Goal: Task Accomplishment & Management: Manage account settings

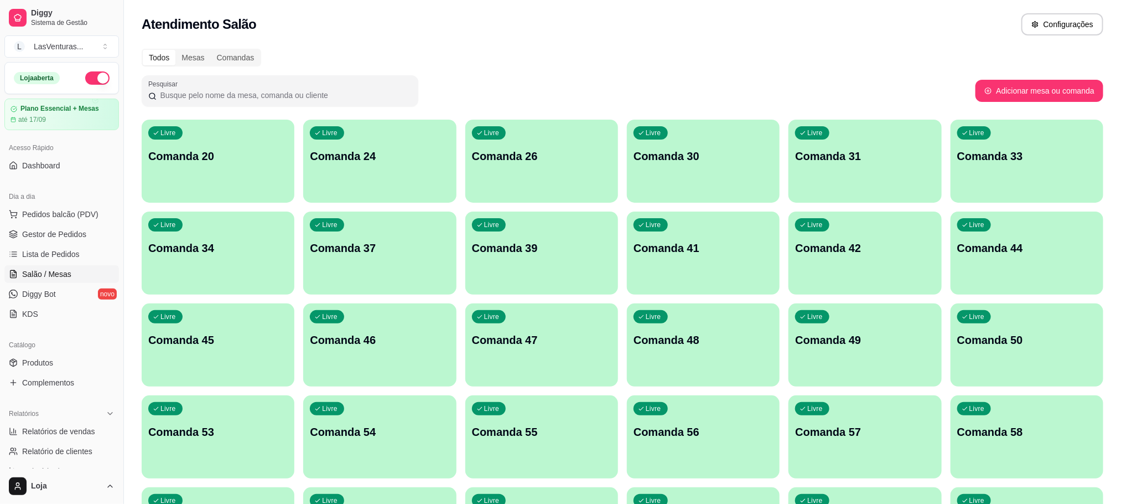
click at [525, 195] on div "button" at bounding box center [541, 195] width 153 height 13
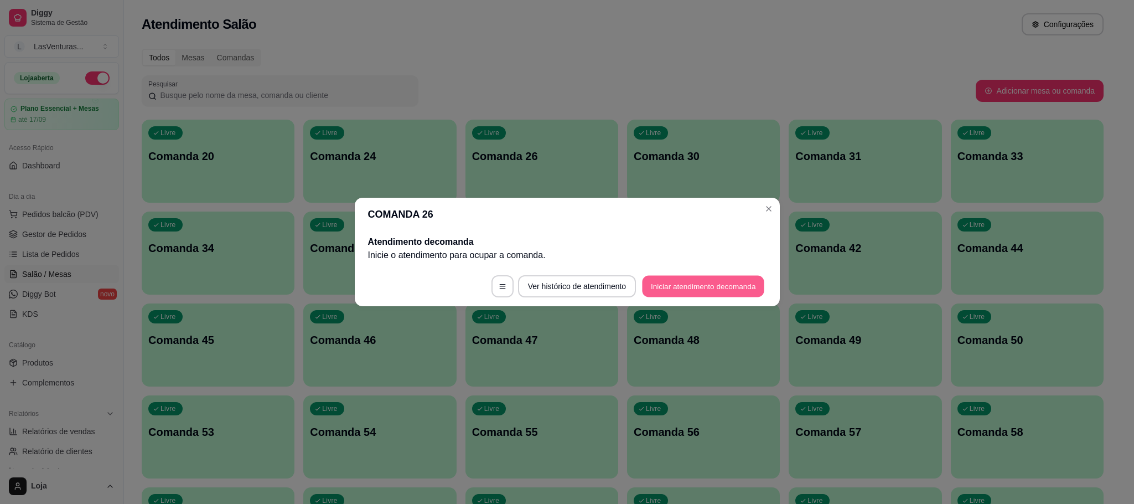
click at [714, 286] on button "Iniciar atendimento de comanda" at bounding box center [703, 287] width 122 height 22
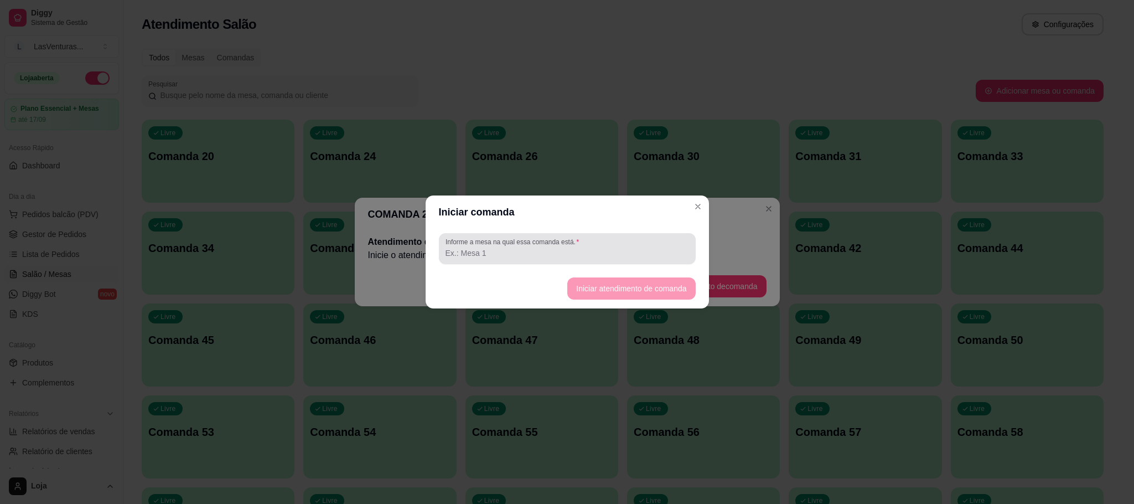
click at [568, 252] on input "Informe a mesa na qual essa comanda está." at bounding box center [566, 252] width 243 height 11
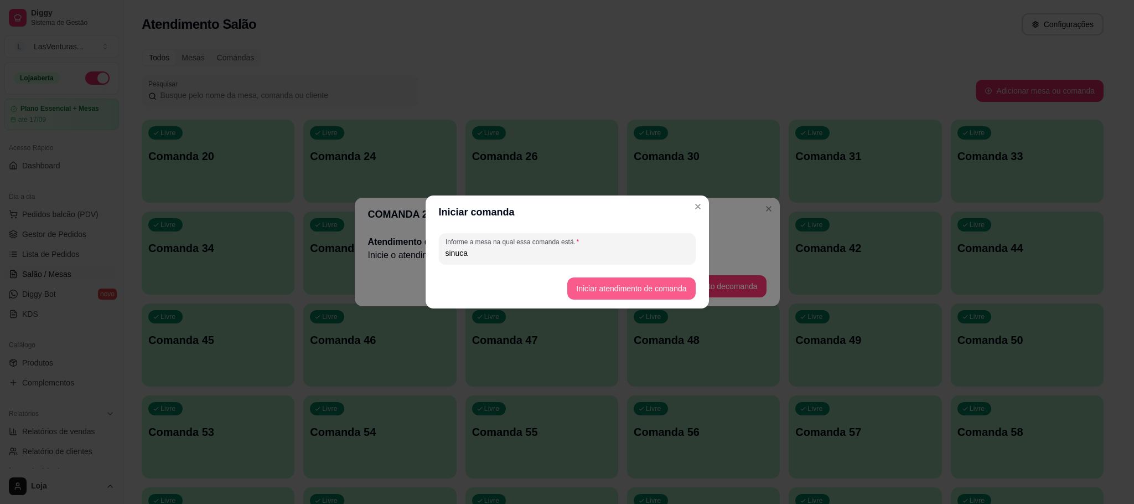
type input "sinuca"
click at [661, 282] on button "Iniciar atendimento de comanda" at bounding box center [631, 289] width 124 height 22
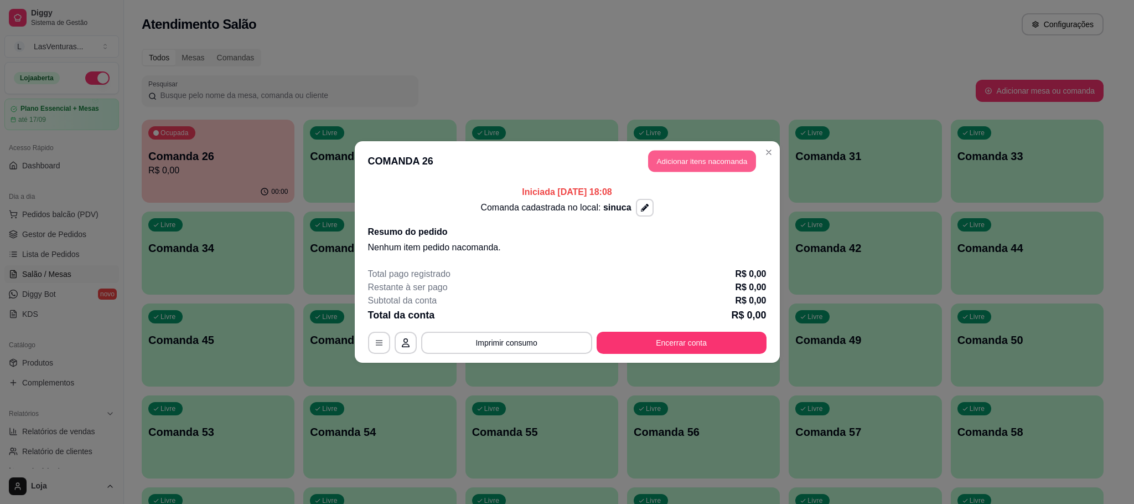
click at [674, 163] on button "Adicionar itens na comanda" at bounding box center [702, 162] width 108 height 22
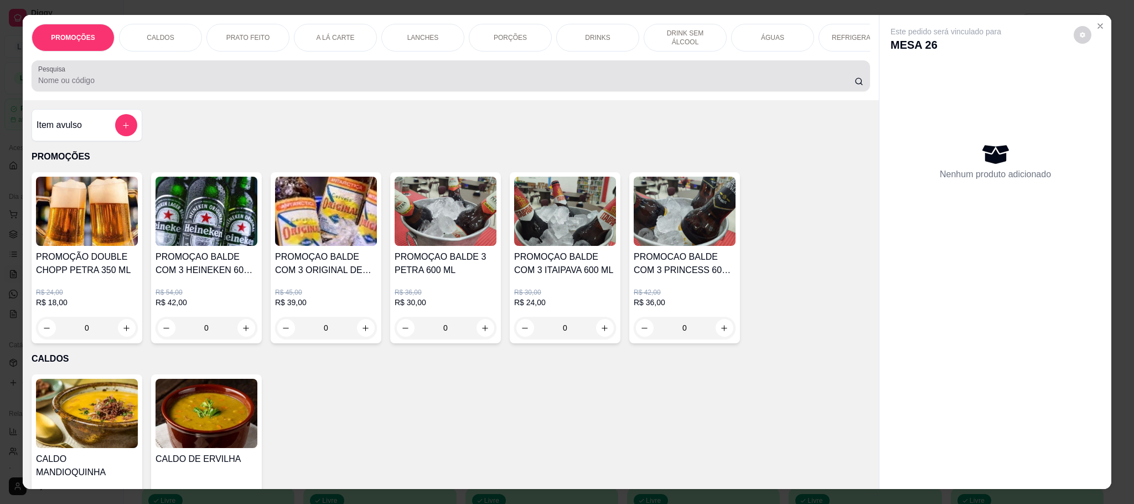
click at [130, 86] on input "Pesquisa" at bounding box center [446, 80] width 816 height 11
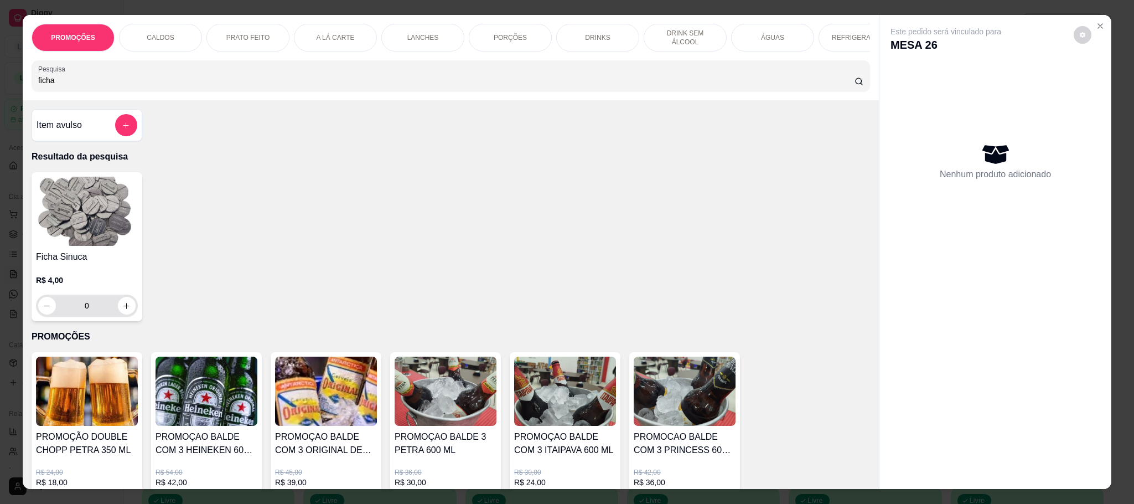
type input "ficha"
click at [125, 314] on button "increase-product-quantity" at bounding box center [126, 305] width 17 height 17
type input "1"
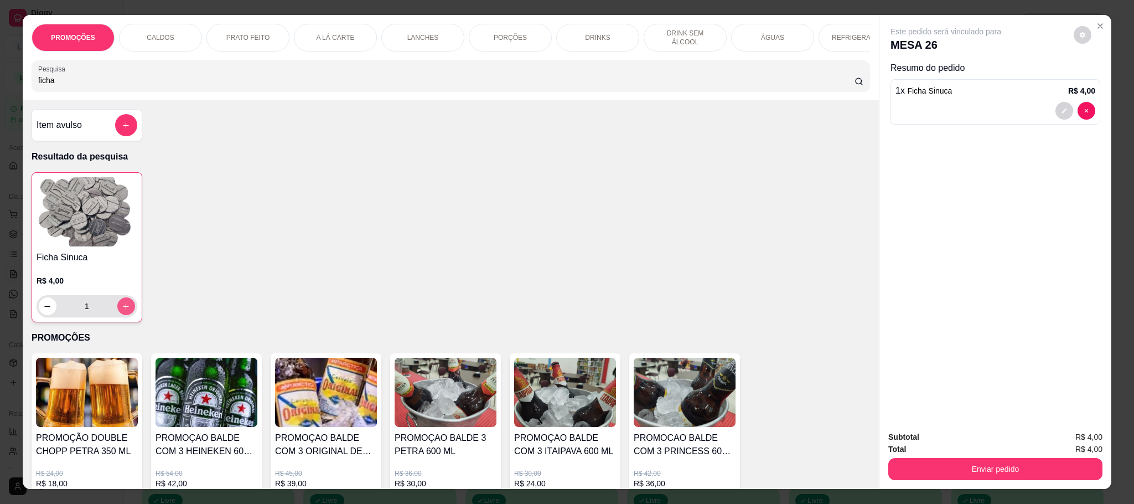
click at [125, 315] on button "increase-product-quantity" at bounding box center [126, 306] width 18 height 18
type input "2"
click at [125, 315] on button "increase-product-quantity" at bounding box center [126, 306] width 18 height 18
type input "3"
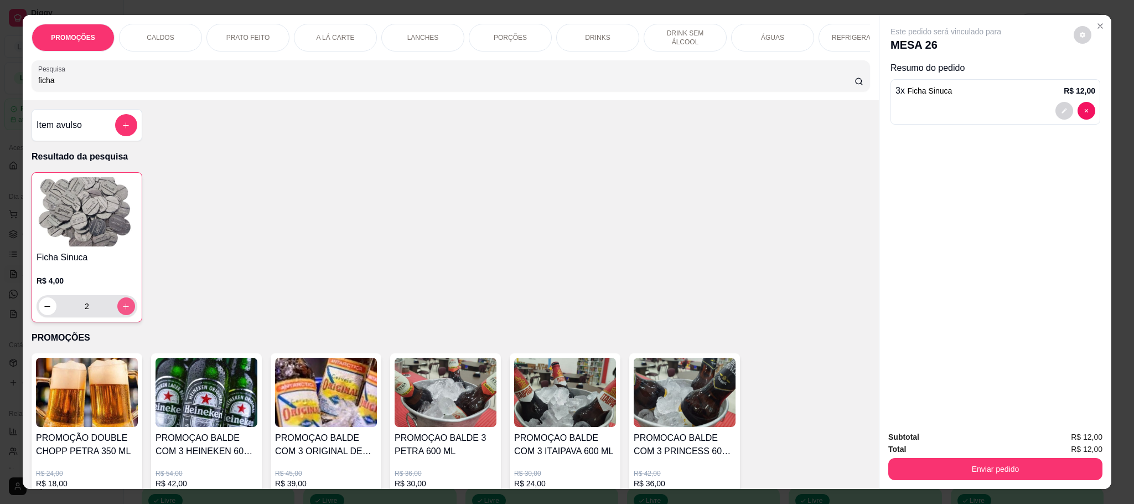
type input "3"
click at [942, 471] on button "Enviar pedido" at bounding box center [995, 469] width 214 height 22
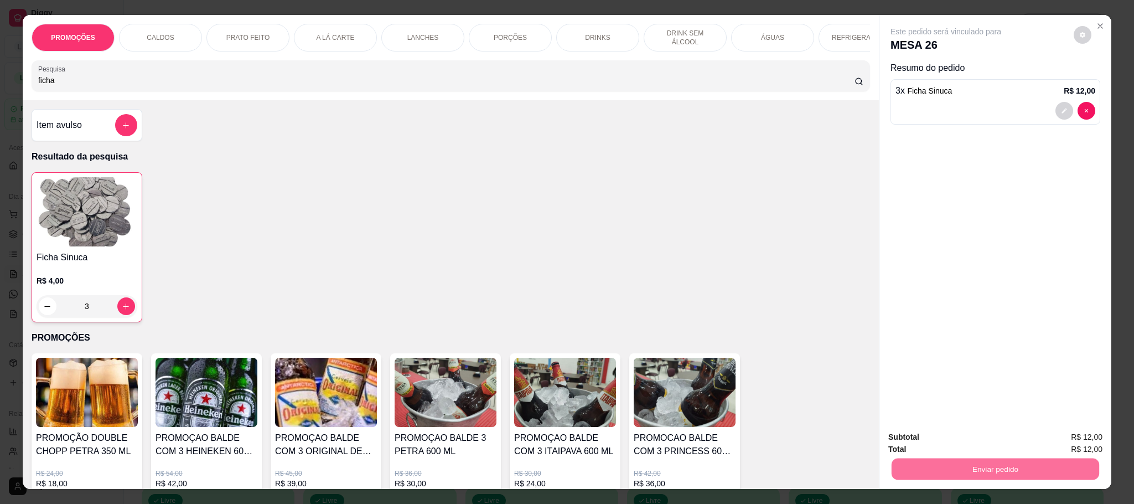
click at [952, 437] on button "Não registrar e enviar pedido" at bounding box center [957, 441] width 112 height 20
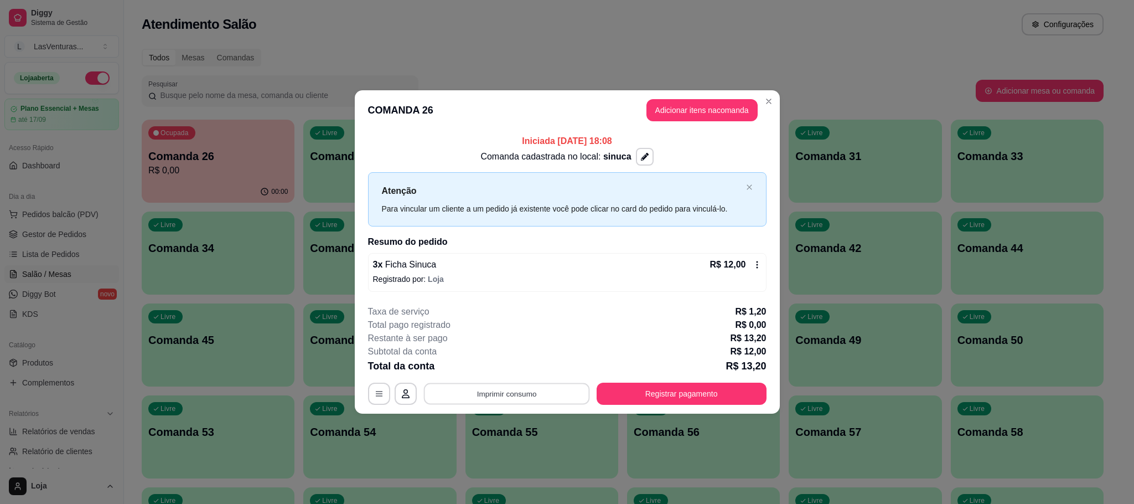
click at [522, 396] on button "Imprimir consumo" at bounding box center [506, 393] width 166 height 22
click at [519, 369] on button "IMPRESSORA" at bounding box center [510, 369] width 80 height 18
click at [681, 394] on button "Registrar pagamento" at bounding box center [681, 393] width 165 height 22
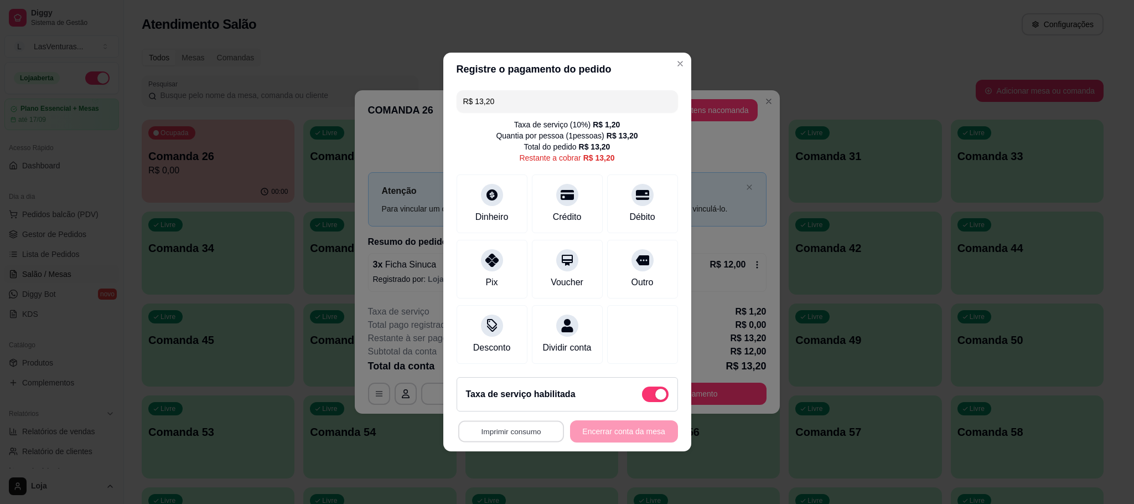
click at [505, 438] on button "Imprimir consumo" at bounding box center [511, 432] width 106 height 22
click at [520, 411] on button "IMPRESSORA" at bounding box center [510, 413] width 77 height 17
drag, startPoint x: 483, startPoint y: 473, endPoint x: 1133, endPoint y: -101, distance: 866.8
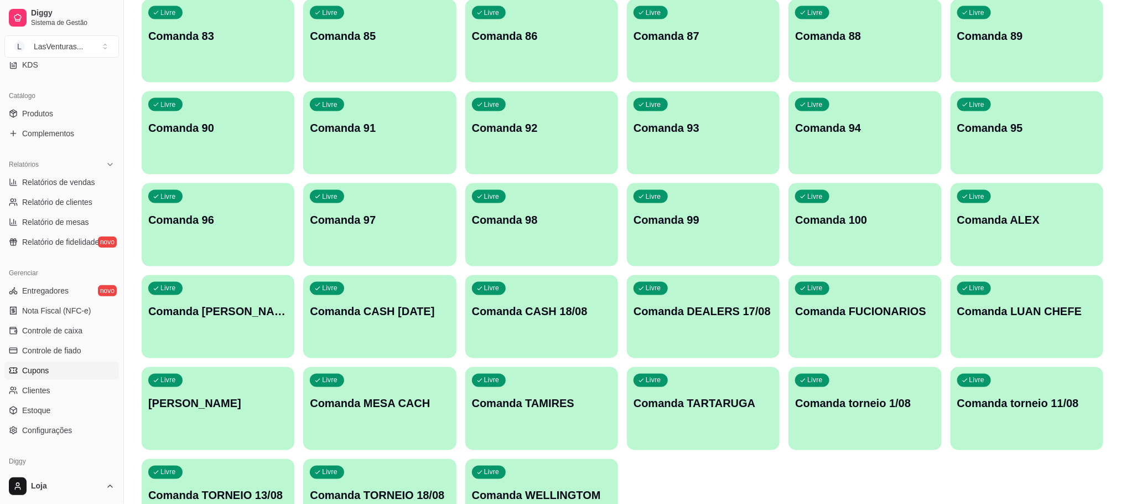
scroll to position [293, 0]
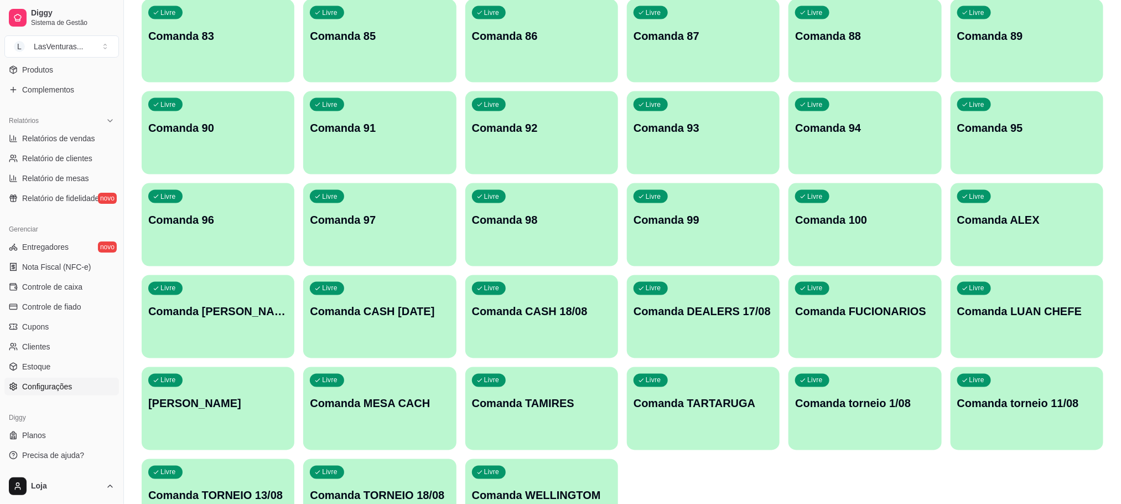
click at [51, 379] on link "Configurações" at bounding box center [61, 386] width 115 height 18
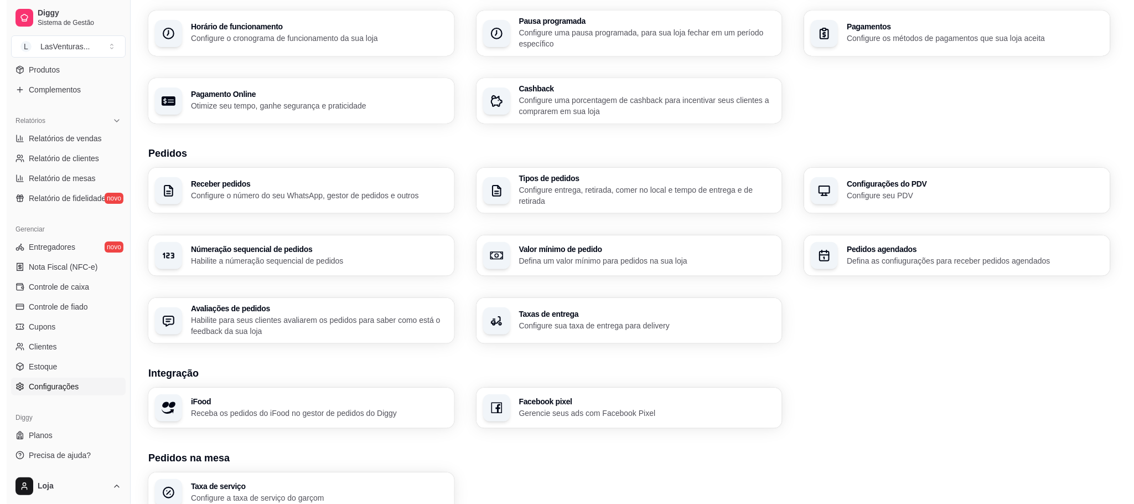
scroll to position [256, 0]
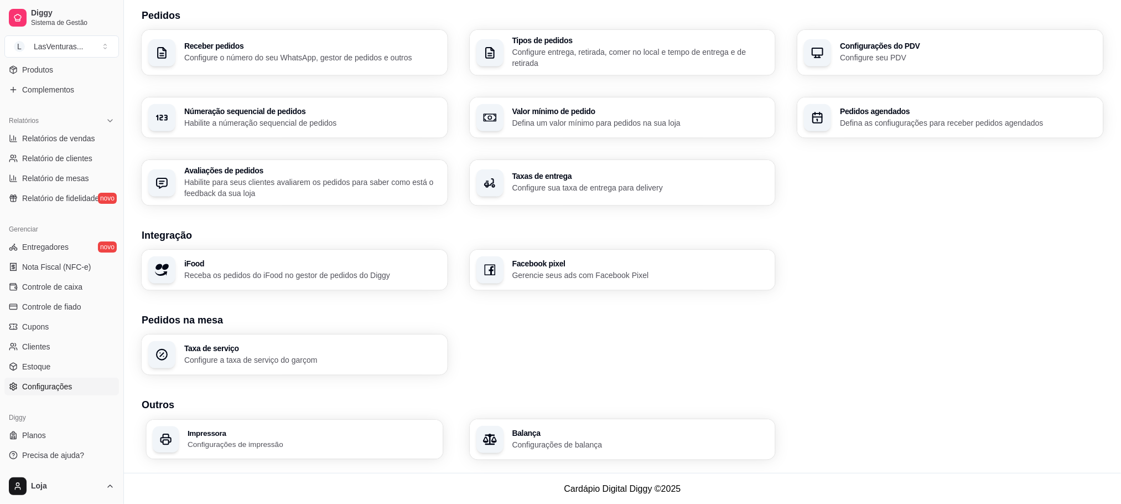
click at [226, 444] on p "Configurações de impressão" at bounding box center [312, 444] width 249 height 11
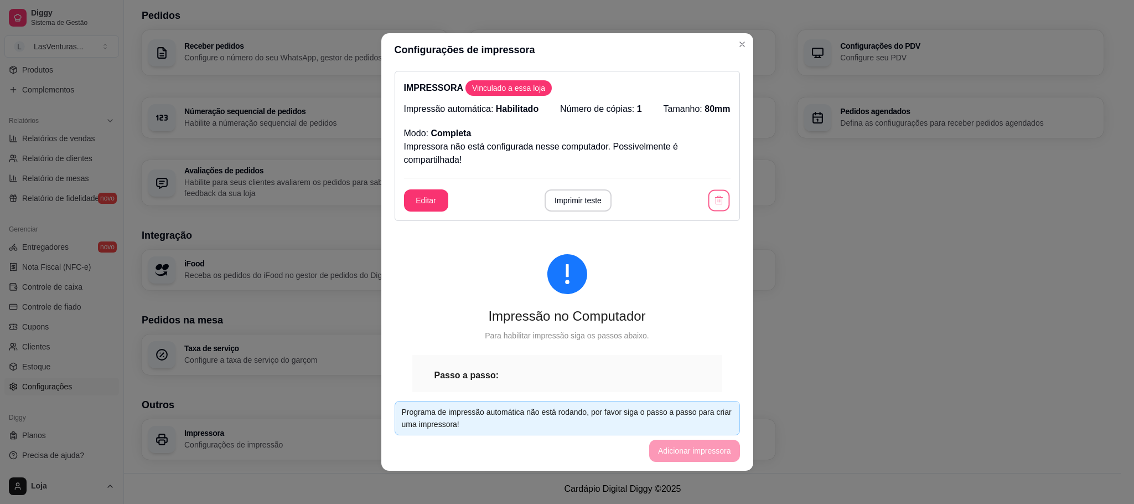
click at [714, 198] on icon "button" at bounding box center [719, 200] width 11 height 11
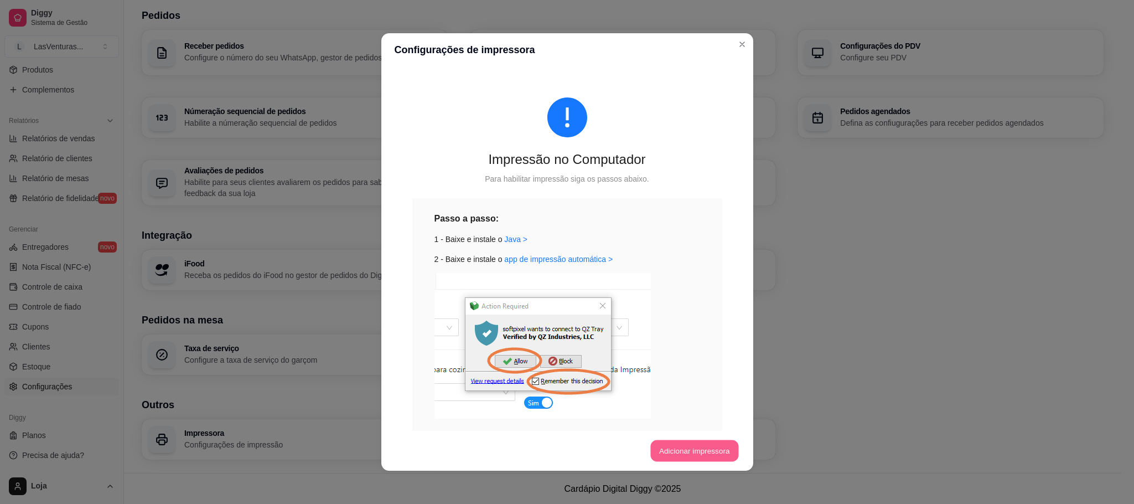
click at [666, 458] on button "Adicionar impressora" at bounding box center [694, 451] width 88 height 22
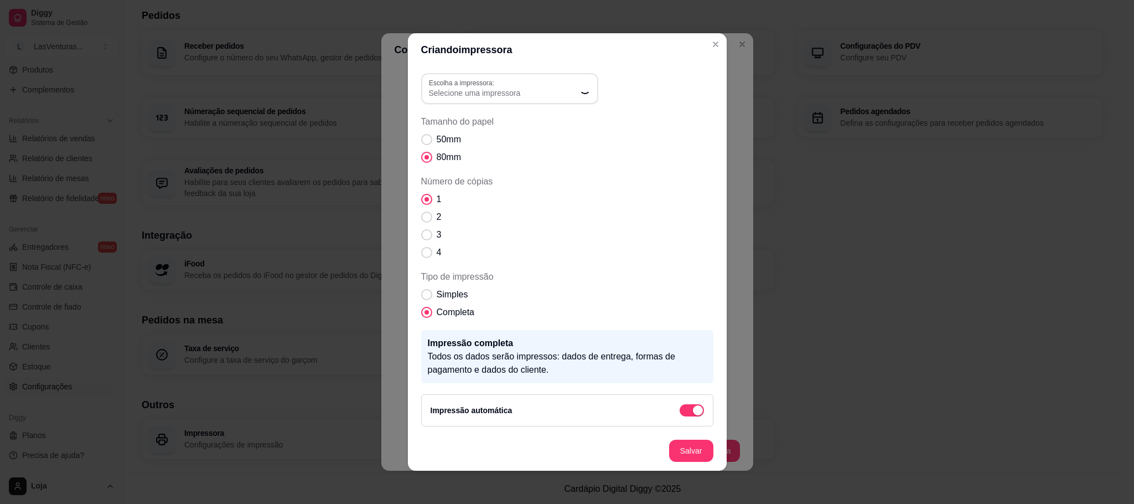
scroll to position [0, 0]
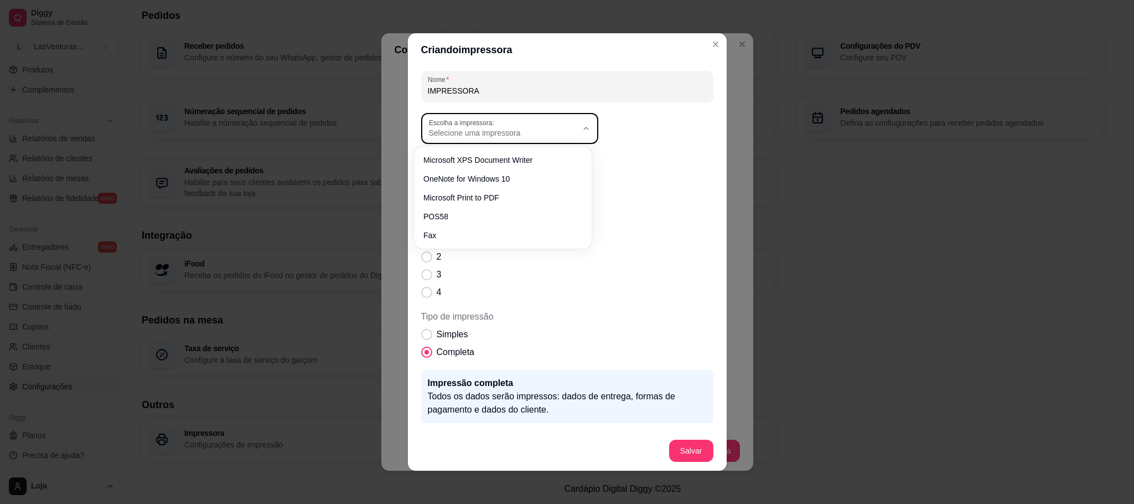
click at [548, 135] on span "Selecione uma impressora" at bounding box center [503, 132] width 148 height 11
click at [477, 216] on span "POS58" at bounding box center [498, 213] width 142 height 11
type input "POS58"
select select "POS58"
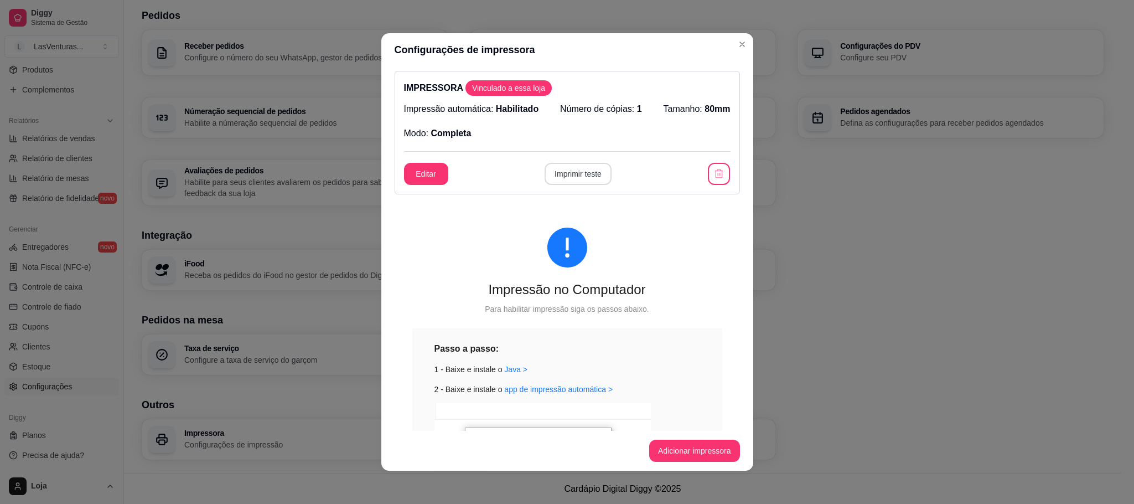
click at [563, 177] on button "Imprimir teste" at bounding box center [578, 174] width 67 height 22
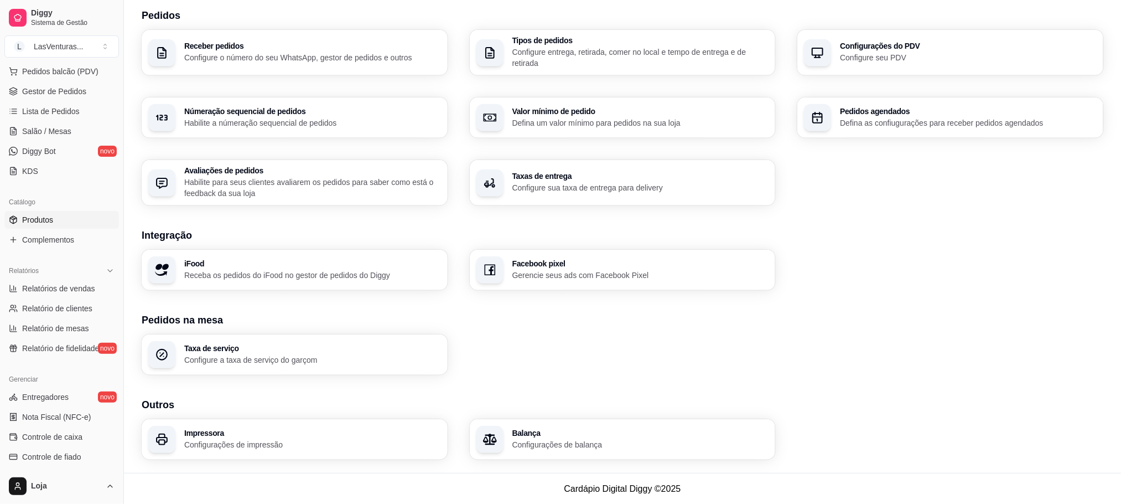
scroll to position [44, 0]
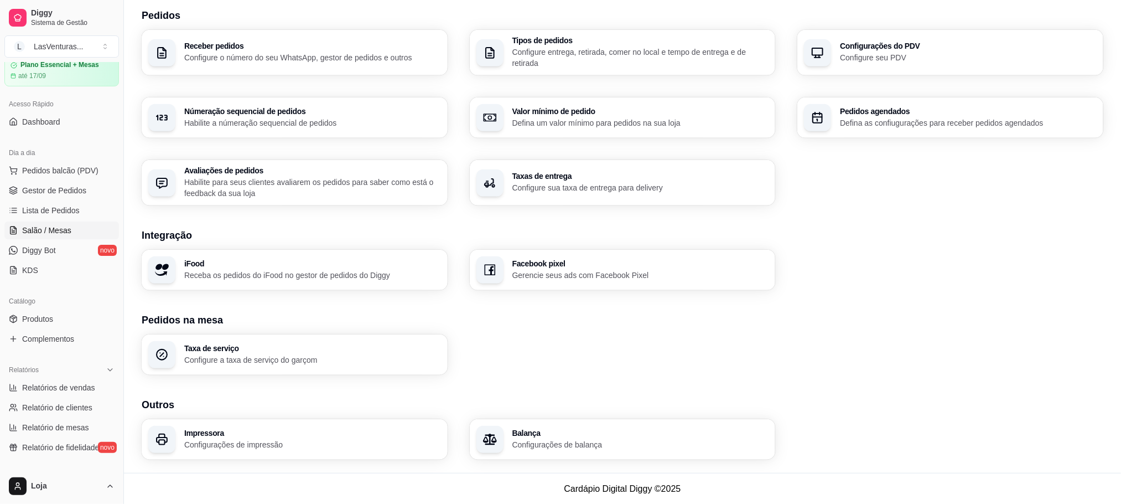
click at [62, 233] on span "Salão / Mesas" at bounding box center [46, 230] width 49 height 11
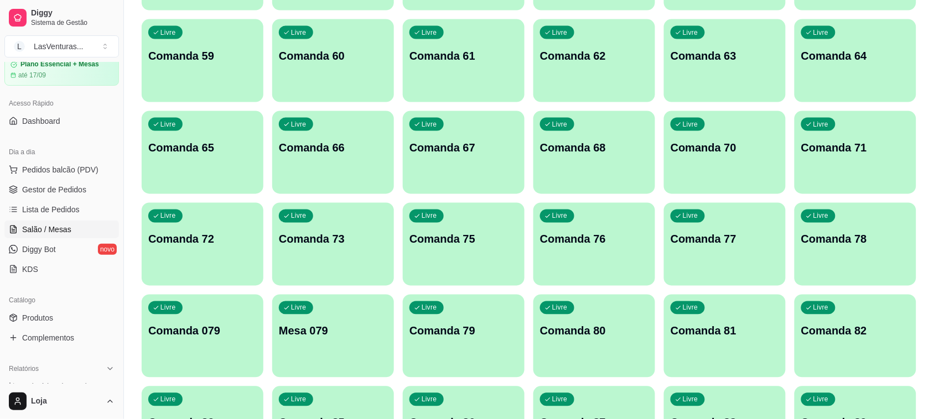
scroll to position [346, 0]
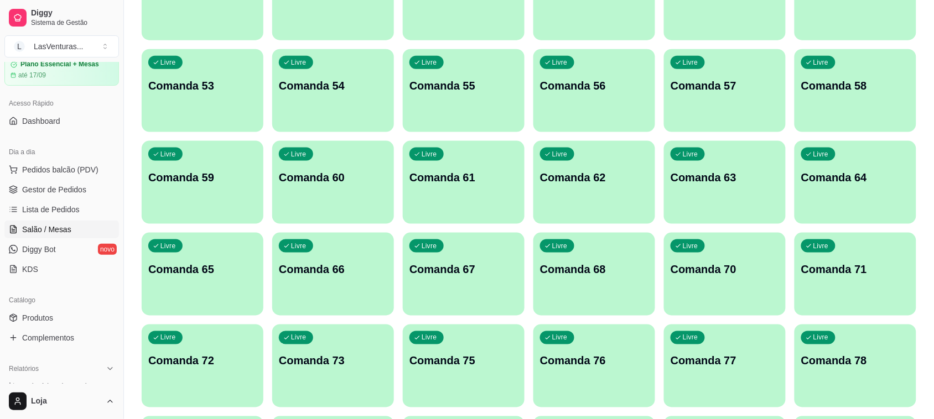
click at [353, 187] on div "Livre Comanda 60" at bounding box center [333, 176] width 122 height 70
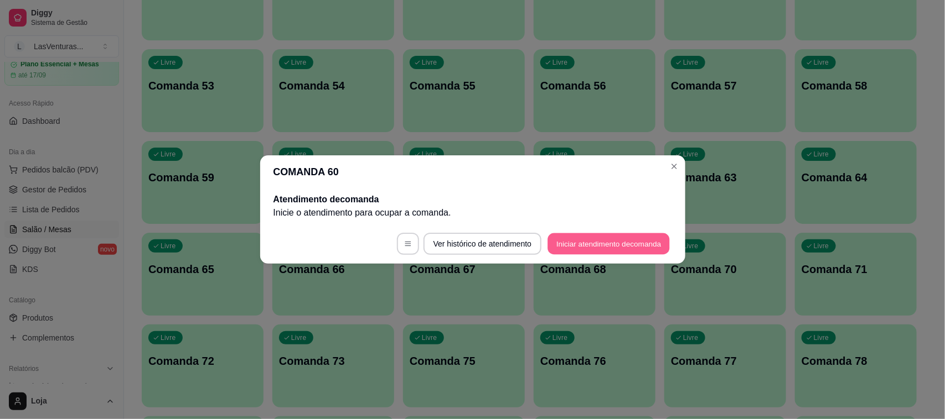
click at [562, 246] on button "Iniciar atendimento de comanda" at bounding box center [609, 245] width 122 height 22
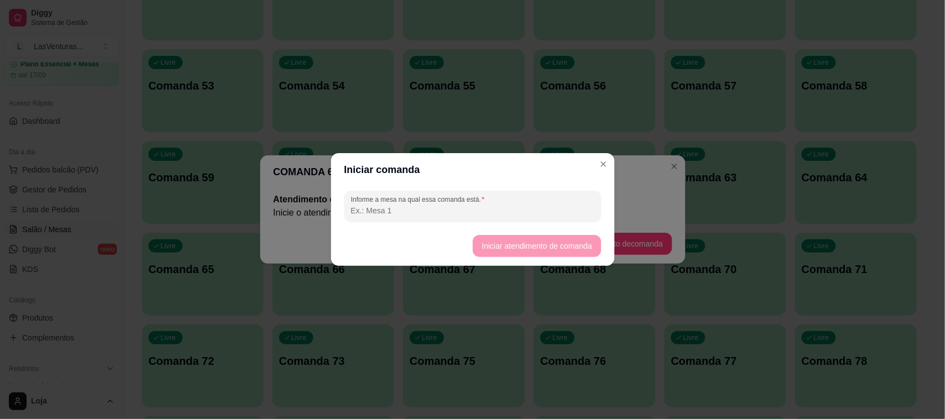
click at [462, 209] on input "Informe a mesa na qual essa comanda está." at bounding box center [472, 210] width 243 height 11
type input "[PERSON_NAME]"
click at [524, 241] on button "Iniciar atendimento de comanda" at bounding box center [537, 246] width 128 height 22
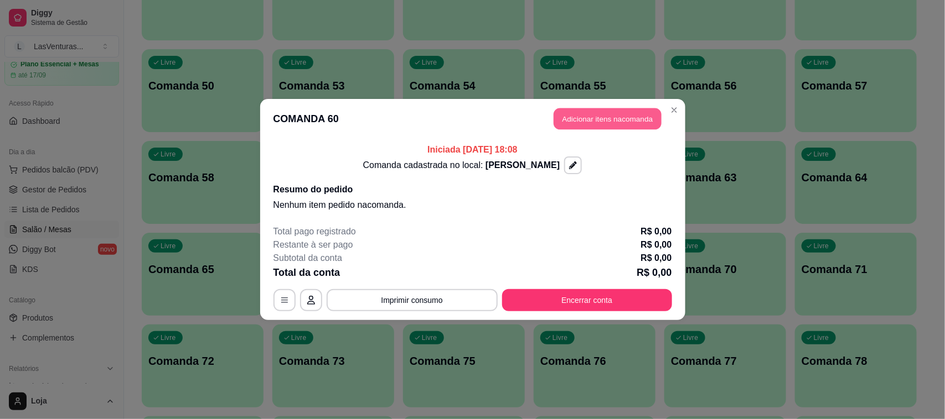
click at [596, 115] on button "Adicionar itens na comanda" at bounding box center [607, 119] width 108 height 22
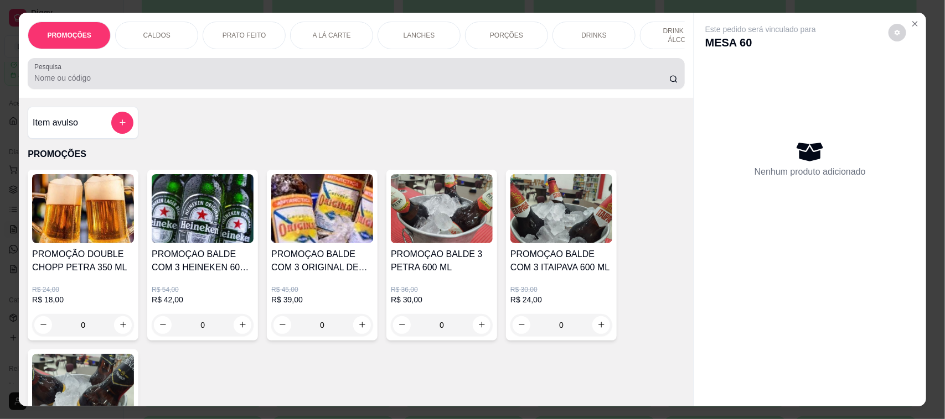
click at [133, 76] on div at bounding box center [356, 74] width 644 height 22
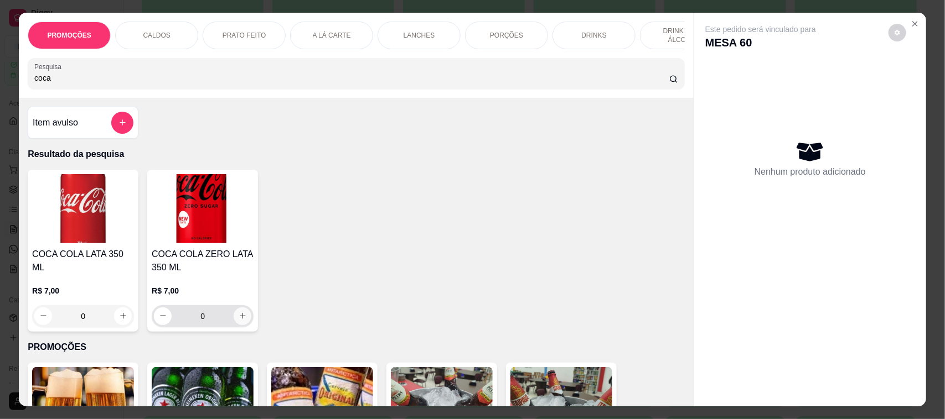
type input "coca"
click at [239, 320] on icon "increase-product-quantity" at bounding box center [243, 316] width 8 height 8
type input "1"
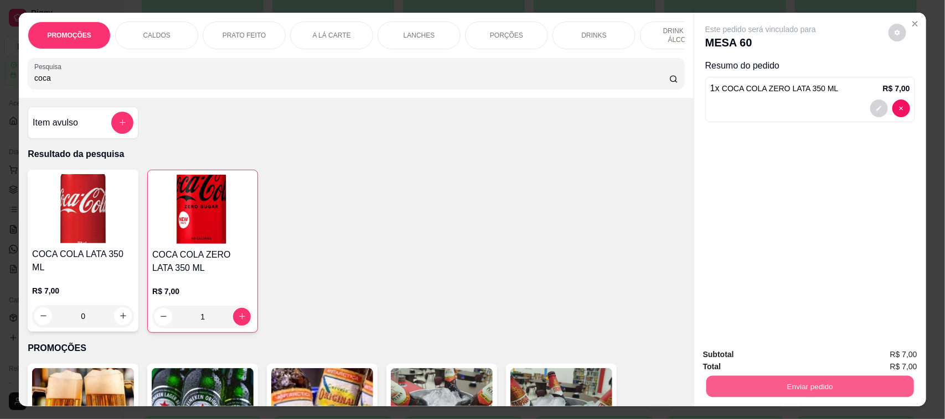
click at [732, 383] on button "Enviar pedido" at bounding box center [810, 387] width 208 height 22
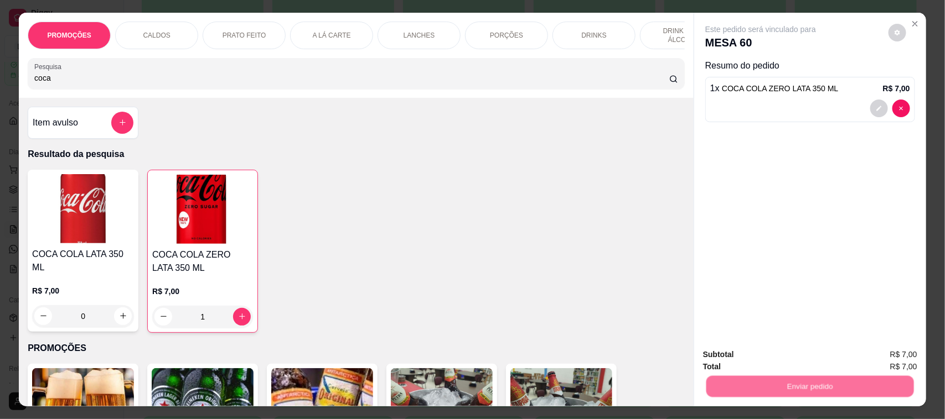
click at [731, 365] on button "Não registrar e enviar pedido" at bounding box center [773, 360] width 112 height 20
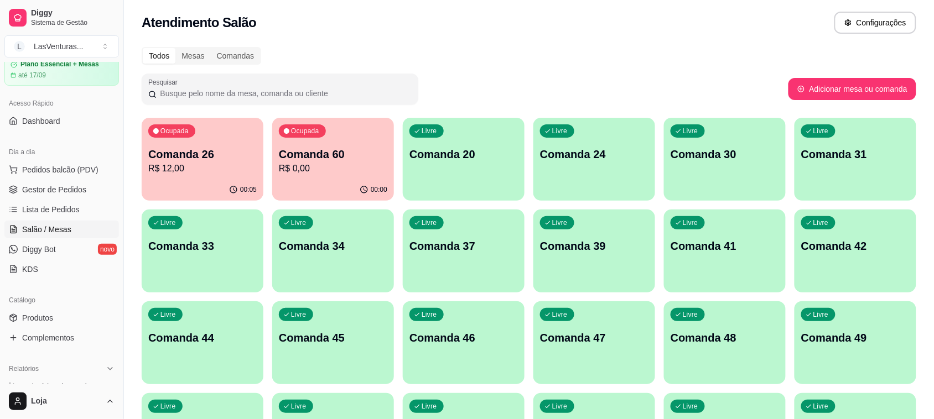
scroll to position [0, 0]
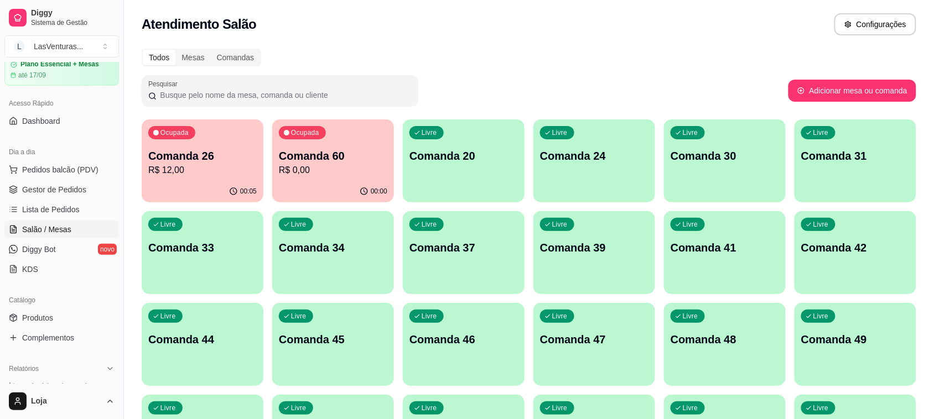
click at [318, 178] on div "Ocupada Comanda 60 R$ 0,00" at bounding box center [333, 150] width 122 height 61
click at [42, 209] on span "Lista de Pedidos" at bounding box center [51, 209] width 58 height 11
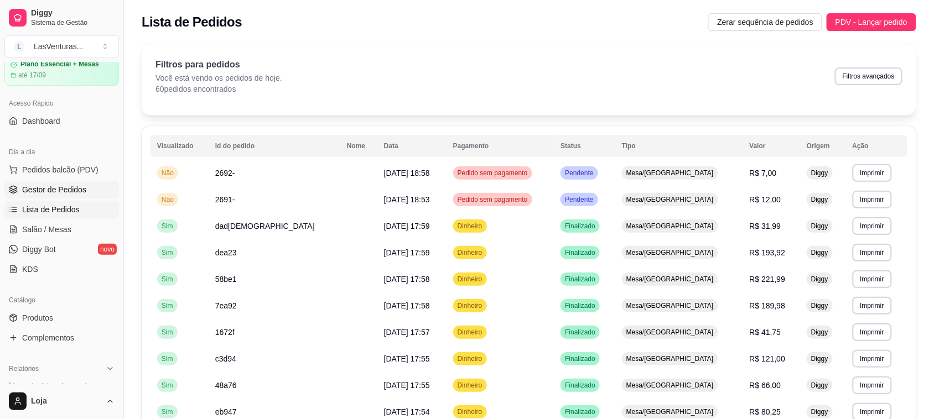
click at [58, 192] on span "Gestor de Pedidos" at bounding box center [54, 189] width 64 height 11
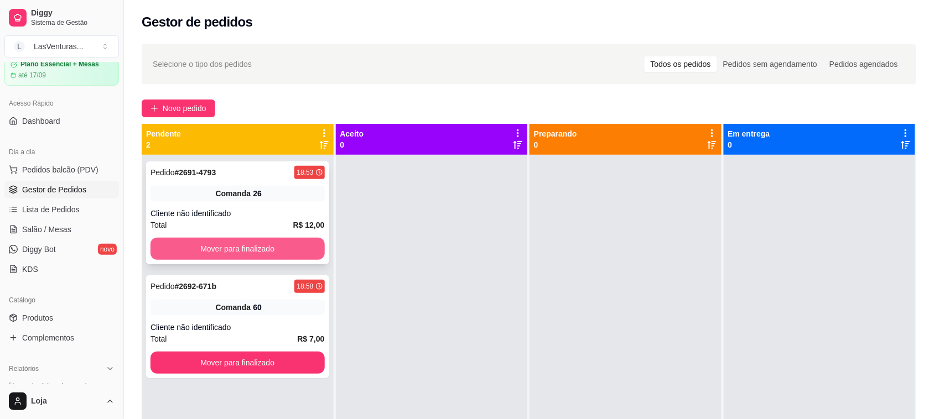
click at [202, 252] on button "Mover para finalizado" at bounding box center [238, 249] width 174 height 22
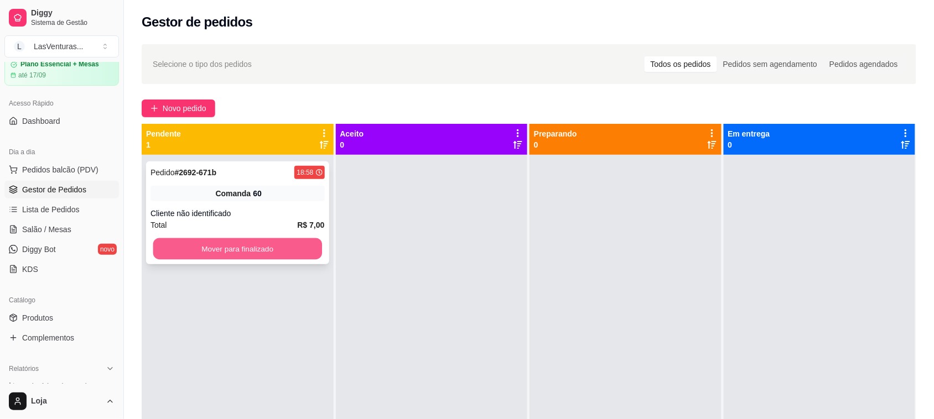
click at [213, 246] on button "Mover para finalizado" at bounding box center [237, 250] width 169 height 22
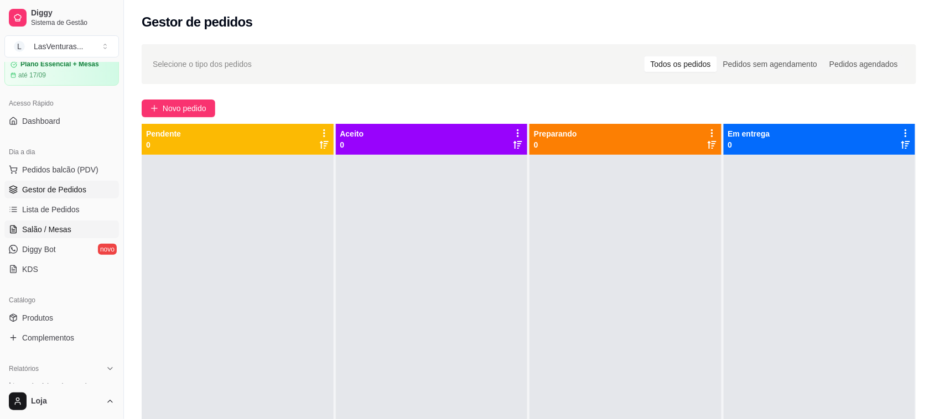
click at [44, 229] on span "Salão / Mesas" at bounding box center [46, 229] width 49 height 11
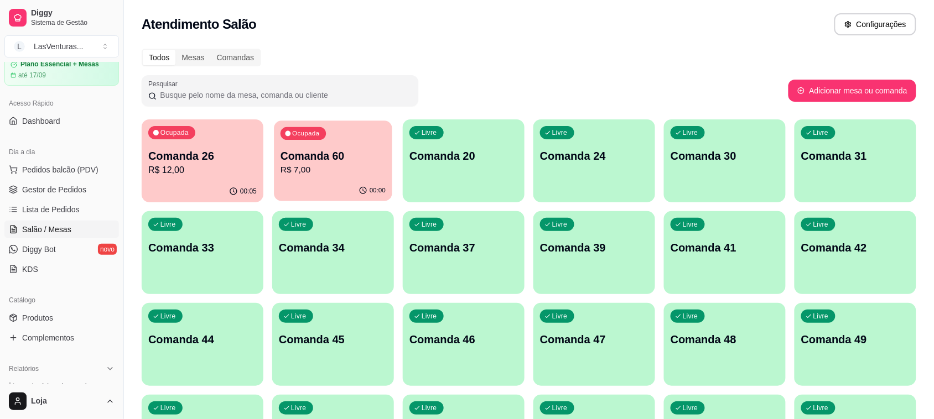
click at [292, 151] on p "Comanda 60" at bounding box center [333, 156] width 105 height 15
click at [176, 158] on p "Comanda 26" at bounding box center [202, 156] width 105 height 15
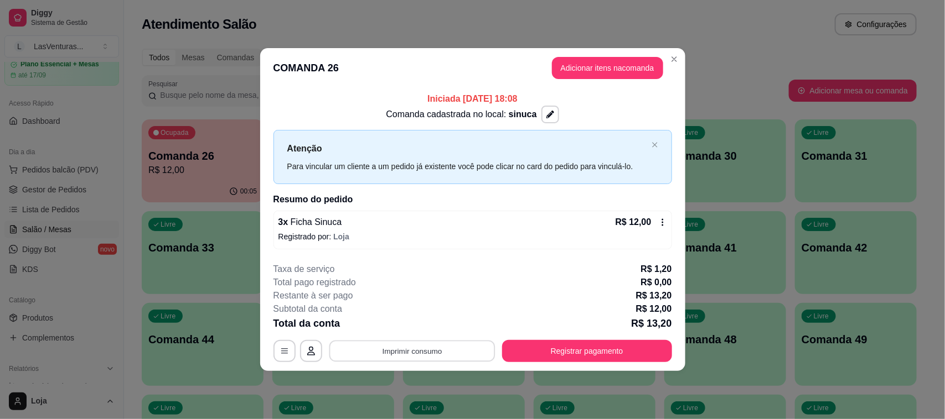
click at [370, 351] on button "Imprimir consumo" at bounding box center [412, 351] width 166 height 22
click at [397, 330] on button "IMPRESSORA" at bounding box center [414, 325] width 77 height 17
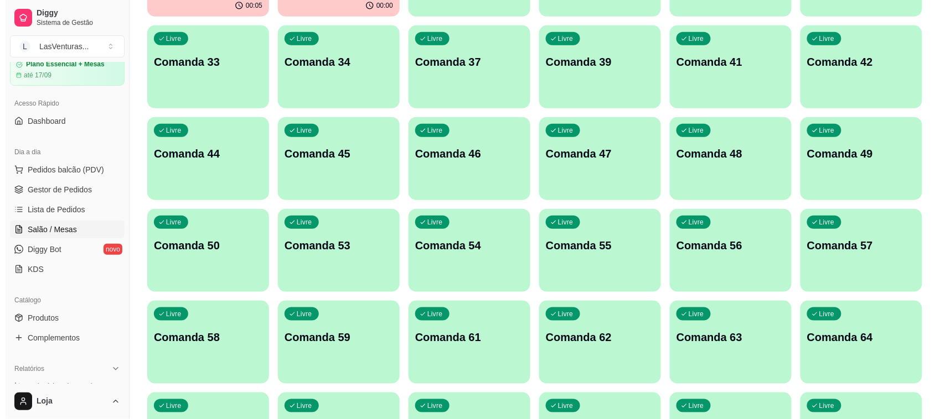
scroll to position [208, 0]
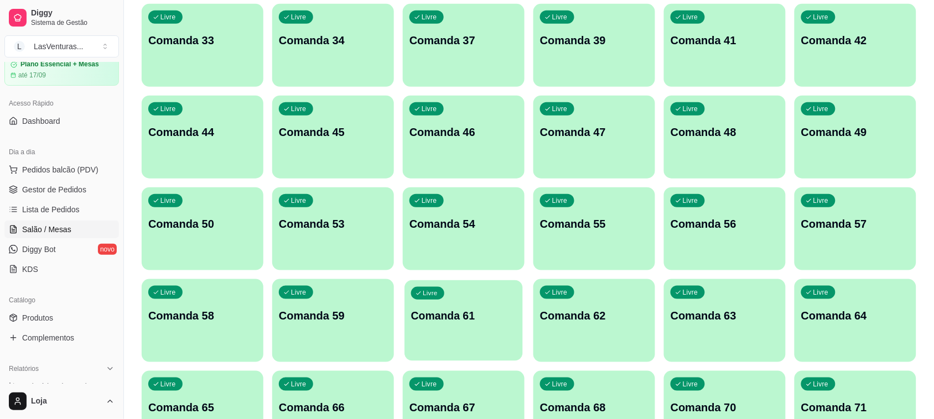
click at [435, 335] on div "Livre Comanda 61" at bounding box center [464, 315] width 118 height 68
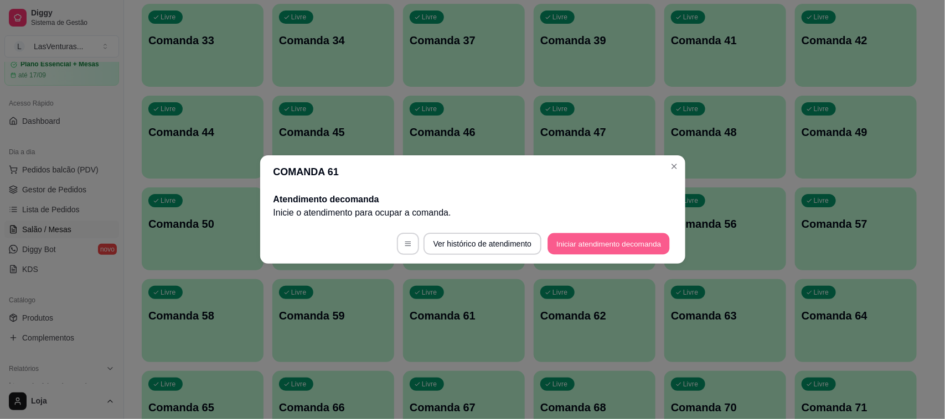
click at [556, 238] on button "Iniciar atendimento de comanda" at bounding box center [609, 245] width 122 height 22
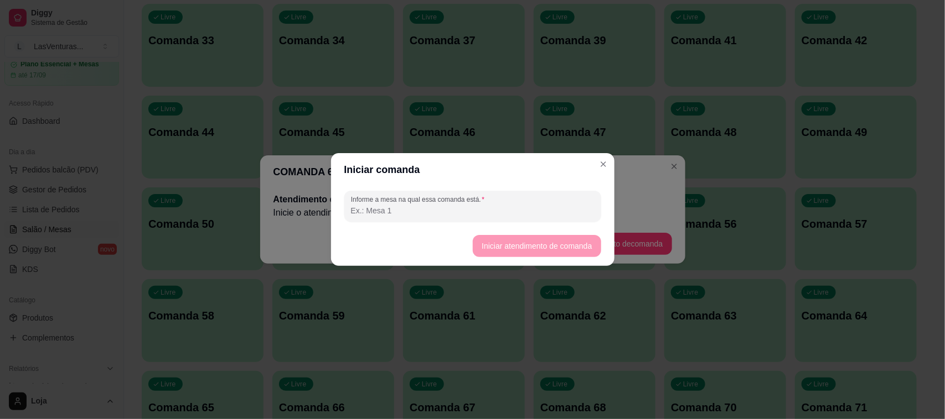
click at [462, 212] on input "Informe a mesa na qual essa comanda está." at bounding box center [472, 210] width 243 height 11
type input "emilly"
click at [519, 247] on button "Iniciar atendimento de comanda" at bounding box center [537, 246] width 128 height 22
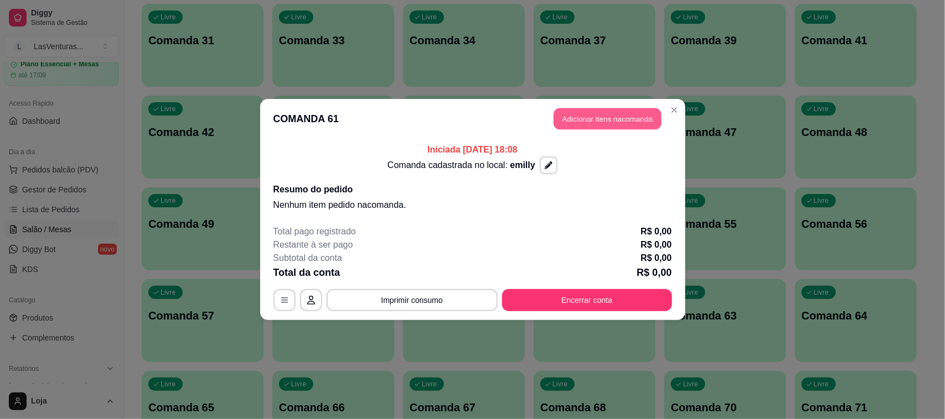
click at [614, 111] on button "Adicionar itens na comanda" at bounding box center [607, 119] width 108 height 22
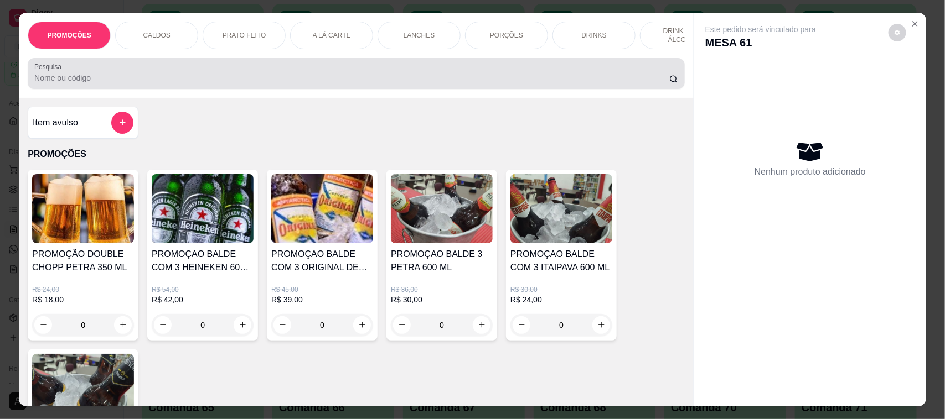
click at [137, 83] on div at bounding box center [356, 74] width 644 height 22
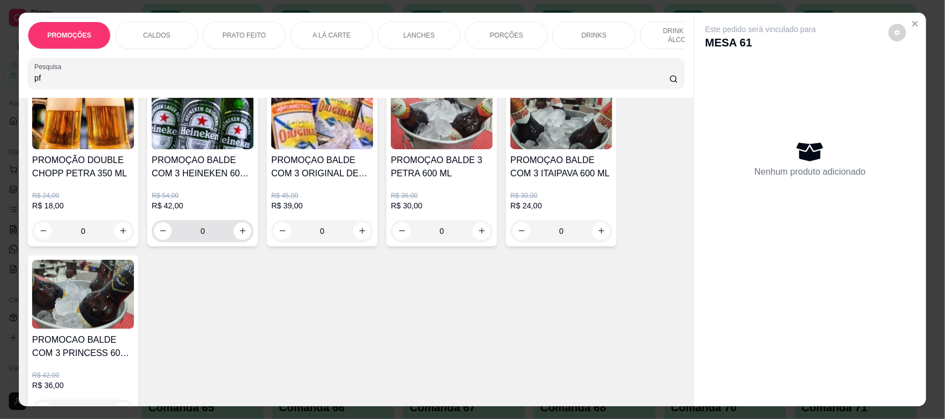
scroll to position [0, 0]
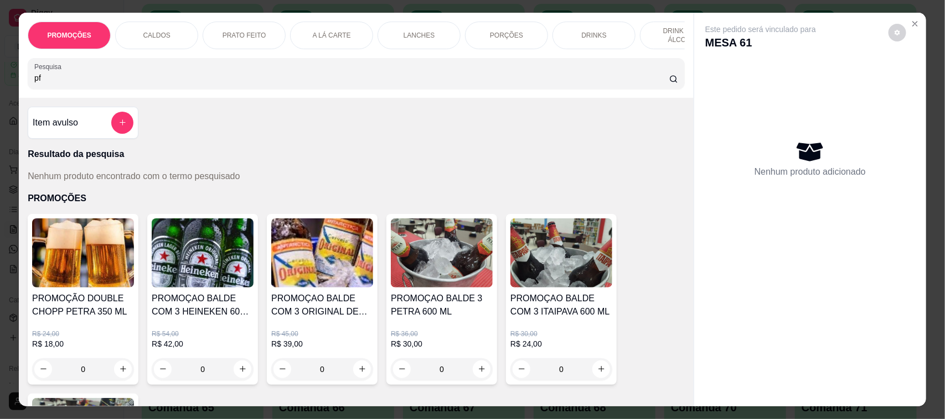
type input "p"
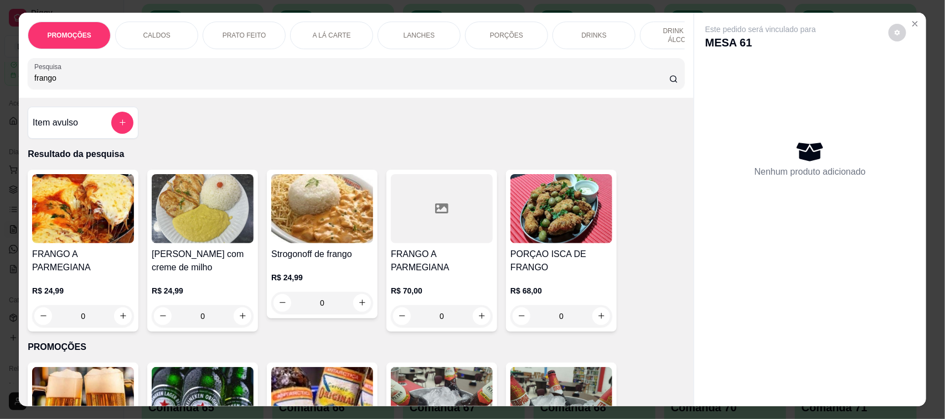
click at [81, 84] on input "frango" at bounding box center [351, 77] width 635 height 11
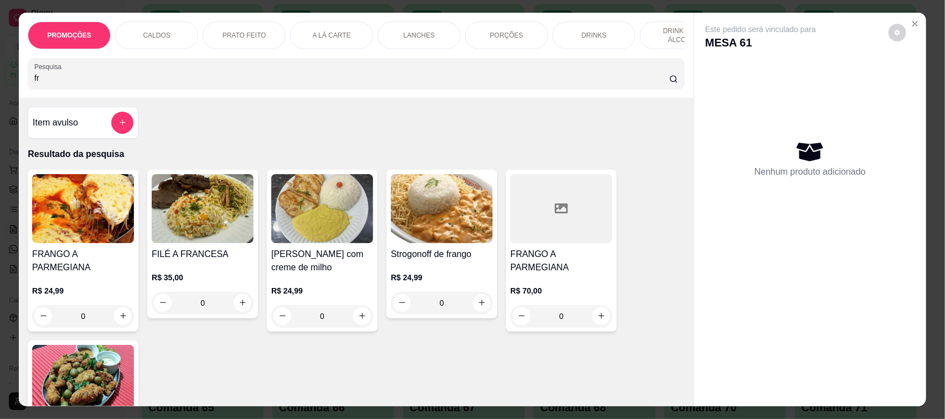
type input "f"
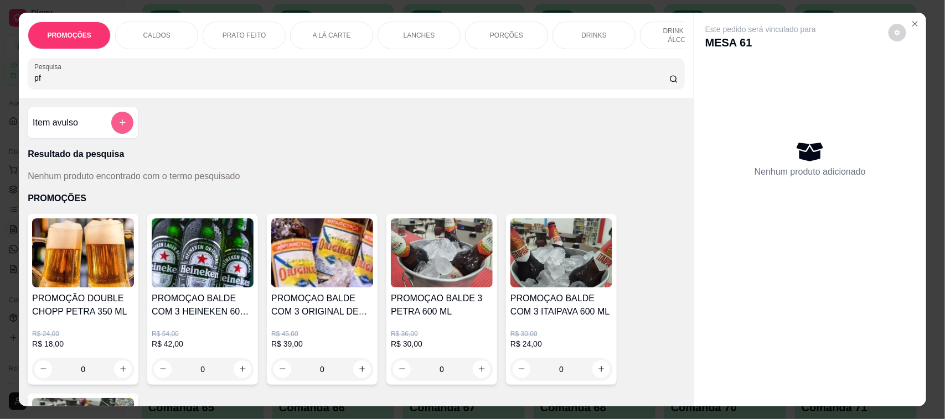
type input "pf"
click at [118, 127] on icon "add-separate-item" at bounding box center [122, 122] width 8 height 8
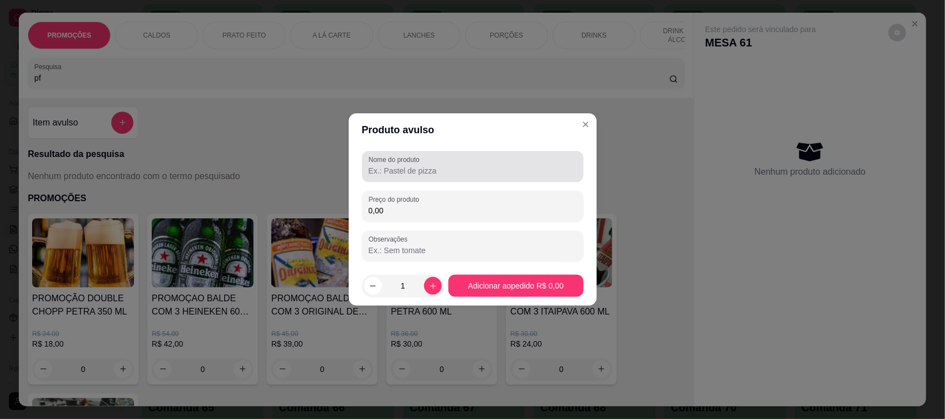
click at [463, 164] on div at bounding box center [473, 167] width 208 height 22
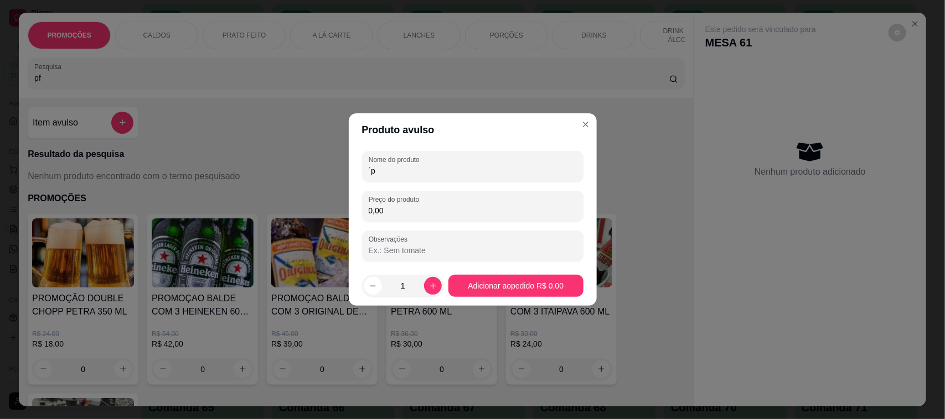
type input "´"
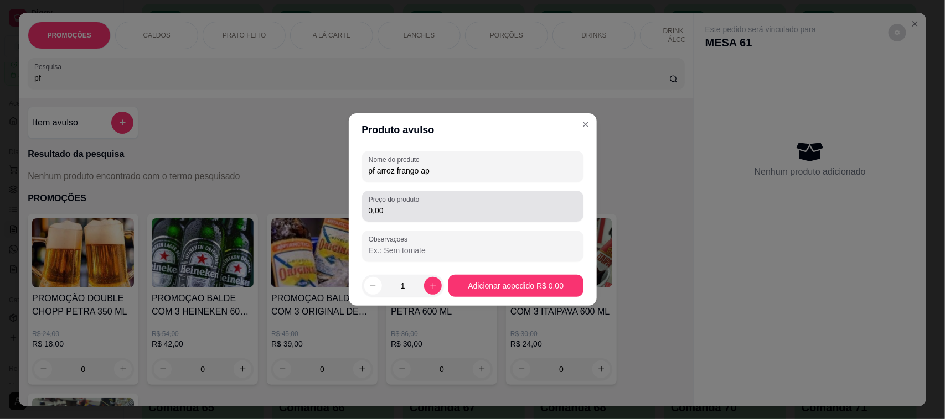
type input "pf arroz frango ap"
click at [450, 203] on div "0,00" at bounding box center [473, 206] width 208 height 22
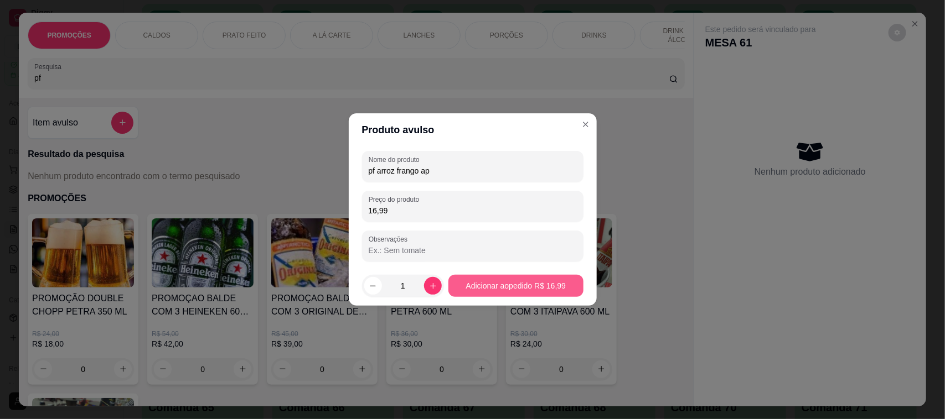
type input "16,99"
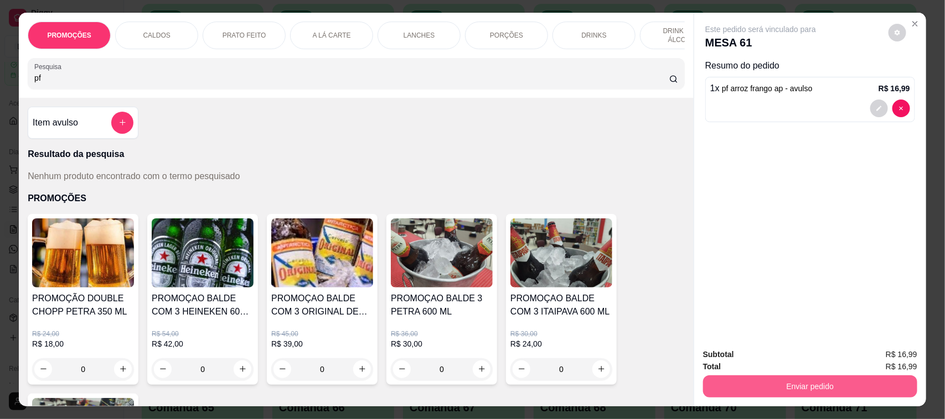
click at [753, 382] on button "Enviar pedido" at bounding box center [810, 387] width 214 height 22
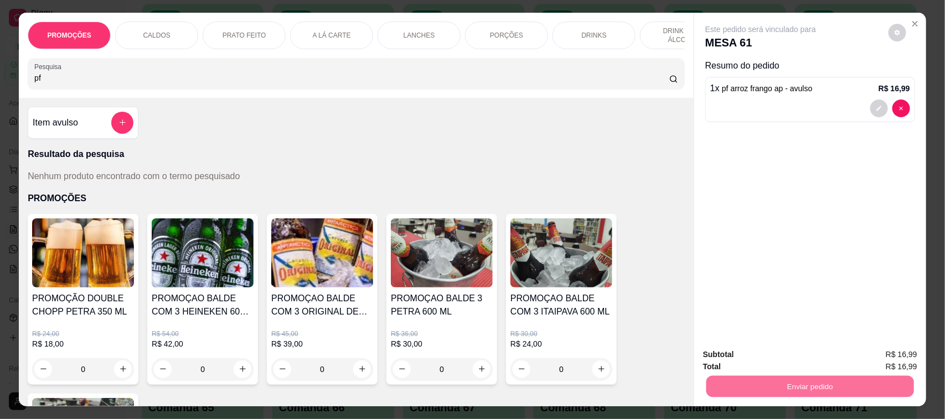
click at [776, 360] on button "Não registrar e enviar pedido" at bounding box center [772, 360] width 115 height 21
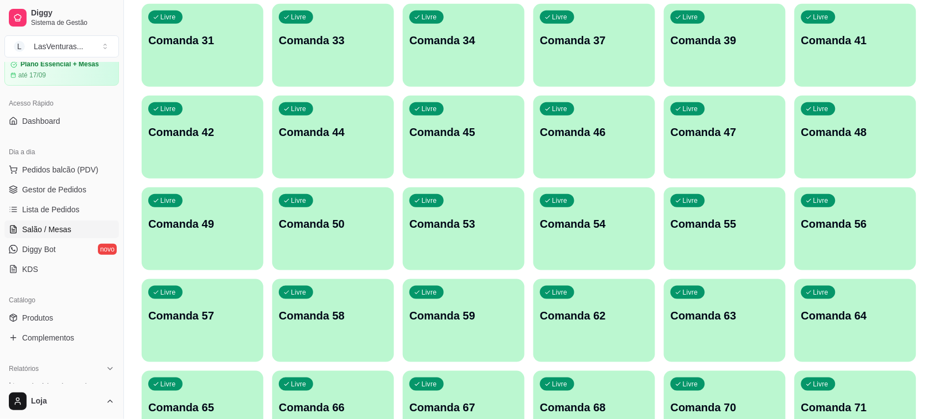
click at [593, 327] on div "Livre Comanda 62" at bounding box center [594, 314] width 122 height 70
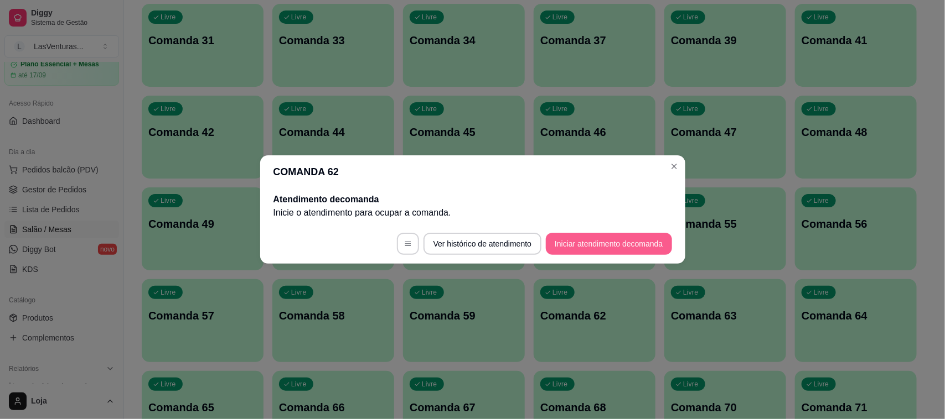
click at [618, 245] on button "Iniciar atendimento de comanda" at bounding box center [609, 244] width 126 height 22
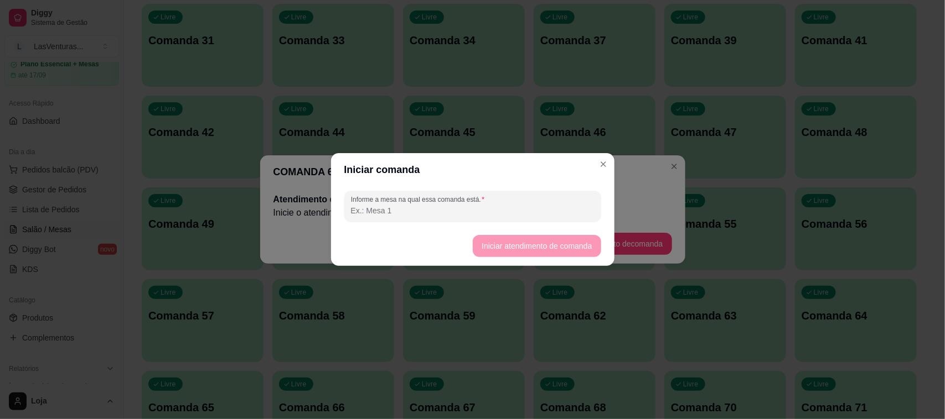
click at [524, 211] on input "Informe a mesa na qual essa comanda está." at bounding box center [472, 210] width 243 height 11
type input "[PERSON_NAME]"
click at [571, 252] on button "Iniciar atendimento de comanda" at bounding box center [537, 246] width 128 height 22
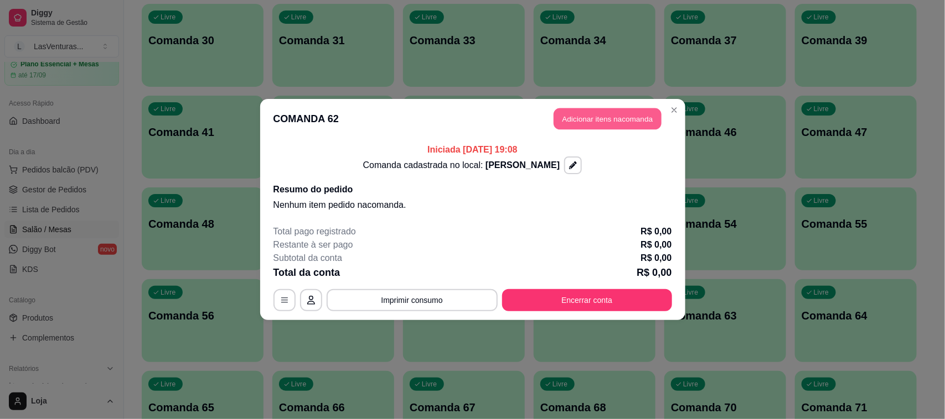
click at [567, 126] on button "Adicionar itens na comanda" at bounding box center [607, 119] width 108 height 22
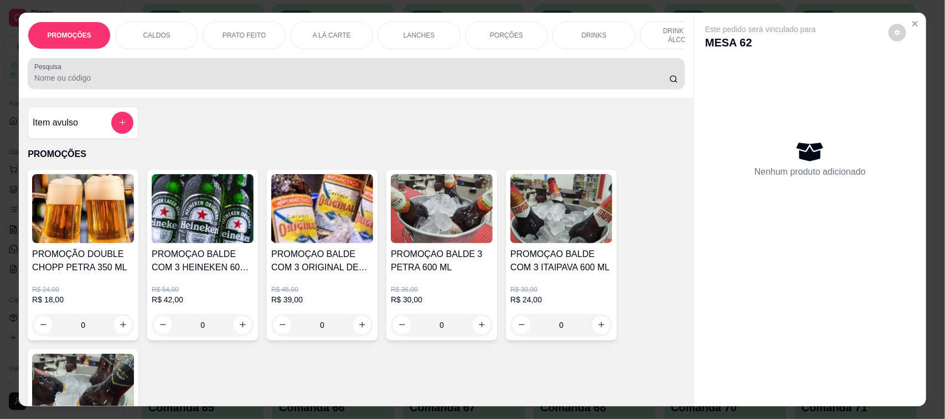
click at [158, 84] on input "Pesquisa" at bounding box center [351, 77] width 635 height 11
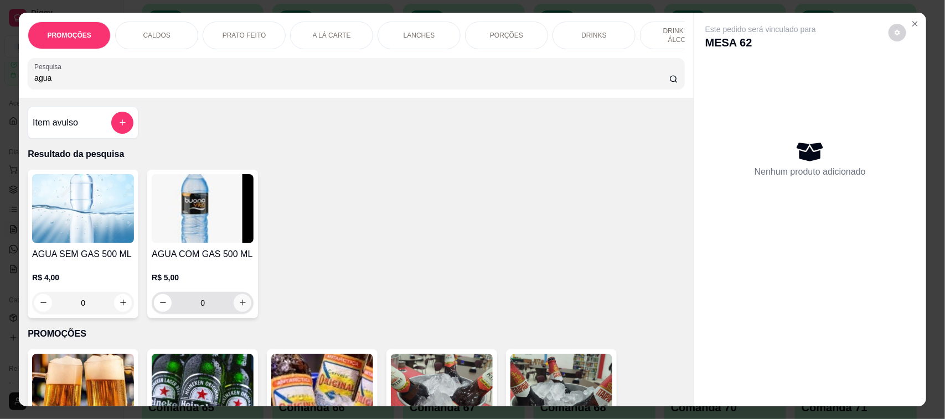
type input "agua"
click at [240, 307] on icon "increase-product-quantity" at bounding box center [243, 303] width 6 height 6
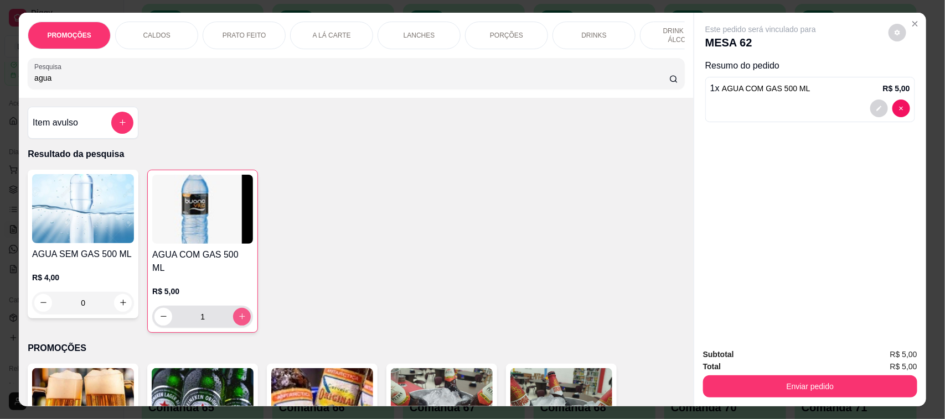
type input "1"
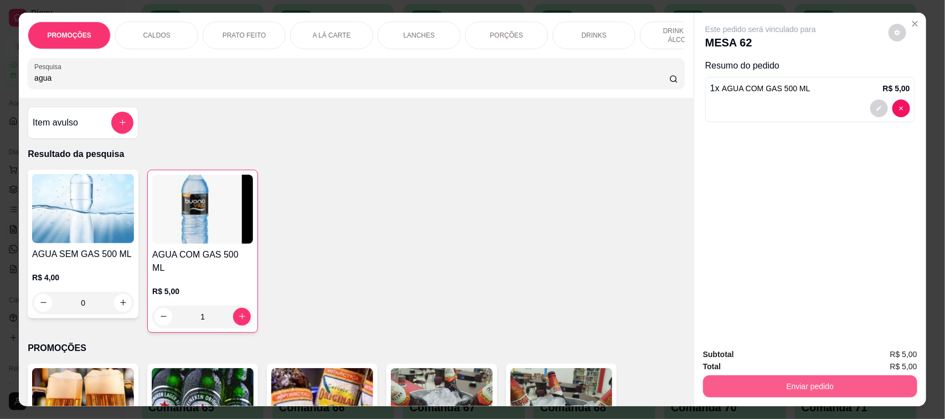
click at [724, 380] on button "Enviar pedido" at bounding box center [810, 387] width 214 height 22
click at [791, 391] on button "Enviar pedido" at bounding box center [810, 387] width 214 height 22
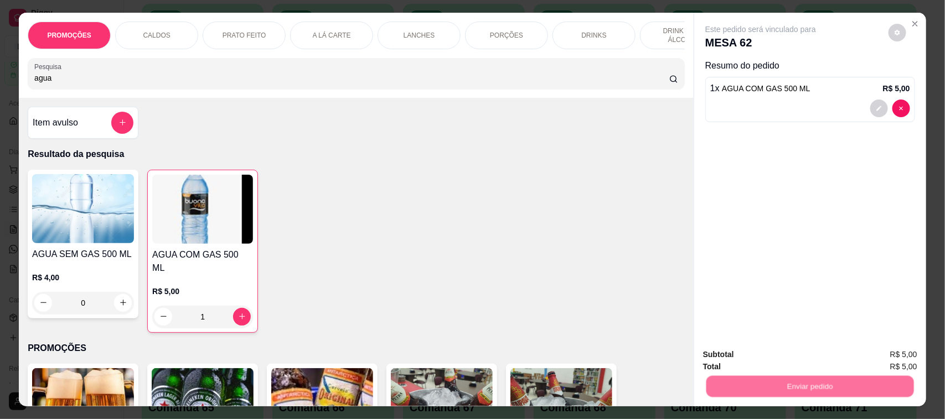
click at [765, 360] on button "Não registrar e enviar pedido" at bounding box center [772, 360] width 115 height 21
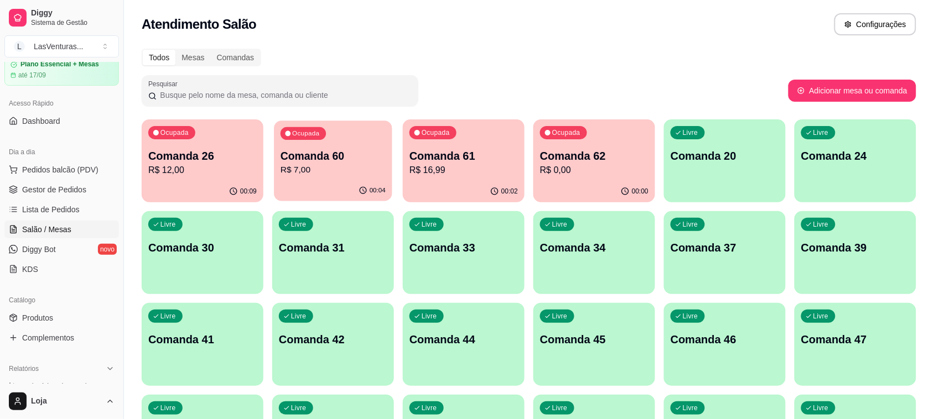
click at [289, 168] on p "R$ 7,00" at bounding box center [333, 170] width 105 height 13
click at [479, 167] on p "R$ 16,99" at bounding box center [463, 170] width 105 height 13
click at [568, 174] on p "R$ 0,00" at bounding box center [594, 170] width 108 height 13
click at [54, 186] on span "Gestor de Pedidos" at bounding box center [54, 189] width 64 height 11
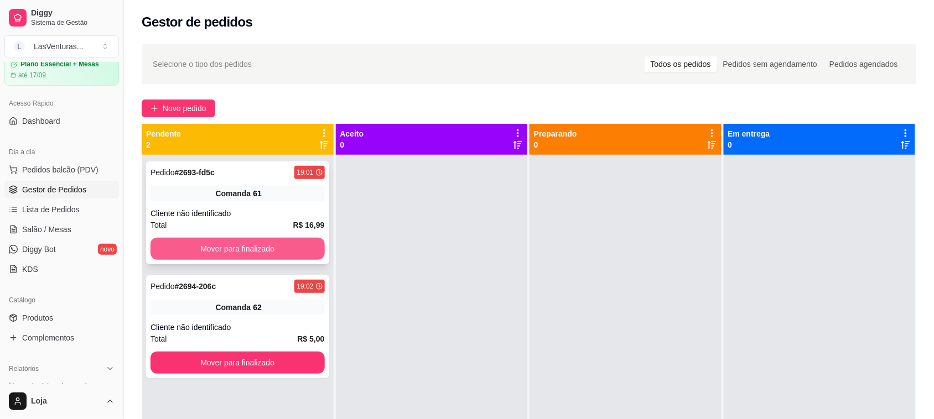
click at [233, 250] on button "Mover para finalizado" at bounding box center [238, 249] width 174 height 22
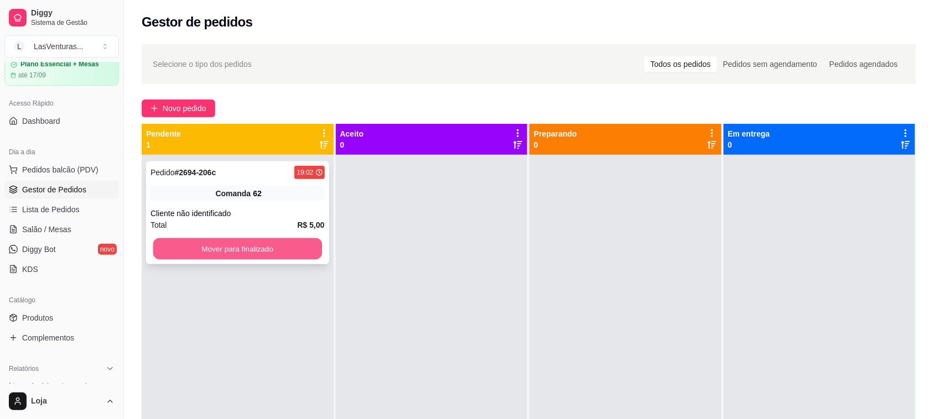
click at [244, 253] on button "Mover para finalizado" at bounding box center [237, 250] width 169 height 22
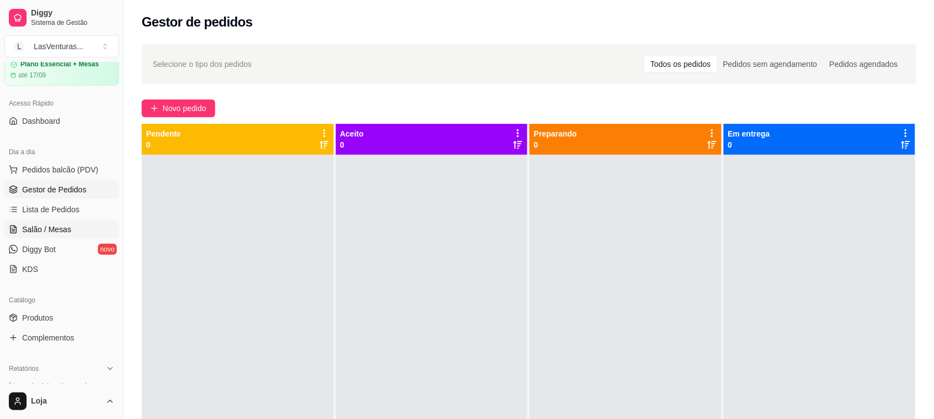
click at [51, 232] on span "Salão / Mesas" at bounding box center [46, 229] width 49 height 11
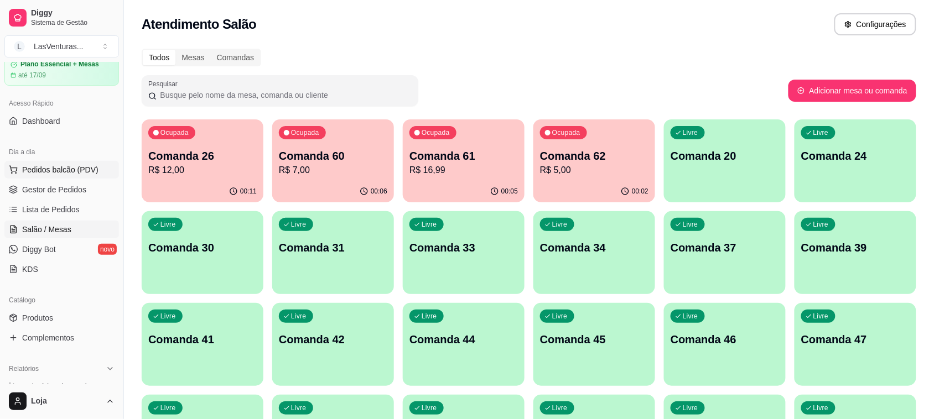
click at [42, 168] on span "Pedidos balcão (PDV)" at bounding box center [60, 169] width 76 height 11
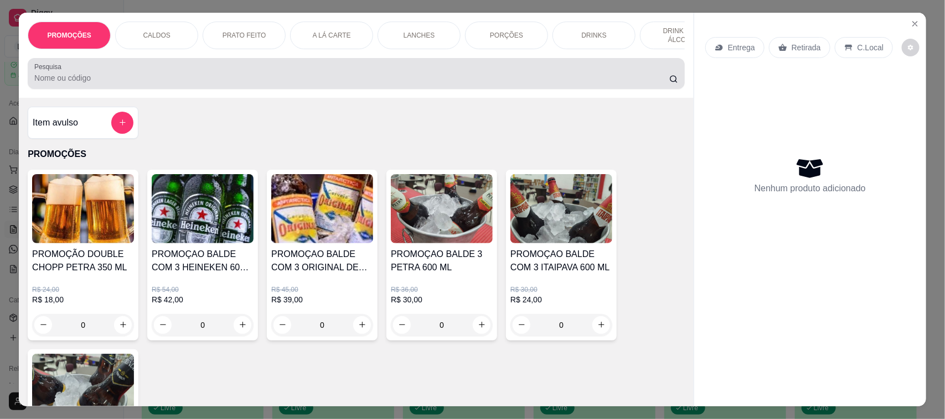
click at [93, 84] on input "Pesquisa" at bounding box center [351, 77] width 635 height 11
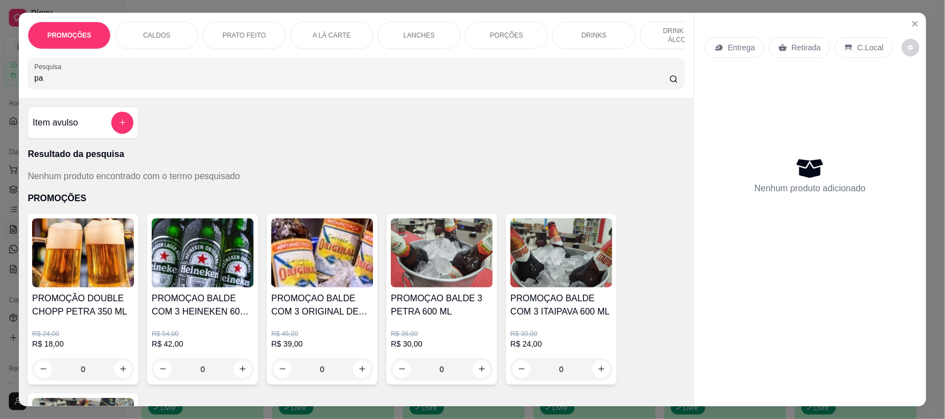
type input "p"
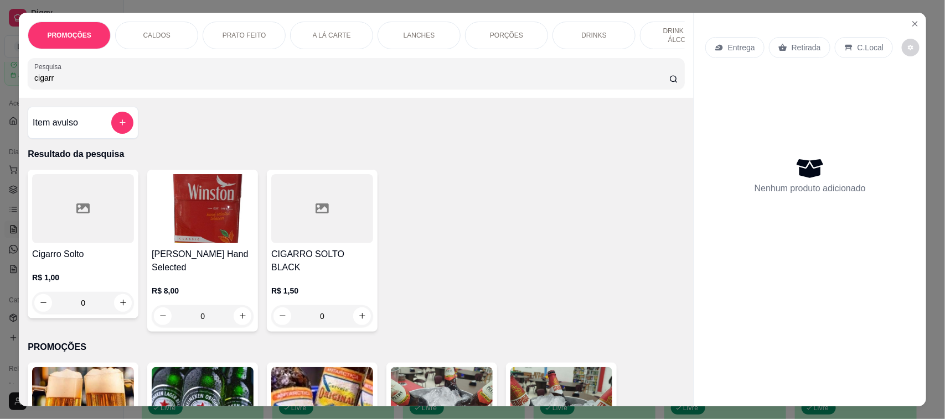
type input "cigarr"
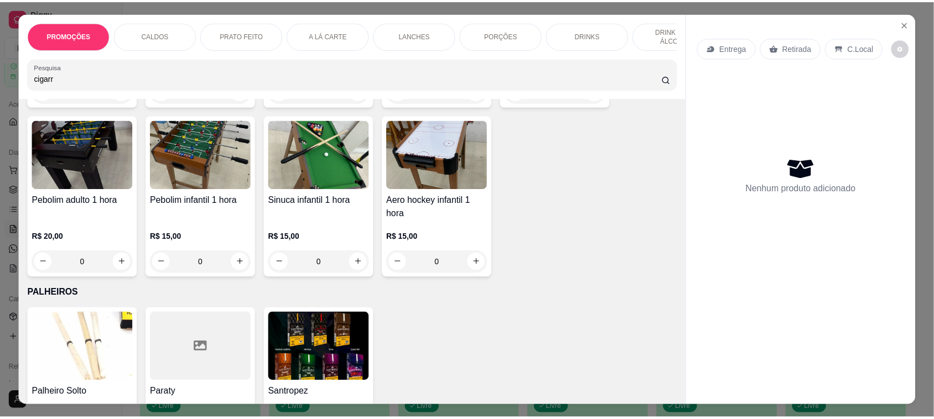
scroll to position [9923, 0]
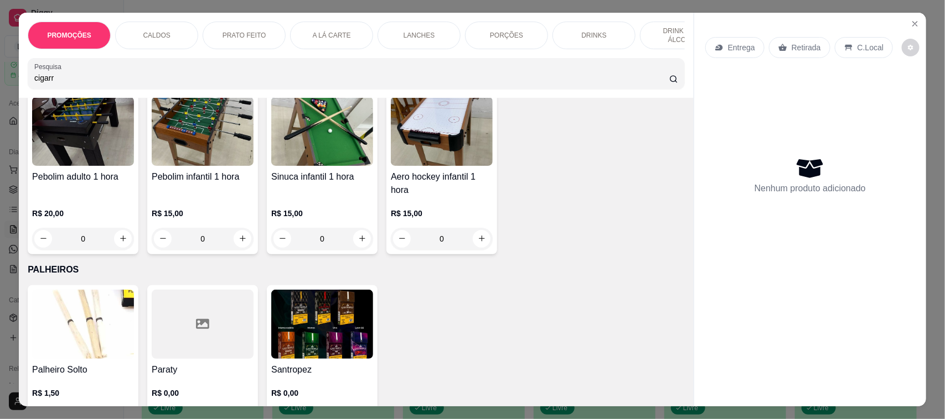
click at [119, 414] on icon "increase-product-quantity" at bounding box center [123, 418] width 8 height 8
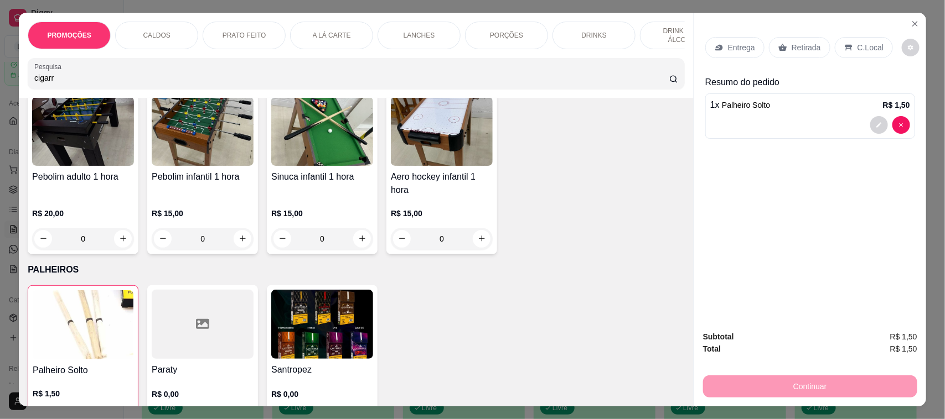
click at [118, 415] on icon "increase-product-quantity" at bounding box center [122, 419] width 8 height 8
type input "3"
click at [775, 382] on div "Continuar" at bounding box center [810, 385] width 214 height 25
click at [784, 49] on div "Retirada" at bounding box center [799, 47] width 61 height 21
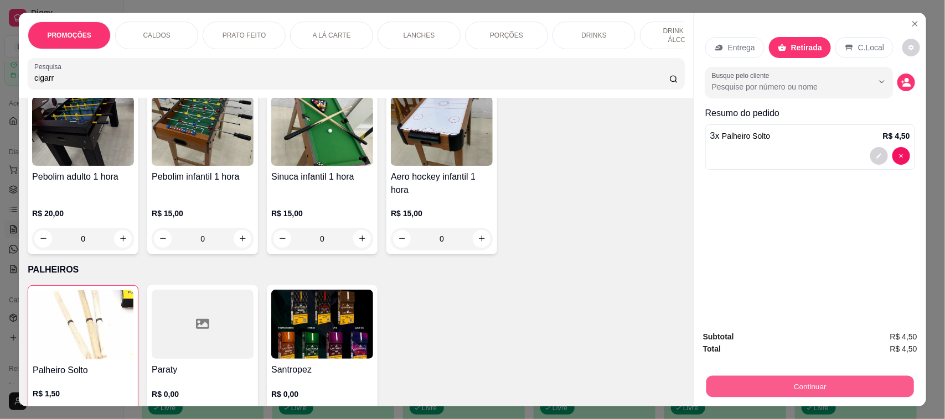
click at [847, 386] on button "Continuar" at bounding box center [810, 387] width 208 height 22
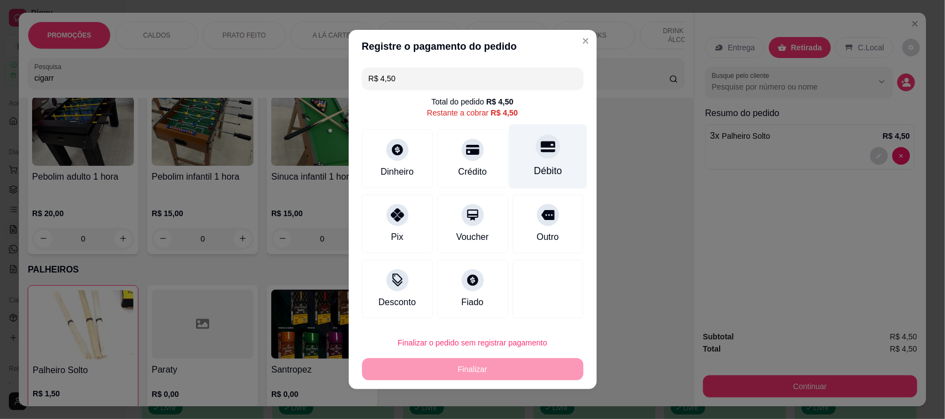
click at [521, 147] on div "Débito" at bounding box center [548, 157] width 78 height 65
type input "R$ 0,00"
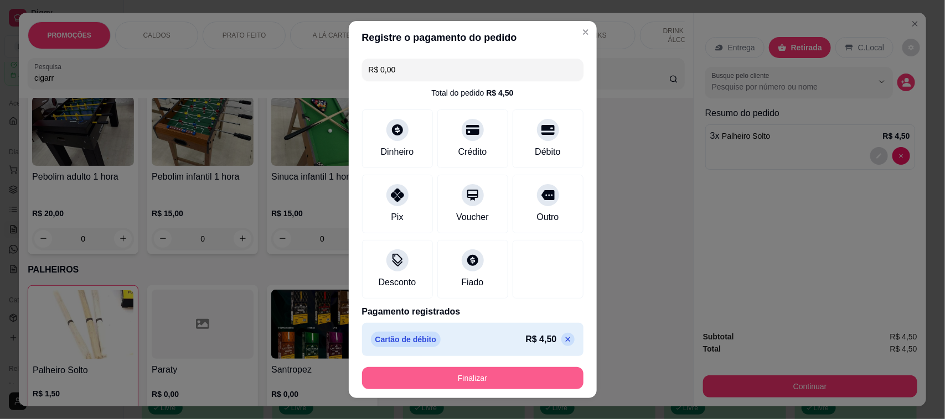
click at [535, 381] on button "Finalizar" at bounding box center [472, 378] width 221 height 22
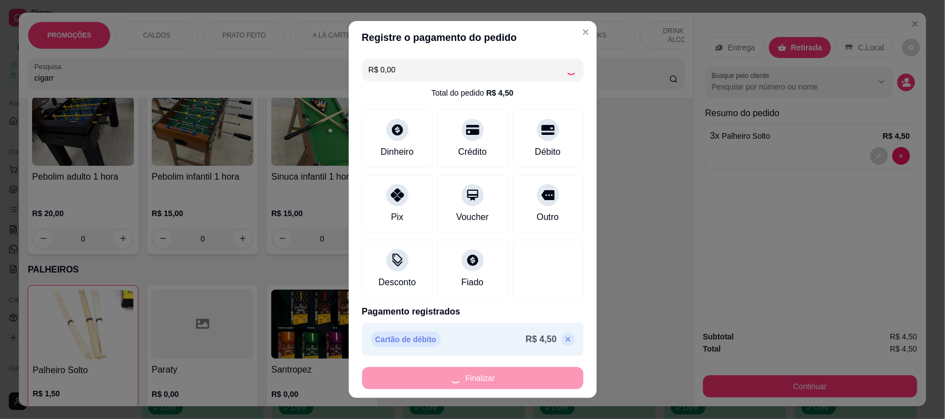
type input "0"
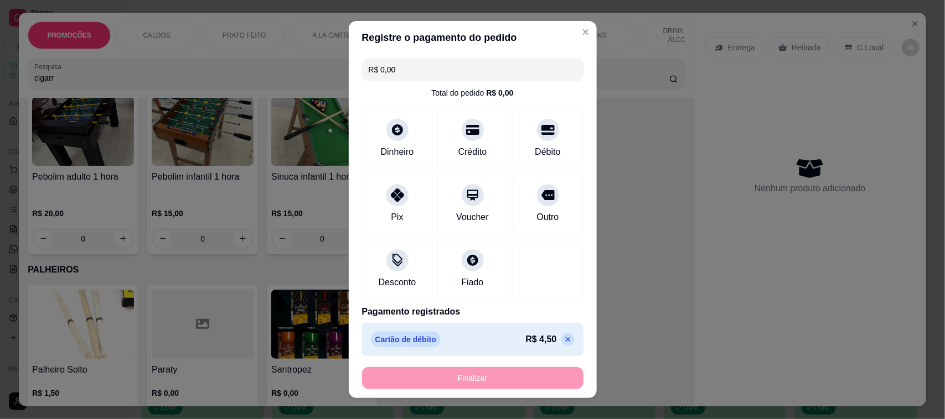
type input "-R$ 4,50"
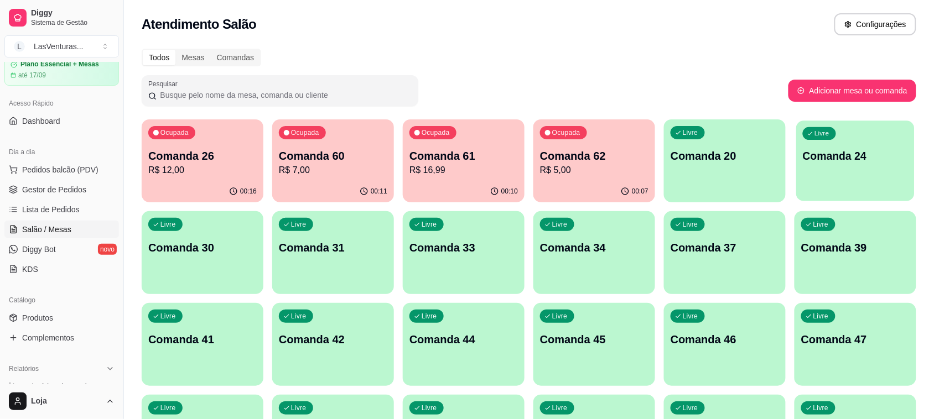
click at [801, 179] on div "Livre Comanda 24" at bounding box center [855, 155] width 118 height 68
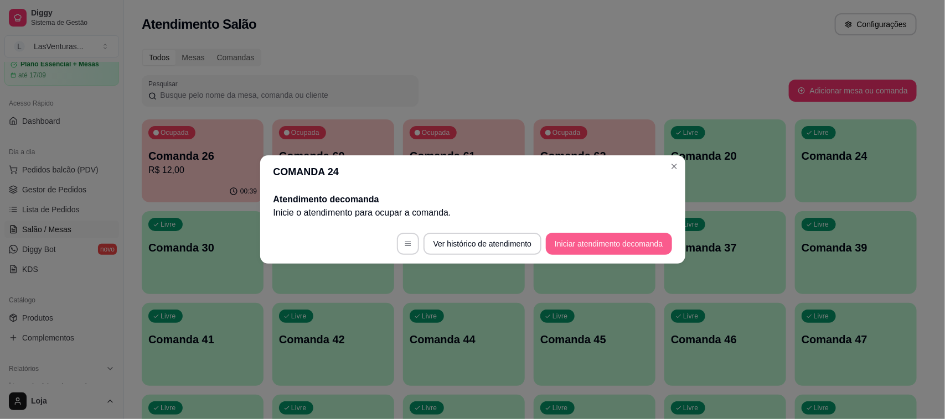
click at [580, 241] on button "Iniciar atendimento de comanda" at bounding box center [609, 244] width 126 height 22
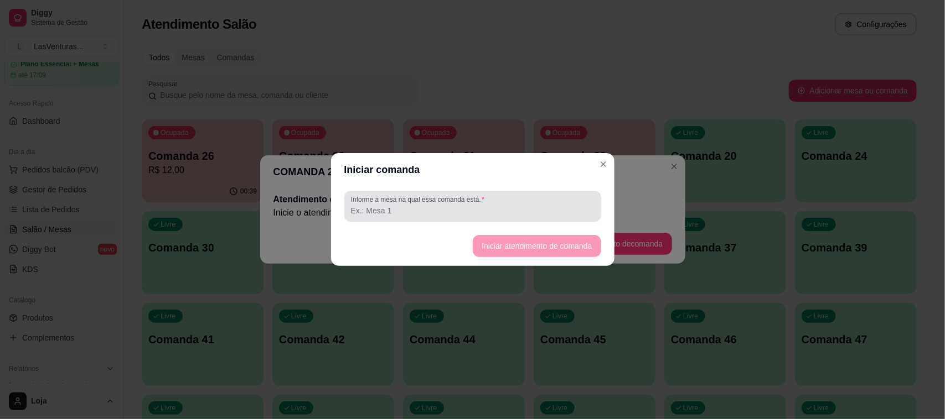
drag, startPoint x: 474, startPoint y: 235, endPoint x: 497, endPoint y: 220, distance: 27.2
click at [479, 222] on section "Iniciar comanda Informe a mesa na qual essa comanda está. Iniciar atendimento d…" at bounding box center [472, 209] width 283 height 113
click at [483, 211] on input "Informe a mesa na qual essa comanda está." at bounding box center [472, 210] width 243 height 11
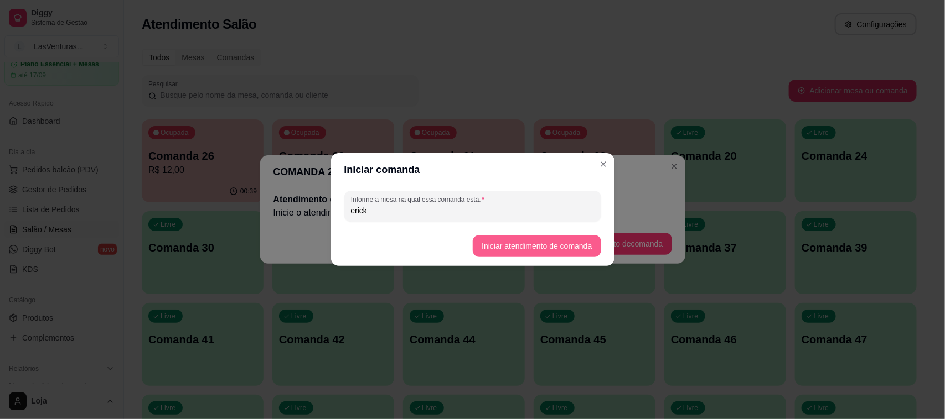
type input "erick"
click at [582, 240] on button "Iniciar atendimento de comanda" at bounding box center [537, 246] width 128 height 22
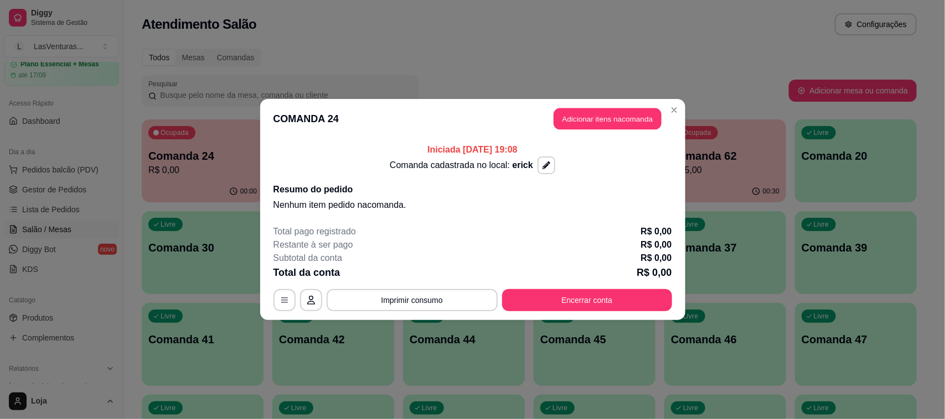
click at [611, 117] on button "Adicionar itens na comanda" at bounding box center [607, 119] width 108 height 22
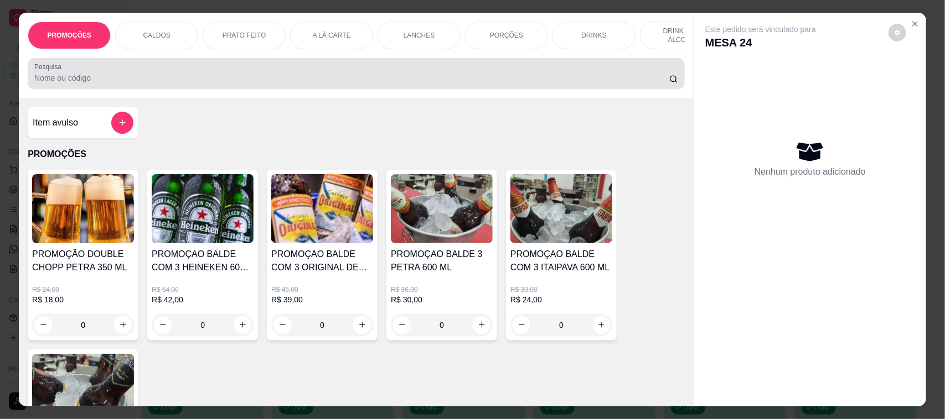
drag, startPoint x: 130, startPoint y: 69, endPoint x: 164, endPoint y: 78, distance: 34.9
click at [133, 71] on div "Pesquisa" at bounding box center [356, 73] width 657 height 31
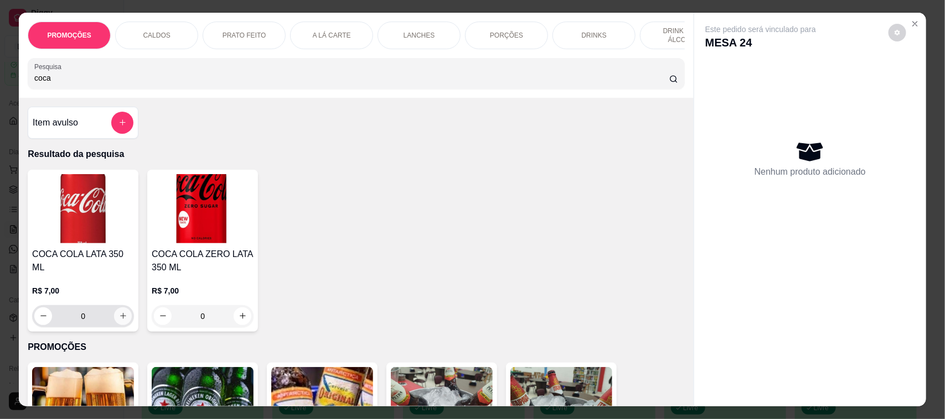
type input "coca"
click at [120, 312] on icon "increase-product-quantity" at bounding box center [123, 316] width 8 height 8
type input "1"
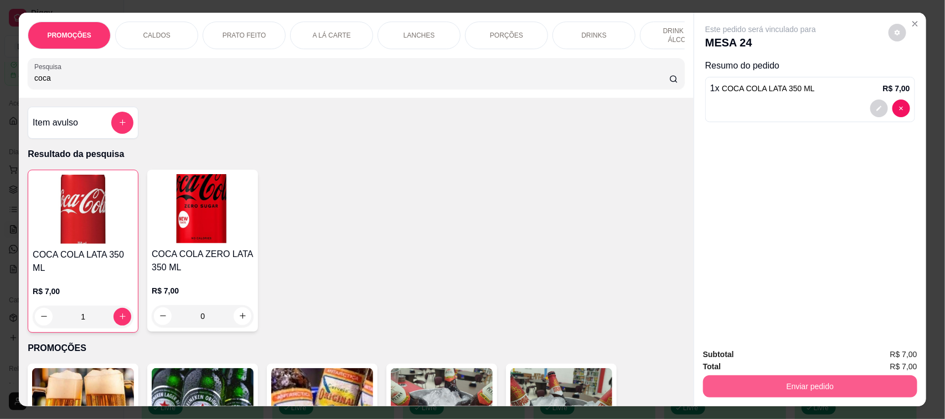
click at [795, 393] on button "Enviar pedido" at bounding box center [810, 387] width 214 height 22
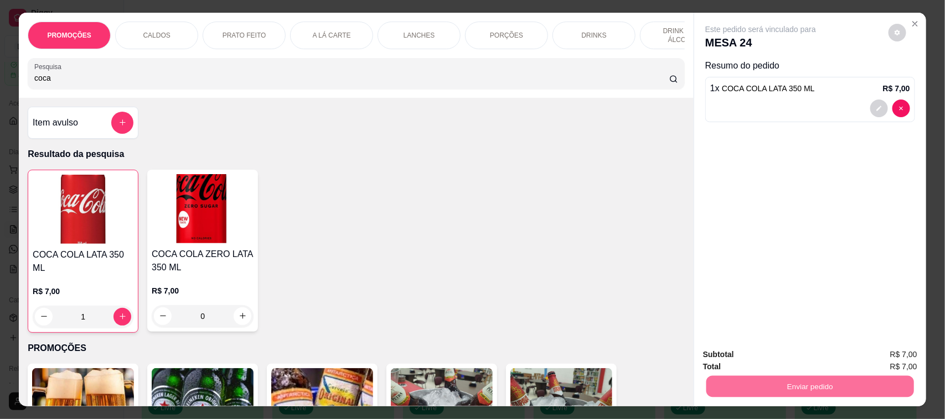
click at [765, 356] on button "Não registrar e enviar pedido" at bounding box center [773, 360] width 112 height 20
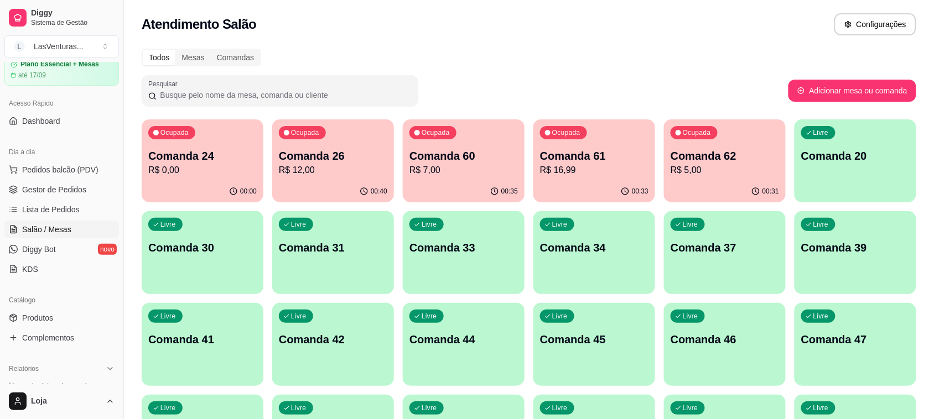
click at [346, 244] on p "Comanda 31" at bounding box center [333, 247] width 108 height 15
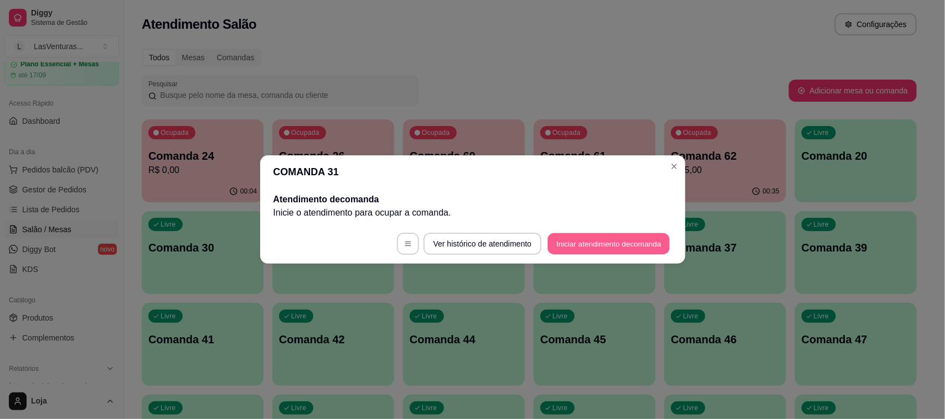
click at [582, 240] on button "Iniciar atendimento de comanda" at bounding box center [609, 245] width 122 height 22
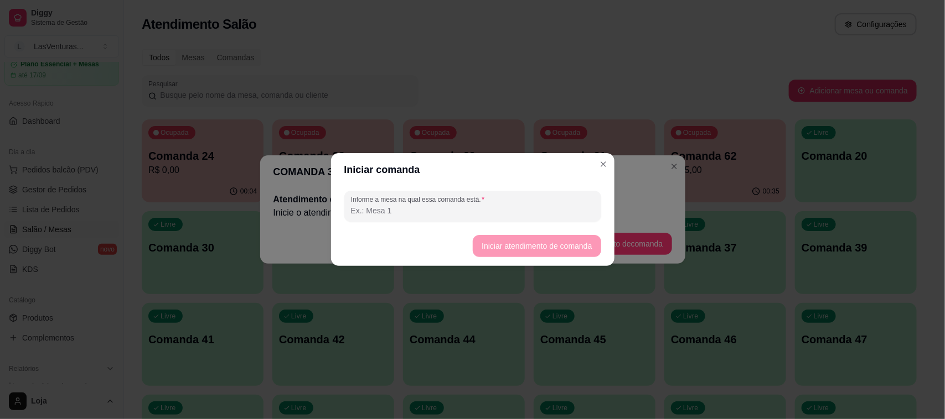
click at [438, 212] on input "Informe a mesa na qual essa comanda está." at bounding box center [472, 210] width 243 height 11
type input "carol"
click at [491, 248] on button "Iniciar atendimento de comanda" at bounding box center [537, 247] width 124 height 22
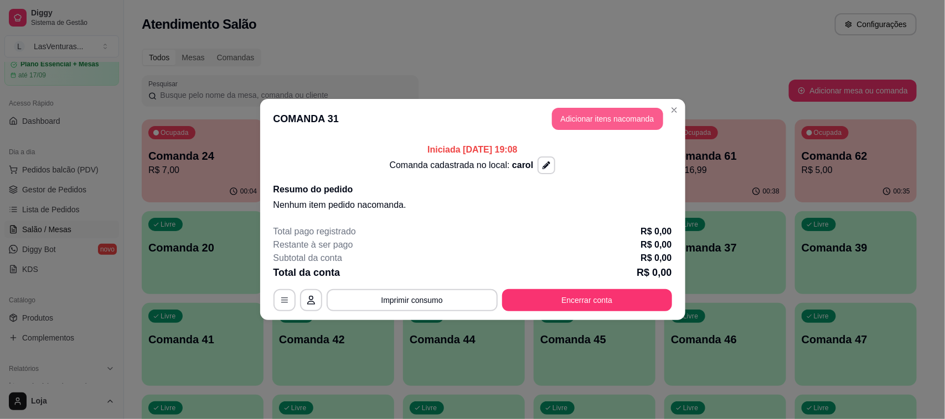
click at [568, 115] on button "Adicionar itens na comanda" at bounding box center [607, 119] width 111 height 22
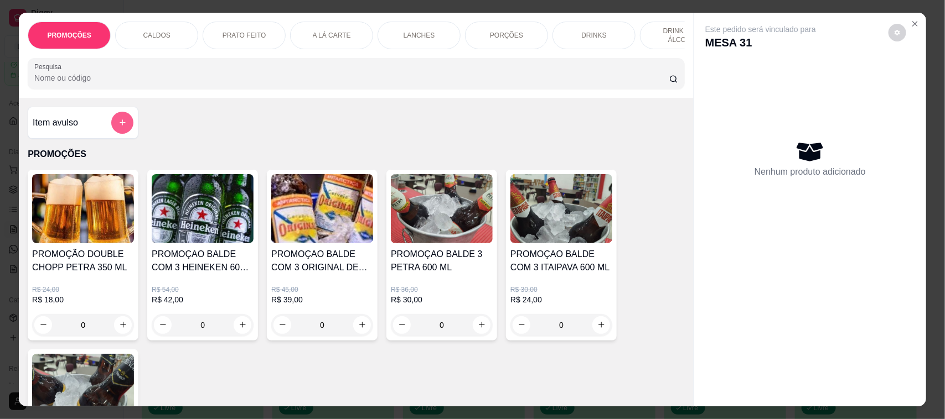
click at [111, 131] on button "add-separate-item" at bounding box center [122, 123] width 22 height 22
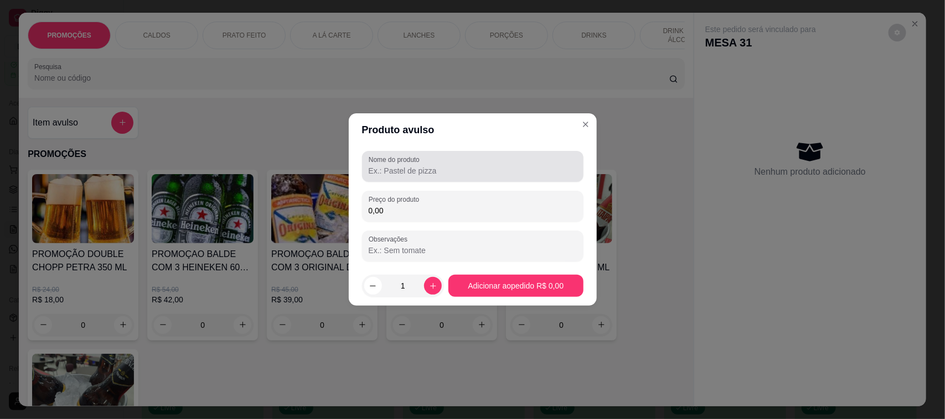
click at [395, 177] on div at bounding box center [473, 167] width 208 height 22
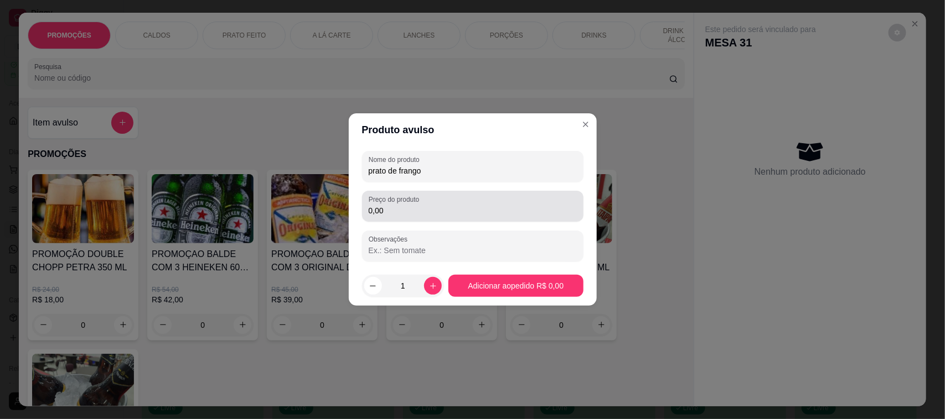
type input "prato de frango"
click at [397, 222] on div "Preço do produto 0,00" at bounding box center [472, 206] width 221 height 31
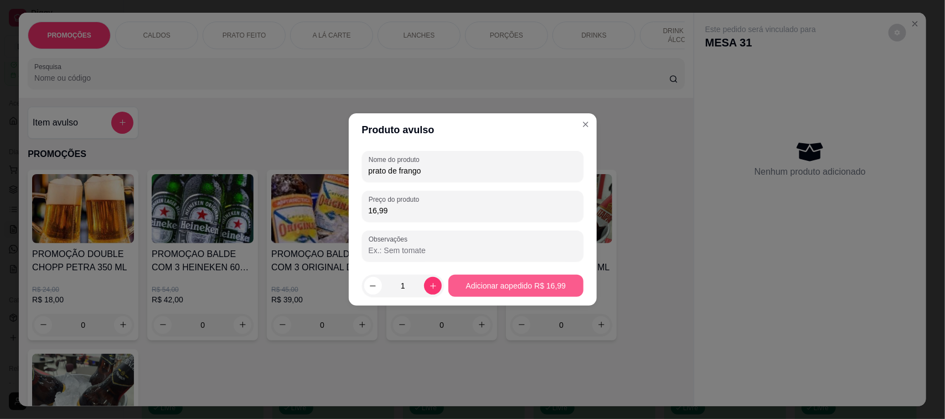
type input "16,99"
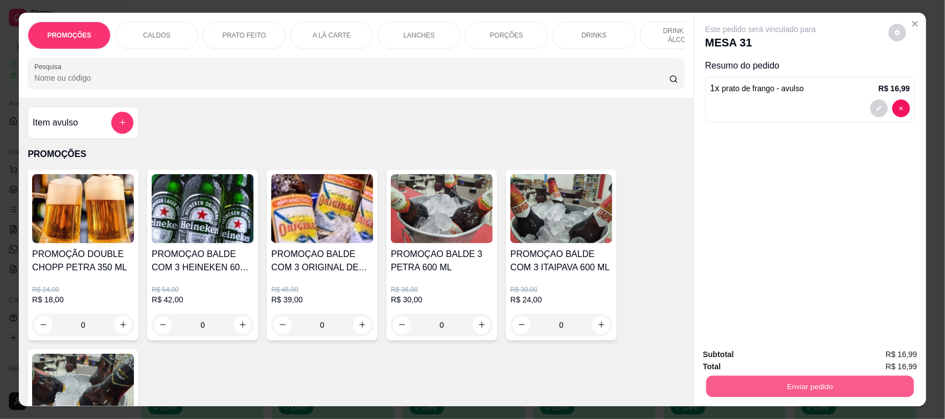
click at [836, 385] on button "Enviar pedido" at bounding box center [810, 387] width 208 height 22
click at [811, 358] on button "Não registrar e enviar pedido" at bounding box center [773, 360] width 112 height 20
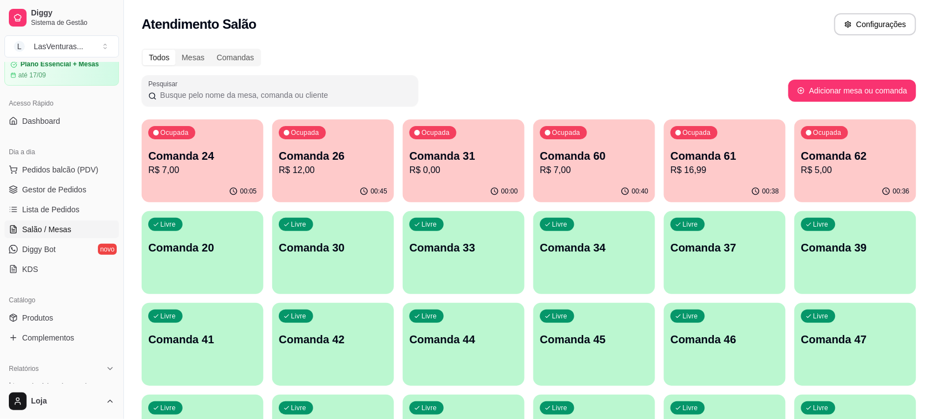
click at [471, 164] on p "R$ 0,00" at bounding box center [464, 170] width 108 height 13
click at [366, 165] on p "R$ 12,00" at bounding box center [333, 170] width 105 height 13
click at [241, 137] on div "Ocupada Comanda 24 R$ 7,00" at bounding box center [203, 150] width 122 height 61
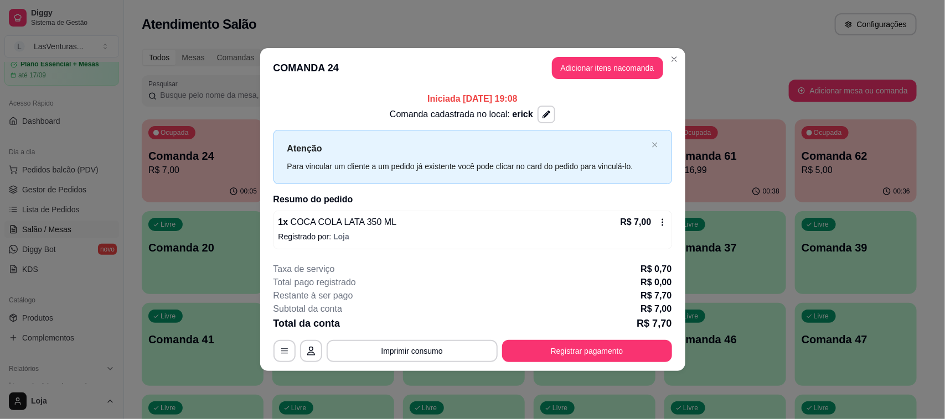
click at [356, 77] on header "COMANDA 24 Adicionar itens na comanda" at bounding box center [472, 68] width 425 height 40
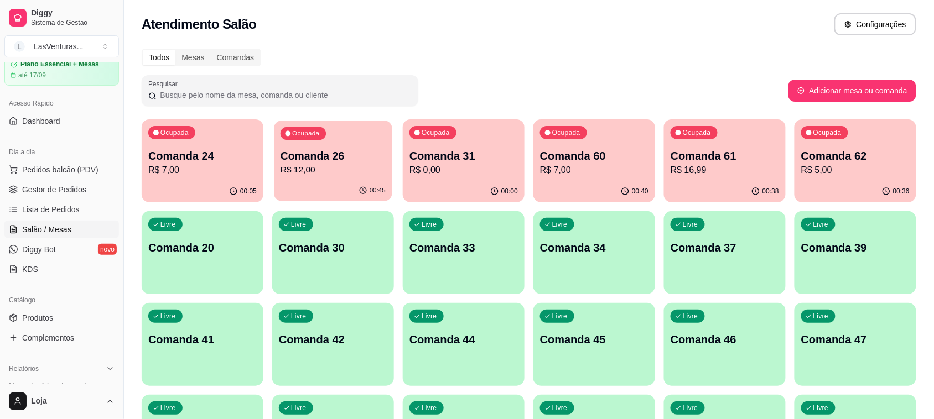
click at [346, 156] on p "Comanda 26" at bounding box center [333, 156] width 105 height 15
click at [43, 195] on span "Gestor de Pedidos" at bounding box center [54, 189] width 64 height 11
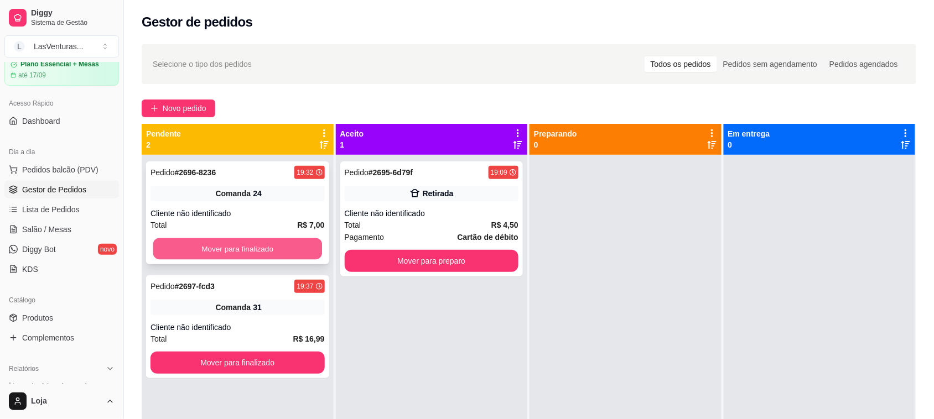
click at [230, 250] on button "Mover para finalizado" at bounding box center [237, 250] width 169 height 22
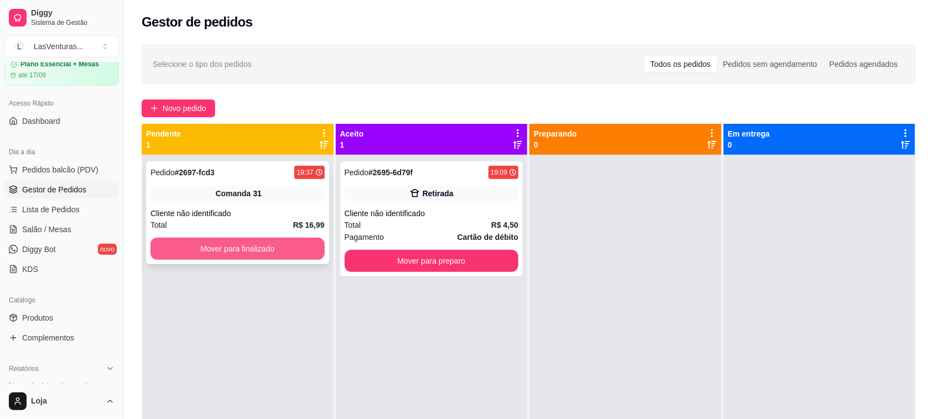
click at [227, 249] on button "Mover para finalizado" at bounding box center [238, 249] width 174 height 22
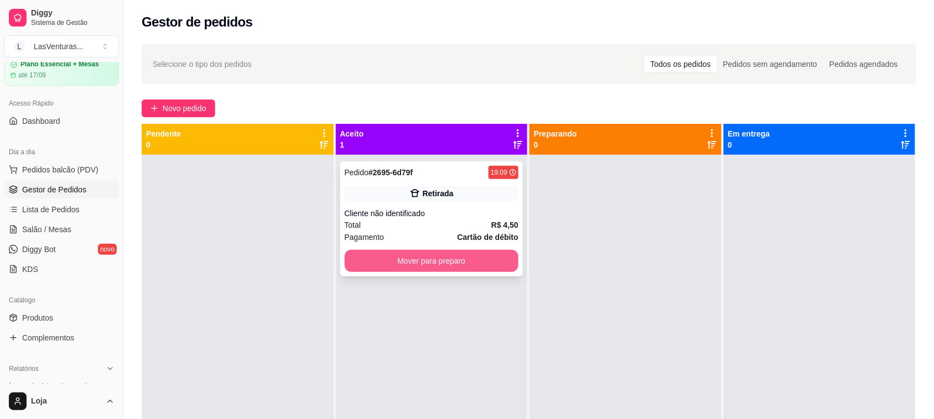
click at [429, 267] on button "Mover para preparo" at bounding box center [432, 261] width 174 height 22
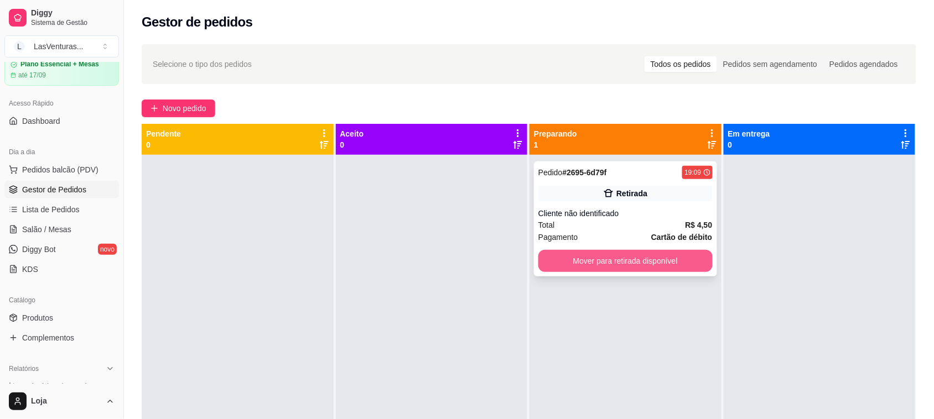
click at [579, 252] on button "Mover para retirada disponível" at bounding box center [625, 261] width 174 height 22
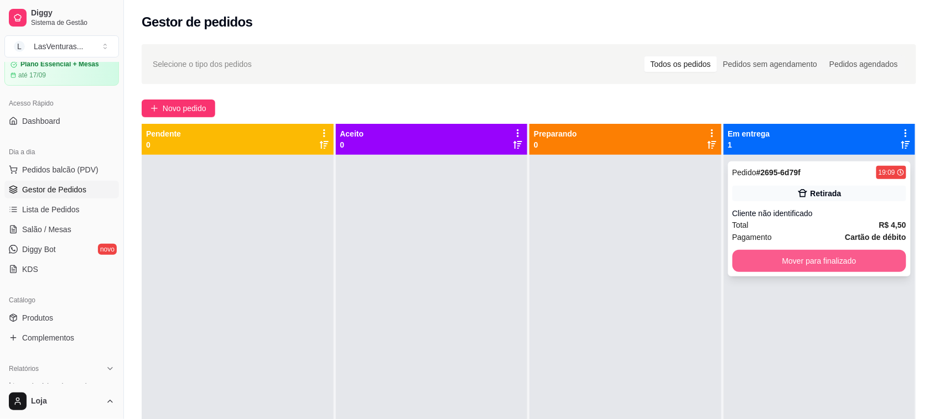
click at [751, 250] on div "Mover para finalizado" at bounding box center [820, 261] width 174 height 22
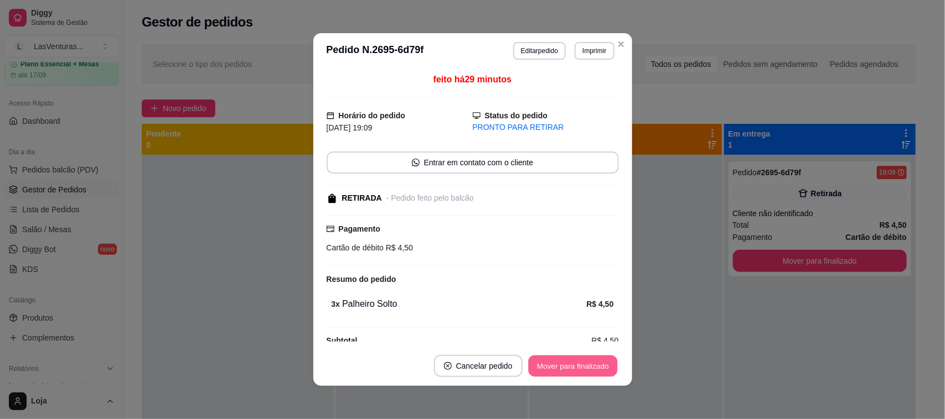
click at [595, 371] on button "Mover para finalizado" at bounding box center [572, 367] width 89 height 22
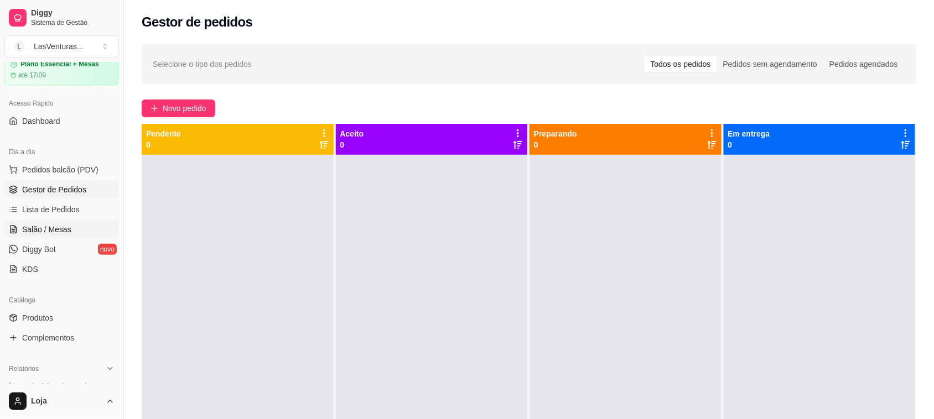
click at [70, 231] on link "Salão / Mesas" at bounding box center [61, 230] width 115 height 18
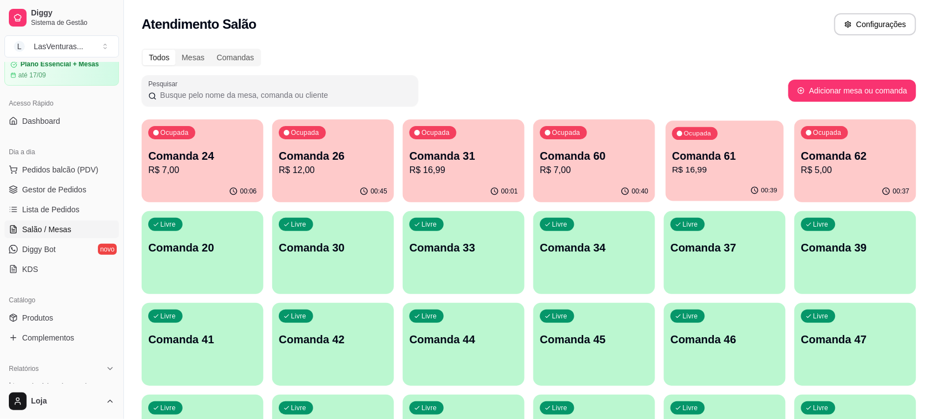
click at [704, 172] on p "R$ 16,99" at bounding box center [724, 170] width 105 height 13
click at [210, 188] on div "00:06" at bounding box center [202, 190] width 118 height 21
click at [325, 177] on div "Ocupada Comanda 26 R$ 12,00" at bounding box center [333, 150] width 122 height 61
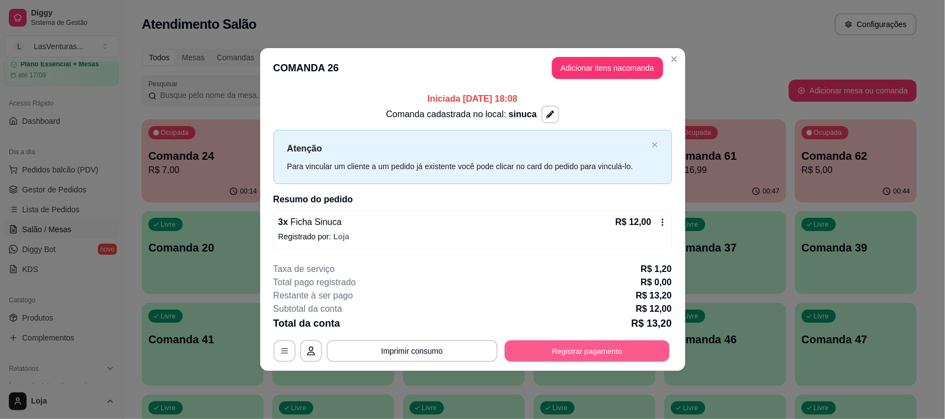
click at [538, 355] on button "Registrar pagamento" at bounding box center [586, 351] width 165 height 22
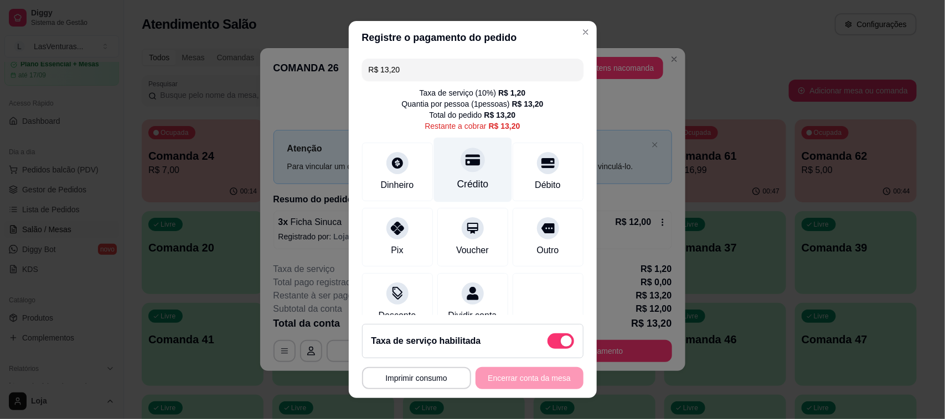
click at [465, 164] on icon at bounding box center [472, 159] width 14 height 11
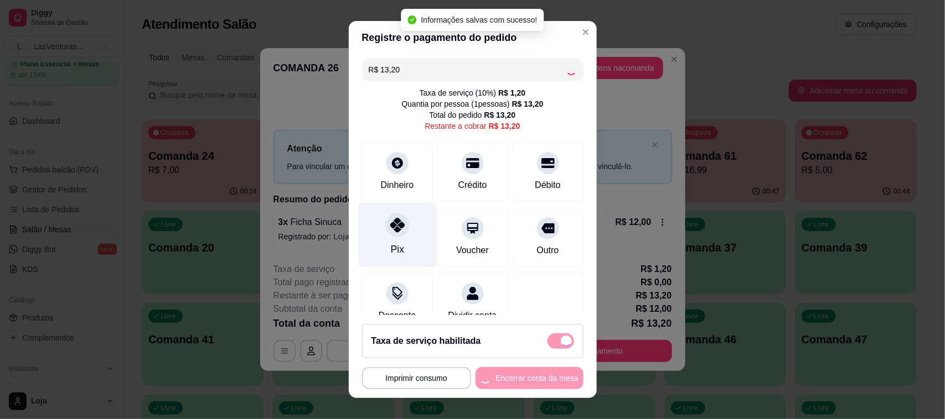
type input "R$ 0,00"
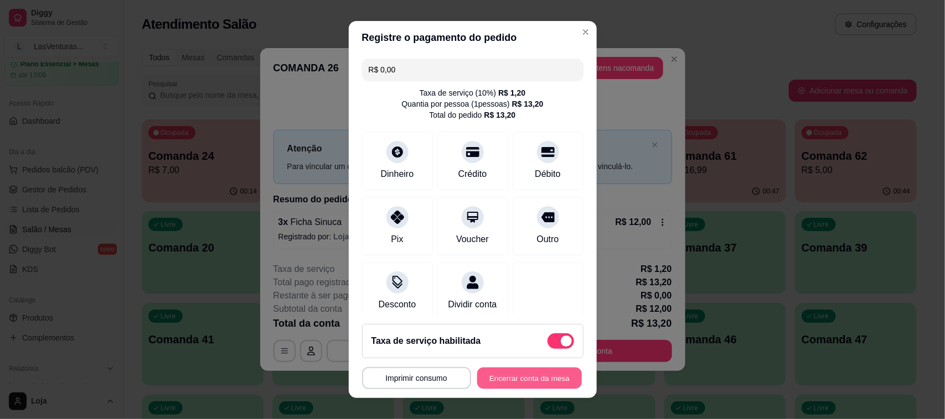
click at [505, 383] on button "Encerrar conta da mesa" at bounding box center [529, 379] width 105 height 22
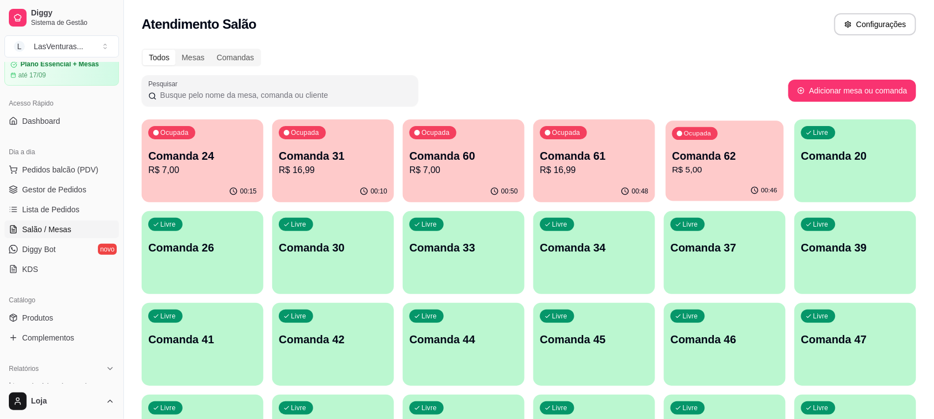
click at [720, 168] on p "R$ 5,00" at bounding box center [724, 170] width 105 height 13
click at [687, 175] on p "R$ 5,00" at bounding box center [724, 170] width 105 height 13
click at [696, 158] on p "Comanda 62" at bounding box center [725, 155] width 108 height 15
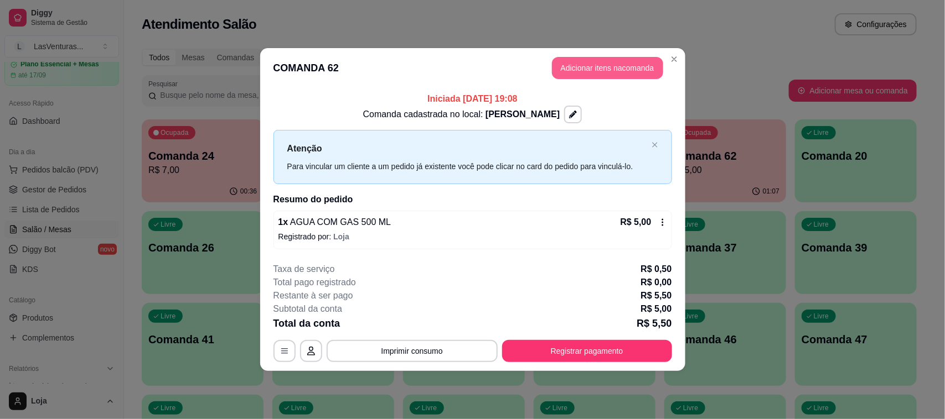
click at [593, 63] on button "Adicionar itens na comanda" at bounding box center [607, 68] width 111 height 22
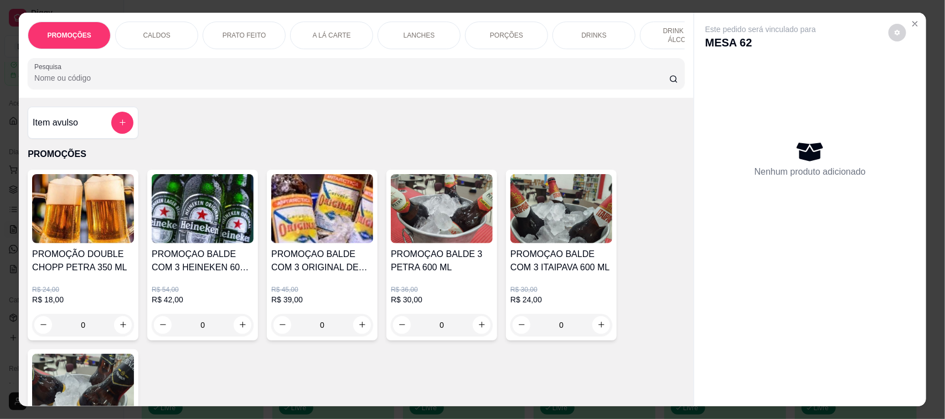
click at [109, 85] on div at bounding box center [356, 74] width 644 height 22
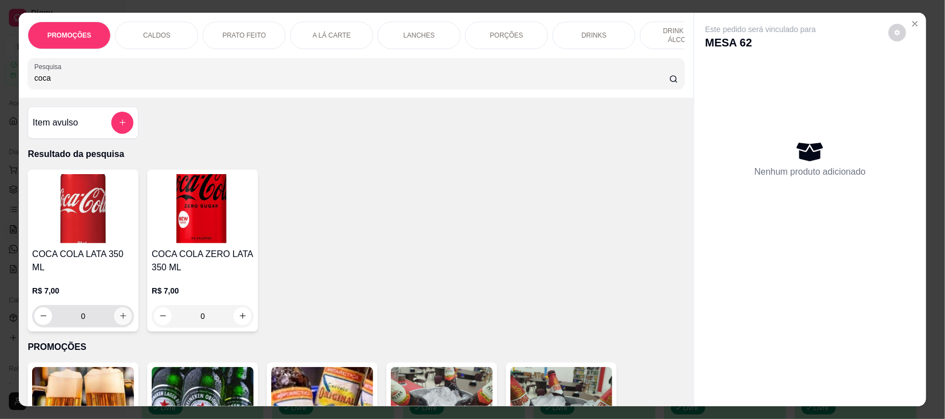
type input "coca"
click at [117, 319] on button "increase-product-quantity" at bounding box center [123, 317] width 18 height 18
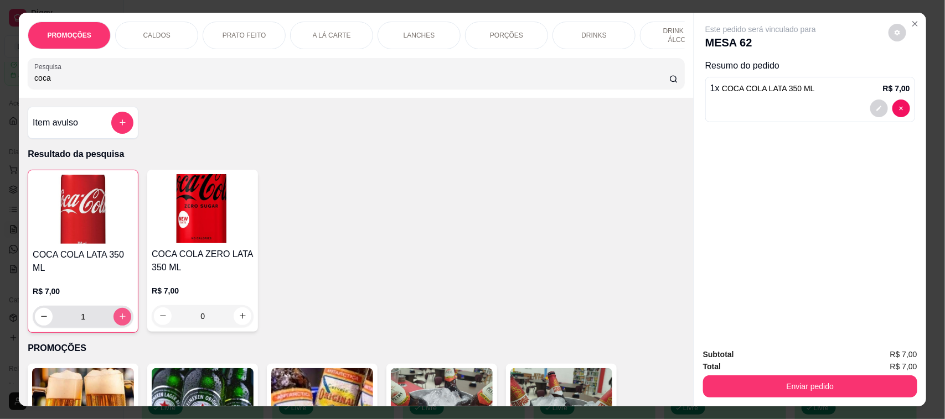
type input "1"
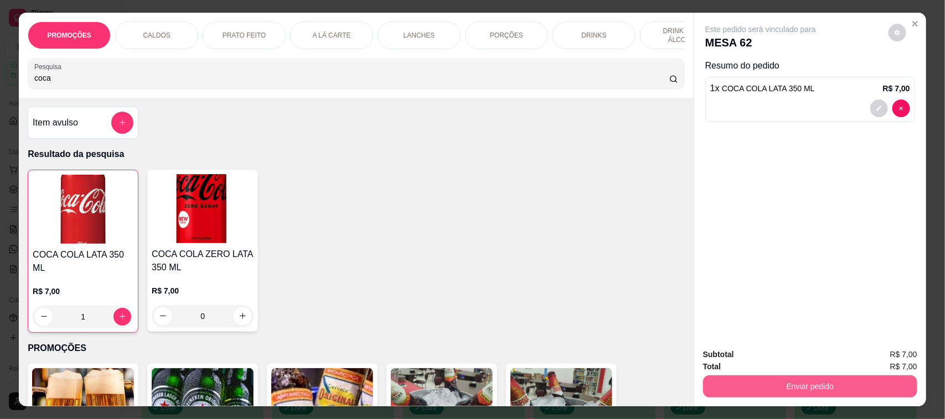
click at [761, 387] on button "Enviar pedido" at bounding box center [810, 387] width 214 height 22
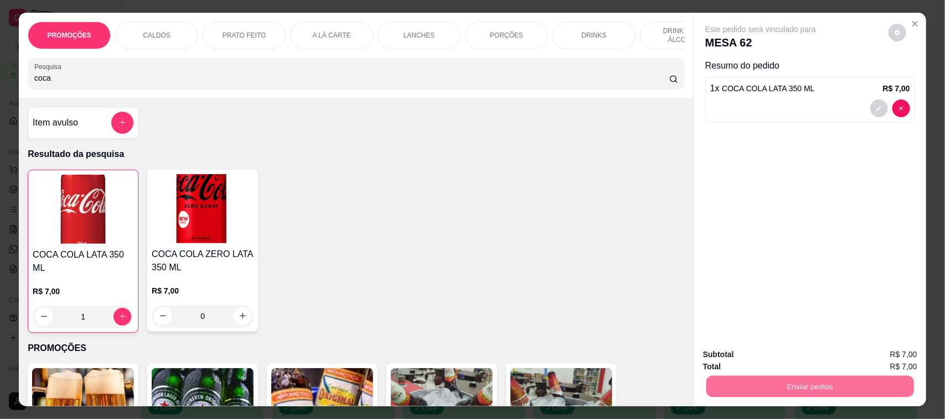
click at [754, 360] on button "Não registrar e enviar pedido" at bounding box center [773, 360] width 112 height 20
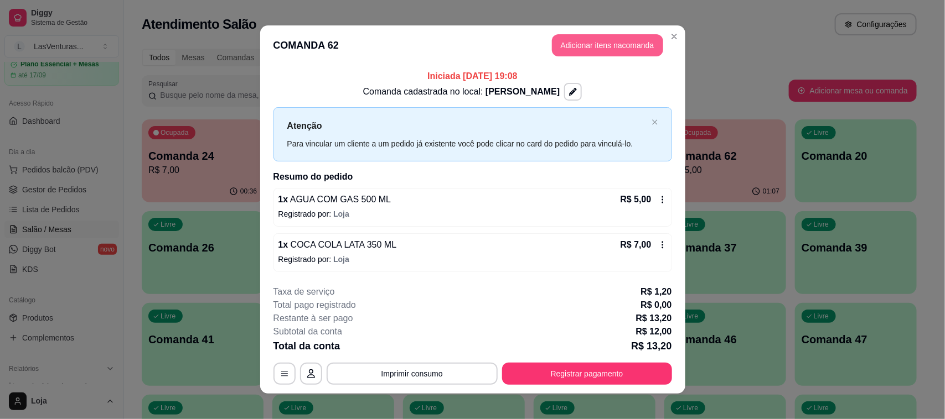
click at [599, 48] on button "Adicionar itens na comanda" at bounding box center [607, 45] width 111 height 22
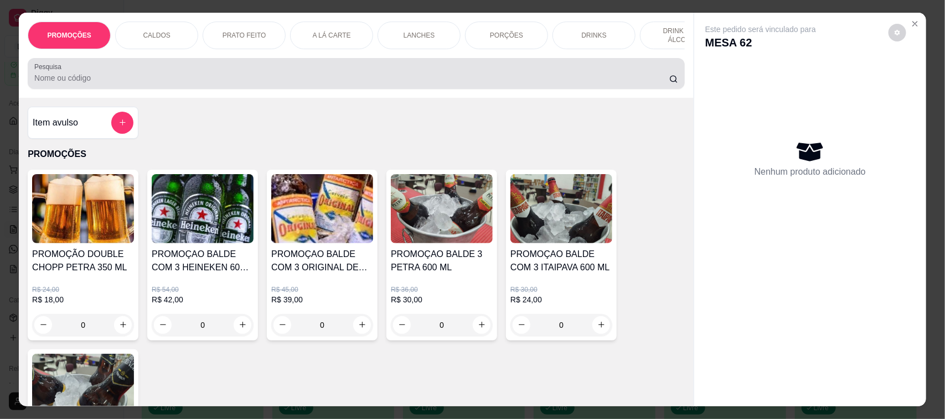
click at [76, 84] on input "Pesquisa" at bounding box center [351, 77] width 635 height 11
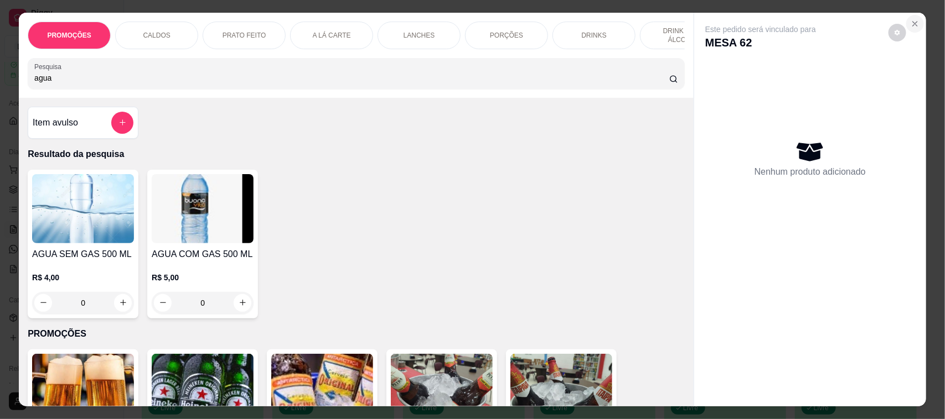
type input "agua"
click at [911, 24] on icon "Close" at bounding box center [914, 23] width 9 height 9
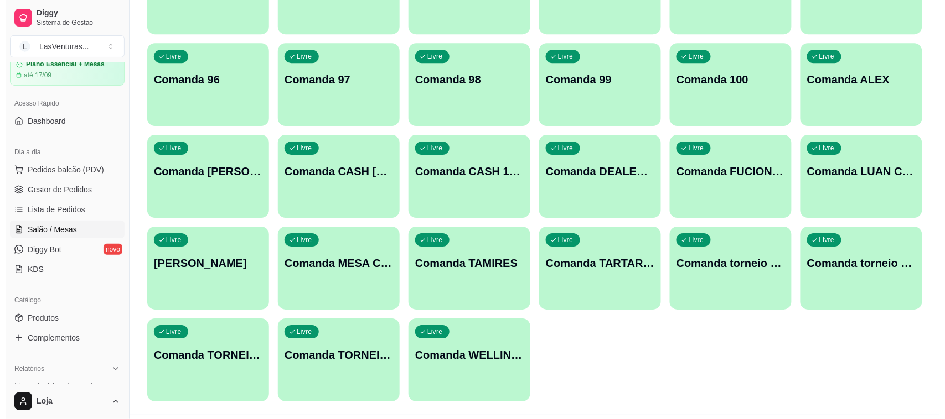
scroll to position [1022, 0]
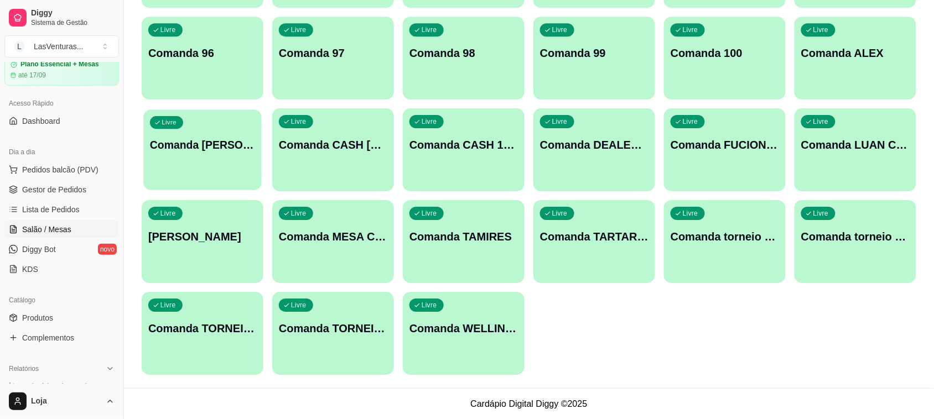
click at [185, 151] on p "Comanda [PERSON_NAME]" at bounding box center [202, 145] width 105 height 15
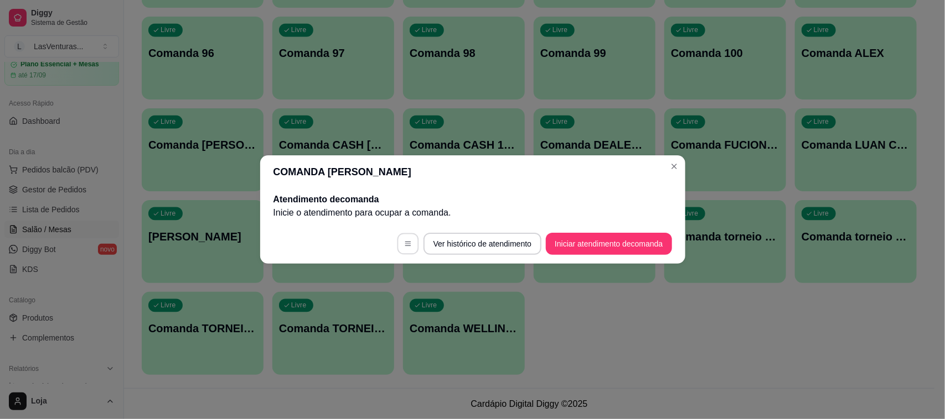
click at [405, 237] on button "button" at bounding box center [408, 245] width 22 height 22
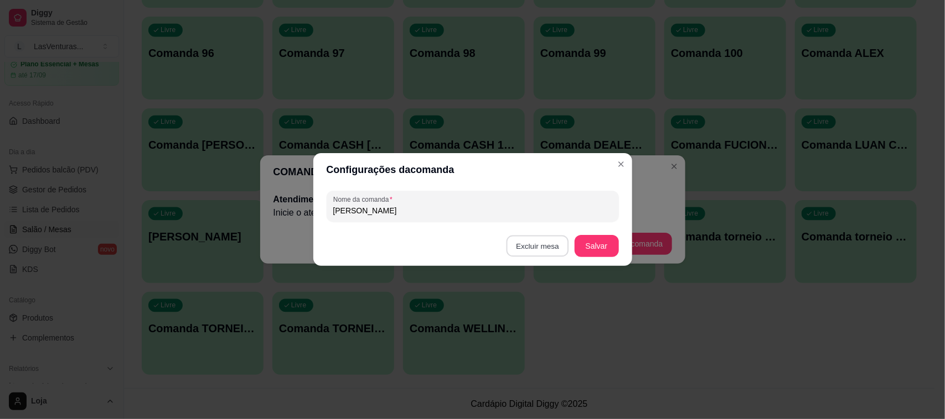
click at [535, 247] on button "Excluir mesa" at bounding box center [537, 247] width 63 height 22
click at [536, 319] on button "Confirmar" at bounding box center [540, 316] width 39 height 17
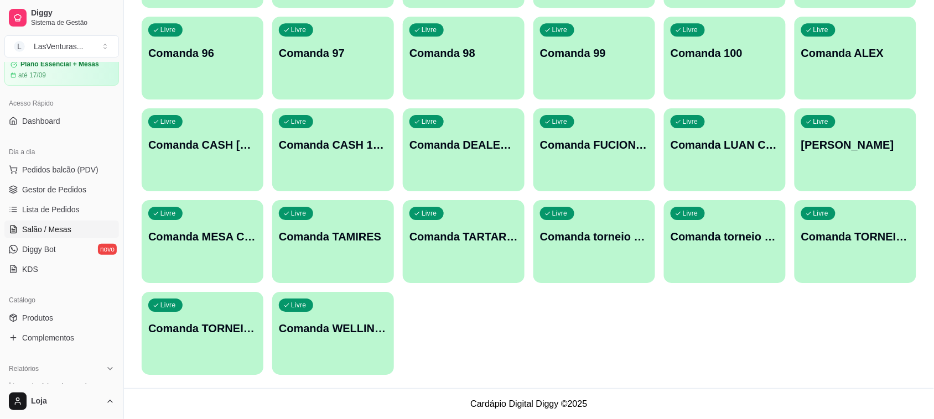
click at [713, 148] on p "Comanda LUAN CHEFE" at bounding box center [725, 144] width 108 height 15
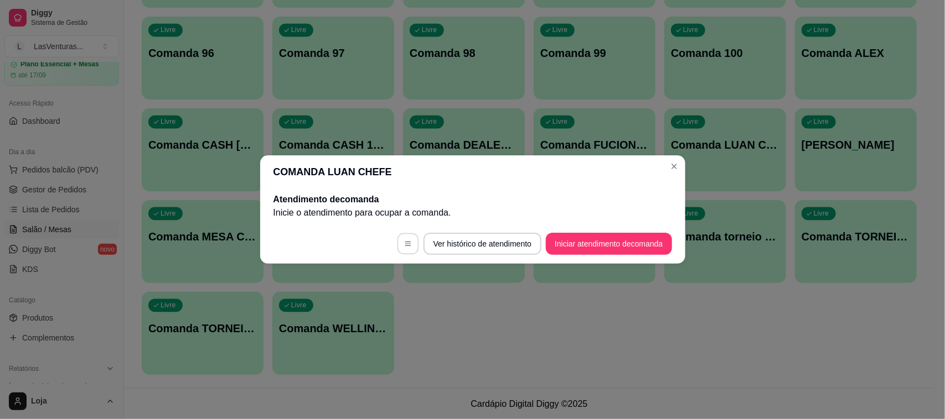
click at [408, 243] on icon "button" at bounding box center [408, 244] width 8 height 8
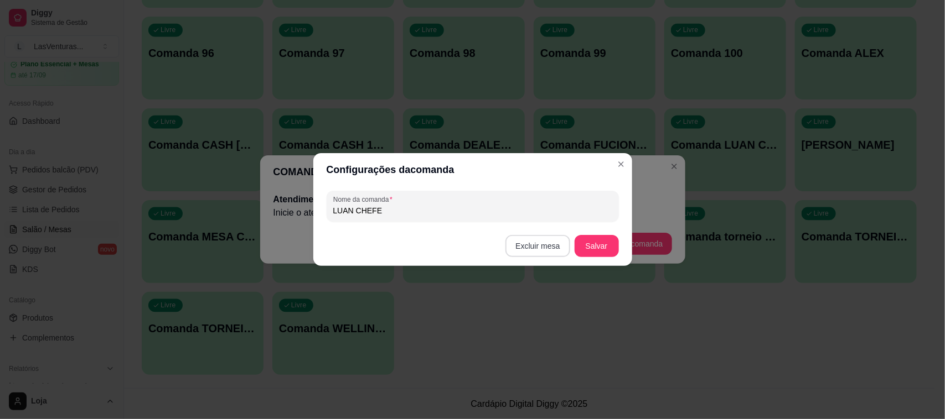
click at [537, 245] on button "Excluir mesa" at bounding box center [537, 246] width 64 height 22
click at [528, 319] on button "Confirmar" at bounding box center [540, 319] width 43 height 18
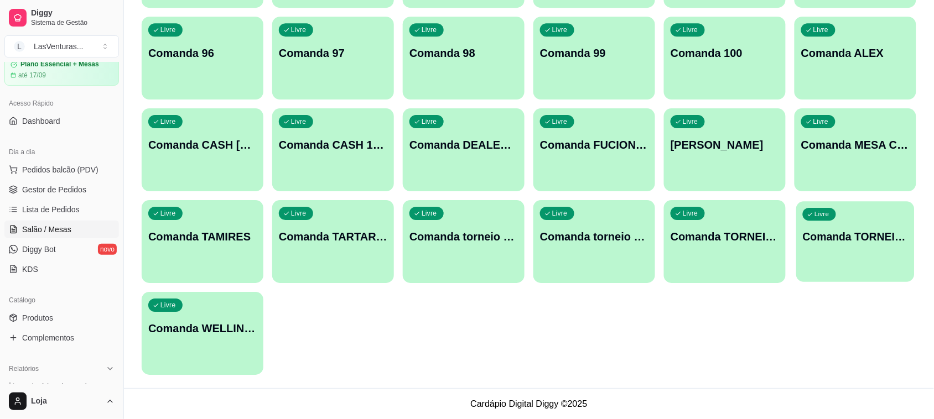
click at [831, 256] on div "Livre Comanda TORNEIO 18/08" at bounding box center [855, 235] width 118 height 68
click at [220, 230] on p "Comanda TAMIRES" at bounding box center [202, 237] width 105 height 15
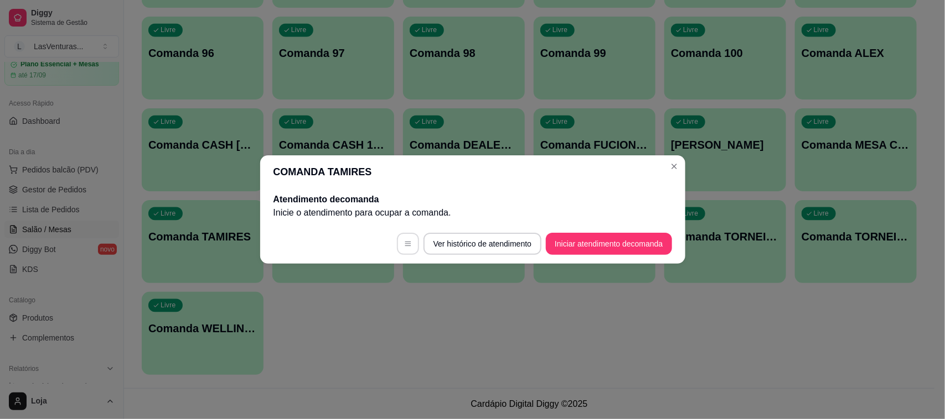
click at [407, 245] on icon "button" at bounding box center [408, 244] width 8 height 8
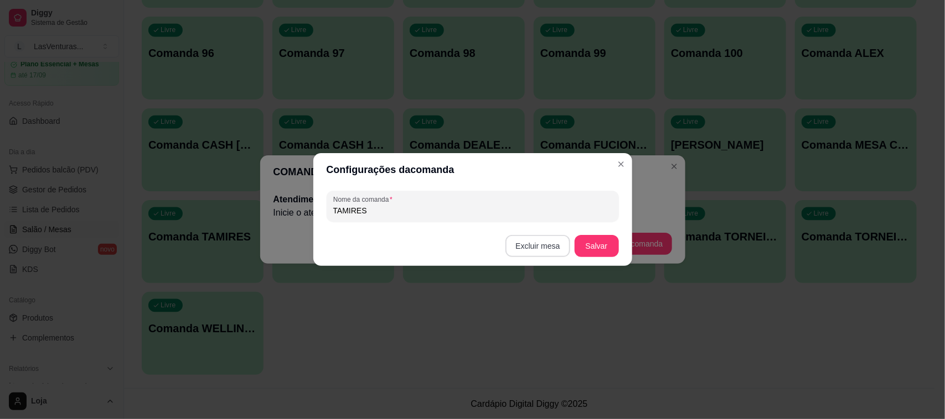
click at [529, 246] on button "Excluir mesa" at bounding box center [537, 246] width 64 height 22
click at [537, 313] on button "Confirmar" at bounding box center [540, 316] width 41 height 17
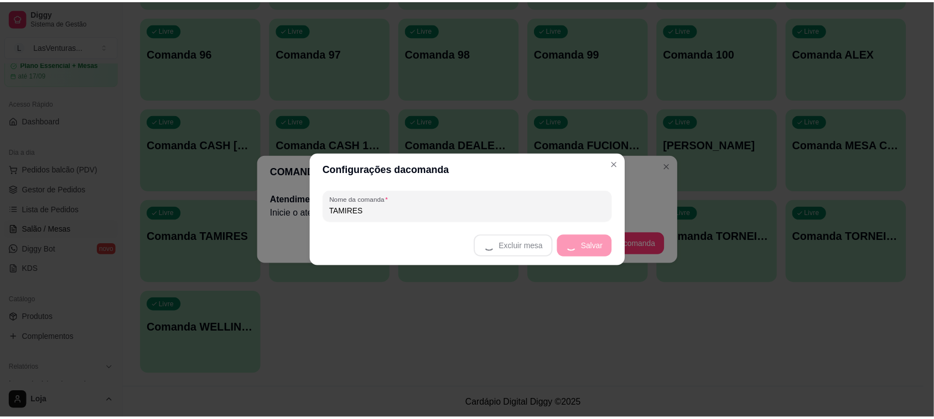
scroll to position [930, 0]
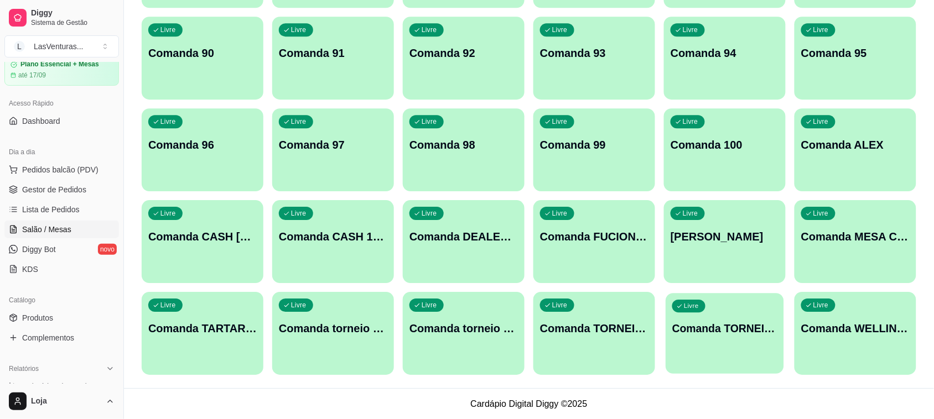
click at [729, 324] on p "Comanda TORNEIO 18/08" at bounding box center [724, 329] width 105 height 15
click at [206, 325] on p "Comanda TARTARUGA" at bounding box center [202, 328] width 108 height 15
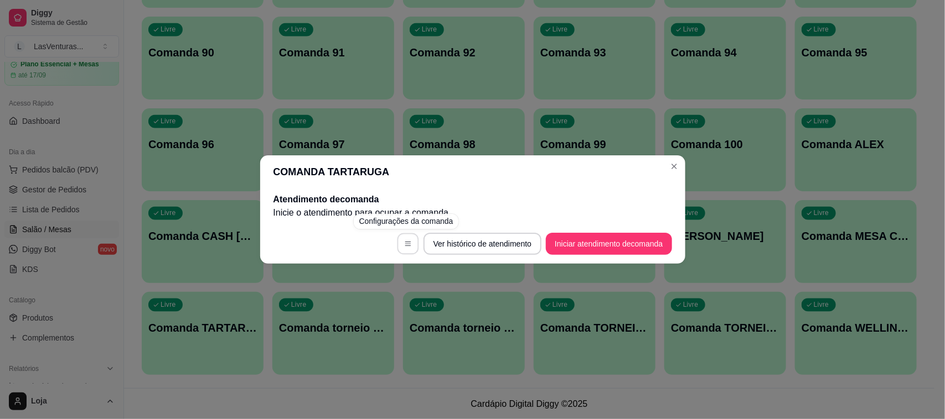
click at [408, 245] on icon "button" at bounding box center [408, 244] width 8 height 8
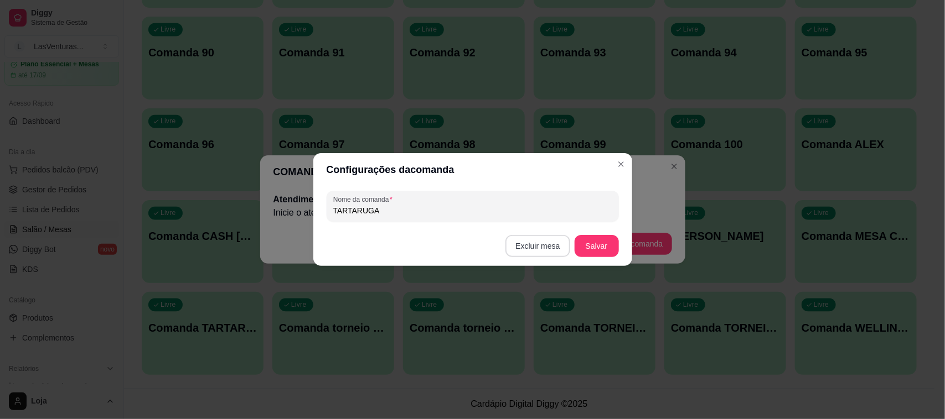
click at [535, 247] on button "Excluir mesa" at bounding box center [537, 246] width 64 height 22
click at [535, 313] on button "Confirmar" at bounding box center [540, 316] width 39 height 17
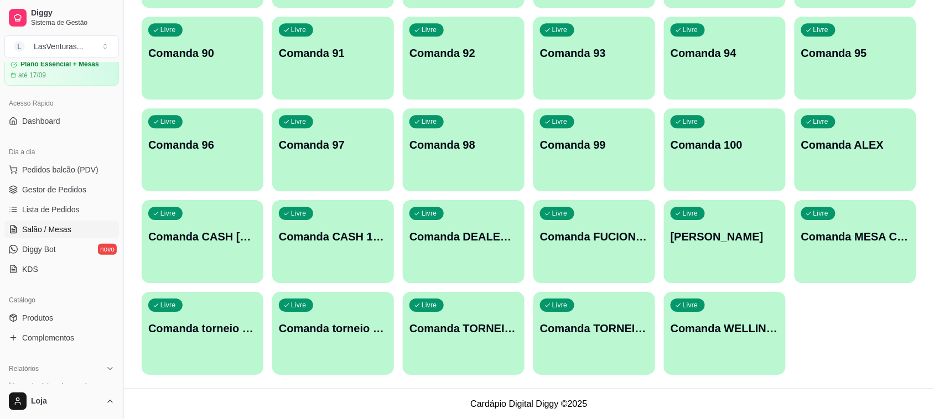
click at [839, 144] on p "Comanda ALEX" at bounding box center [855, 144] width 108 height 15
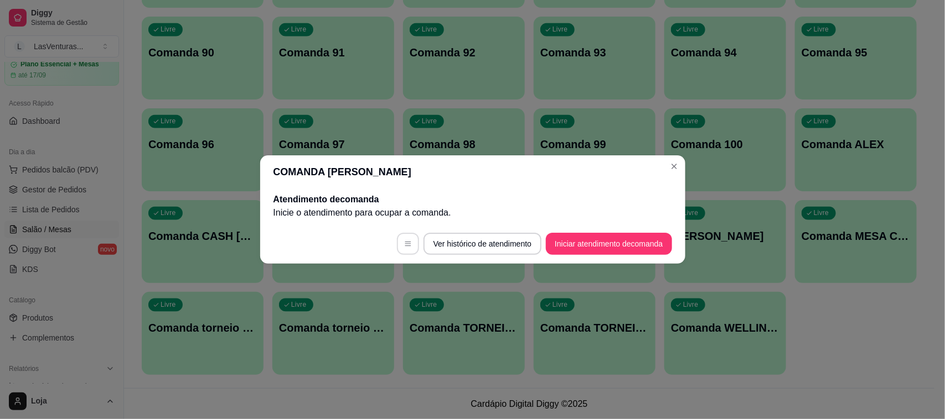
click at [411, 242] on button "button" at bounding box center [408, 244] width 22 height 22
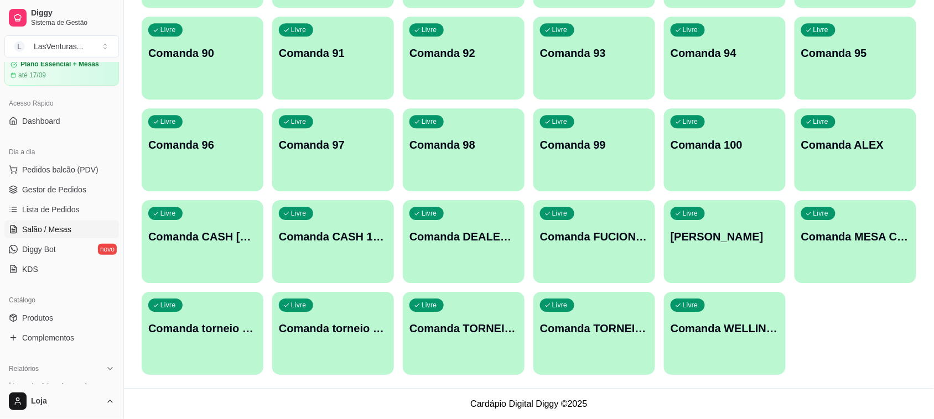
click at [874, 245] on div "Livre Comanda MESA CACH" at bounding box center [856, 235] width 122 height 70
click at [602, 338] on div "Livre Comanda TORNEIO 18/08" at bounding box center [594, 327] width 122 height 70
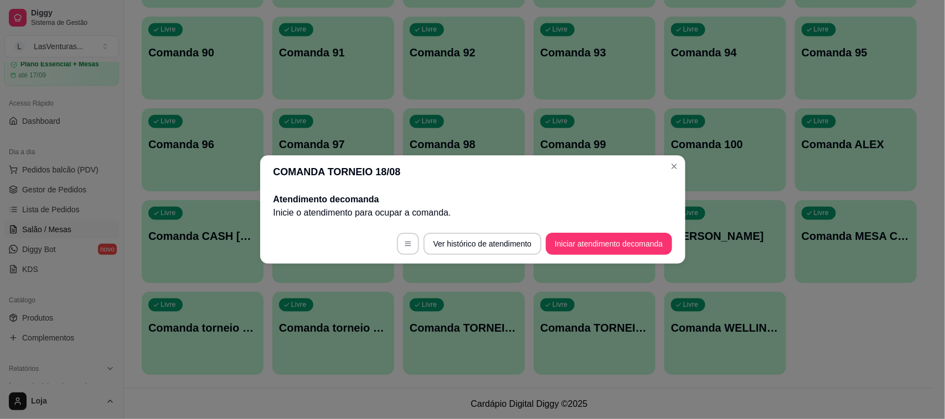
click at [405, 246] on icon "button" at bounding box center [408, 244] width 6 height 4
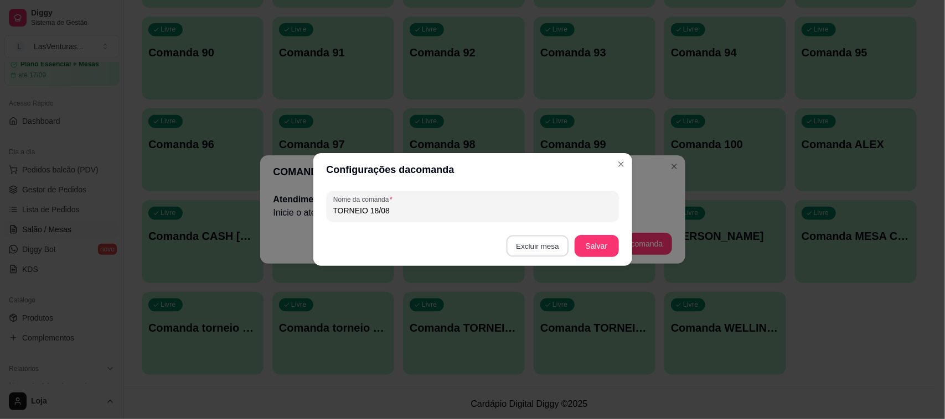
click at [545, 252] on button "Excluir mesa" at bounding box center [537, 247] width 63 height 22
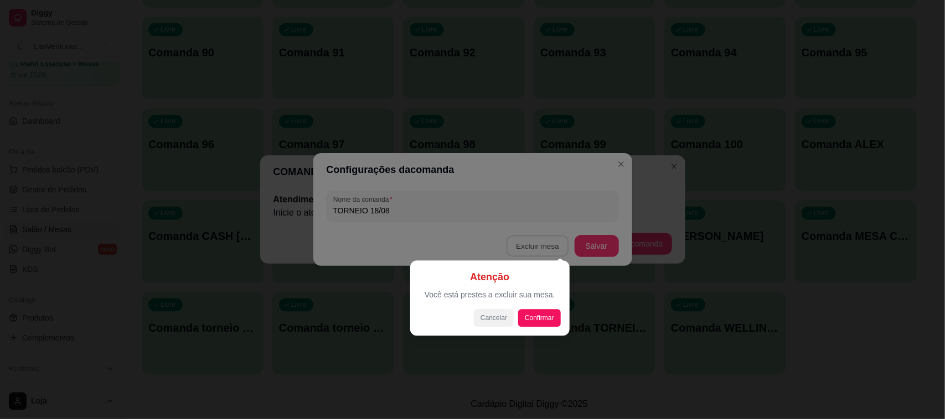
click at [484, 317] on button "Cancelar" at bounding box center [494, 319] width 40 height 18
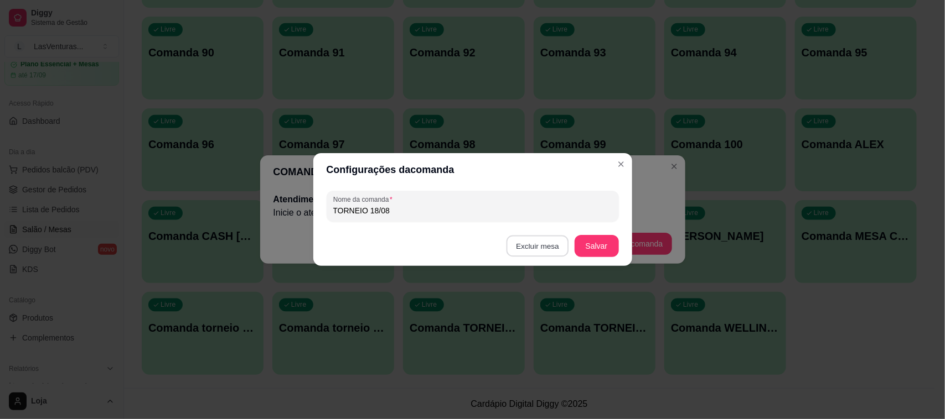
click at [538, 245] on button "Excluir mesa" at bounding box center [537, 247] width 63 height 22
click at [530, 319] on button "Confirmar" at bounding box center [540, 315] width 41 height 17
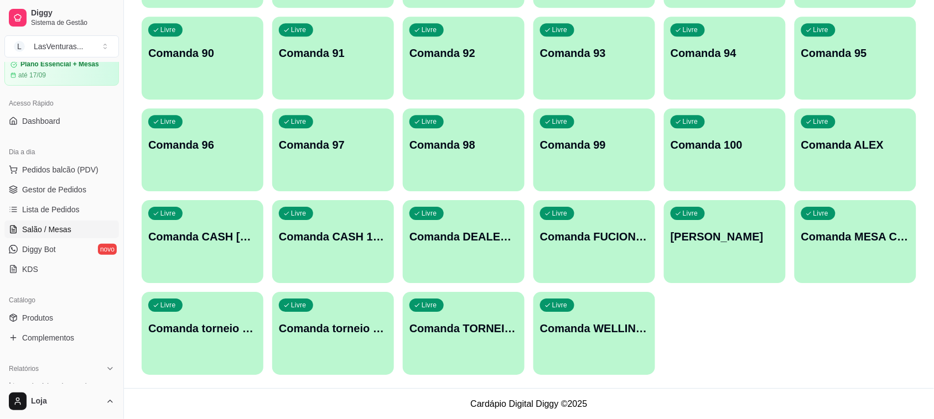
click at [466, 333] on p "Comanda TORNEIO 13/08" at bounding box center [464, 328] width 108 height 15
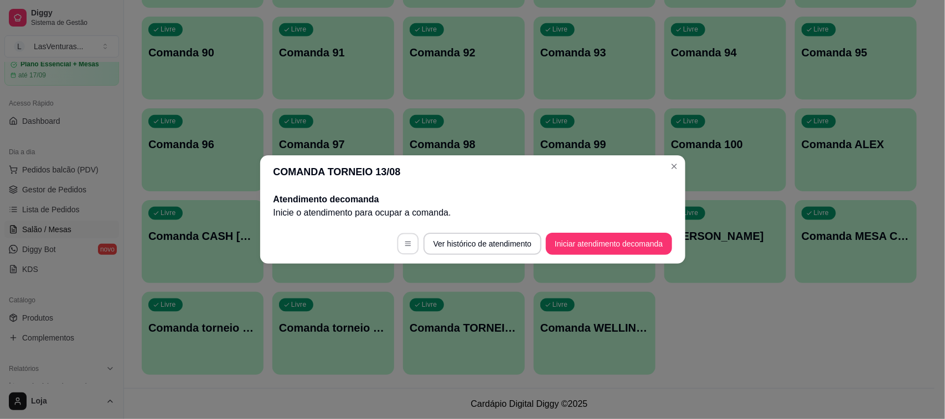
click at [405, 246] on icon "button" at bounding box center [408, 244] width 6 height 4
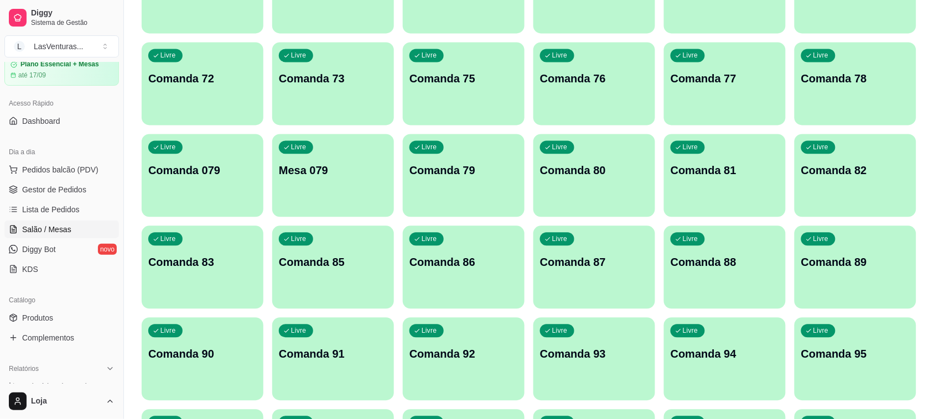
scroll to position [653, 0]
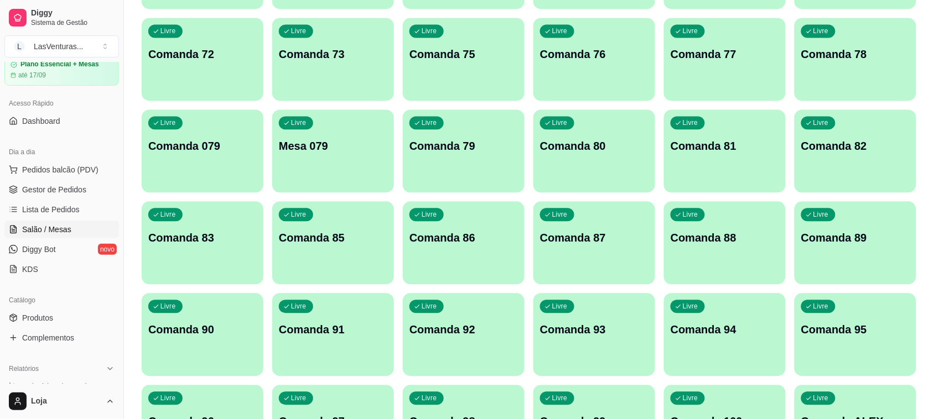
click at [346, 148] on p "Mesa 079" at bounding box center [333, 145] width 108 height 15
click at [236, 170] on div "Livre Comanda 079" at bounding box center [203, 145] width 122 height 70
click at [217, 150] on p "Comanda 079" at bounding box center [202, 145] width 108 height 15
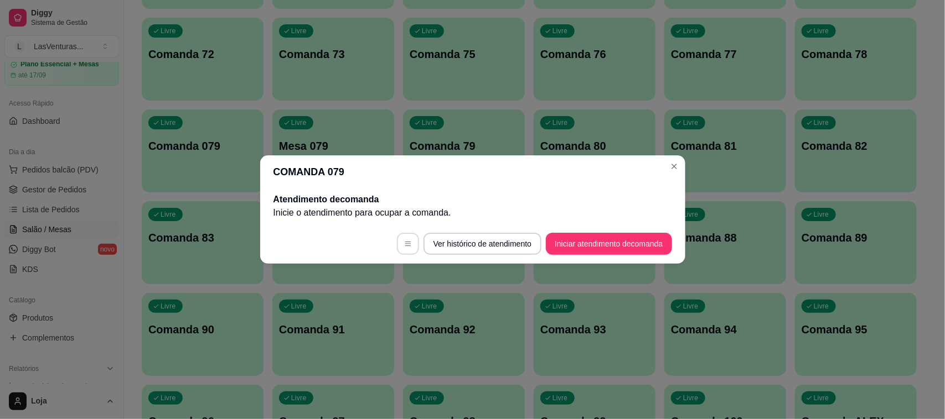
click at [410, 249] on button "button" at bounding box center [408, 244] width 22 height 22
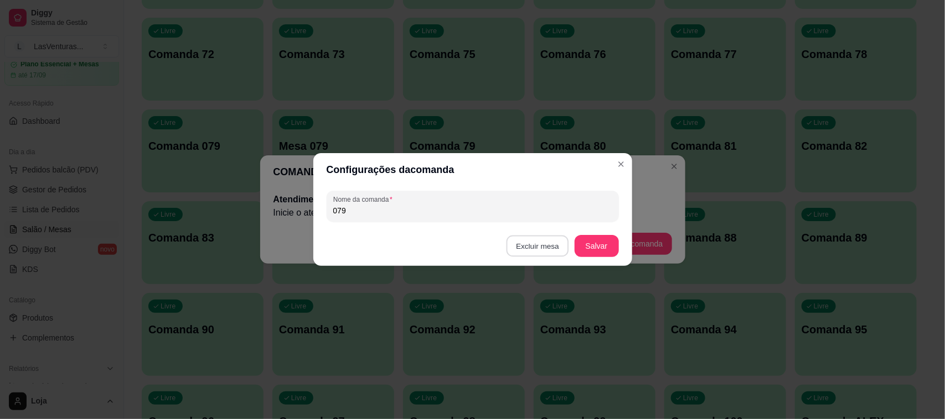
click at [544, 244] on button "Excluir mesa" at bounding box center [537, 247] width 63 height 22
click at [540, 318] on button "Confirmar" at bounding box center [540, 315] width 41 height 17
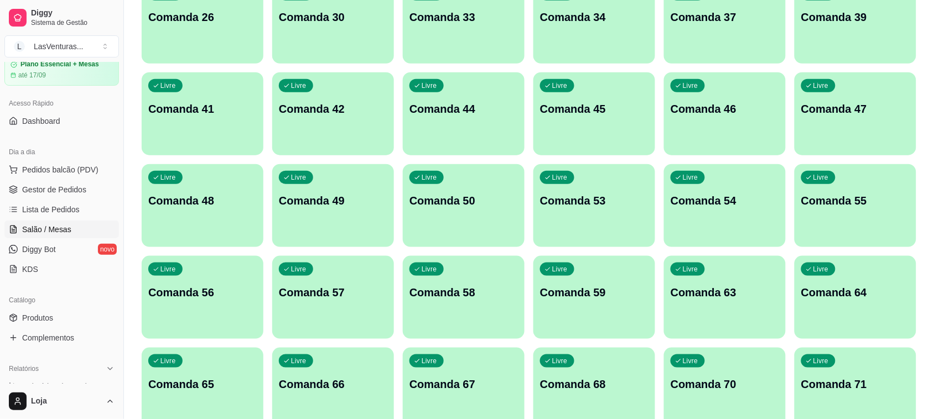
scroll to position [0, 0]
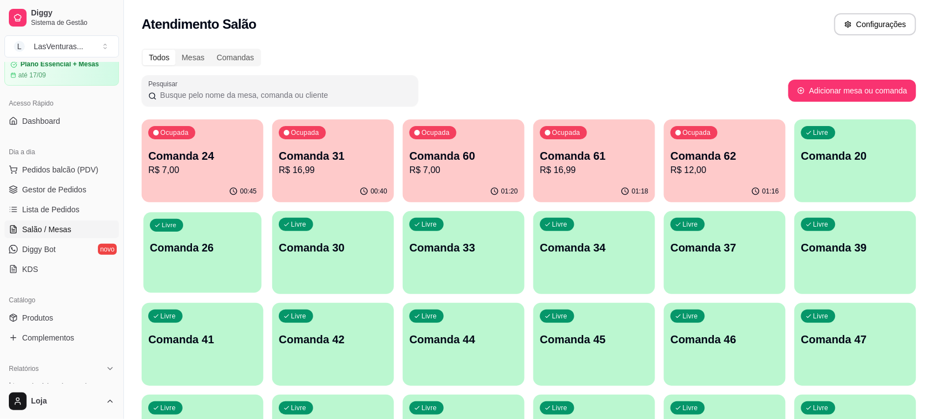
click at [246, 261] on div "Livre Comanda 26" at bounding box center [202, 246] width 118 height 68
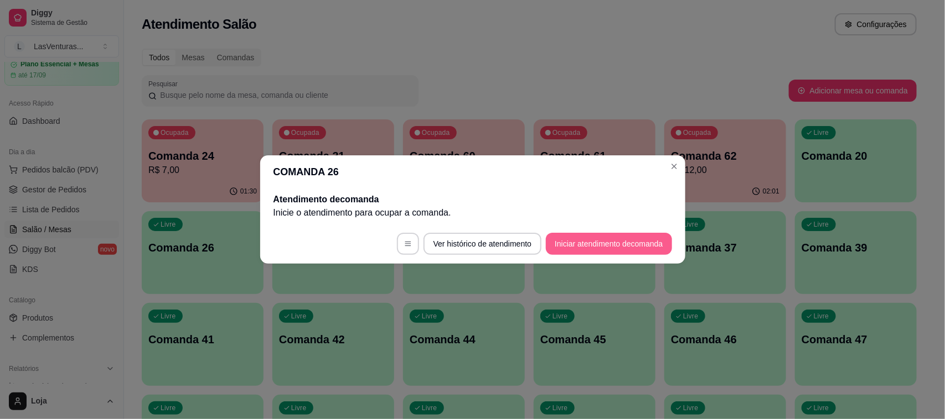
click at [599, 246] on button "Iniciar atendimento de comanda" at bounding box center [609, 244] width 126 height 22
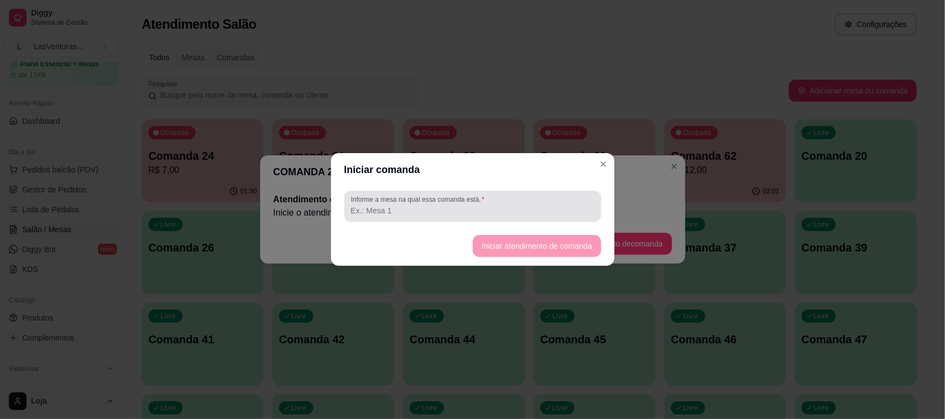
drag, startPoint x: 391, startPoint y: 217, endPoint x: 423, endPoint y: 197, distance: 38.2
click at [391, 216] on div at bounding box center [472, 206] width 243 height 22
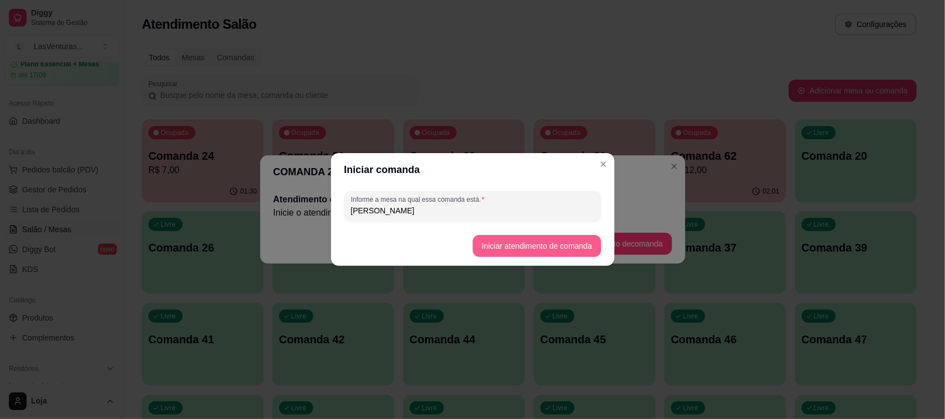
type input "[PERSON_NAME]"
click at [587, 252] on button "Iniciar atendimento de comanda" at bounding box center [537, 246] width 128 height 22
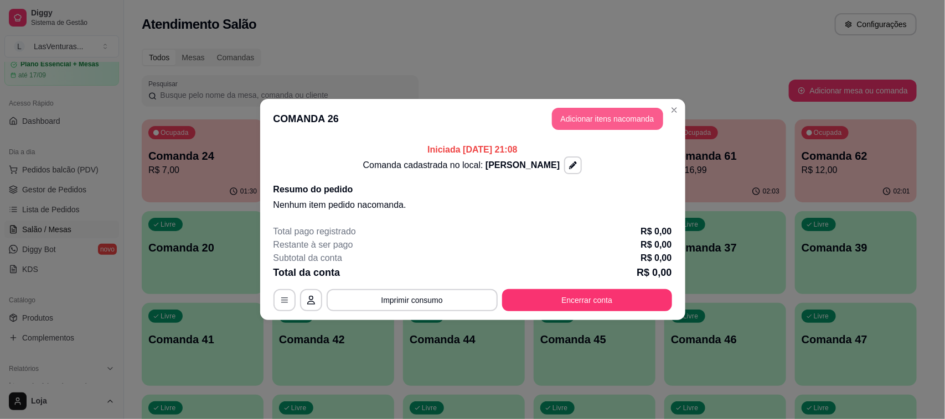
click at [597, 123] on button "Adicionar itens na comanda" at bounding box center [607, 119] width 111 height 22
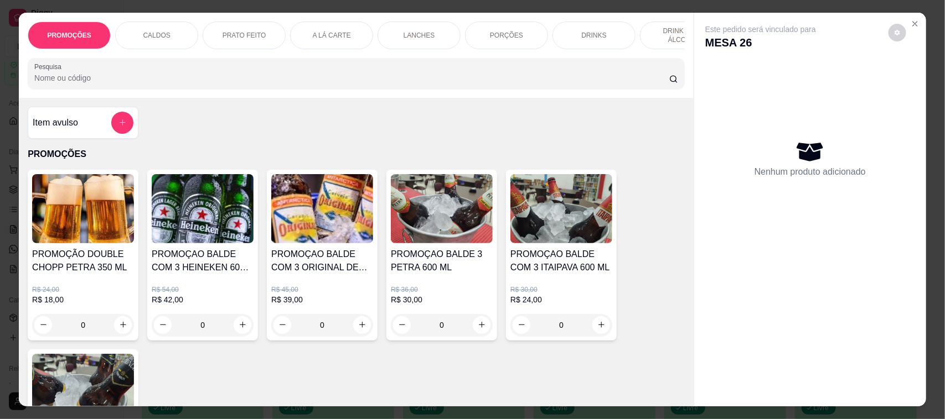
click at [111, 134] on button "add-separate-item" at bounding box center [122, 123] width 22 height 22
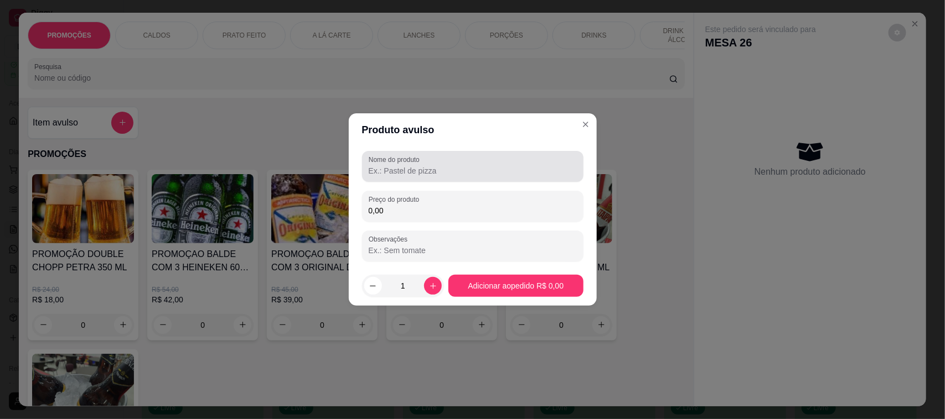
click at [388, 178] on div "Nome do produto" at bounding box center [472, 166] width 221 height 31
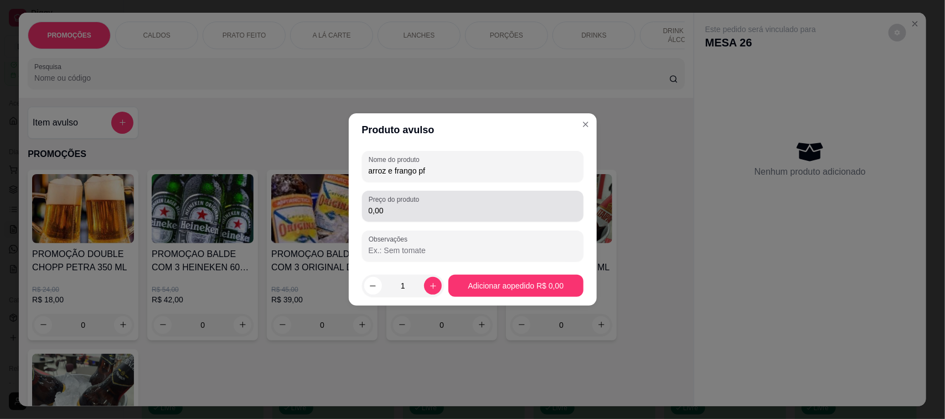
type input "arroz e frango pf"
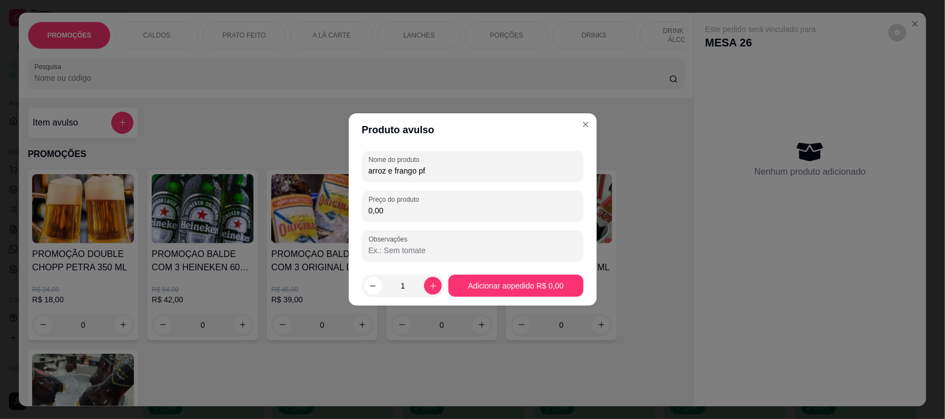
click at [444, 214] on input "0,00" at bounding box center [473, 210] width 208 height 11
type input "16,99"
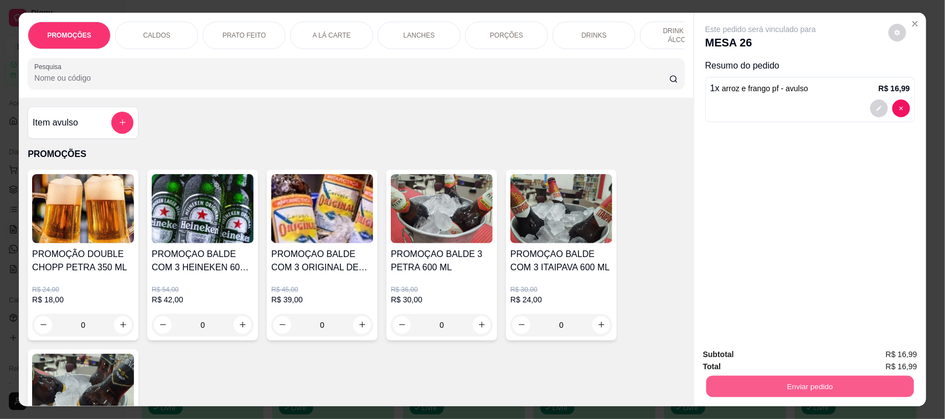
click at [773, 392] on button "Enviar pedido" at bounding box center [810, 387] width 208 height 22
click at [779, 357] on button "Não registrar e enviar pedido" at bounding box center [772, 360] width 115 height 21
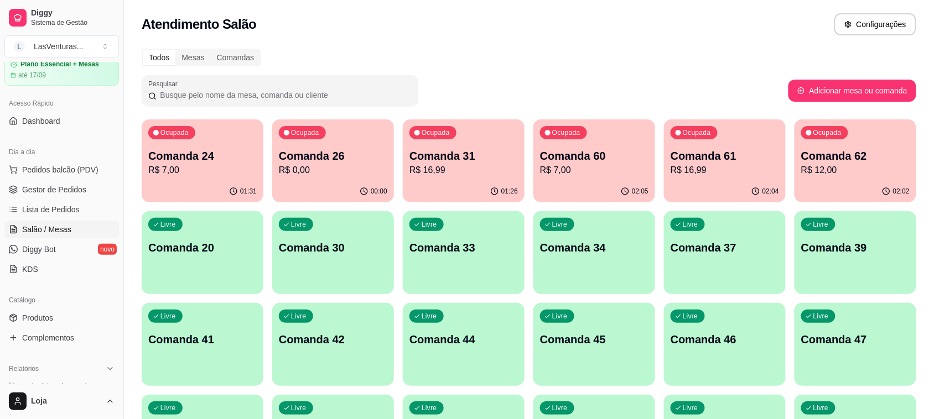
click at [430, 246] on p "Comanda 33" at bounding box center [464, 247] width 108 height 15
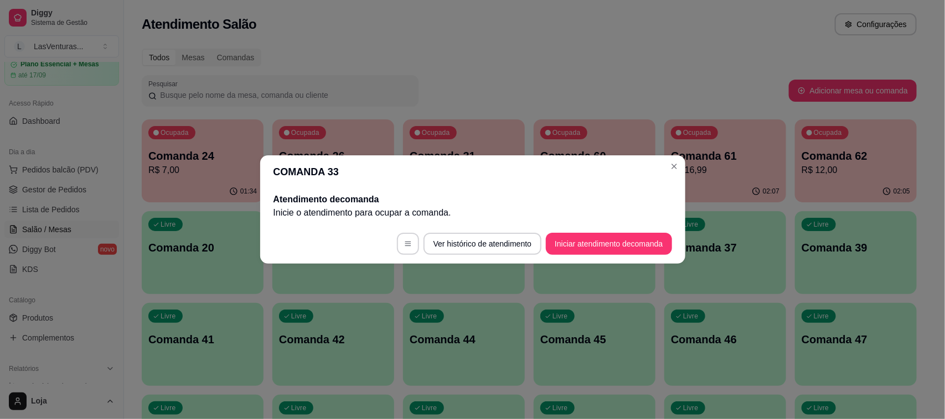
click at [613, 252] on button "Iniciar atendimento de comanda" at bounding box center [609, 244] width 126 height 22
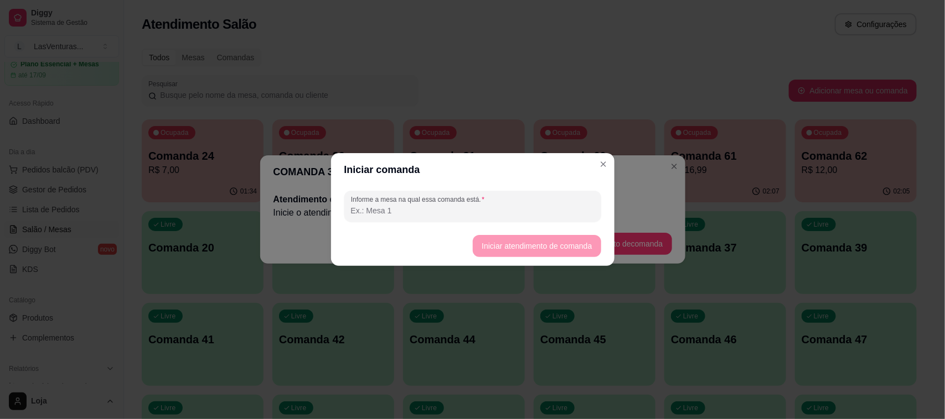
click at [367, 213] on input "Informe a mesa na qual essa comanda está." at bounding box center [472, 210] width 243 height 11
type input "33"
click at [506, 249] on button "Iniciar atendimento de comanda" at bounding box center [537, 247] width 124 height 22
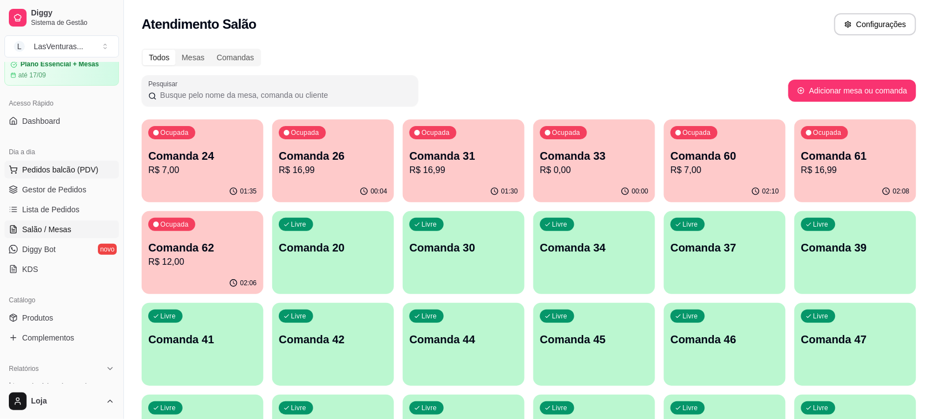
click at [59, 167] on span "Pedidos balcão (PDV)" at bounding box center [60, 169] width 76 height 11
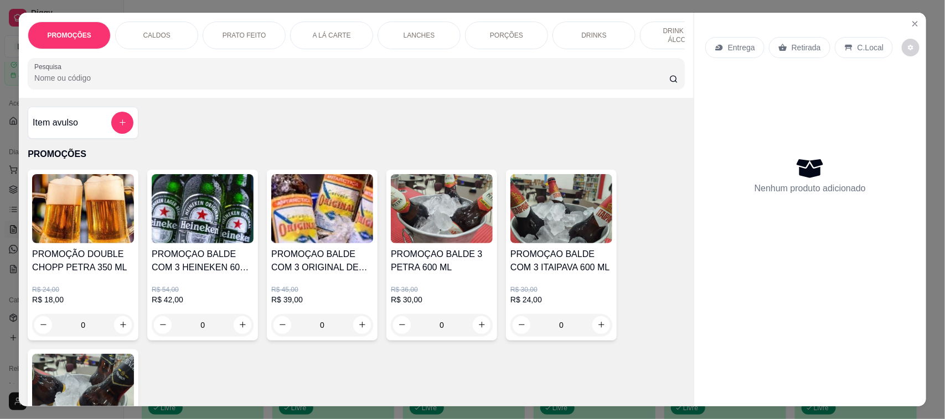
click at [90, 98] on div "PROMOÇÕES CALDOS PRATO FEITO A LÁ CARTE LANCHES PORÇÕES DRINKS DRINK SEM ÁLCOOL…" at bounding box center [356, 55] width 675 height 85
click at [94, 84] on input "Pesquisa" at bounding box center [351, 77] width 635 height 11
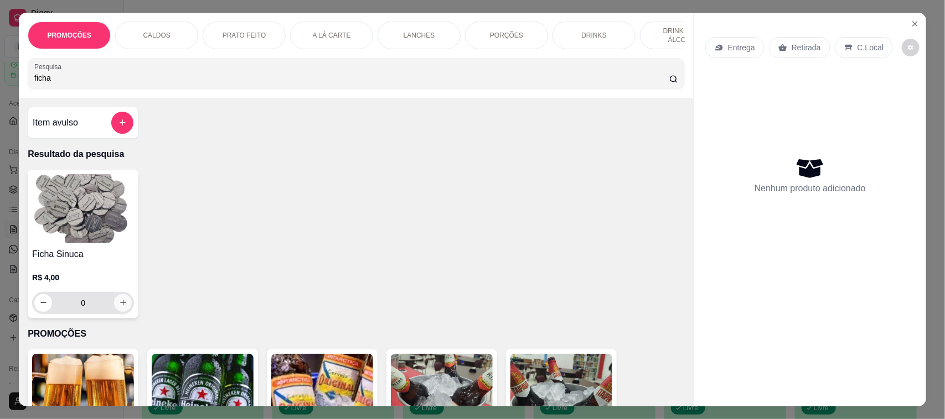
type input "ficha"
click at [122, 312] on button "increase-product-quantity" at bounding box center [123, 303] width 18 height 18
type input "3"
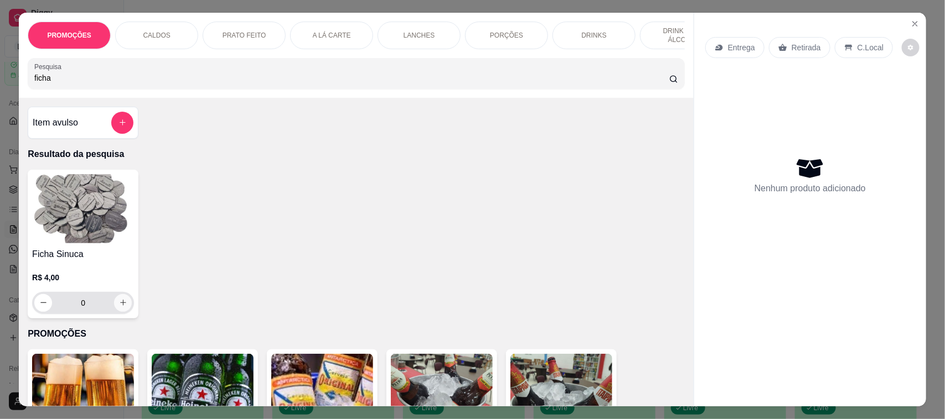
type input "3"
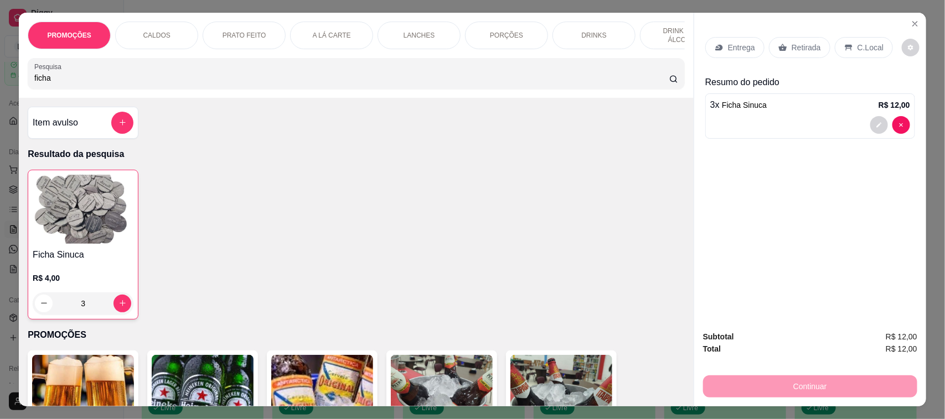
click at [748, 386] on div "Continuar" at bounding box center [810, 385] width 214 height 25
click at [787, 39] on div "Retirada" at bounding box center [799, 47] width 61 height 21
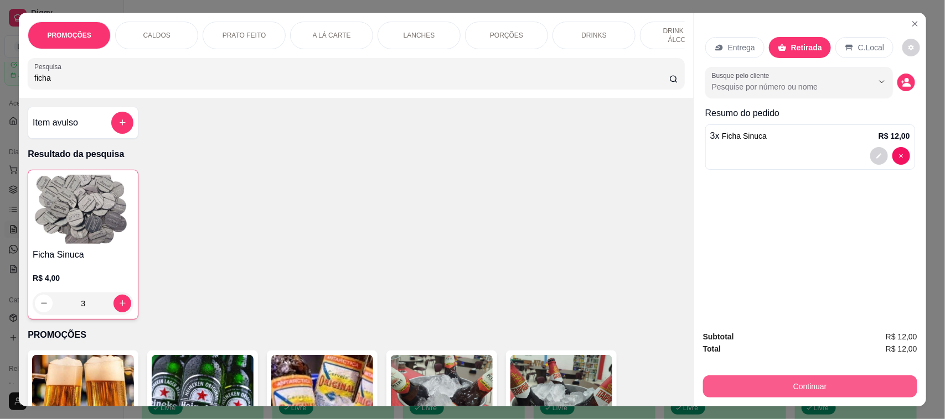
click at [789, 382] on button "Continuar" at bounding box center [810, 387] width 214 height 22
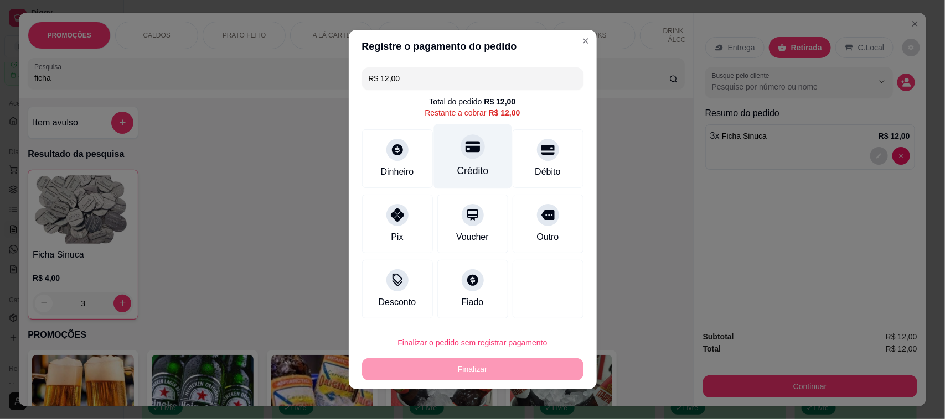
drag, startPoint x: 468, startPoint y: 144, endPoint x: 474, endPoint y: 147, distance: 7.2
click at [469, 144] on icon at bounding box center [472, 146] width 14 height 14
type input "R$ 0,00"
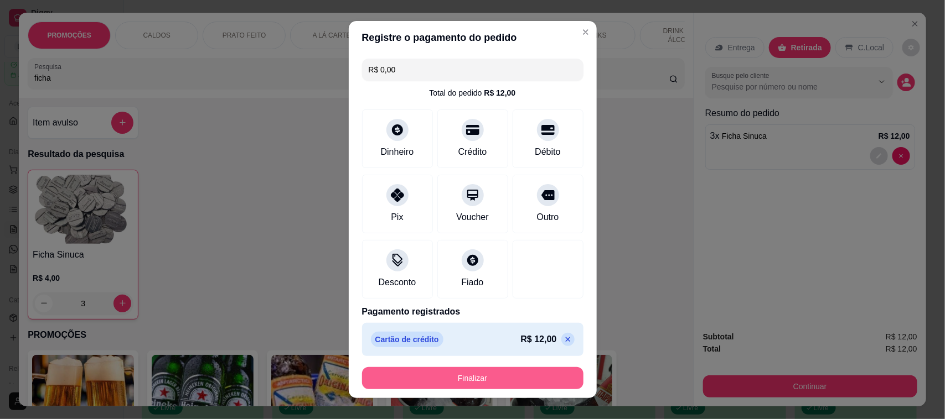
click at [448, 378] on button "Finalizar" at bounding box center [472, 378] width 221 height 22
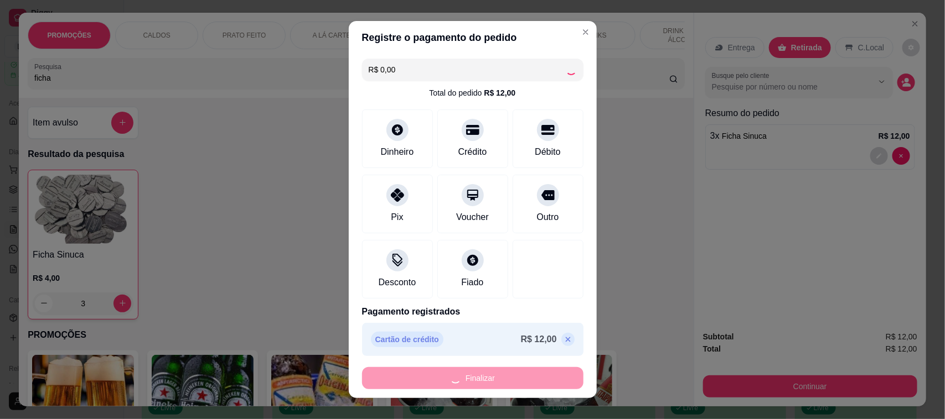
type input "0"
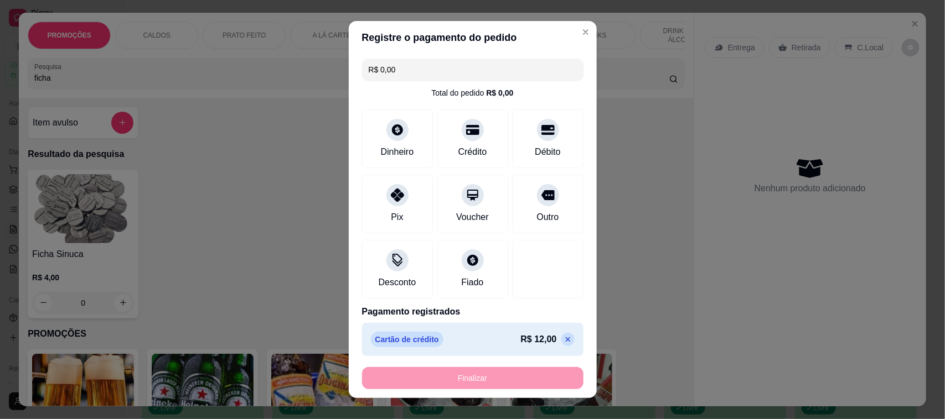
type input "-R$ 12,00"
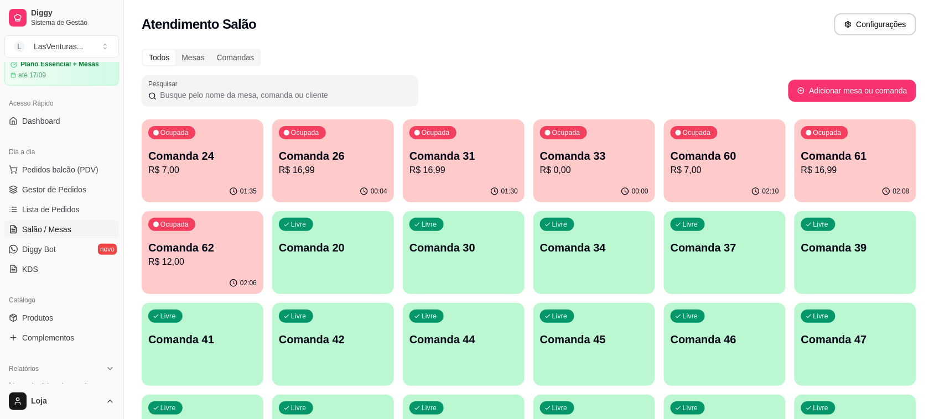
click at [576, 161] on p "Comanda 33" at bounding box center [594, 155] width 108 height 15
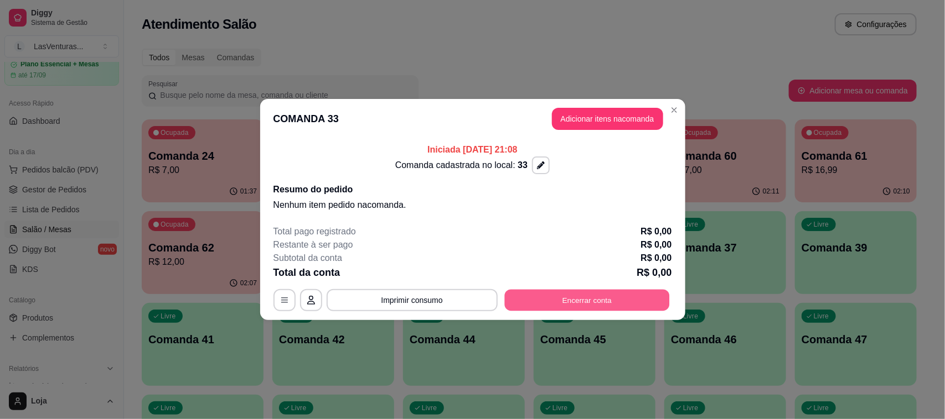
click at [585, 297] on button "Encerrar conta" at bounding box center [586, 301] width 165 height 22
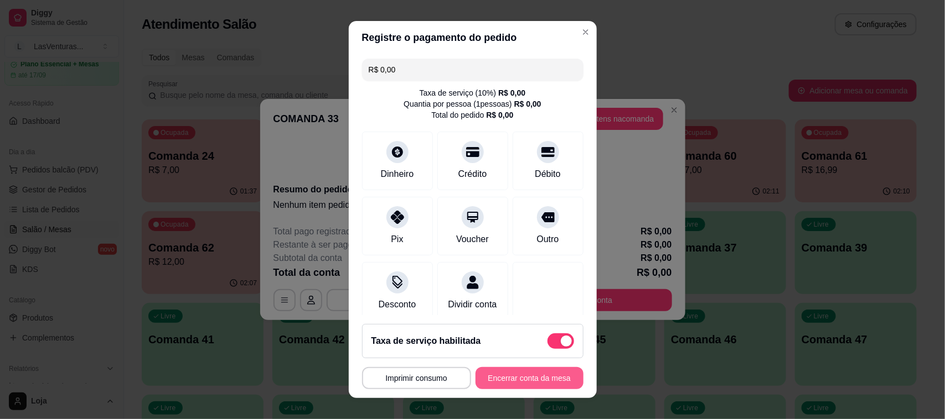
click at [521, 375] on button "Encerrar conta da mesa" at bounding box center [529, 378] width 108 height 22
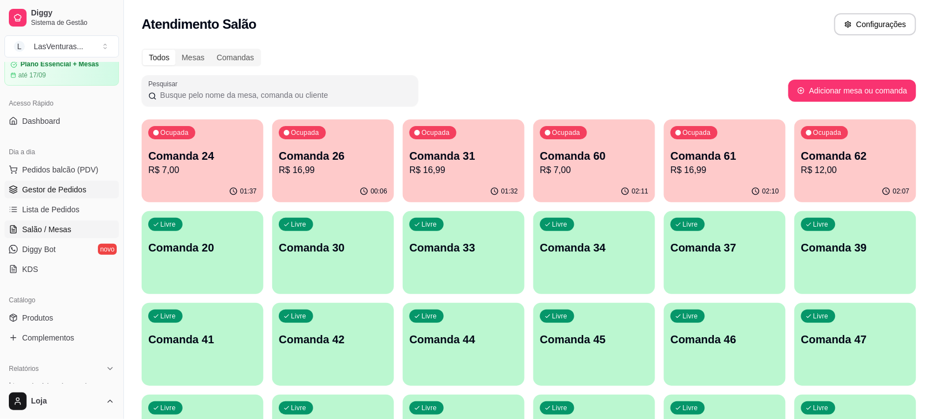
click at [80, 188] on span "Gestor de Pedidos" at bounding box center [54, 189] width 64 height 11
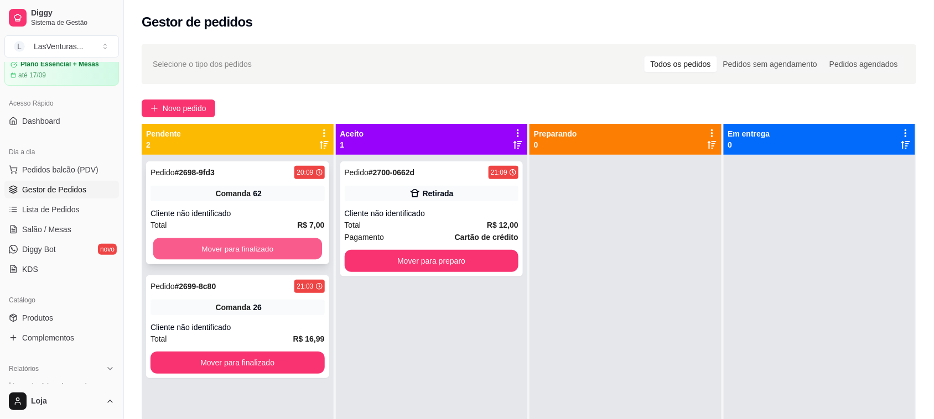
click at [208, 247] on button "Mover para finalizado" at bounding box center [237, 250] width 169 height 22
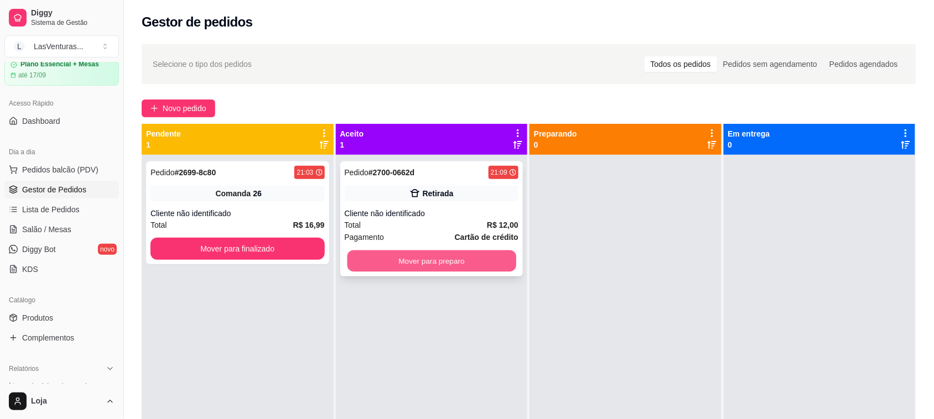
click at [376, 261] on button "Mover para preparo" at bounding box center [431, 262] width 169 height 22
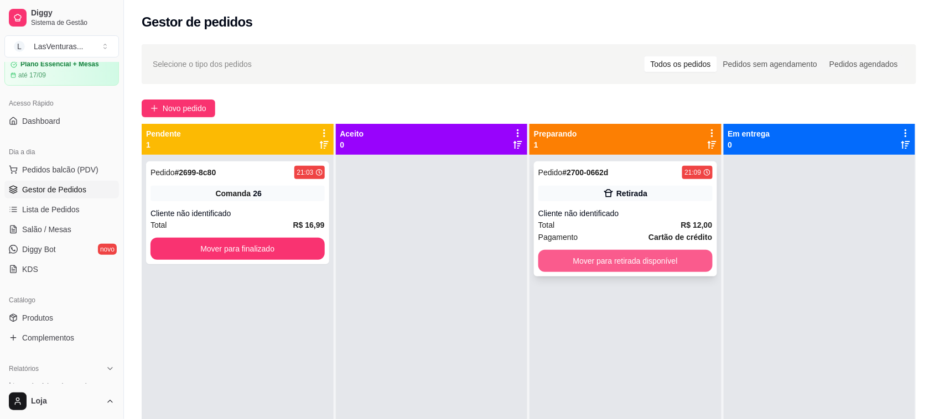
click at [583, 260] on button "Mover para retirada disponível" at bounding box center [625, 261] width 174 height 22
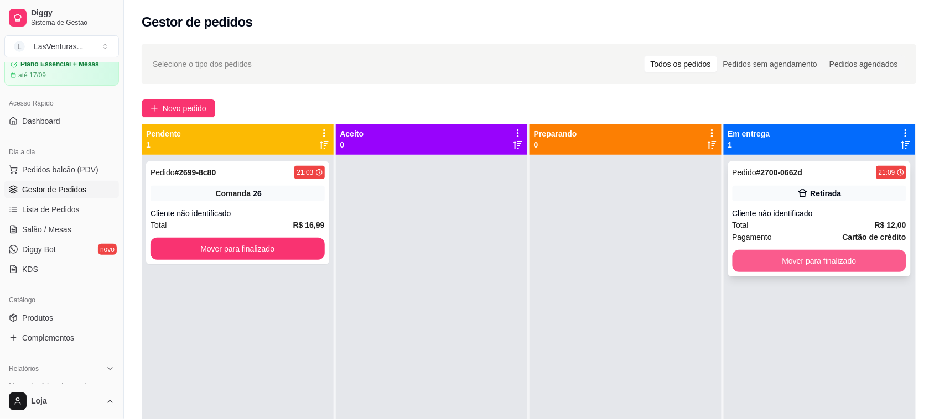
click at [759, 257] on button "Mover para finalizado" at bounding box center [820, 261] width 174 height 22
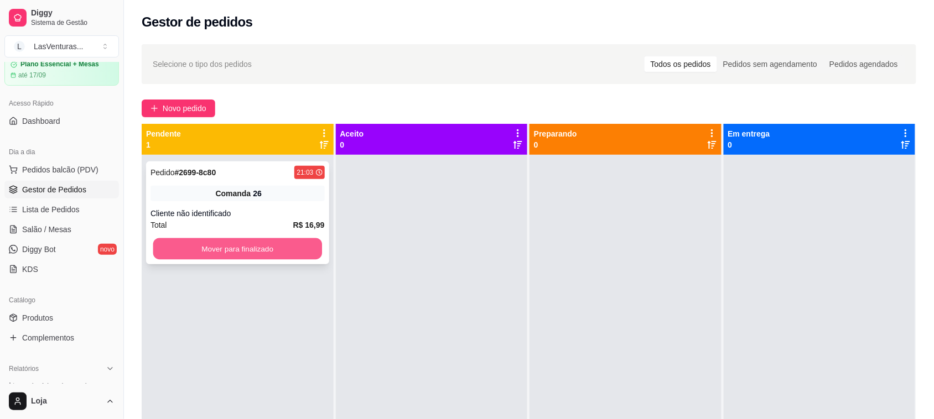
click at [252, 247] on button "Mover para finalizado" at bounding box center [237, 250] width 169 height 22
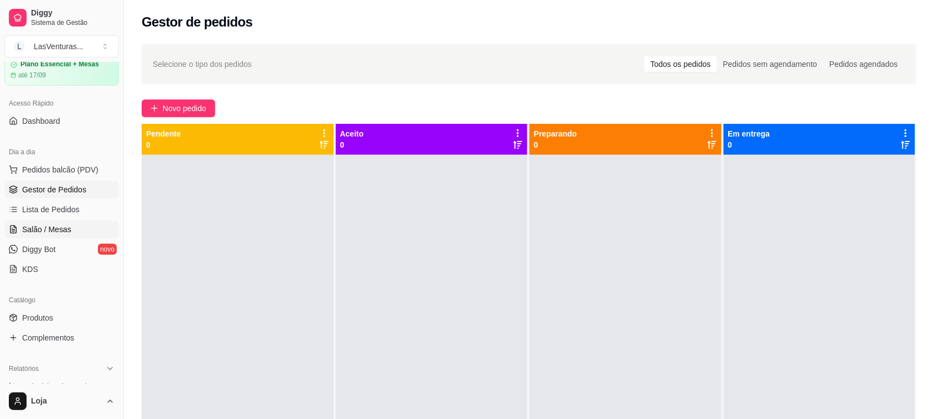
click at [42, 233] on span "Salão / Mesas" at bounding box center [46, 229] width 49 height 11
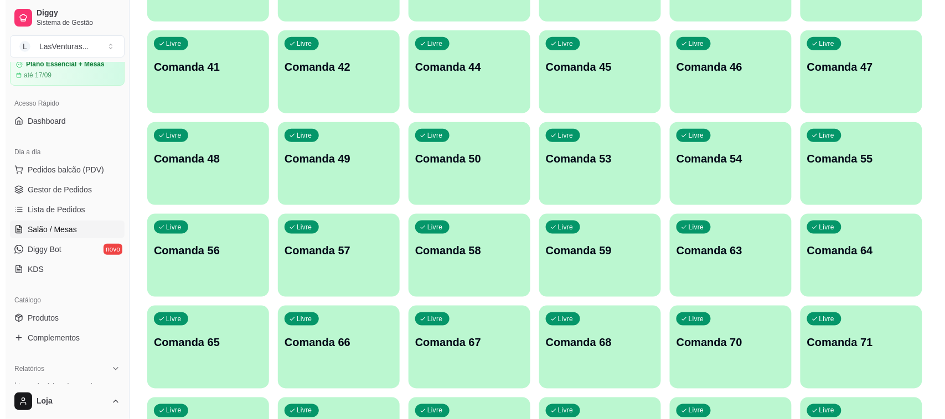
scroll to position [277, 0]
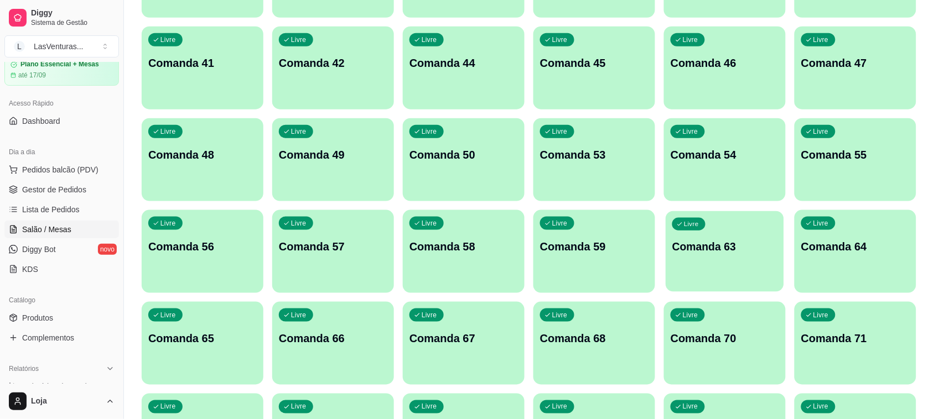
click at [734, 271] on div "Livre Comanda 63" at bounding box center [725, 245] width 118 height 68
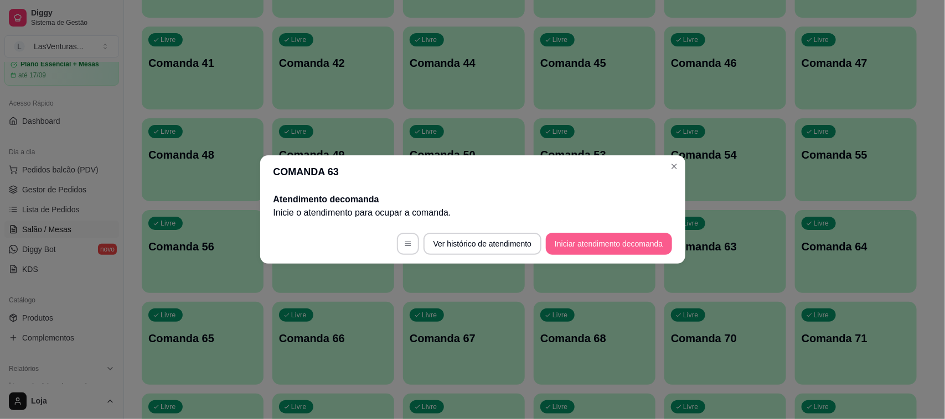
click at [624, 233] on button "Iniciar atendimento de comanda" at bounding box center [609, 244] width 126 height 22
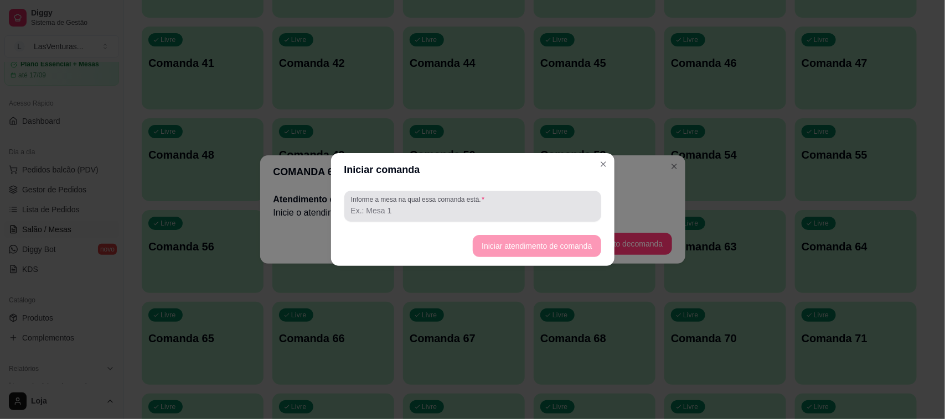
click at [457, 211] on input "Informe a mesa na qual essa comanda está." at bounding box center [472, 210] width 243 height 11
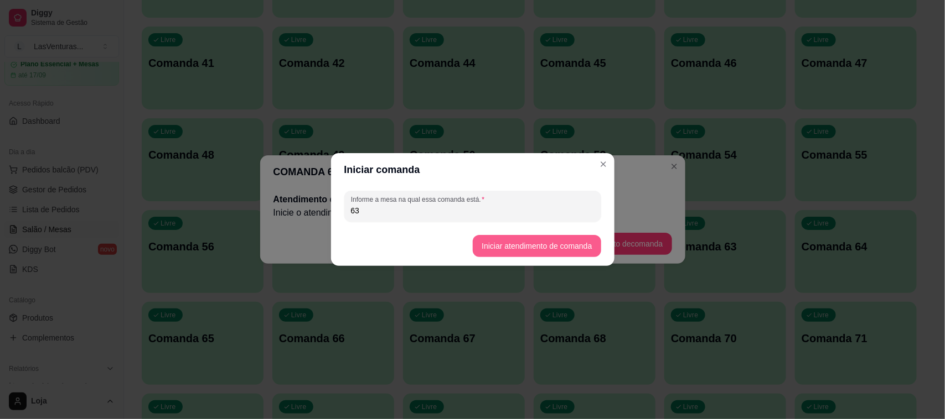
type input "63"
click at [560, 247] on button "Iniciar atendimento de comanda" at bounding box center [537, 246] width 128 height 22
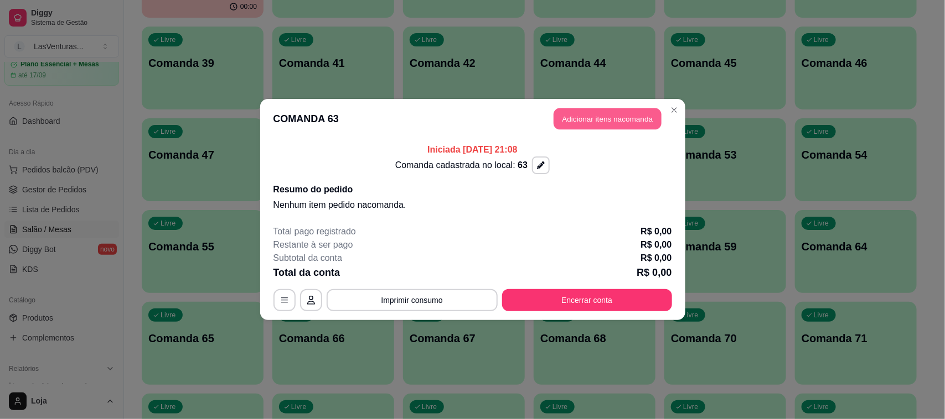
click at [610, 111] on button "Adicionar itens na comanda" at bounding box center [607, 119] width 108 height 22
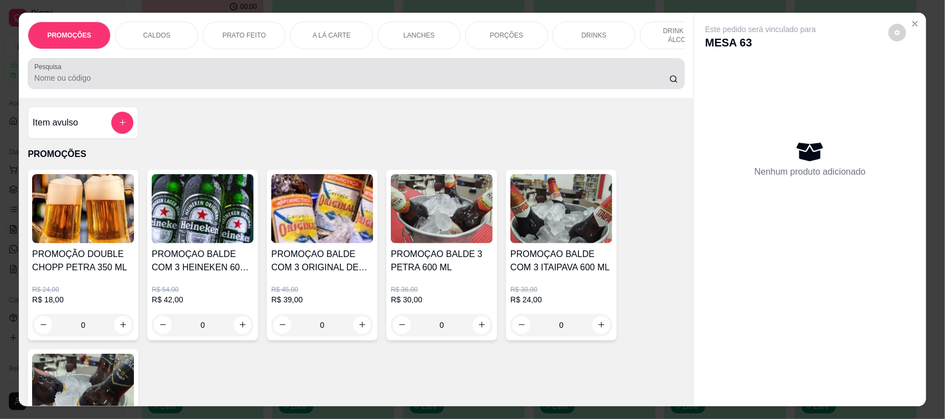
click at [127, 82] on div at bounding box center [356, 74] width 644 height 22
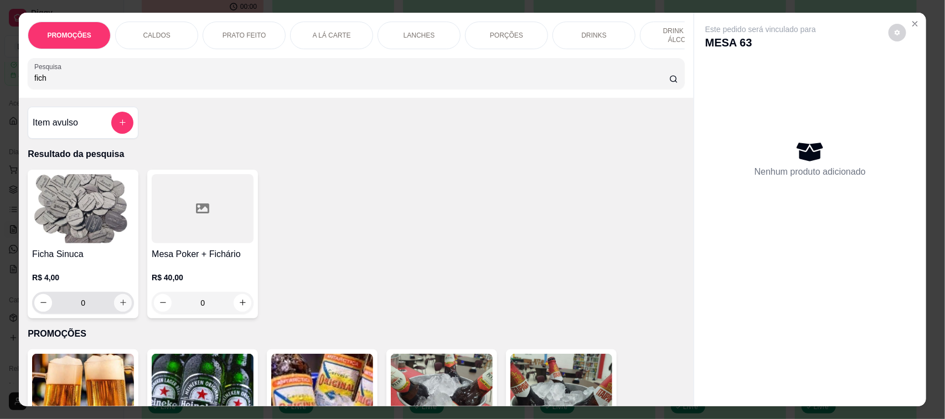
type input "fich"
click at [115, 312] on button "increase-product-quantity" at bounding box center [123, 303] width 18 height 18
type input "1"
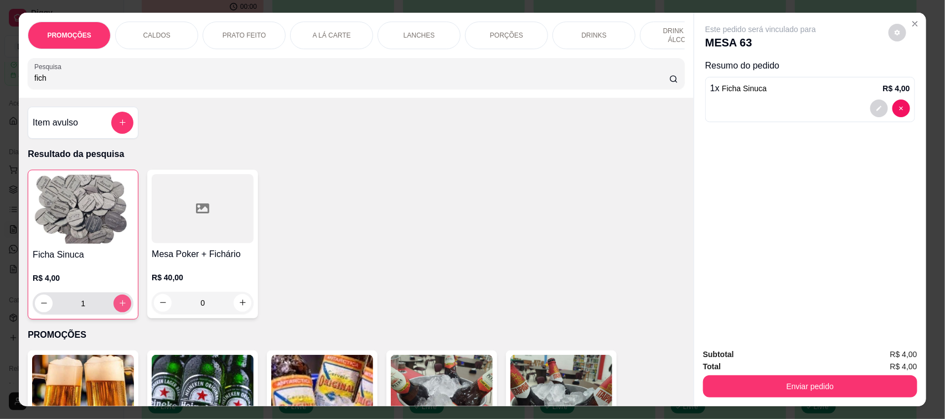
click at [120, 307] on icon "increase-product-quantity" at bounding box center [123, 304] width 6 height 6
type input "2"
click at [120, 307] on icon "increase-product-quantity" at bounding box center [123, 304] width 6 height 6
type input "3"
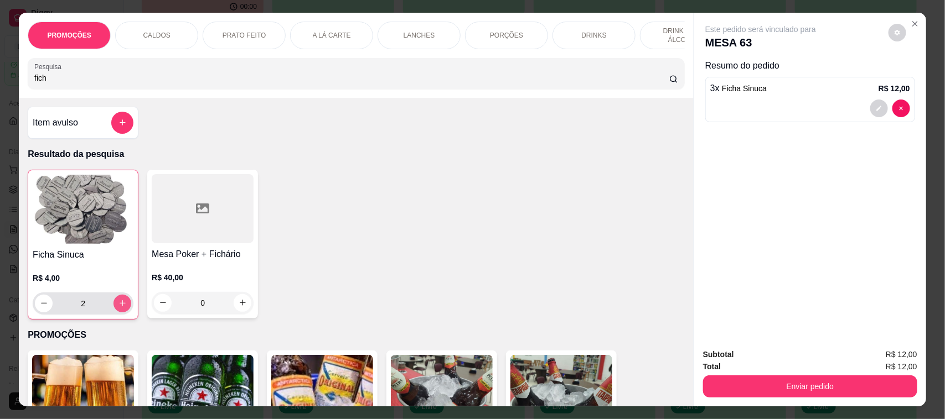
type input "3"
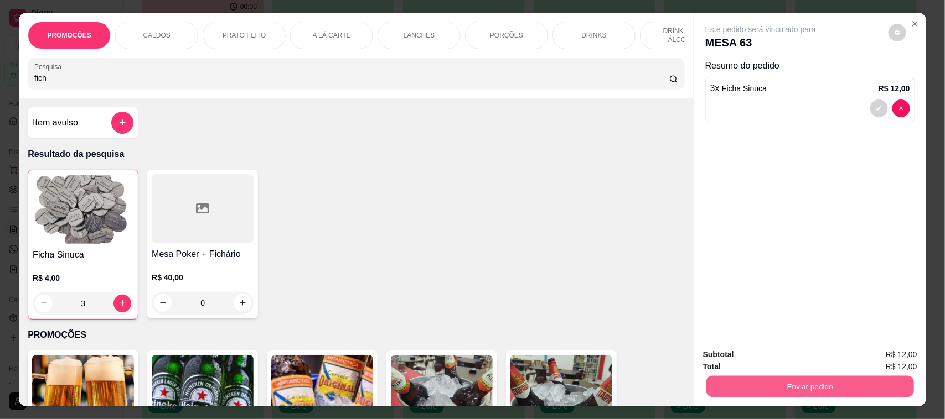
click at [739, 381] on button "Enviar pedido" at bounding box center [810, 387] width 208 height 22
click at [737, 360] on button "Não registrar e enviar pedido" at bounding box center [773, 360] width 112 height 20
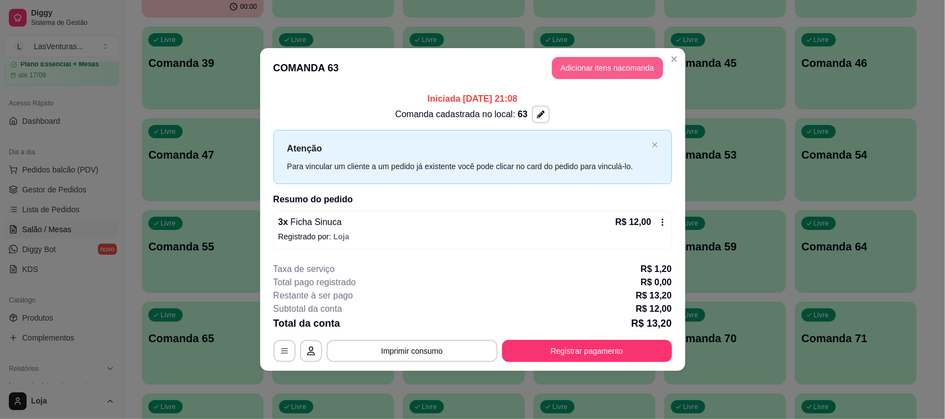
click at [603, 66] on button "Adicionar itens na comanda" at bounding box center [607, 68] width 111 height 22
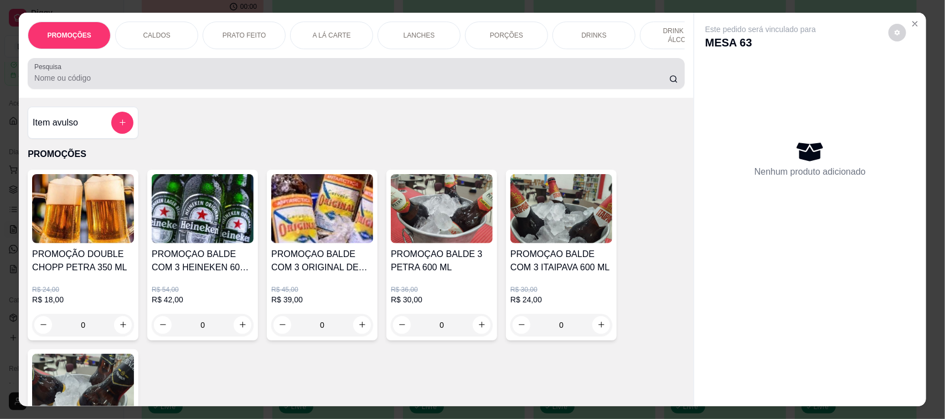
click at [128, 84] on input "Pesquisa" at bounding box center [351, 77] width 635 height 11
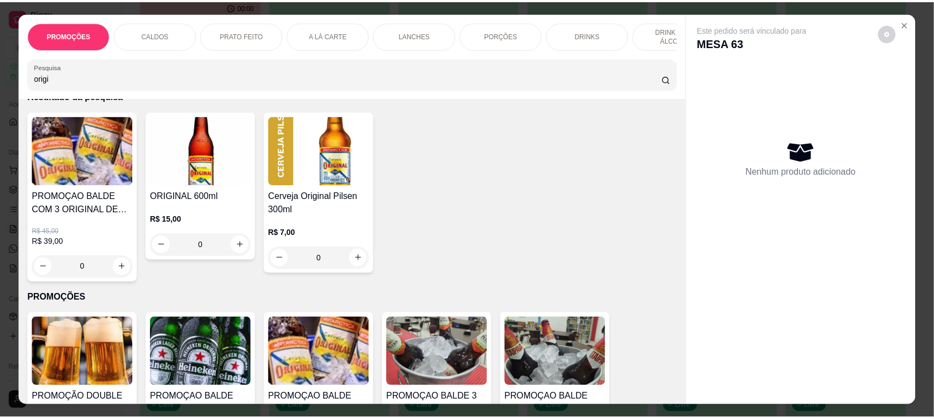
scroll to position [69, 0]
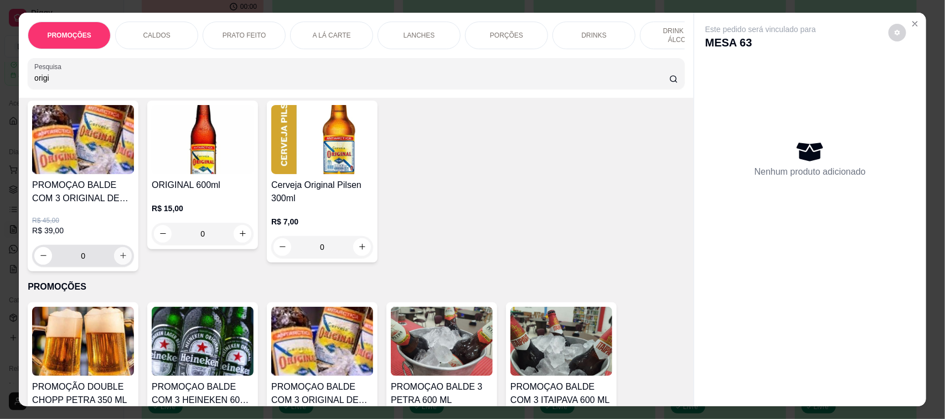
type input "origi"
click at [119, 260] on icon "increase-product-quantity" at bounding box center [123, 256] width 8 height 8
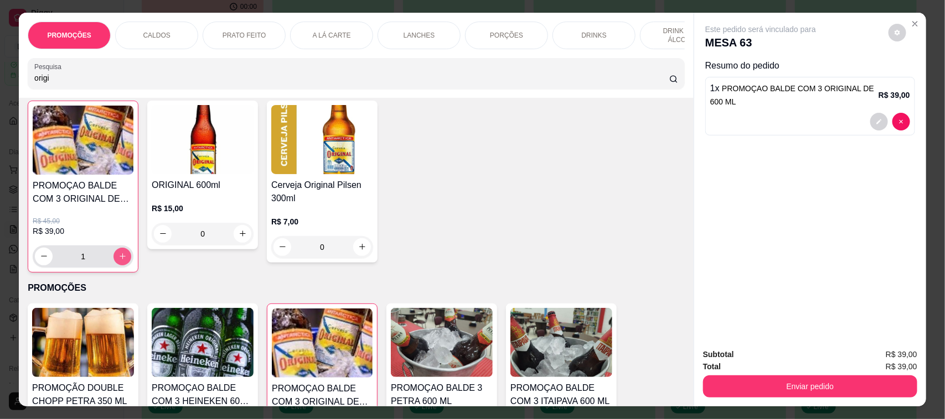
type input "1"
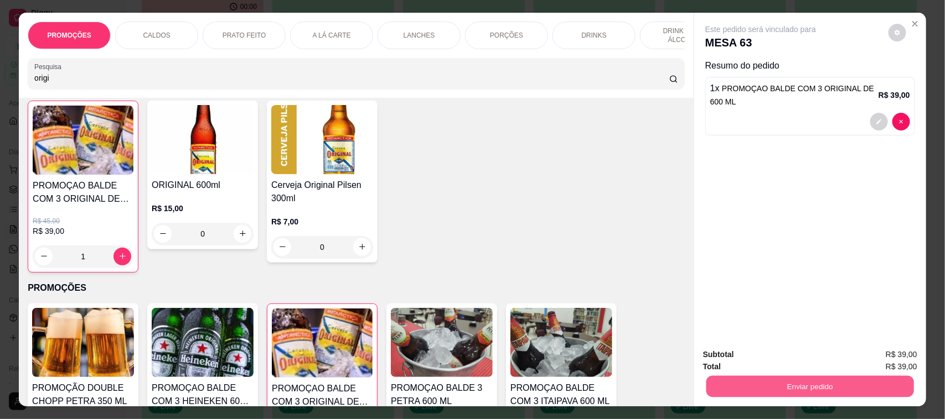
click at [739, 380] on button "Enviar pedido" at bounding box center [810, 387] width 208 height 22
click at [728, 364] on button "Não registrar e enviar pedido" at bounding box center [772, 360] width 115 height 21
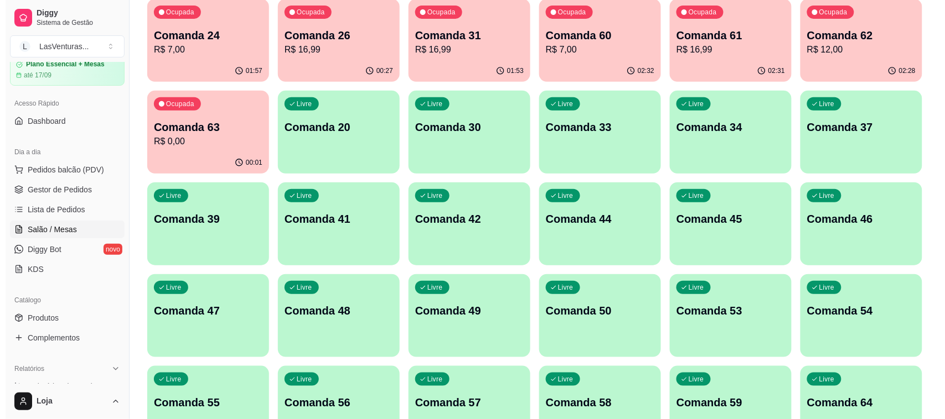
scroll to position [0, 0]
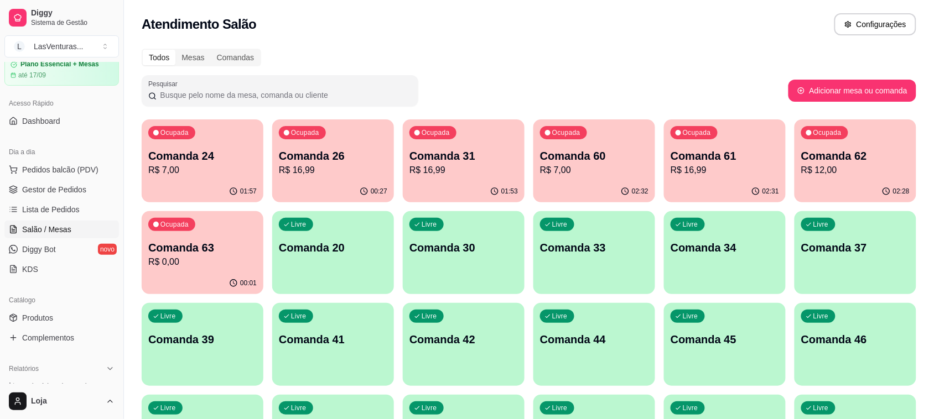
click at [634, 252] on p "Comanda 33" at bounding box center [594, 247] width 108 height 15
click at [89, 172] on span "Pedidos balcão (PDV)" at bounding box center [60, 169] width 76 height 11
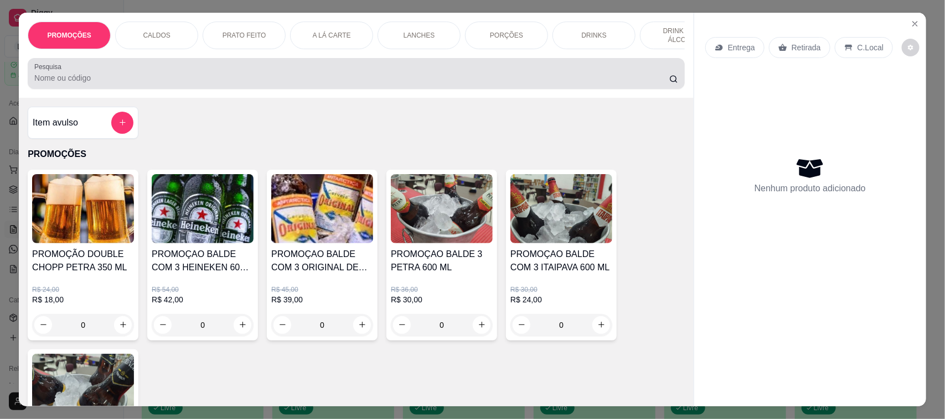
click at [86, 85] on div at bounding box center [356, 74] width 644 height 22
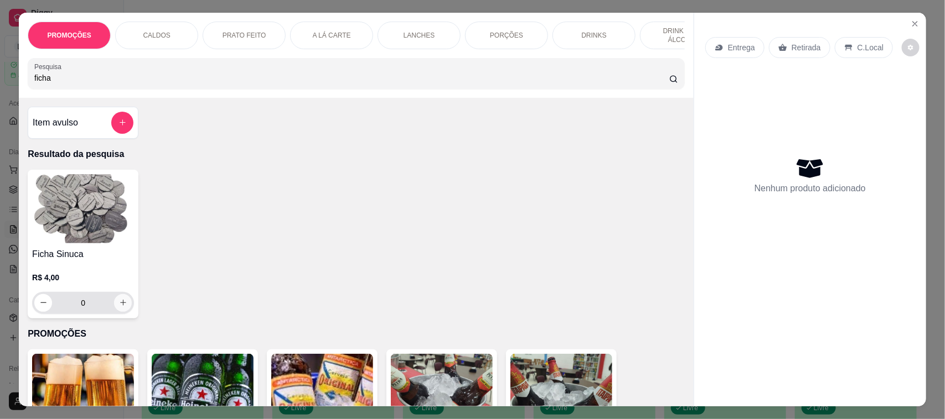
type input "ficha"
click at [117, 312] on button "increase-product-quantity" at bounding box center [123, 303] width 18 height 18
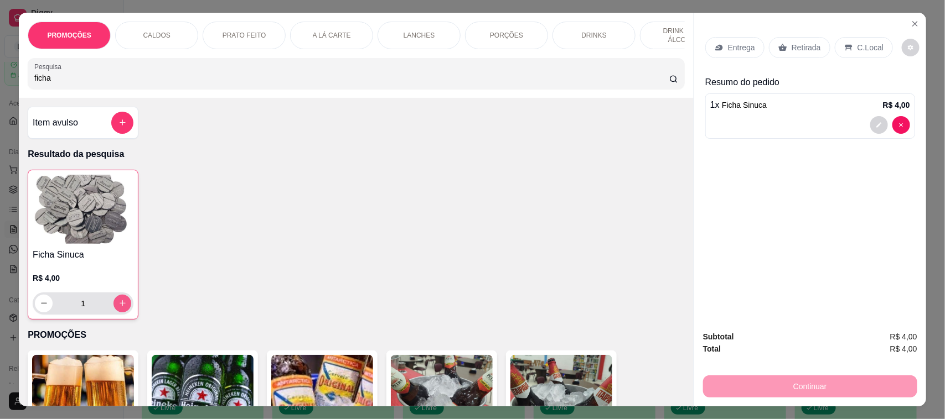
type input "1"
click at [118, 308] on icon "increase-product-quantity" at bounding box center [122, 303] width 8 height 8
type input "2"
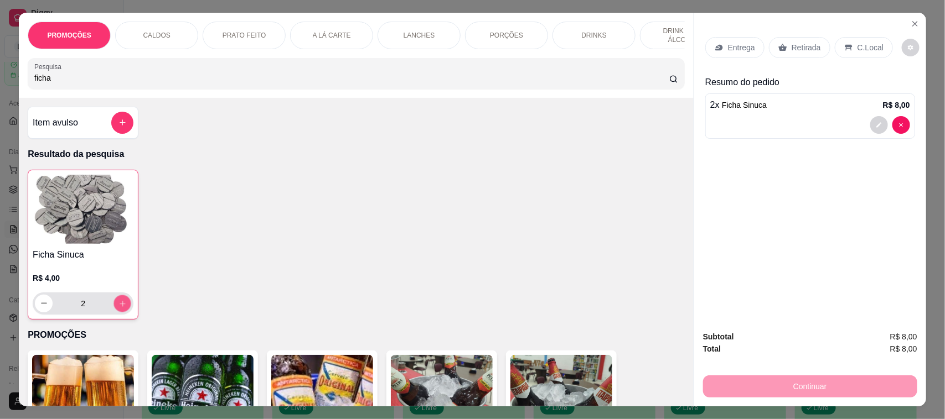
click at [118, 308] on icon "increase-product-quantity" at bounding box center [122, 303] width 8 height 8
type input "3"
click at [116, 313] on button "increase-product-quantity" at bounding box center [122, 304] width 18 height 18
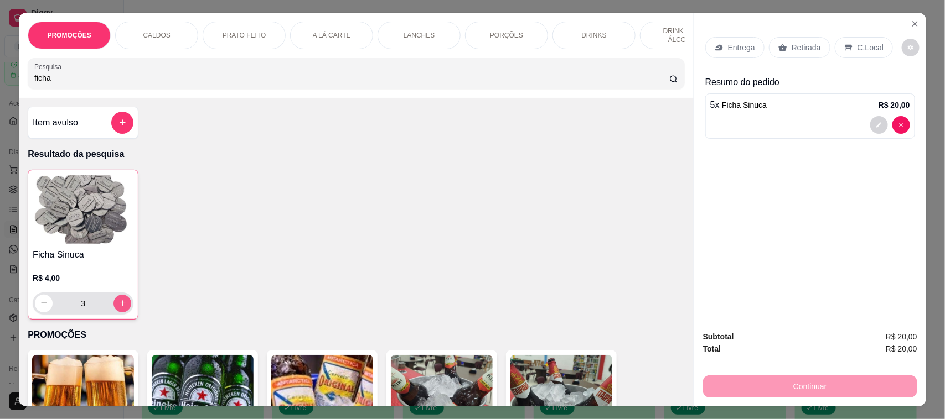
type input "5"
click at [40, 308] on icon "decrease-product-quantity" at bounding box center [44, 303] width 8 height 8
type input "4"
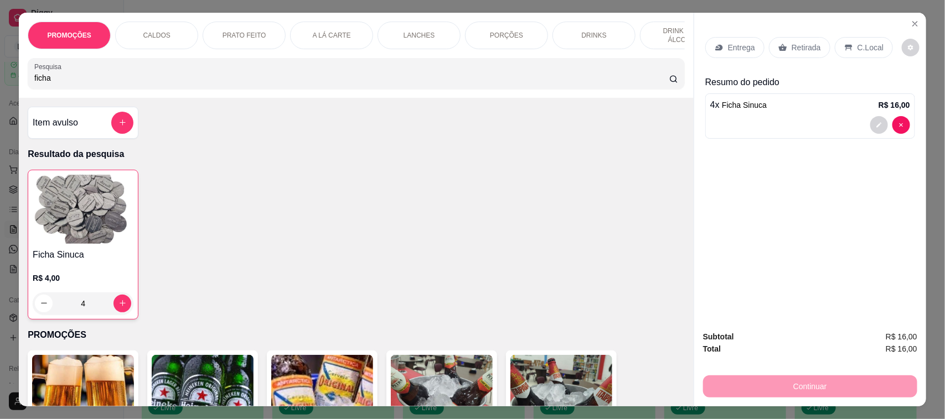
click at [791, 51] on p "Retirada" at bounding box center [805, 47] width 29 height 11
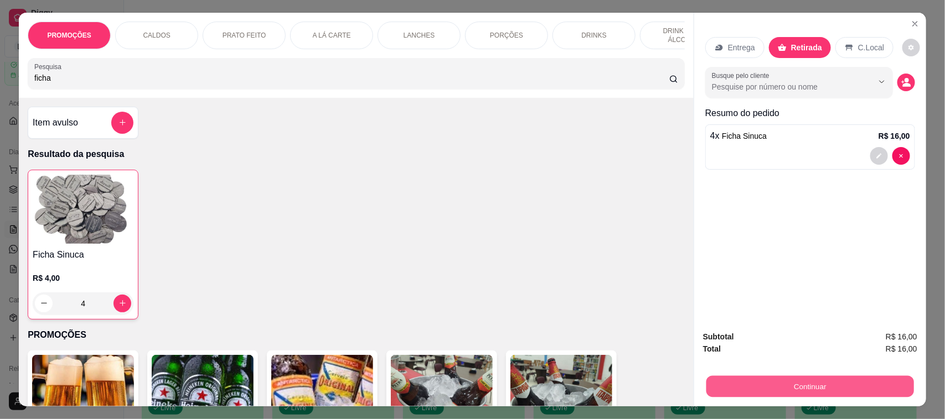
click at [855, 380] on button "Continuar" at bounding box center [810, 387] width 208 height 22
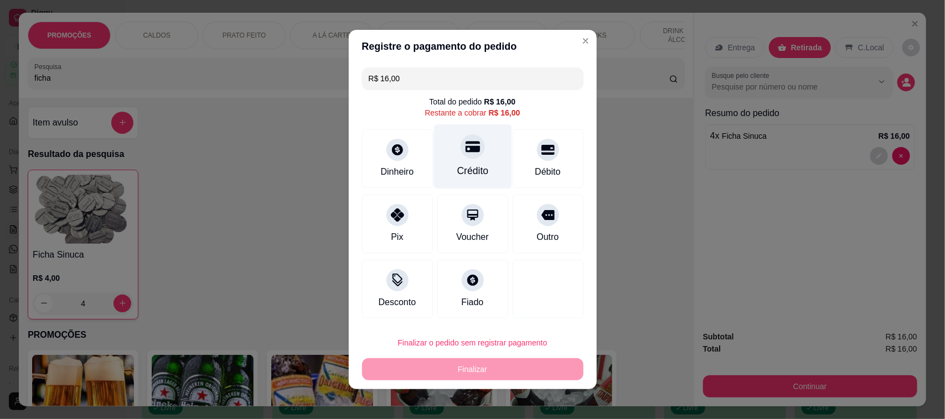
click at [460, 151] on div at bounding box center [472, 146] width 24 height 24
type input "R$ 0,00"
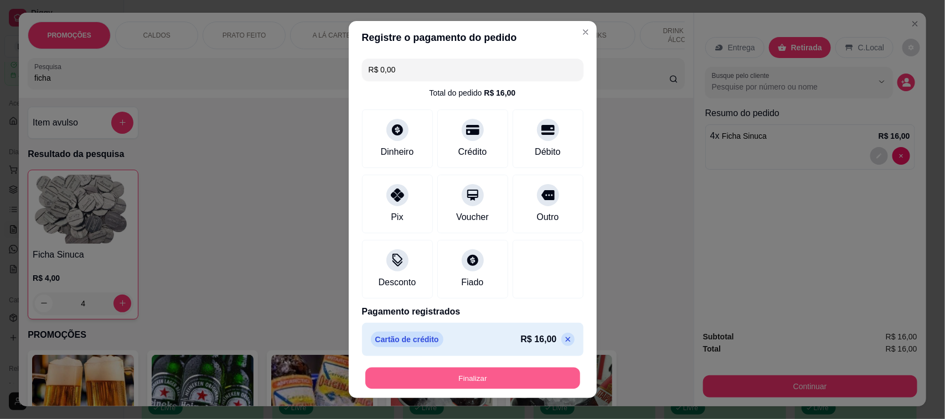
click at [460, 380] on button "Finalizar" at bounding box center [472, 379] width 215 height 22
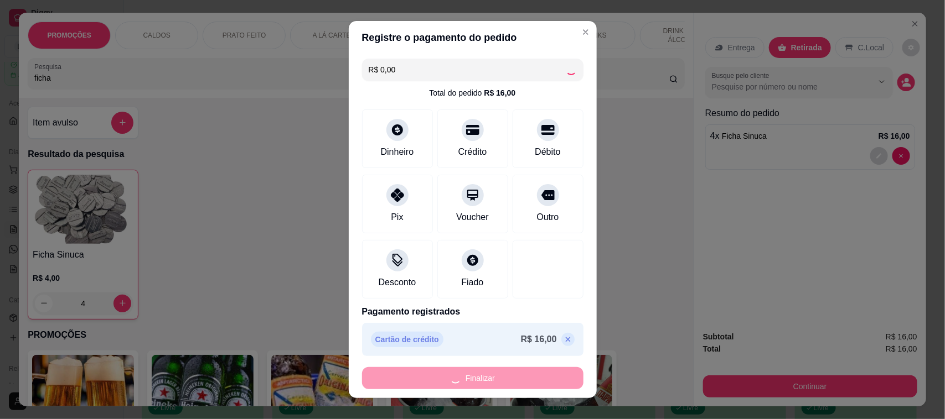
type input "0"
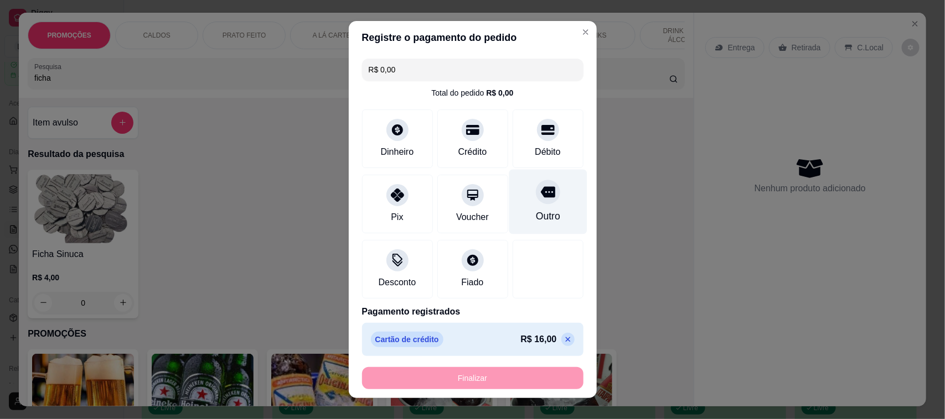
type input "-R$ 16,00"
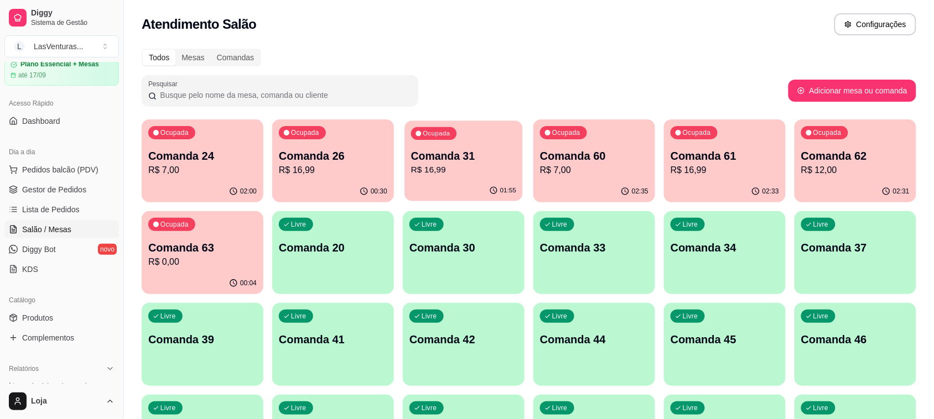
click at [493, 173] on p "R$ 16,99" at bounding box center [463, 170] width 105 height 13
click at [610, 168] on p "R$ 7,00" at bounding box center [594, 170] width 108 height 13
click at [697, 169] on p "R$ 16,99" at bounding box center [724, 170] width 105 height 13
click at [338, 184] on div "00:32" at bounding box center [333, 190] width 118 height 21
click at [850, 186] on div "02:33" at bounding box center [856, 192] width 122 height 22
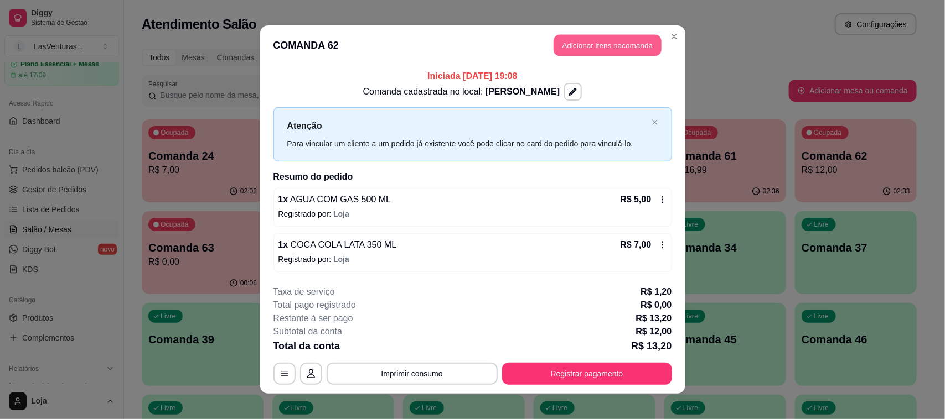
click at [619, 42] on button "Adicionar itens na comanda" at bounding box center [607, 46] width 108 height 22
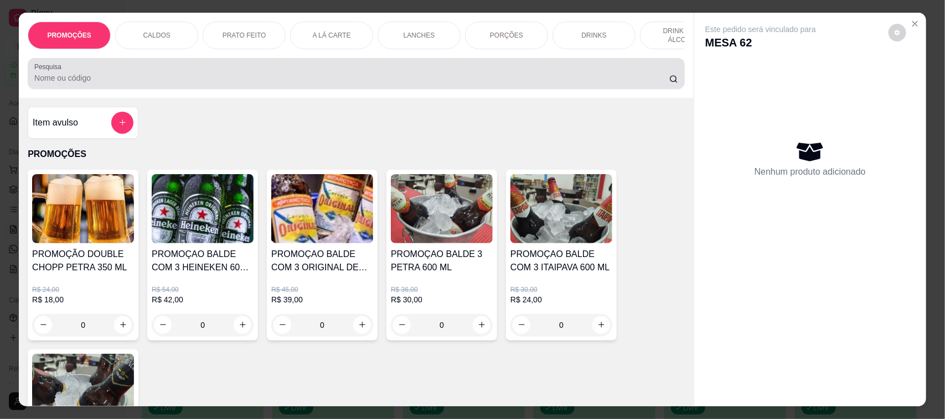
click at [121, 84] on input "Pesquisa" at bounding box center [351, 77] width 635 height 11
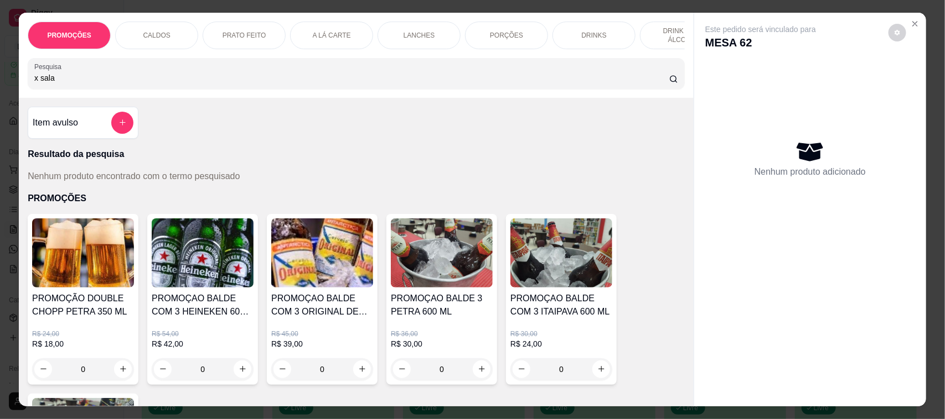
click at [95, 84] on input "x sala" at bounding box center [351, 77] width 635 height 11
type input "x"
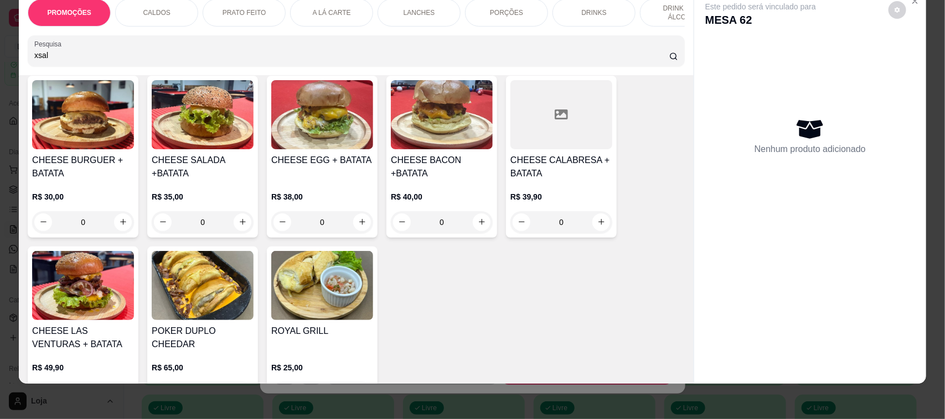
scroll to position [1245, 0]
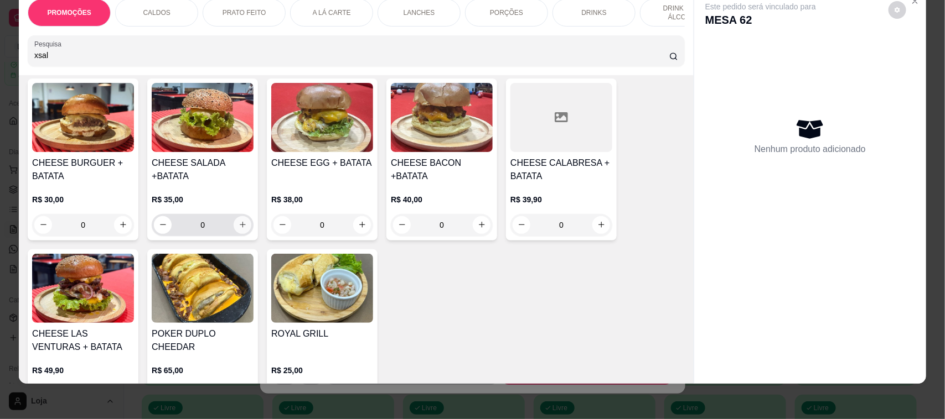
type input "xsal"
click at [242, 221] on button "increase-product-quantity" at bounding box center [242, 224] width 17 height 17
type input "1"
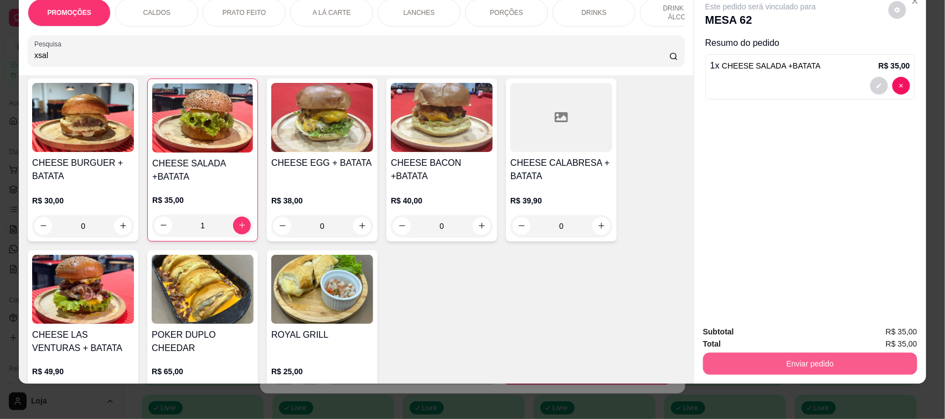
click at [780, 369] on button "Enviar pedido" at bounding box center [810, 364] width 214 height 22
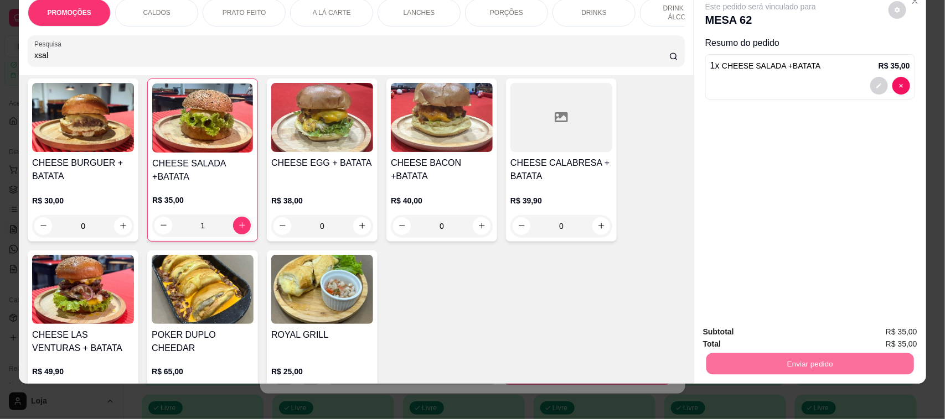
click at [745, 335] on button "Não registrar e enviar pedido" at bounding box center [772, 337] width 115 height 21
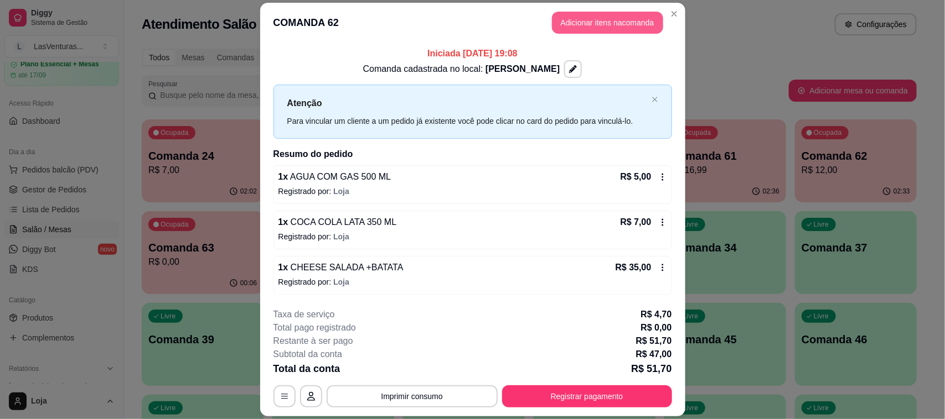
click at [614, 20] on button "Adicionar itens na comanda" at bounding box center [607, 23] width 111 height 22
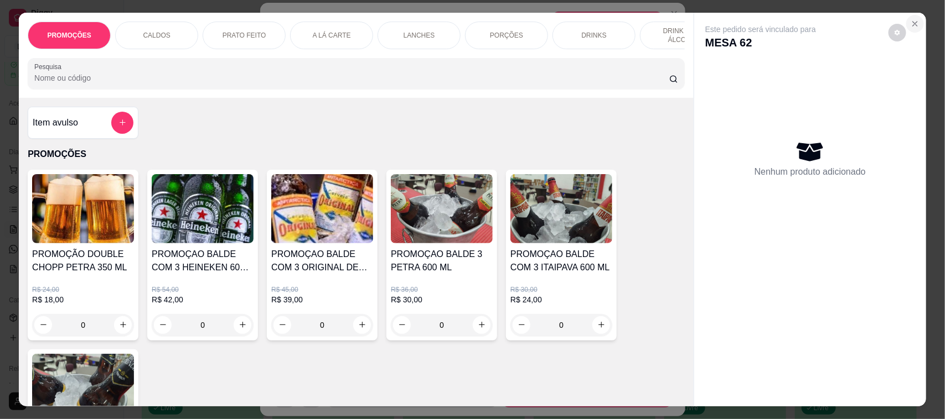
click at [910, 20] on icon "Close" at bounding box center [914, 23] width 9 height 9
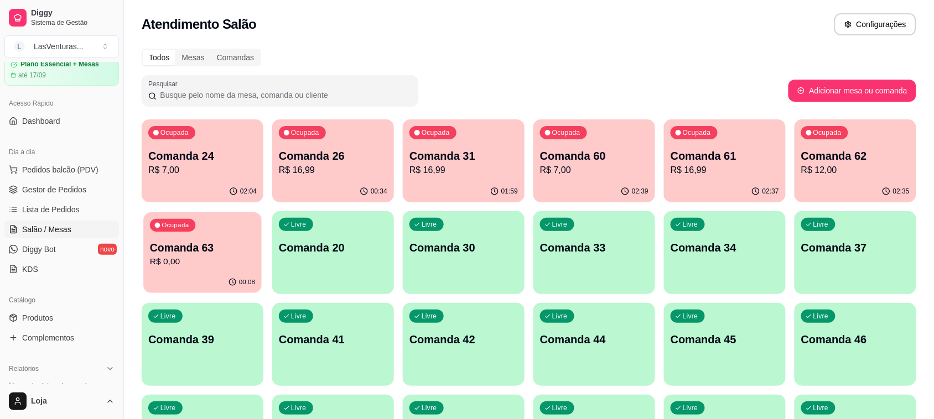
click at [222, 261] on p "R$ 0,00" at bounding box center [202, 262] width 105 height 13
click at [79, 209] on link "Lista de Pedidos" at bounding box center [61, 210] width 115 height 18
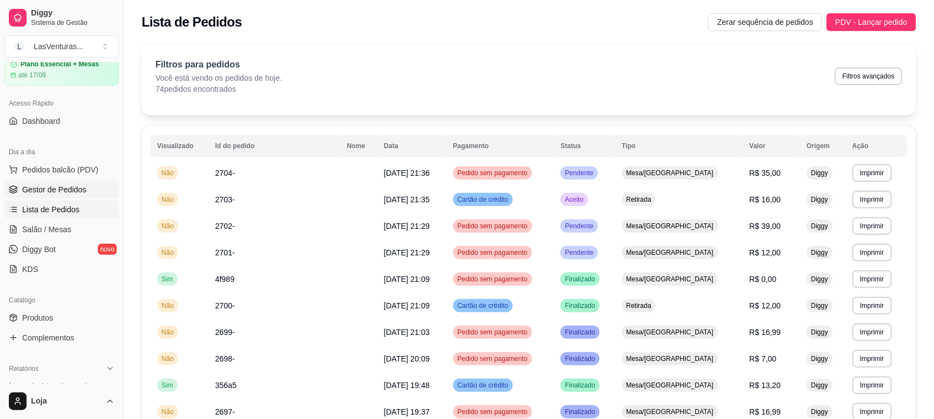
click at [70, 194] on span "Gestor de Pedidos" at bounding box center [54, 189] width 64 height 11
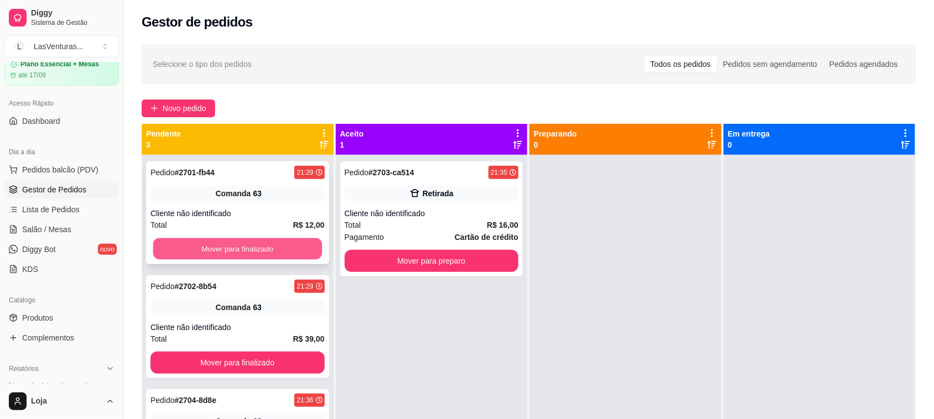
click at [198, 245] on button "Mover para finalizado" at bounding box center [237, 250] width 169 height 22
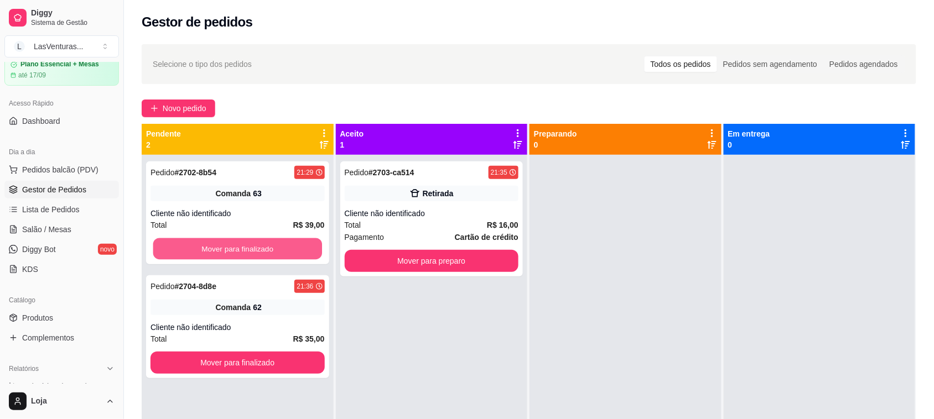
click at [198, 245] on button "Mover para finalizado" at bounding box center [237, 250] width 169 height 22
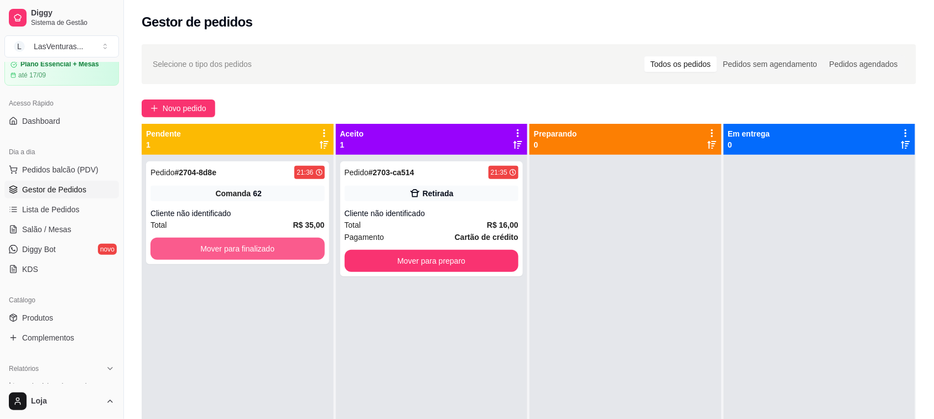
click at [198, 245] on button "Mover para finalizado" at bounding box center [238, 249] width 174 height 22
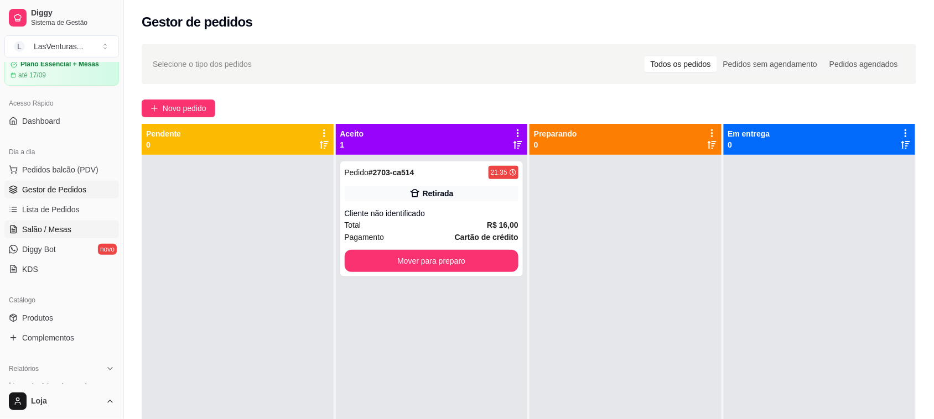
click at [39, 224] on span "Salão / Mesas" at bounding box center [46, 229] width 49 height 11
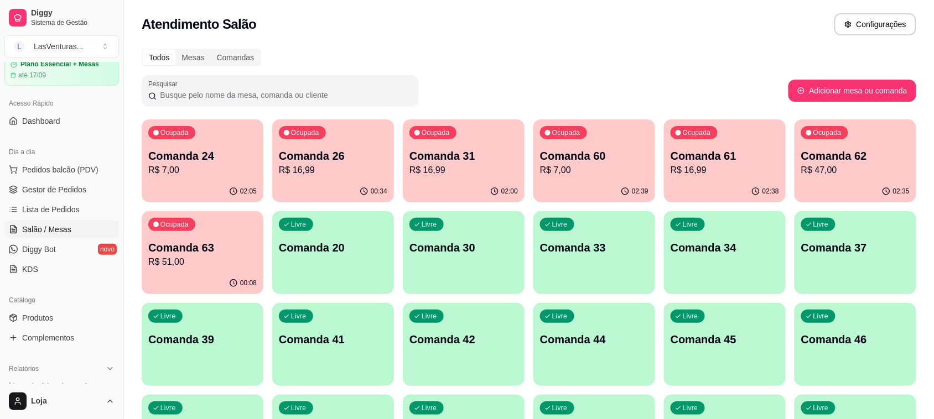
click at [228, 250] on p "Comanda 63" at bounding box center [202, 247] width 108 height 15
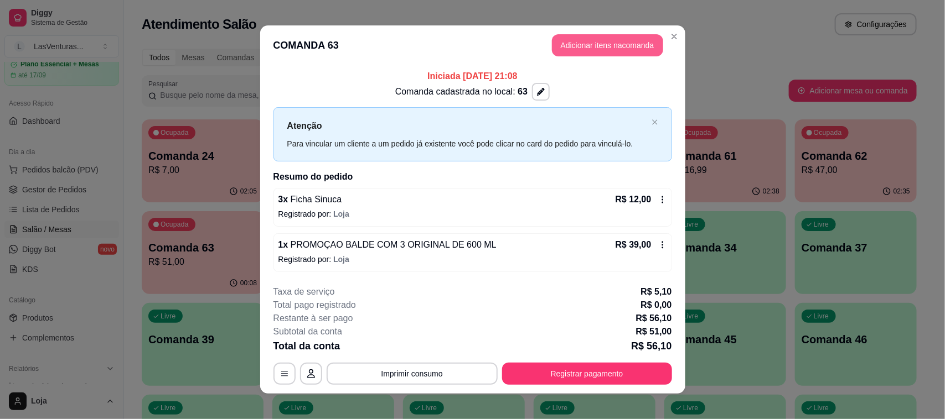
click at [573, 50] on button "Adicionar itens na comanda" at bounding box center [607, 45] width 111 height 22
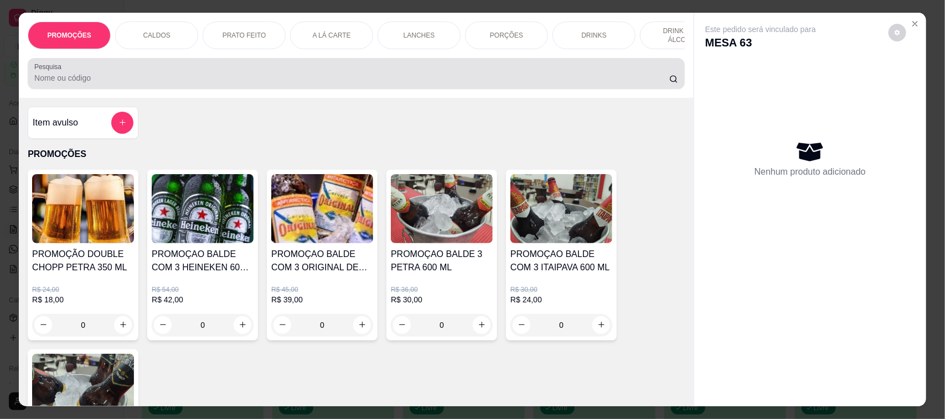
click at [217, 81] on div at bounding box center [356, 74] width 644 height 22
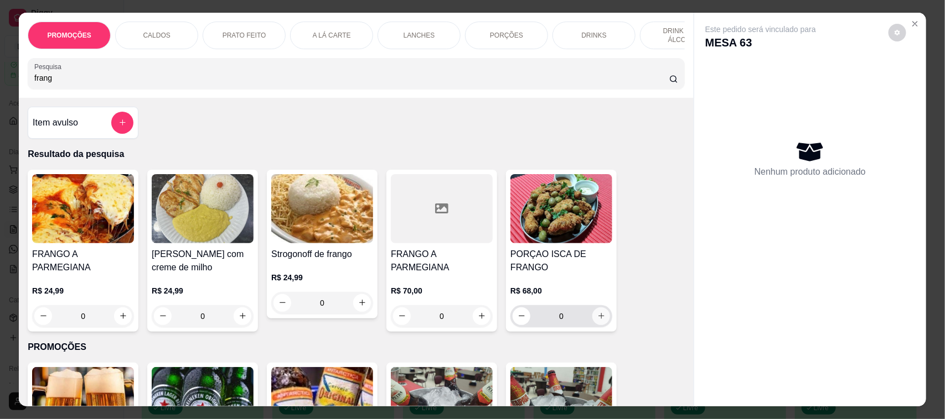
type input "frang"
click at [602, 325] on button "increase-product-quantity" at bounding box center [601, 316] width 17 height 17
type input "1"
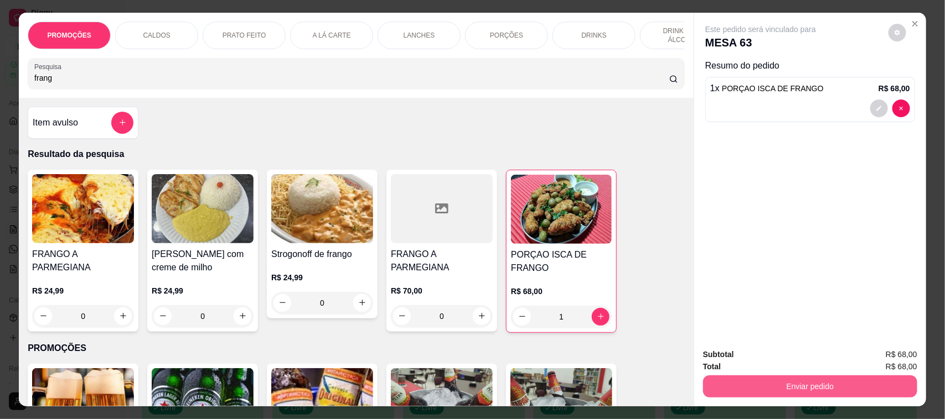
click at [813, 388] on button "Enviar pedido" at bounding box center [810, 387] width 214 height 22
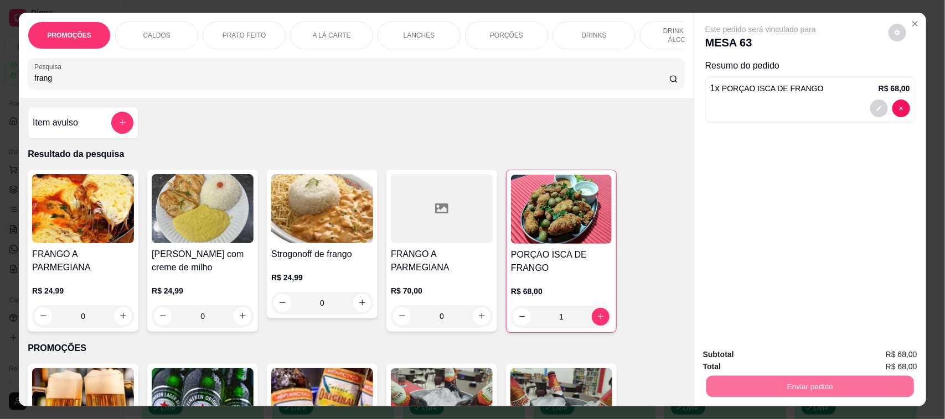
click at [796, 364] on button "Não registrar e enviar pedido" at bounding box center [772, 360] width 115 height 21
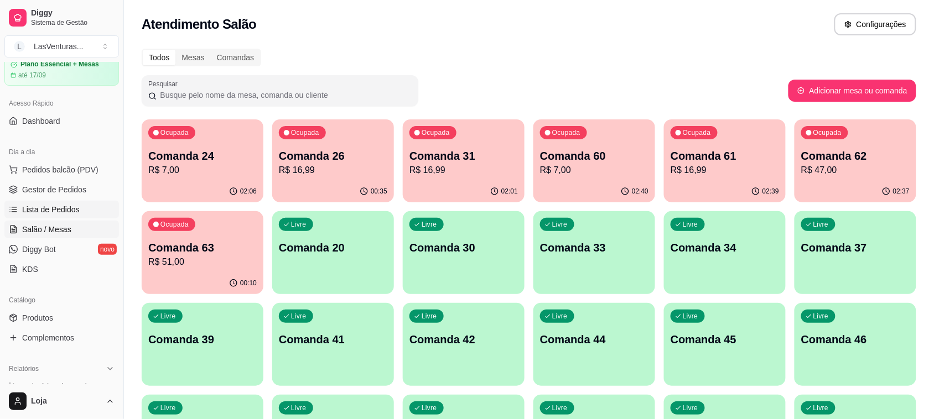
click at [32, 208] on span "Lista de Pedidos" at bounding box center [51, 209] width 58 height 11
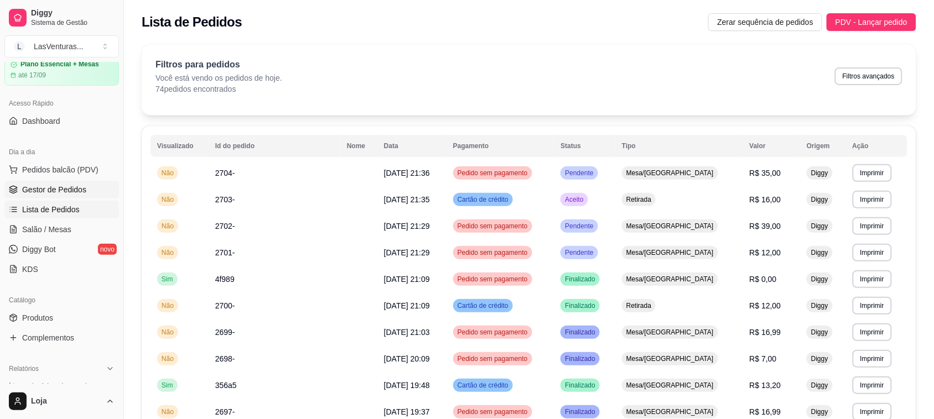
click at [25, 184] on link "Gestor de Pedidos" at bounding box center [61, 190] width 115 height 18
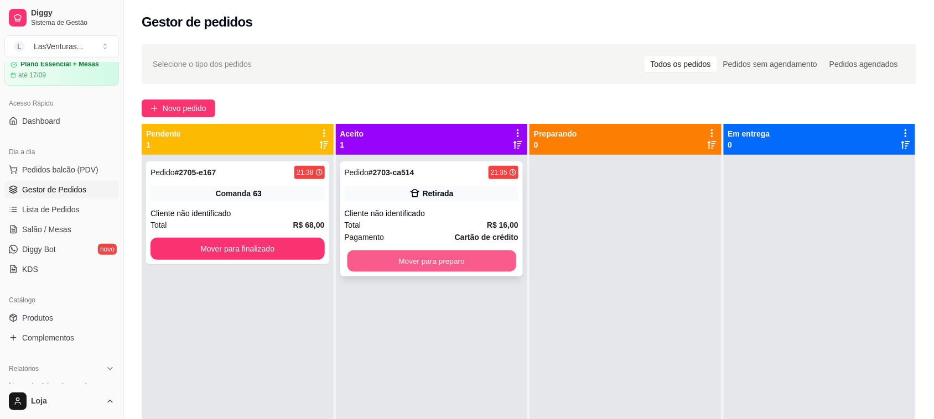
click at [436, 267] on button "Mover para preparo" at bounding box center [431, 262] width 169 height 22
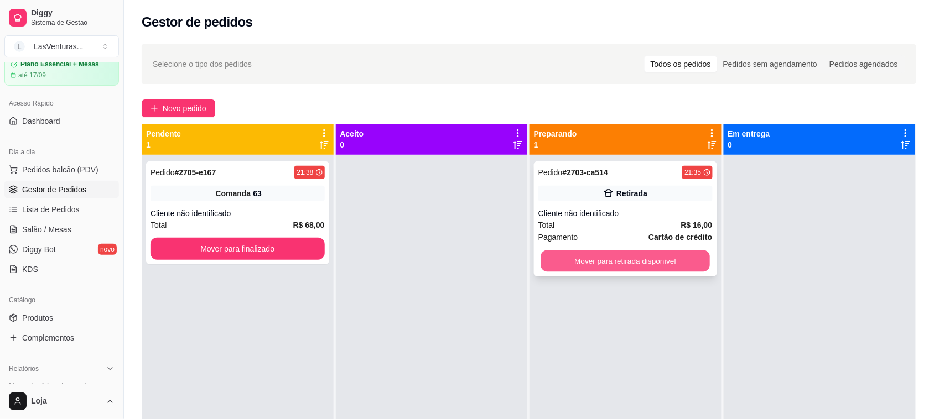
click at [571, 267] on button "Mover para retirada disponível" at bounding box center [625, 262] width 169 height 22
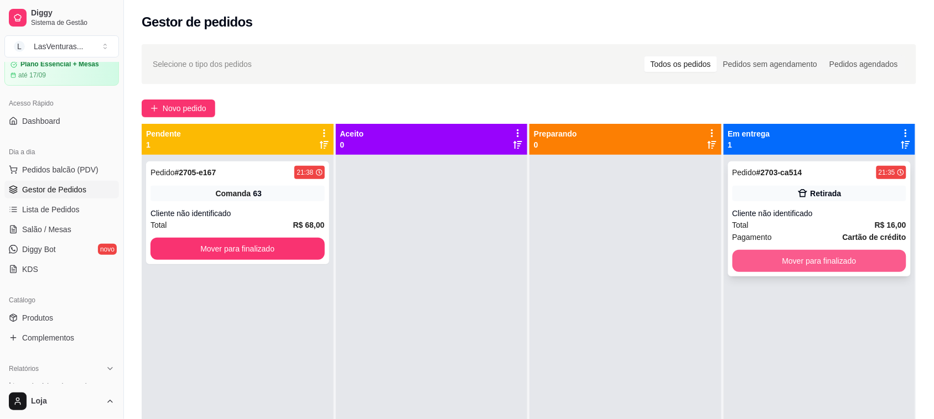
click at [831, 265] on button "Mover para finalizado" at bounding box center [820, 261] width 174 height 22
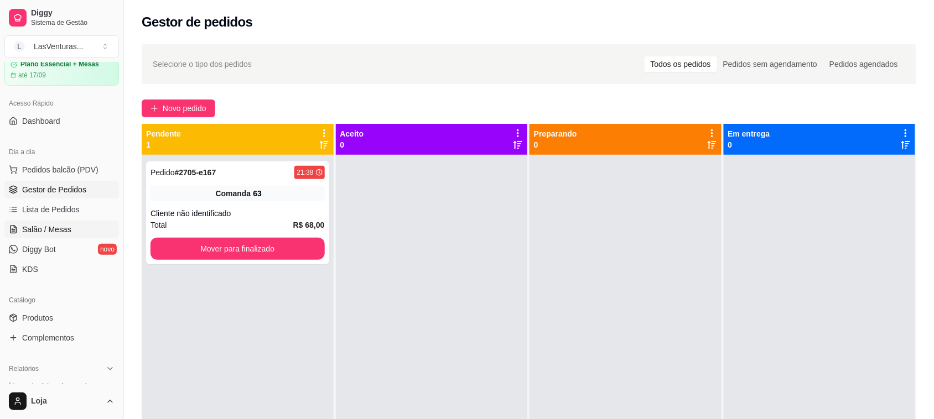
click at [48, 231] on span "Salão / Mesas" at bounding box center [46, 229] width 49 height 11
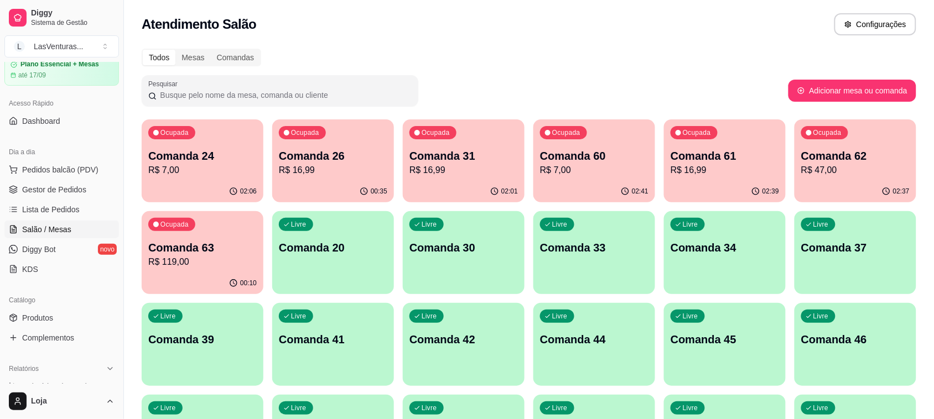
click at [201, 248] on p "Comanda 63" at bounding box center [202, 247] width 108 height 15
click at [462, 174] on p "R$ 16,99" at bounding box center [464, 170] width 108 height 13
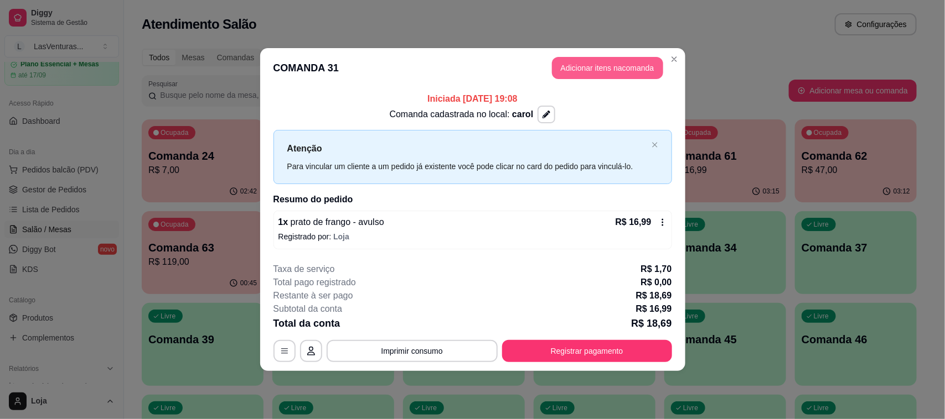
click at [588, 68] on button "Adicionar itens na comanda" at bounding box center [607, 68] width 111 height 22
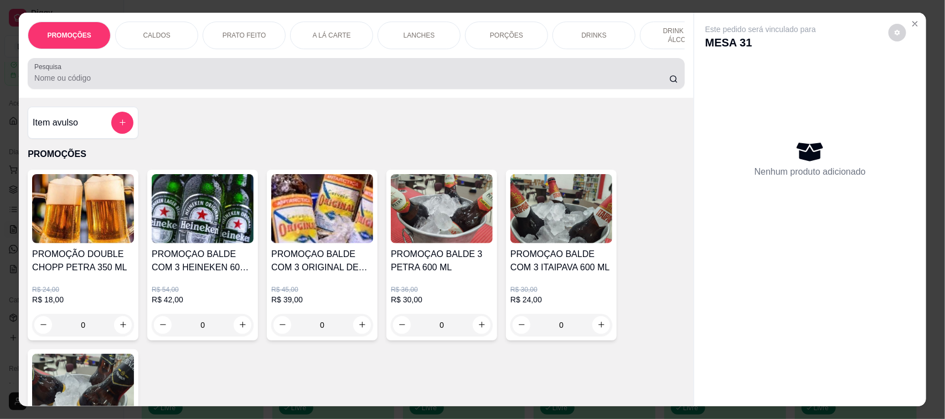
click at [53, 84] on input "Pesquisa" at bounding box center [351, 77] width 635 height 11
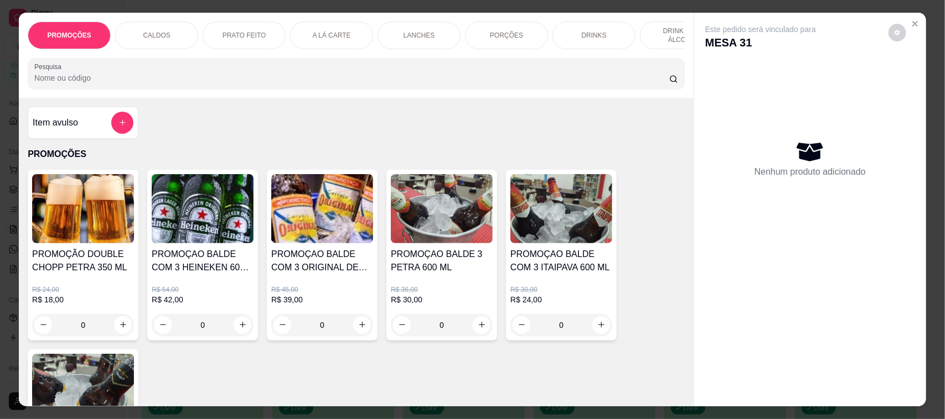
click at [605, 336] on div "0" at bounding box center [561, 325] width 102 height 22
click at [595, 334] on button "increase-product-quantity" at bounding box center [601, 326] width 18 height 18
type input "1"
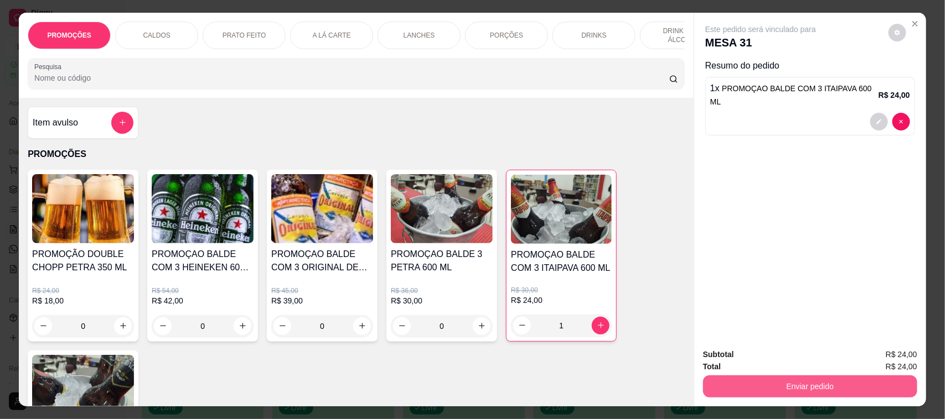
click at [732, 385] on button "Enviar pedido" at bounding box center [810, 387] width 214 height 22
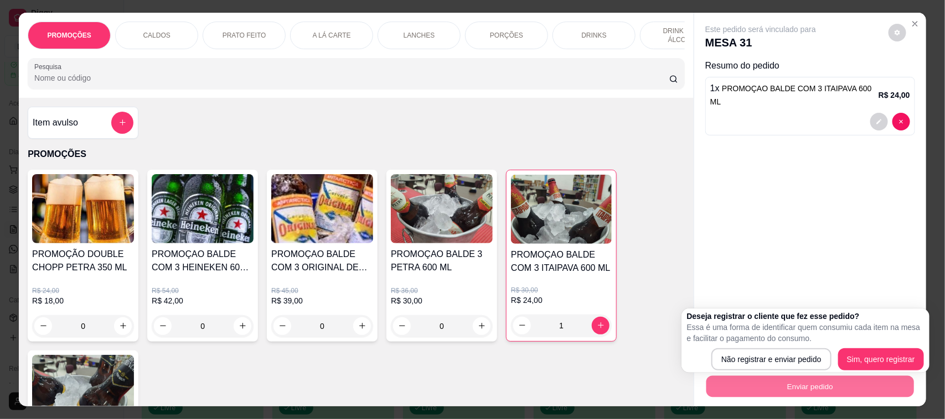
click at [484, 396] on div "PROMOÇÃO DOUBLE CHOPP PETRA 350 ML R$ 24,00 R$ 18,00 0 PROMOÇAO BALDE COM 3 HEI…" at bounding box center [356, 346] width 657 height 352
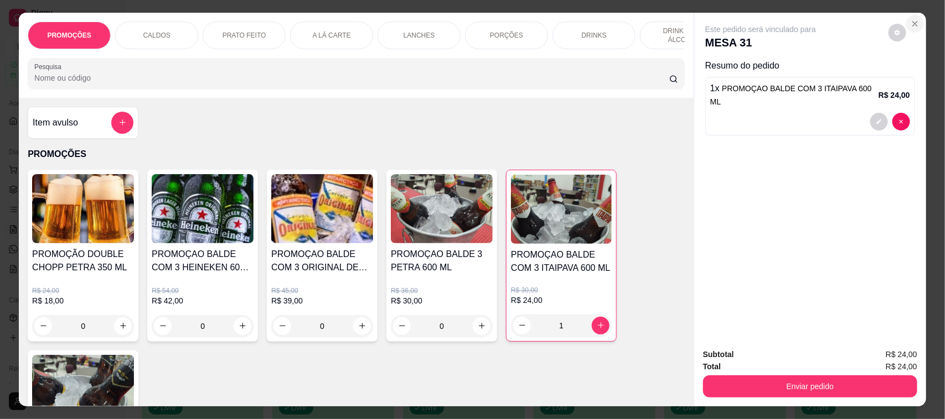
click at [914, 19] on icon "Close" at bounding box center [914, 23] width 9 height 9
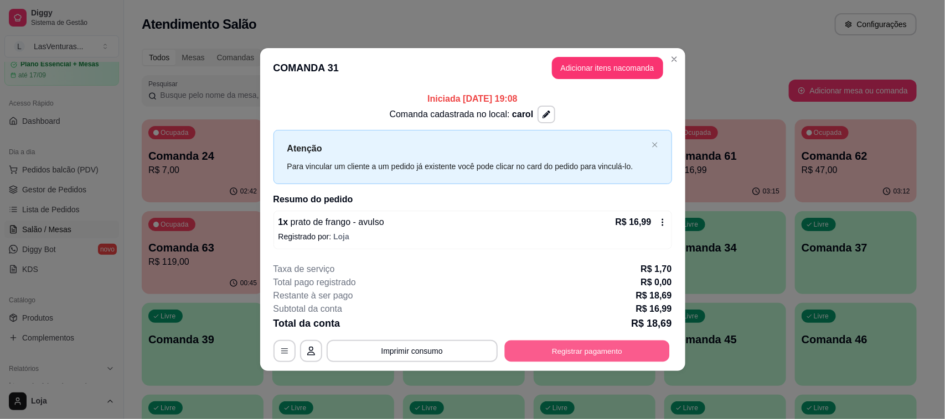
click at [568, 355] on button "Registrar pagamento" at bounding box center [586, 351] width 165 height 22
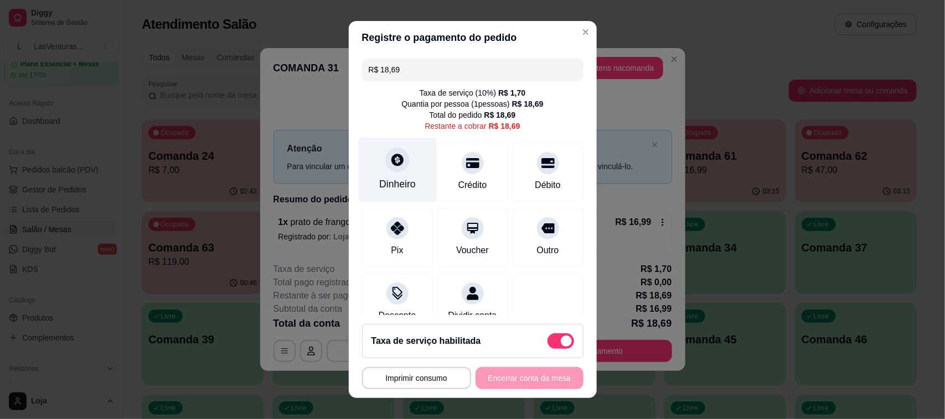
click at [391, 167] on div at bounding box center [397, 160] width 24 height 24
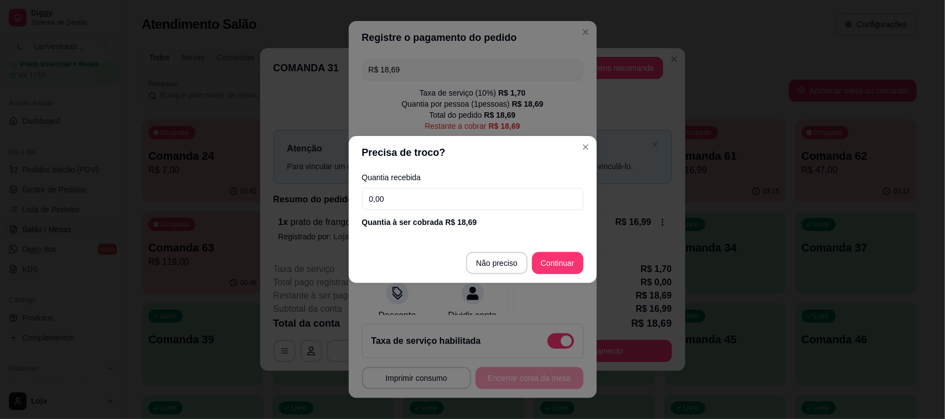
click at [416, 202] on input "0,00" at bounding box center [472, 199] width 221 height 22
type input "1,00"
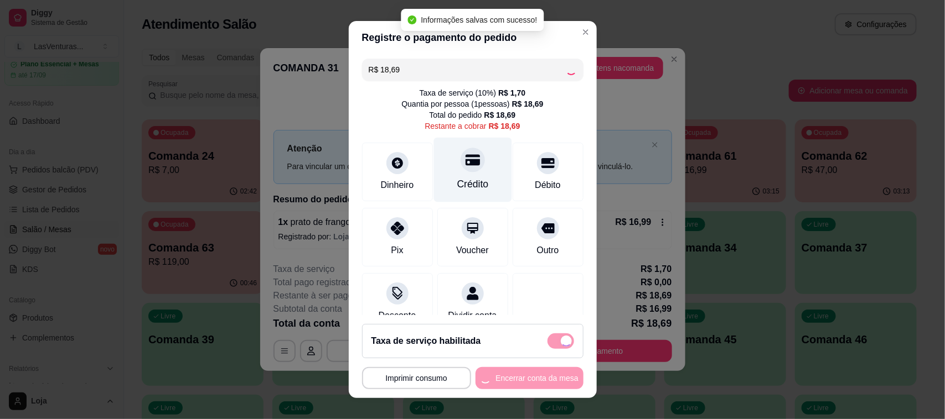
type input "R$ 0,00"
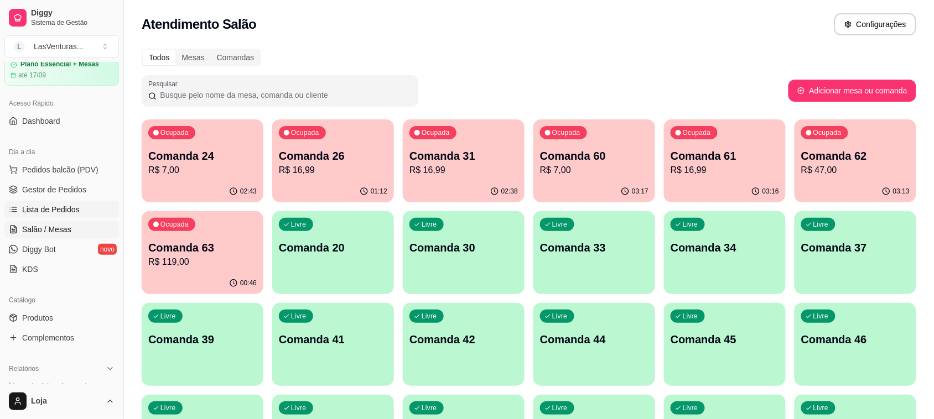
click at [56, 208] on span "Lista de Pedidos" at bounding box center [51, 209] width 58 height 11
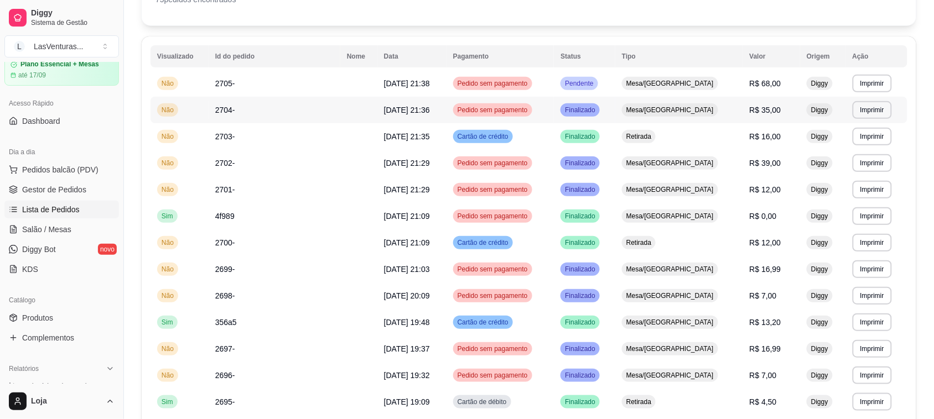
scroll to position [138, 0]
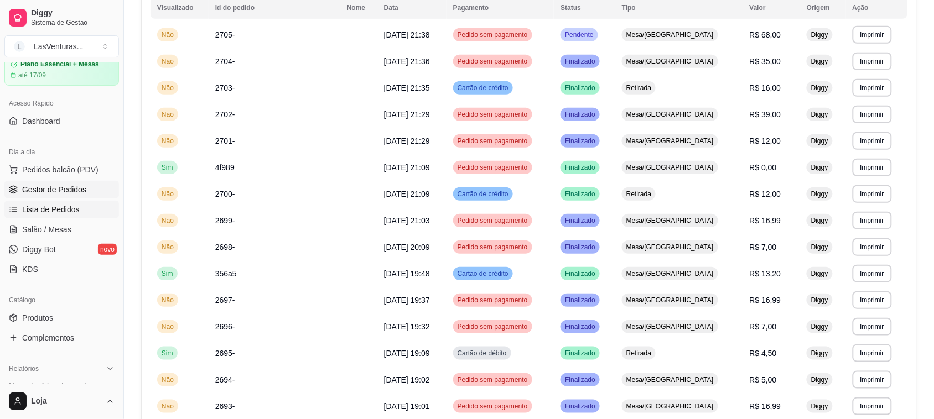
click at [40, 192] on span "Gestor de Pedidos" at bounding box center [54, 189] width 64 height 11
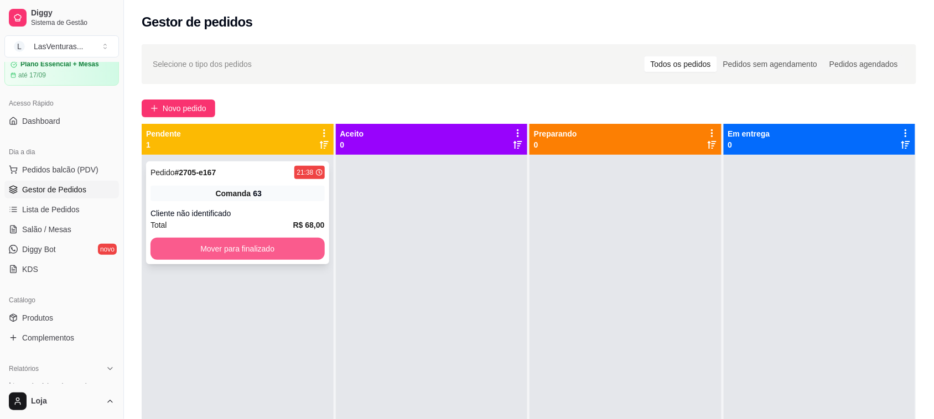
click at [236, 245] on button "Mover para finalizado" at bounding box center [238, 249] width 174 height 22
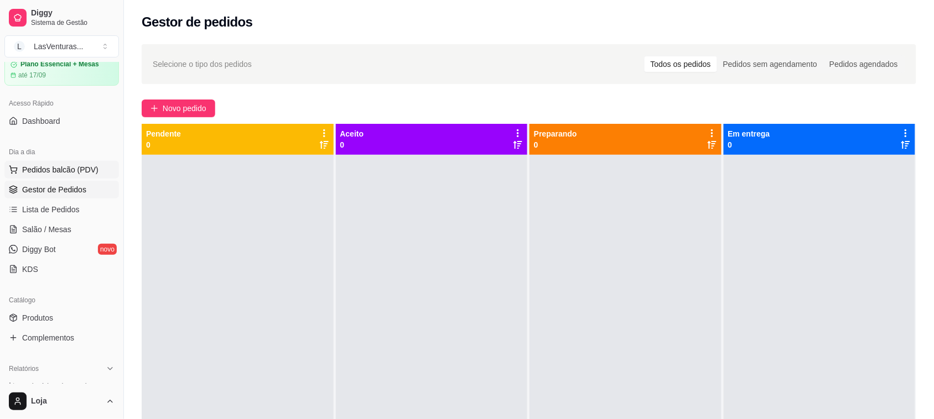
click at [75, 172] on span "Pedidos balcão (PDV)" at bounding box center [60, 169] width 76 height 11
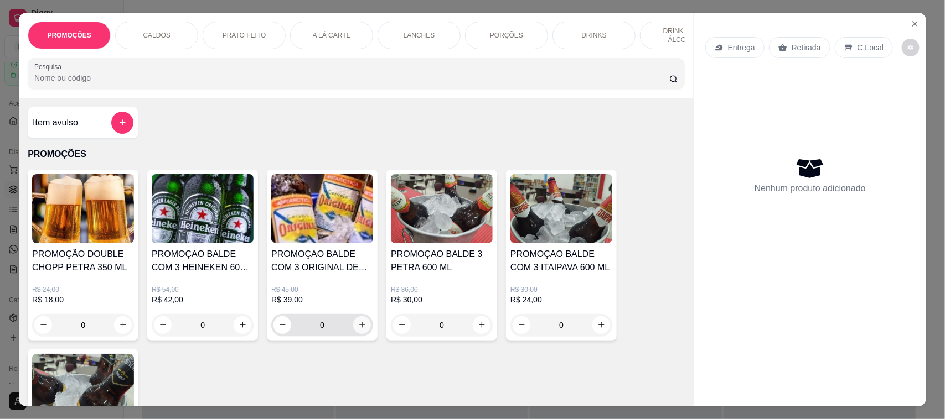
click at [358, 329] on icon "increase-product-quantity" at bounding box center [362, 325] width 8 height 8
type input "1"
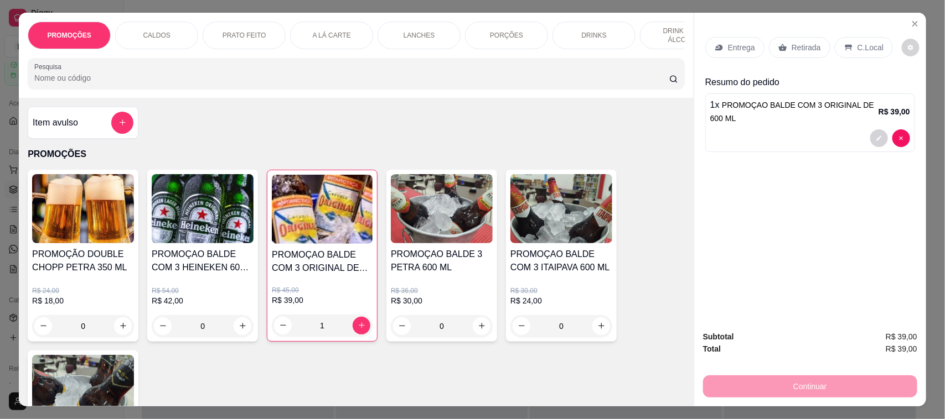
click at [791, 43] on p "Retirada" at bounding box center [805, 47] width 29 height 11
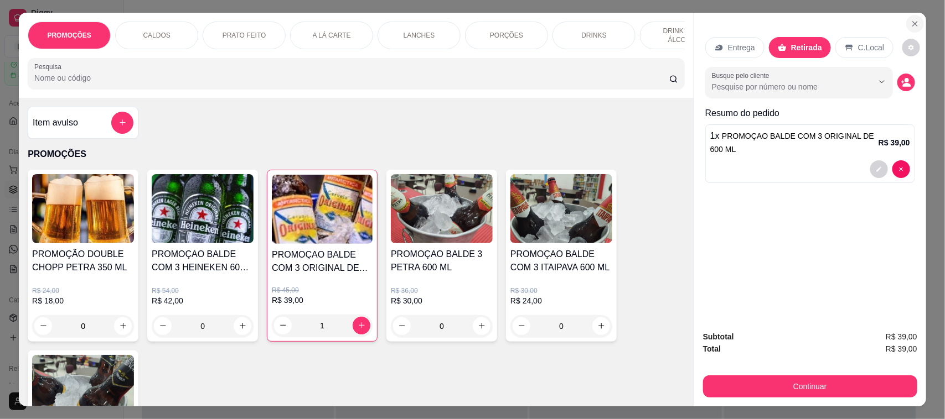
click at [913, 23] on icon "Close" at bounding box center [915, 24] width 4 height 4
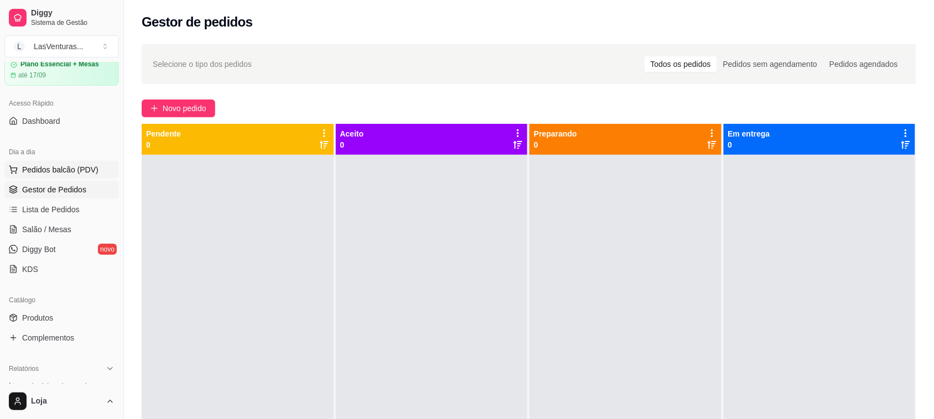
click at [68, 165] on span "Pedidos balcão (PDV)" at bounding box center [60, 169] width 76 height 11
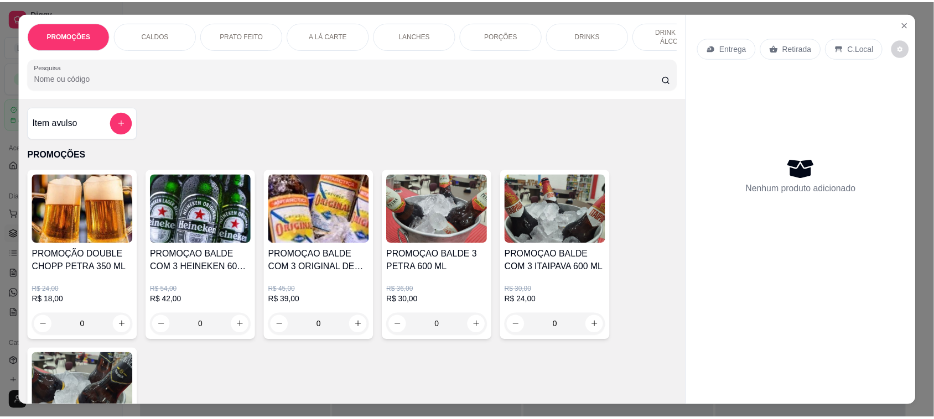
scroll to position [69, 0]
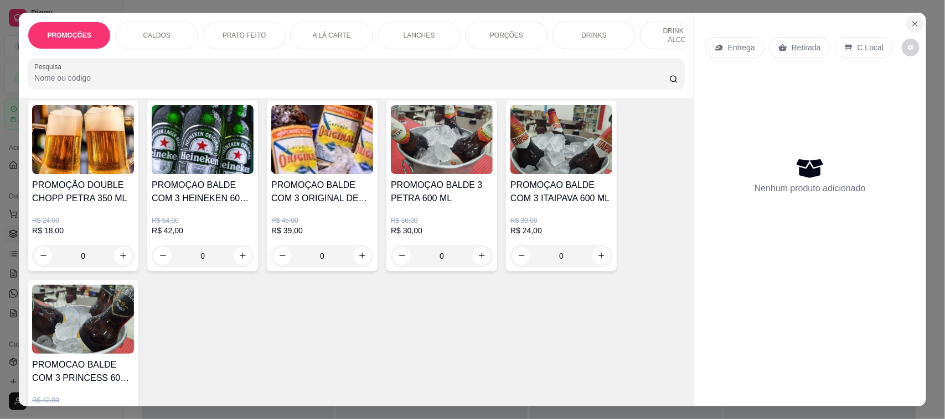
click at [913, 23] on icon "Close" at bounding box center [915, 24] width 4 height 4
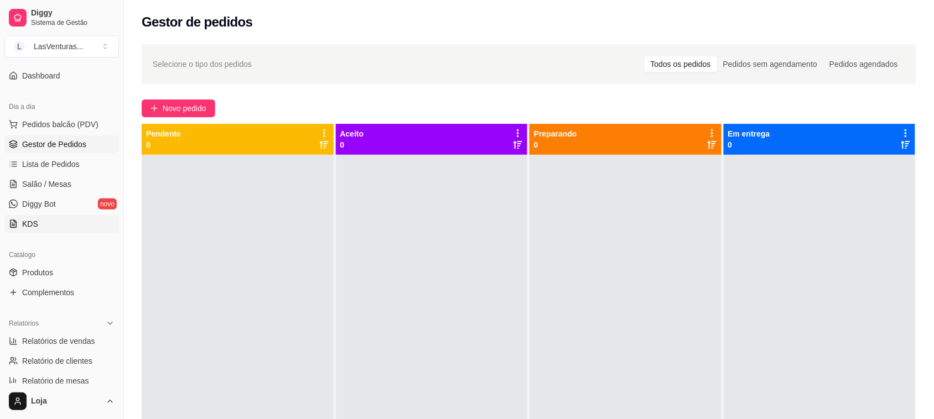
scroll to position [69, 0]
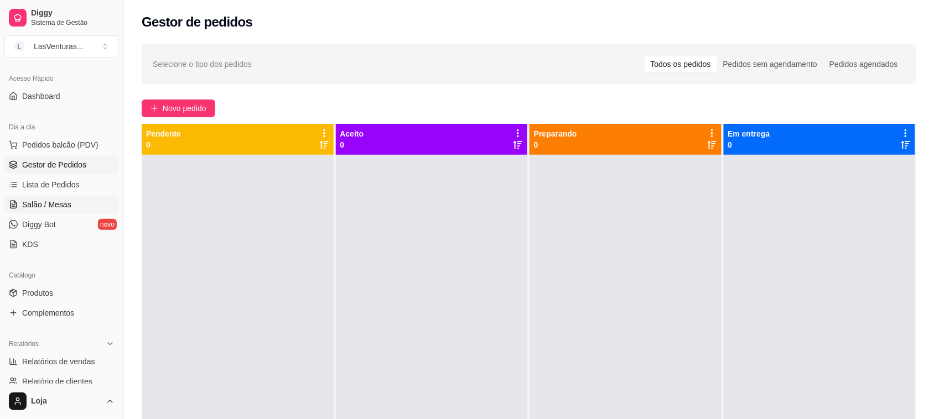
click at [50, 203] on span "Salão / Mesas" at bounding box center [46, 204] width 49 height 11
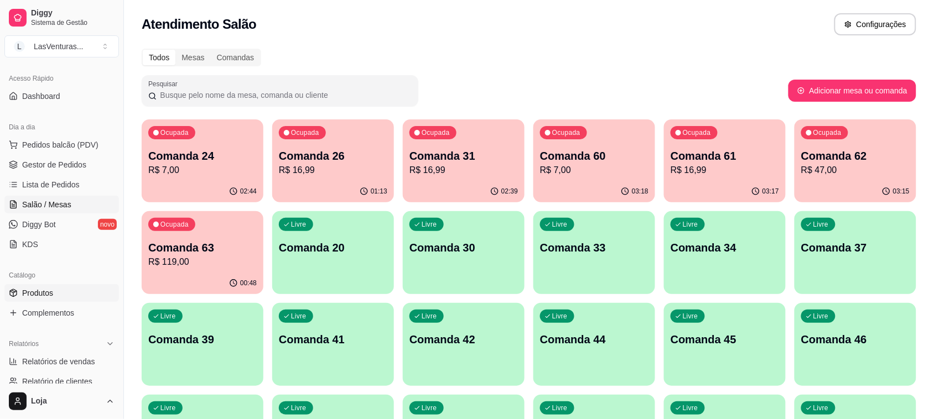
scroll to position [138, 0]
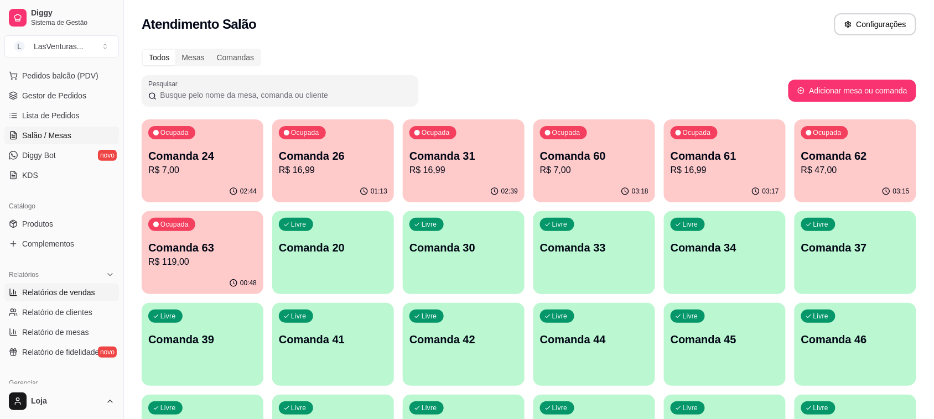
click at [91, 294] on span "Relatórios de vendas" at bounding box center [58, 292] width 73 height 11
select select "ALL"
select select "0"
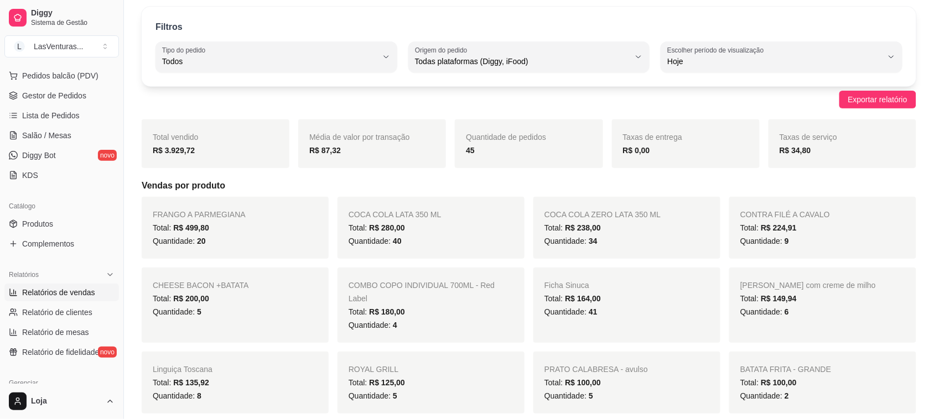
scroll to position [69, 0]
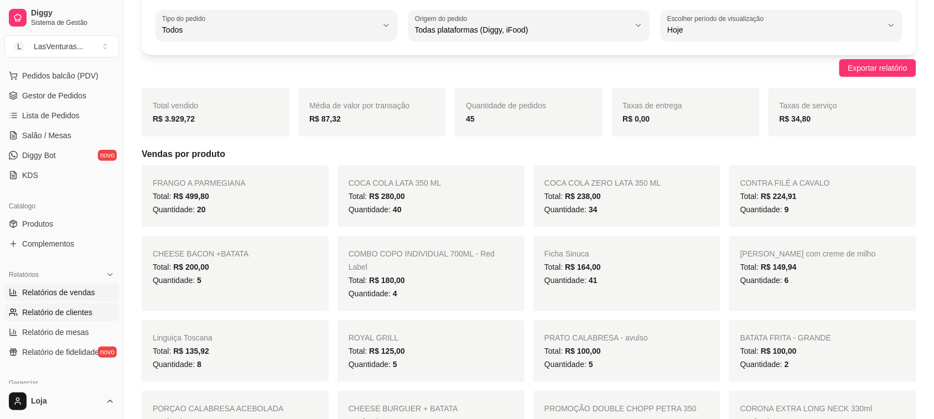
click at [70, 314] on span "Relatório de clientes" at bounding box center [57, 312] width 70 height 11
select select "30"
select select "HIGHEST_TOTAL_SPENT_WITH_ORDERS"
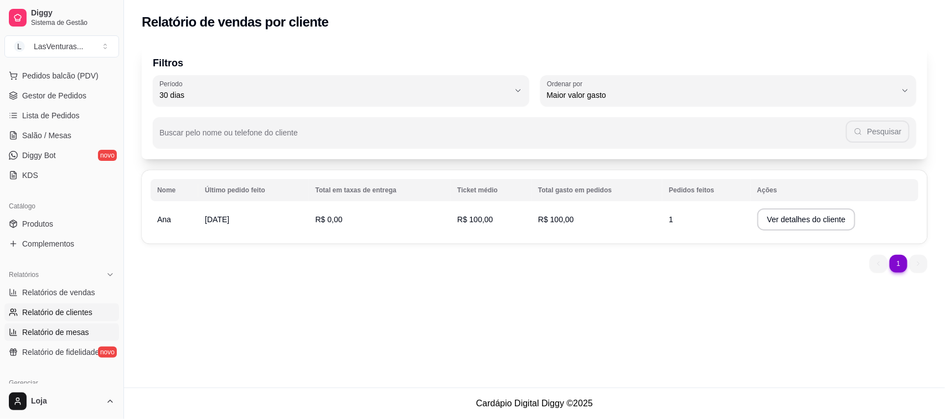
click at [48, 333] on span "Relatório de mesas" at bounding box center [55, 332] width 67 height 11
select select "TOTAL_OF_ORDERS"
select select "7"
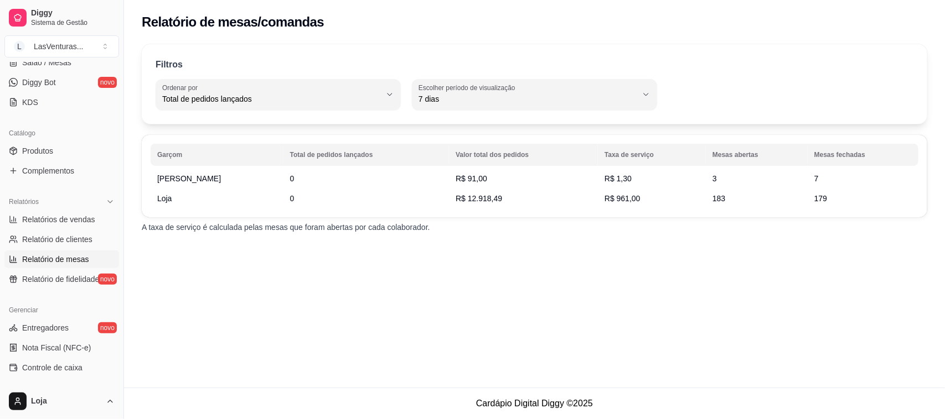
scroll to position [100, 0]
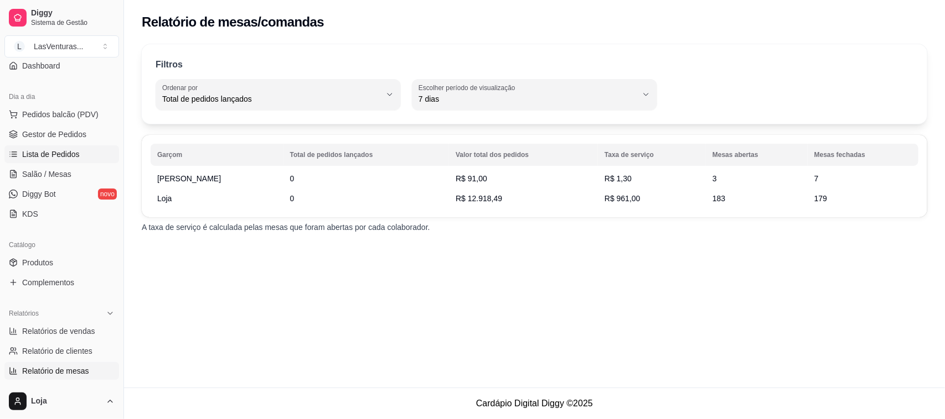
click at [32, 151] on span "Lista de Pedidos" at bounding box center [51, 154] width 58 height 11
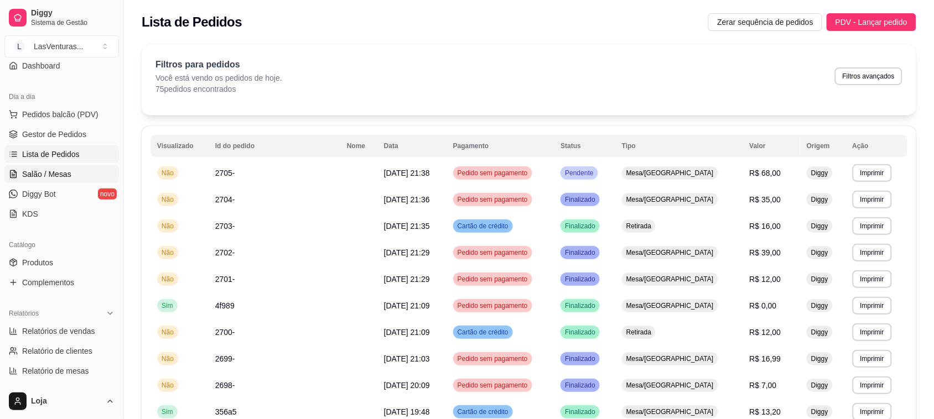
click at [45, 169] on span "Salão / Mesas" at bounding box center [46, 174] width 49 height 11
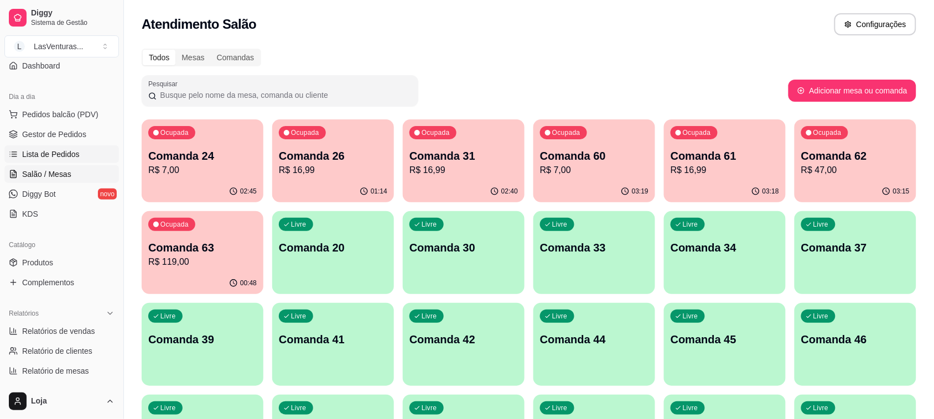
click at [50, 159] on span "Lista de Pedidos" at bounding box center [51, 154] width 58 height 11
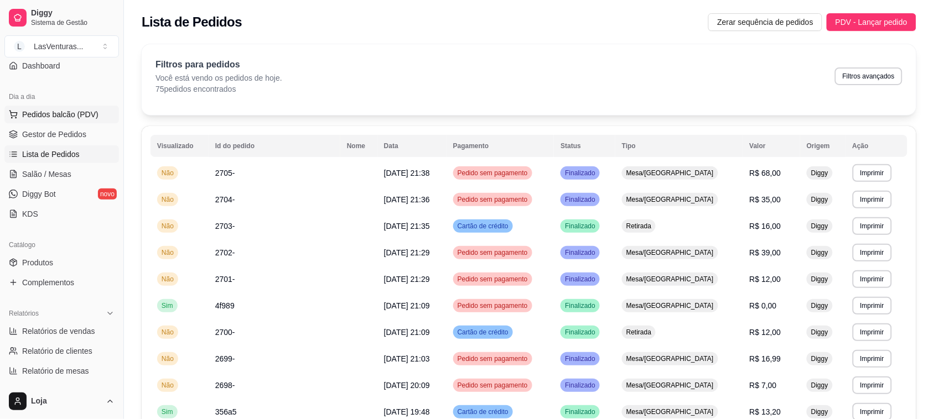
click at [58, 112] on span "Pedidos balcão (PDV)" at bounding box center [60, 114] width 76 height 11
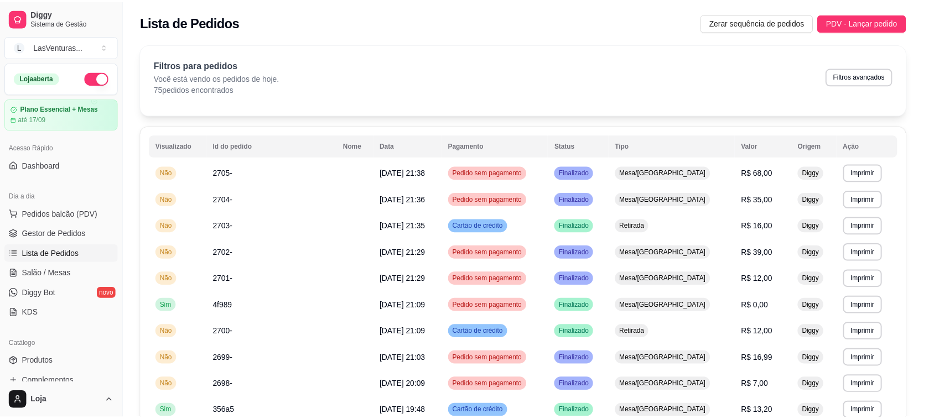
scroll to position [208, 0]
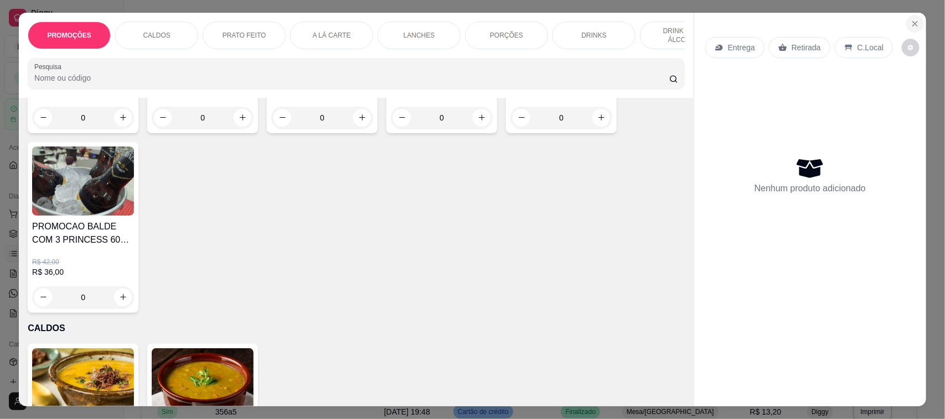
click at [910, 23] on icon "Close" at bounding box center [914, 23] width 9 height 9
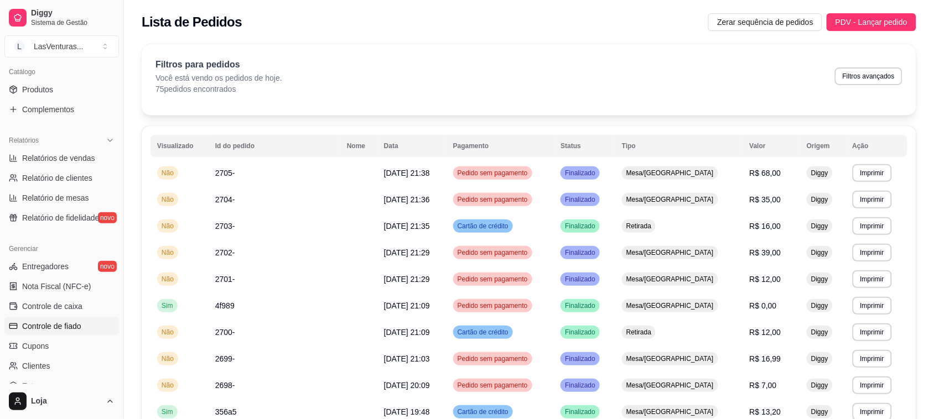
scroll to position [277, 0]
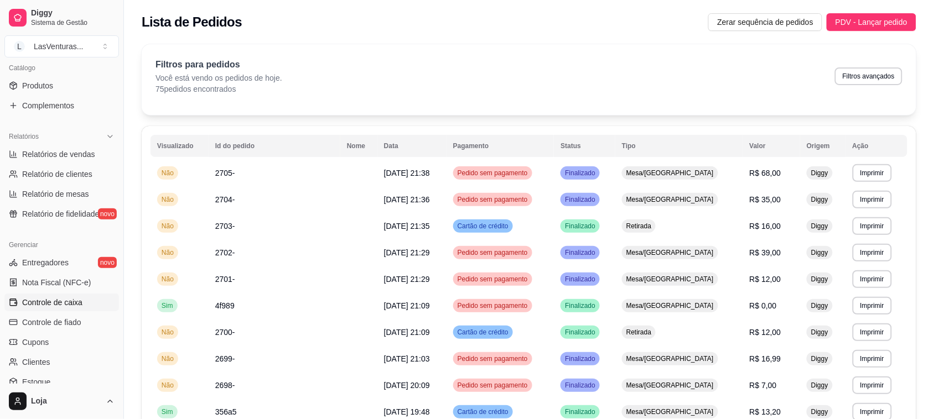
click at [70, 303] on span "Controle de caixa" at bounding box center [52, 302] width 60 height 11
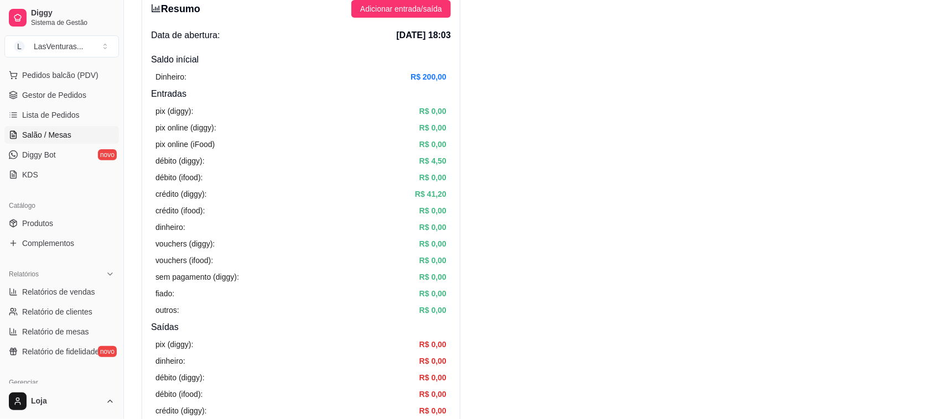
scroll to position [138, 0]
click at [50, 134] on span "Salão / Mesas" at bounding box center [46, 135] width 49 height 11
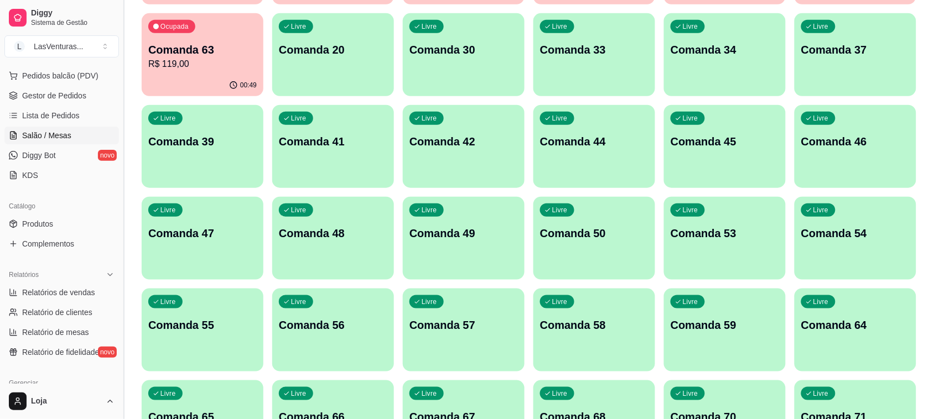
scroll to position [208, 0]
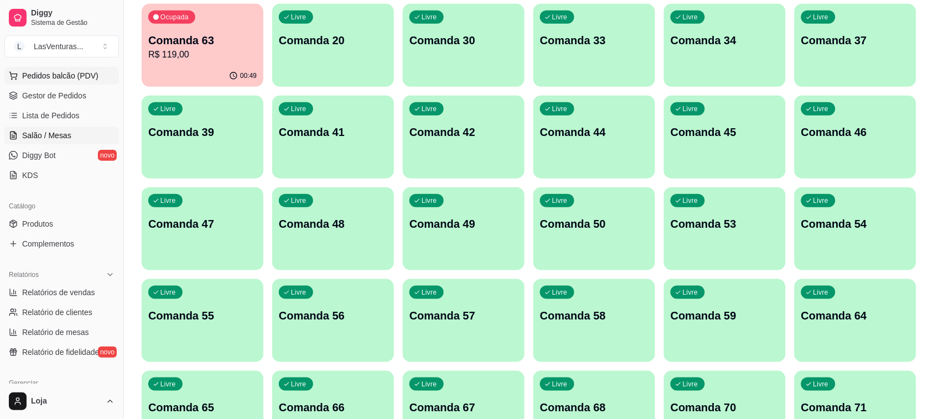
click at [50, 73] on span "Pedidos balcão (PDV)" at bounding box center [60, 75] width 76 height 11
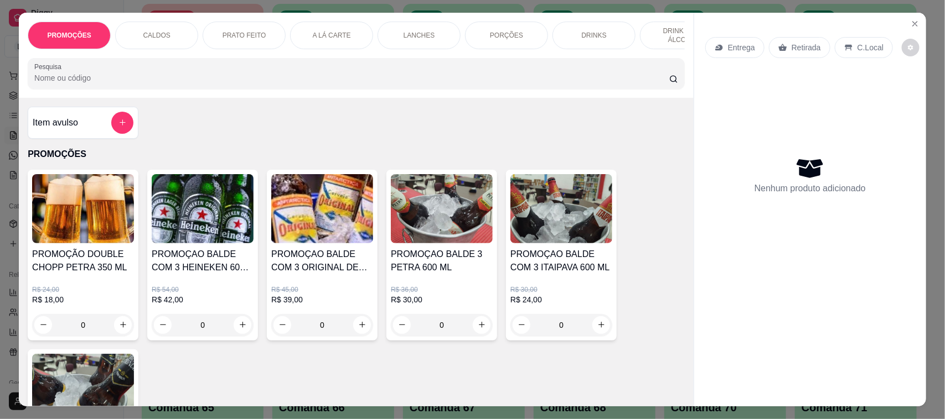
click at [81, 84] on input "Pesquisa" at bounding box center [351, 77] width 635 height 11
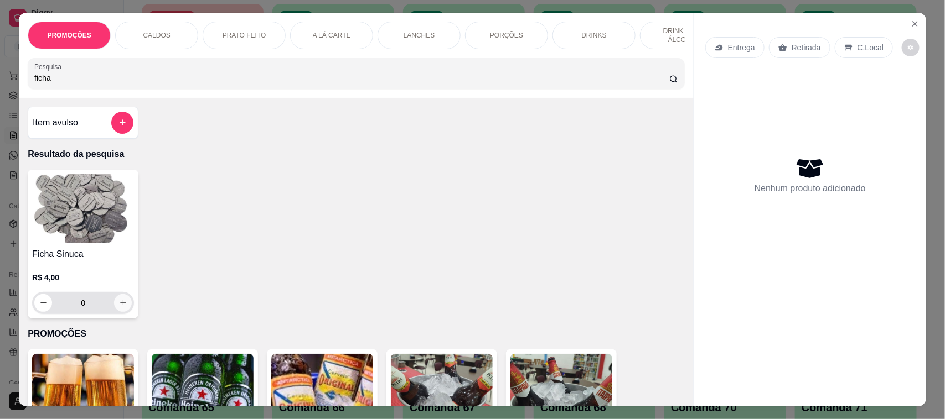
type input "ficha"
click at [119, 312] on button "increase-product-quantity" at bounding box center [123, 303] width 18 height 18
type input "1"
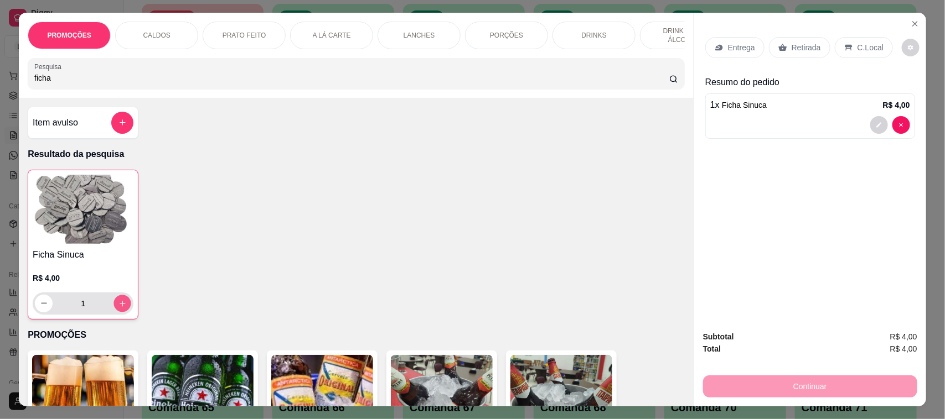
click at [120, 312] on button "increase-product-quantity" at bounding box center [122, 303] width 17 height 17
type input "2"
click at [798, 51] on p "Retirada" at bounding box center [805, 47] width 29 height 11
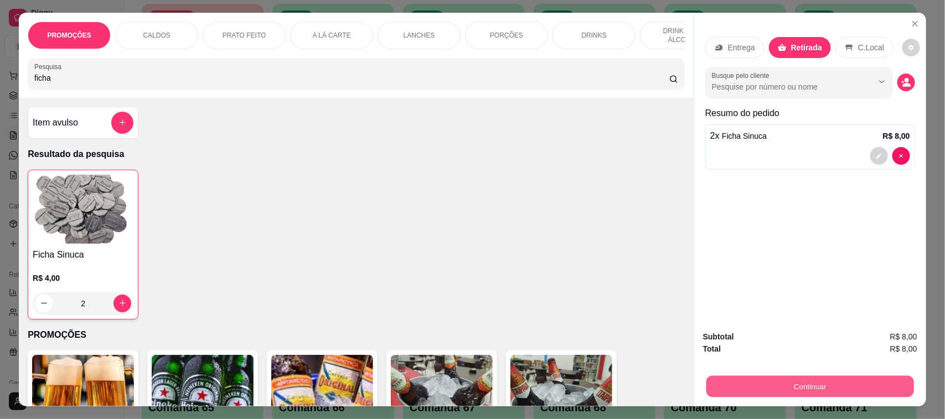
click at [826, 396] on button "Continuar" at bounding box center [810, 387] width 208 height 22
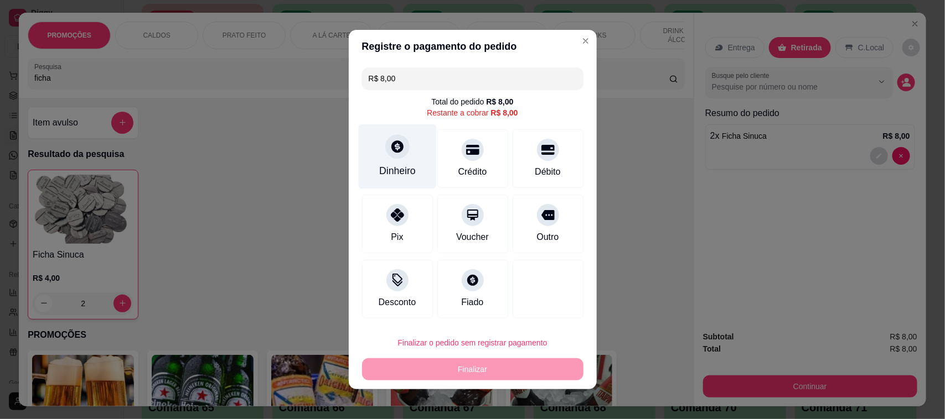
click at [389, 156] on div at bounding box center [397, 146] width 24 height 24
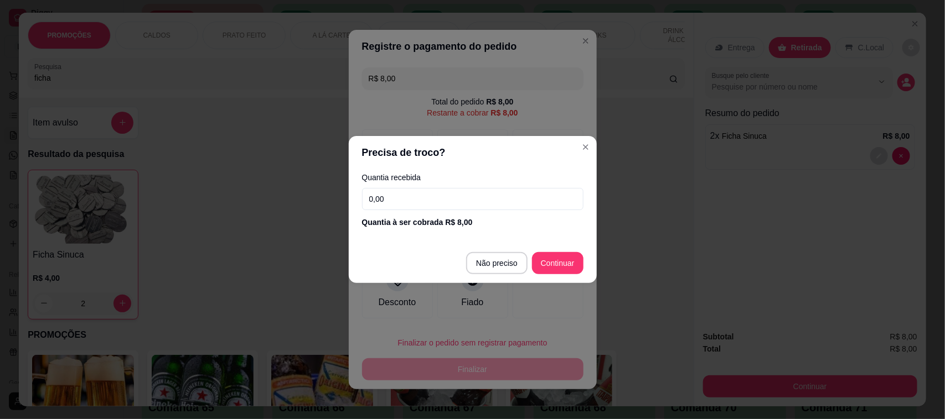
click at [400, 205] on input "0,00" at bounding box center [472, 199] width 221 height 22
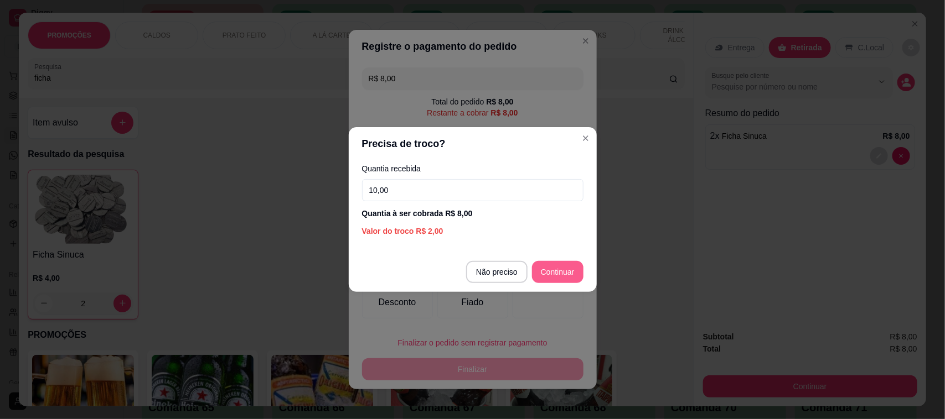
type input "10,00"
type input "R$ 0,00"
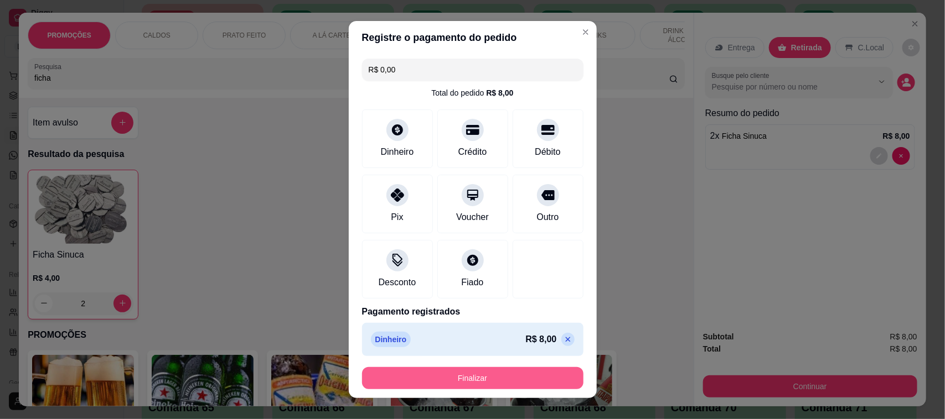
click at [534, 378] on button "Finalizar" at bounding box center [472, 378] width 221 height 22
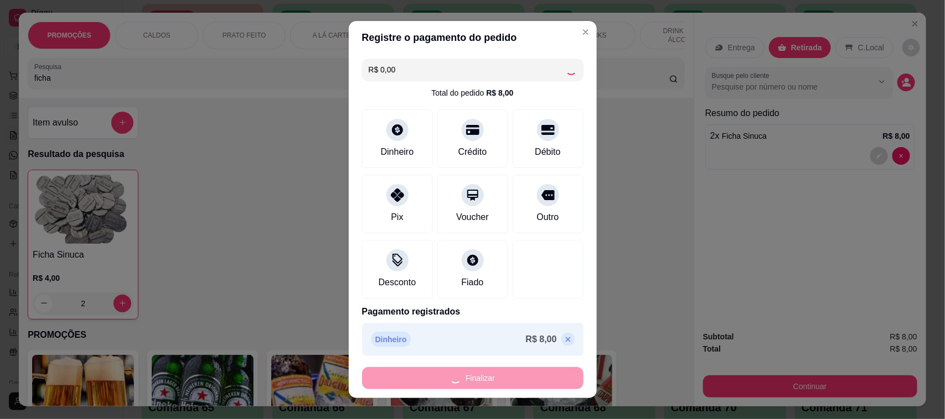
type input "0"
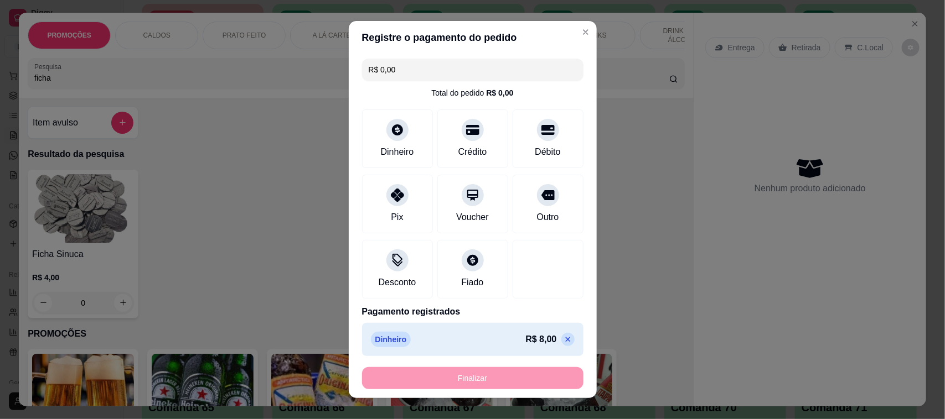
type input "-R$ 8,00"
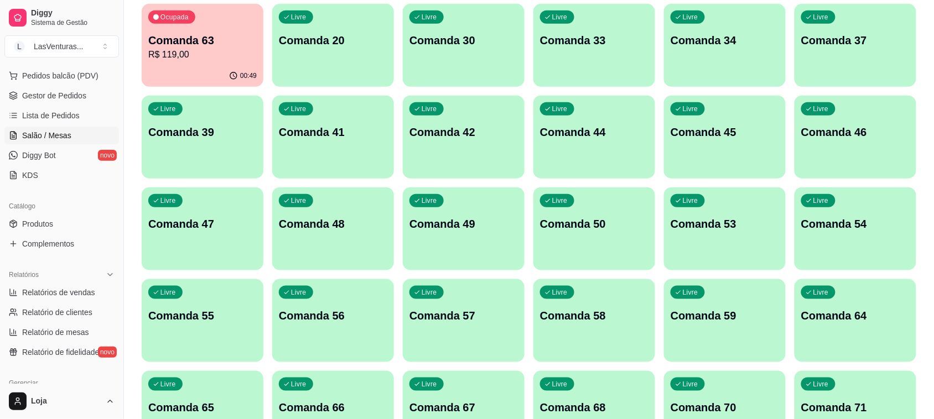
click at [579, 51] on div "Livre Comanda 33" at bounding box center [594, 39] width 122 height 70
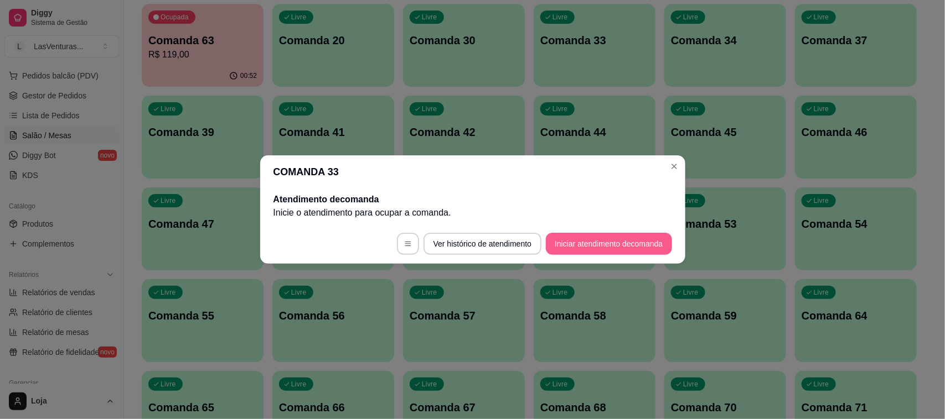
click at [578, 252] on button "Iniciar atendimento de comanda" at bounding box center [609, 244] width 126 height 22
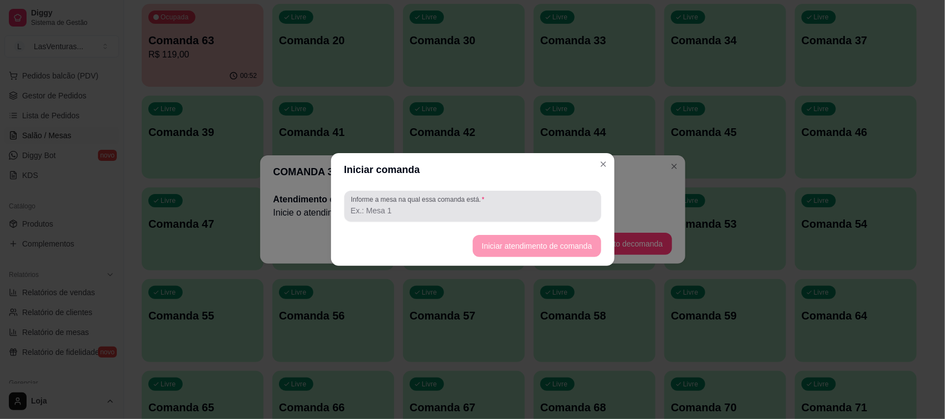
click at [499, 213] on input "Informe a mesa na qual essa comanda está." at bounding box center [472, 210] width 243 height 11
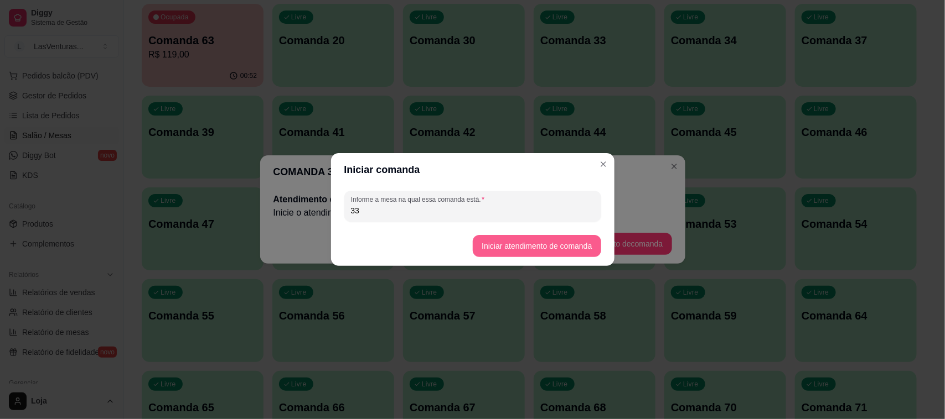
type input "33"
click at [548, 239] on button "Iniciar atendimento de comanda" at bounding box center [537, 247] width 124 height 22
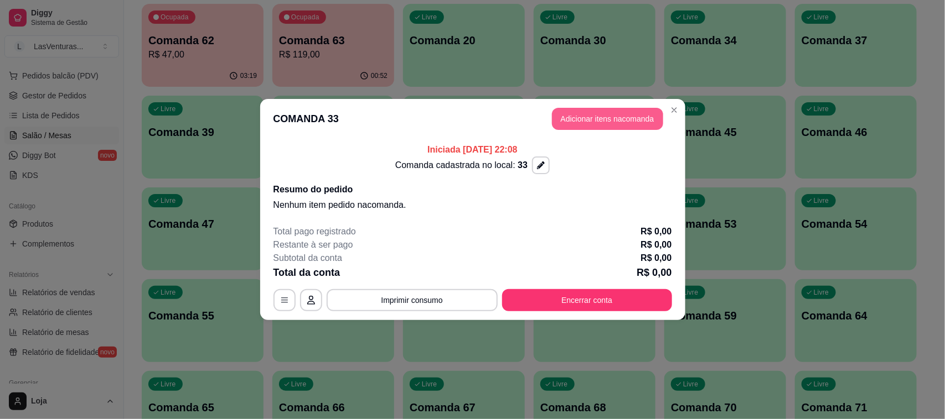
click at [570, 116] on button "Adicionar itens na comanda" at bounding box center [607, 119] width 111 height 22
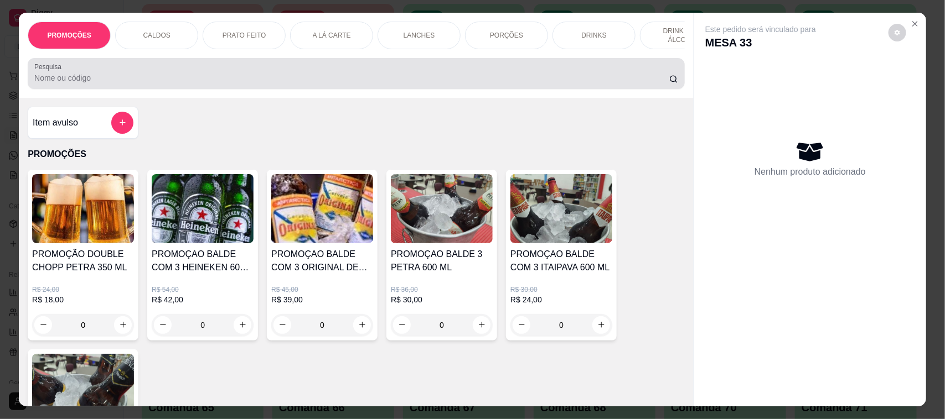
click at [159, 84] on input "Pesquisa" at bounding box center [351, 77] width 635 height 11
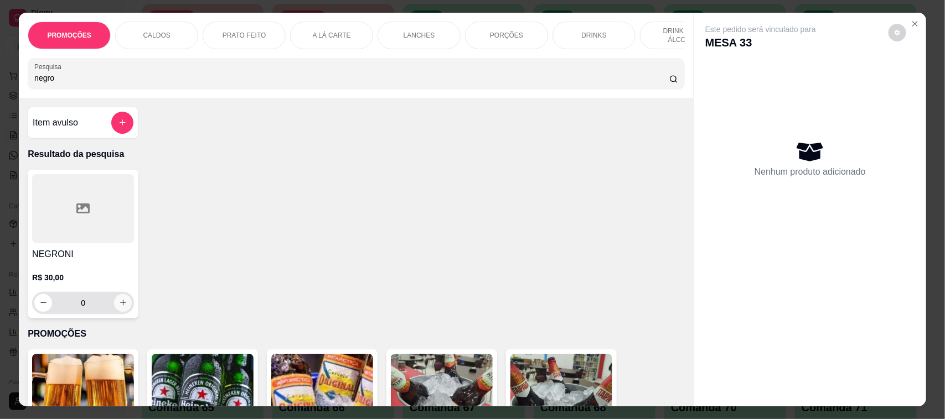
type input "negro"
click at [115, 312] on button "increase-product-quantity" at bounding box center [123, 302] width 17 height 17
type input "1"
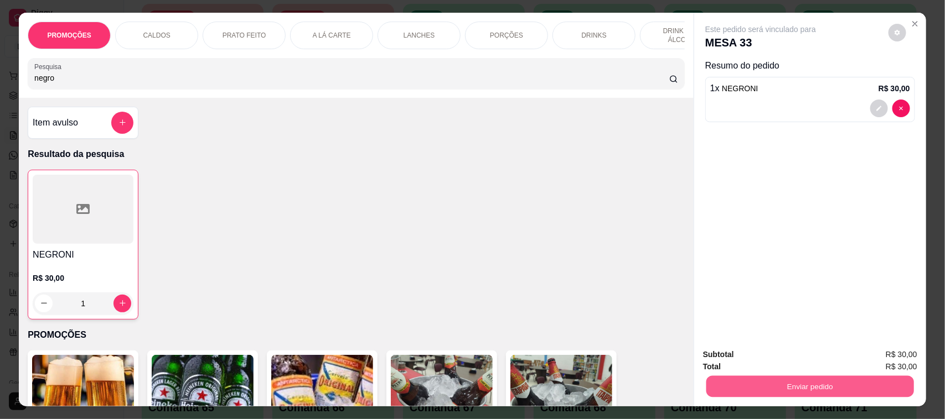
click at [795, 386] on button "Enviar pedido" at bounding box center [810, 387] width 208 height 22
click at [760, 366] on button "Não registrar e enviar pedido" at bounding box center [773, 360] width 112 height 20
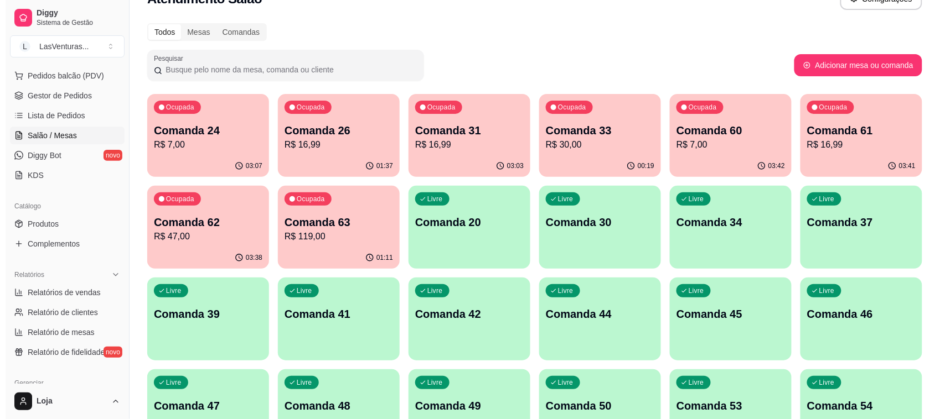
scroll to position [69, 0]
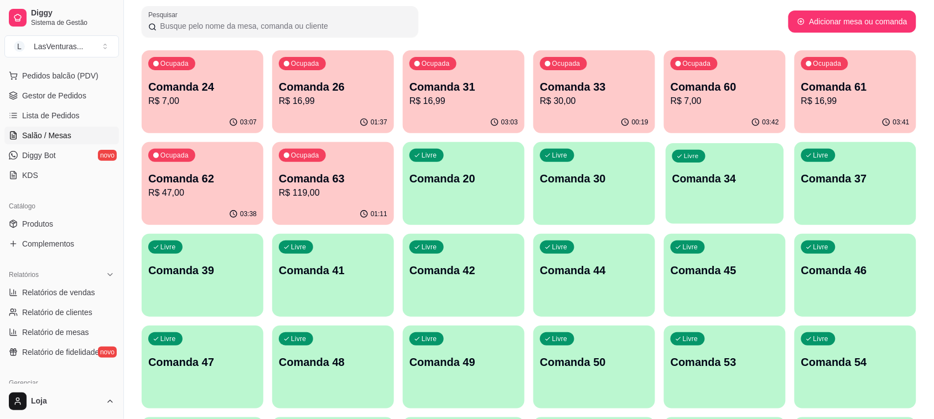
click at [693, 189] on div "Livre Comanda 34" at bounding box center [725, 177] width 118 height 68
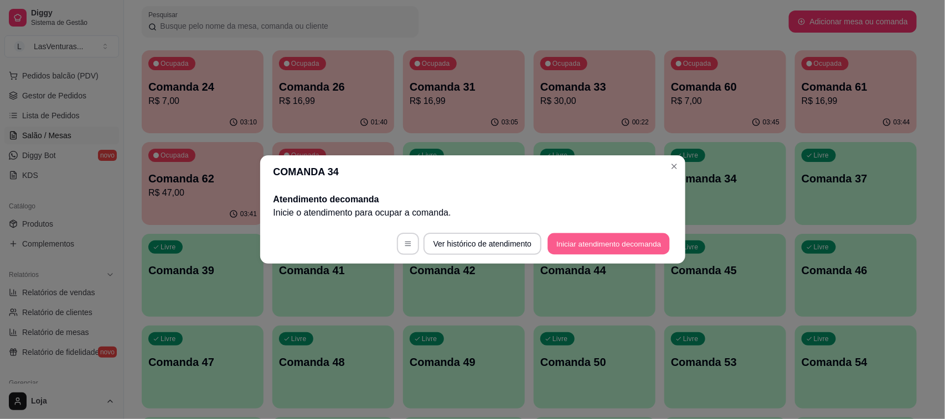
click at [621, 242] on button "Iniciar atendimento de comanda" at bounding box center [609, 245] width 122 height 22
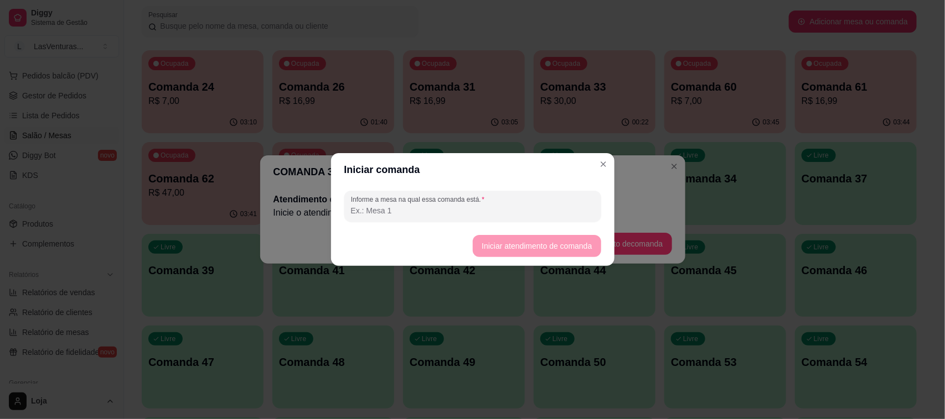
drag, startPoint x: 410, startPoint y: 206, endPoint x: 419, endPoint y: 206, distance: 9.4
click at [413, 206] on input "Informe a mesa na qual essa comanda está." at bounding box center [472, 210] width 243 height 11
type input "34"
click at [560, 255] on button "Iniciar atendimento de comanda" at bounding box center [537, 246] width 128 height 22
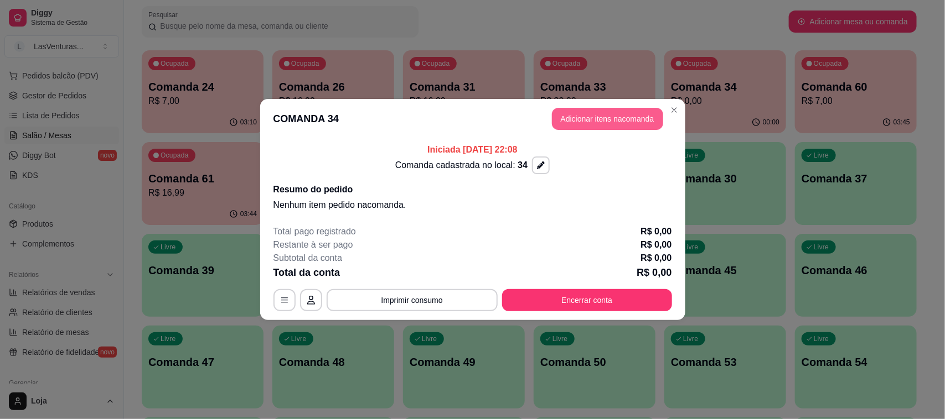
click at [593, 115] on button "Adicionar itens na comanda" at bounding box center [607, 119] width 111 height 22
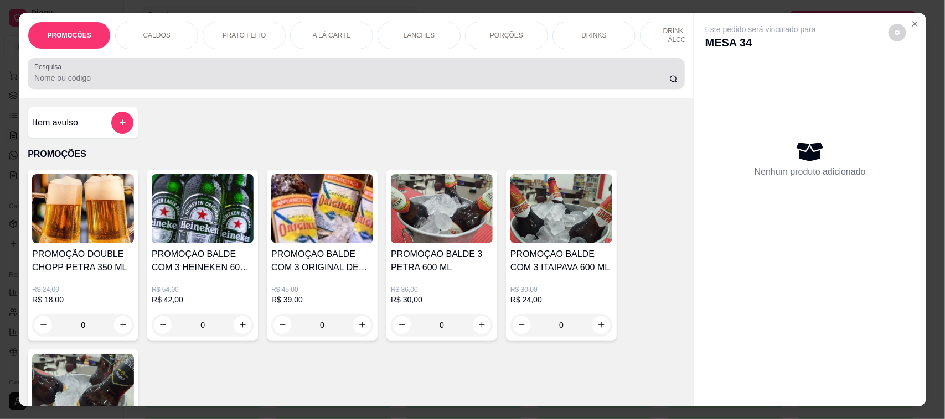
click at [225, 84] on input "Pesquisa" at bounding box center [351, 77] width 635 height 11
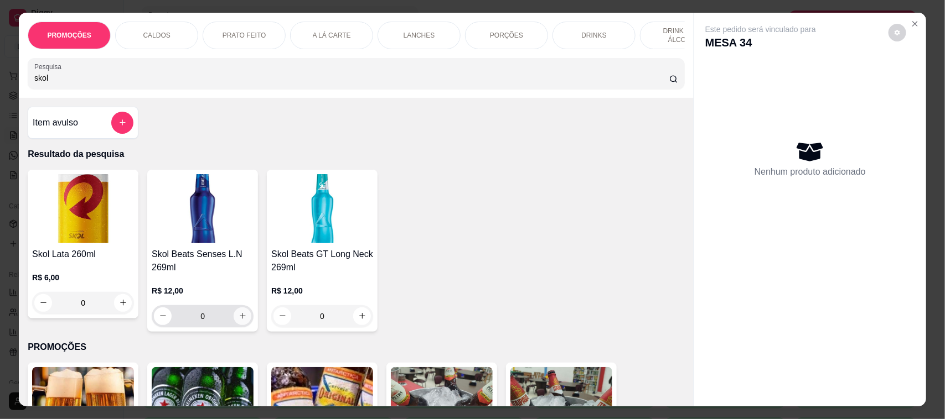
type input "skol"
click at [239, 320] on icon "increase-product-quantity" at bounding box center [243, 316] width 8 height 8
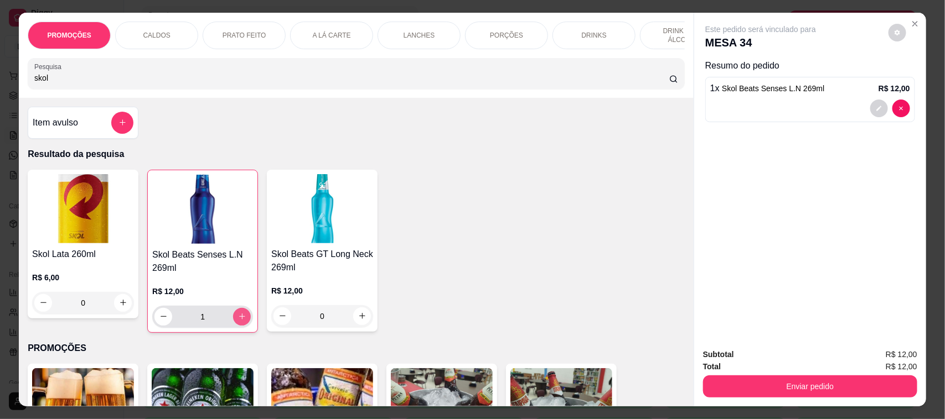
type input "1"
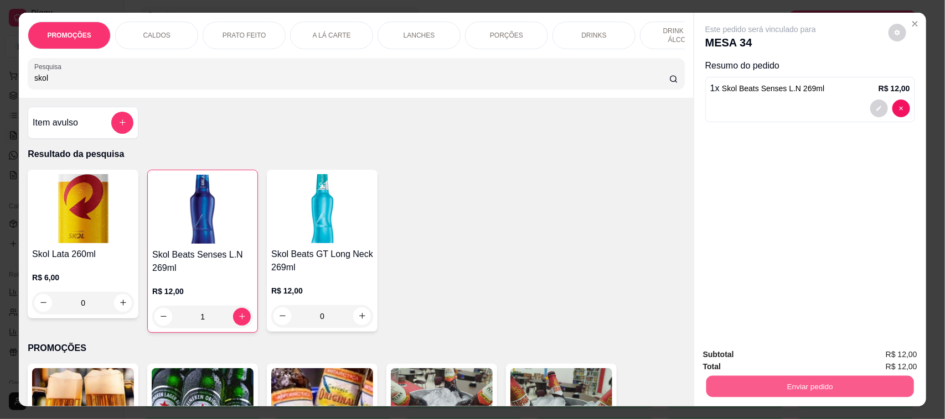
click at [838, 381] on button "Enviar pedido" at bounding box center [810, 387] width 208 height 22
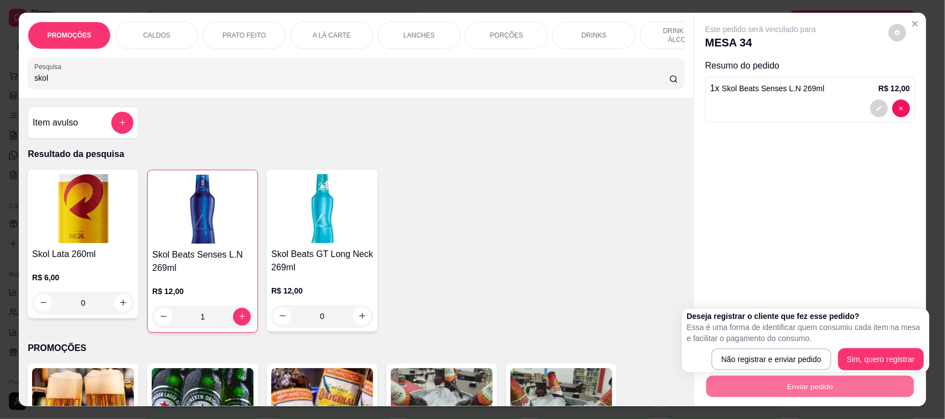
click at [582, 279] on div "Skol Lata 260ml R$ 6,00 0 Skol Beats Senses L.N 269ml R$ 12,00 1 Skol Beats GT …" at bounding box center [356, 251] width 657 height 163
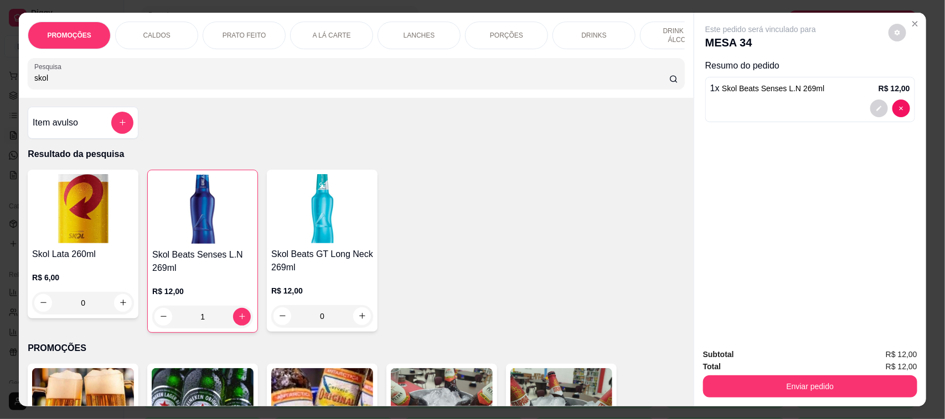
click at [173, 84] on input "skol" at bounding box center [351, 77] width 635 height 11
type input "s"
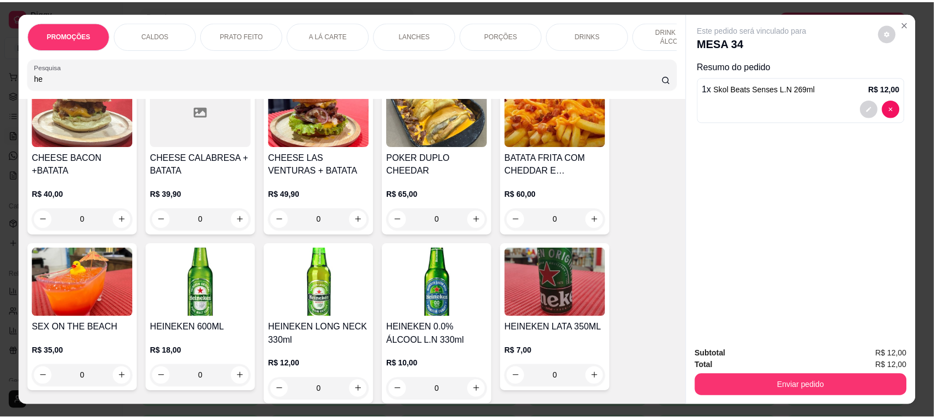
scroll to position [346, 0]
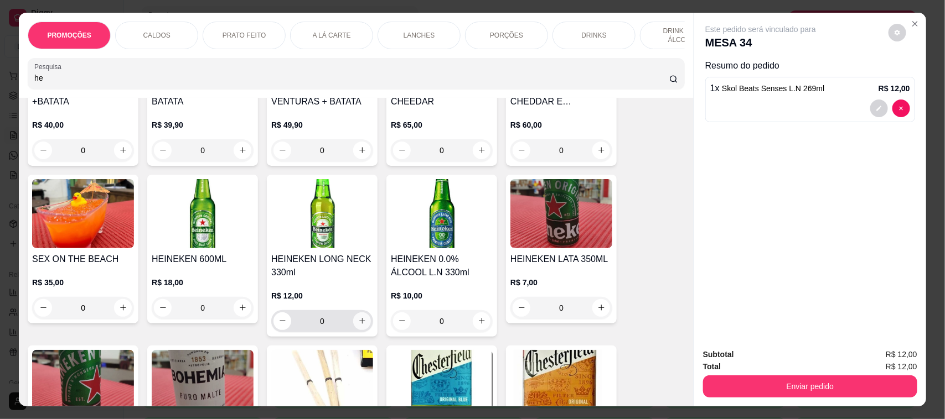
type input "he"
click at [358, 325] on icon "increase-product-quantity" at bounding box center [362, 321] width 8 height 8
type input "1"
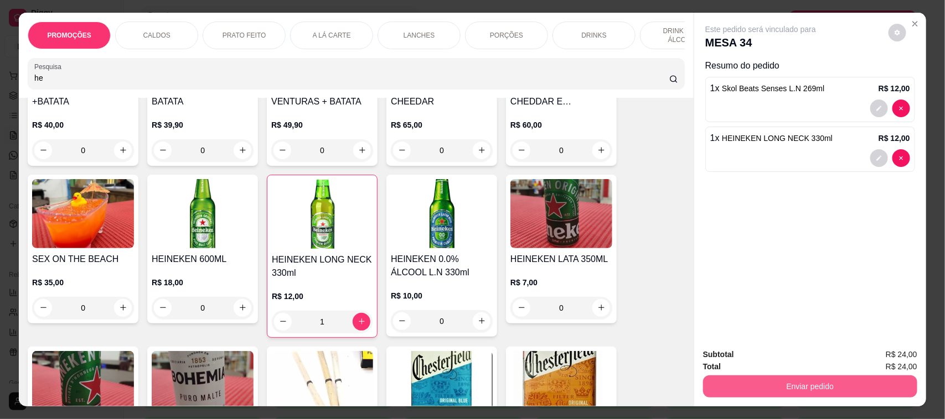
click at [786, 391] on button "Enviar pedido" at bounding box center [810, 387] width 214 height 22
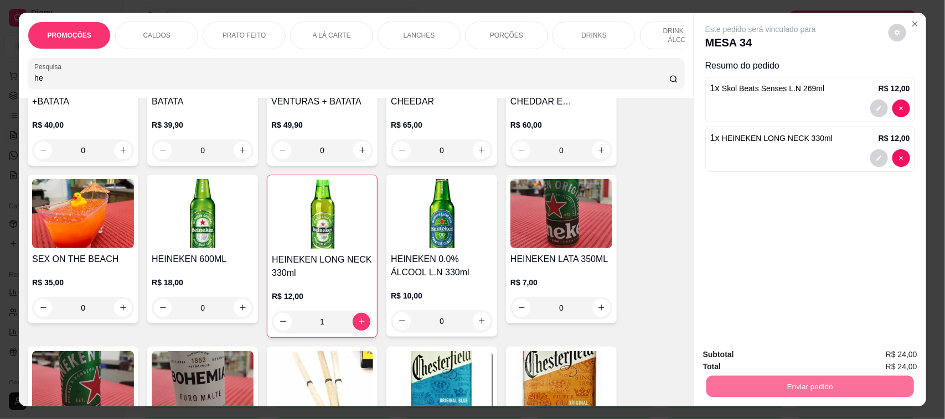
click at [792, 360] on button "Não registrar e enviar pedido" at bounding box center [773, 360] width 112 height 20
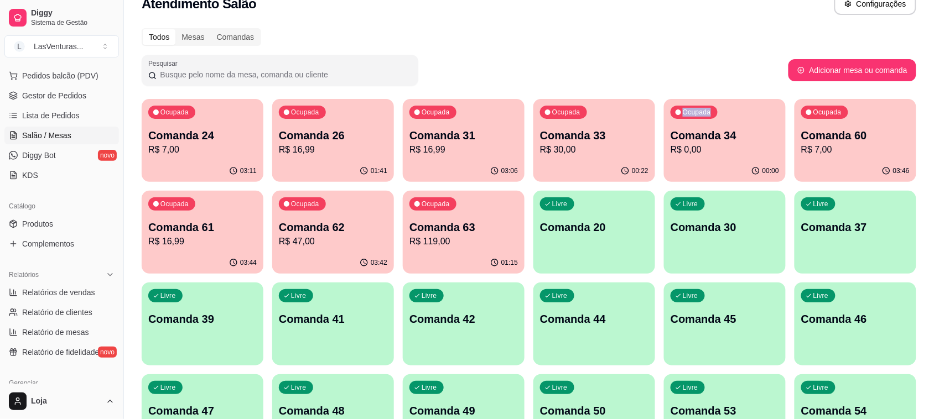
scroll to position [0, 0]
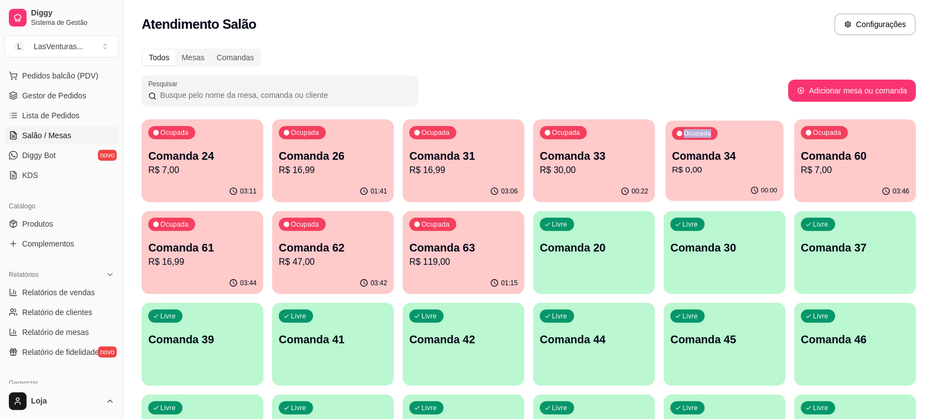
click at [730, 155] on p "Comanda 34" at bounding box center [724, 156] width 105 height 15
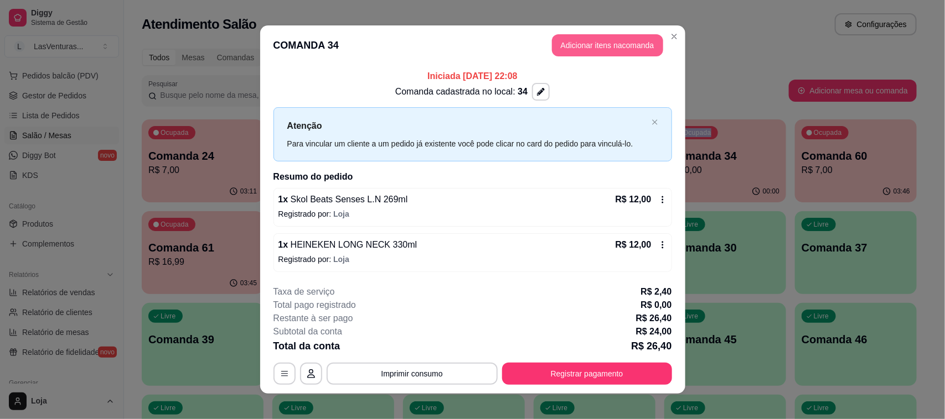
click at [598, 51] on button "Adicionar itens na comanda" at bounding box center [607, 45] width 111 height 22
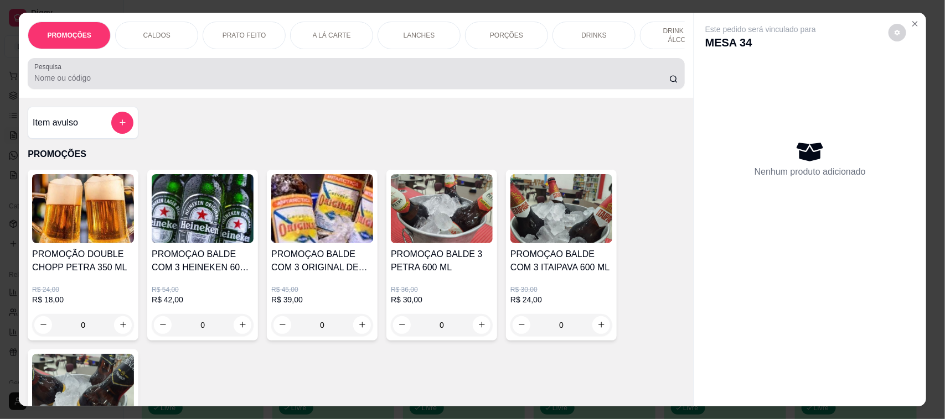
drag, startPoint x: 77, startPoint y: 93, endPoint x: 126, endPoint y: 79, distance: 50.8
click at [80, 84] on input "Pesquisa" at bounding box center [351, 77] width 635 height 11
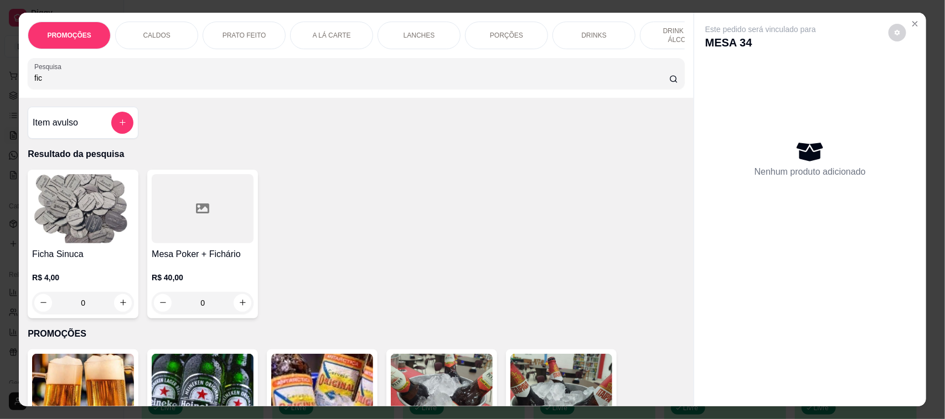
type input "fic"
click at [128, 313] on div "0" at bounding box center [83, 303] width 102 height 22
click at [125, 312] on button "increase-product-quantity" at bounding box center [123, 302] width 17 height 17
type input "1"
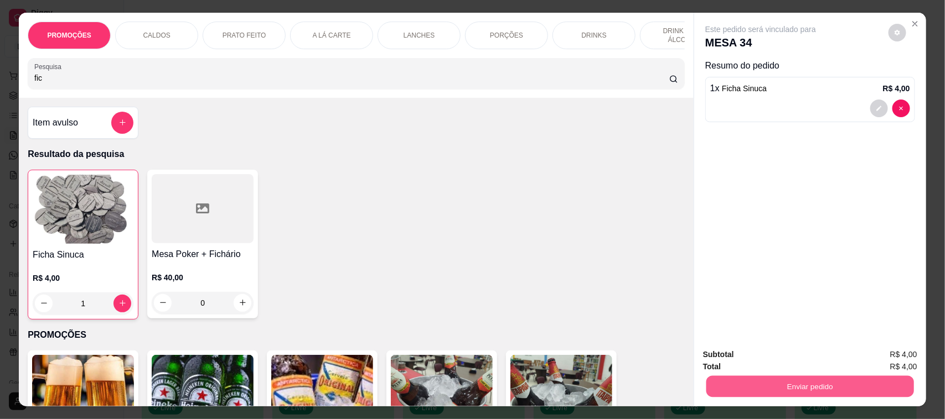
click at [826, 377] on button "Enviar pedido" at bounding box center [810, 387] width 208 height 22
click at [784, 355] on button "Não registrar e enviar pedido" at bounding box center [773, 360] width 112 height 20
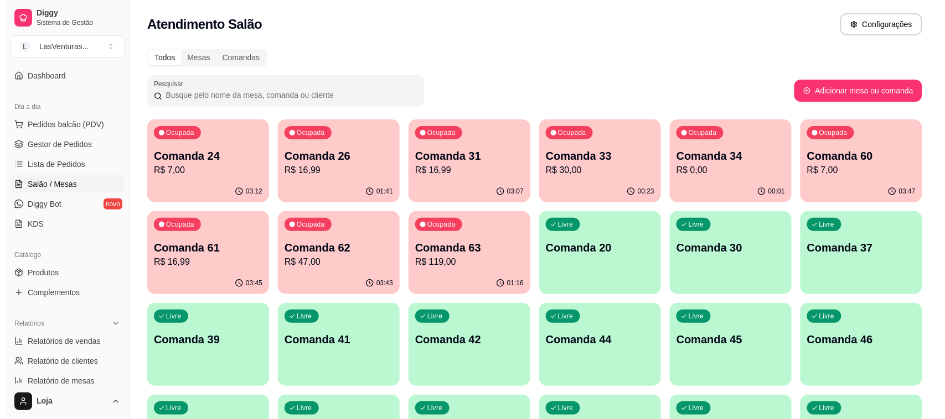
scroll to position [69, 0]
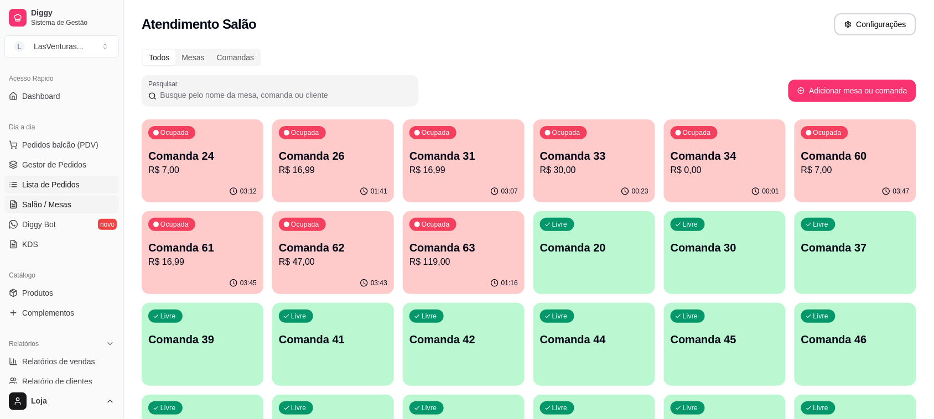
click at [75, 181] on span "Lista de Pedidos" at bounding box center [51, 184] width 58 height 11
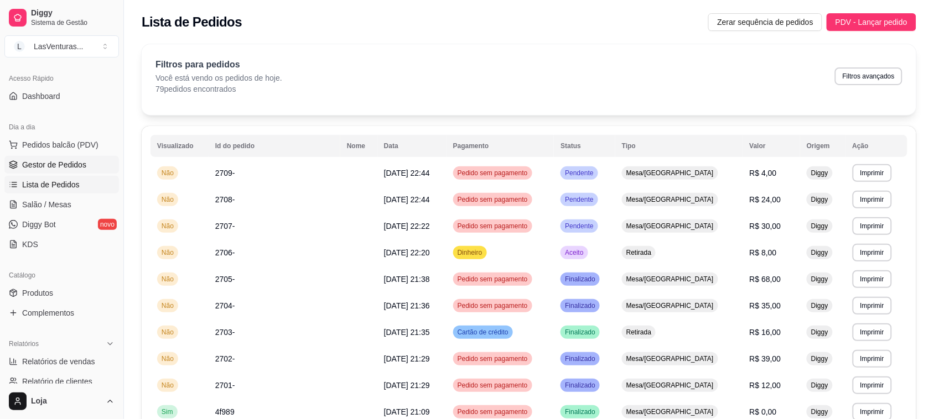
click at [75, 162] on span "Gestor de Pedidos" at bounding box center [54, 164] width 64 height 11
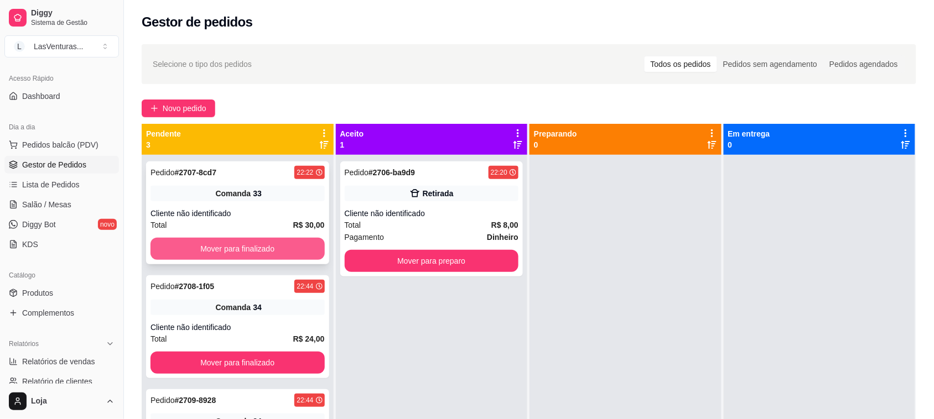
click at [220, 256] on button "Mover para finalizado" at bounding box center [238, 249] width 174 height 22
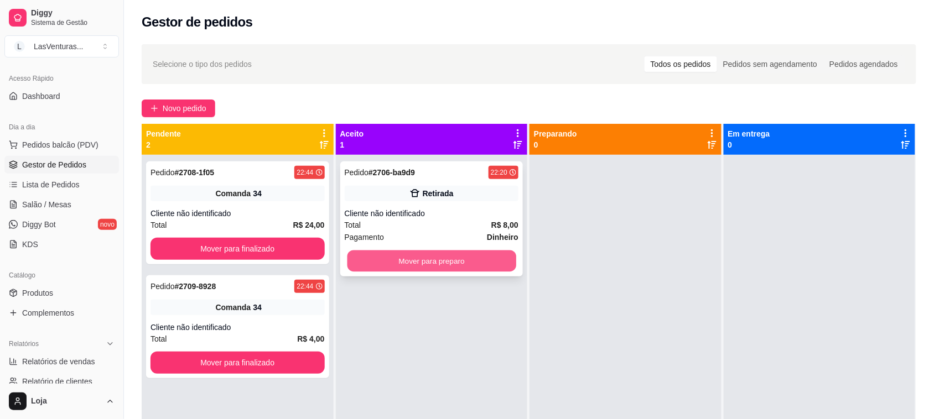
click at [385, 263] on button "Mover para preparo" at bounding box center [431, 262] width 169 height 22
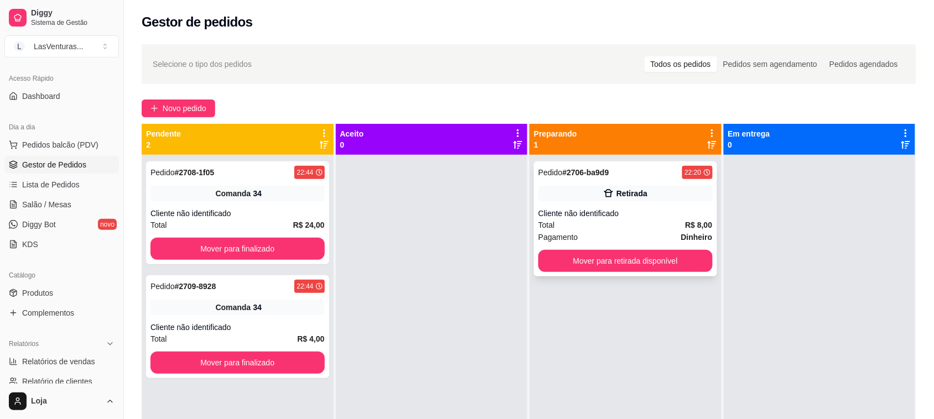
click at [579, 273] on div "Pedido # 2706-ba9d9 22:20 Retirada Cliente não identificado Total R$ 8,00 Pagam…" at bounding box center [625, 219] width 183 height 115
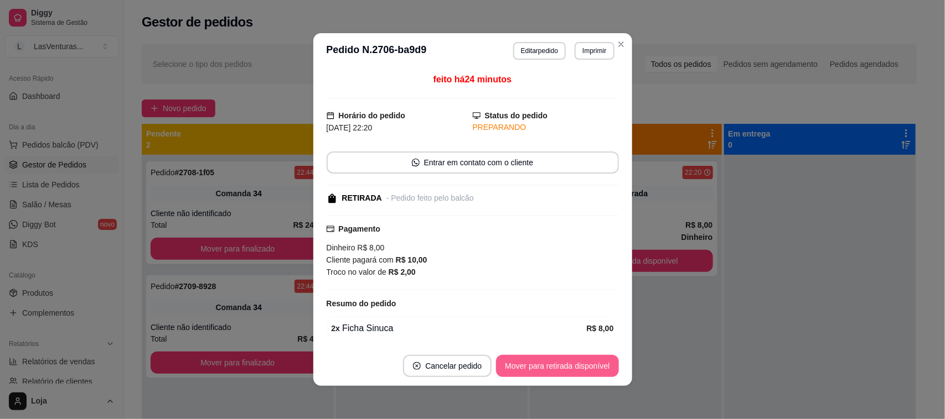
click at [574, 369] on button "Mover para retirada disponível" at bounding box center [557, 366] width 122 height 22
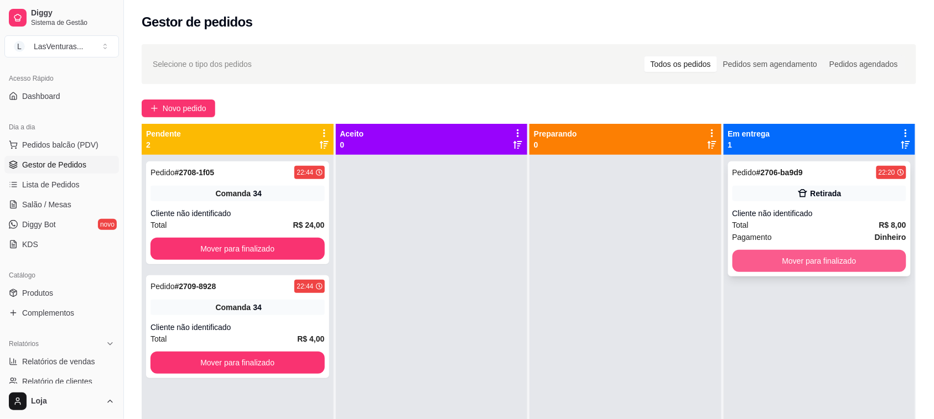
click at [793, 268] on button "Mover para finalizado" at bounding box center [820, 261] width 174 height 22
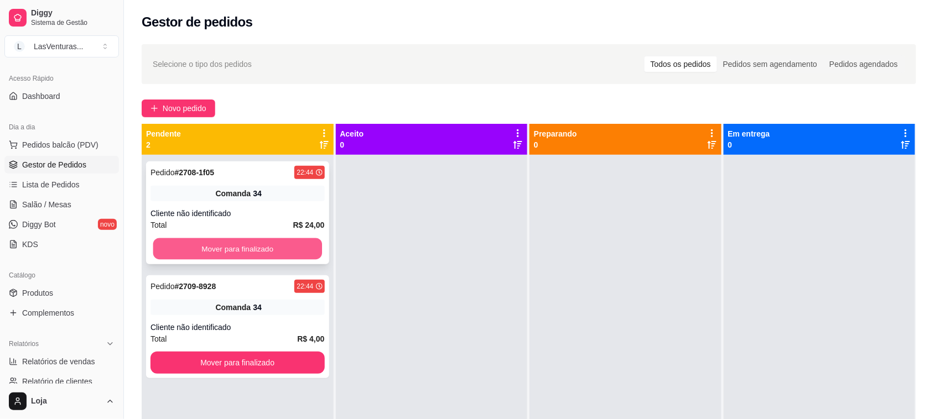
click at [285, 247] on button "Mover para finalizado" at bounding box center [237, 250] width 169 height 22
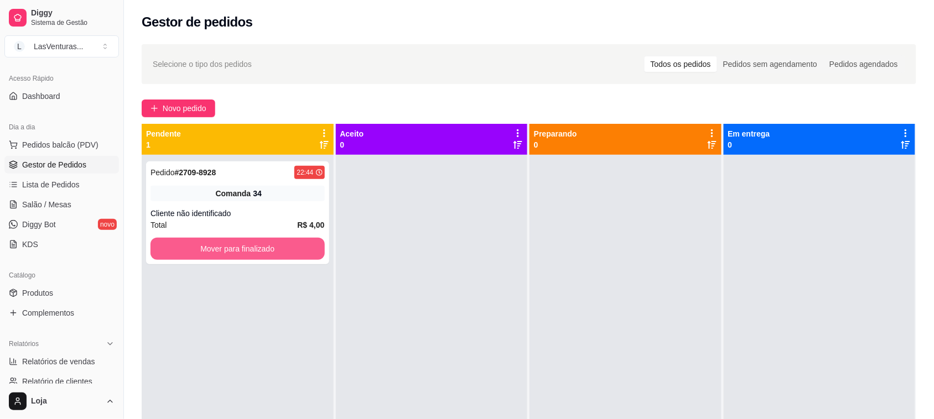
click at [253, 366] on div "Pedido # 2709-8928 22:44 Comanda 34 Cliente não identificado Total R$ 4,00 Move…" at bounding box center [238, 364] width 192 height 419
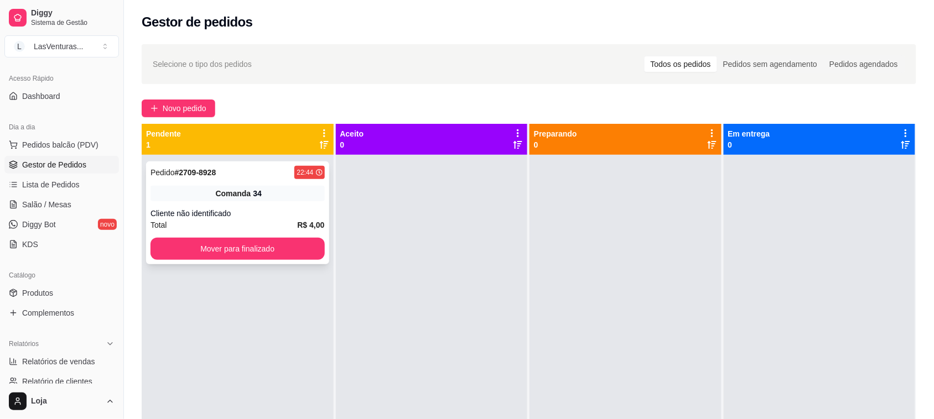
click at [264, 234] on div "Pedido # 2709-8928 22:44 Comanda 34 Cliente não identificado Total R$ 4,00 Move…" at bounding box center [237, 213] width 183 height 103
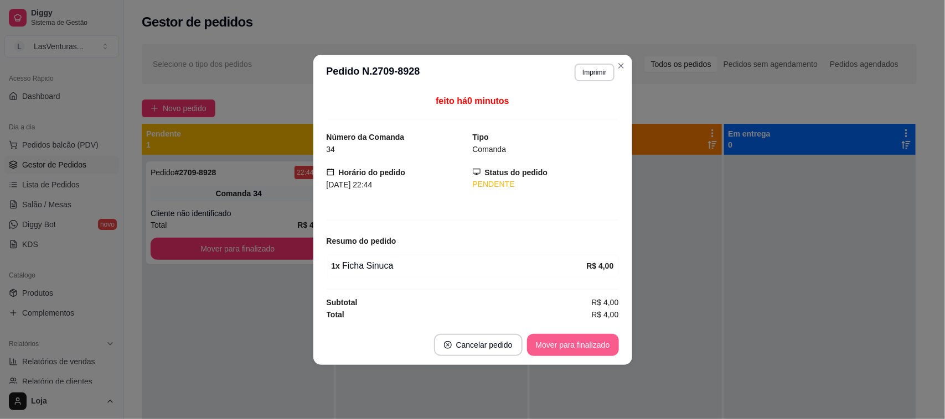
click at [577, 341] on button "Mover para finalizado" at bounding box center [573, 345] width 92 height 22
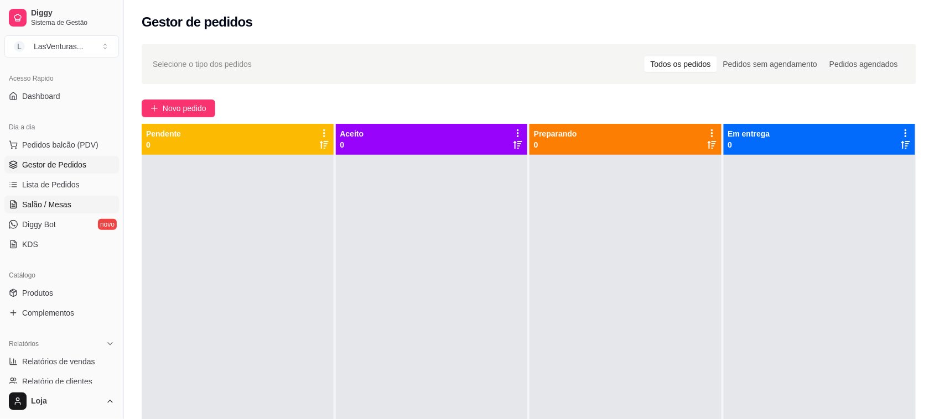
click at [39, 203] on span "Salão / Mesas" at bounding box center [46, 204] width 49 height 11
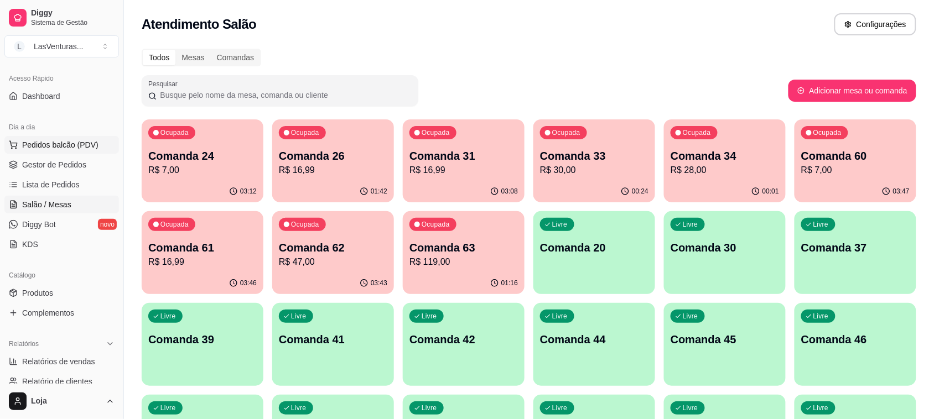
click at [74, 144] on span "Pedidos balcão (PDV)" at bounding box center [60, 144] width 76 height 11
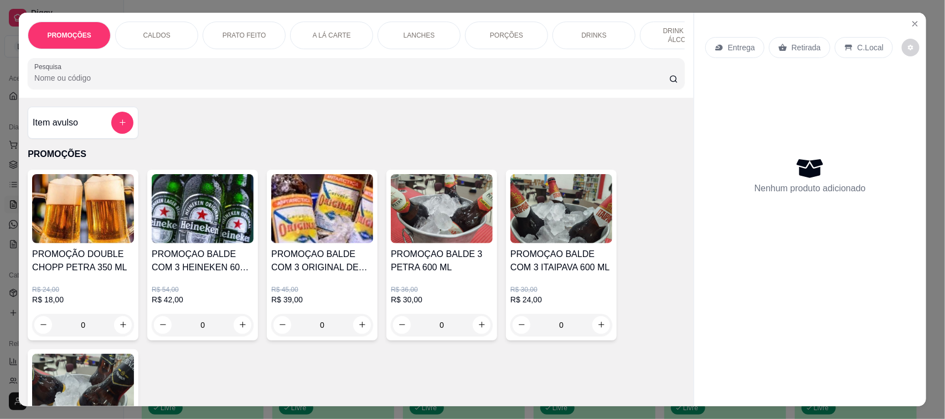
click at [39, 84] on input "Pesquisa" at bounding box center [351, 77] width 635 height 11
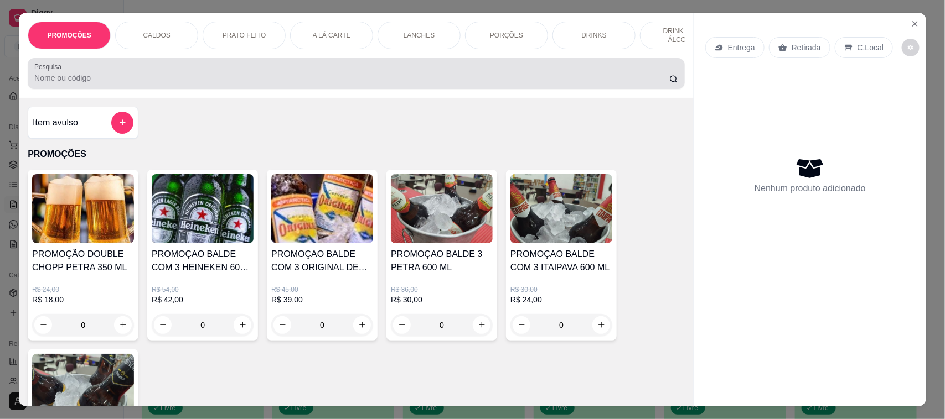
click at [87, 89] on div "Pesquisa" at bounding box center [356, 73] width 657 height 31
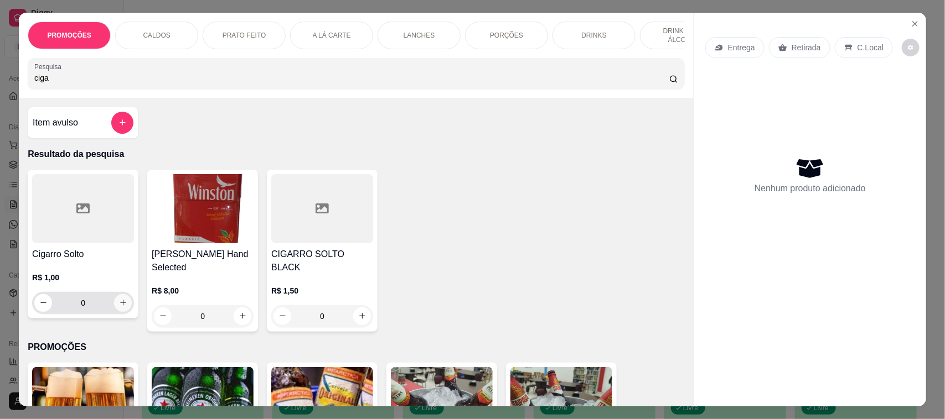
type input "ciga"
click at [120, 306] on icon "increase-product-quantity" at bounding box center [123, 303] width 6 height 6
type input "1"
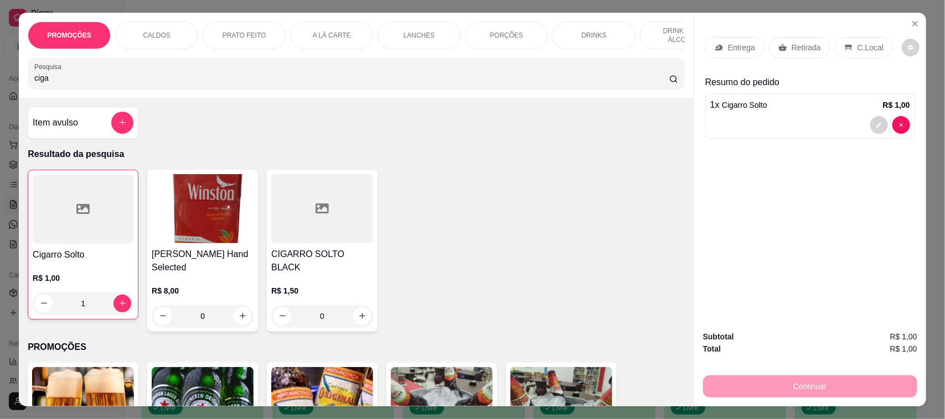
click at [86, 84] on input "ciga" at bounding box center [351, 77] width 635 height 11
type input "c"
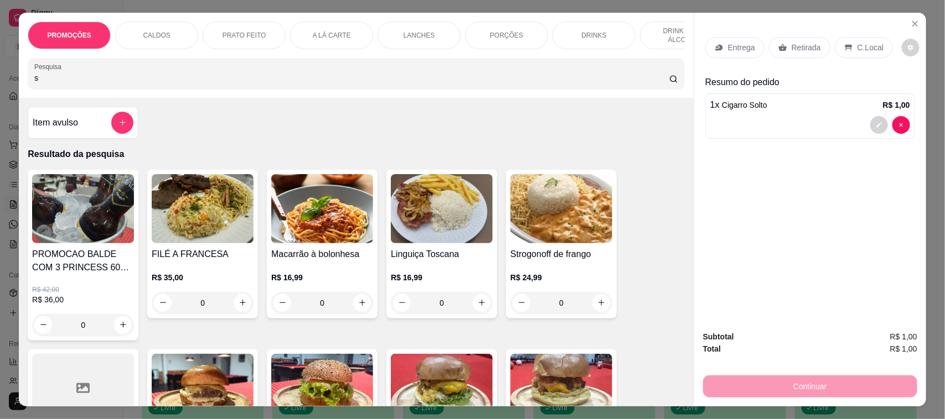
type input "s"
click at [84, 134] on div "Item avulso" at bounding box center [83, 123] width 101 height 22
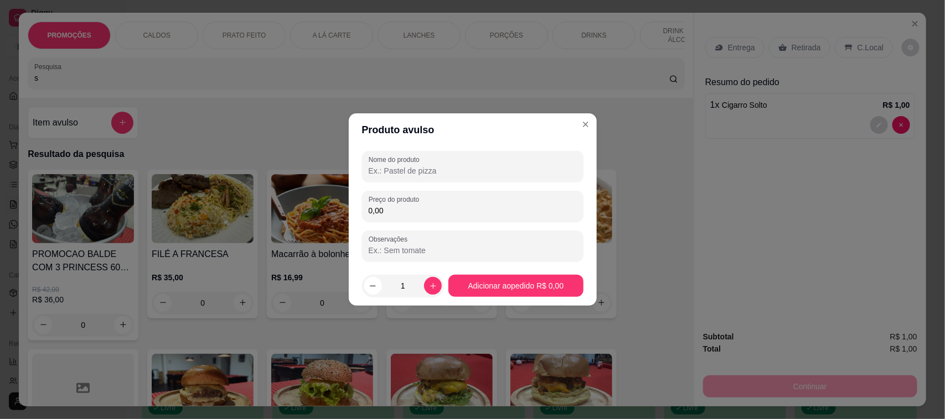
click at [427, 169] on input "Nome do produto" at bounding box center [473, 170] width 208 height 11
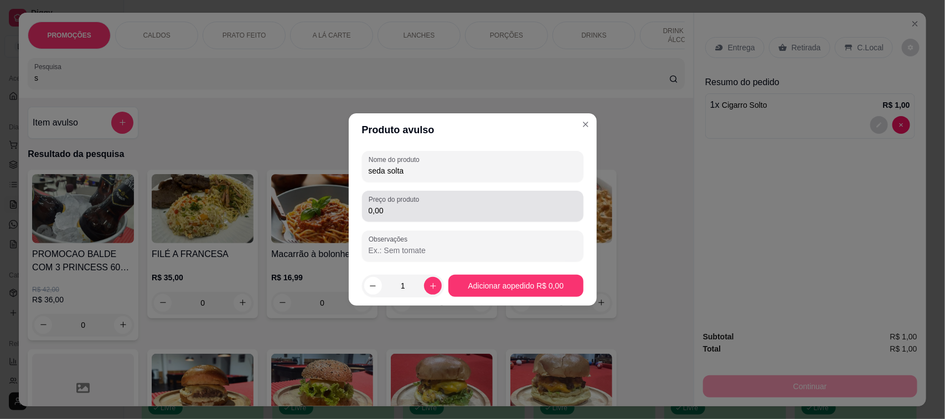
type input "seda solta"
click at [377, 219] on div "Preço do produto 0,00" at bounding box center [472, 206] width 221 height 31
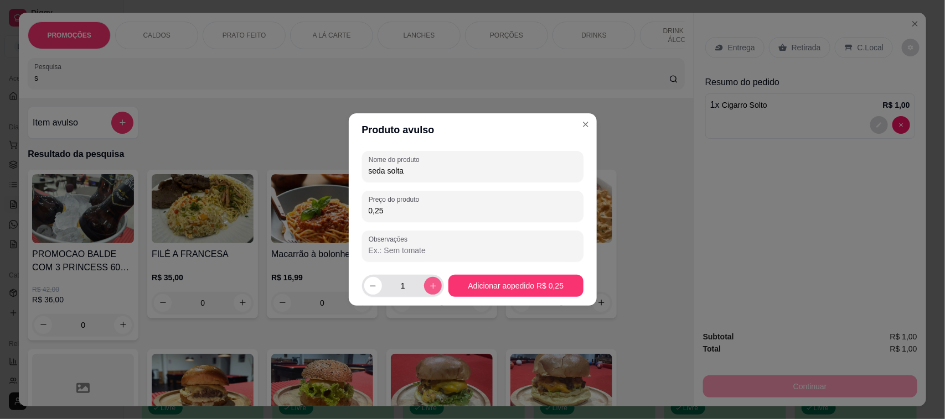
type input "0,25"
click at [425, 291] on button "increase-product-quantity" at bounding box center [432, 285] width 17 height 17
type input "2"
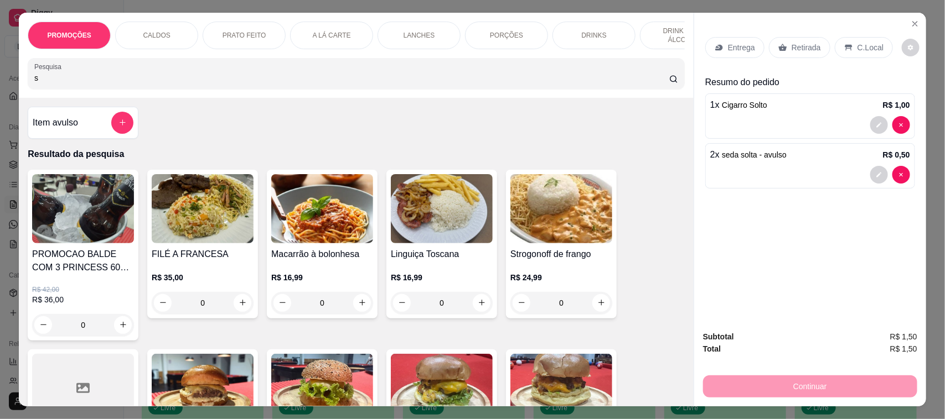
click at [792, 53] on p "Retirada" at bounding box center [805, 47] width 29 height 11
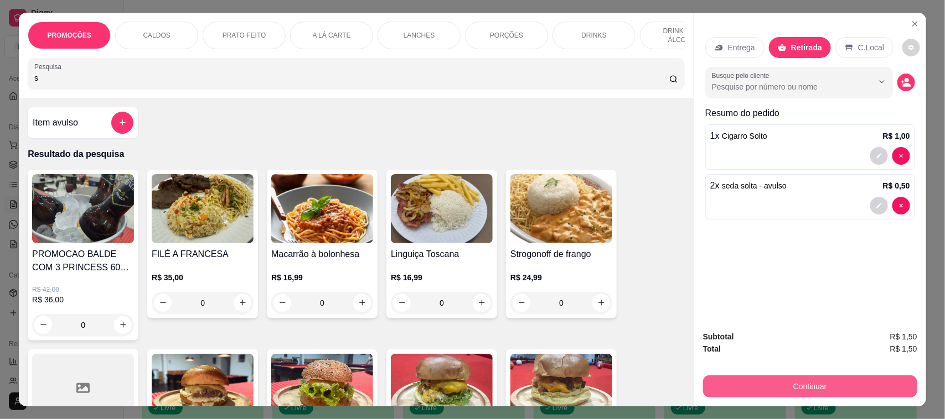
click at [742, 388] on button "Continuar" at bounding box center [810, 387] width 214 height 22
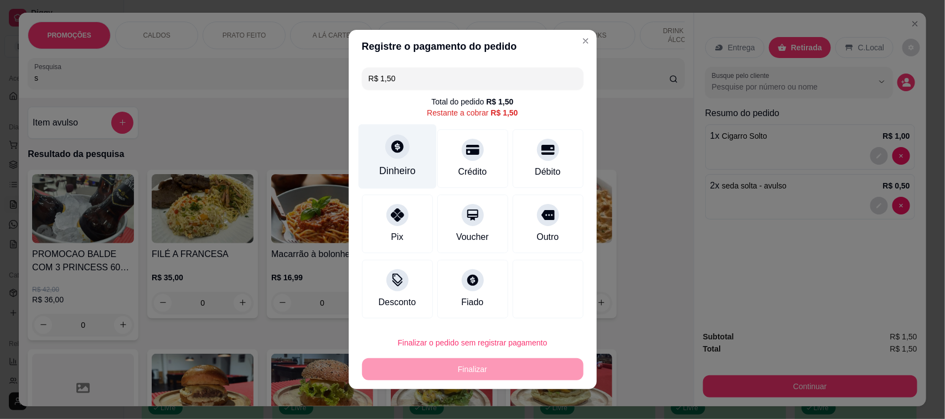
click at [394, 147] on icon at bounding box center [397, 147] width 12 height 12
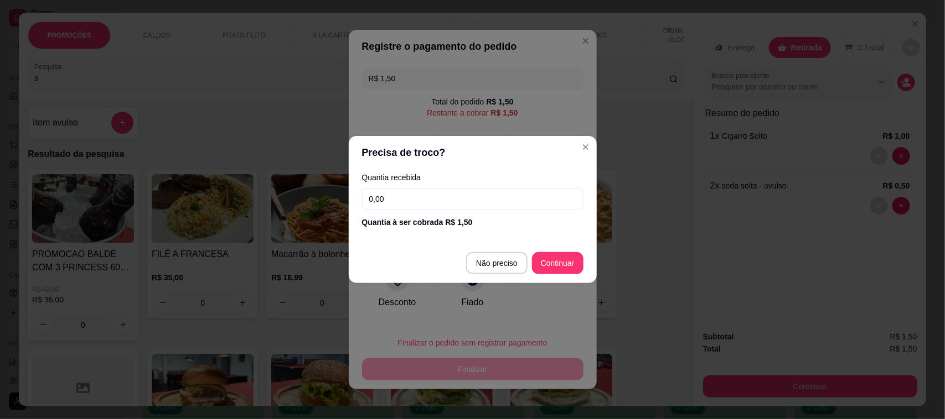
click at [415, 200] on input "0,00" at bounding box center [472, 199] width 221 height 22
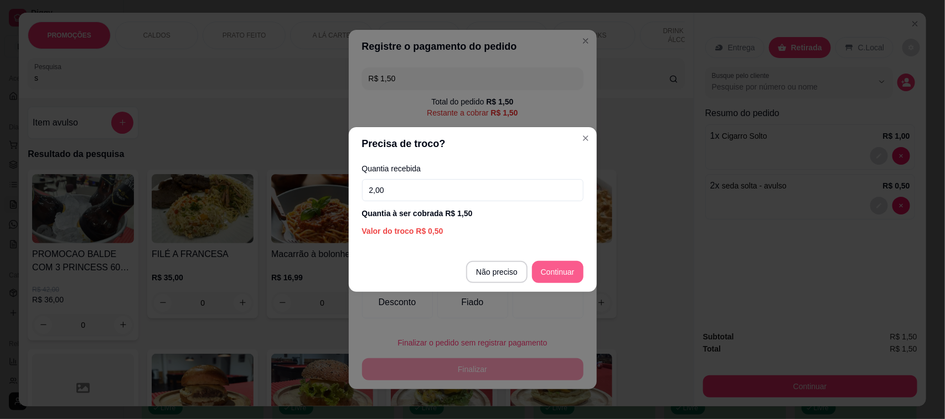
type input "2,00"
type input "R$ 0,00"
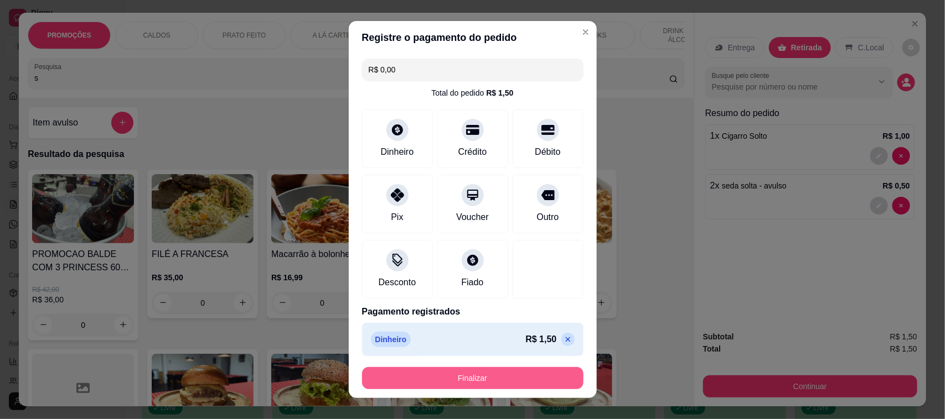
click at [494, 383] on button "Finalizar" at bounding box center [472, 378] width 221 height 22
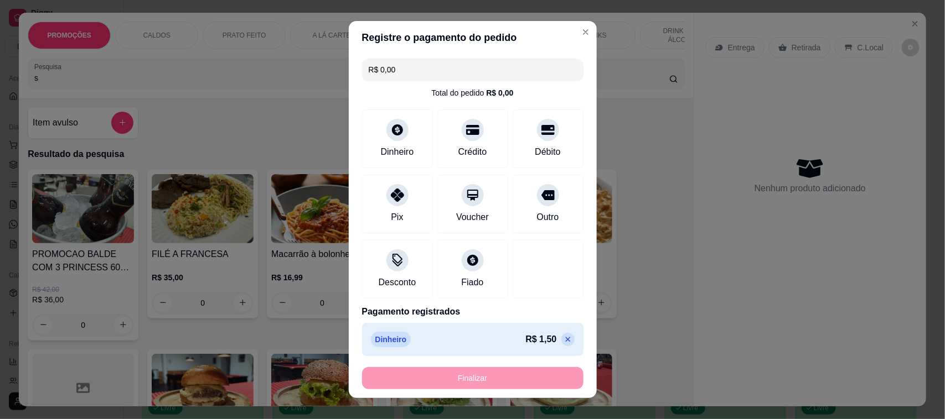
type input "0"
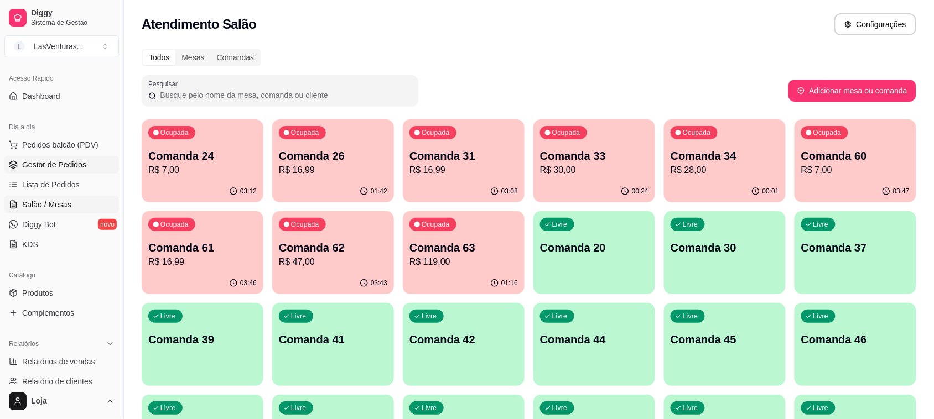
click at [56, 170] on span "Gestor de Pedidos" at bounding box center [54, 164] width 64 height 11
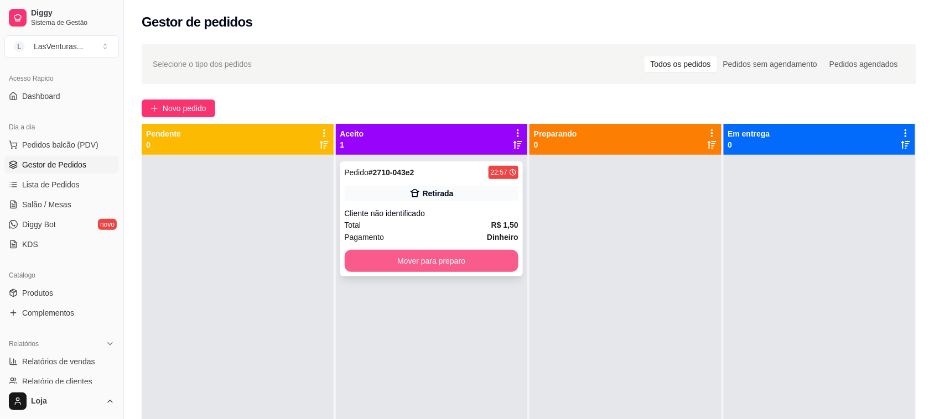
click at [364, 259] on button "Mover para preparo" at bounding box center [432, 261] width 174 height 22
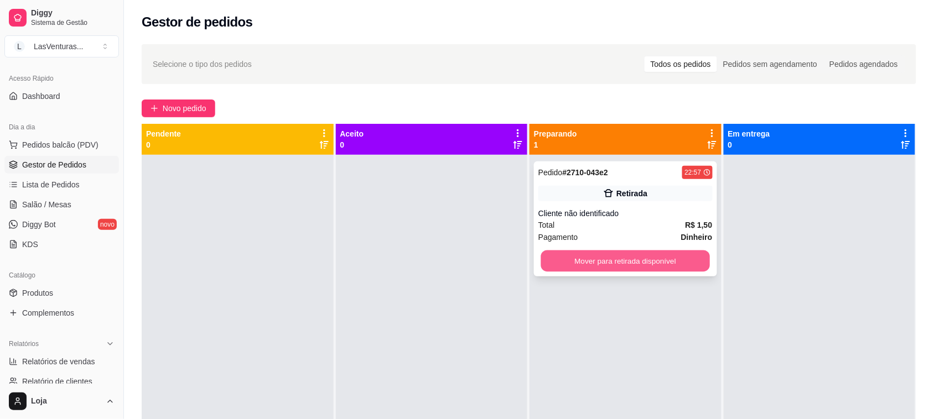
click at [654, 256] on button "Mover para retirada disponível" at bounding box center [625, 262] width 169 height 22
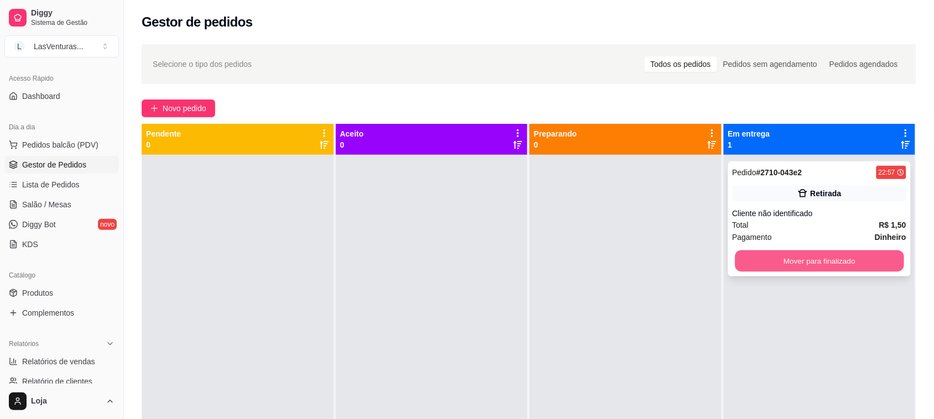
click at [750, 255] on button "Mover para finalizado" at bounding box center [819, 262] width 169 height 22
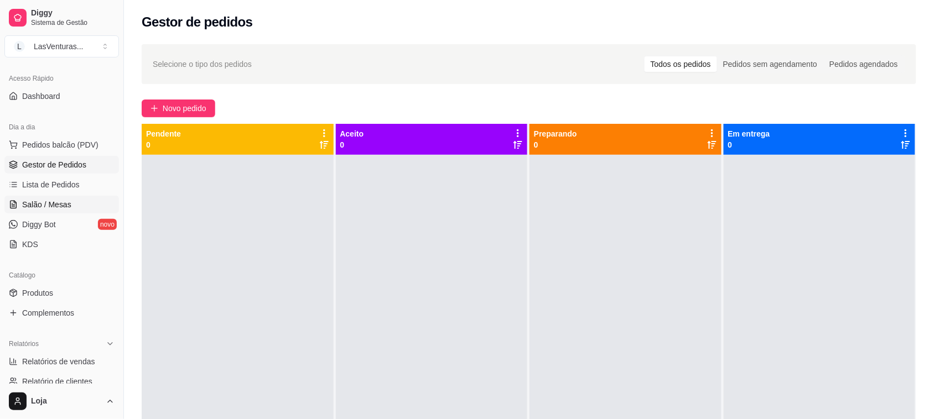
click at [64, 201] on span "Salão / Mesas" at bounding box center [46, 204] width 49 height 11
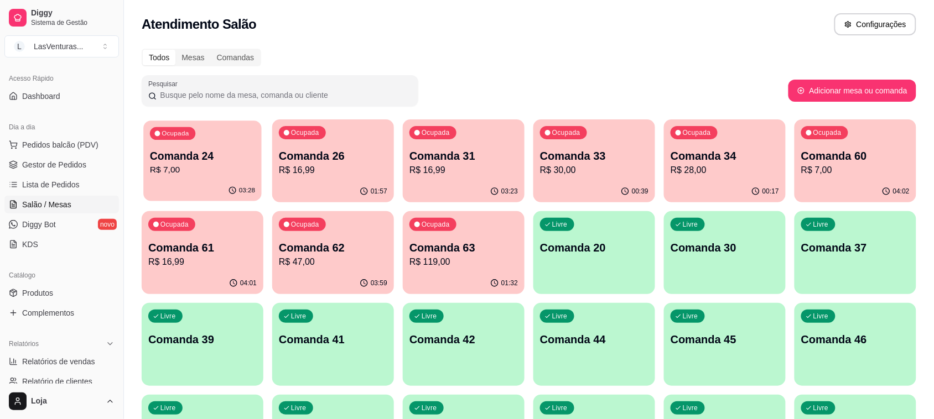
click at [228, 161] on p "Comanda 24" at bounding box center [202, 156] width 105 height 15
click at [833, 266] on div "Livre Comanda 37" at bounding box center [855, 246] width 118 height 68
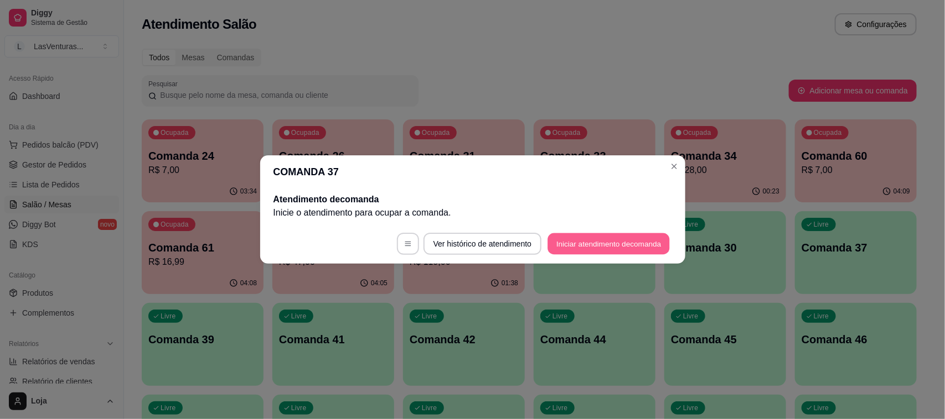
click at [607, 241] on button "Iniciar atendimento de comanda" at bounding box center [609, 245] width 122 height 22
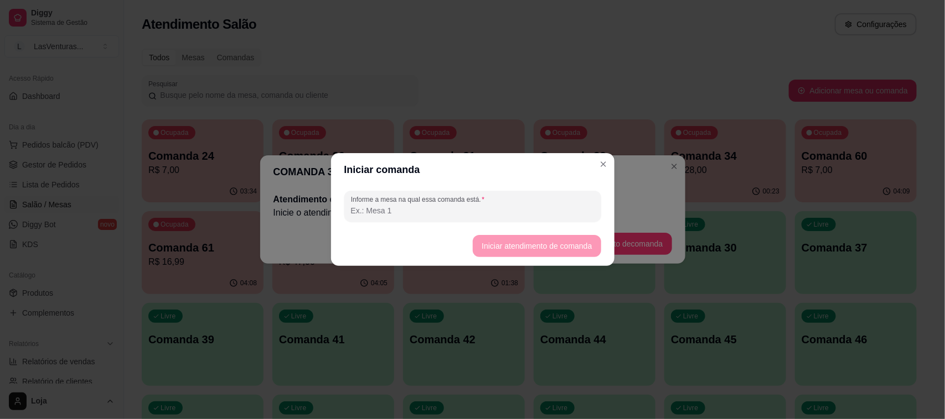
drag, startPoint x: 534, startPoint y: 223, endPoint x: 554, endPoint y: 211, distance: 23.1
click at [537, 223] on div "Informe a mesa na qual essa comanda está." at bounding box center [472, 206] width 283 height 40
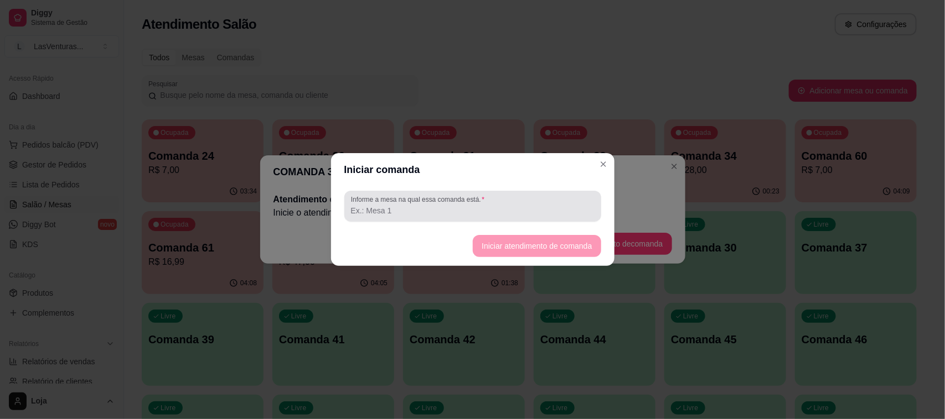
click at [374, 216] on input "Informe a mesa na qual essa comanda está." at bounding box center [472, 210] width 243 height 11
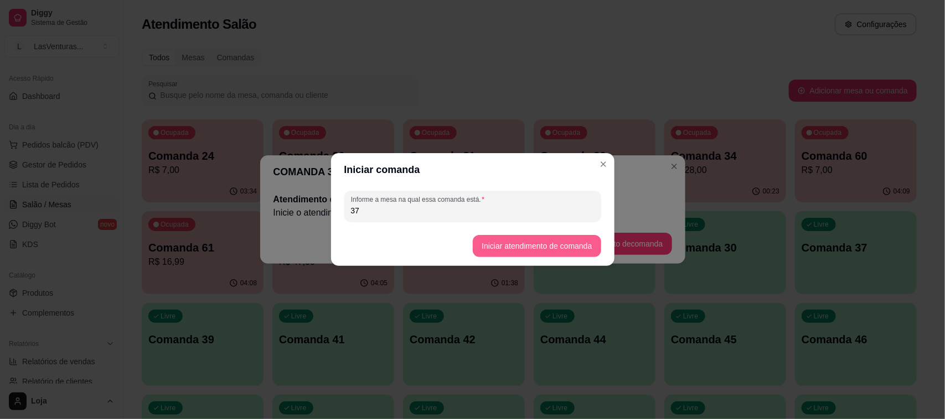
type input "37"
click at [518, 246] on button "Iniciar atendimento de comanda" at bounding box center [537, 246] width 128 height 22
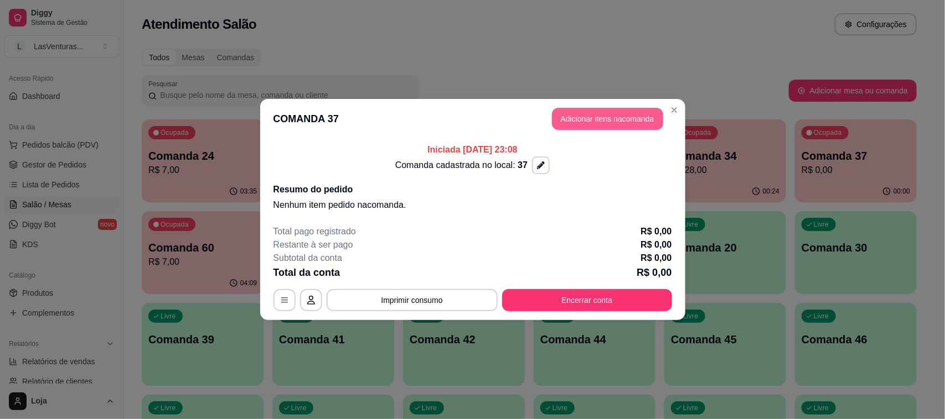
click at [564, 115] on button "Adicionar itens na comanda" at bounding box center [607, 119] width 111 height 22
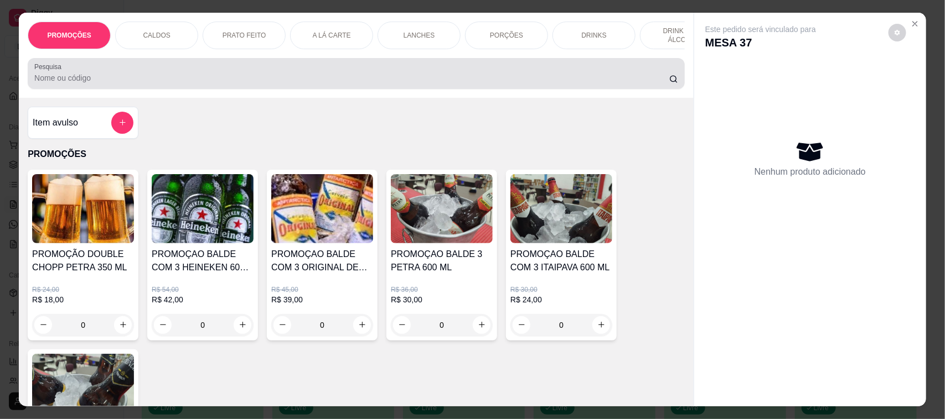
drag, startPoint x: 89, startPoint y: 79, endPoint x: 90, endPoint y: 86, distance: 7.3
click at [90, 85] on div at bounding box center [356, 74] width 644 height 22
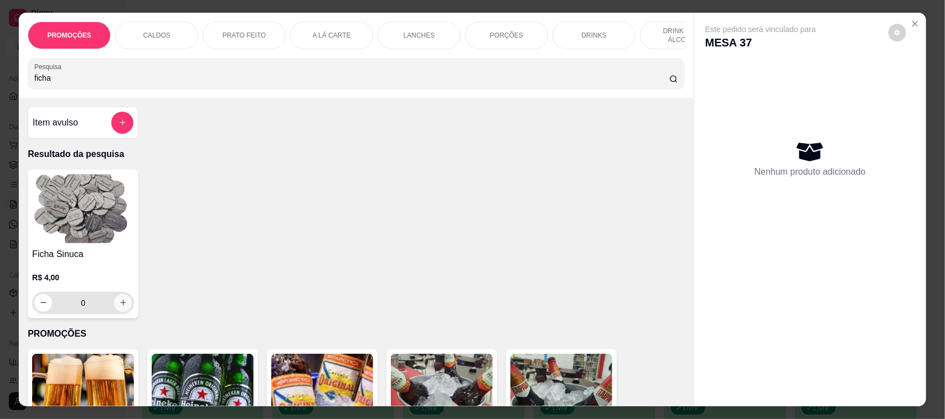
type input "ficha"
click at [117, 312] on button "increase-product-quantity" at bounding box center [123, 302] width 17 height 17
type input "1"
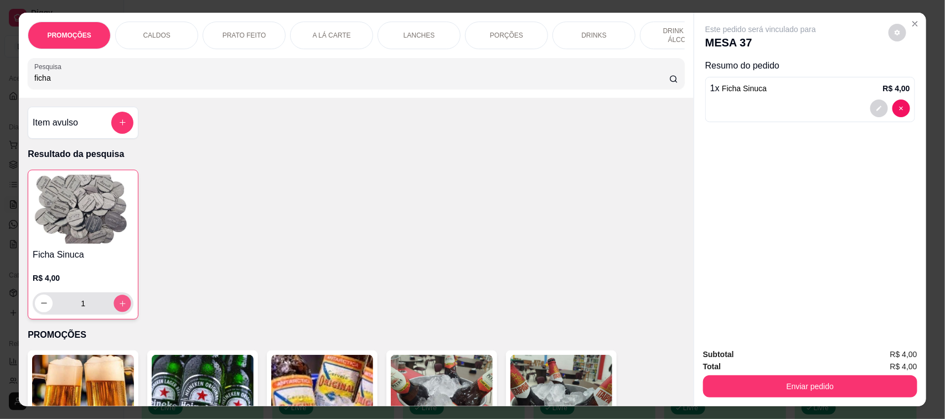
click at [117, 312] on button "increase-product-quantity" at bounding box center [122, 303] width 17 height 17
type input "2"
click at [117, 312] on button "increase-product-quantity" at bounding box center [122, 303] width 17 height 17
type input "3"
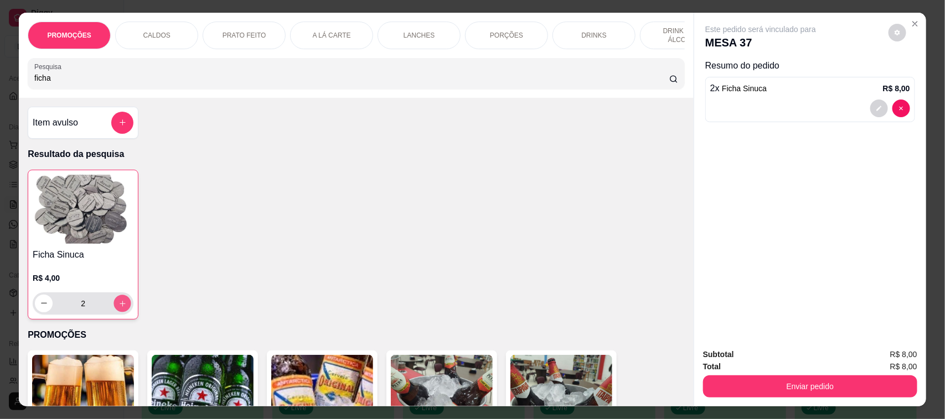
type input "3"
click at [117, 312] on button "increase-product-quantity" at bounding box center [122, 303] width 17 height 17
type input "4"
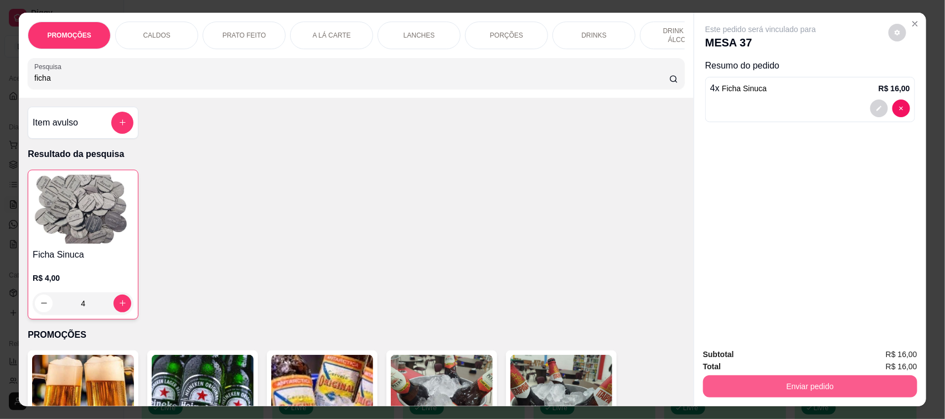
click at [727, 390] on button "Enviar pedido" at bounding box center [810, 387] width 214 height 22
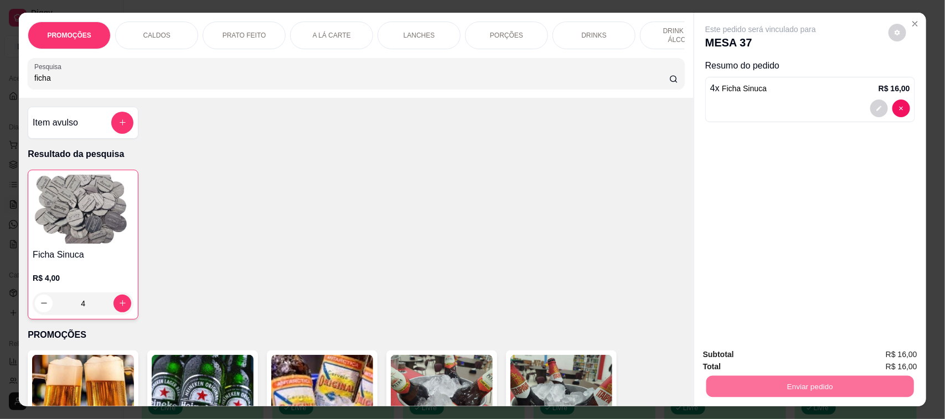
click at [724, 366] on button "Não registrar e enviar pedido" at bounding box center [773, 360] width 112 height 20
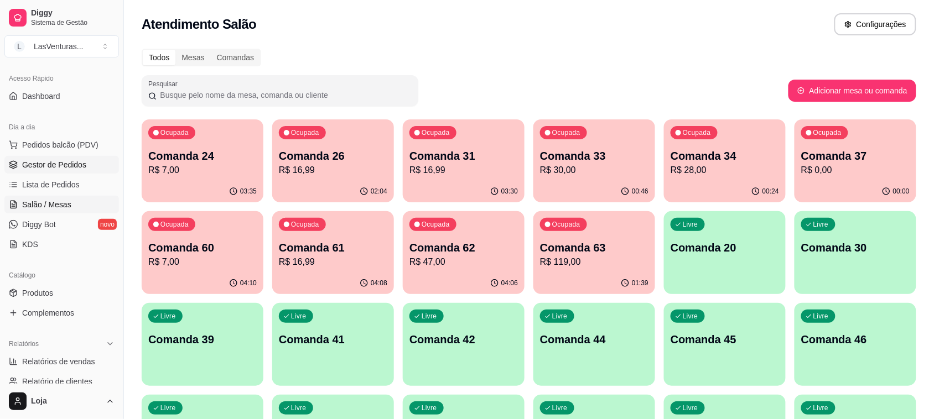
click at [72, 164] on span "Gestor de Pedidos" at bounding box center [54, 164] width 64 height 11
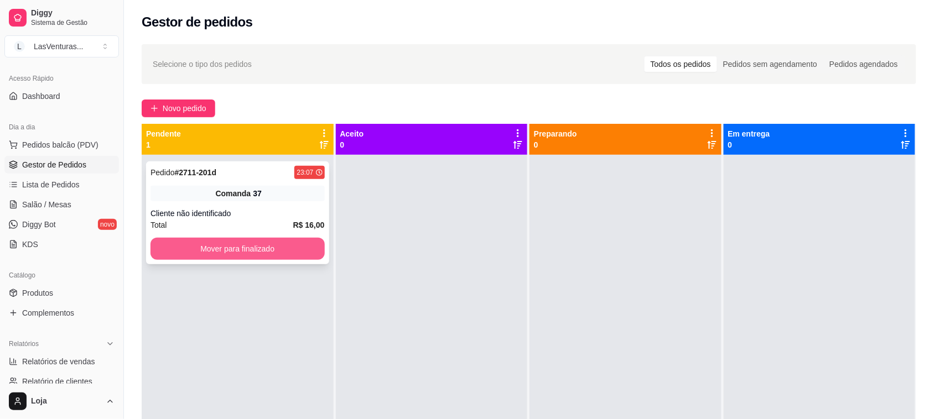
click at [269, 250] on button "Mover para finalizado" at bounding box center [238, 249] width 174 height 22
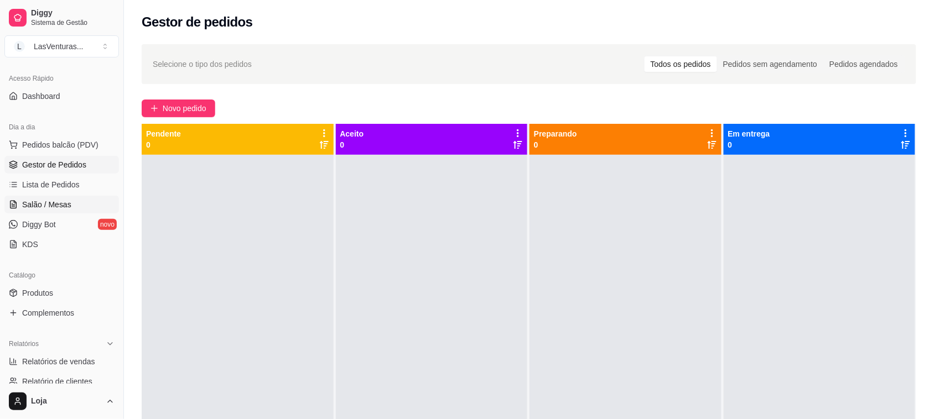
click at [70, 205] on link "Salão / Mesas" at bounding box center [61, 205] width 115 height 18
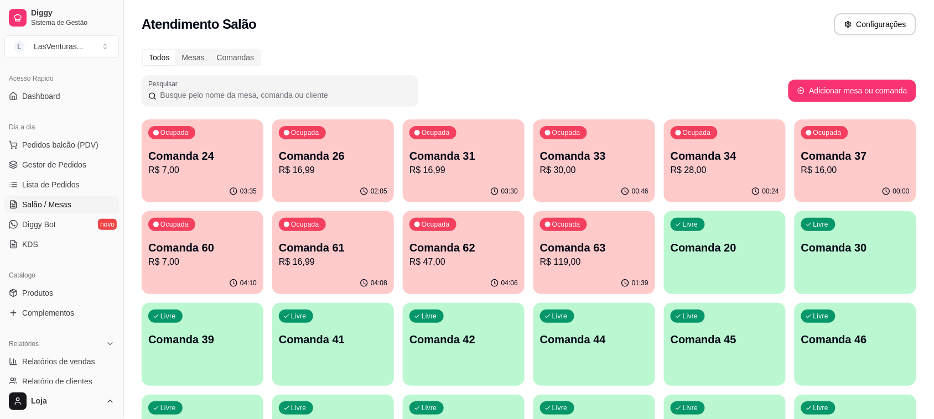
click at [810, 156] on p "Comanda 37" at bounding box center [855, 155] width 108 height 15
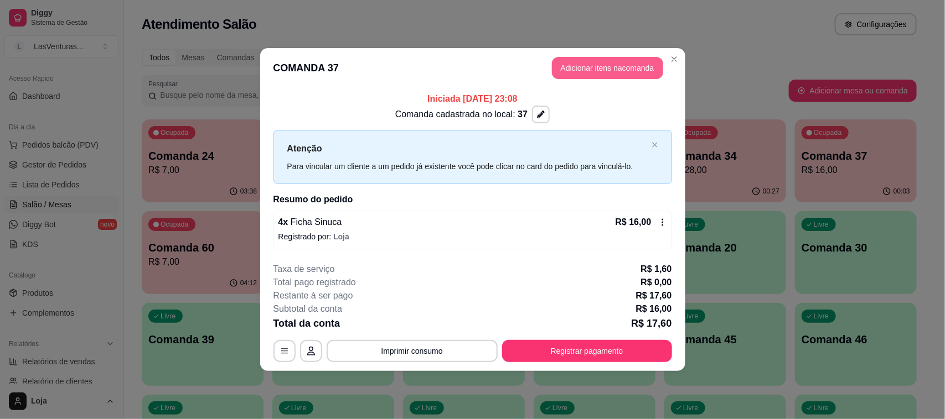
click at [624, 68] on button "Adicionar itens na comanda" at bounding box center [607, 68] width 111 height 22
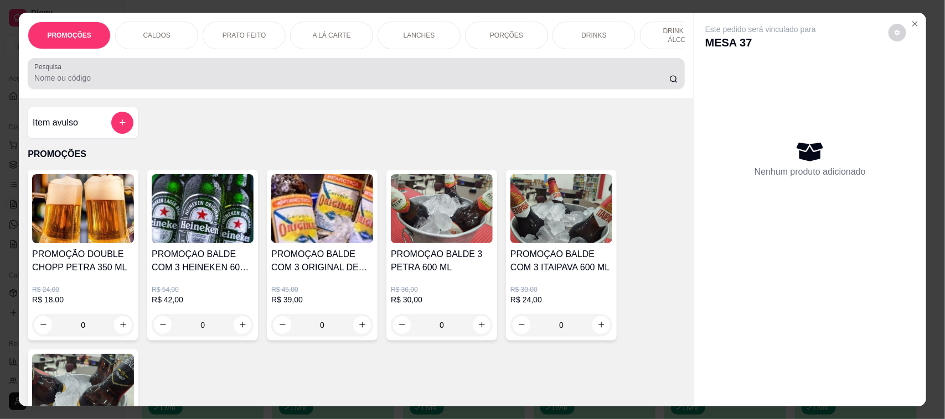
click at [202, 84] on input "Pesquisa" at bounding box center [351, 77] width 635 height 11
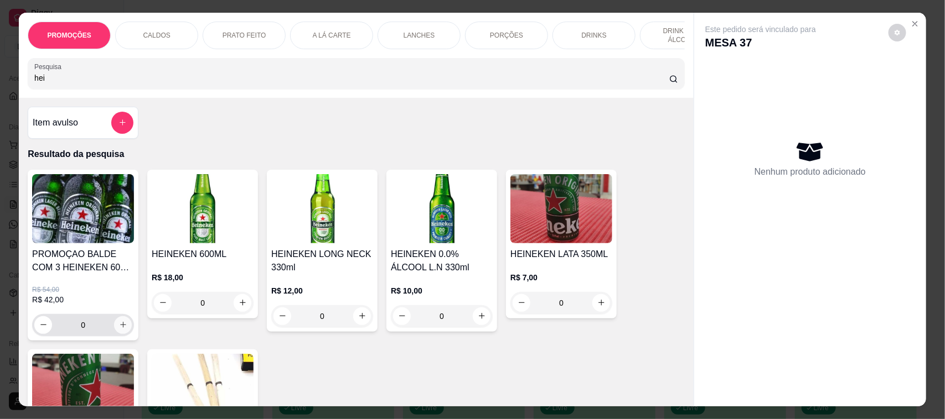
type input "hei"
click at [120, 329] on icon "increase-product-quantity" at bounding box center [123, 326] width 6 height 6
type input "1"
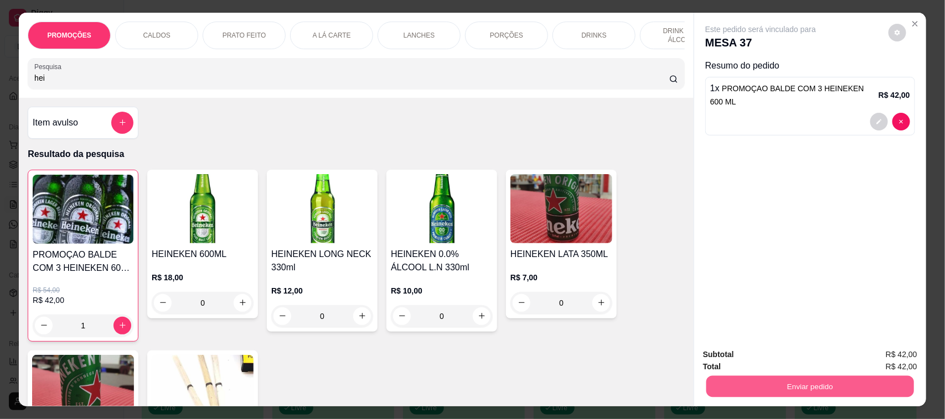
click at [844, 388] on button "Enviar pedido" at bounding box center [810, 387] width 208 height 22
click at [787, 361] on button "Não registrar e enviar pedido" at bounding box center [773, 360] width 112 height 20
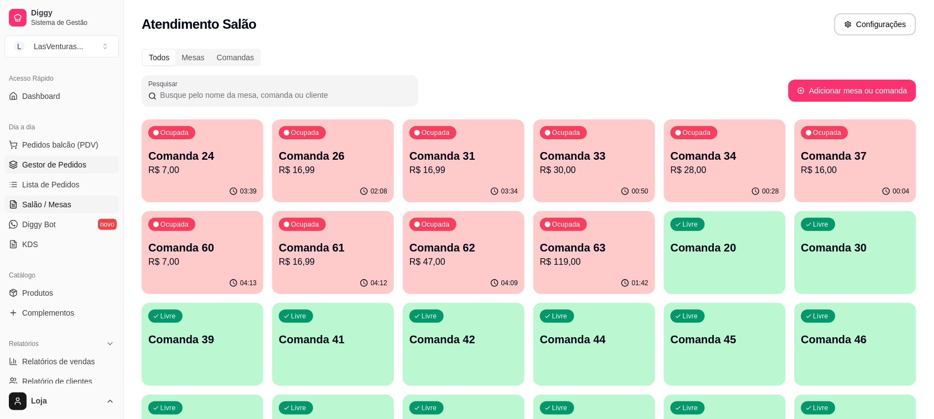
click at [85, 166] on link "Gestor de Pedidos" at bounding box center [61, 165] width 115 height 18
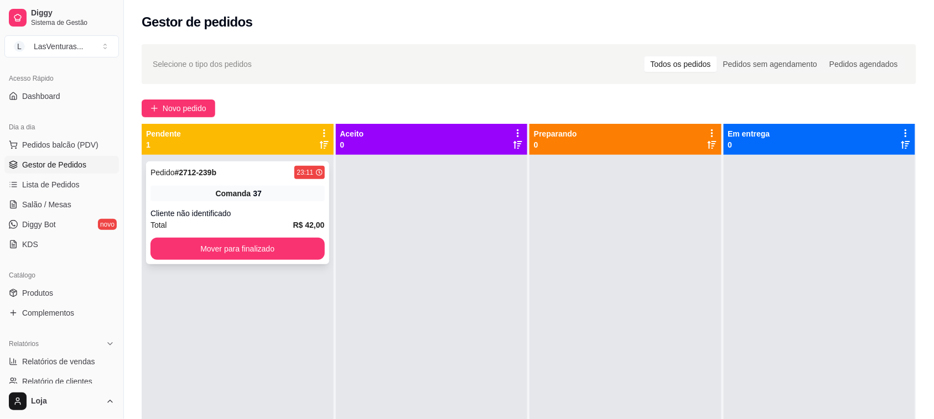
click at [180, 236] on div "Pedido # 2712-239b 23:11 Comanda 37 Cliente não identificado Total R$ 42,00 Mov…" at bounding box center [237, 213] width 183 height 103
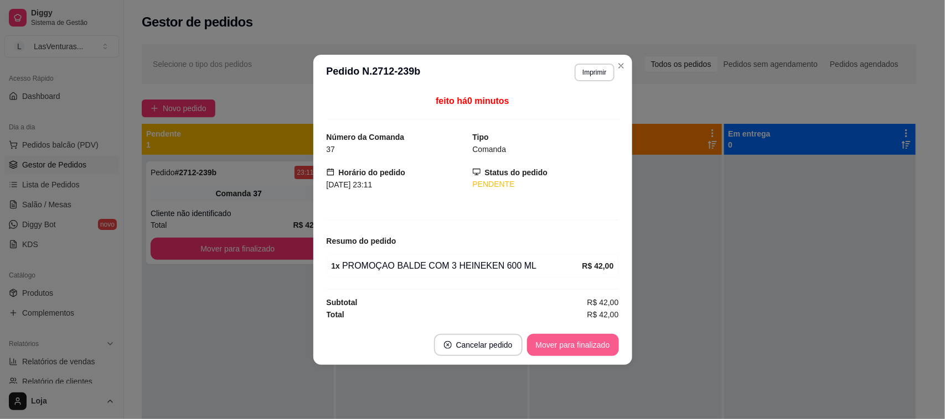
click at [563, 342] on button "Mover para finalizado" at bounding box center [573, 345] width 92 height 22
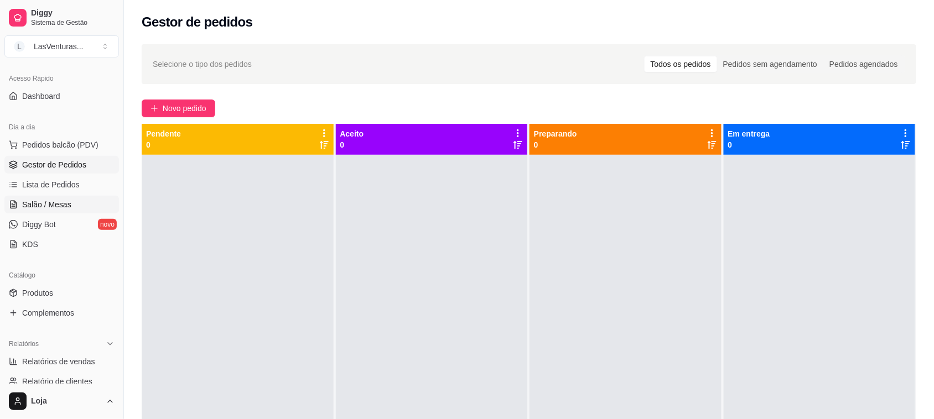
click at [59, 204] on span "Salão / Mesas" at bounding box center [46, 204] width 49 height 11
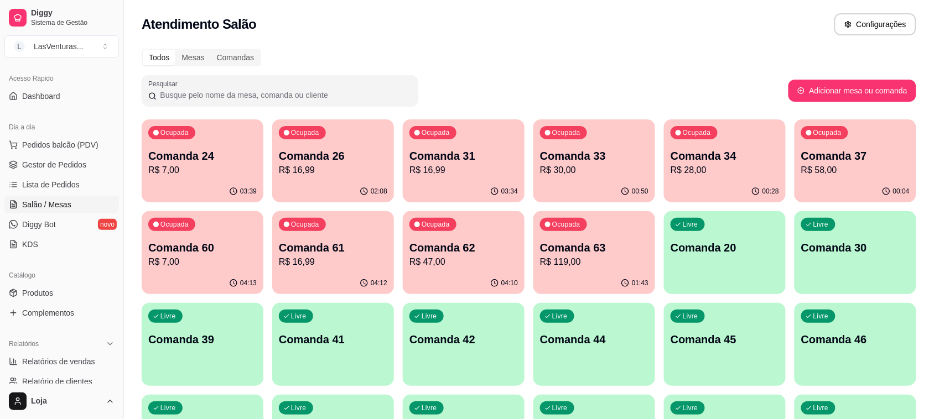
click at [595, 187] on div "00:50" at bounding box center [594, 192] width 122 height 22
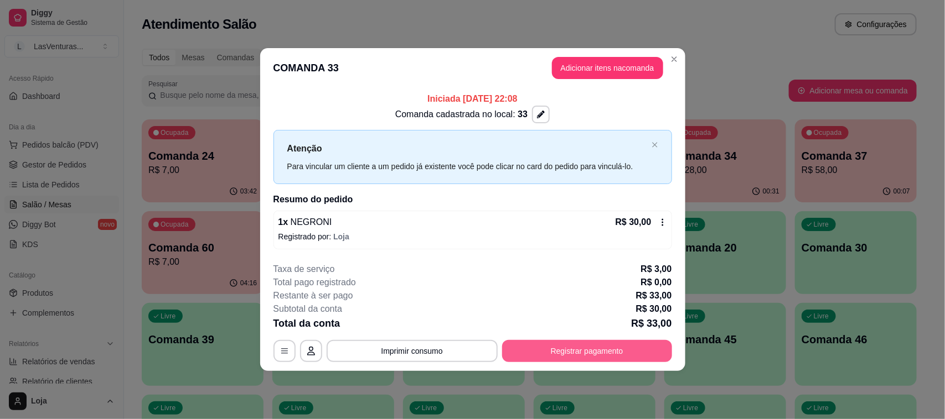
click at [598, 345] on button "Registrar pagamento" at bounding box center [587, 351] width 170 height 22
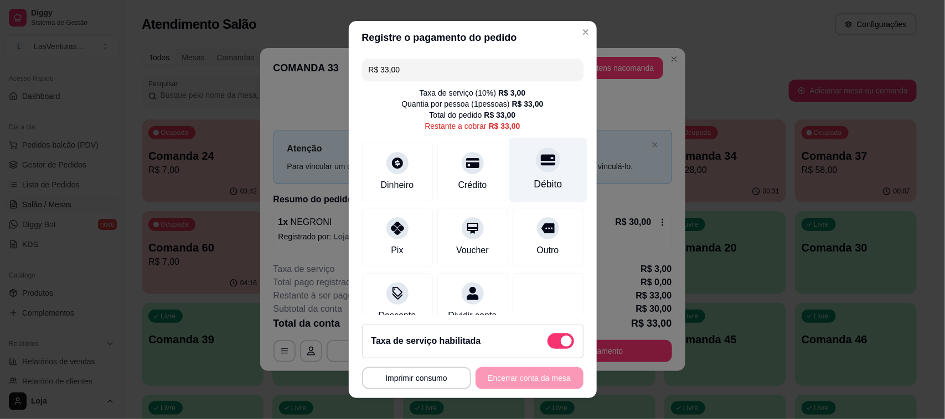
click at [540, 159] on icon at bounding box center [547, 159] width 14 height 11
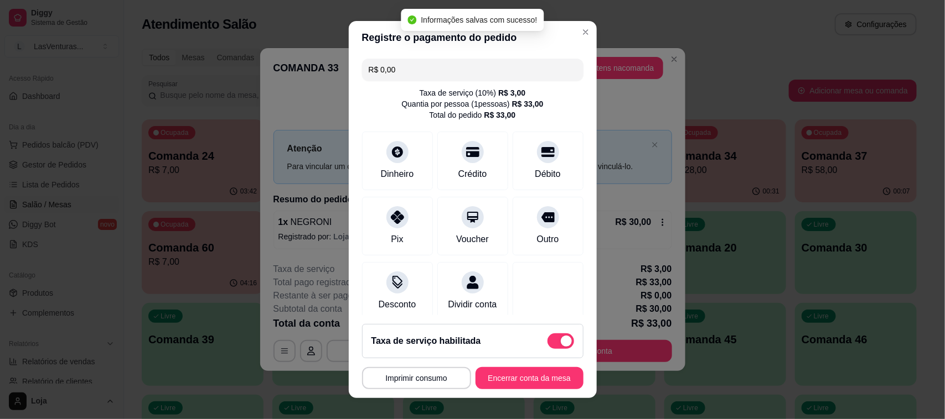
type input "R$ 0,00"
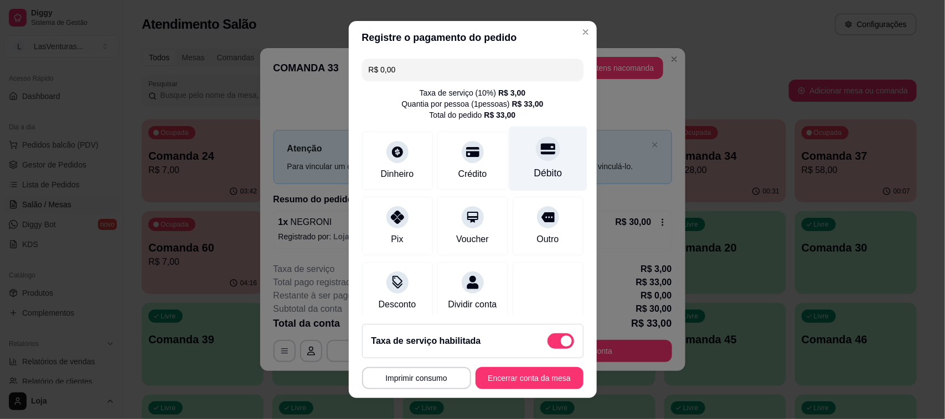
click at [536, 157] on div at bounding box center [548, 149] width 24 height 24
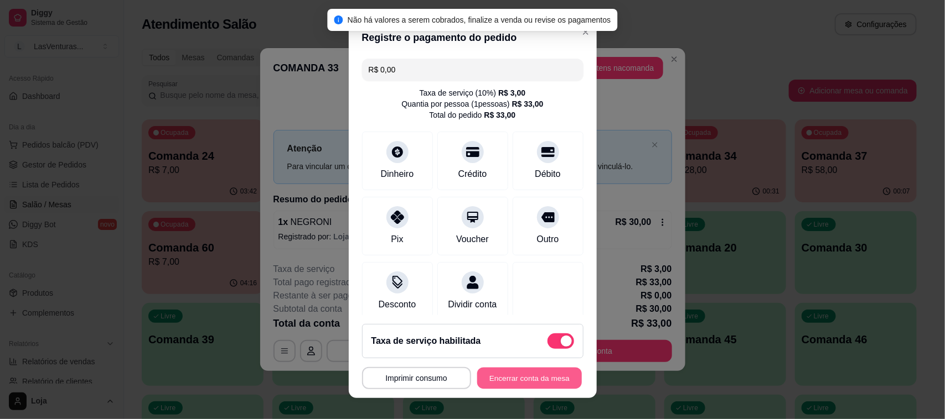
click at [554, 375] on button "Encerrar conta da mesa" at bounding box center [529, 379] width 105 height 22
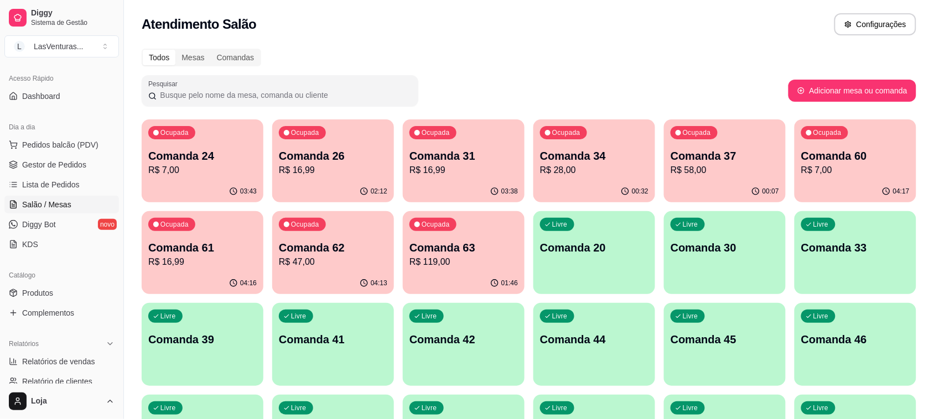
click at [433, 246] on p "Comanda 63" at bounding box center [464, 247] width 108 height 15
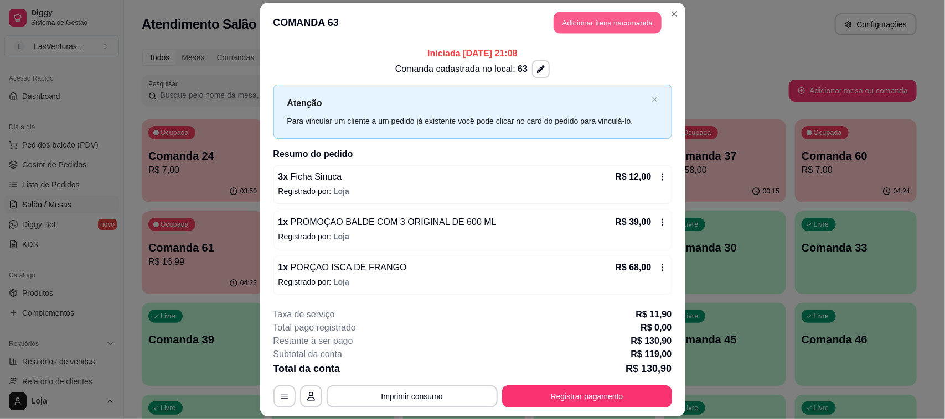
click at [615, 15] on button "Adicionar itens na comanda" at bounding box center [607, 23] width 108 height 22
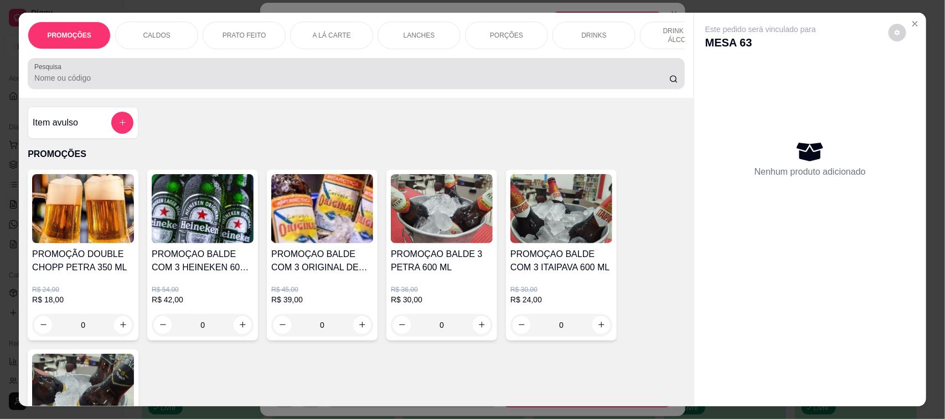
click at [132, 84] on input "Pesquisa" at bounding box center [351, 77] width 635 height 11
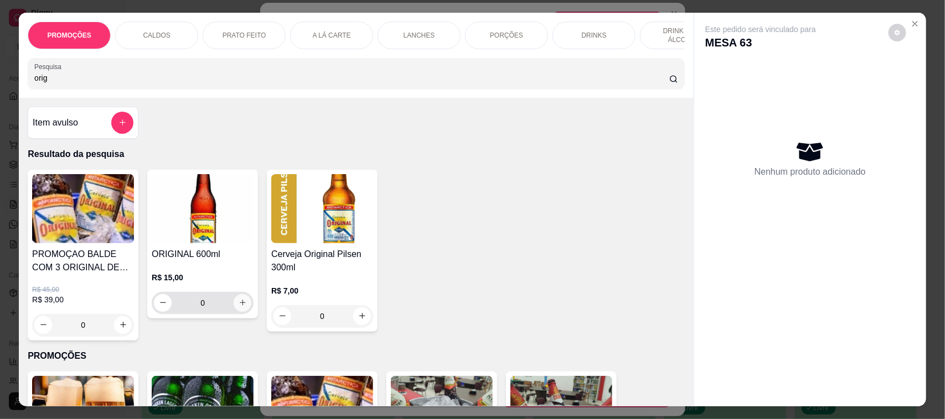
type input "orig"
click at [239, 307] on icon "increase-product-quantity" at bounding box center [243, 303] width 8 height 8
type input "1"
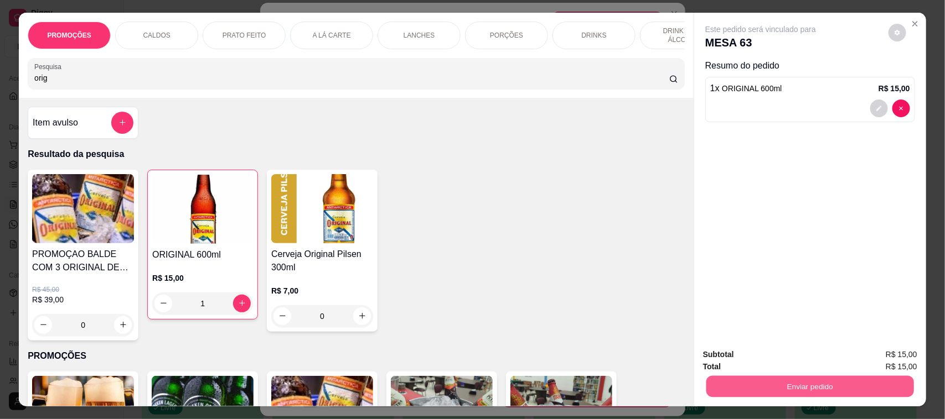
click at [838, 385] on button "Enviar pedido" at bounding box center [810, 387] width 208 height 22
click at [761, 358] on button "Não registrar e enviar pedido" at bounding box center [772, 360] width 115 height 21
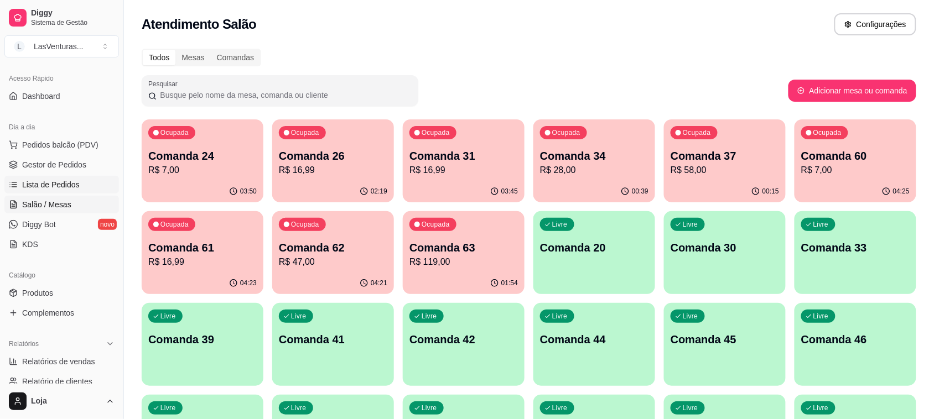
click at [84, 192] on link "Lista de Pedidos" at bounding box center [61, 185] width 115 height 18
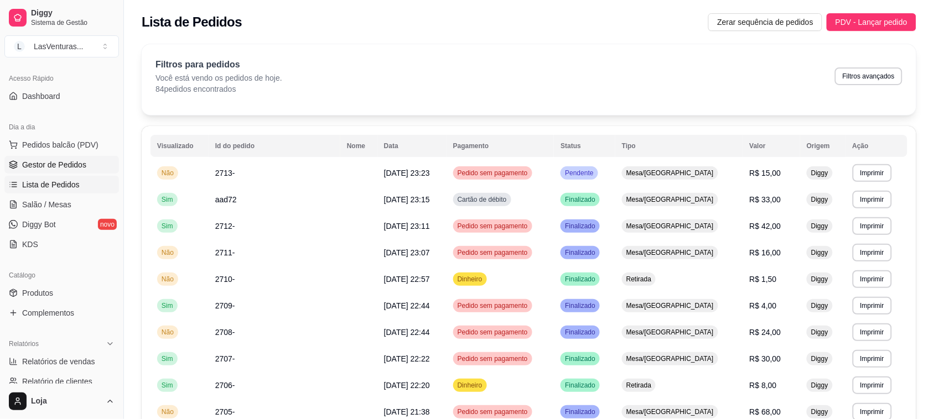
click at [63, 167] on span "Gestor de Pedidos" at bounding box center [54, 164] width 64 height 11
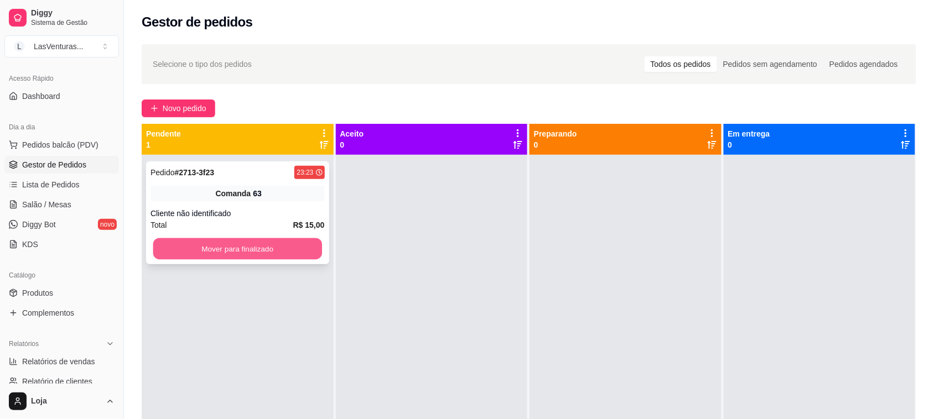
click at [233, 242] on button "Mover para finalizado" at bounding box center [237, 250] width 169 height 22
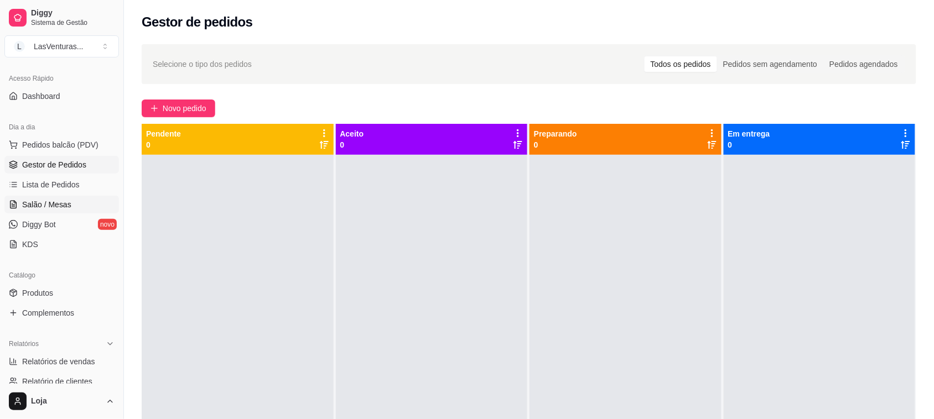
click at [59, 206] on span "Salão / Mesas" at bounding box center [46, 204] width 49 height 11
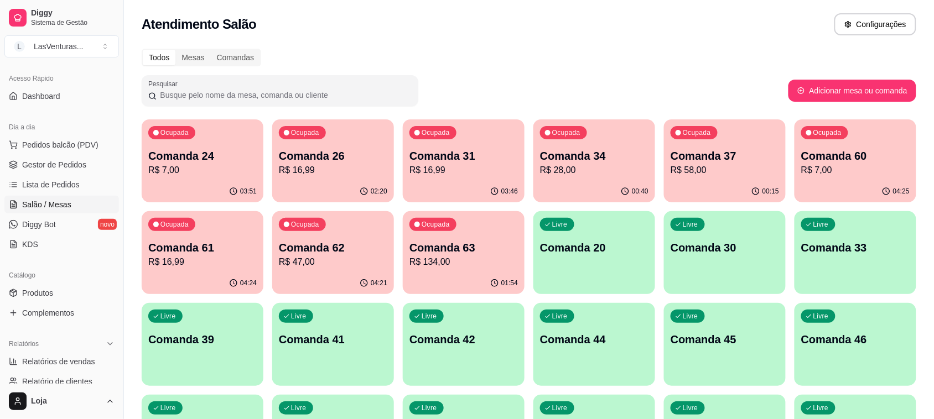
click at [609, 190] on div "00:40" at bounding box center [594, 192] width 122 height 22
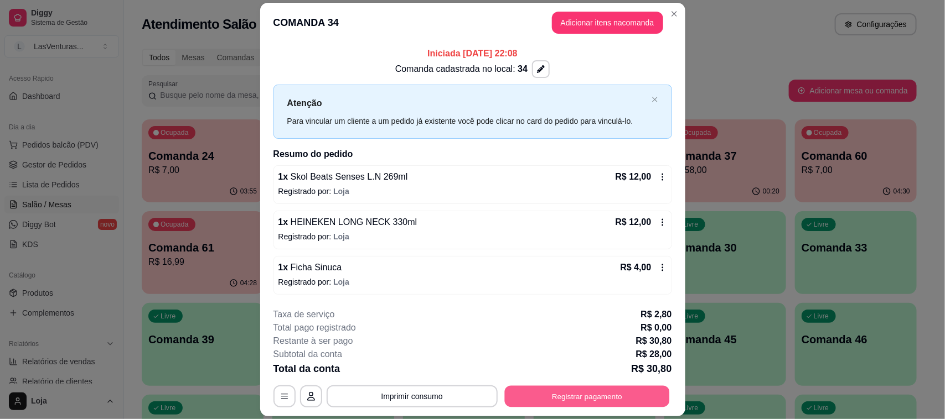
click at [566, 396] on button "Registrar pagamento" at bounding box center [586, 397] width 165 height 22
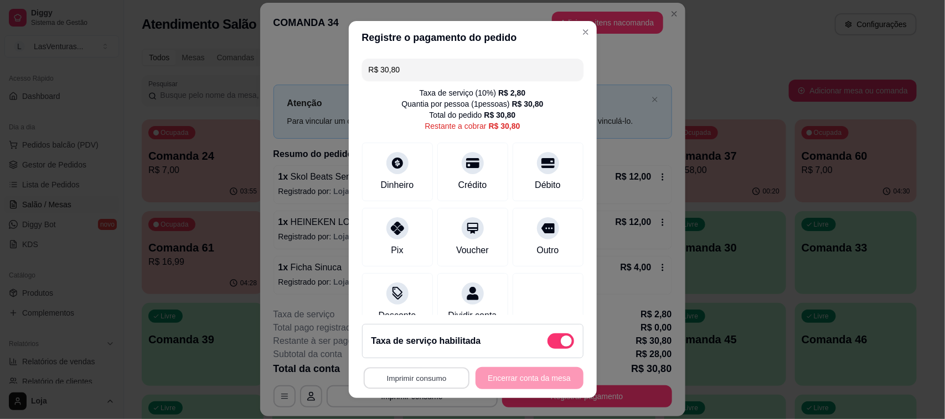
click at [400, 381] on button "Imprimir consumo" at bounding box center [416, 379] width 106 height 22
click at [412, 352] on button "IMPRESSORA" at bounding box center [411, 353] width 77 height 17
click at [540, 162] on icon at bounding box center [547, 160] width 14 height 14
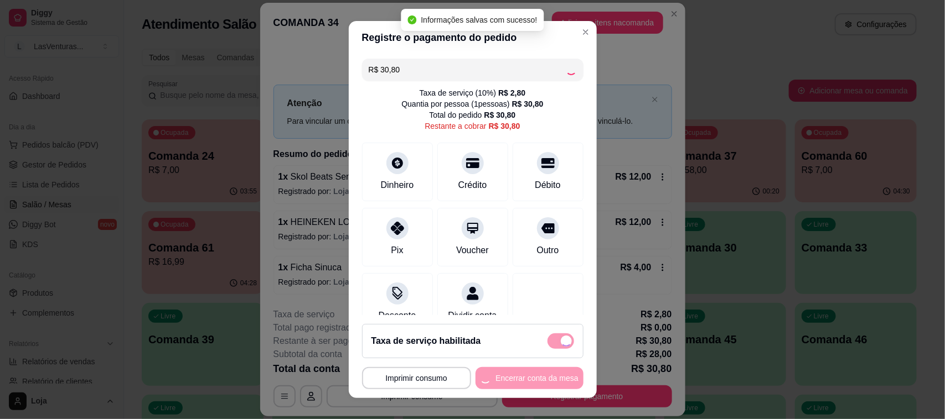
type input "R$ 0,00"
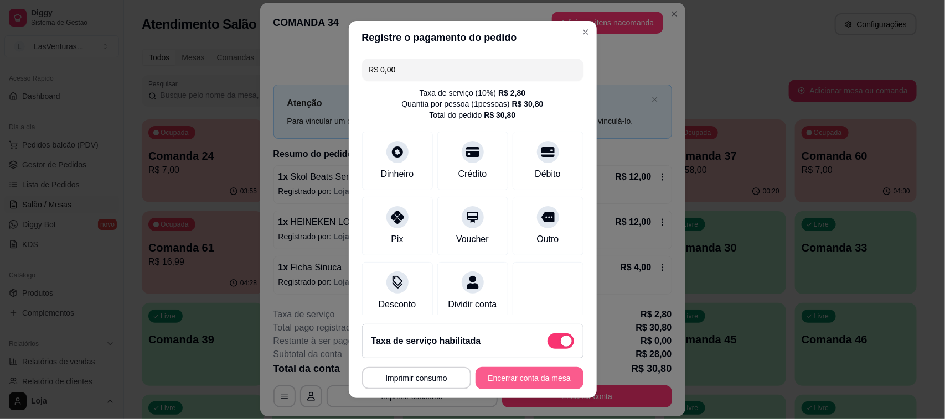
click at [507, 371] on button "Encerrar conta da mesa" at bounding box center [529, 378] width 108 height 22
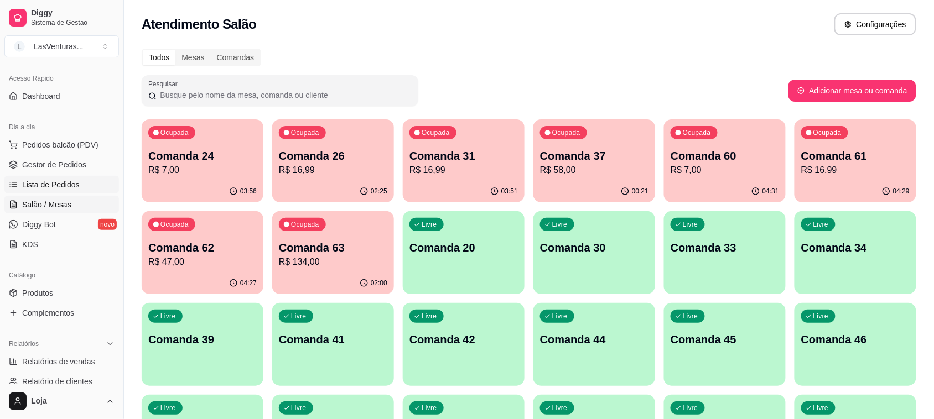
click at [56, 188] on span "Lista de Pedidos" at bounding box center [51, 184] width 58 height 11
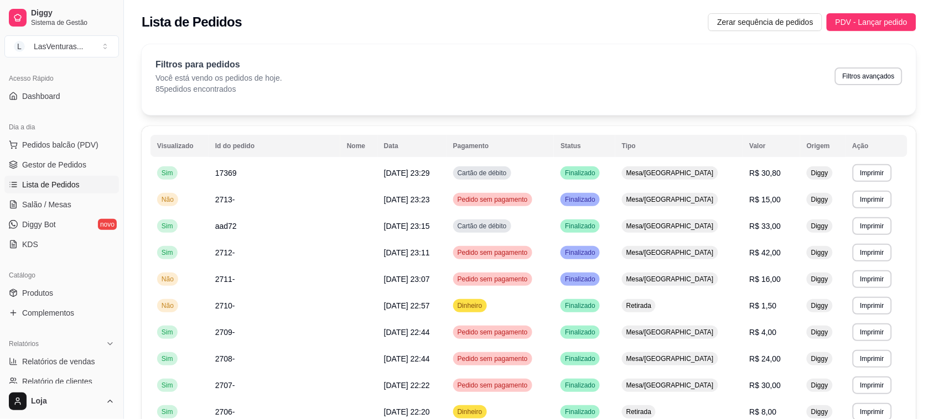
scroll to position [114, 0]
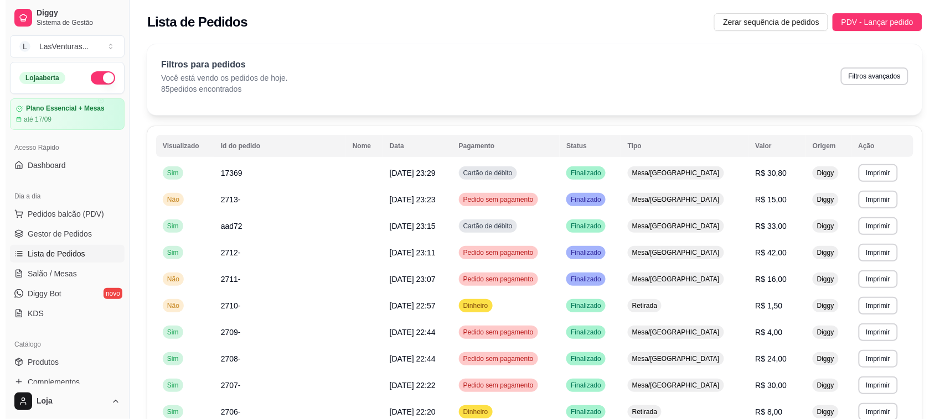
scroll to position [138, 0]
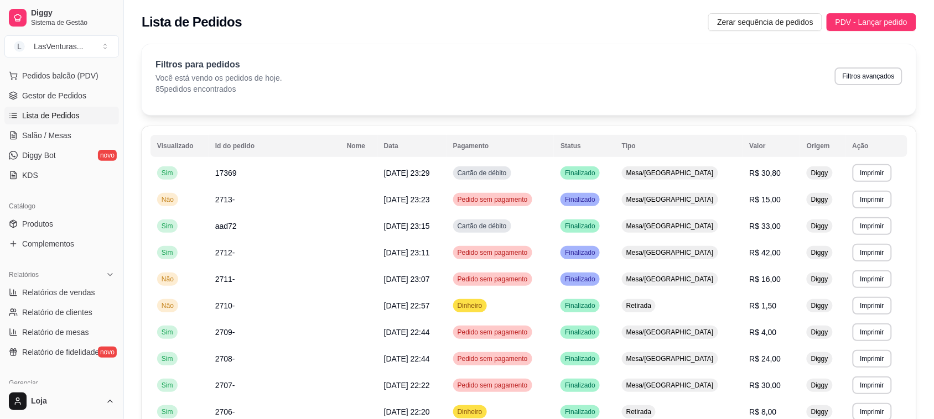
select select "ALL"
select select "0"
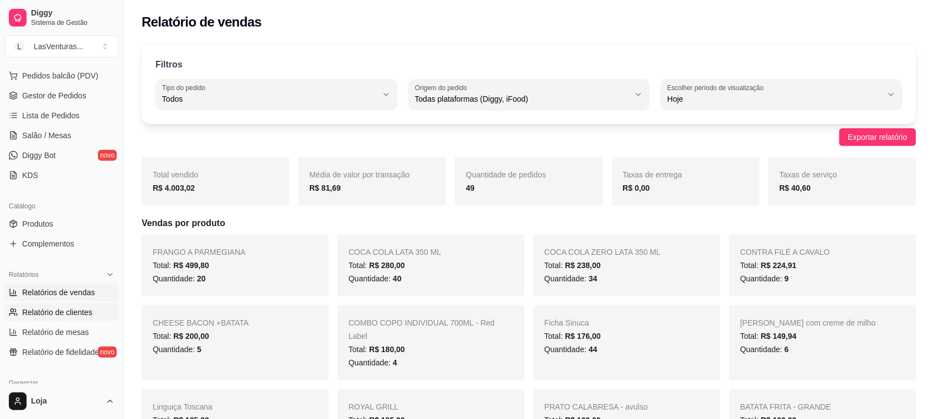
click at [59, 312] on span "Relatório de clientes" at bounding box center [57, 312] width 70 height 11
select select "30"
select select "HIGHEST_TOTAL_SPENT_WITH_ORDERS"
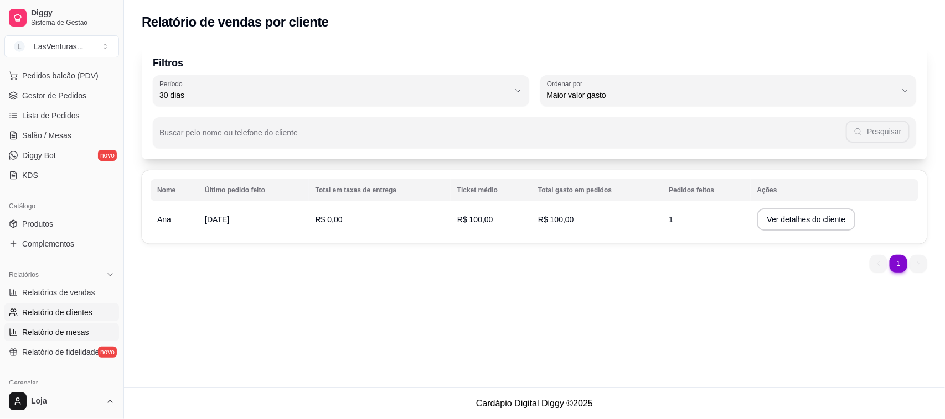
click at [56, 334] on span "Relatório de mesas" at bounding box center [55, 332] width 67 height 11
select select "TOTAL_OF_ORDERS"
select select "7"
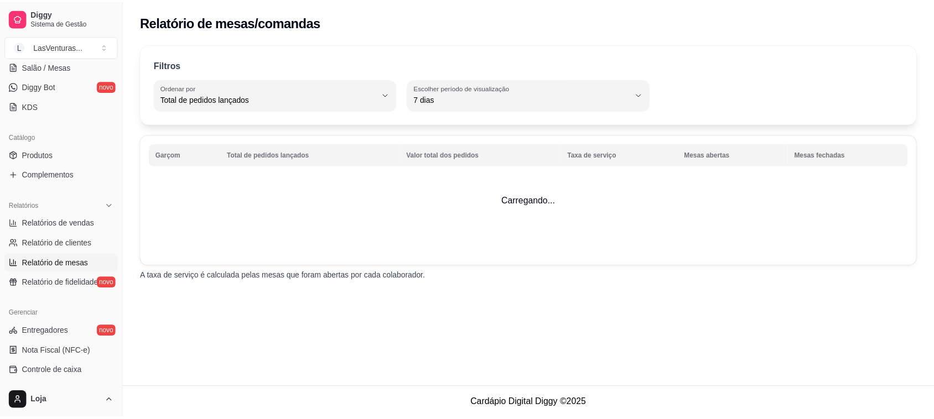
scroll to position [277, 0]
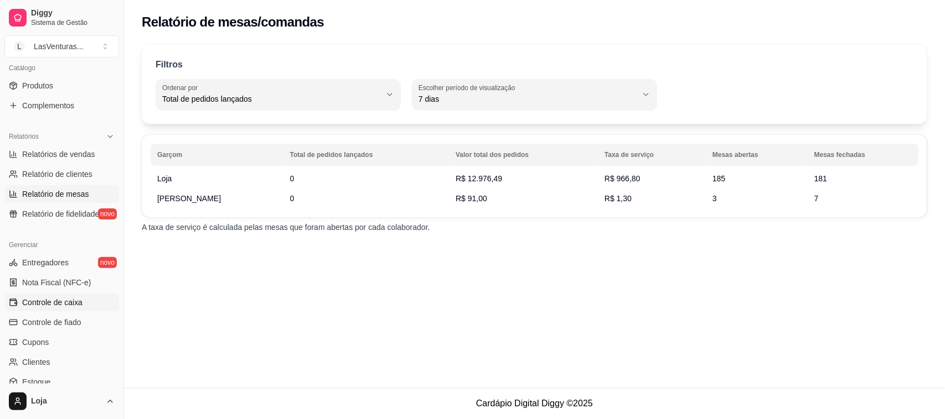
click at [55, 305] on span "Controle de caixa" at bounding box center [52, 302] width 60 height 11
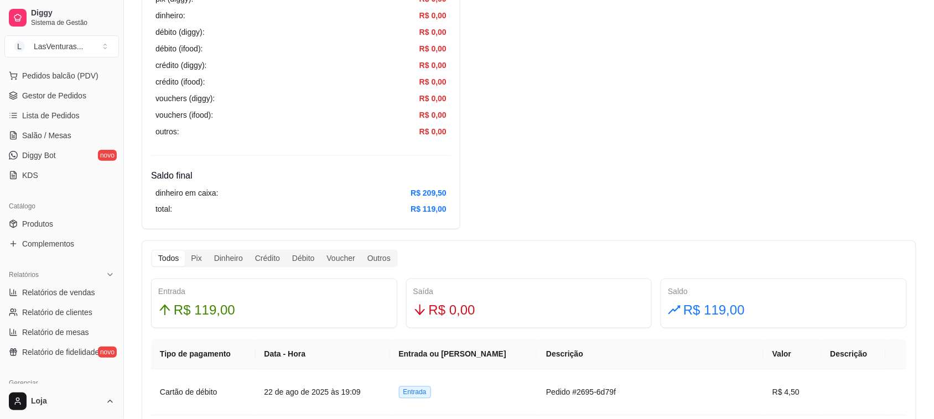
scroll to position [69, 0]
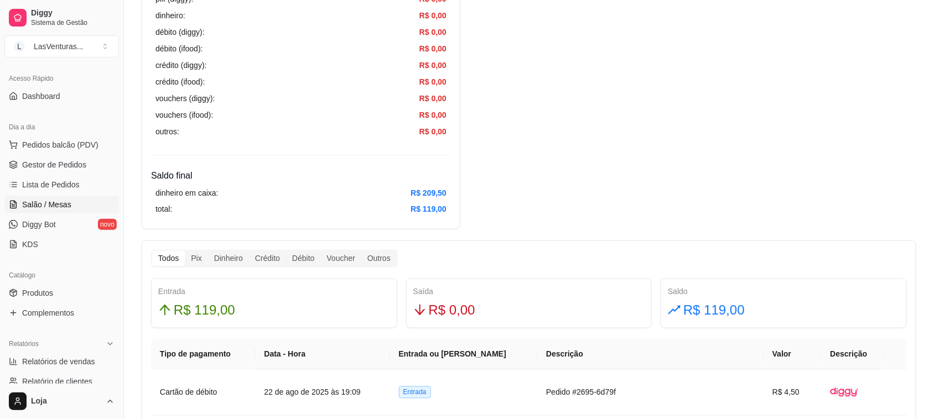
click at [49, 203] on span "Salão / Mesas" at bounding box center [46, 204] width 49 height 11
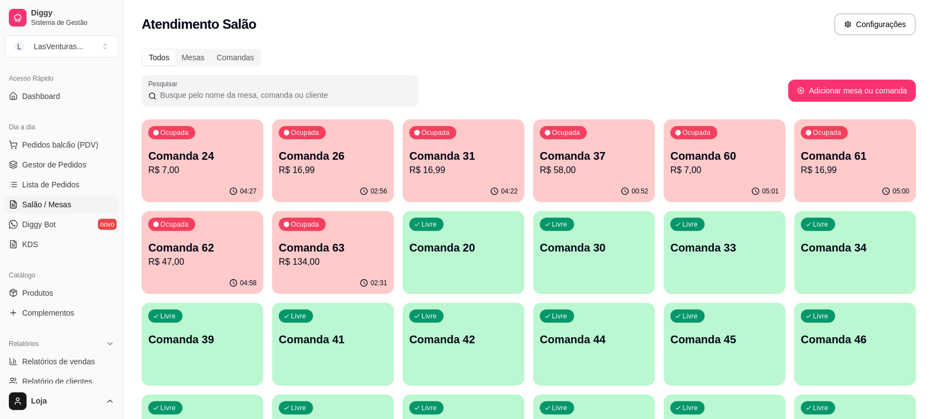
click at [200, 184] on div "04:27" at bounding box center [203, 192] width 122 height 22
click at [326, 159] on p "Comanda 26" at bounding box center [333, 155] width 108 height 15
click at [457, 162] on p "Comanda 31" at bounding box center [464, 155] width 108 height 15
click at [629, 161] on p "Comanda 37" at bounding box center [594, 156] width 105 height 15
click at [579, 175] on p "R$ 58,00" at bounding box center [594, 170] width 108 height 13
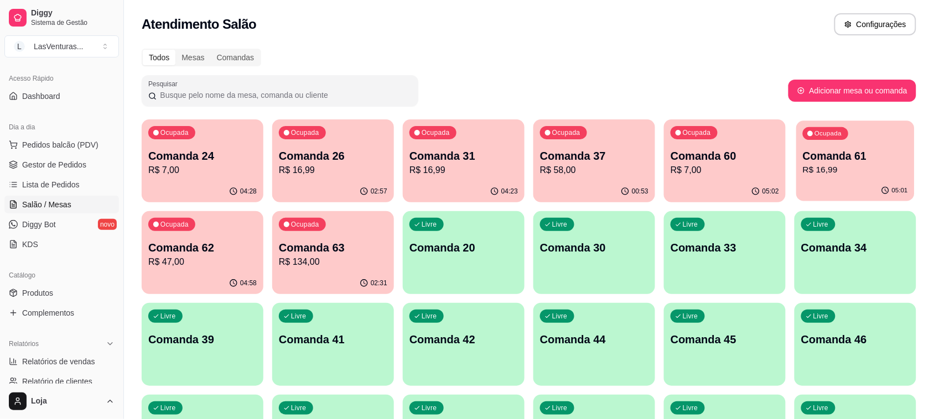
click at [826, 162] on p "Comanda 61" at bounding box center [855, 156] width 105 height 15
click at [242, 274] on div "04:59" at bounding box center [203, 284] width 122 height 22
click at [354, 258] on p "R$ 134,00" at bounding box center [333, 262] width 108 height 13
click at [587, 165] on p "R$ 58,00" at bounding box center [594, 170] width 108 height 13
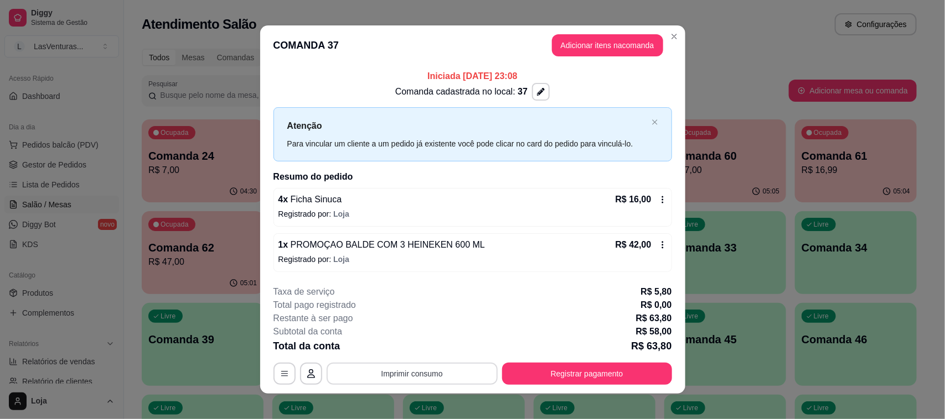
click at [422, 377] on button "Imprimir consumo" at bounding box center [411, 374] width 171 height 22
click at [429, 346] on button "IMPRESSORA" at bounding box center [410, 349] width 80 height 18
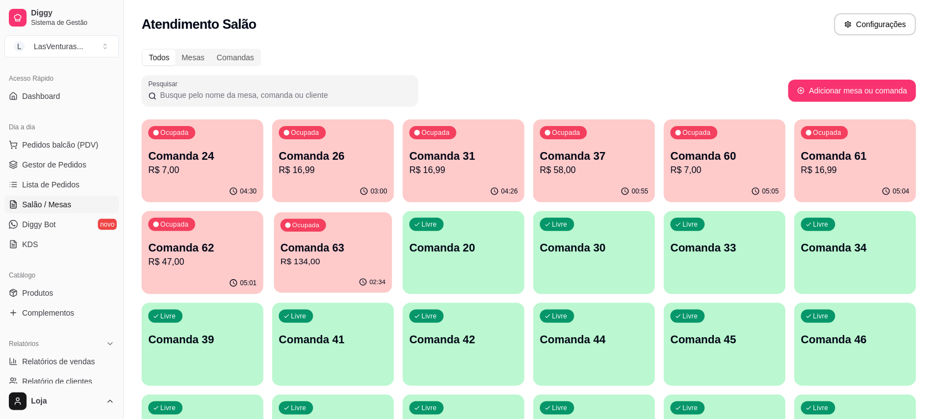
click at [332, 242] on p "Comanda 63" at bounding box center [333, 248] width 105 height 15
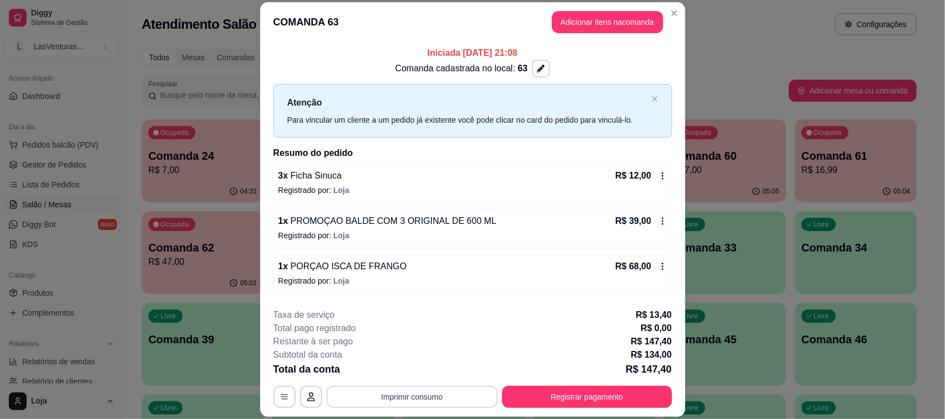
click at [393, 403] on button "Imprimir consumo" at bounding box center [411, 397] width 171 height 22
click at [407, 377] on button "IMPRESSORA" at bounding box center [409, 372] width 77 height 17
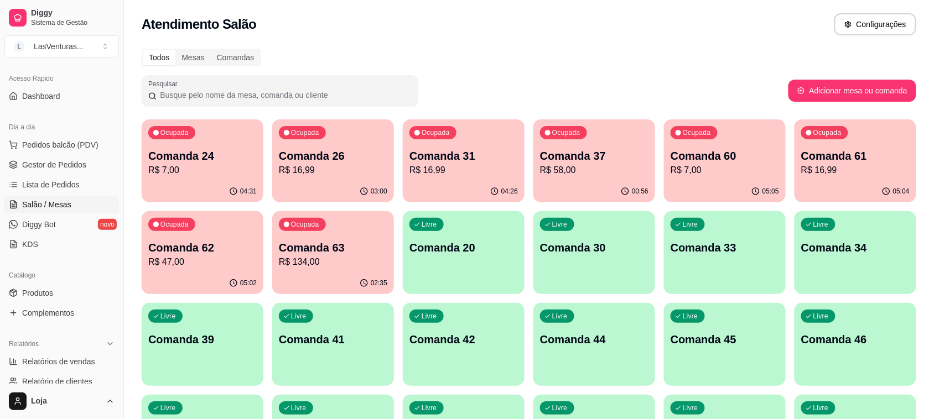
click at [300, 261] on p "R$ 134,00" at bounding box center [333, 262] width 108 height 13
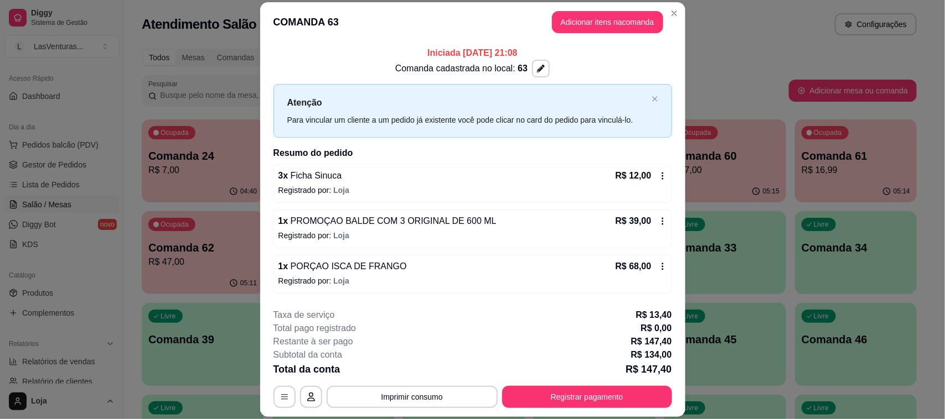
click at [658, 176] on icon at bounding box center [662, 176] width 9 height 9
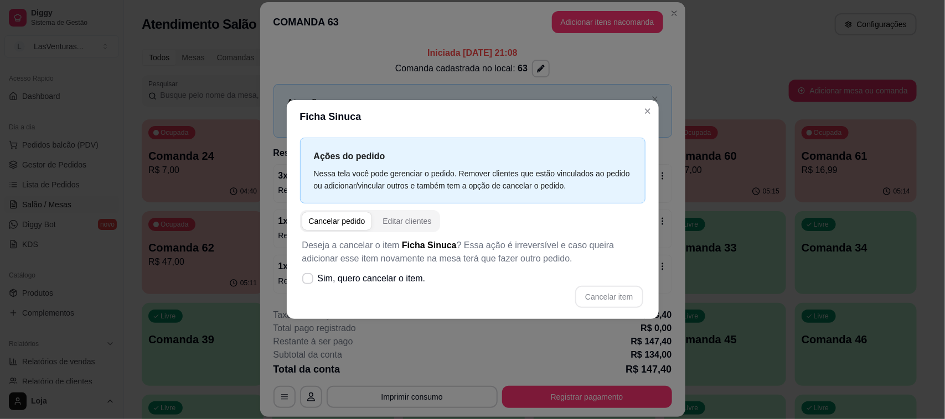
click at [353, 219] on div "Cancelar pedido" at bounding box center [337, 221] width 56 height 11
click at [324, 277] on span "Sim, quero cancelar o item." at bounding box center [372, 278] width 108 height 13
click at [309, 281] on input "Sim, quero cancelar o item." at bounding box center [305, 284] width 7 height 7
checkbox input "true"
click at [601, 299] on button "Cancelar item" at bounding box center [609, 298] width 66 height 22
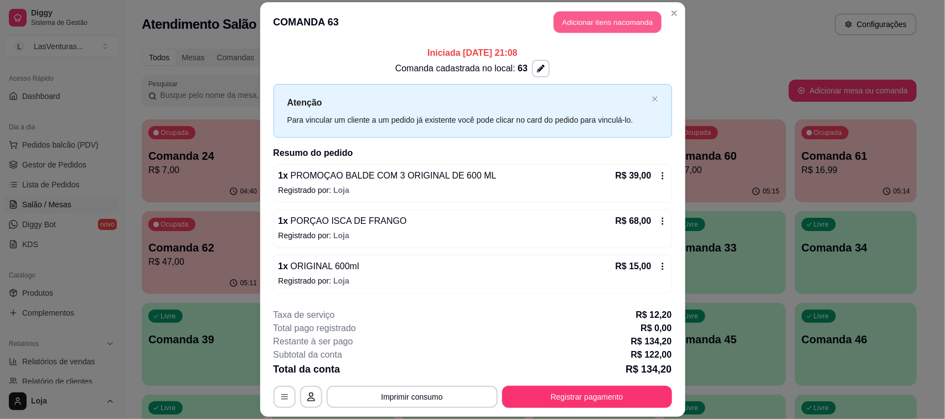
click at [585, 22] on button "Adicionar itens na comanda" at bounding box center [607, 22] width 108 height 22
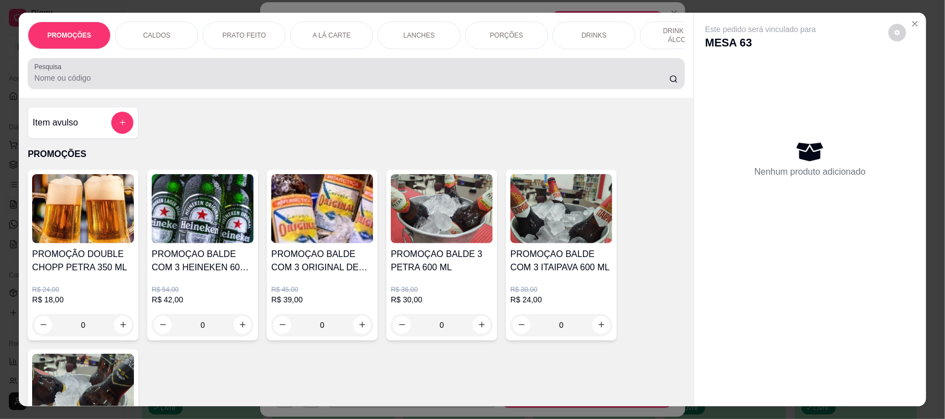
click at [99, 81] on div at bounding box center [356, 74] width 644 height 22
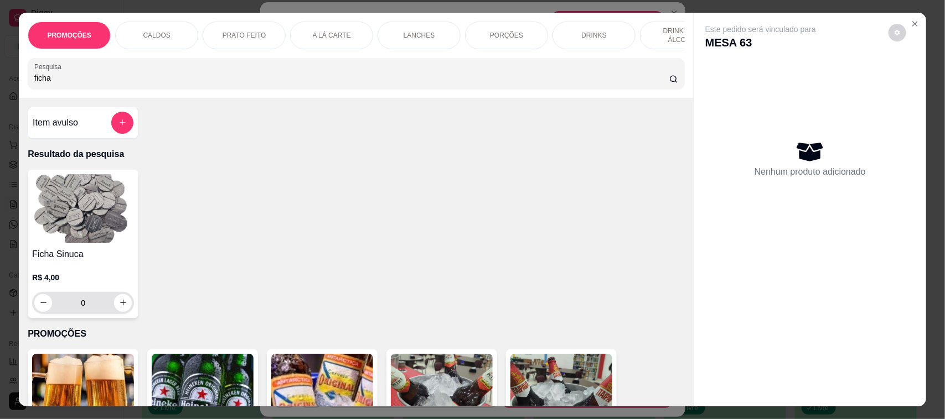
type input "ficha"
click at [115, 312] on button "increase-product-quantity" at bounding box center [123, 302] width 17 height 17
type input "1"
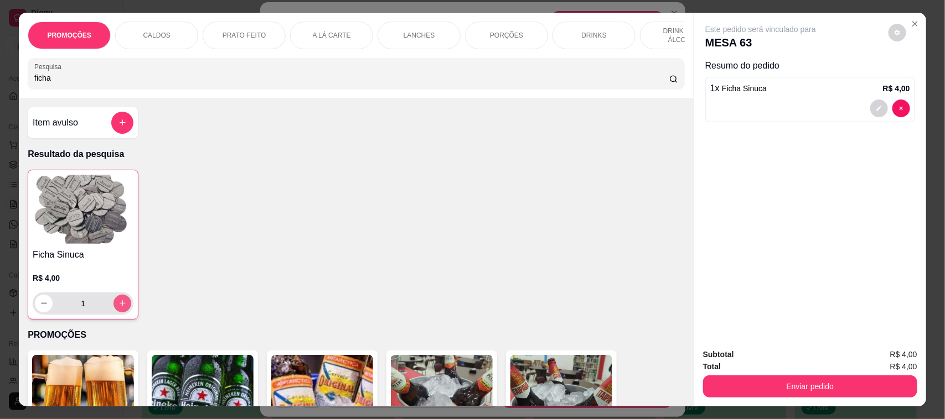
click at [113, 313] on button "increase-product-quantity" at bounding box center [122, 304] width 18 height 18
type input "2"
click at [118, 308] on icon "increase-product-quantity" at bounding box center [122, 303] width 8 height 8
type input "3"
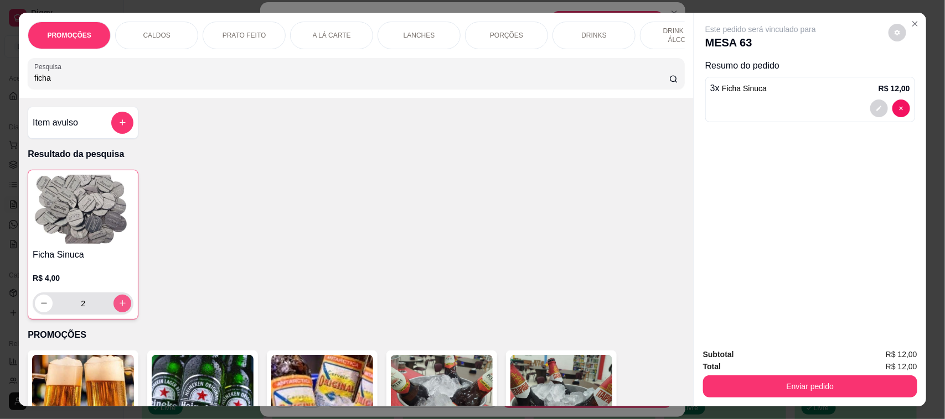
type input "3"
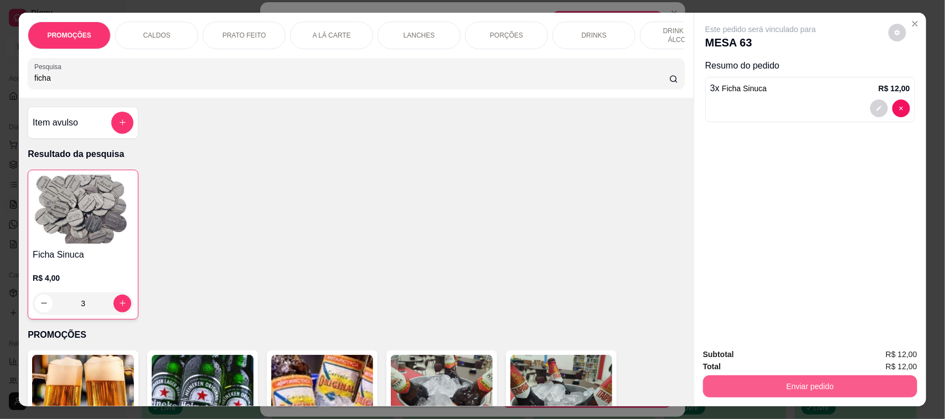
click at [744, 383] on button "Enviar pedido" at bounding box center [810, 387] width 214 height 22
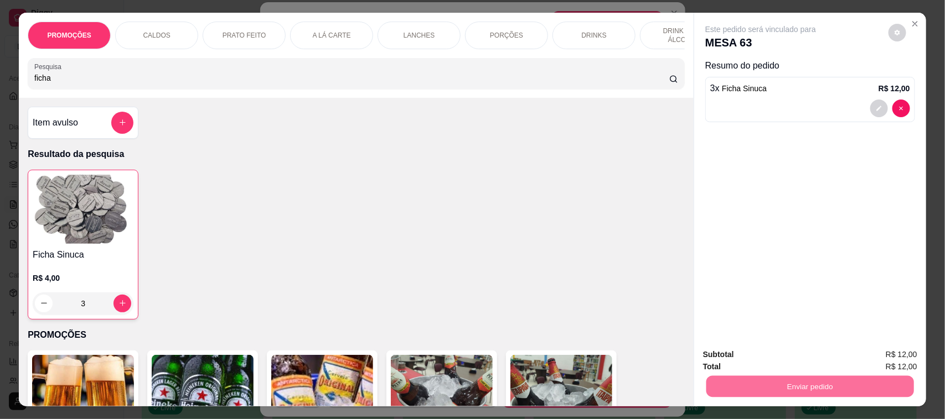
click at [773, 359] on button "Não registrar e enviar pedido" at bounding box center [772, 360] width 115 height 21
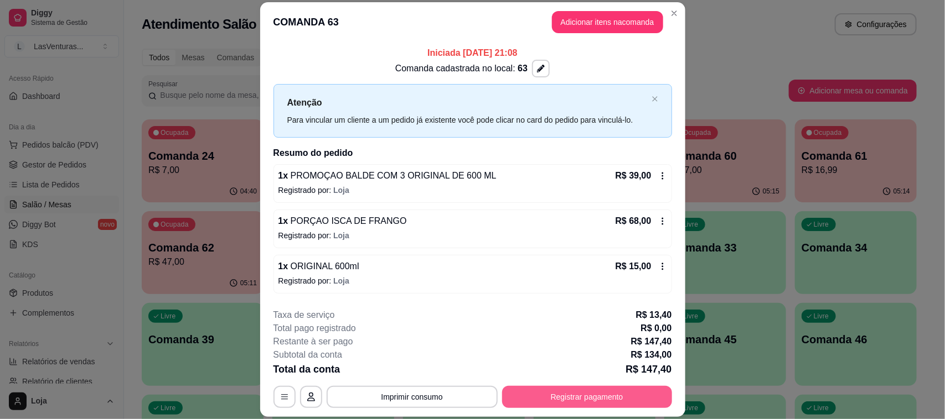
click at [553, 396] on button "Registrar pagamento" at bounding box center [587, 397] width 170 height 22
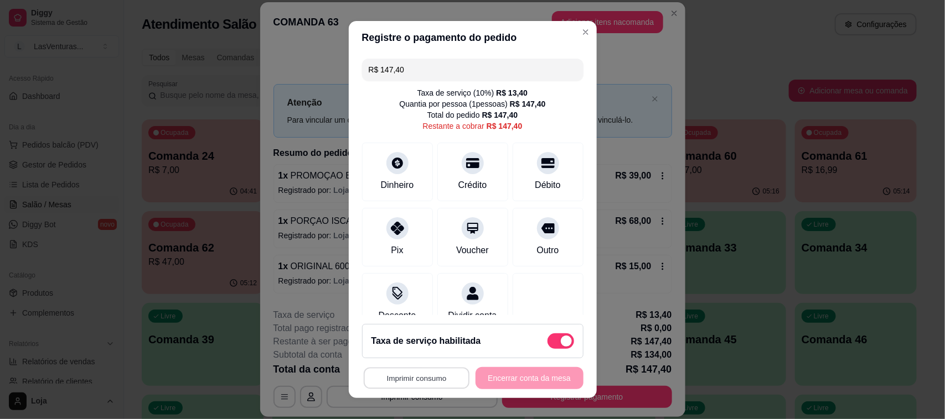
click at [403, 376] on button "Imprimir consumo" at bounding box center [416, 379] width 106 height 22
click at [422, 346] on button "IMPRESSORA" at bounding box center [411, 353] width 77 height 17
click at [390, 223] on icon at bounding box center [397, 225] width 14 height 14
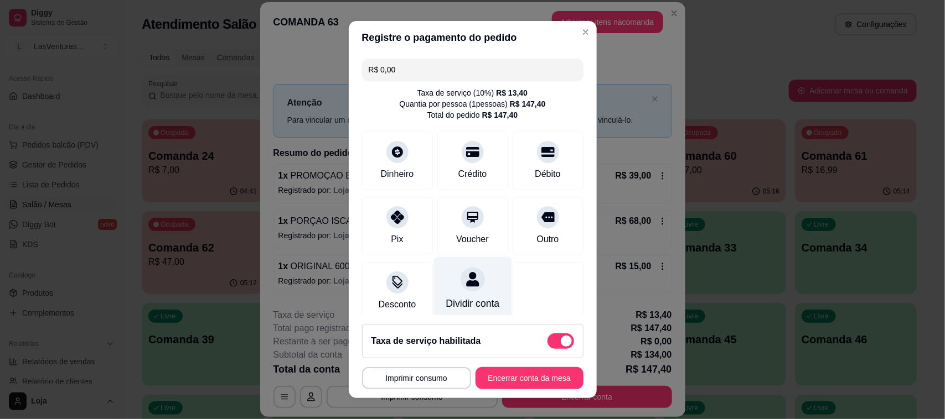
click at [460, 277] on div at bounding box center [472, 279] width 24 height 24
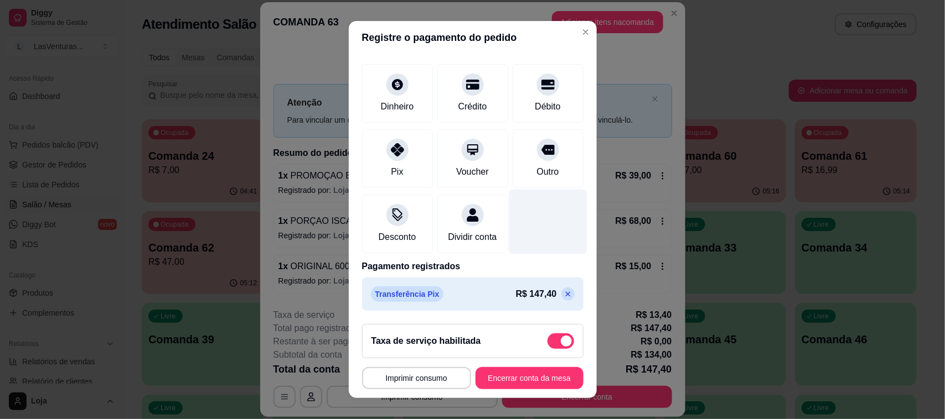
scroll to position [81, 0]
drag, startPoint x: 531, startPoint y: 292, endPoint x: 532, endPoint y: 299, distance: 7.3
click at [532, 297] on div "R$ 147,40" at bounding box center [545, 294] width 59 height 13
click at [563, 297] on icon at bounding box center [567, 294] width 9 height 9
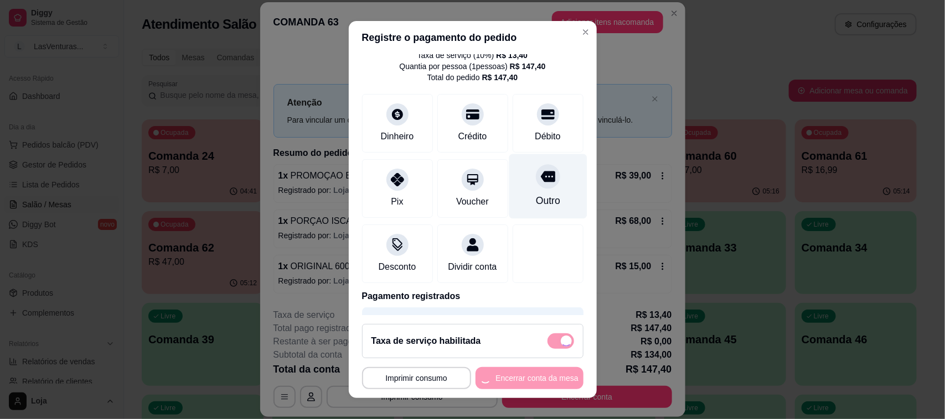
scroll to position [0, 0]
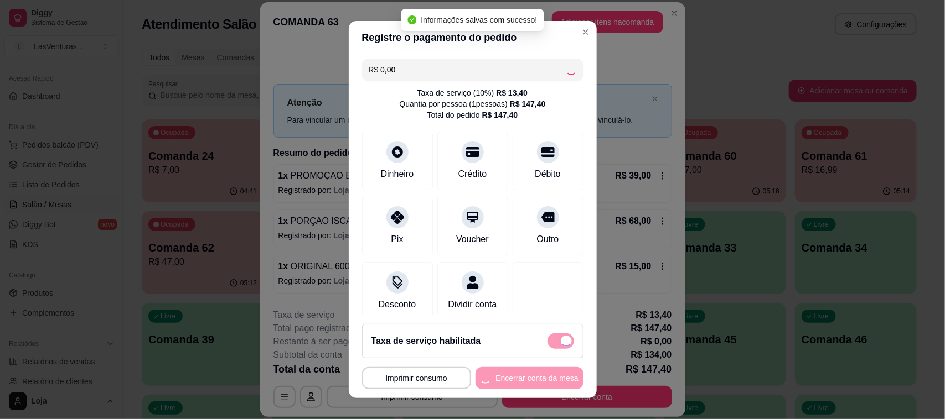
type input "R$ 147,40"
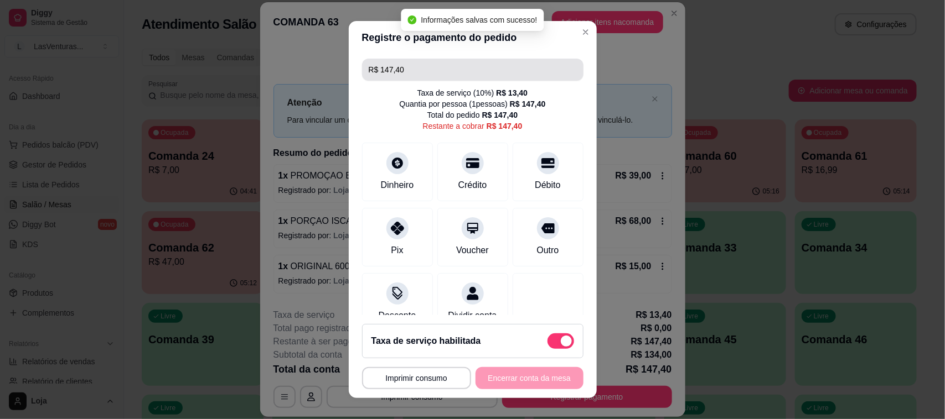
click at [474, 75] on input "R$ 147,40" at bounding box center [473, 70] width 208 height 22
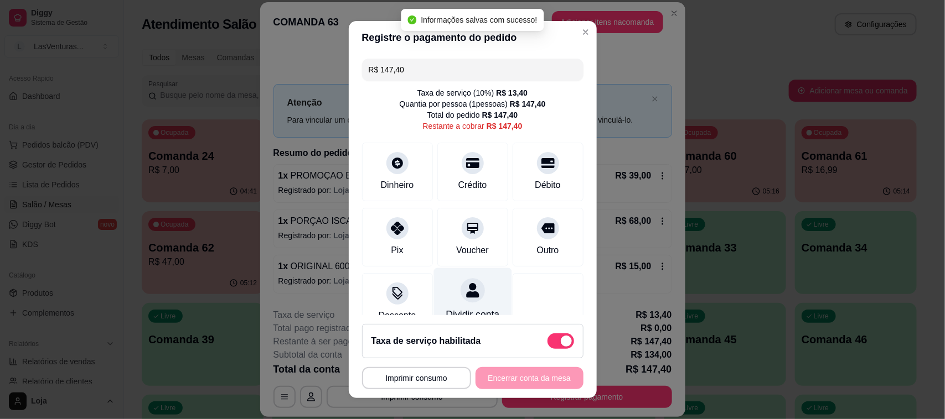
click at [465, 294] on icon at bounding box center [472, 290] width 14 height 14
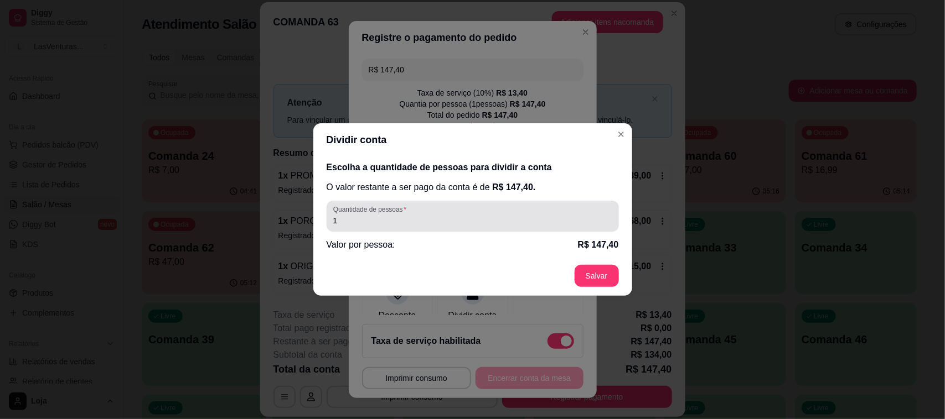
click at [483, 208] on div "1" at bounding box center [472, 216] width 279 height 22
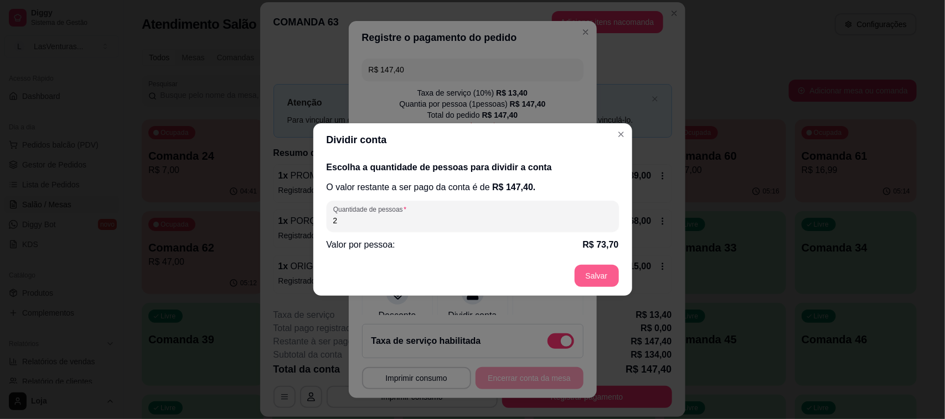
type input "2"
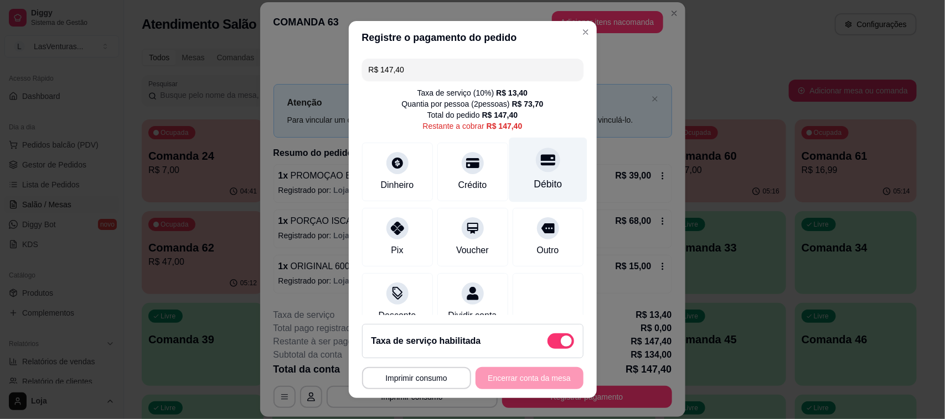
click at [536, 167] on div at bounding box center [548, 160] width 24 height 24
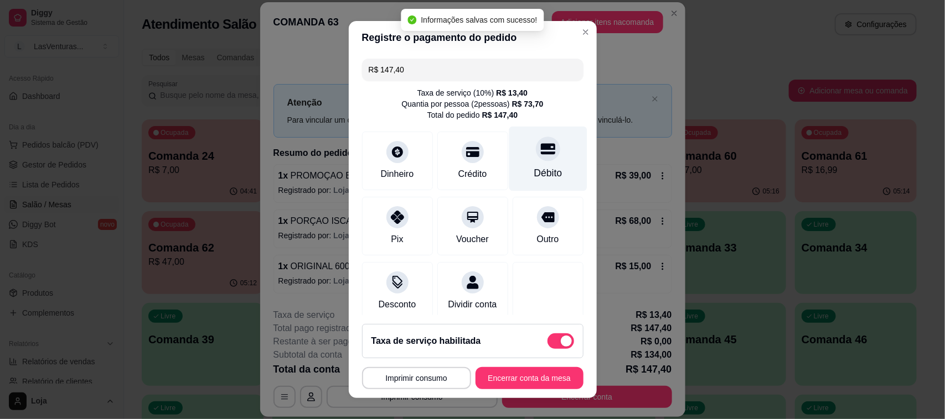
type input "R$ 0,00"
click at [540, 153] on icon at bounding box center [547, 148] width 14 height 11
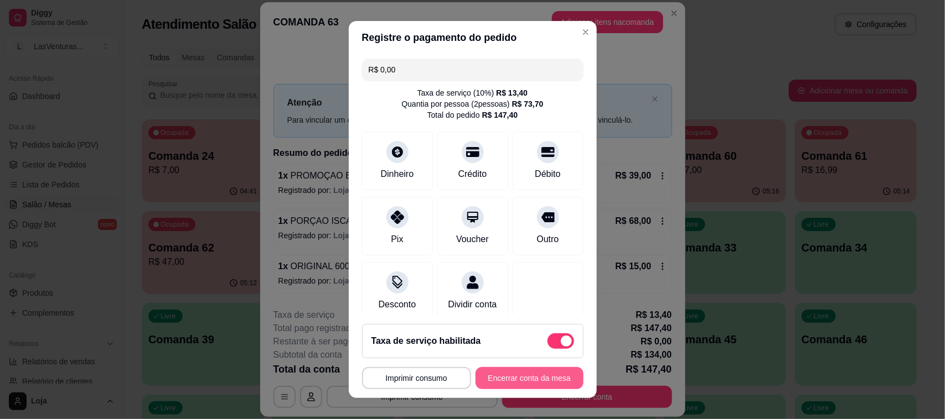
click at [517, 385] on button "Encerrar conta da mesa" at bounding box center [529, 378] width 108 height 22
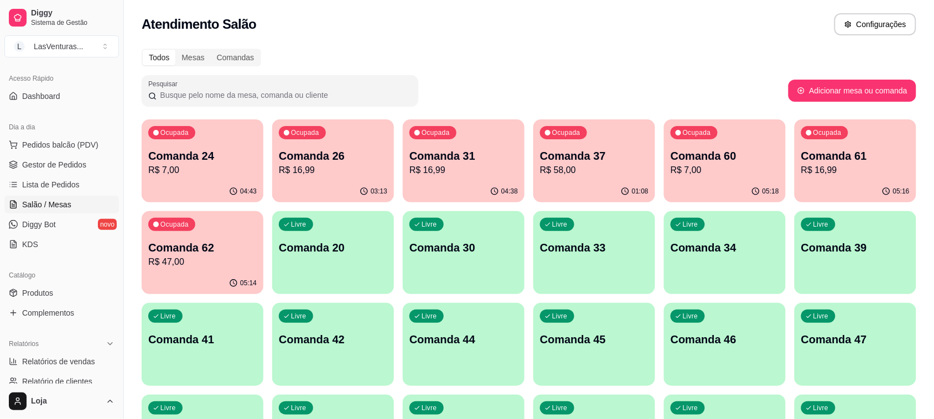
click at [202, 247] on p "Comanda 62" at bounding box center [202, 247] width 108 height 15
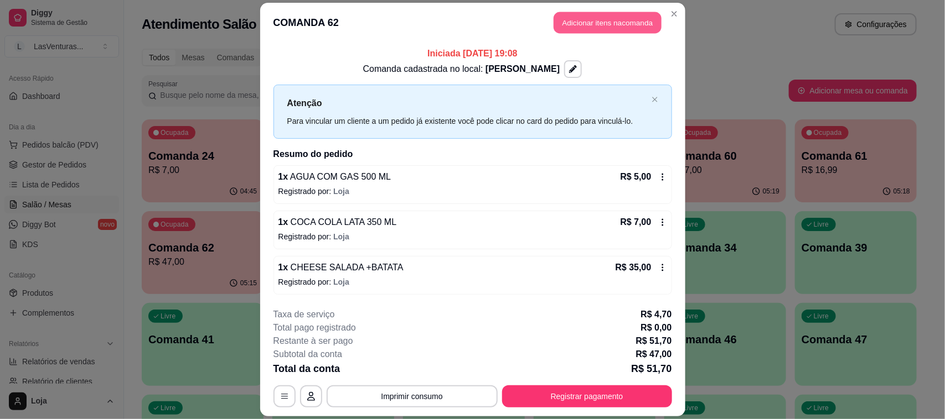
click at [579, 20] on button "Adicionar itens na comanda" at bounding box center [607, 23] width 108 height 22
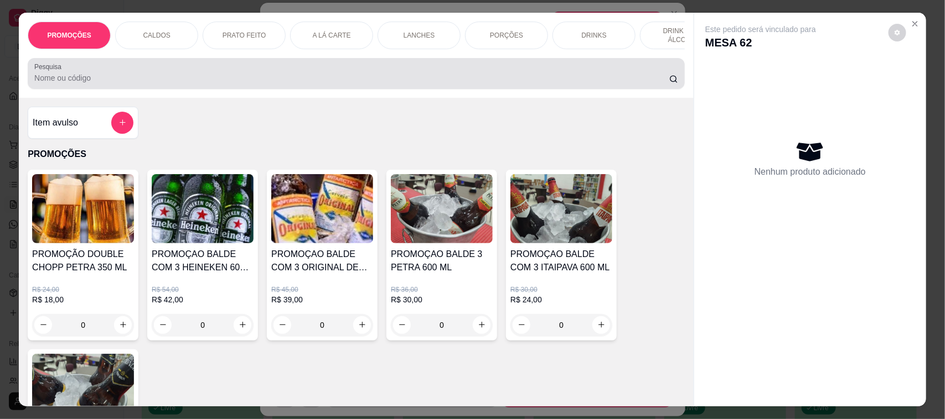
click at [61, 85] on div at bounding box center [356, 74] width 644 height 22
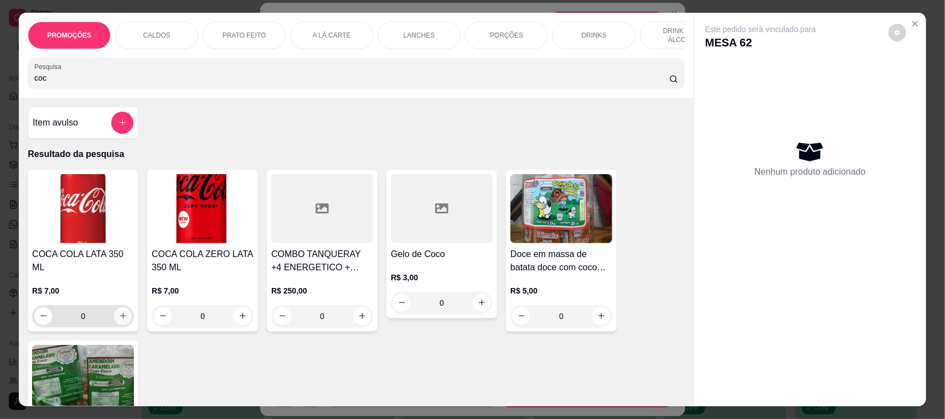
type input "coc"
click at [120, 312] on icon "increase-product-quantity" at bounding box center [123, 316] width 8 height 8
type input "1"
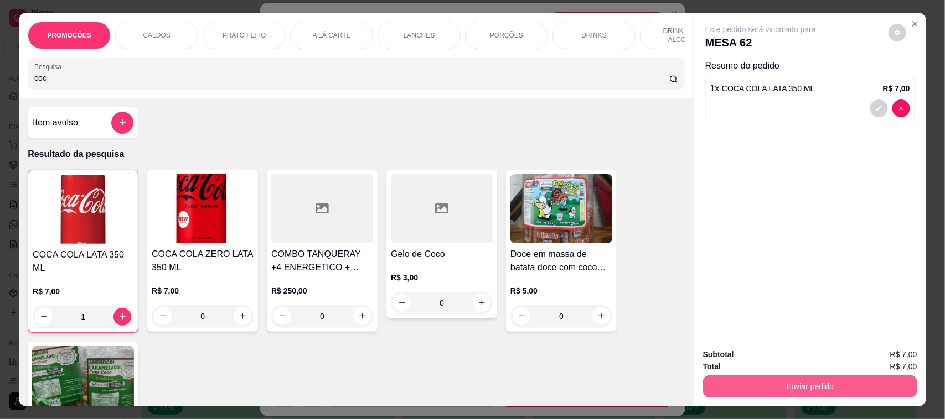
click at [739, 377] on button "Enviar pedido" at bounding box center [810, 387] width 214 height 22
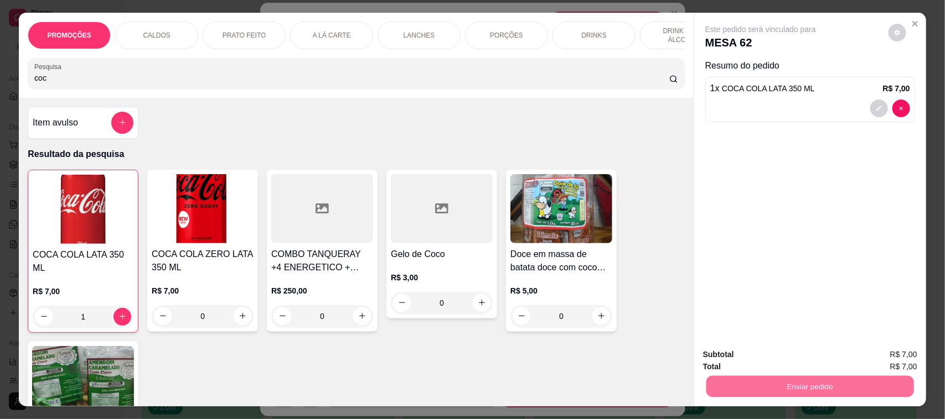
click at [745, 359] on button "Não registrar e enviar pedido" at bounding box center [773, 360] width 112 height 20
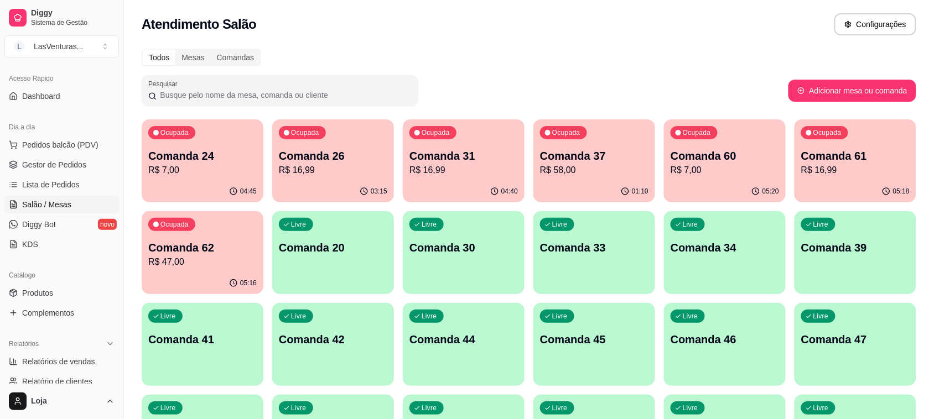
click at [303, 131] on p "Ocupada" at bounding box center [305, 132] width 28 height 9
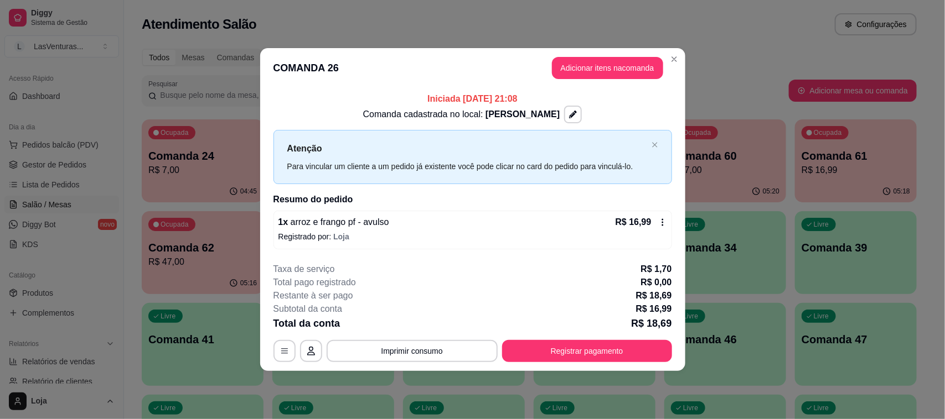
click at [410, 90] on div "Iniciada 22/08/2025 às 21:08 Comanda cadastrada no local: luiz Atenção Para vin…" at bounding box center [472, 170] width 425 height 165
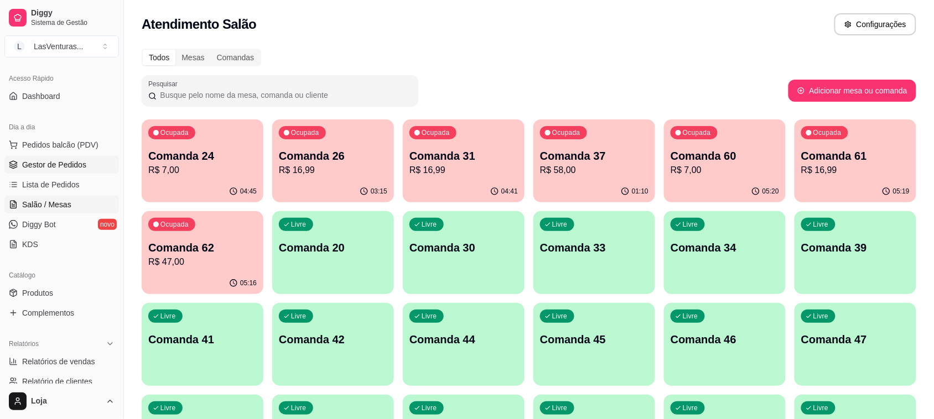
click at [29, 162] on span "Gestor de Pedidos" at bounding box center [54, 164] width 64 height 11
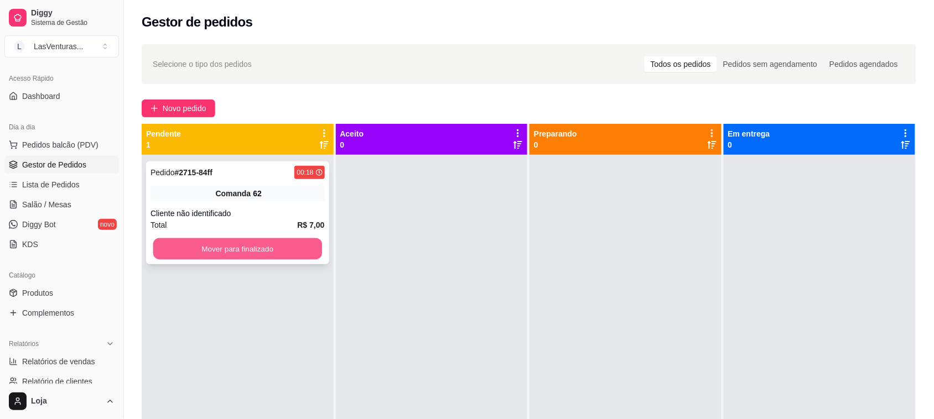
click at [213, 247] on button "Mover para finalizado" at bounding box center [237, 250] width 169 height 22
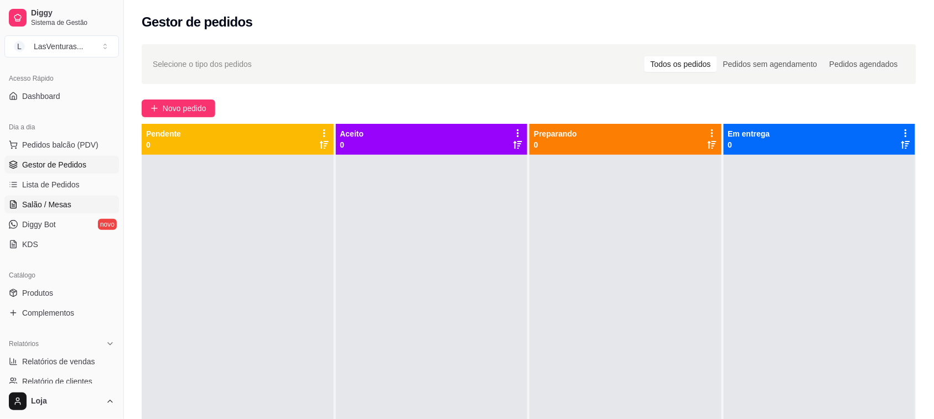
click at [39, 201] on span "Salão / Mesas" at bounding box center [46, 204] width 49 height 11
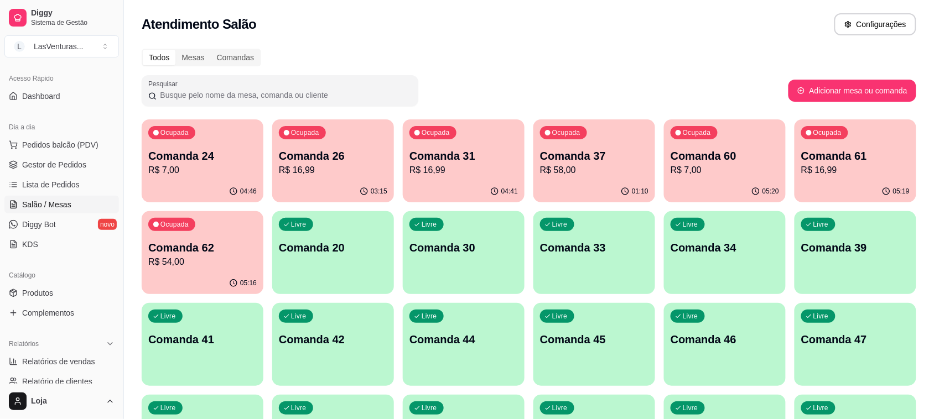
click at [576, 151] on p "Comanda 37" at bounding box center [594, 155] width 108 height 15
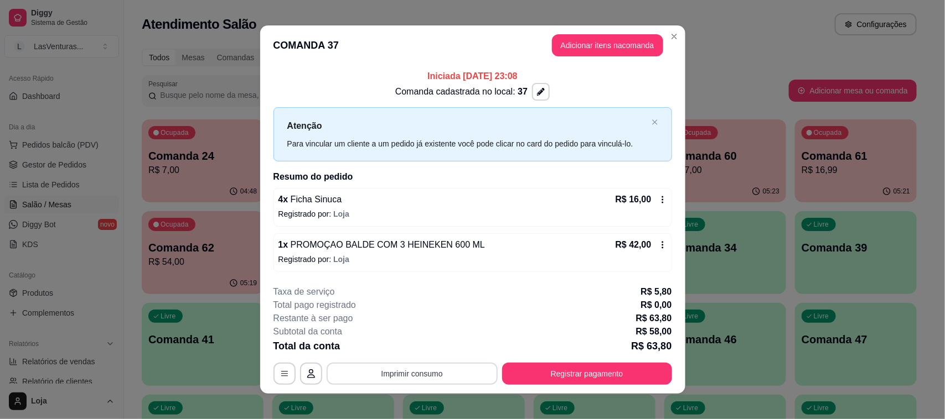
click at [360, 382] on button "Imprimir consumo" at bounding box center [411, 374] width 171 height 22
click at [402, 347] on button "IMPRESSORA" at bounding box center [409, 348] width 77 height 17
click at [532, 377] on button "Registrar pagamento" at bounding box center [587, 374] width 170 height 22
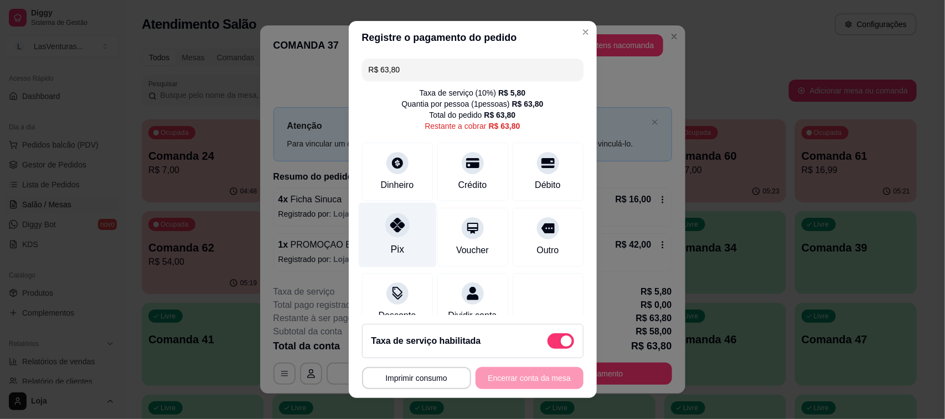
click at [393, 225] on icon at bounding box center [397, 225] width 14 height 14
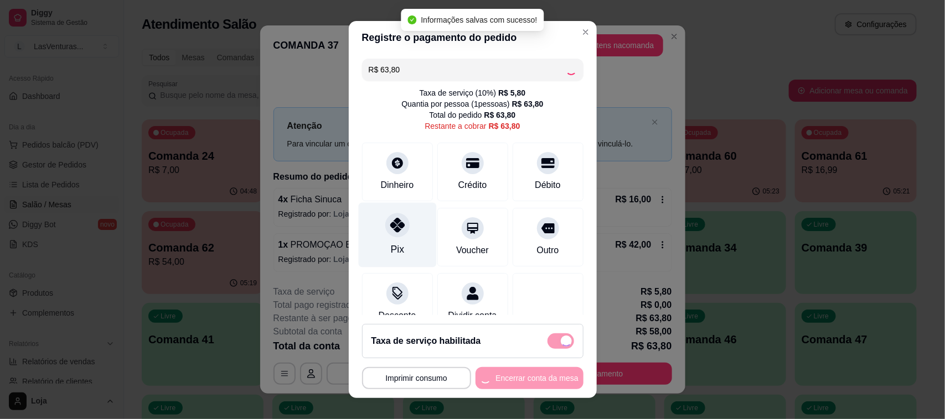
type input "R$ 0,00"
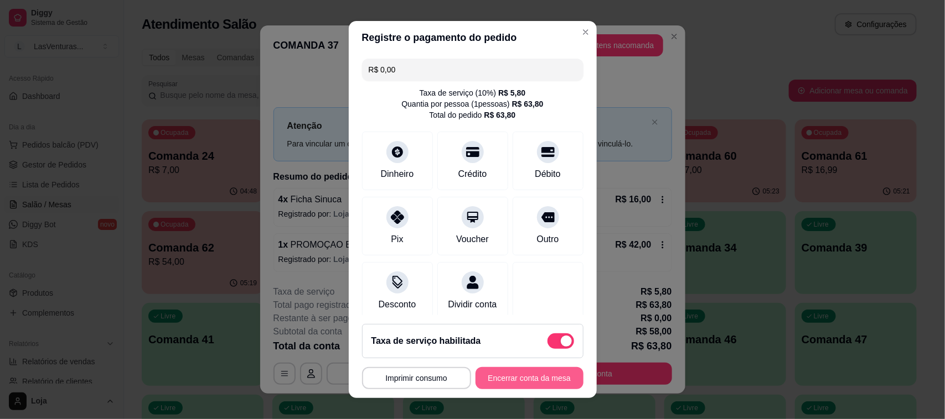
click at [507, 382] on button "Encerrar conta da mesa" at bounding box center [529, 378] width 108 height 22
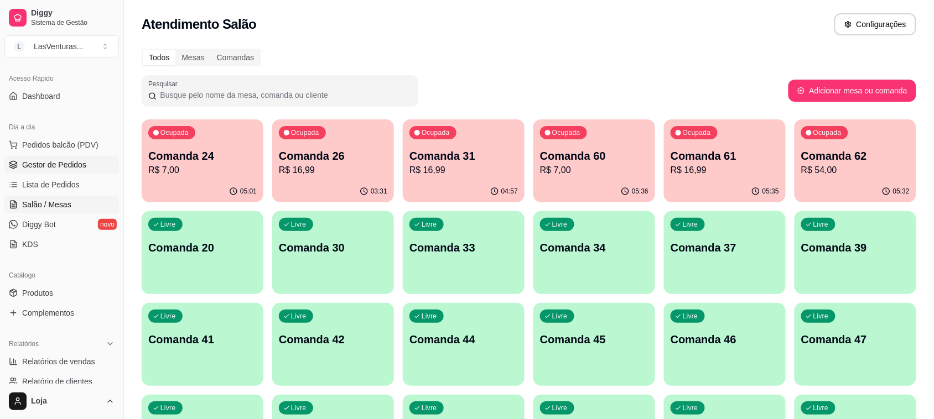
click at [42, 167] on span "Gestor de Pedidos" at bounding box center [54, 164] width 64 height 11
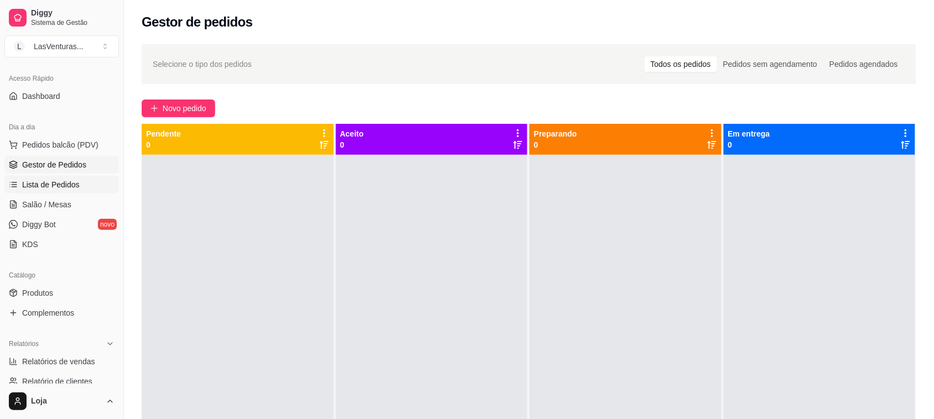
click at [59, 183] on span "Lista de Pedidos" at bounding box center [51, 184] width 58 height 11
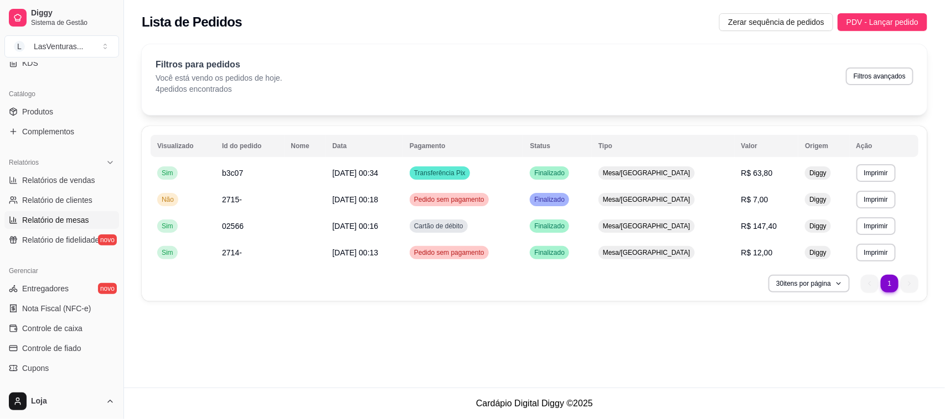
scroll to position [277, 0]
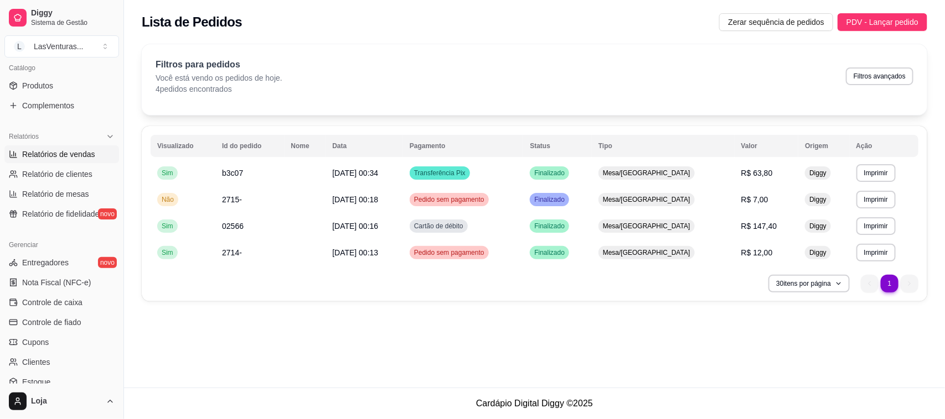
click at [57, 160] on link "Relatórios de vendas" at bounding box center [61, 155] width 115 height 18
select select "ALL"
select select "0"
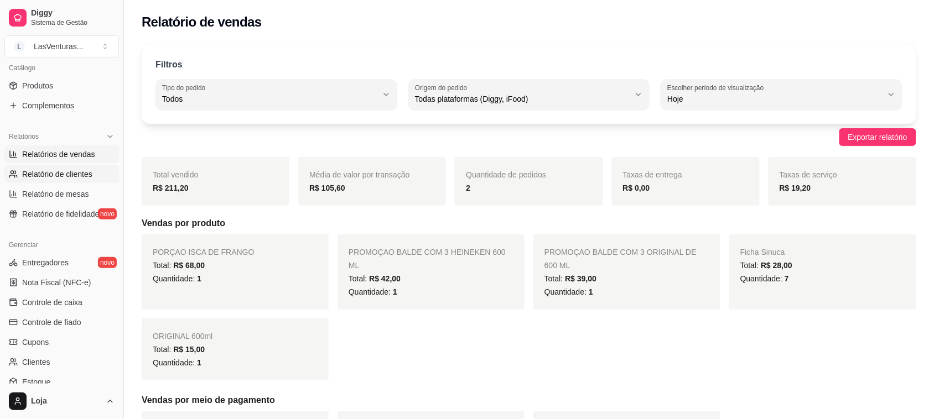
click at [68, 173] on span "Relatório de clientes" at bounding box center [57, 174] width 70 height 11
select select "30"
select select "HIGHEST_TOTAL_SPENT_WITH_ORDERS"
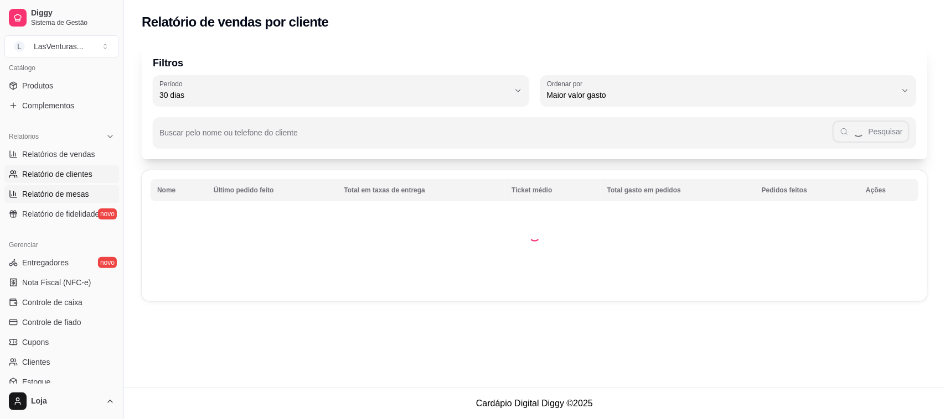
click at [66, 194] on span "Relatório de mesas" at bounding box center [55, 194] width 67 height 11
select select "TOTAL_OF_ORDERS"
select select "7"
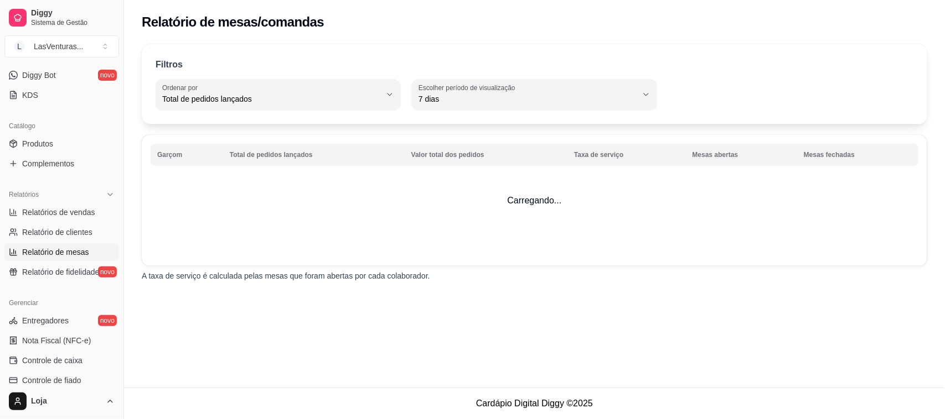
scroll to position [138, 0]
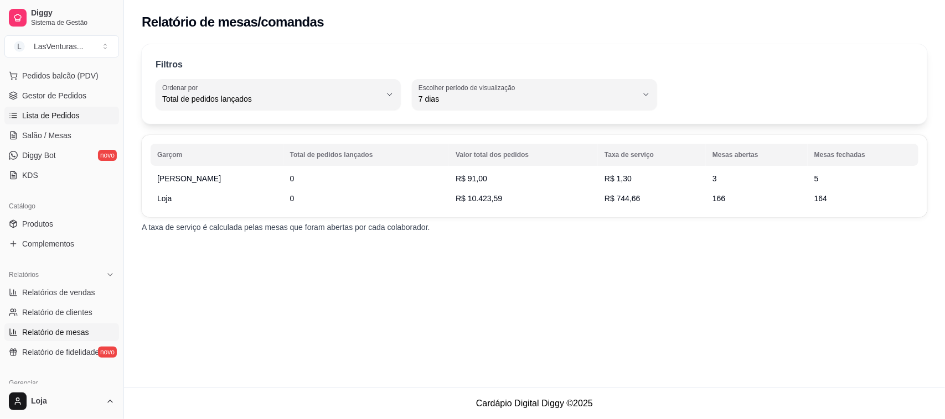
click at [45, 114] on span "Lista de Pedidos" at bounding box center [51, 115] width 58 height 11
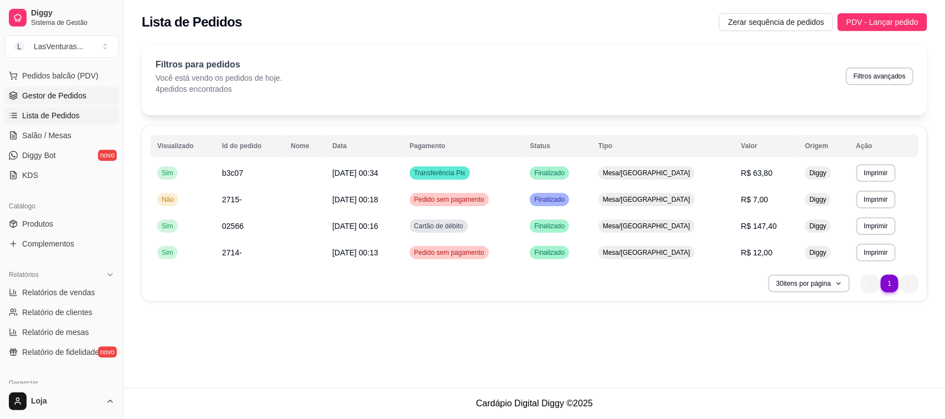
click at [57, 100] on span "Gestor de Pedidos" at bounding box center [54, 95] width 64 height 11
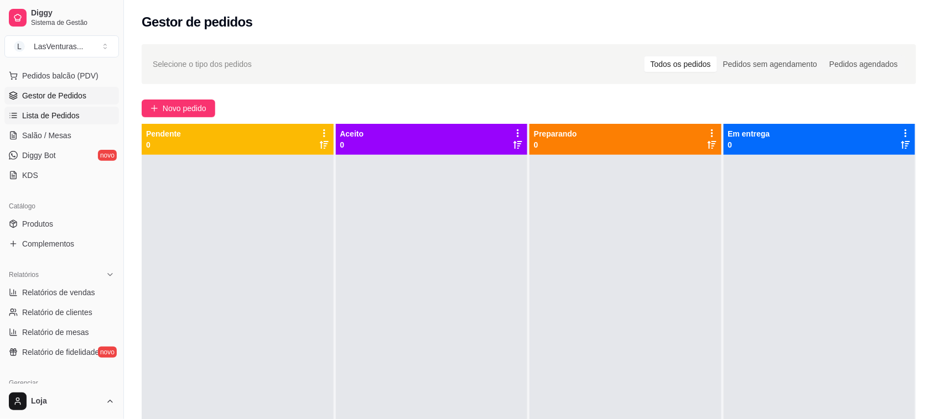
click at [39, 120] on span "Lista de Pedidos" at bounding box center [51, 115] width 58 height 11
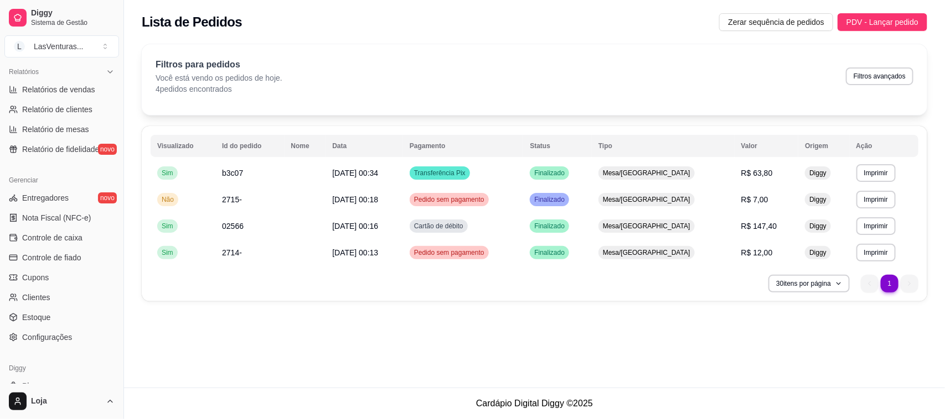
scroll to position [346, 0]
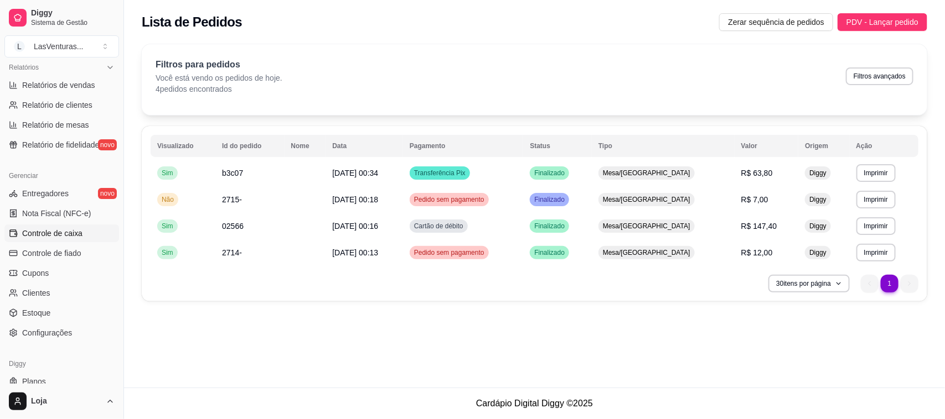
click at [68, 236] on span "Controle de caixa" at bounding box center [52, 233] width 60 height 11
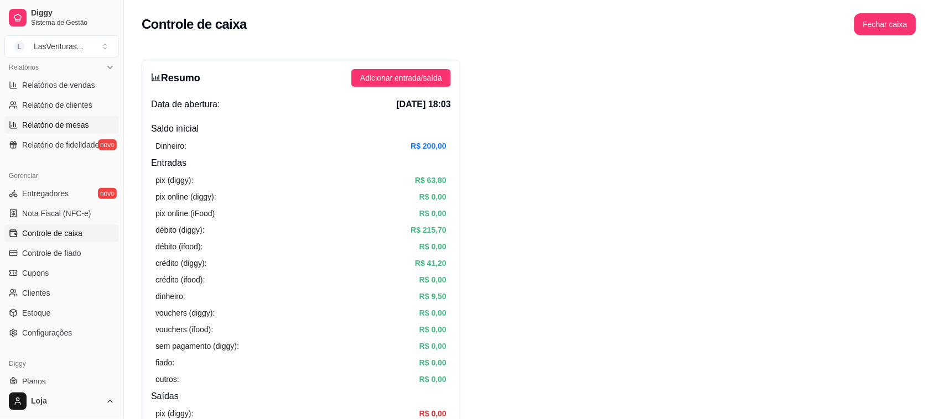
click at [74, 130] on span "Relatório de mesas" at bounding box center [55, 125] width 67 height 11
select select "TOTAL_OF_ORDERS"
select select "7"
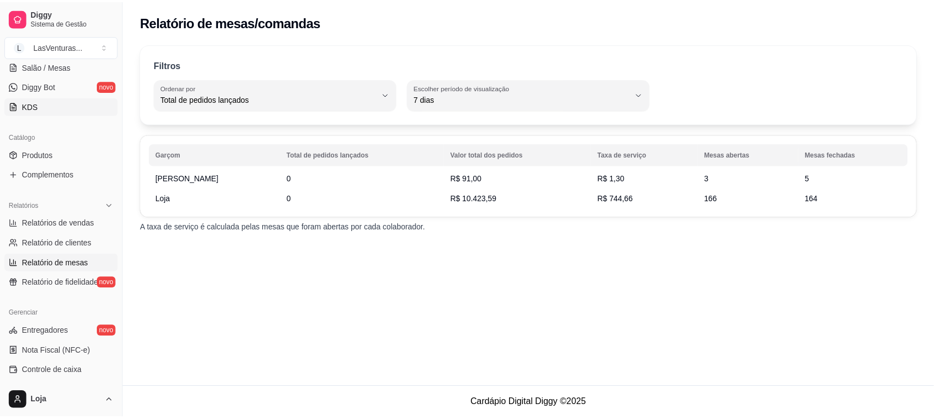
scroll to position [138, 0]
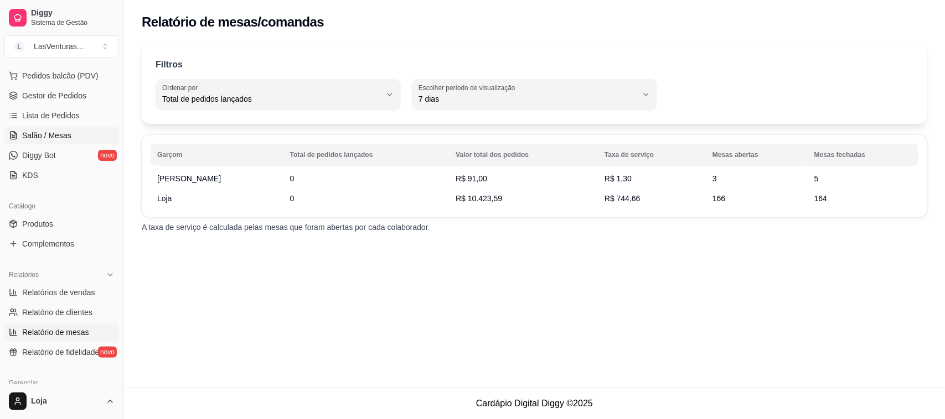
click at [39, 132] on span "Salão / Mesas" at bounding box center [46, 135] width 49 height 11
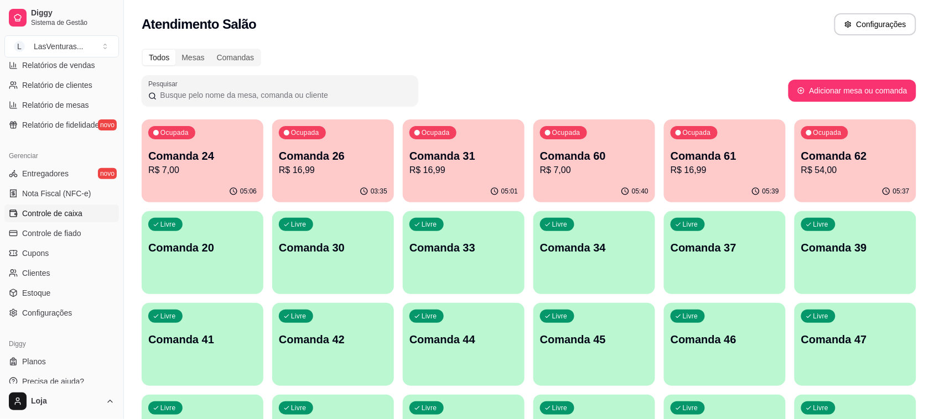
scroll to position [376, 0]
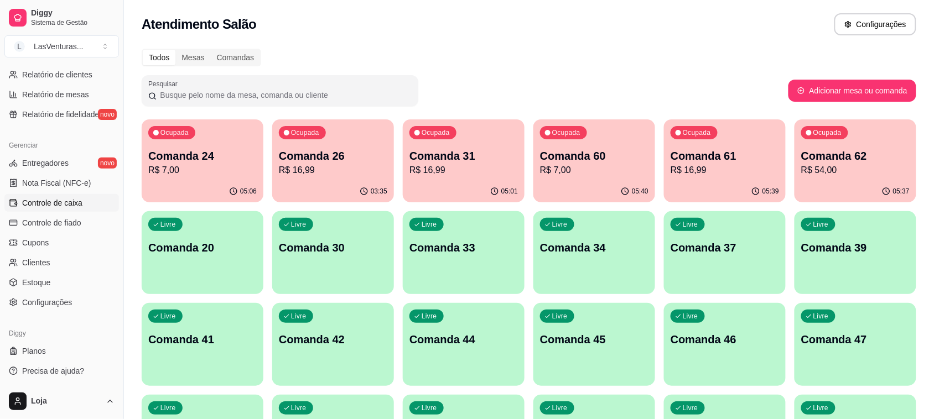
drag, startPoint x: 65, startPoint y: 199, endPoint x: 59, endPoint y: 200, distance: 6.1
click at [65, 200] on span "Controle de caixa" at bounding box center [52, 203] width 60 height 11
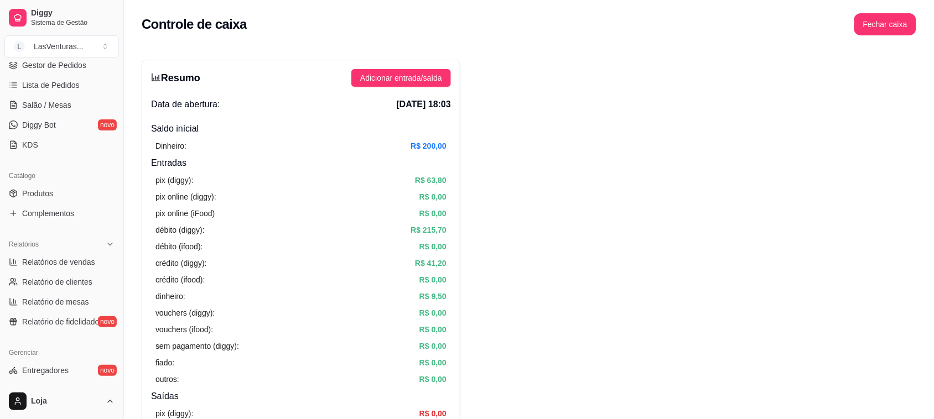
scroll to position [100, 0]
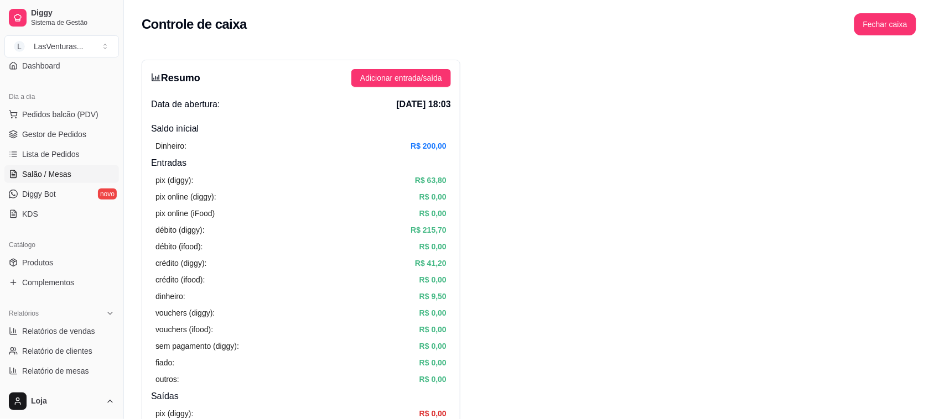
click at [17, 170] on icon at bounding box center [13, 174] width 9 height 9
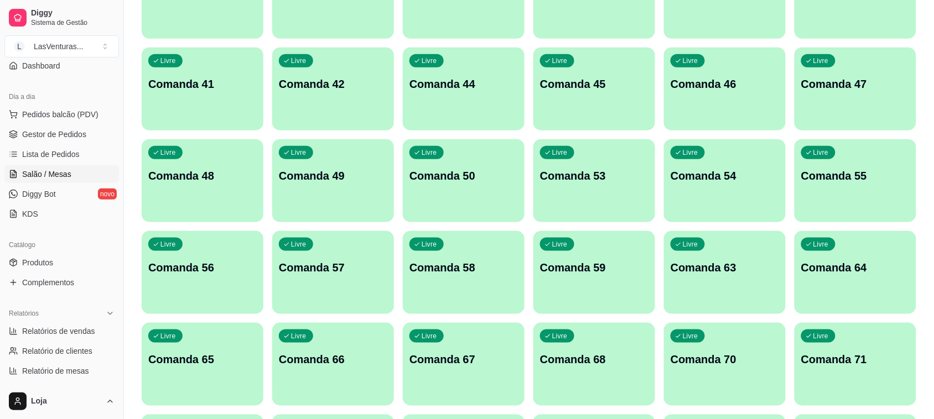
scroll to position [277, 0]
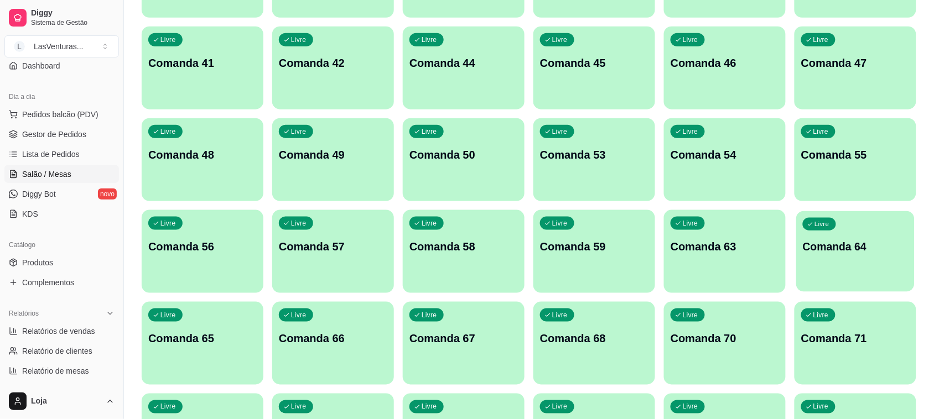
click at [822, 247] on p "Comanda 64" at bounding box center [855, 247] width 105 height 15
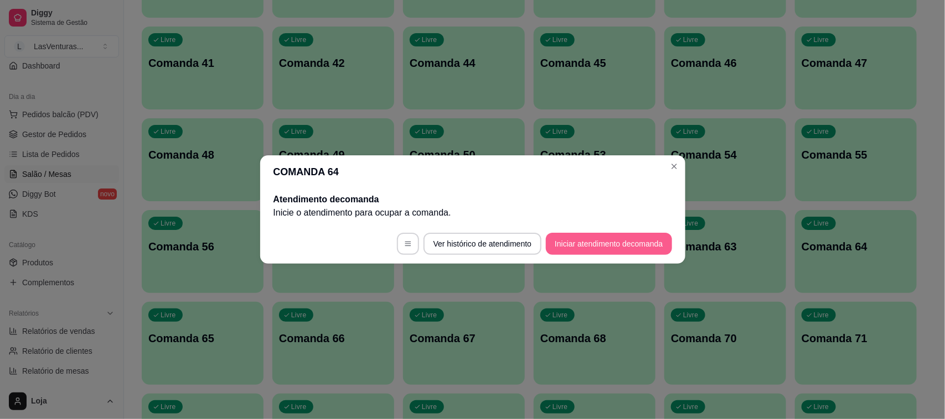
click at [625, 237] on button "Iniciar atendimento de comanda" at bounding box center [609, 244] width 126 height 22
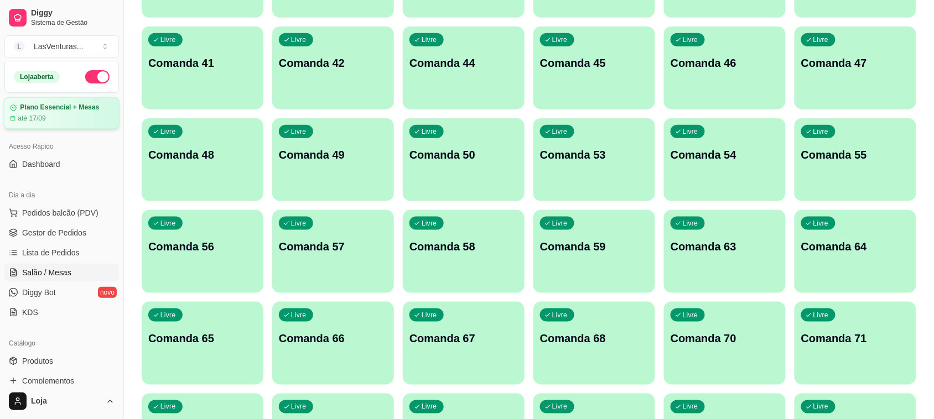
scroll to position [0, 0]
click at [76, 210] on span "Pedidos balcão (PDV)" at bounding box center [60, 214] width 76 height 11
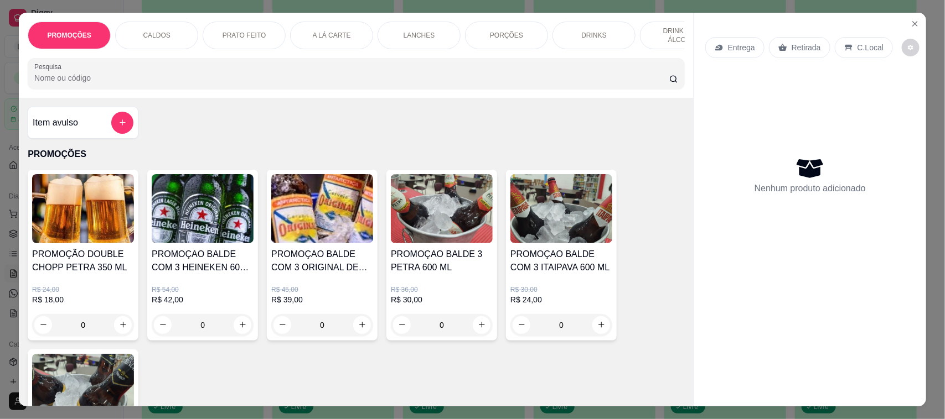
click at [81, 84] on input "Pesquisa" at bounding box center [351, 77] width 635 height 11
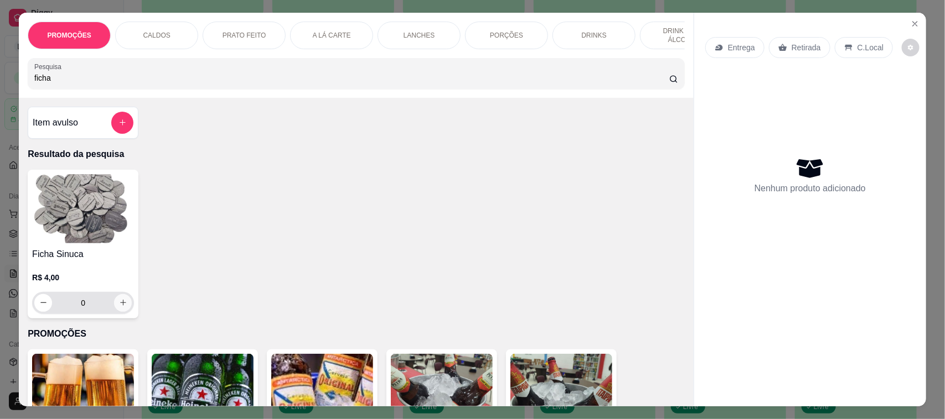
type input "ficha"
click at [118, 312] on button "increase-product-quantity" at bounding box center [123, 303] width 18 height 18
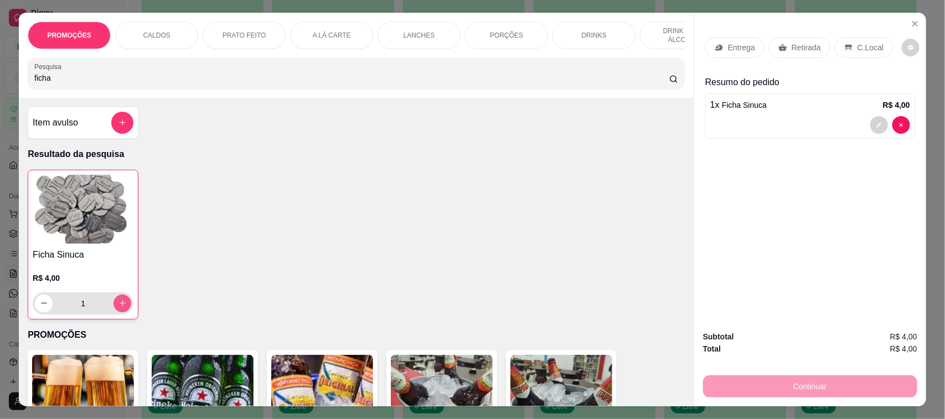
type input "1"
click at [118, 312] on button "increase-product-quantity" at bounding box center [122, 303] width 17 height 17
type input "2"
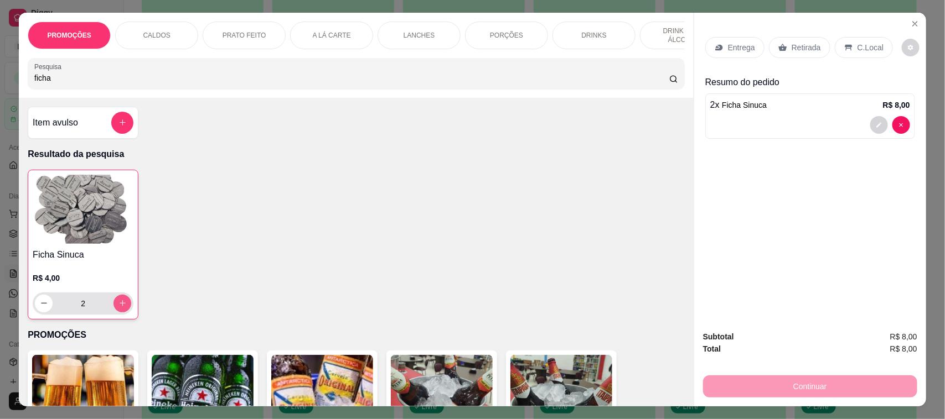
click at [118, 313] on button "increase-product-quantity" at bounding box center [122, 304] width 18 height 18
type input "3"
click at [772, 396] on div "Continuar" at bounding box center [810, 385] width 214 height 25
click at [782, 53] on div "Retirada" at bounding box center [799, 47] width 61 height 21
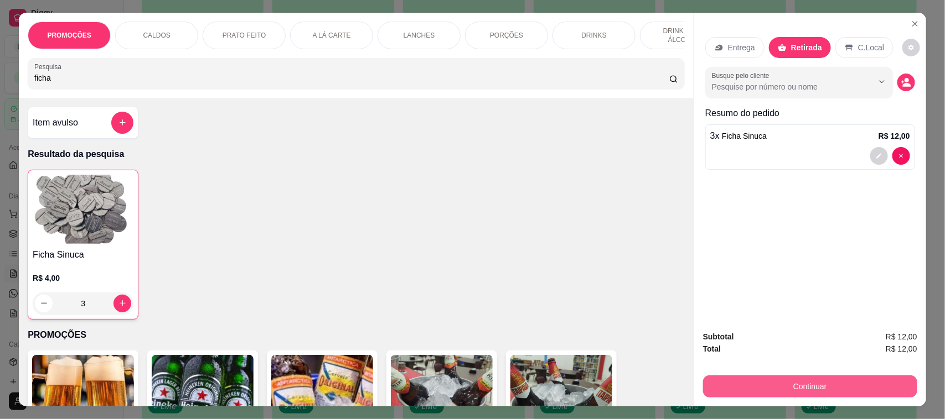
click at [779, 385] on button "Continuar" at bounding box center [810, 387] width 214 height 22
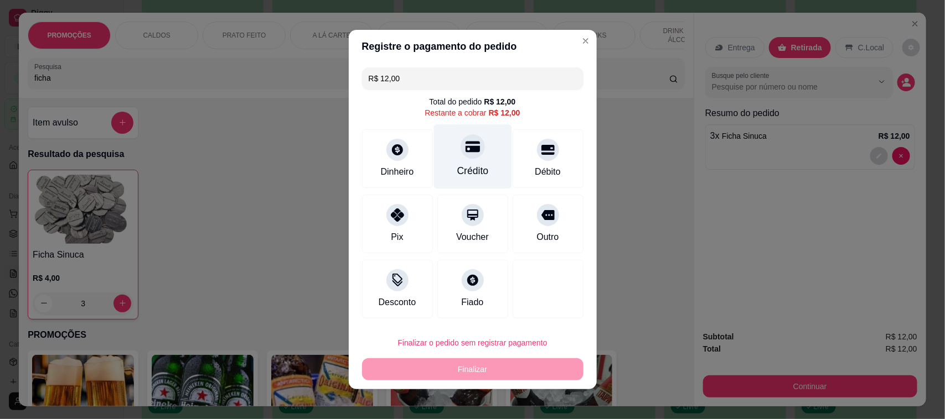
click at [465, 151] on icon at bounding box center [472, 147] width 14 height 11
type input "R$ 0,00"
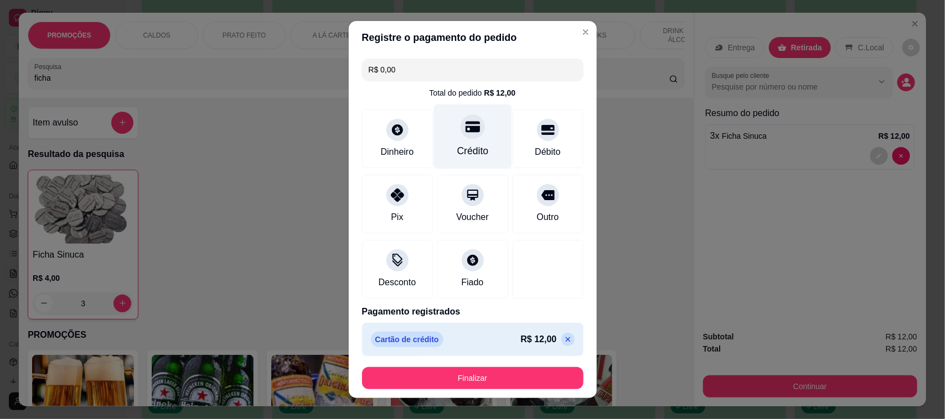
click at [457, 151] on div "Crédito" at bounding box center [473, 151] width 32 height 14
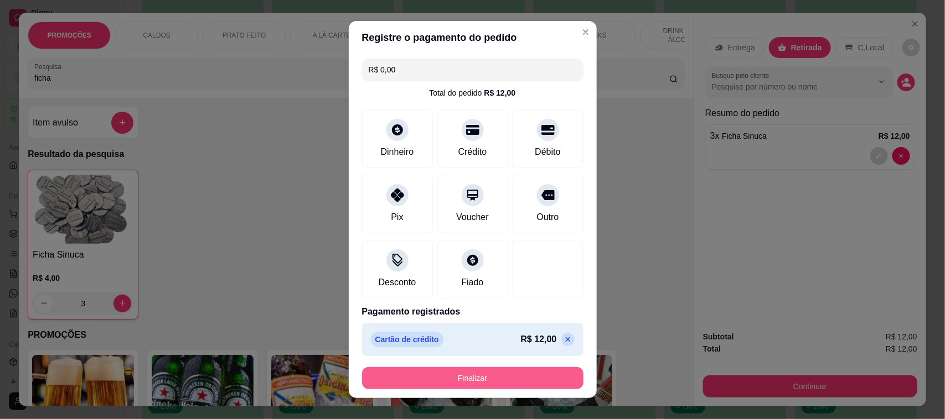
click at [459, 382] on button "Finalizar" at bounding box center [472, 378] width 221 height 22
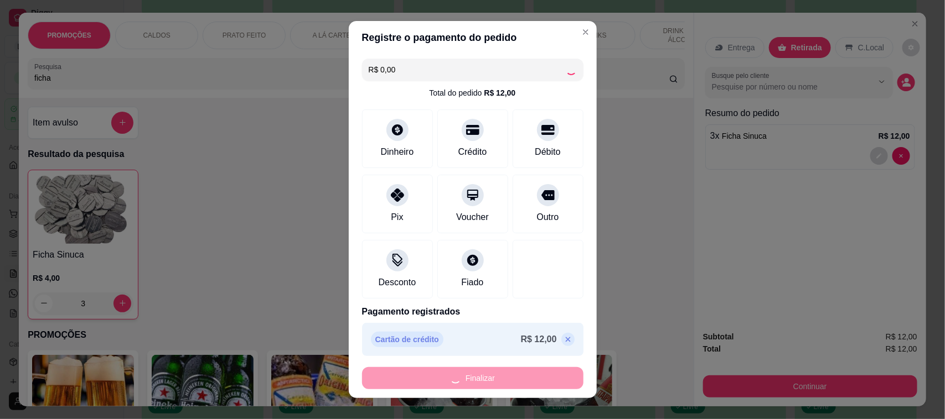
type input "0"
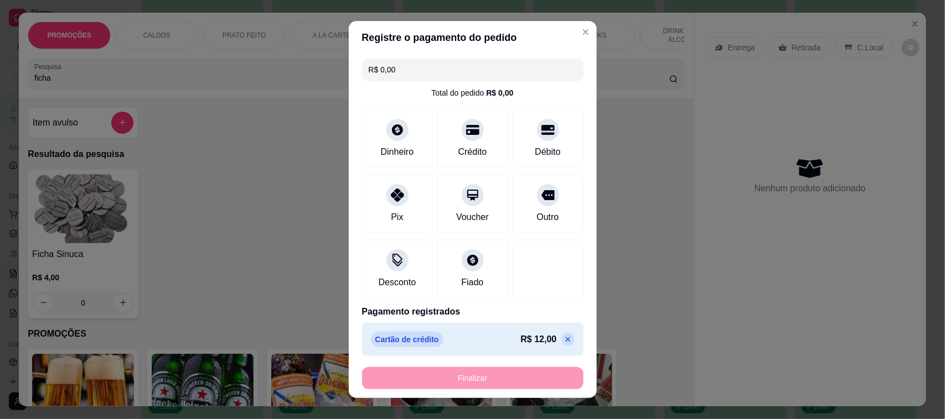
type input "-R$ 12,00"
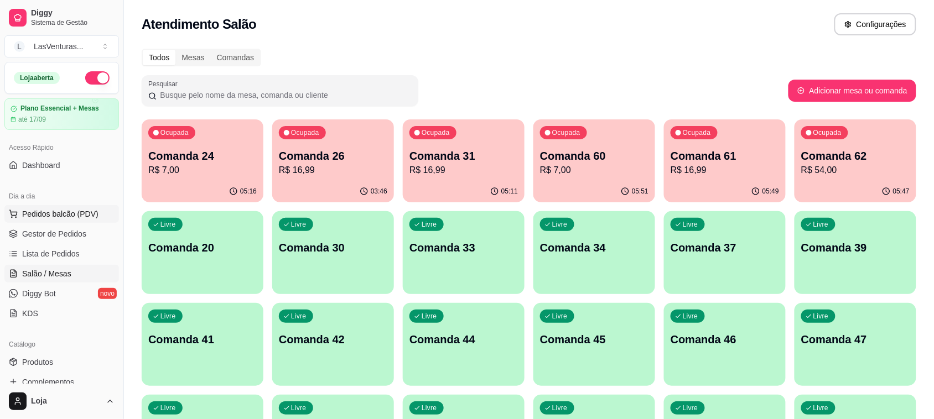
click at [68, 208] on button "Pedidos balcão (PDV)" at bounding box center [61, 214] width 115 height 18
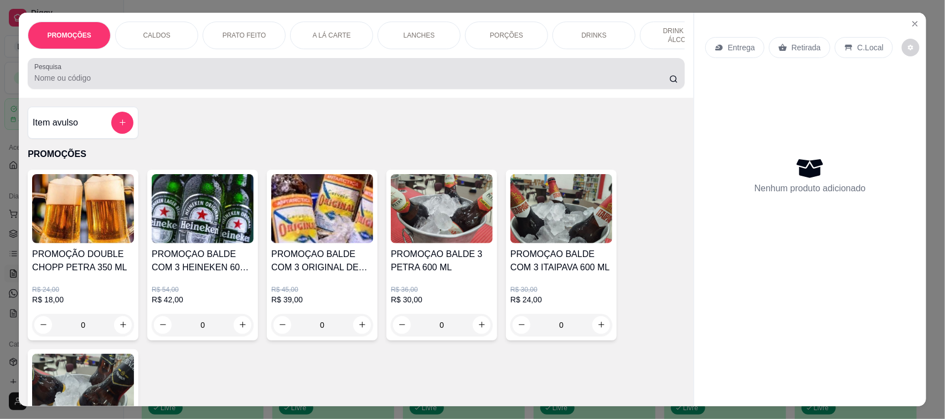
click at [127, 81] on div at bounding box center [356, 74] width 644 height 22
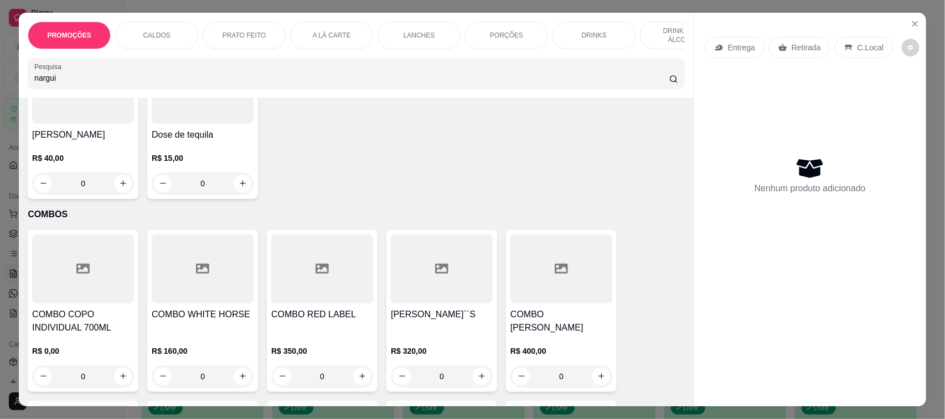
scroll to position [6641, 0]
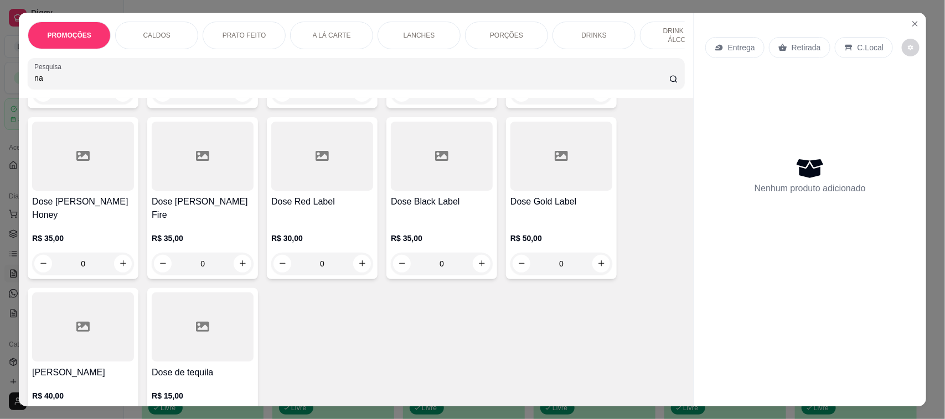
type input "n"
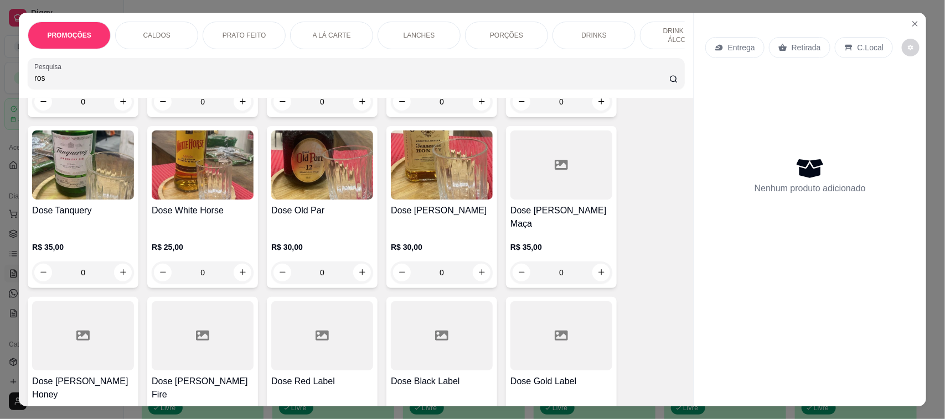
scroll to position [6776, 0]
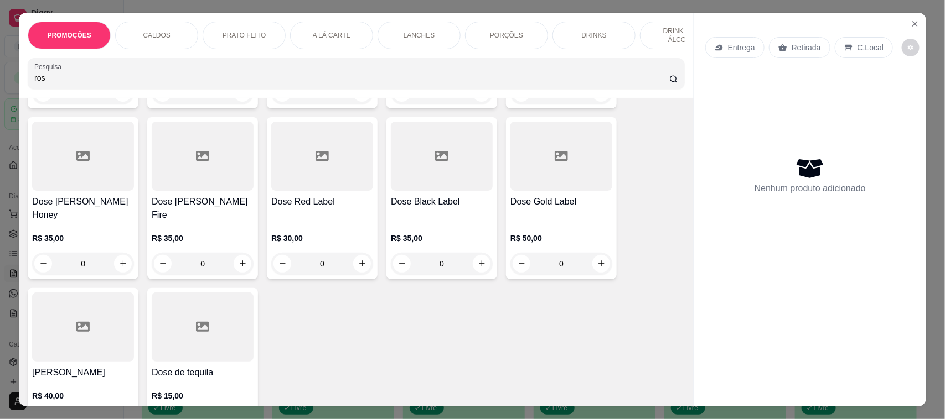
type input "ros"
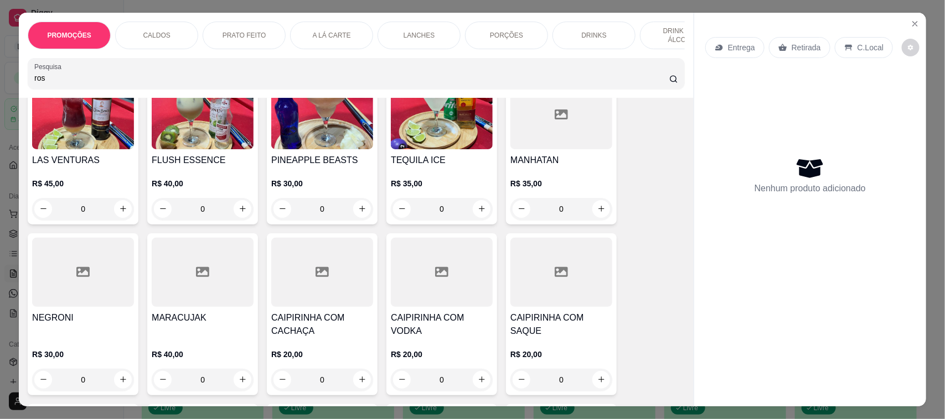
scroll to position [0, 0]
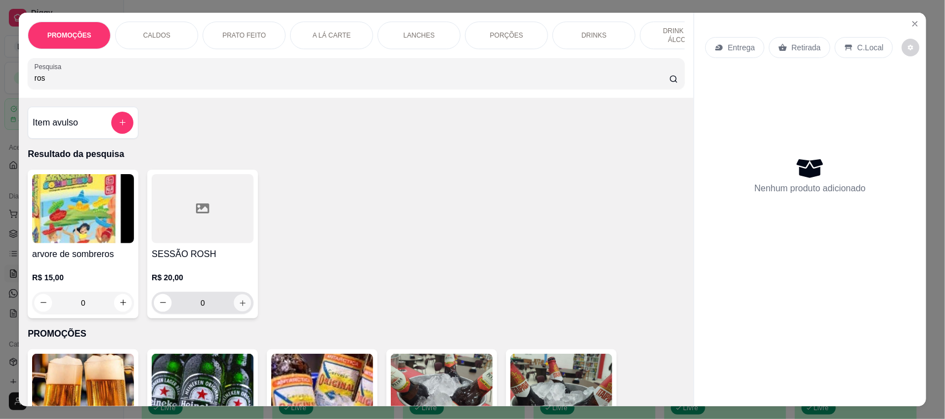
click at [242, 312] on button "increase-product-quantity" at bounding box center [242, 302] width 17 height 17
type input "1"
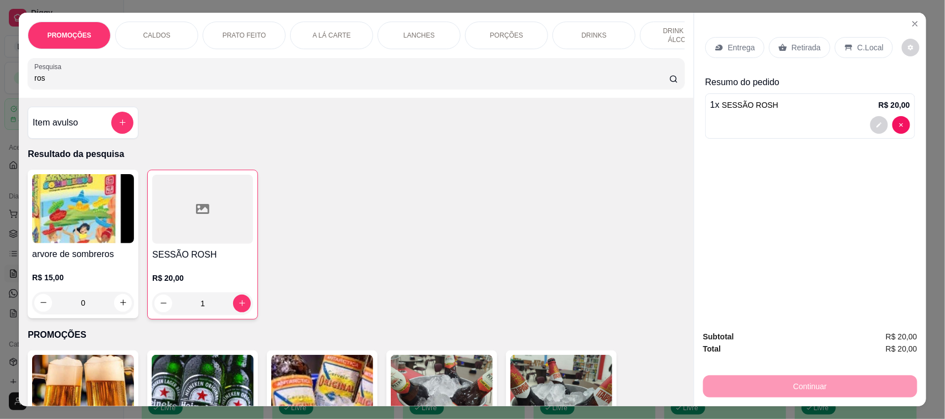
click at [811, 42] on p "Retirada" at bounding box center [805, 47] width 29 height 11
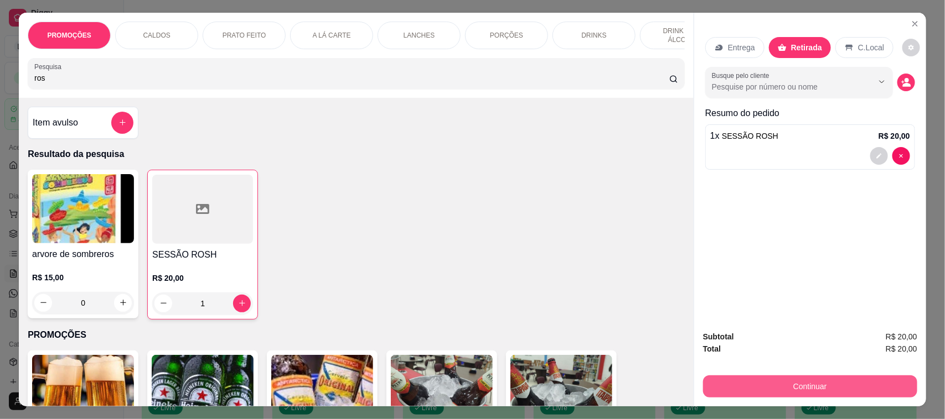
click at [749, 378] on button "Continuar" at bounding box center [810, 387] width 214 height 22
click at [754, 377] on button "Continuar" at bounding box center [810, 387] width 208 height 22
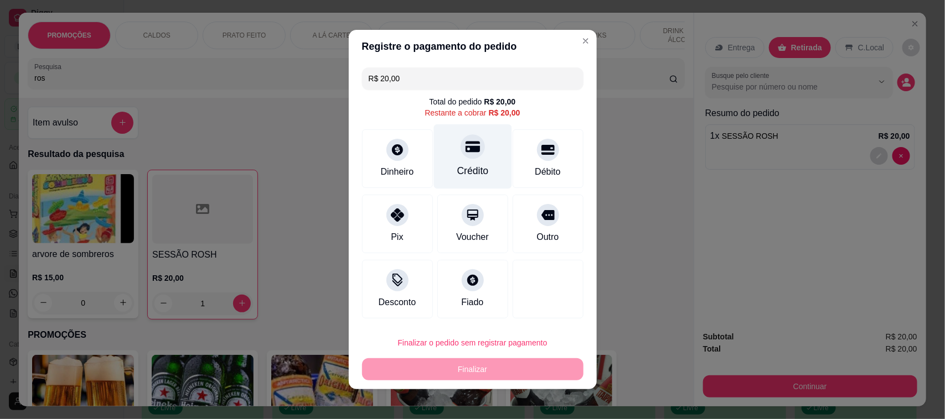
click at [467, 159] on div "Crédito" at bounding box center [472, 157] width 78 height 65
type input "R$ 0,00"
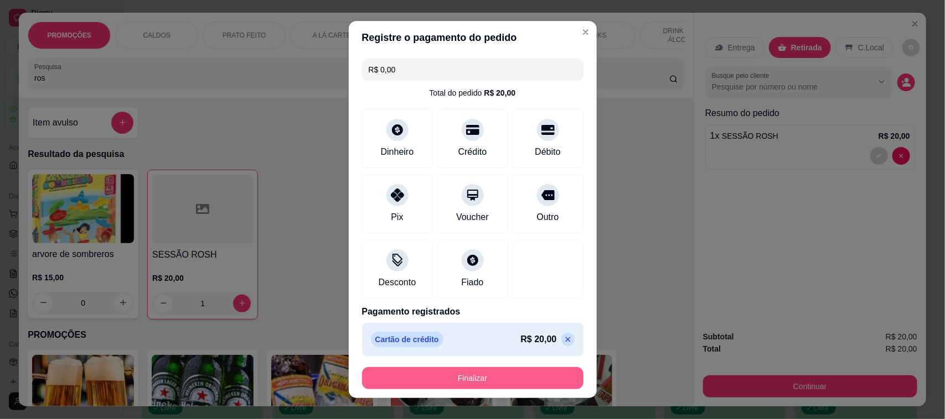
click at [454, 380] on button "Finalizar" at bounding box center [472, 378] width 221 height 22
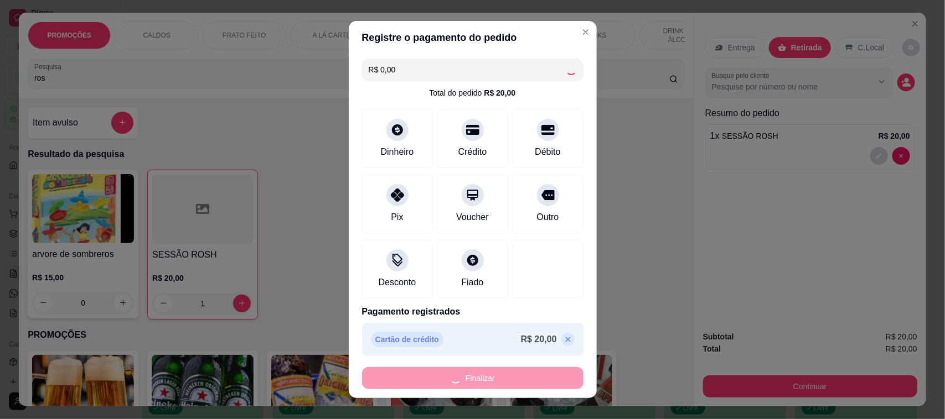
type input "0"
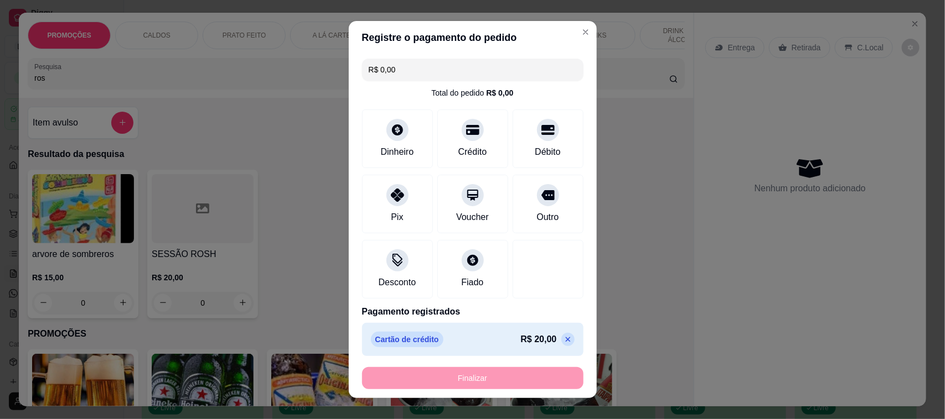
type input "-R$ 20,00"
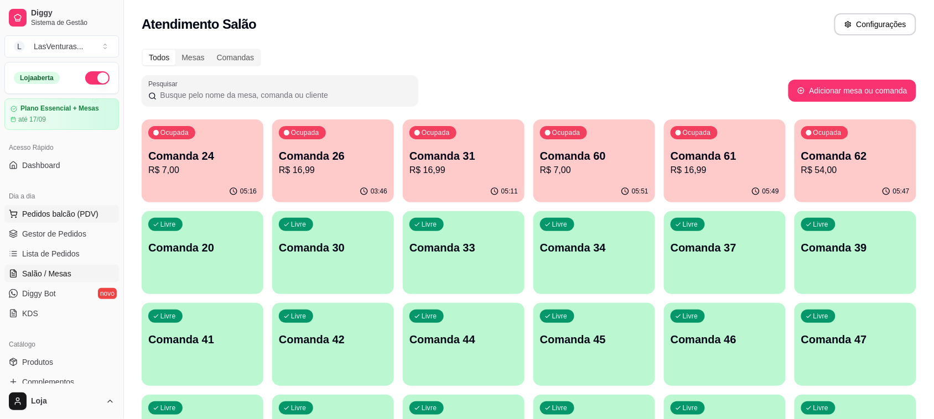
click at [38, 208] on button "Pedidos balcão (PDV)" at bounding box center [61, 214] width 115 height 18
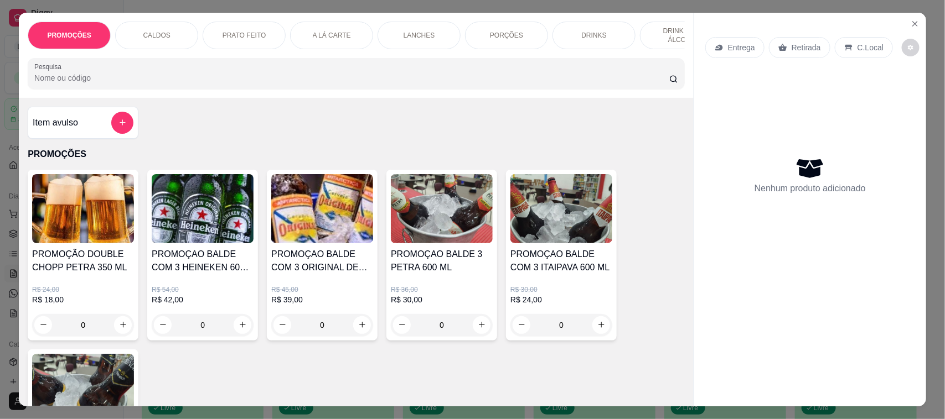
click at [117, 84] on input "Pesquisa" at bounding box center [351, 77] width 635 height 11
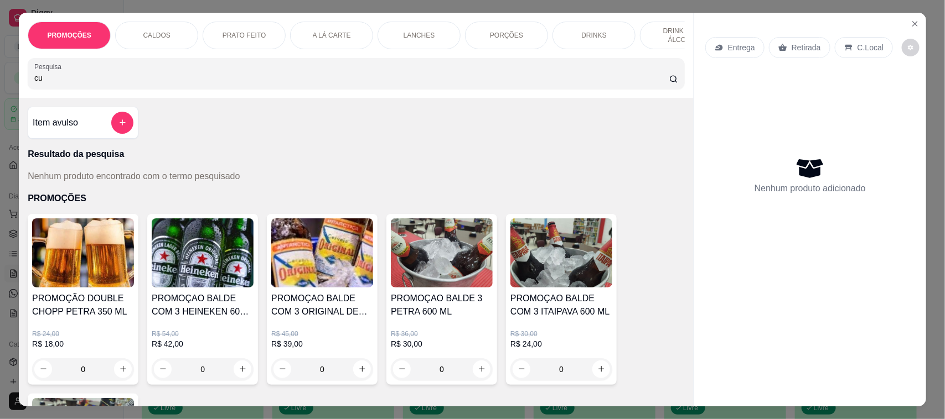
type input "c"
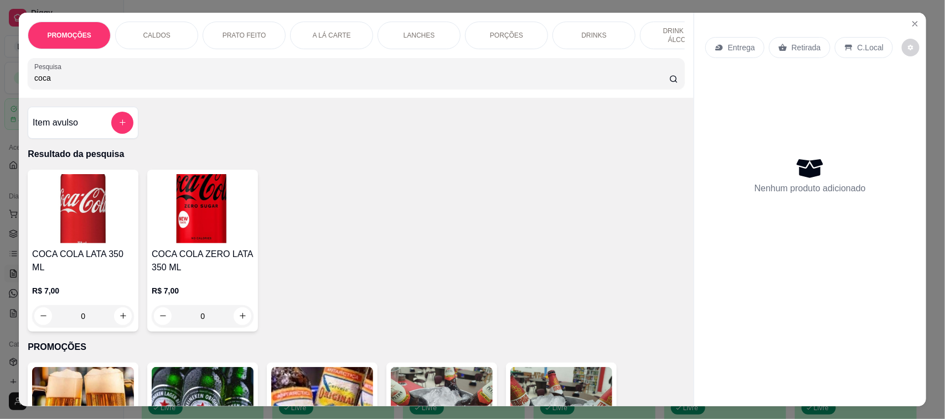
type input "coca"
click at [122, 319] on button "increase-product-quantity" at bounding box center [123, 316] width 17 height 17
type input "1"
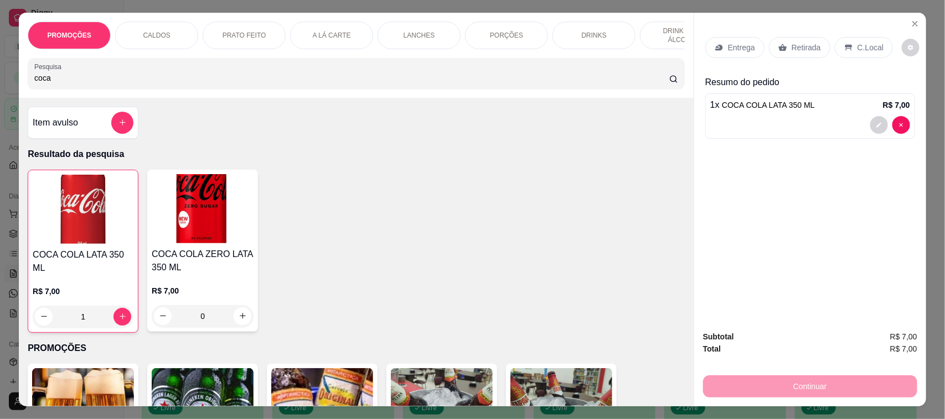
click at [800, 51] on p "Retirada" at bounding box center [805, 47] width 29 height 11
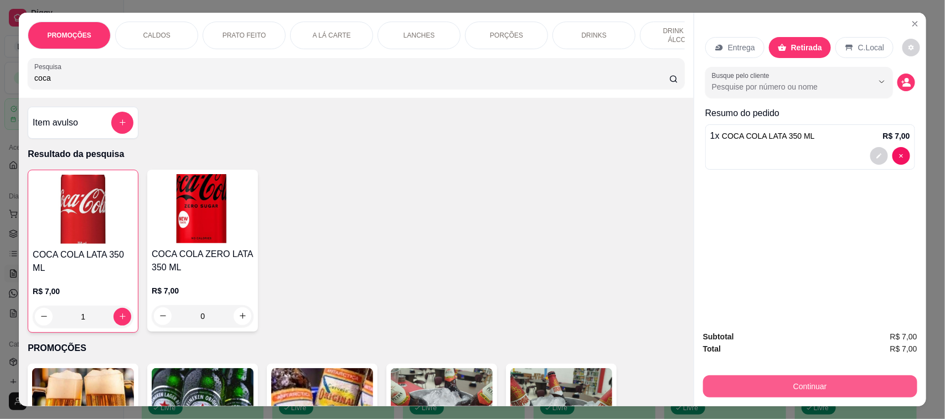
click at [766, 380] on button "Continuar" at bounding box center [810, 387] width 214 height 22
click at [763, 386] on button "Continuar" at bounding box center [810, 387] width 214 height 22
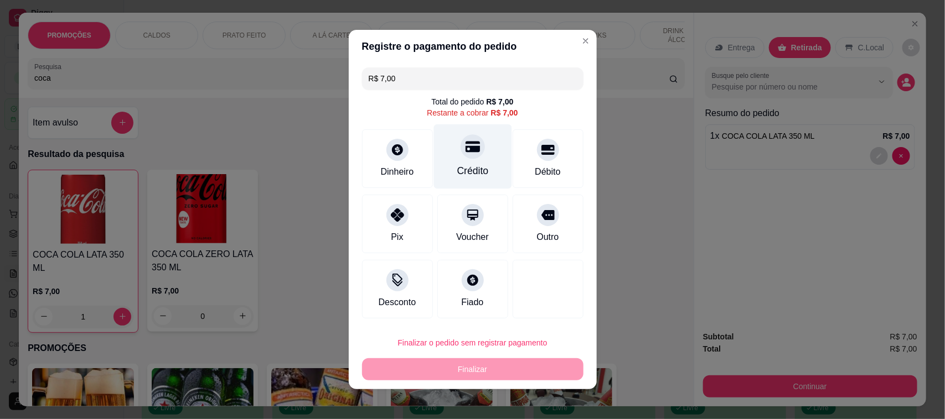
click at [467, 156] on div at bounding box center [472, 146] width 24 height 24
type input "R$ 0,00"
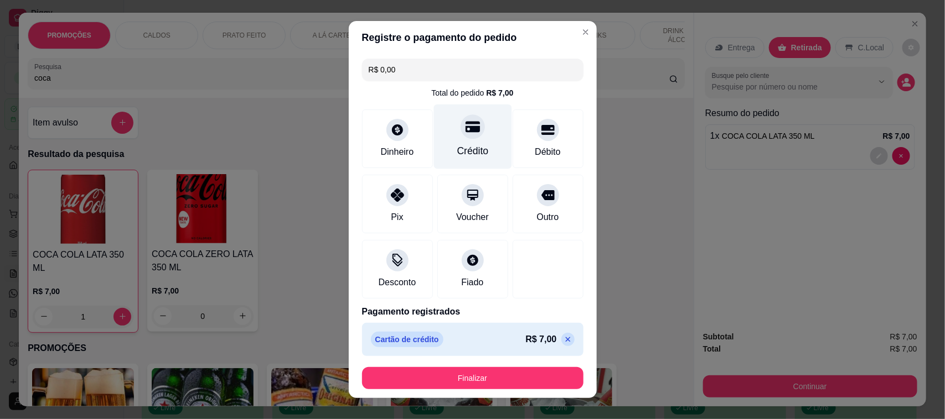
click at [460, 134] on div at bounding box center [472, 127] width 24 height 24
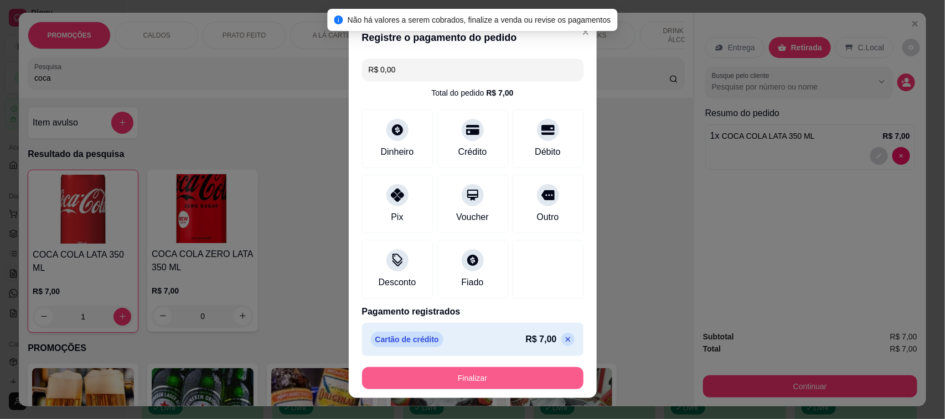
click at [432, 377] on button "Finalizar" at bounding box center [472, 378] width 221 height 22
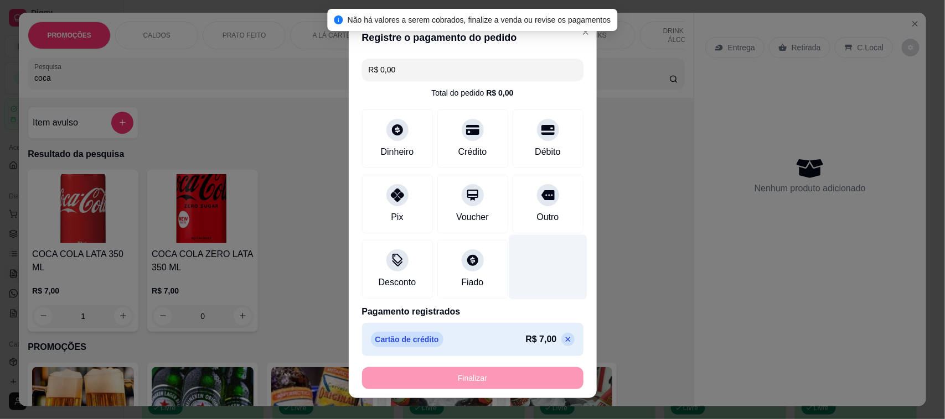
type input "0"
type input "-R$ 7,00"
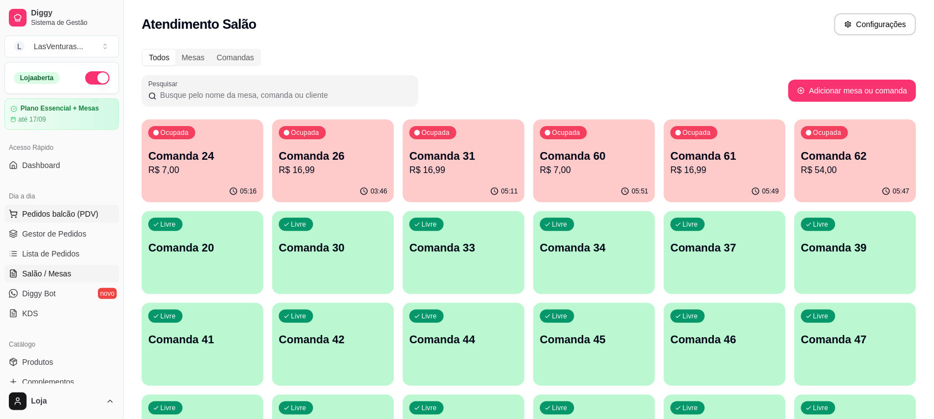
click at [28, 208] on button "Pedidos balcão (PDV)" at bounding box center [61, 214] width 115 height 18
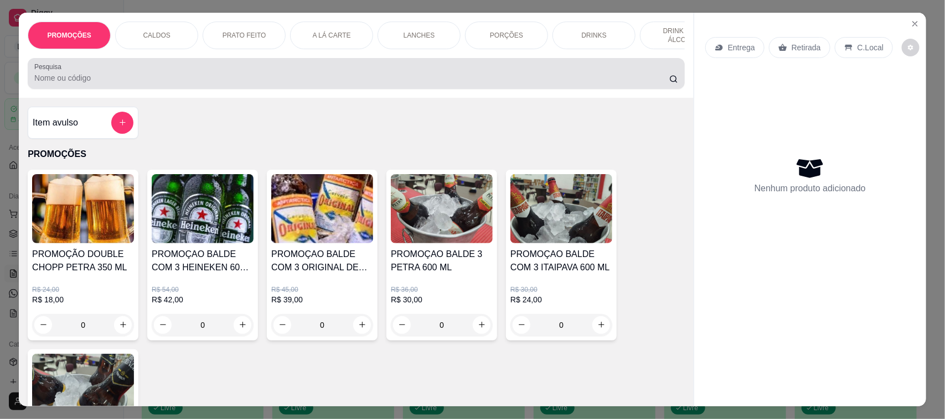
click at [134, 84] on input "Pesquisa" at bounding box center [351, 77] width 635 height 11
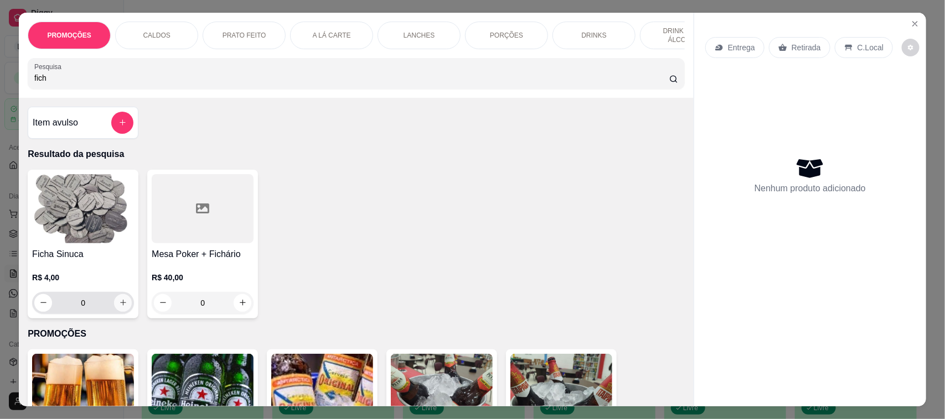
type input "fich"
click at [119, 307] on icon "increase-product-quantity" at bounding box center [123, 303] width 8 height 8
type input "1"
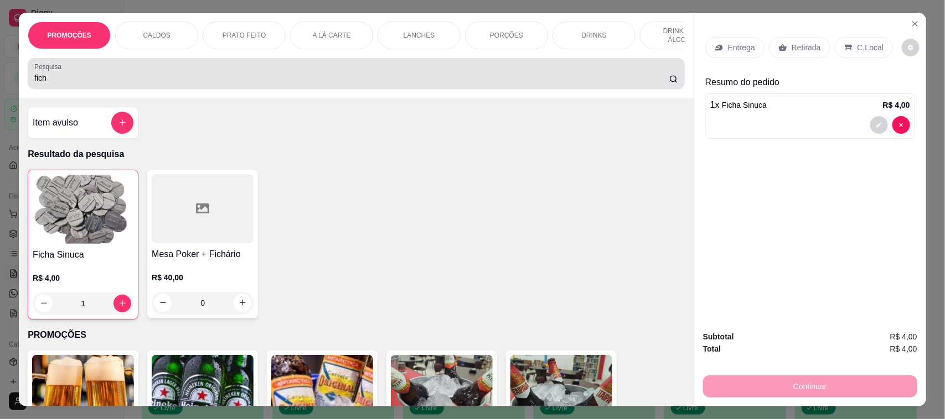
click at [72, 84] on input "fich" at bounding box center [351, 77] width 635 height 11
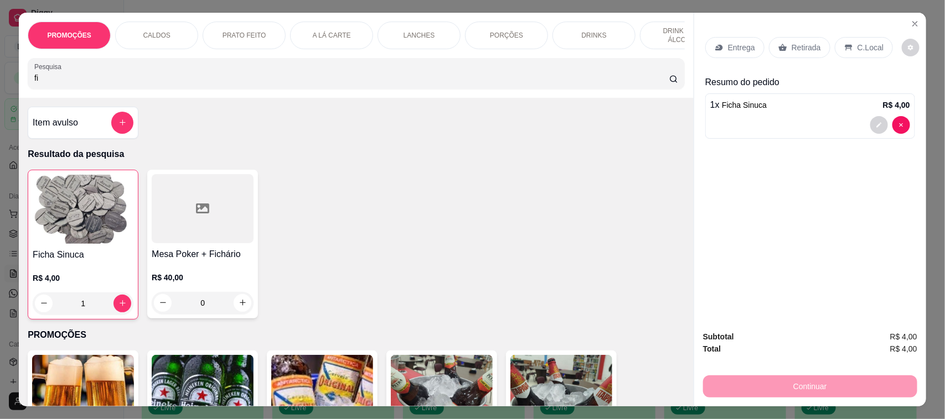
type input "f"
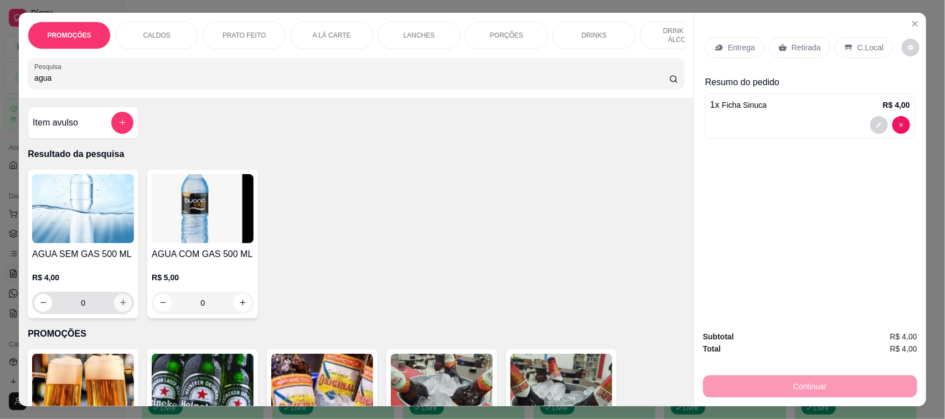
type input "agua"
click at [117, 312] on button "increase-product-quantity" at bounding box center [123, 303] width 18 height 18
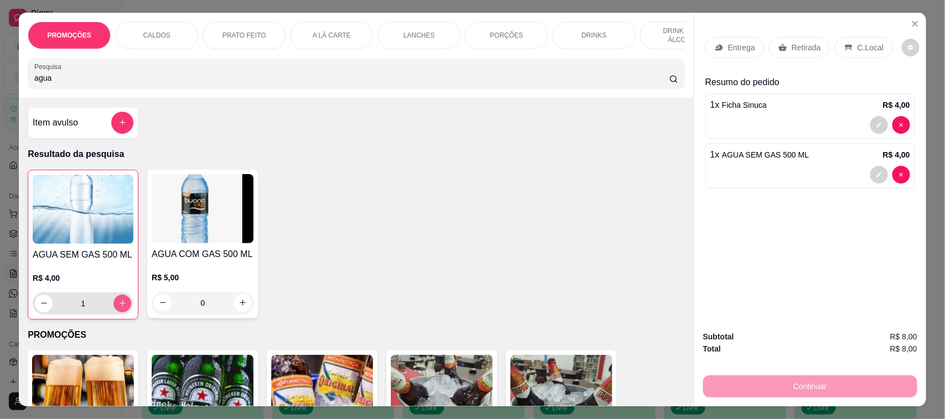
type input "1"
click at [791, 43] on p "Retirada" at bounding box center [805, 47] width 29 height 11
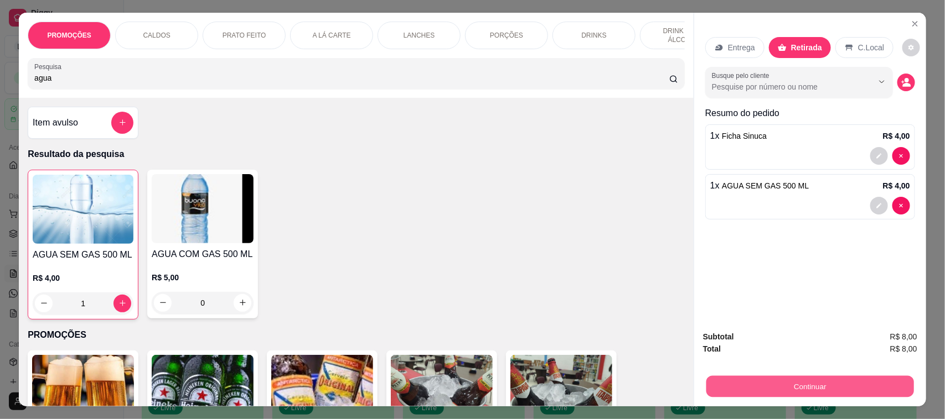
click at [808, 381] on button "Continuar" at bounding box center [810, 387] width 208 height 22
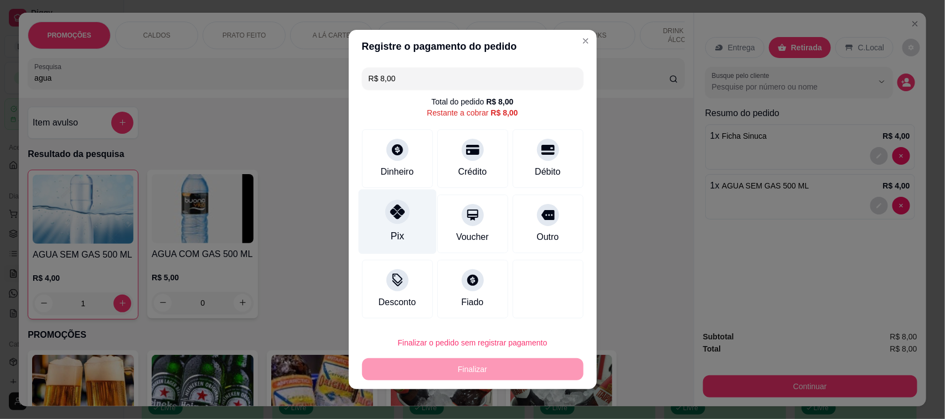
click at [386, 225] on div "Pix" at bounding box center [397, 222] width 78 height 65
type input "R$ 0,00"
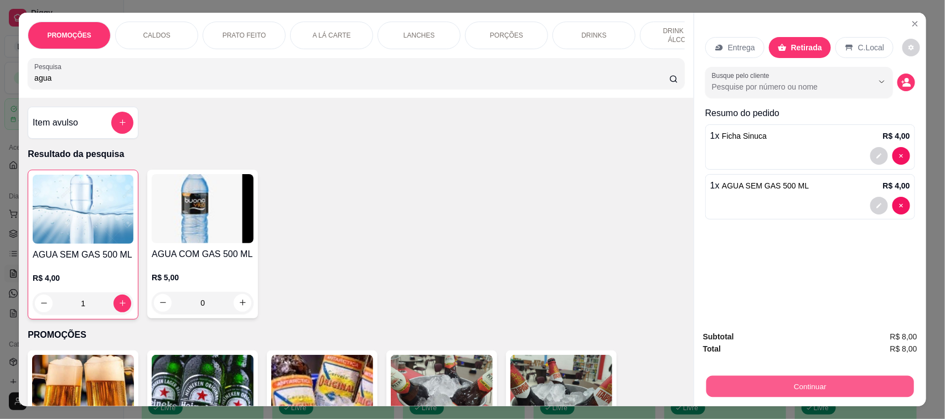
click at [801, 388] on button "Continuar" at bounding box center [810, 387] width 208 height 22
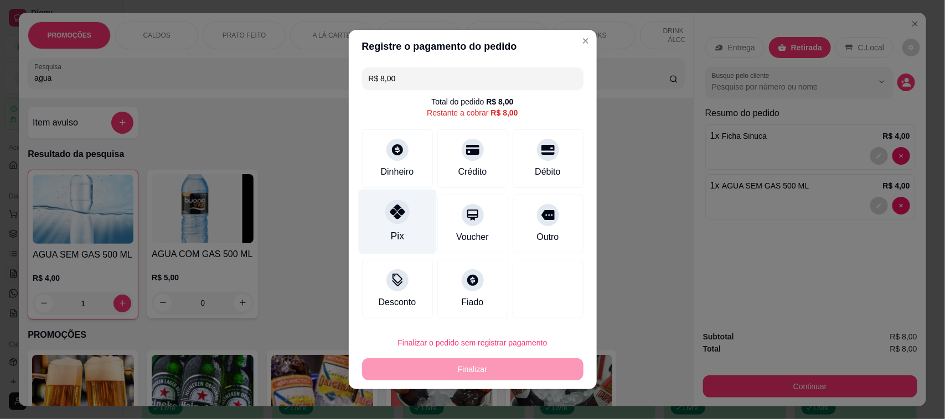
click at [393, 211] on icon at bounding box center [397, 212] width 14 height 14
type input "R$ 0,00"
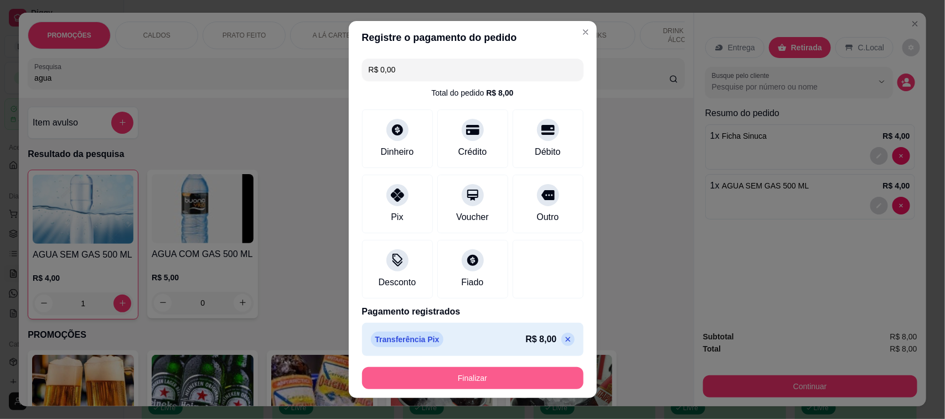
click at [457, 380] on button "Finalizar" at bounding box center [472, 378] width 221 height 22
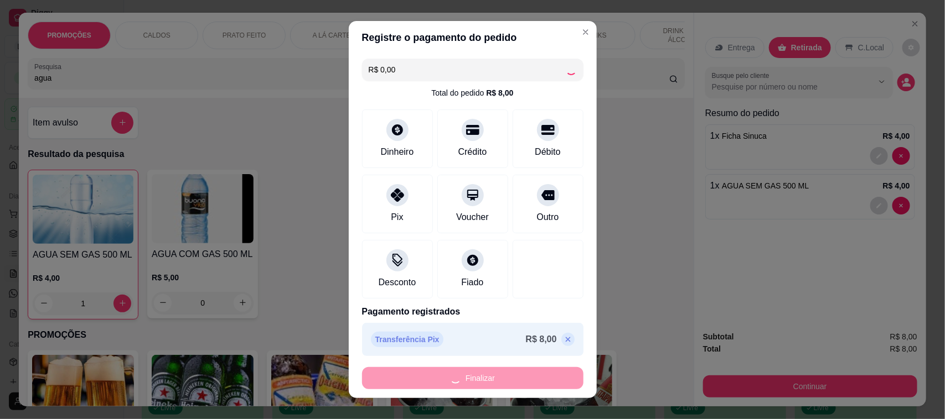
type input "0"
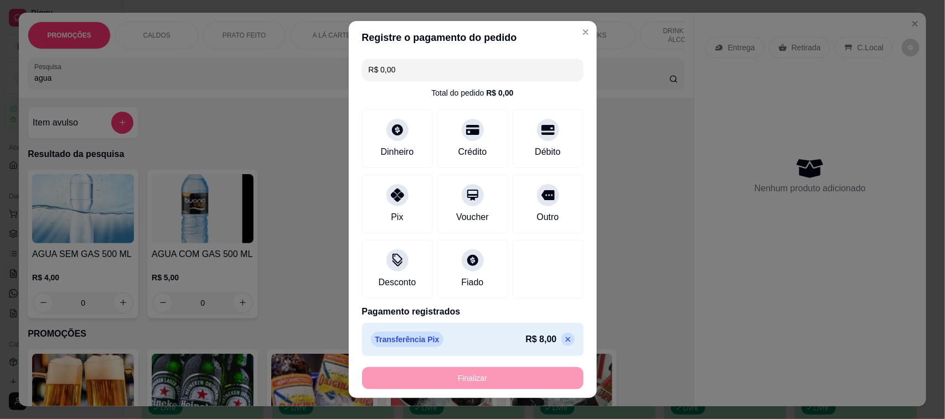
type input "-R$ 8,00"
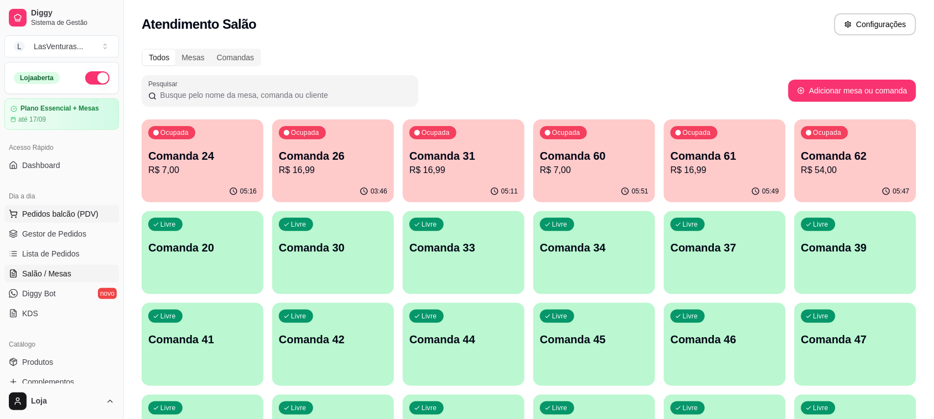
click at [50, 217] on span "Pedidos balcão (PDV)" at bounding box center [60, 214] width 76 height 11
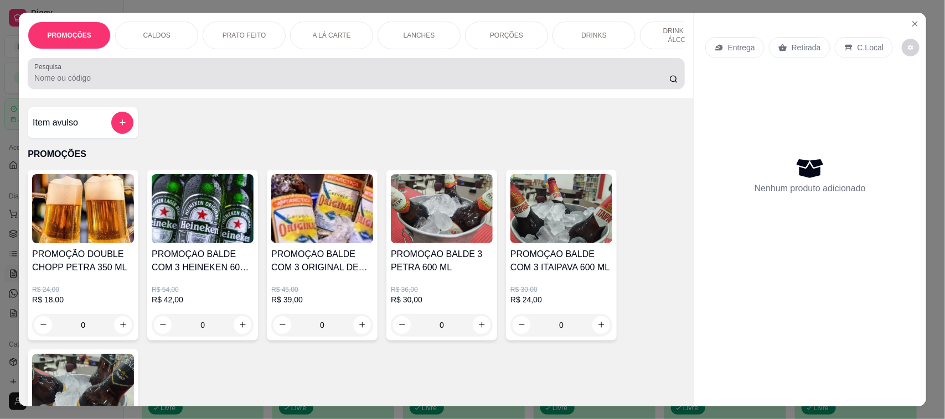
click at [86, 85] on div at bounding box center [356, 74] width 644 height 22
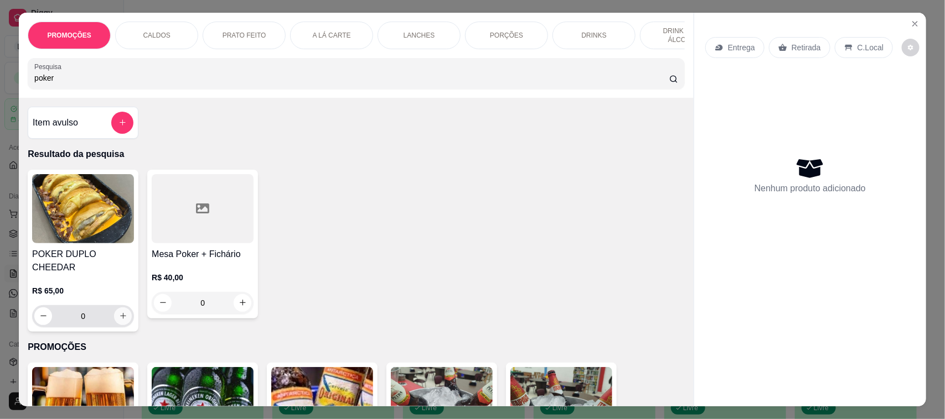
type input "poker"
click at [119, 313] on icon "increase-product-quantity" at bounding box center [123, 316] width 8 height 8
type input "1"
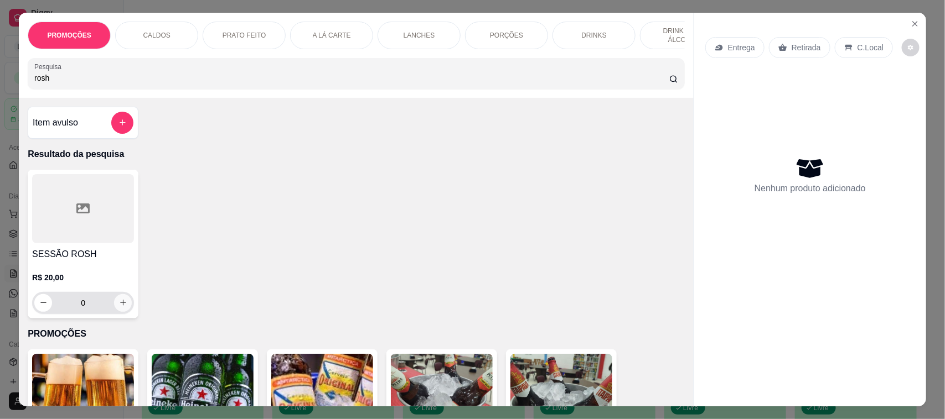
type input "rosh"
click at [119, 307] on icon "increase-product-quantity" at bounding box center [123, 303] width 8 height 8
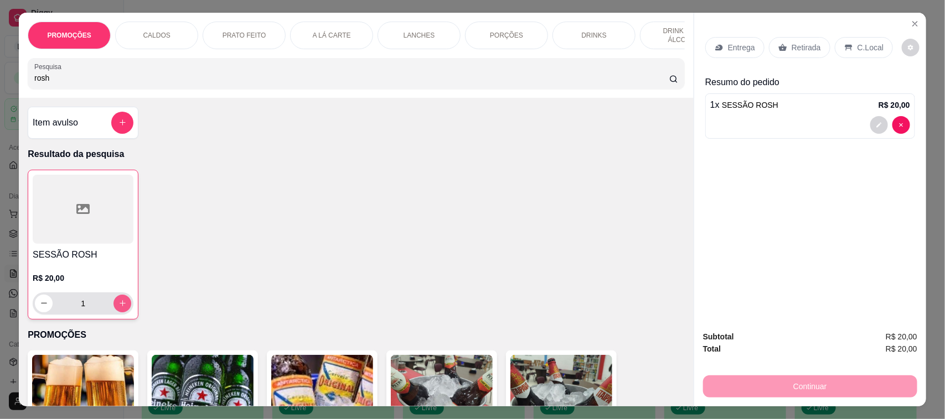
type input "1"
click at [795, 40] on div "Retirada" at bounding box center [799, 47] width 61 height 21
drag, startPoint x: 795, startPoint y: 40, endPoint x: 754, endPoint y: 169, distance: 134.9
click at [795, 40] on div "Retirada" at bounding box center [799, 47] width 61 height 21
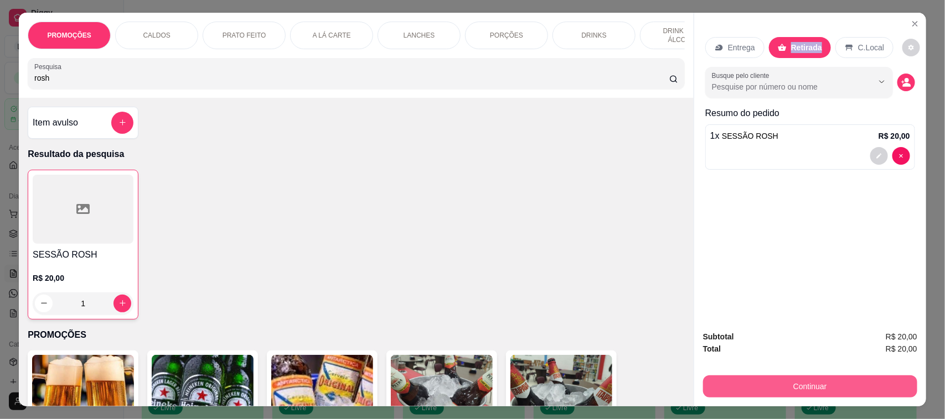
click at [804, 390] on button "Continuar" at bounding box center [810, 387] width 214 height 22
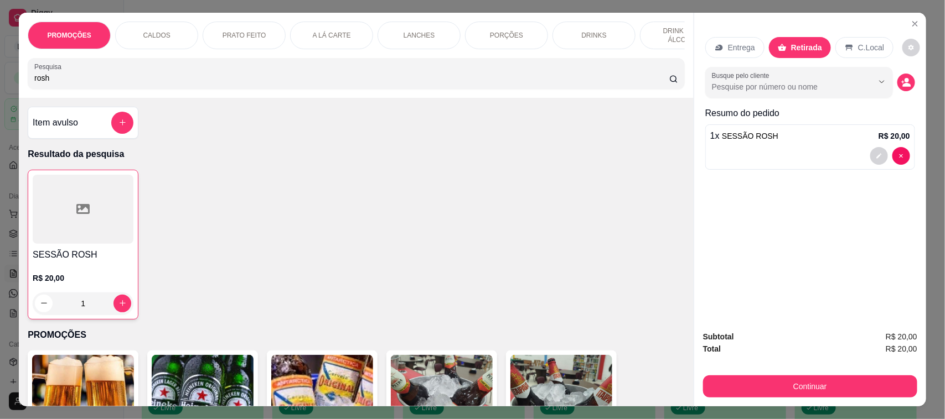
click at [76, 84] on input "rosh" at bounding box center [351, 77] width 635 height 11
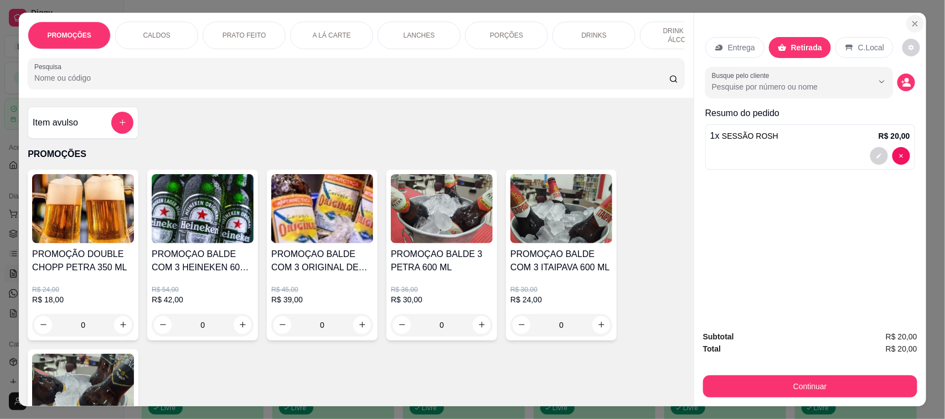
click at [910, 22] on icon "Close" at bounding box center [914, 23] width 9 height 9
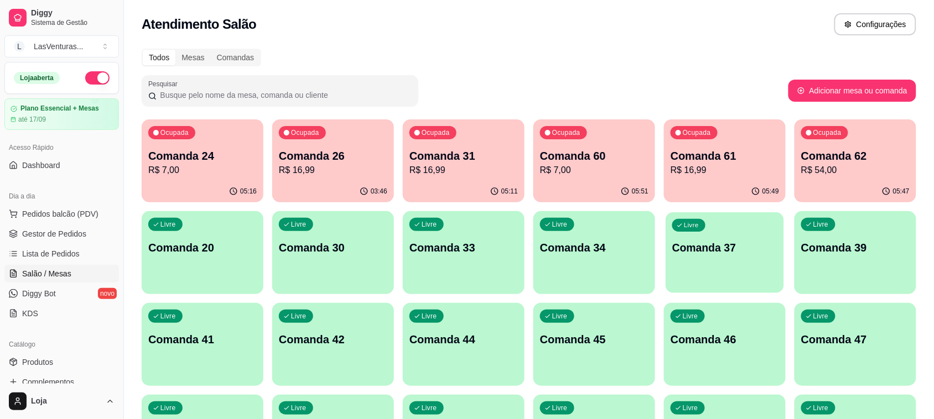
click at [666, 255] on div "Livre Comanda 37" at bounding box center [725, 246] width 118 height 68
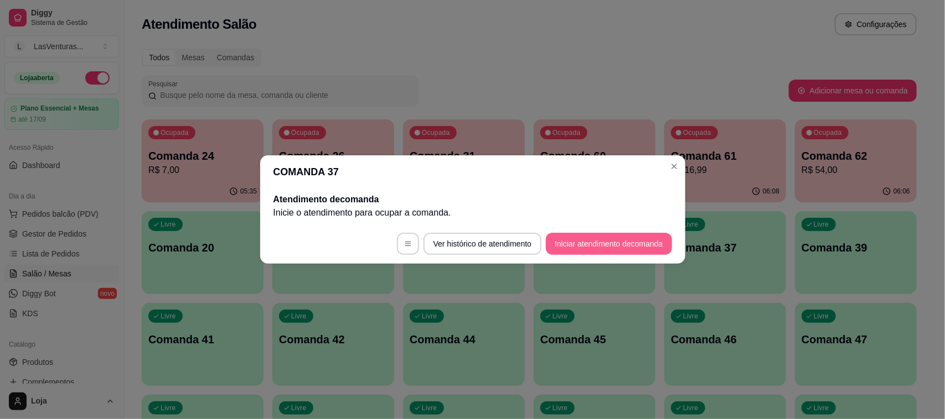
click at [588, 245] on button "Iniciar atendimento de comanda" at bounding box center [609, 244] width 126 height 22
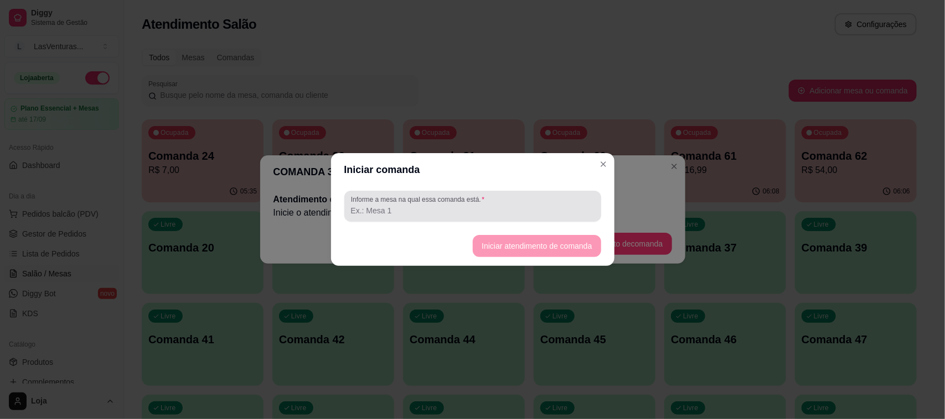
click at [429, 209] on input "Informe a mesa na qual essa comanda está." at bounding box center [472, 210] width 243 height 11
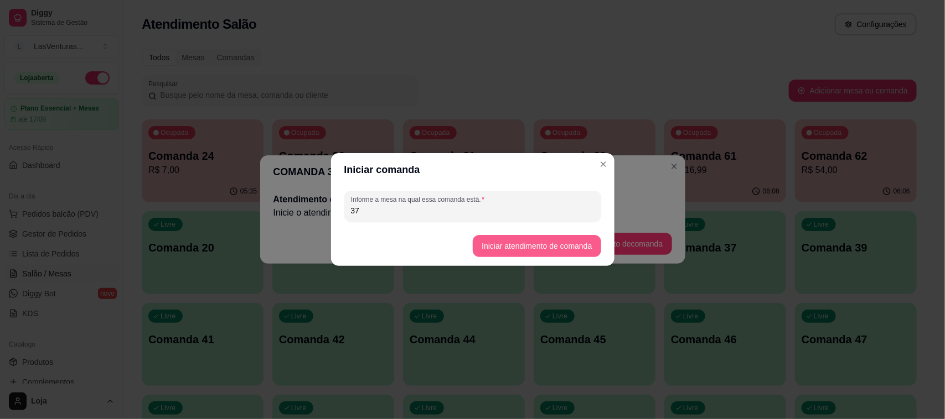
type input "37"
click at [524, 252] on button "Iniciar atendimento de comanda" at bounding box center [537, 247] width 124 height 22
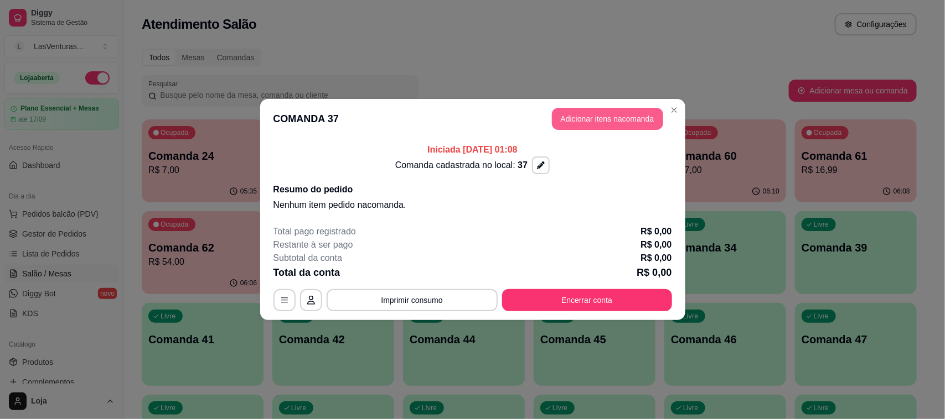
click at [611, 121] on button "Adicionar itens na comanda" at bounding box center [607, 119] width 111 height 22
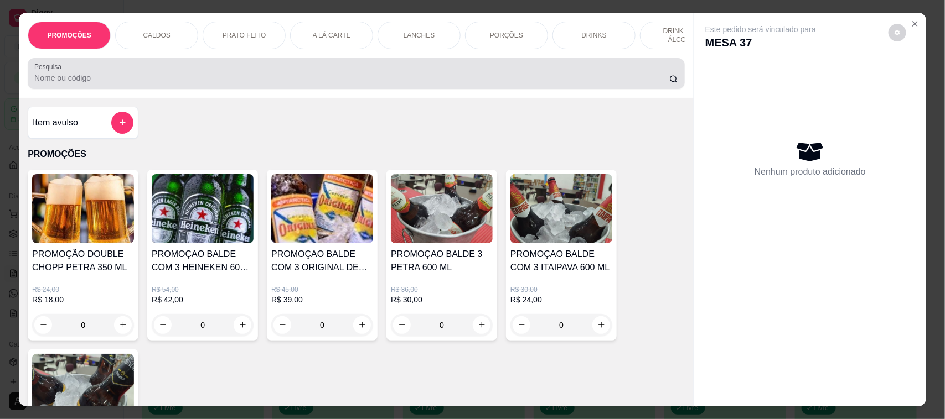
click at [149, 84] on input "Pesquisa" at bounding box center [351, 77] width 635 height 11
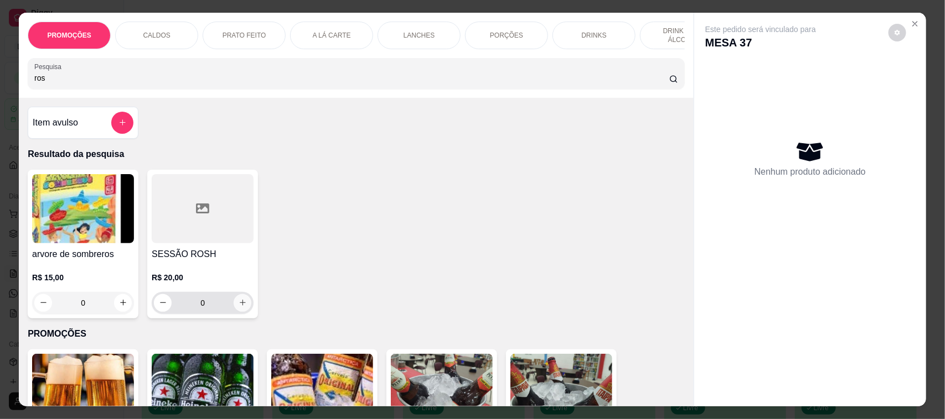
type input "ros"
click at [239, 307] on icon "increase-product-quantity" at bounding box center [243, 303] width 8 height 8
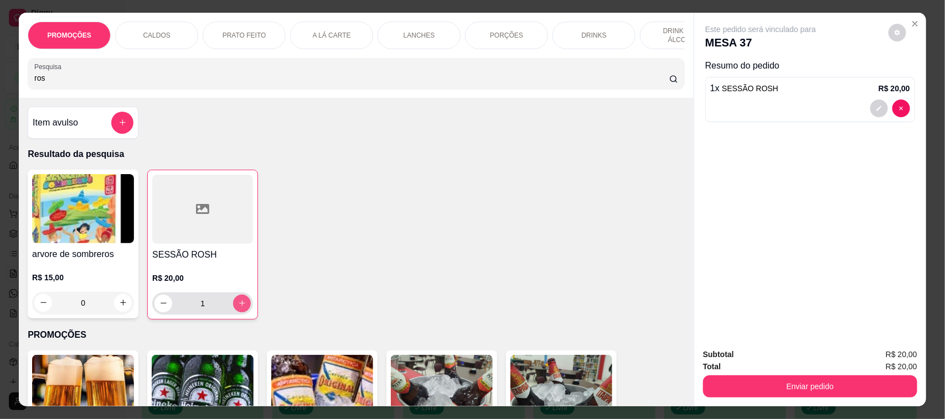
type input "1"
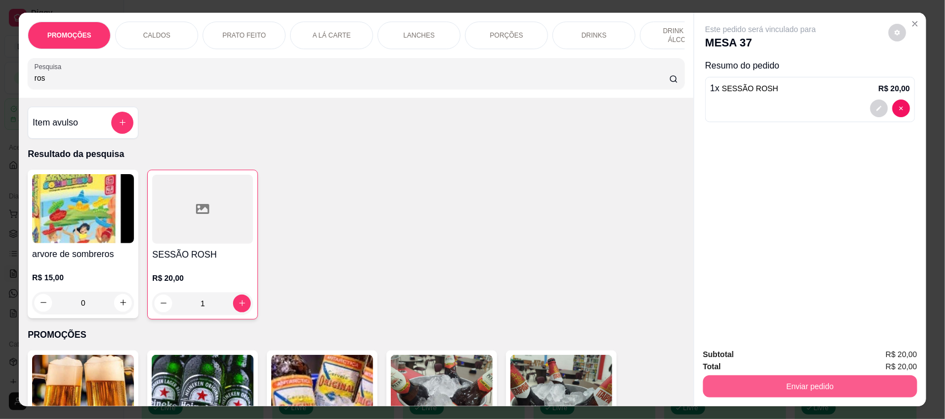
click at [762, 388] on button "Enviar pedido" at bounding box center [810, 387] width 214 height 22
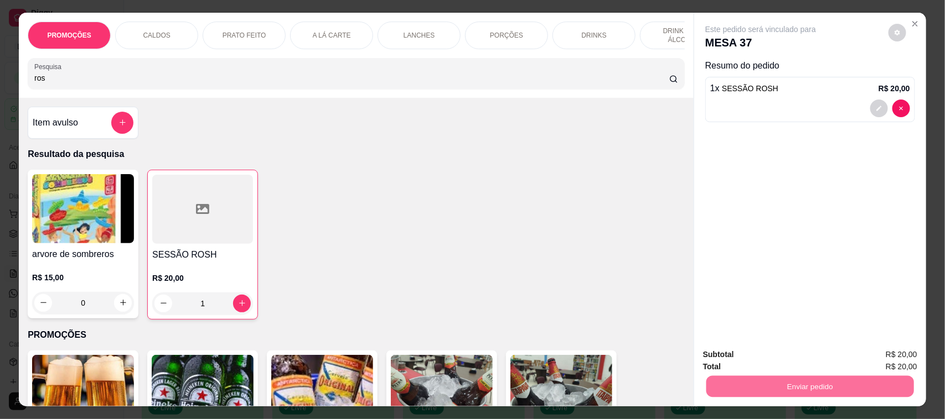
click at [739, 361] on button "Não registrar e enviar pedido" at bounding box center [772, 360] width 115 height 21
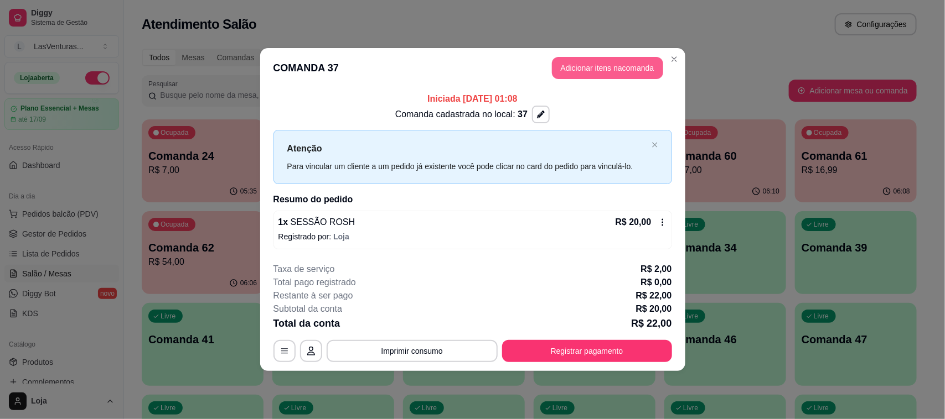
click at [623, 68] on button "Adicionar itens na comanda" at bounding box center [607, 68] width 111 height 22
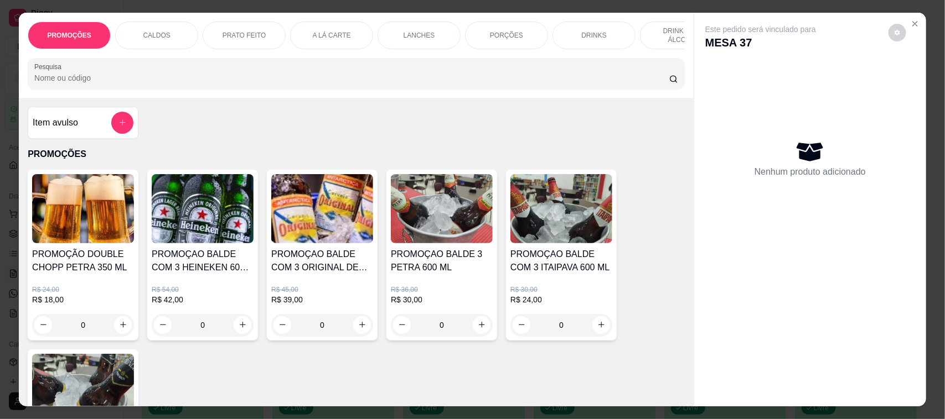
click at [68, 85] on div at bounding box center [356, 74] width 644 height 22
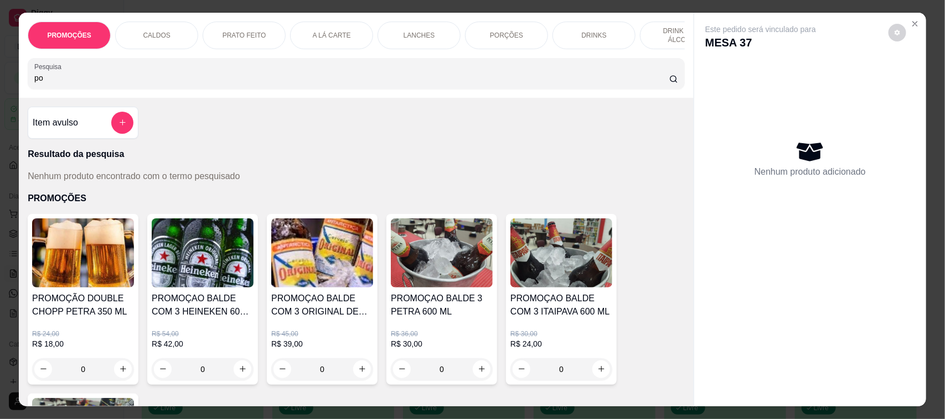
type input "p"
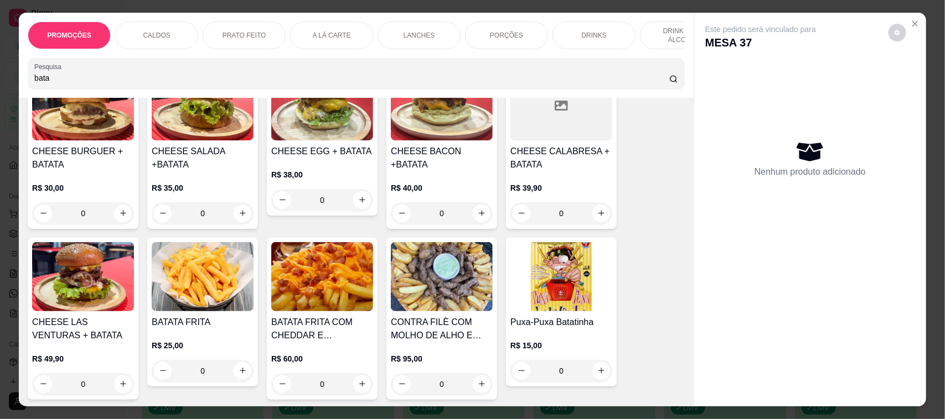
scroll to position [138, 0]
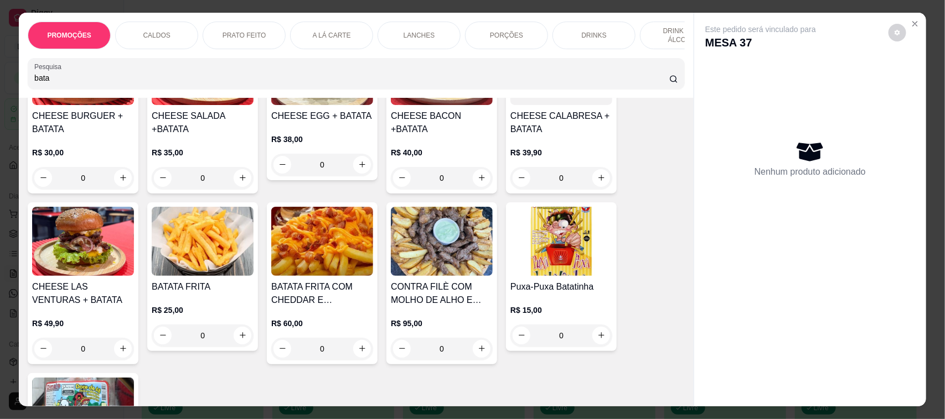
type input "bata"
click at [357, 360] on div "0" at bounding box center [322, 349] width 102 height 22
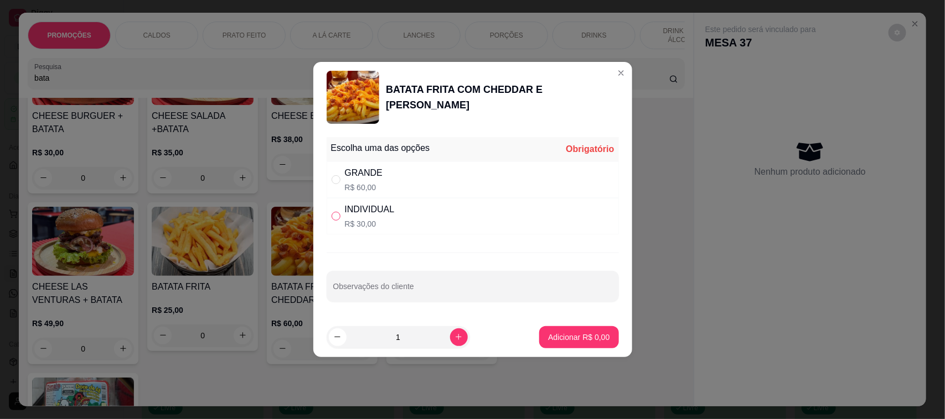
click at [336, 220] on input "" at bounding box center [335, 216] width 9 height 9
radio input "true"
click at [564, 339] on p "Adicionar R$ 30,00" at bounding box center [577, 337] width 64 height 11
type input "1"
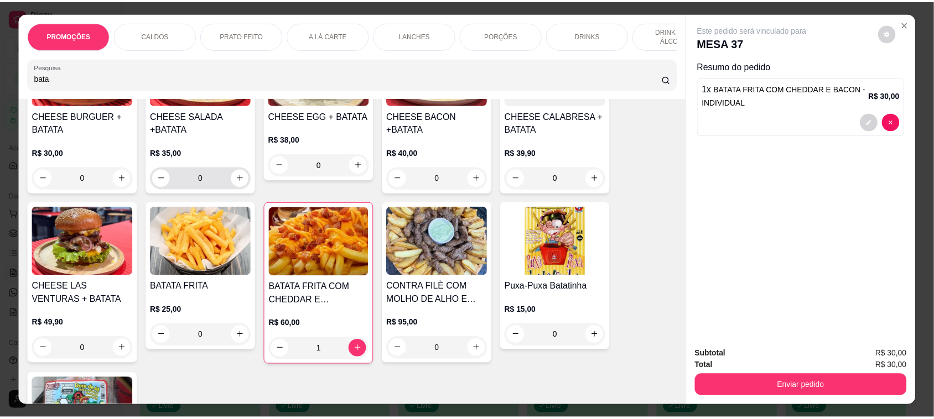
scroll to position [0, 0]
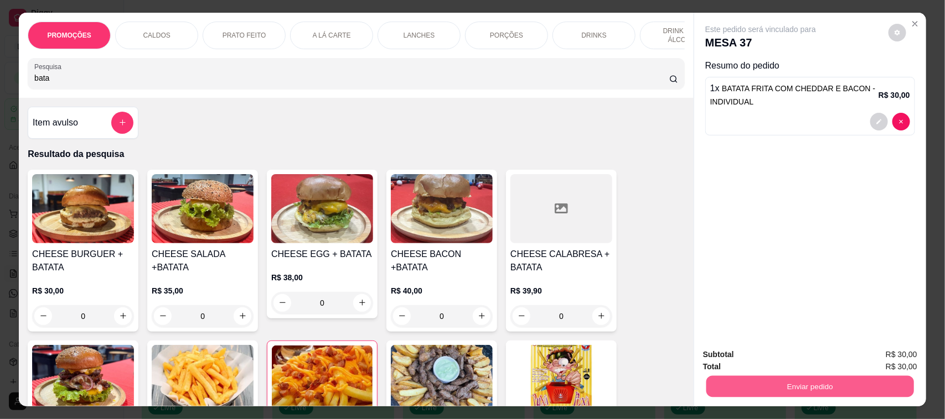
click at [813, 383] on button "Enviar pedido" at bounding box center [810, 387] width 208 height 22
click at [787, 356] on button "Não registrar e enviar pedido" at bounding box center [772, 360] width 115 height 21
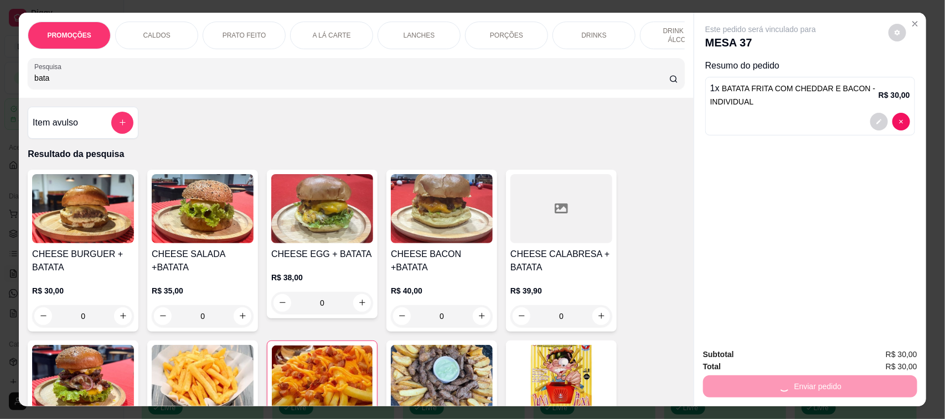
click at [78, 84] on input "bata" at bounding box center [351, 77] width 635 height 11
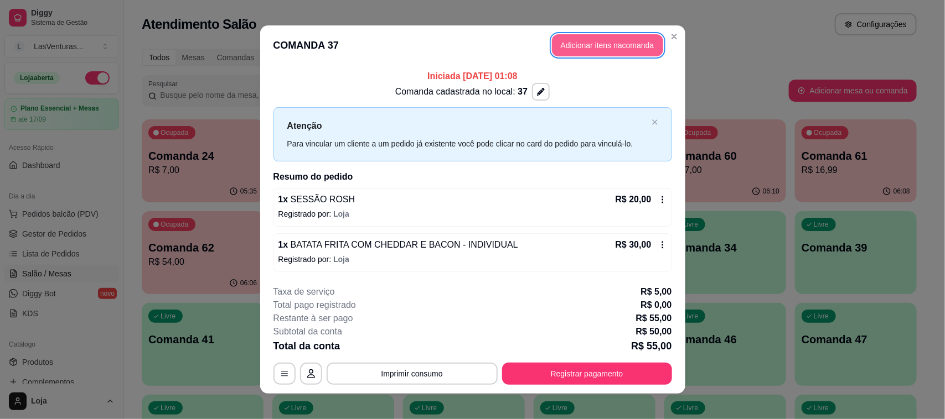
click at [631, 48] on button "Adicionar itens na comanda" at bounding box center [607, 45] width 111 height 22
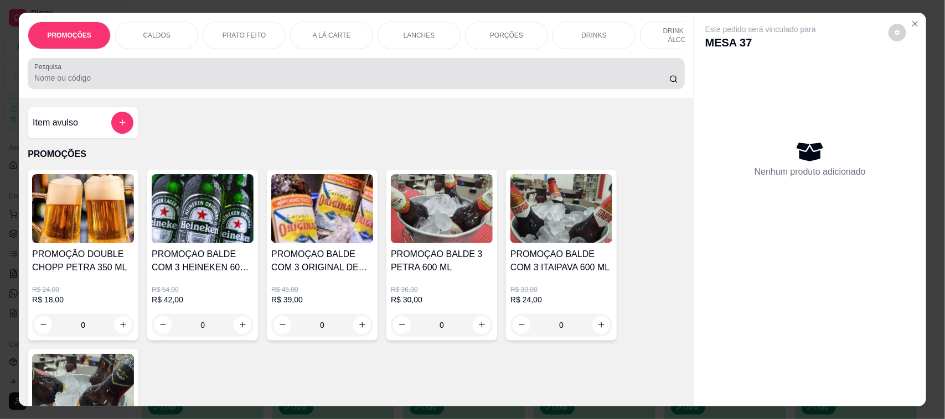
click at [136, 83] on input "Pesquisa" at bounding box center [351, 77] width 635 height 11
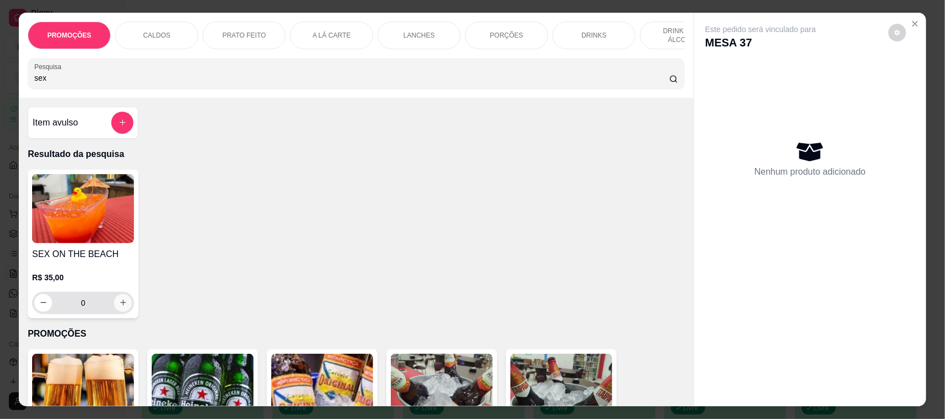
type input "sex"
click at [119, 307] on icon "increase-product-quantity" at bounding box center [123, 303] width 8 height 8
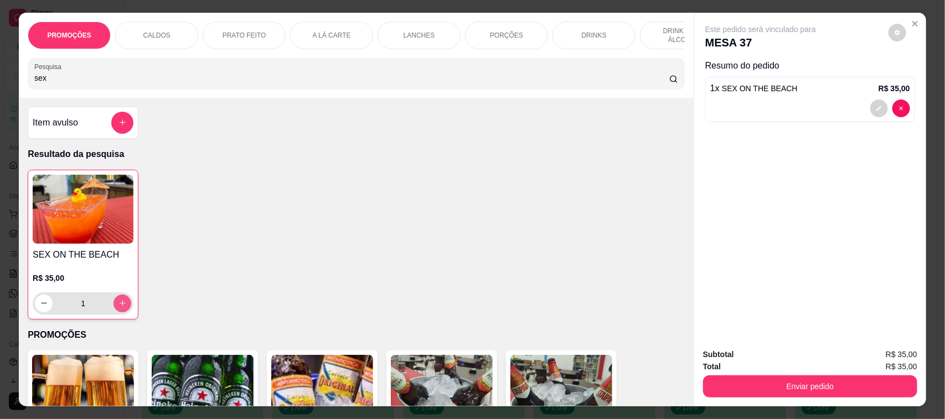
type input "1"
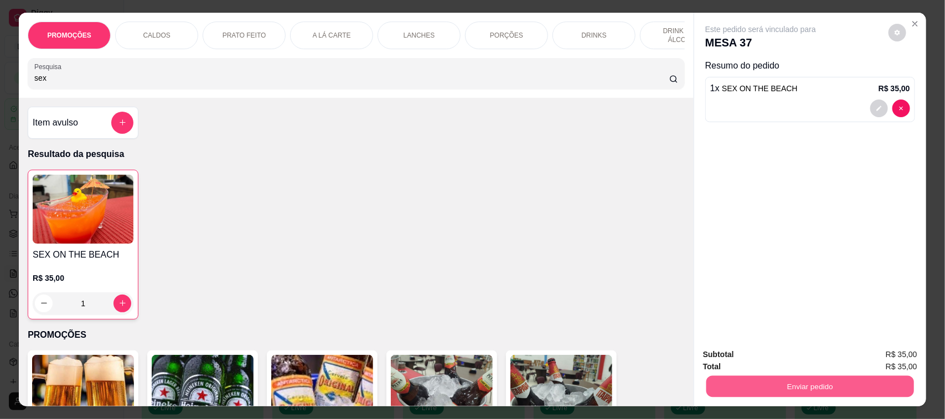
click at [809, 385] on button "Enviar pedido" at bounding box center [810, 387] width 208 height 22
click at [798, 362] on button "Não registrar e enviar pedido" at bounding box center [773, 360] width 112 height 20
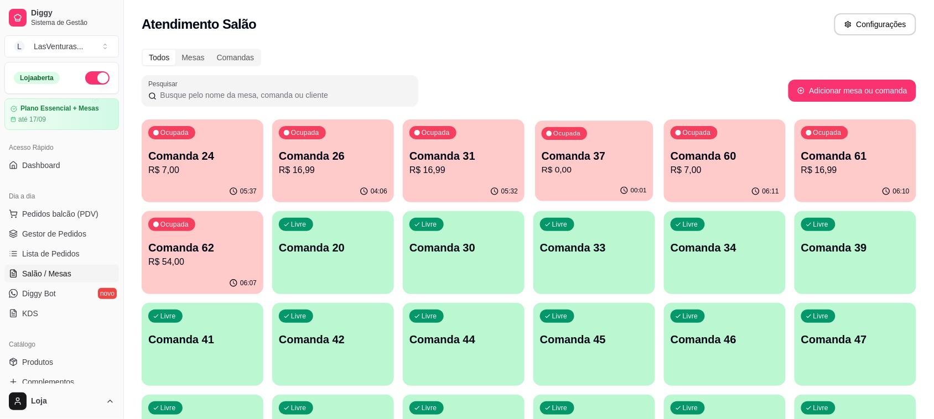
click at [607, 166] on p "R$ 0,00" at bounding box center [594, 170] width 105 height 13
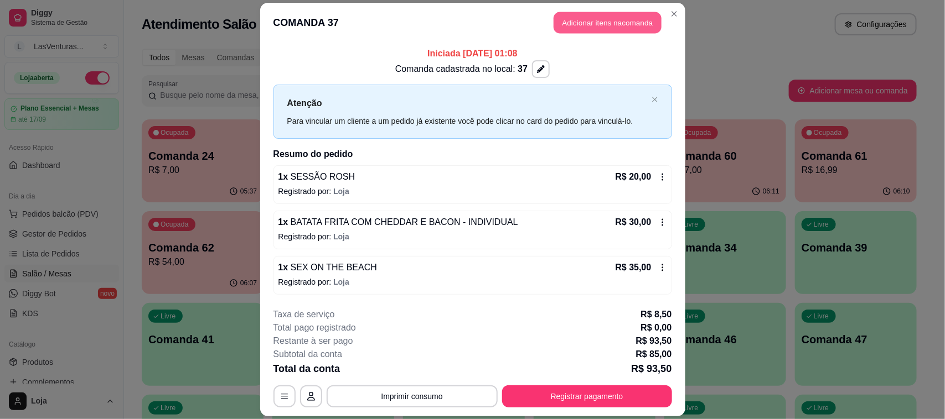
click at [585, 12] on button "Adicionar itens na comanda" at bounding box center [607, 23] width 108 height 22
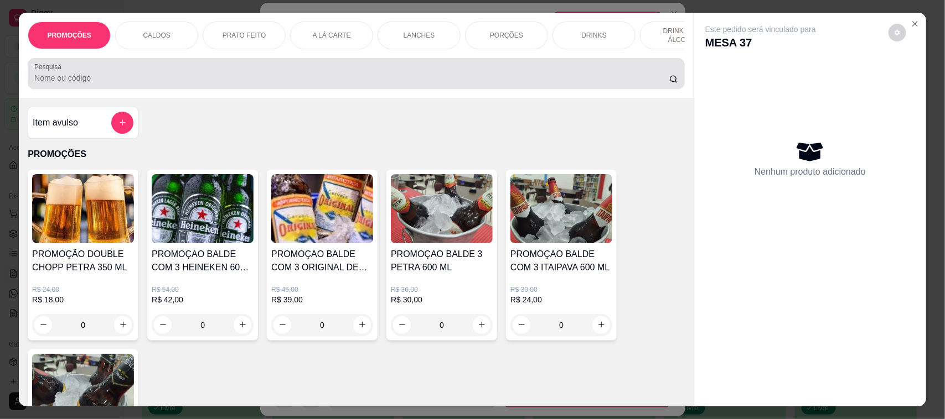
drag, startPoint x: 106, startPoint y: 74, endPoint x: 97, endPoint y: 53, distance: 22.5
click at [112, 75] on div at bounding box center [356, 74] width 644 height 22
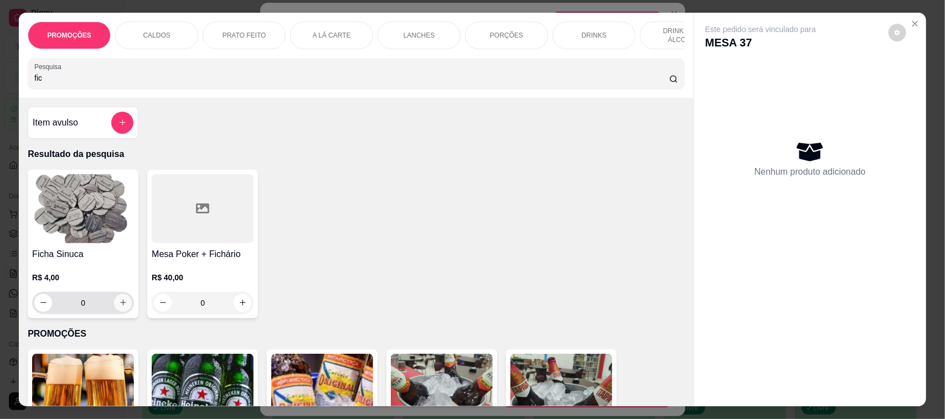
type input "fic"
click at [120, 306] on icon "increase-product-quantity" at bounding box center [123, 303] width 6 height 6
type input "1"
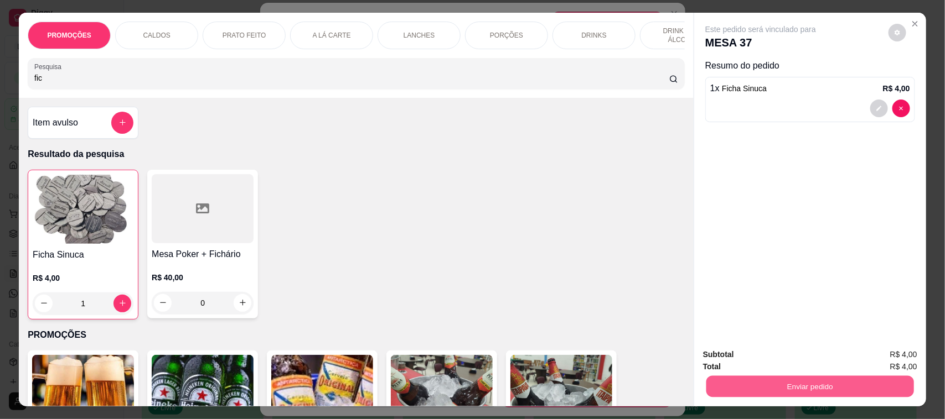
click at [756, 389] on button "Enviar pedido" at bounding box center [810, 387] width 208 height 22
click at [775, 359] on button "Não registrar e enviar pedido" at bounding box center [772, 360] width 115 height 21
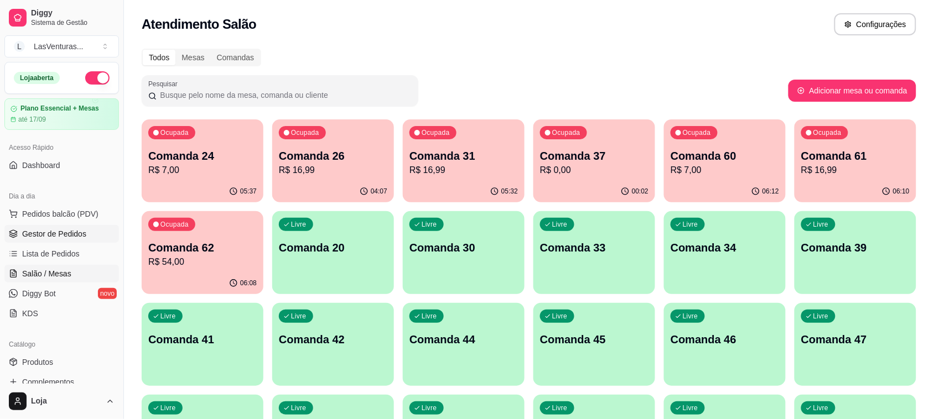
click at [82, 228] on link "Gestor de Pedidos" at bounding box center [61, 234] width 115 height 18
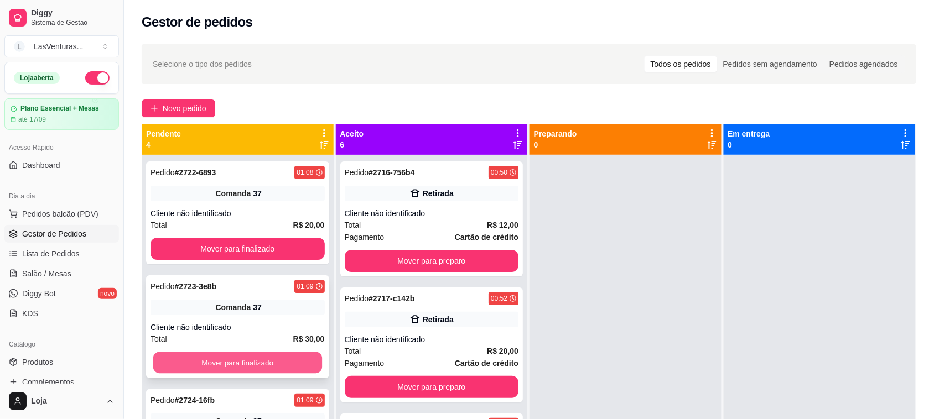
click at [226, 367] on button "Mover para finalizado" at bounding box center [237, 364] width 169 height 22
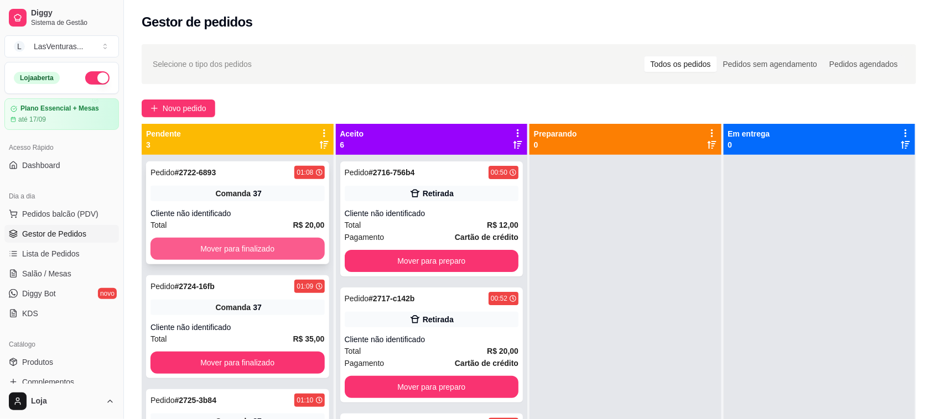
click at [274, 245] on button "Mover para finalizado" at bounding box center [238, 249] width 174 height 22
click at [274, 245] on div "Mover para finalizado" at bounding box center [238, 249] width 174 height 22
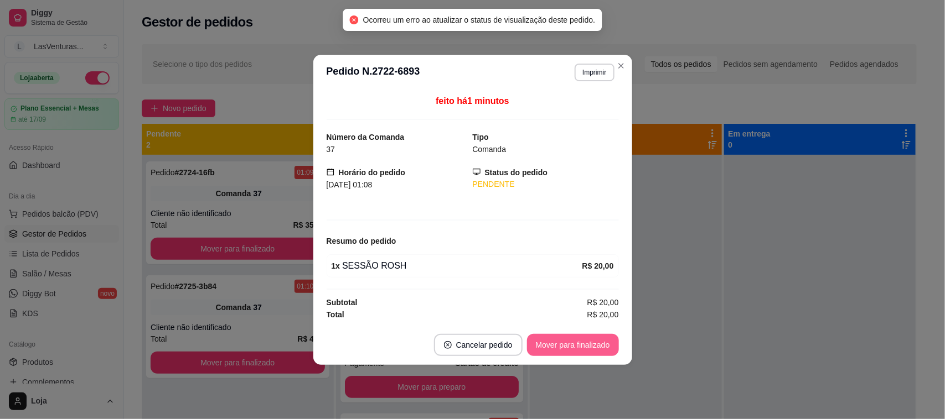
click at [574, 341] on button "Mover para finalizado" at bounding box center [573, 345] width 92 height 22
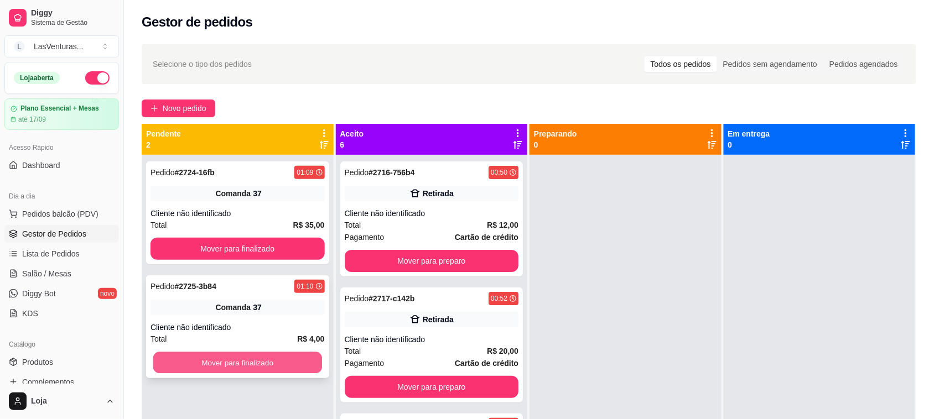
click at [264, 364] on button "Mover para finalizado" at bounding box center [237, 364] width 169 height 22
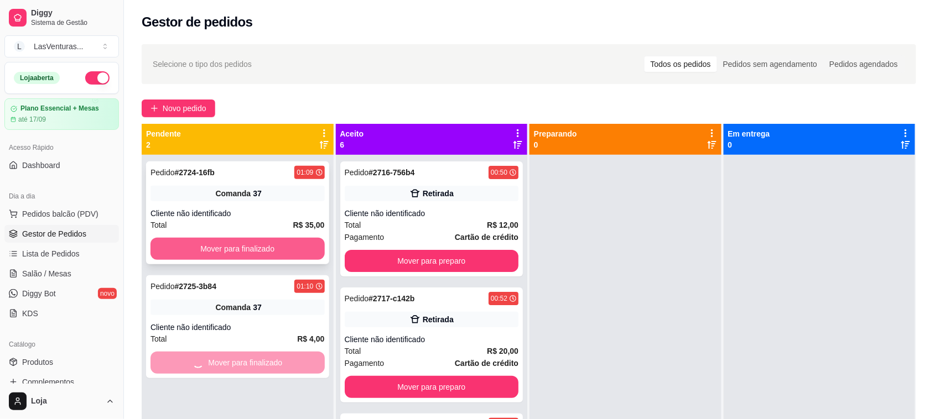
click at [299, 241] on button "Mover para finalizado" at bounding box center [238, 249] width 174 height 22
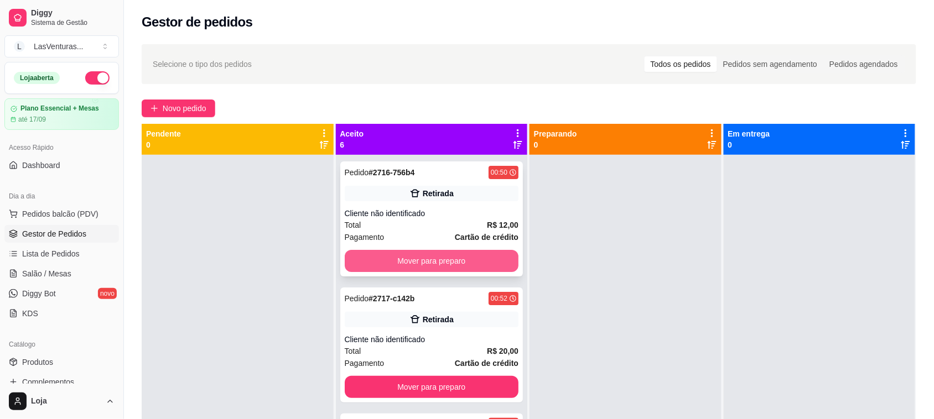
click at [475, 265] on button "Mover para preparo" at bounding box center [432, 261] width 174 height 22
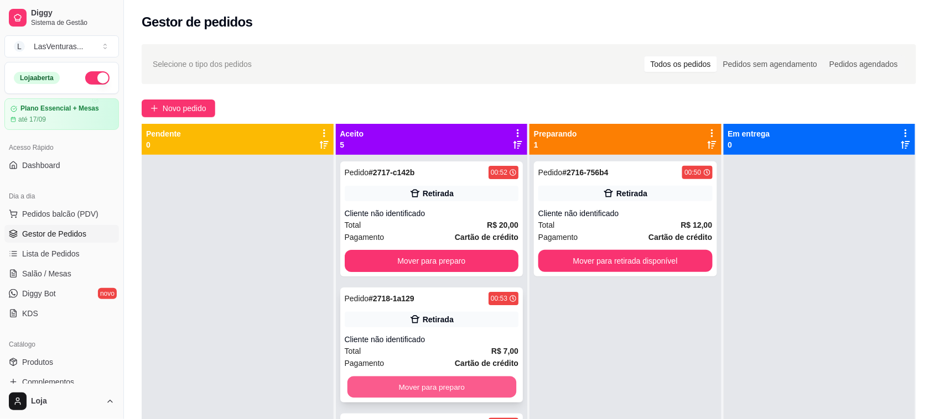
click at [435, 380] on button "Mover para preparo" at bounding box center [431, 388] width 169 height 22
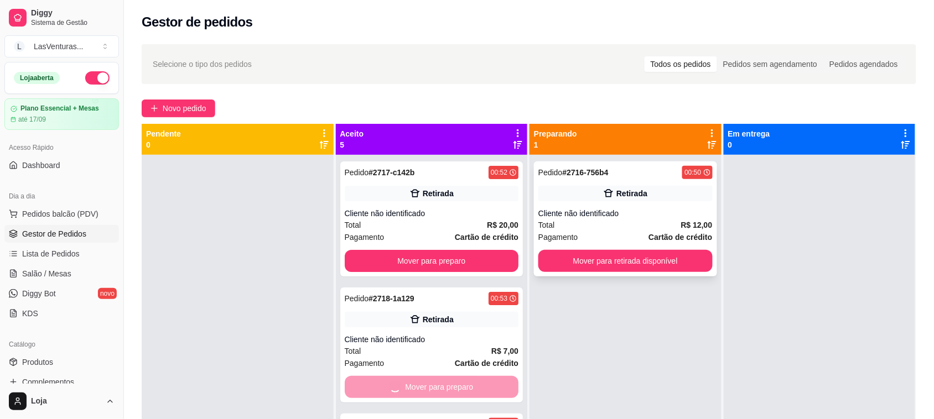
click at [639, 243] on div "Pagamento Cartão de crédito" at bounding box center [625, 237] width 174 height 12
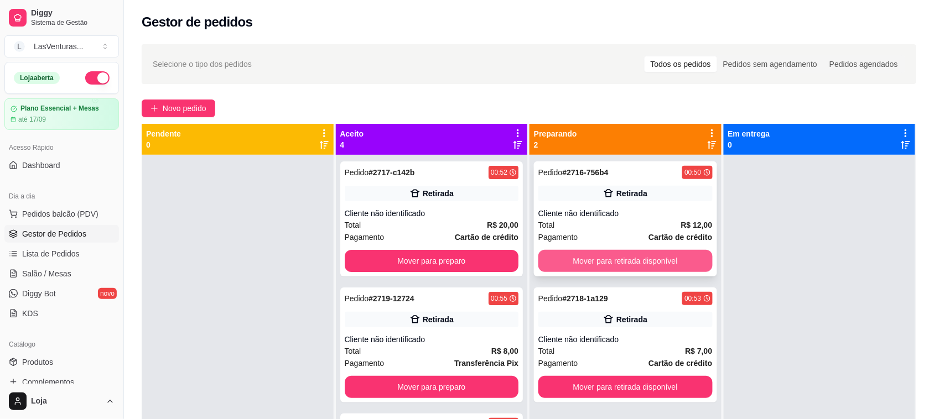
click at [637, 259] on button "Mover para retirada disponível" at bounding box center [625, 261] width 174 height 22
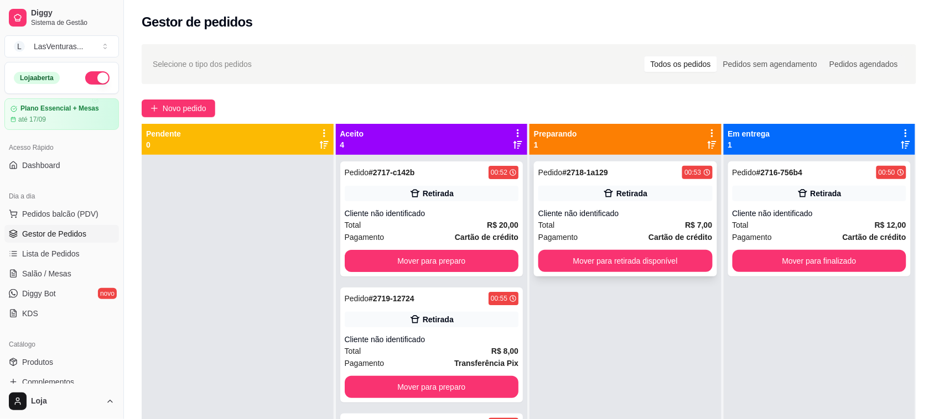
click at [613, 276] on div "Pedido # 2718-1a129 00:53 Retirada Cliente não identificado Total R$ 7,00 Pagam…" at bounding box center [625, 219] width 183 height 115
click at [685, 270] on button "Mover para retirada disponível" at bounding box center [625, 261] width 174 height 22
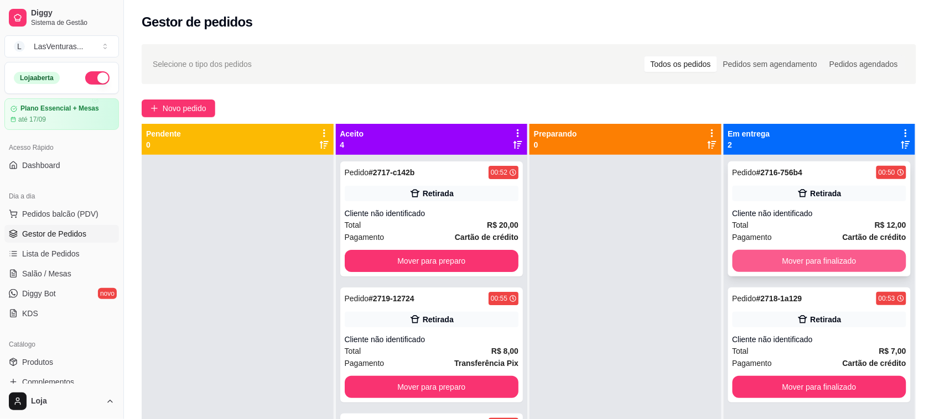
click at [778, 259] on button "Mover para finalizado" at bounding box center [820, 261] width 174 height 22
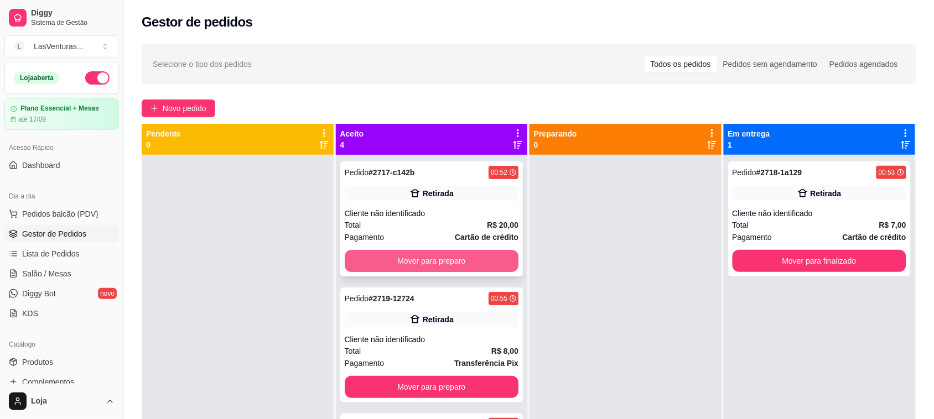
click at [457, 255] on button "Mover para preparo" at bounding box center [432, 261] width 174 height 22
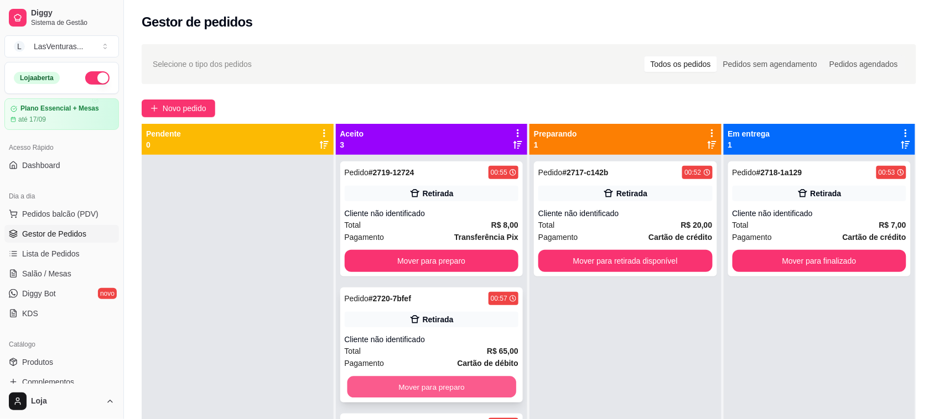
click at [441, 395] on button "Mover para preparo" at bounding box center [431, 388] width 169 height 22
click at [444, 386] on div "Mover para preparo" at bounding box center [432, 387] width 174 height 22
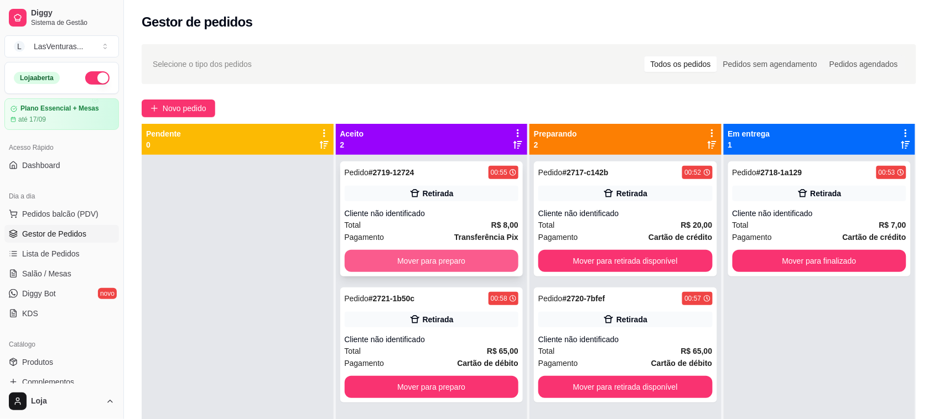
click at [413, 258] on button "Mover para preparo" at bounding box center [432, 261] width 174 height 22
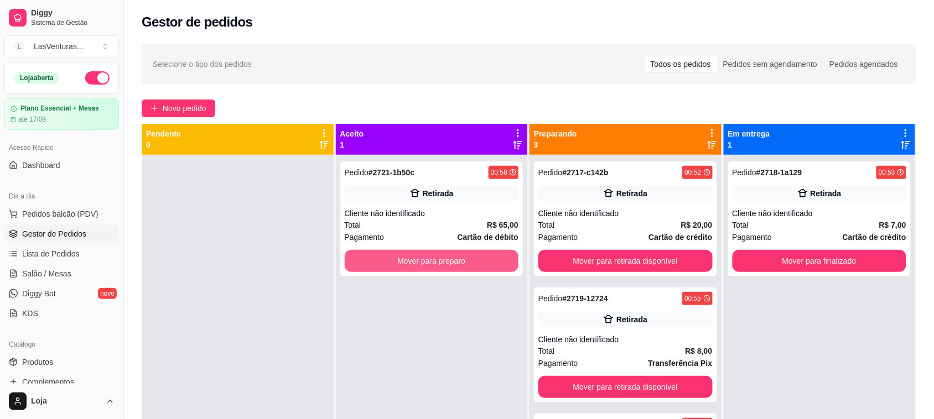
click at [447, 258] on button "Mover para preparo" at bounding box center [432, 261] width 174 height 22
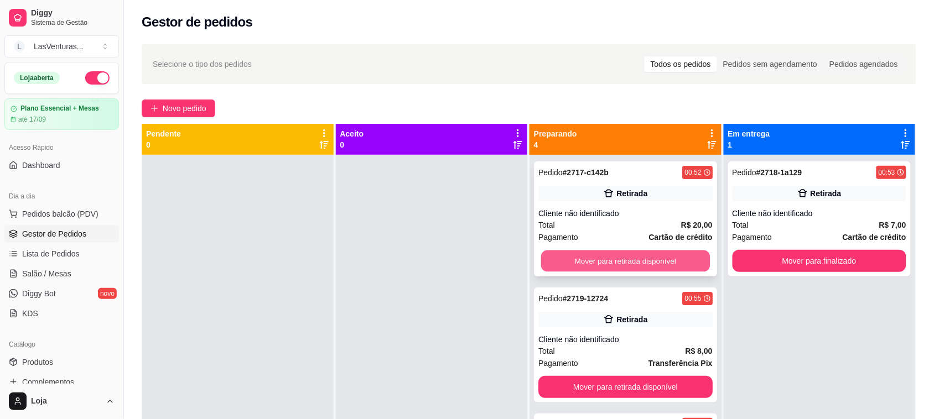
click at [662, 266] on button "Mover para retirada disponível" at bounding box center [625, 262] width 169 height 22
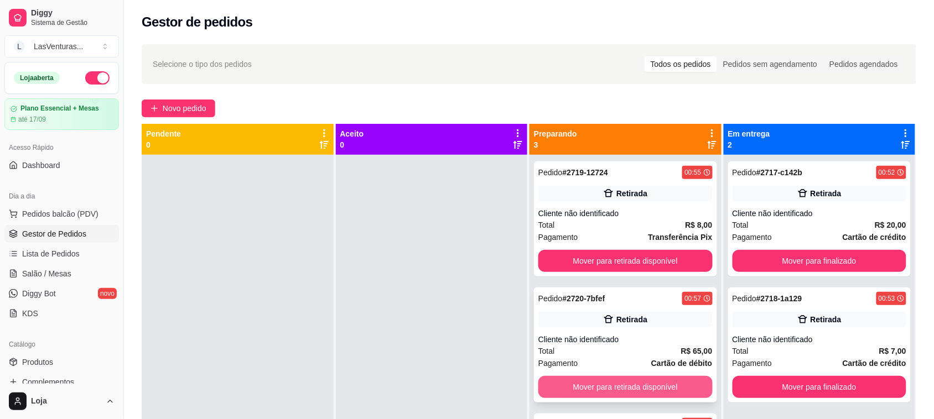
click at [651, 390] on button "Mover para retirada disponível" at bounding box center [625, 387] width 174 height 22
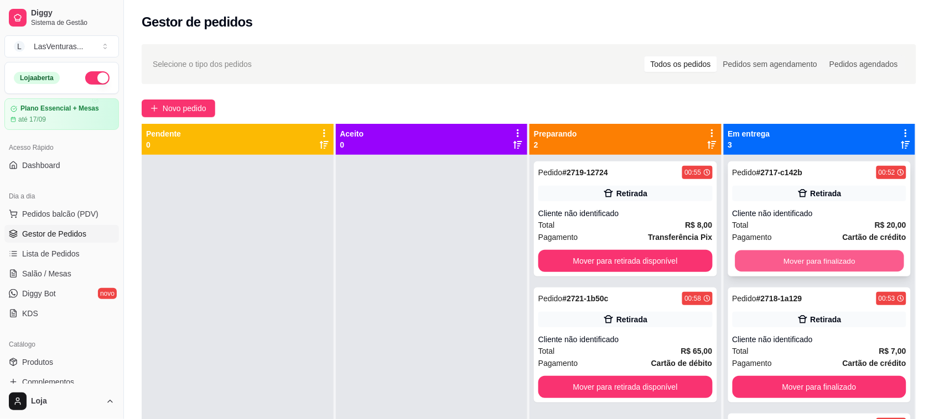
click at [797, 260] on button "Mover para finalizado" at bounding box center [819, 262] width 169 height 22
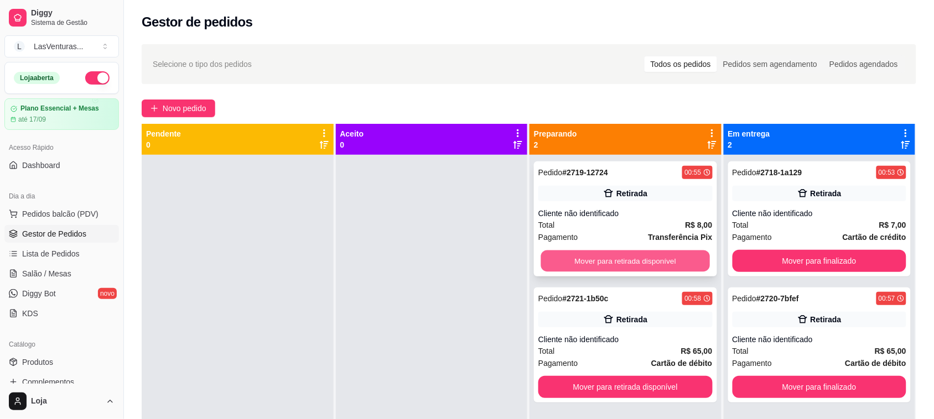
click at [634, 261] on button "Mover para retirada disponível" at bounding box center [625, 262] width 169 height 22
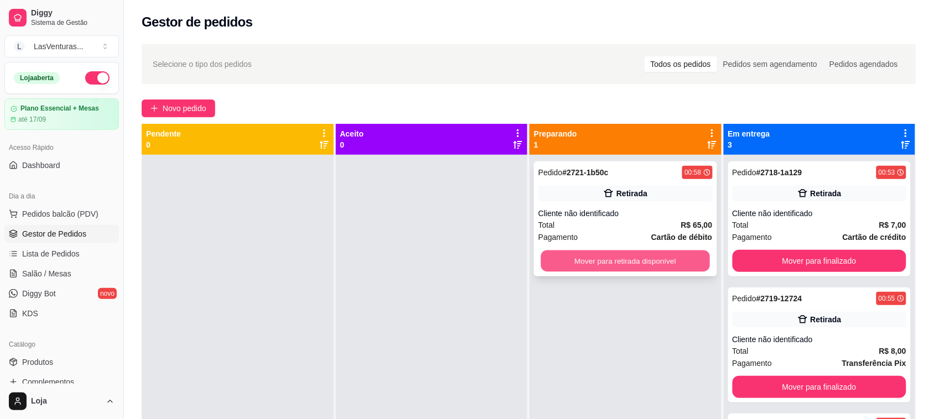
click at [638, 263] on button "Mover para retirada disponível" at bounding box center [625, 262] width 169 height 22
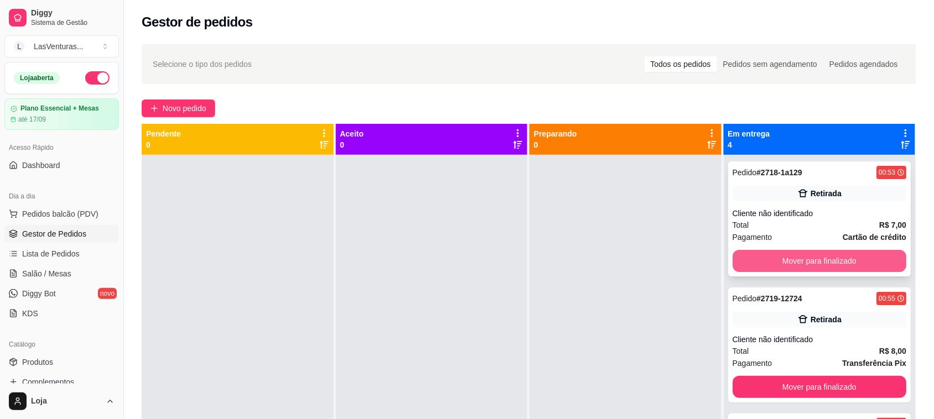
click at [801, 261] on button "Mover para finalizado" at bounding box center [820, 261] width 174 height 22
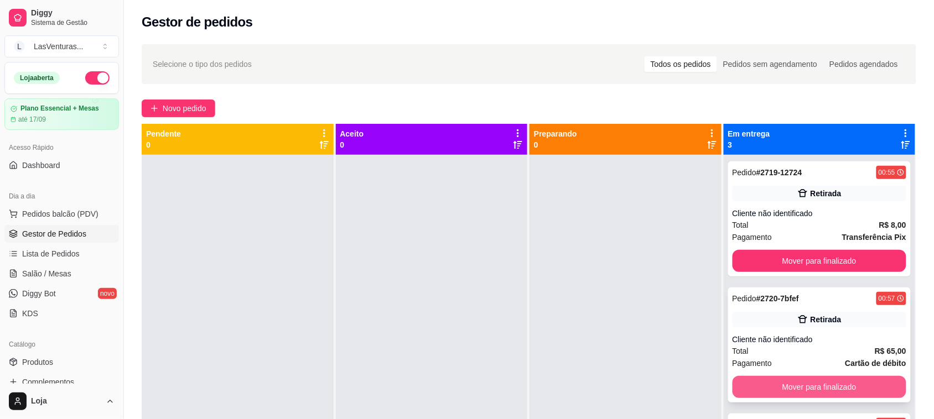
click at [804, 391] on button "Mover para finalizado" at bounding box center [820, 387] width 174 height 22
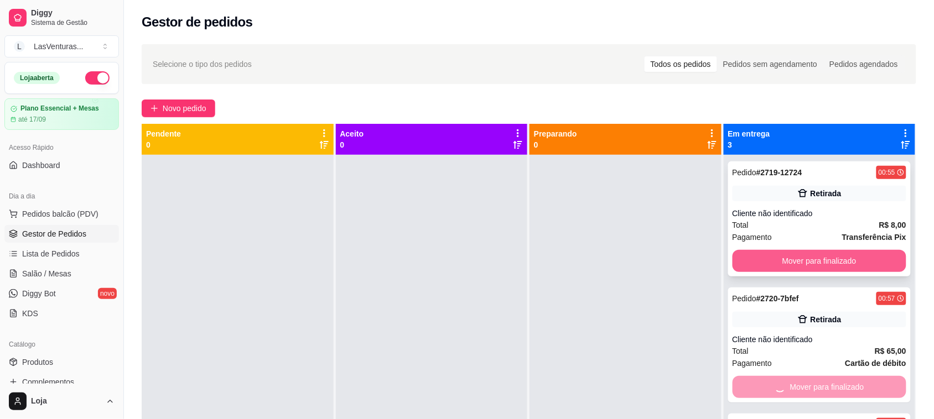
click at [806, 252] on button "Mover para finalizado" at bounding box center [820, 261] width 174 height 22
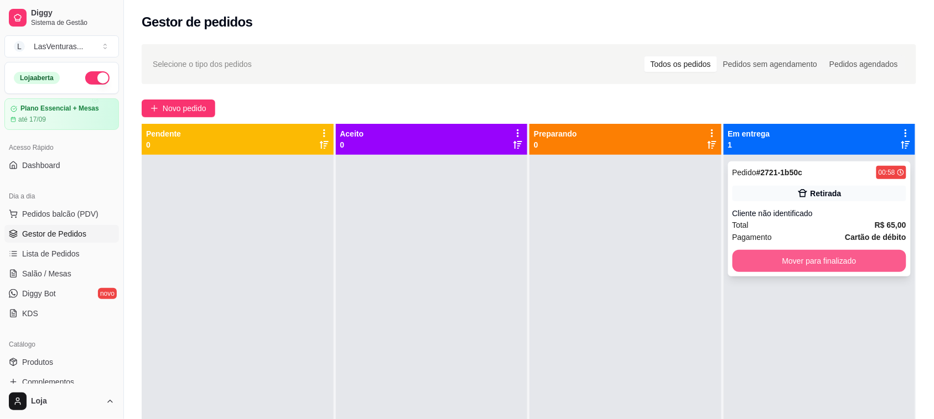
click at [803, 258] on button "Mover para finalizado" at bounding box center [820, 261] width 174 height 22
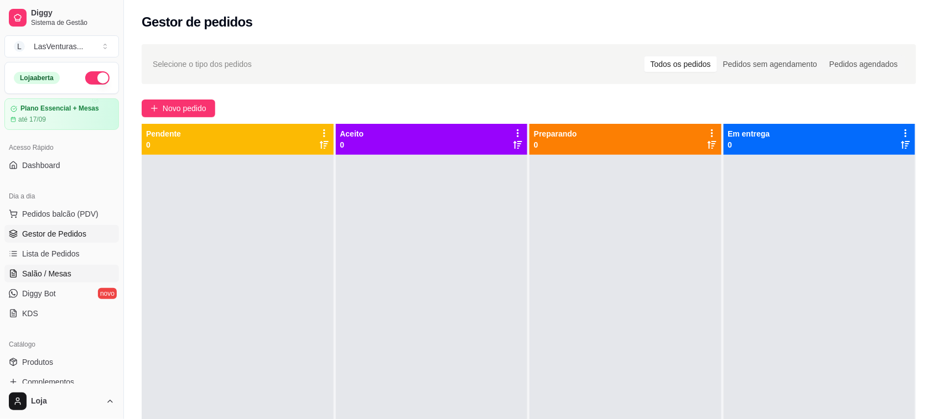
click at [68, 275] on span "Salão / Mesas" at bounding box center [46, 273] width 49 height 11
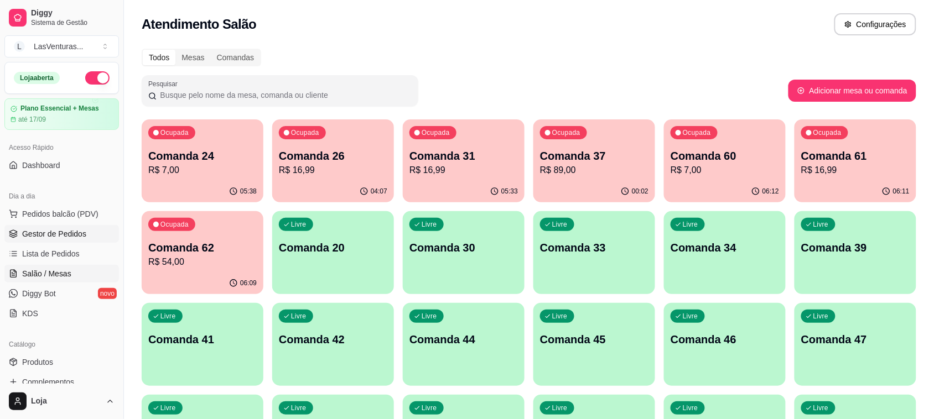
click at [102, 225] on link "Gestor de Pedidos" at bounding box center [61, 234] width 115 height 18
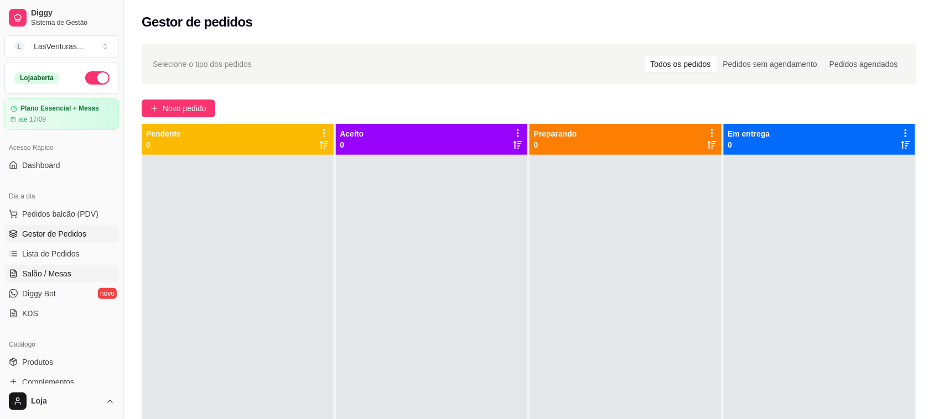
click at [72, 272] on link "Salão / Mesas" at bounding box center [61, 274] width 115 height 18
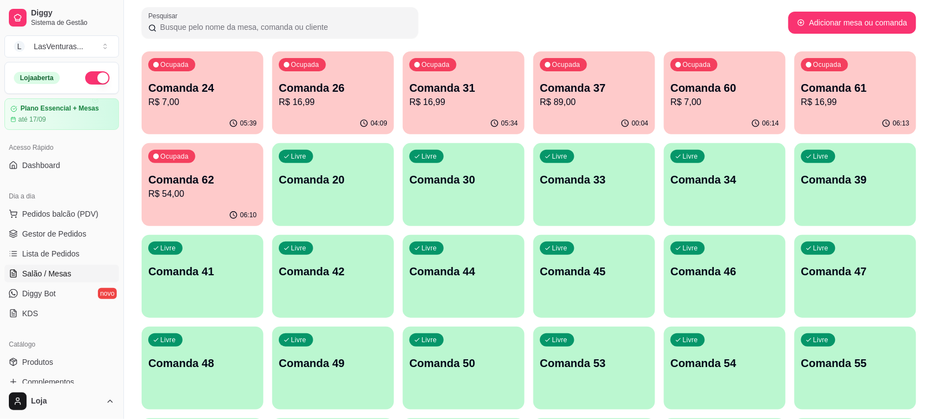
scroll to position [69, 0]
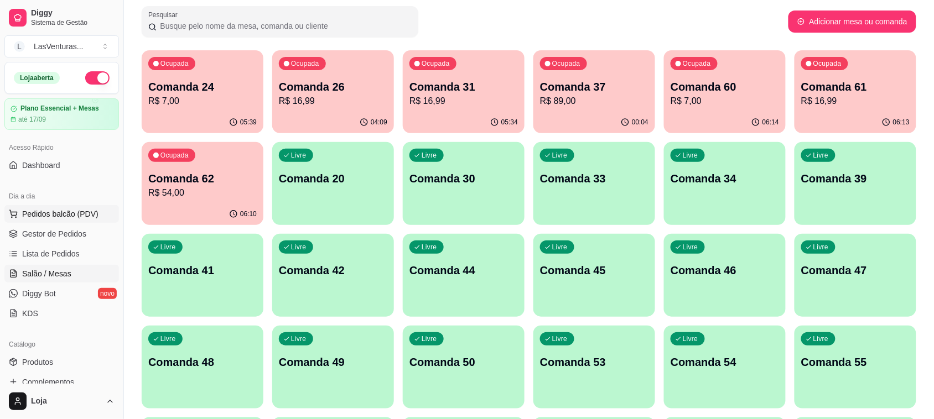
click at [68, 215] on span "Pedidos balcão (PDV)" at bounding box center [60, 214] width 76 height 11
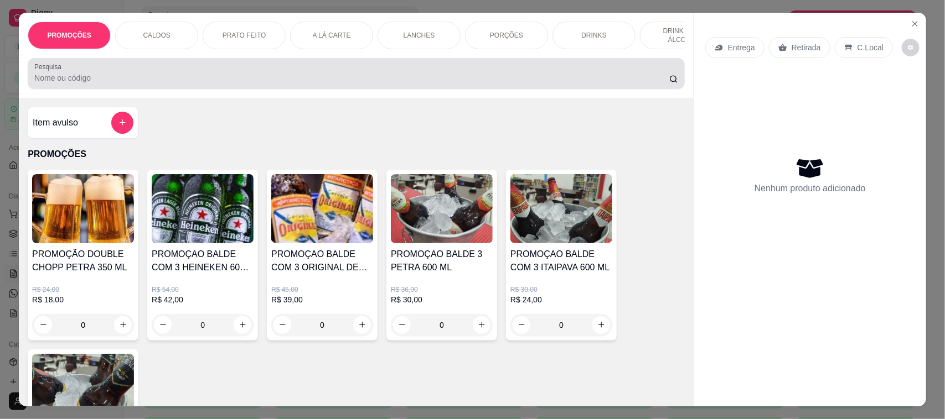
click at [162, 84] on input "Pesquisa" at bounding box center [351, 77] width 635 height 11
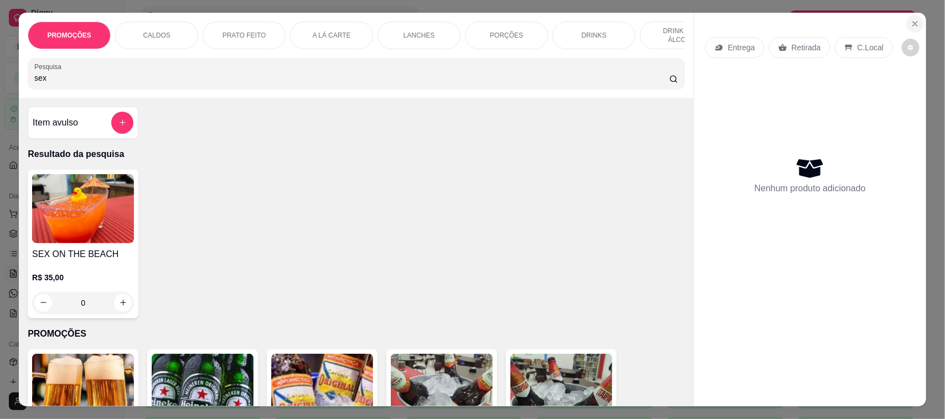
type input "sex"
click at [910, 19] on icon "Close" at bounding box center [914, 23] width 9 height 9
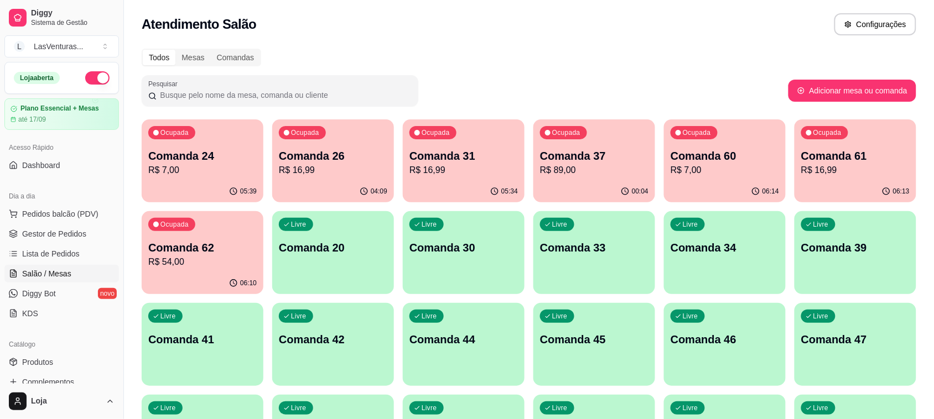
click at [49, 269] on span "Salão / Mesas" at bounding box center [46, 273] width 49 height 11
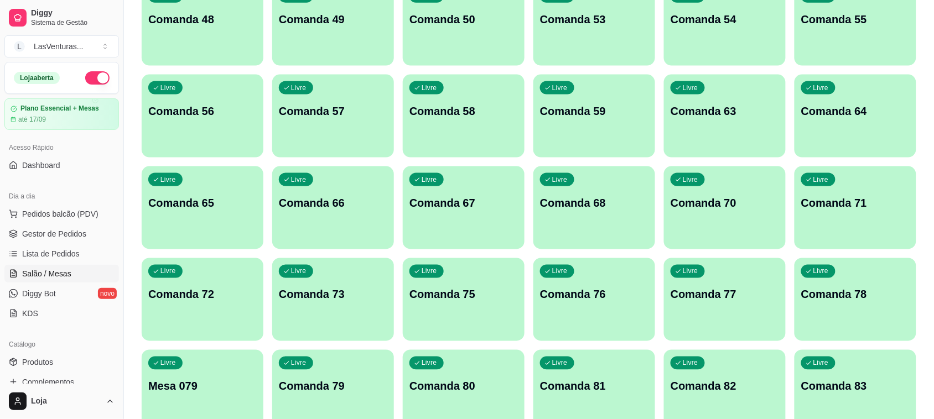
scroll to position [415, 0]
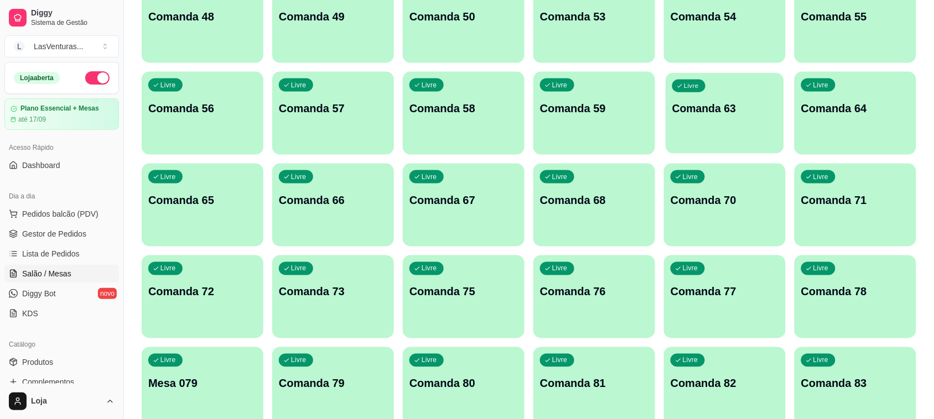
click at [742, 117] on div "Livre Comanda 63" at bounding box center [725, 107] width 118 height 68
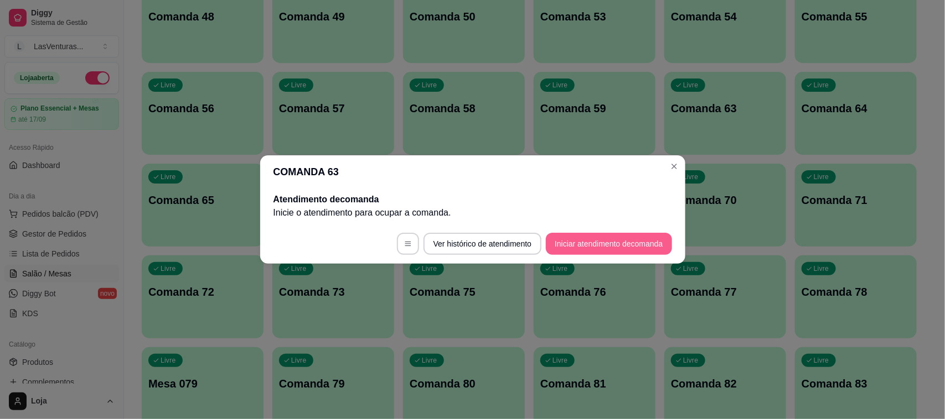
click at [599, 246] on button "Iniciar atendimento de comanda" at bounding box center [609, 244] width 126 height 22
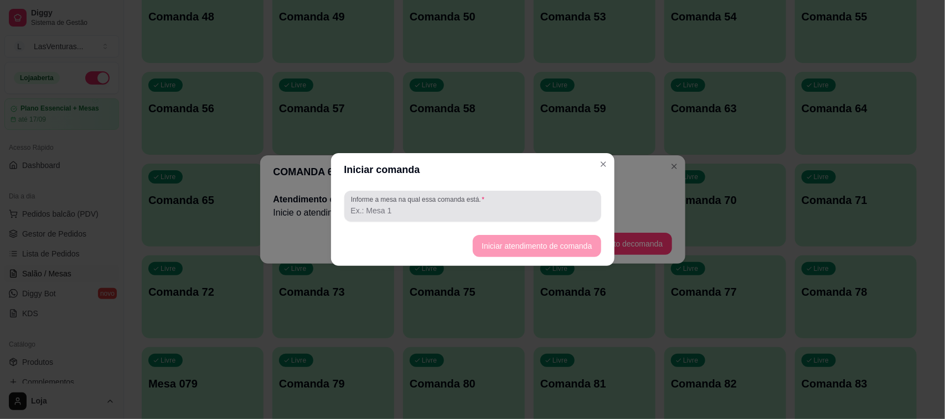
click at [455, 210] on input "Informe a mesa na qual essa comanda está." at bounding box center [472, 210] width 243 height 11
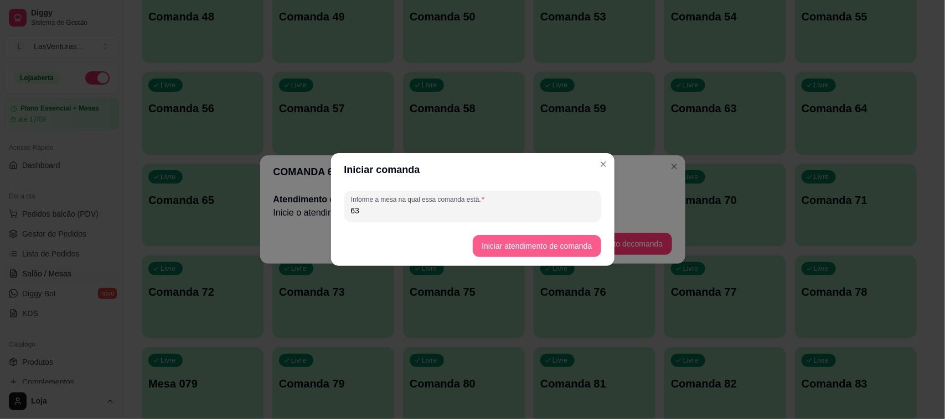
type input "63"
click at [573, 239] on button "Iniciar atendimento de comanda" at bounding box center [537, 246] width 128 height 22
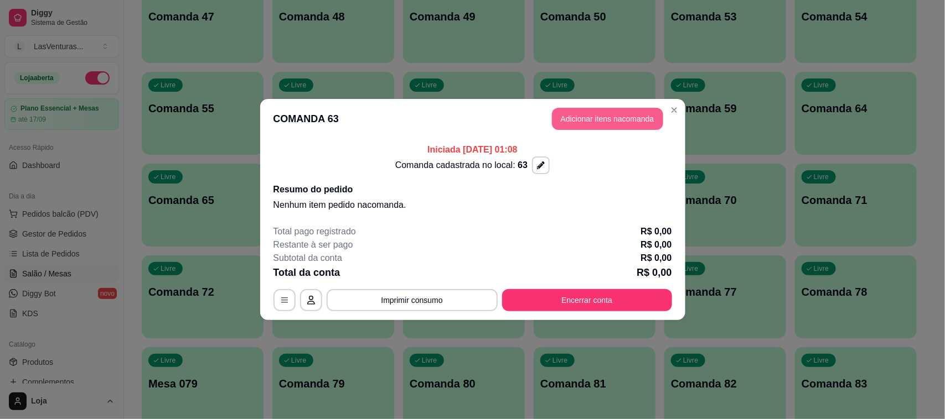
click at [583, 119] on button "Adicionar itens na comanda" at bounding box center [607, 119] width 111 height 22
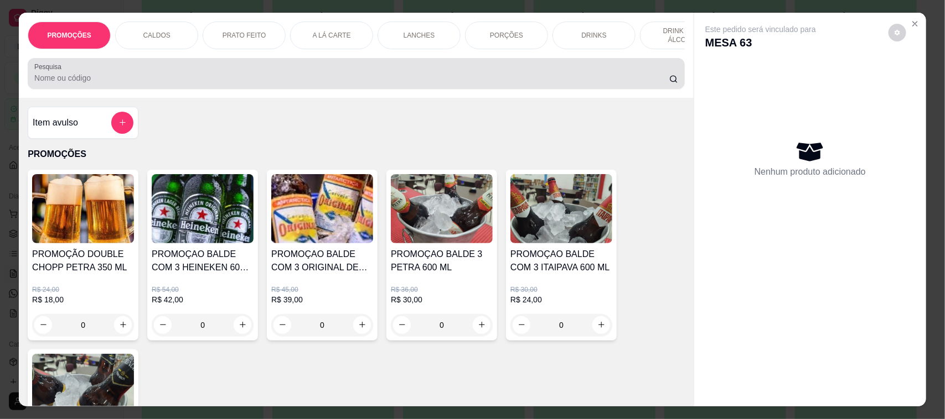
click at [64, 84] on input "Pesquisa" at bounding box center [351, 77] width 635 height 11
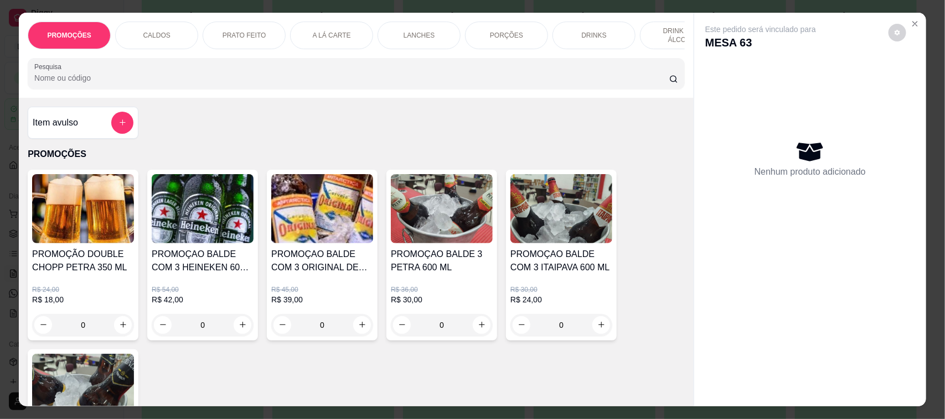
click at [115, 84] on input "Pesquisa" at bounding box center [351, 77] width 635 height 11
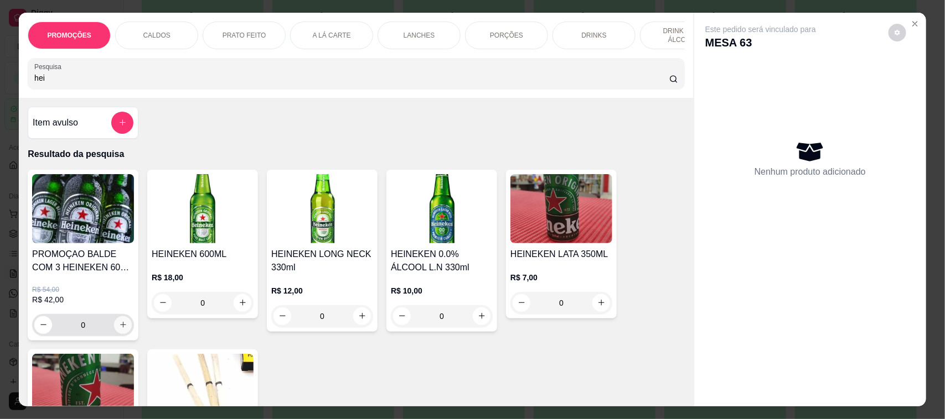
type input "hei"
click at [119, 329] on icon "increase-product-quantity" at bounding box center [123, 325] width 8 height 8
type input "1"
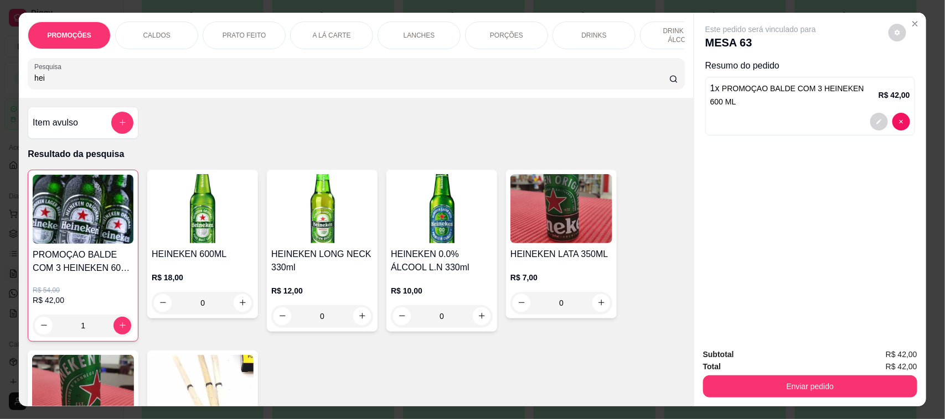
click at [80, 89] on div "Pesquisa hei" at bounding box center [356, 73] width 657 height 31
type input "h"
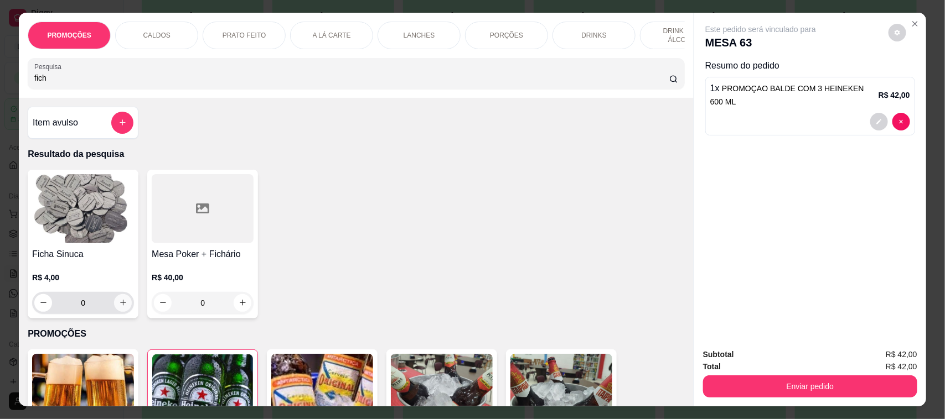
type input "fich"
click at [121, 307] on icon "increase-product-quantity" at bounding box center [123, 303] width 8 height 8
type input "1"
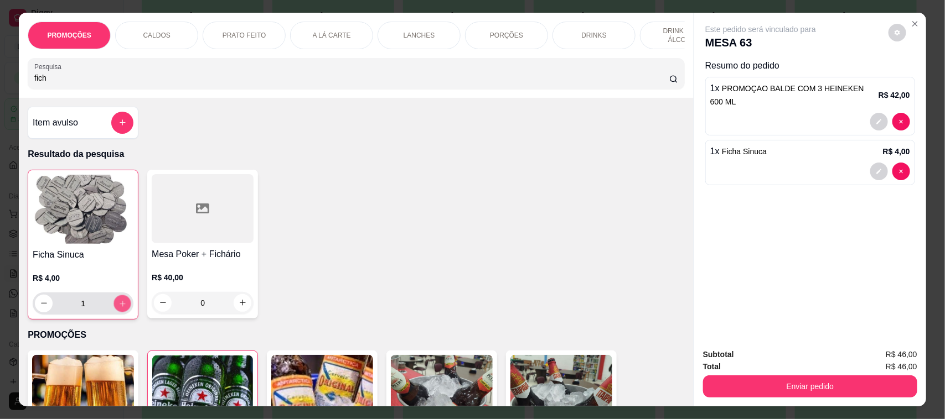
click at [121, 311] on button "increase-product-quantity" at bounding box center [122, 303] width 17 height 17
type input "2"
click at [121, 311] on button "increase-product-quantity" at bounding box center [122, 304] width 18 height 18
type input "3"
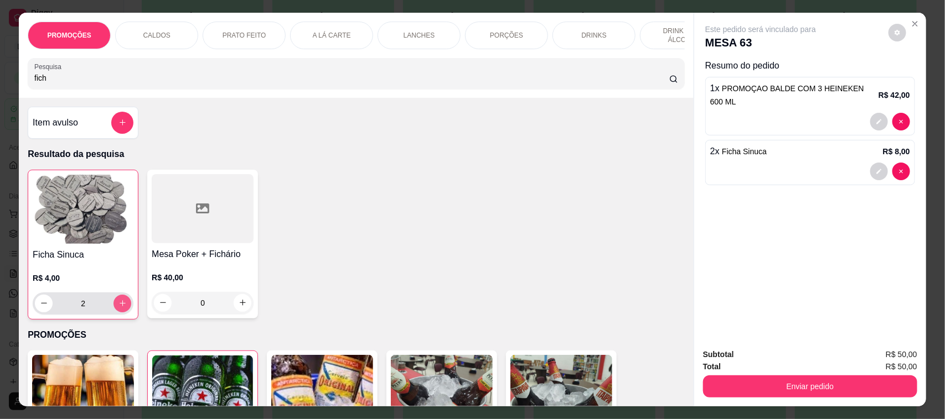
type input "3"
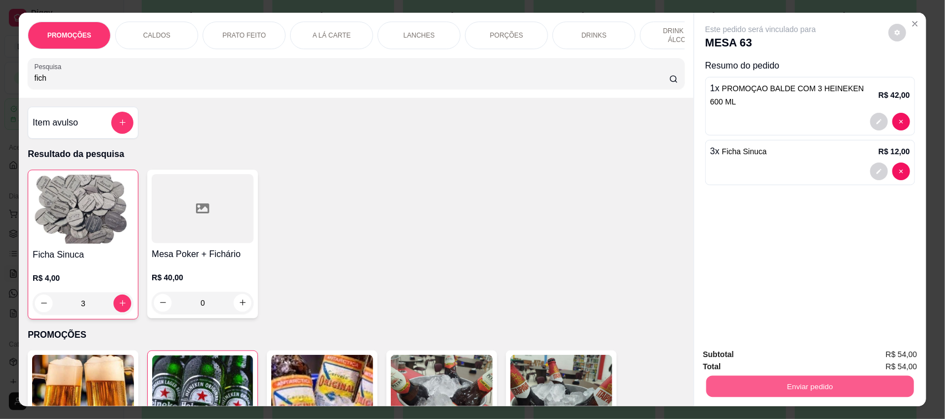
click at [762, 386] on button "Enviar pedido" at bounding box center [810, 387] width 208 height 22
click at [753, 359] on button "Não registrar e enviar pedido" at bounding box center [772, 360] width 115 height 21
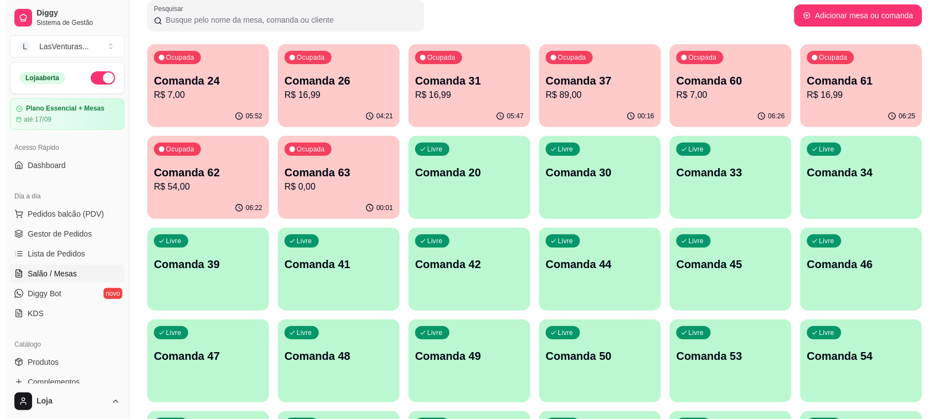
scroll to position [69, 0]
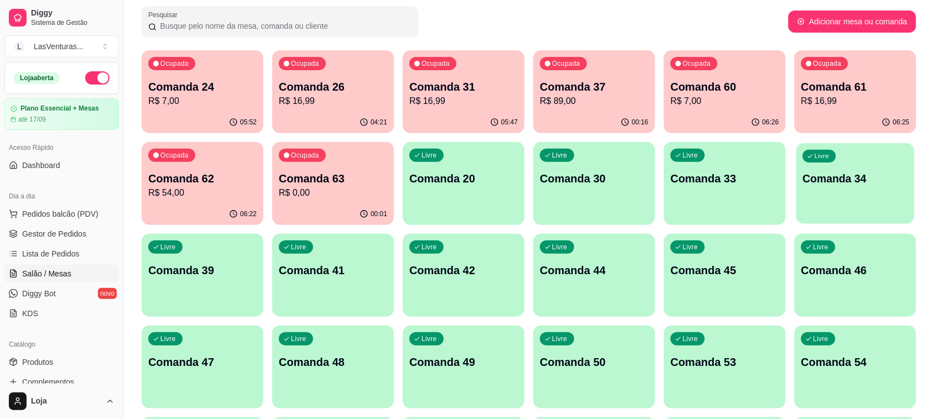
click at [814, 197] on div "Livre Comanda 34" at bounding box center [855, 177] width 118 height 68
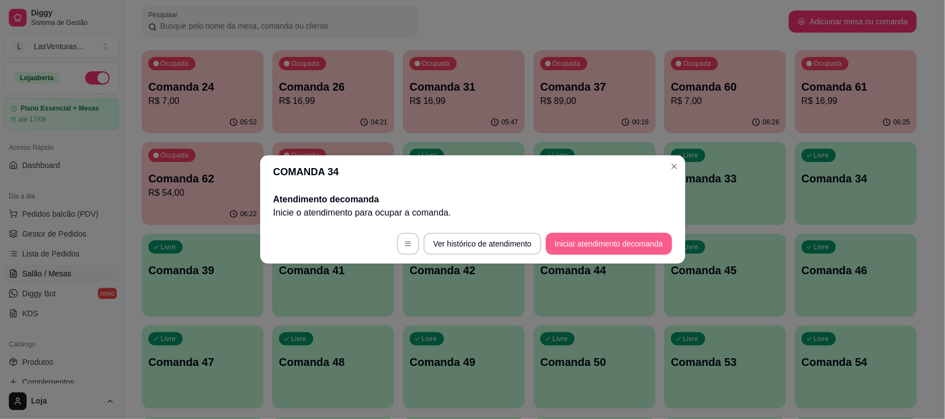
click at [613, 238] on button "Iniciar atendimento de comanda" at bounding box center [609, 244] width 126 height 22
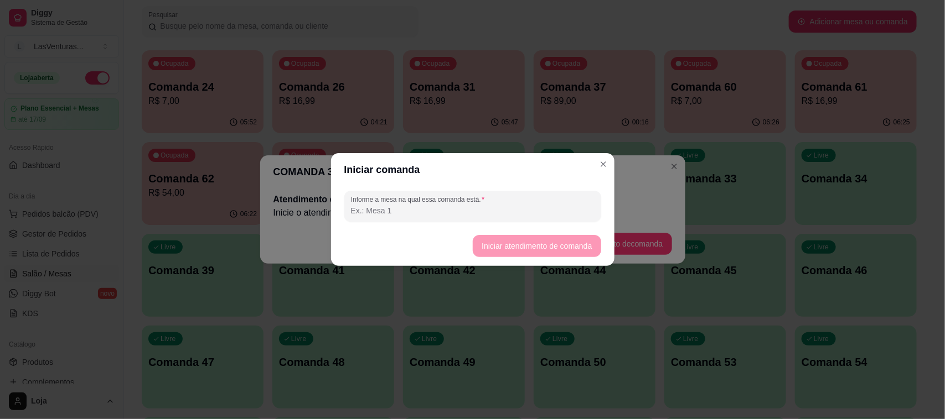
click at [478, 211] on input "Informe a mesa na qual essa comanda está." at bounding box center [472, 210] width 243 height 11
type input "34"
click at [525, 243] on button "Iniciar atendimento de comanda" at bounding box center [537, 247] width 124 height 22
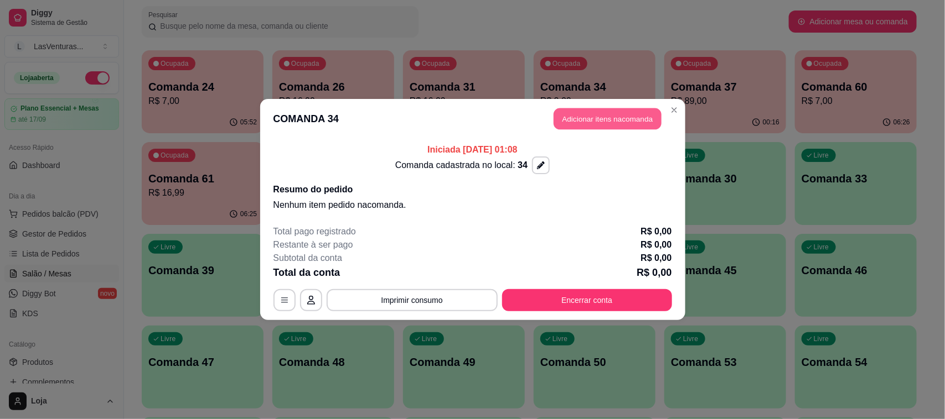
click at [606, 123] on button "Adicionar itens na comanda" at bounding box center [607, 119] width 108 height 22
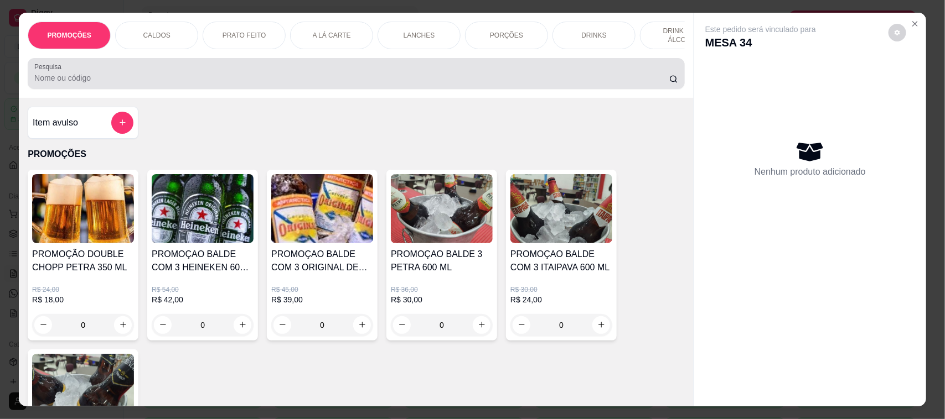
click at [122, 84] on input "Pesquisa" at bounding box center [351, 77] width 635 height 11
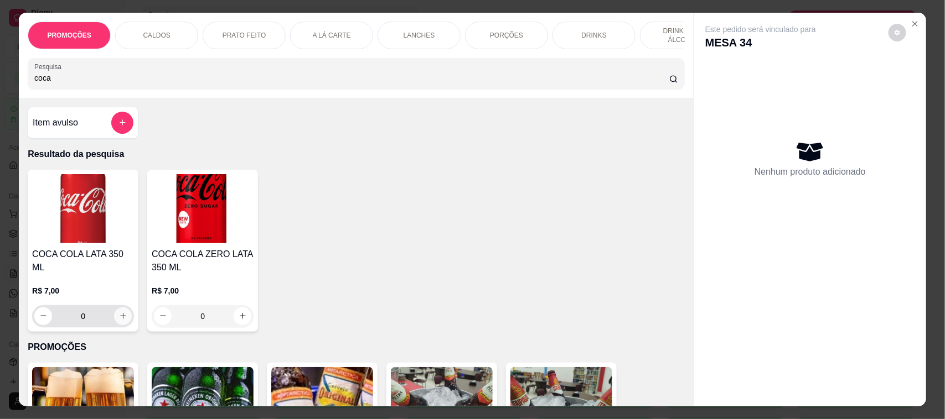
type input "coca"
click at [121, 314] on icon "increase-product-quantity" at bounding box center [123, 316] width 8 height 8
type input "1"
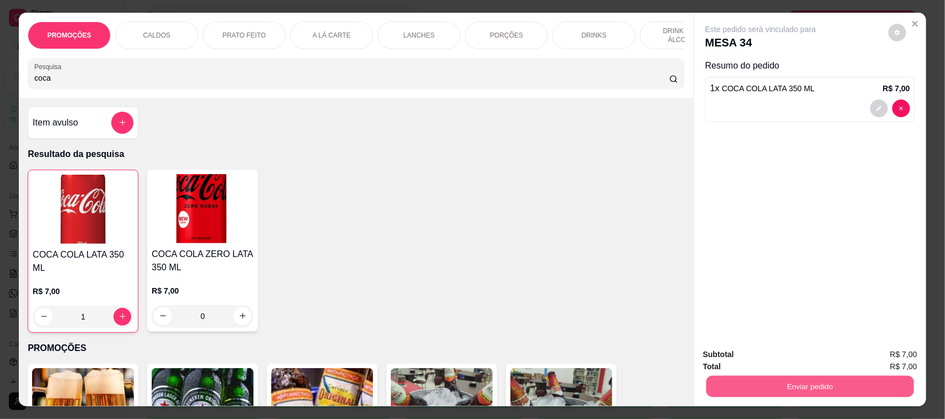
click at [748, 377] on button "Enviar pedido" at bounding box center [810, 387] width 208 height 22
click at [748, 360] on button "Não registrar e enviar pedido" at bounding box center [772, 360] width 115 height 21
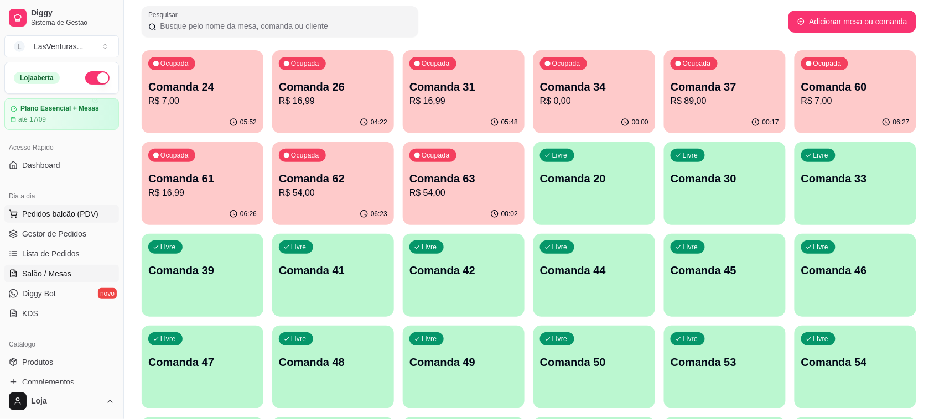
click at [43, 209] on span "Pedidos balcão (PDV)" at bounding box center [60, 214] width 76 height 11
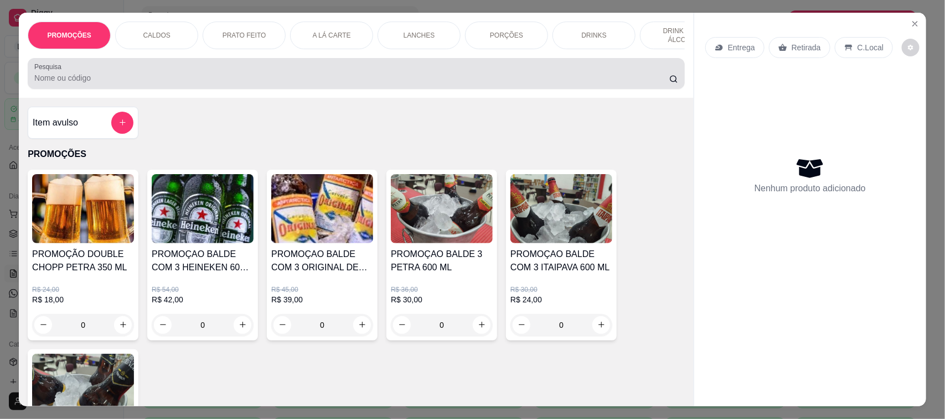
click at [68, 84] on input "Pesquisa" at bounding box center [351, 77] width 635 height 11
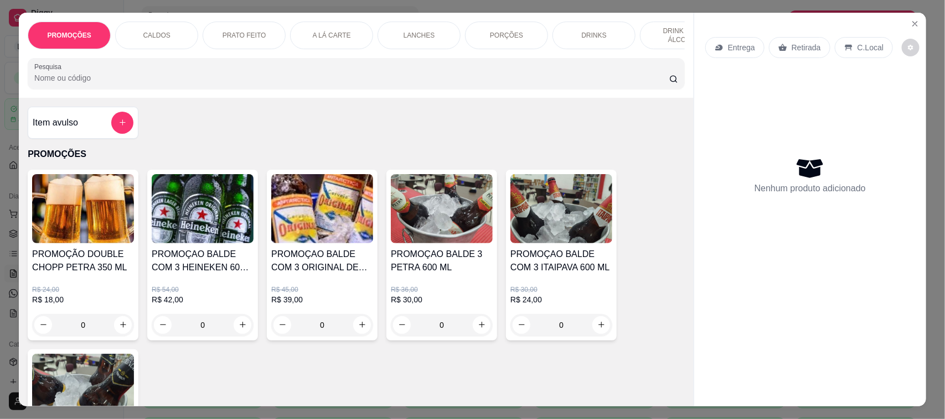
click at [94, 84] on input "Pesquisa" at bounding box center [351, 77] width 635 height 11
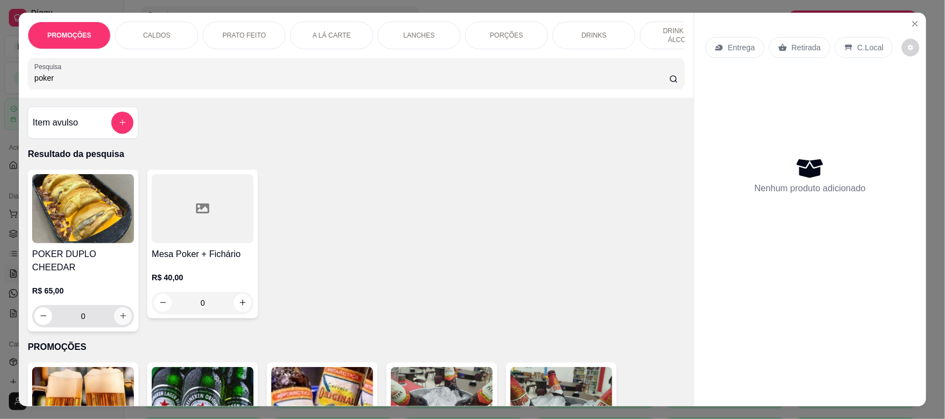
type input "poker"
click at [114, 320] on button "increase-product-quantity" at bounding box center [123, 317] width 18 height 18
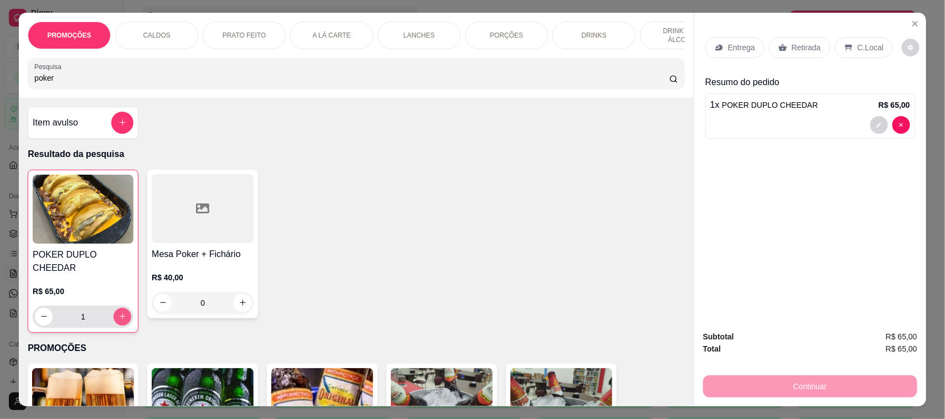
type input "1"
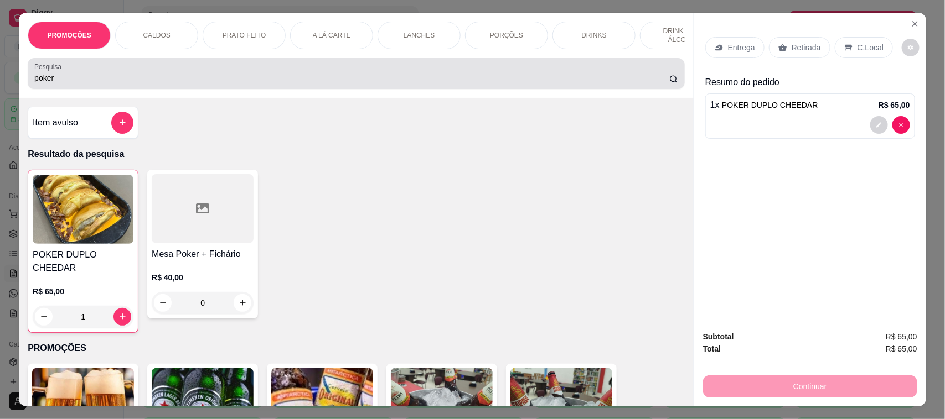
click at [81, 89] on div "Pesquisa poker" at bounding box center [356, 73] width 657 height 31
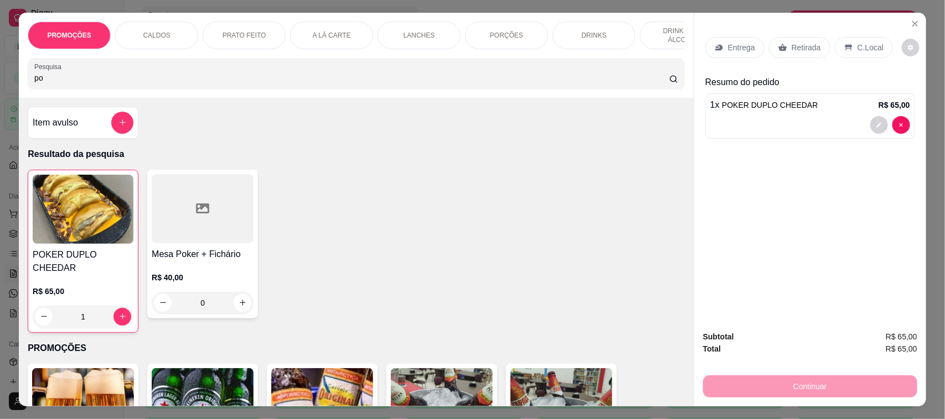
type input "p"
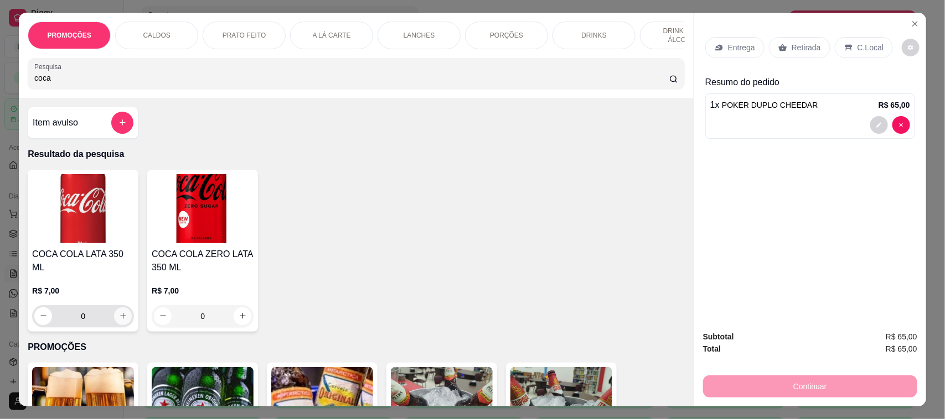
type input "coca"
click at [122, 310] on button "increase-product-quantity" at bounding box center [123, 316] width 17 height 17
type input "1"
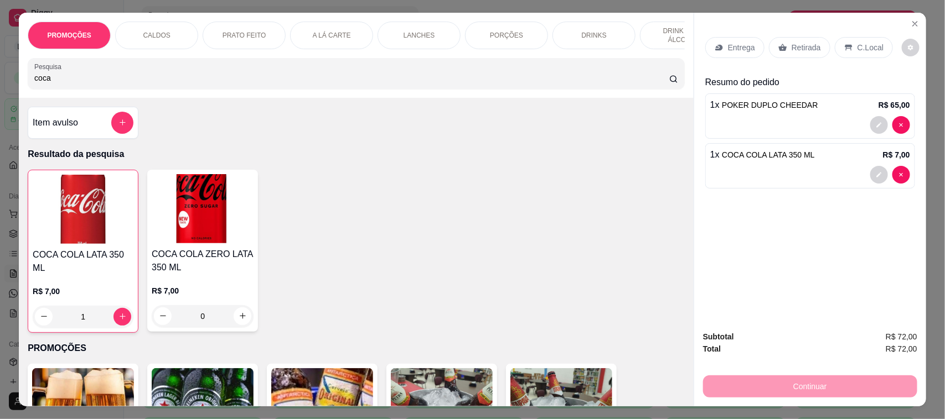
click at [784, 50] on div "Retirada" at bounding box center [799, 47] width 61 height 21
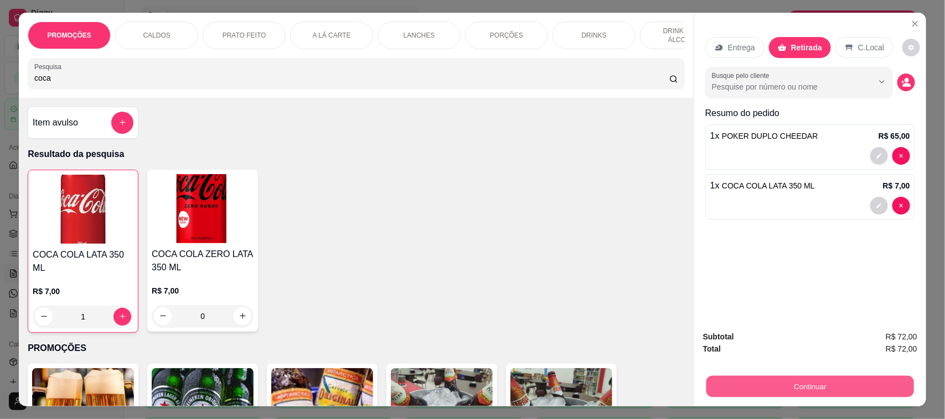
click at [820, 378] on button "Continuar" at bounding box center [810, 387] width 208 height 22
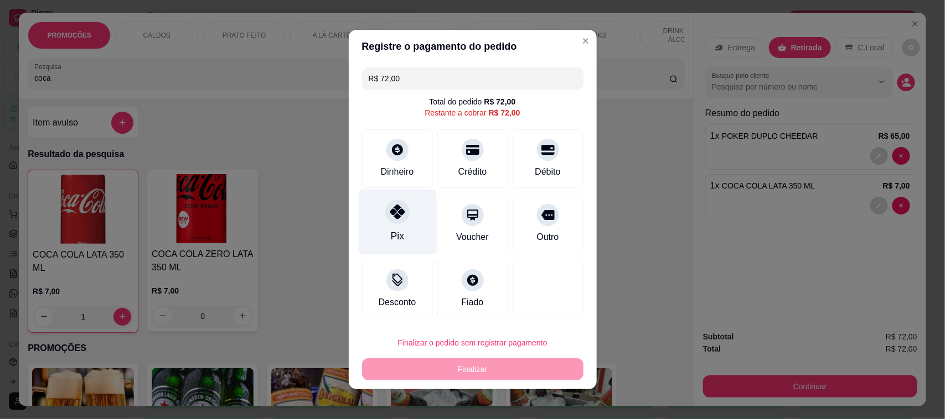
click at [393, 216] on icon at bounding box center [397, 212] width 14 height 14
type input "R$ 0,00"
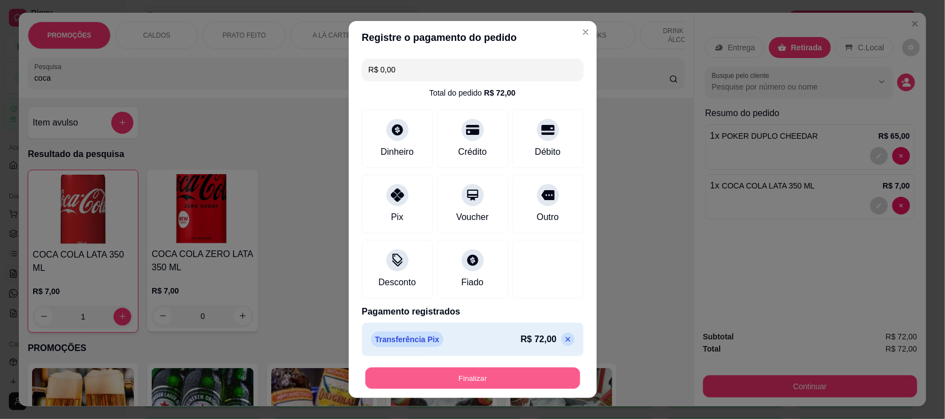
click at [494, 375] on button "Finalizar" at bounding box center [472, 379] width 215 height 22
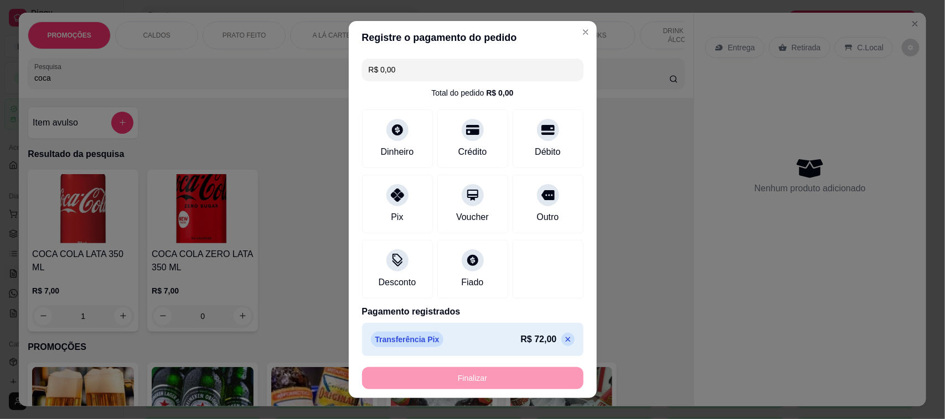
type input "0"
type input "-R$ 72,00"
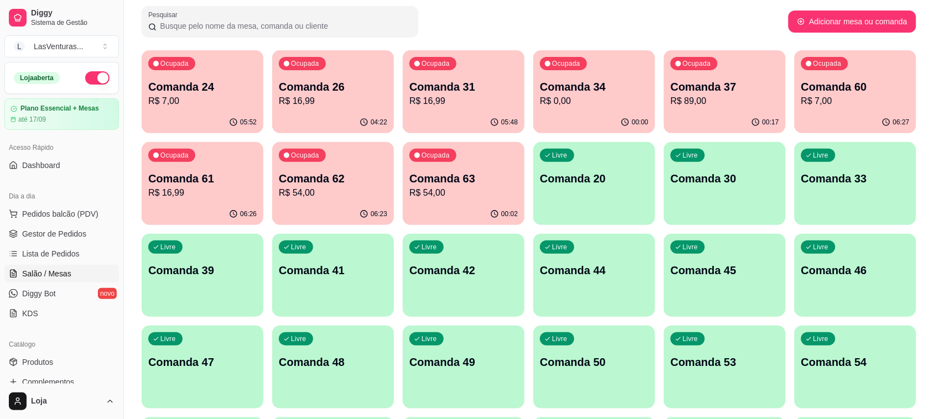
click at [731, 86] on p "Comanda 37" at bounding box center [725, 86] width 108 height 15
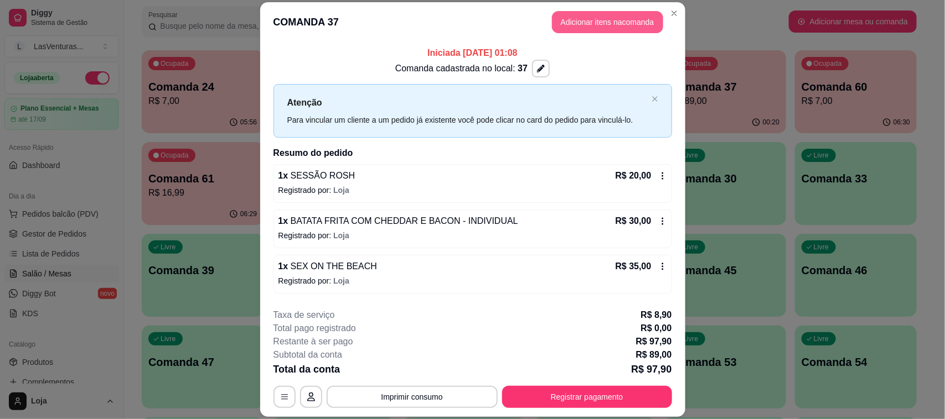
click at [607, 14] on button "Adicionar itens na comanda" at bounding box center [607, 22] width 111 height 22
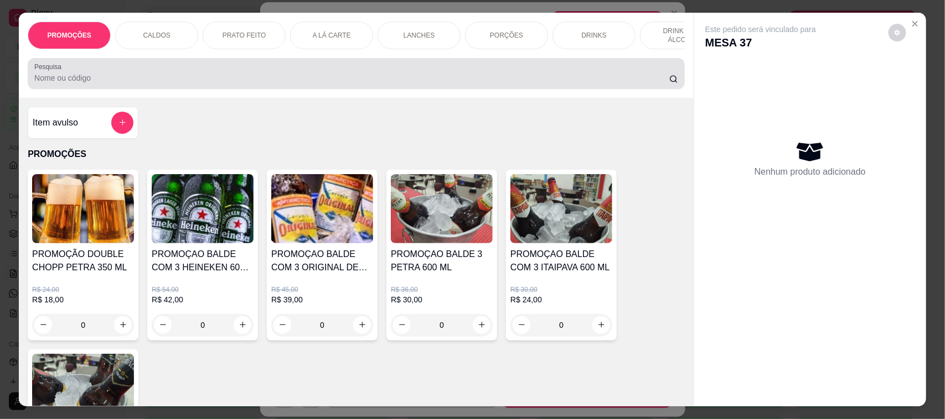
click at [303, 79] on div at bounding box center [356, 74] width 644 height 22
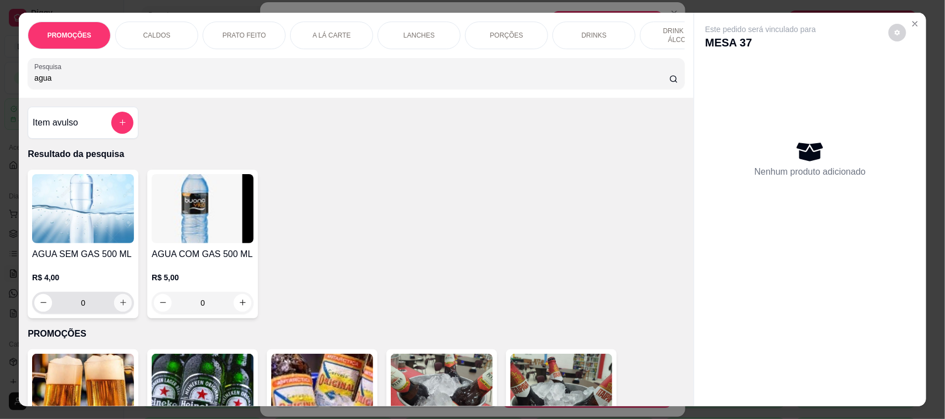
type input "agua"
click at [122, 312] on button "increase-product-quantity" at bounding box center [123, 303] width 18 height 18
type input "1"
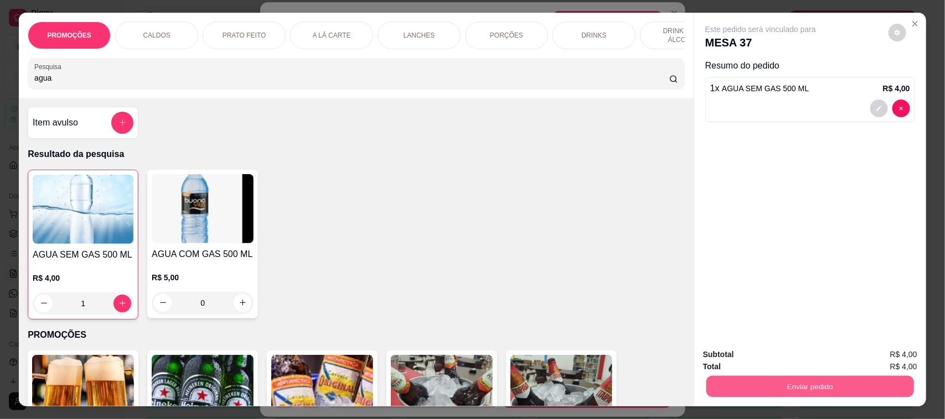
click at [801, 392] on button "Enviar pedido" at bounding box center [810, 387] width 208 height 22
click at [803, 366] on button "Não registrar e enviar pedido" at bounding box center [772, 360] width 115 height 21
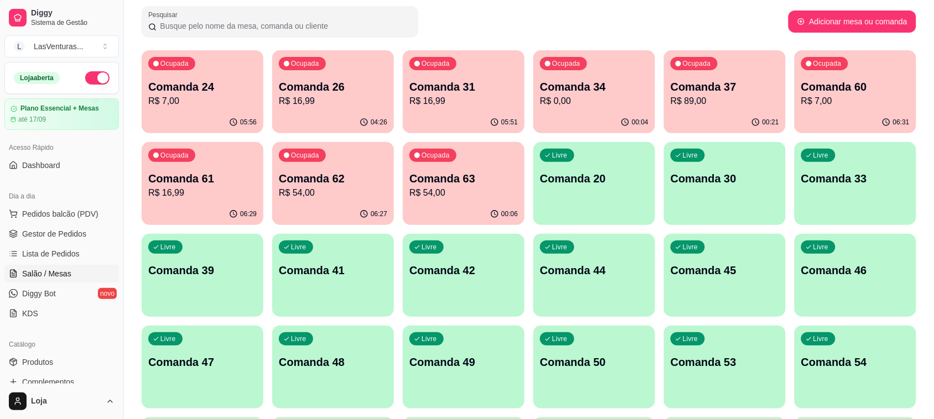
click at [875, 170] on div "Livre Comanda 33" at bounding box center [856, 177] width 122 height 70
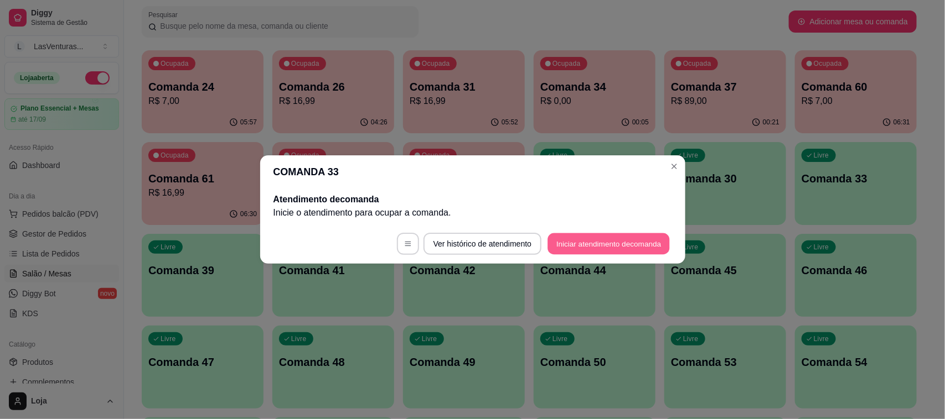
click at [595, 236] on button "Iniciar atendimento de comanda" at bounding box center [609, 245] width 122 height 22
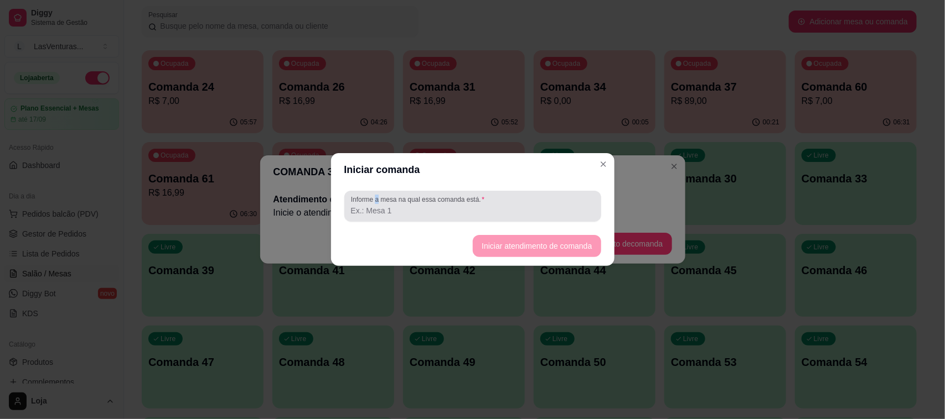
click at [377, 203] on label "Informe a mesa na qual essa comanda está." at bounding box center [419, 199] width 137 height 9
click at [451, 210] on input "Informe a mesa na qual essa comanda está." at bounding box center [472, 210] width 243 height 11
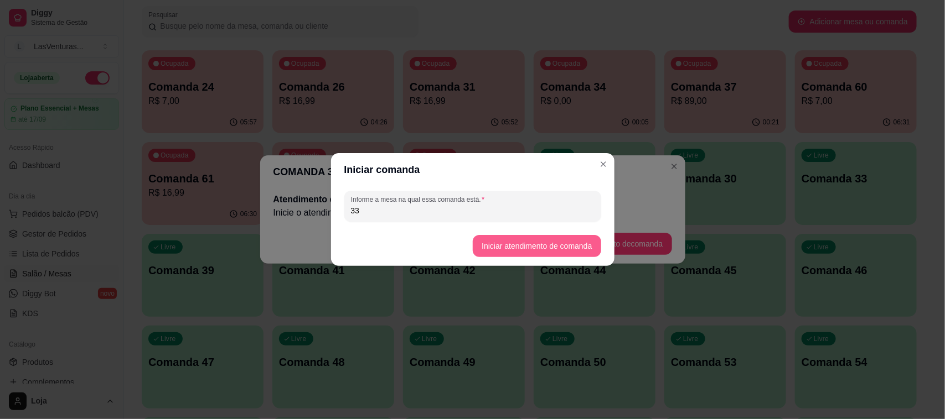
type input "33"
click at [571, 245] on button "Iniciar atendimento de comanda" at bounding box center [537, 246] width 128 height 22
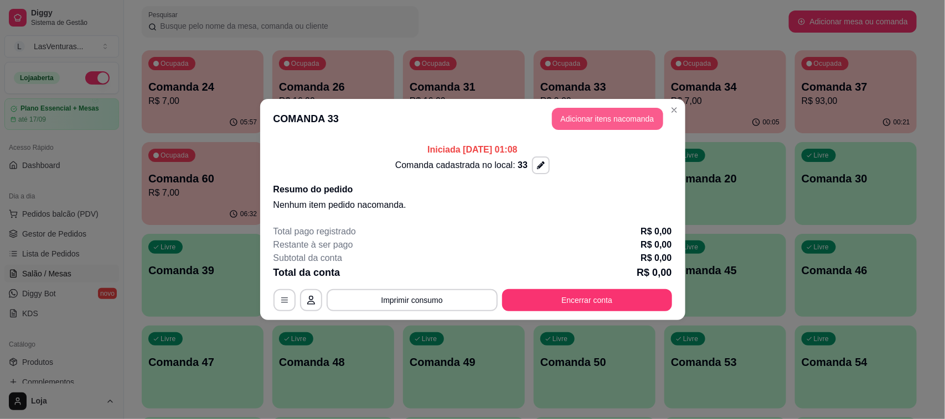
click at [593, 120] on button "Adicionar itens na comanda" at bounding box center [607, 119] width 111 height 22
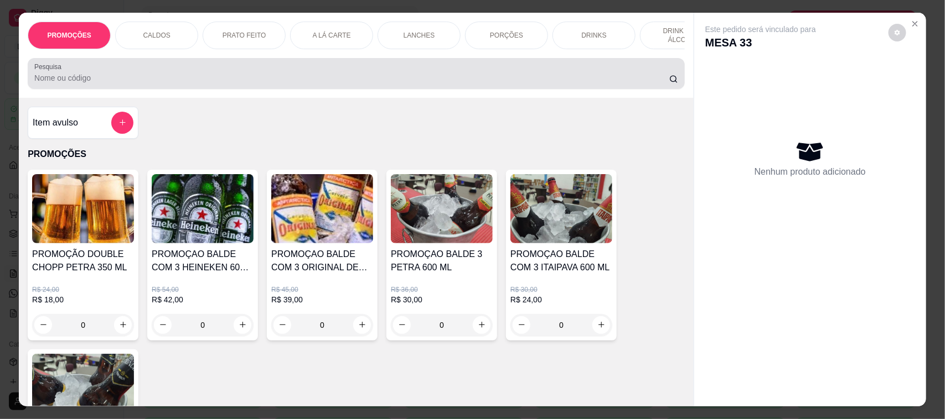
click at [111, 84] on input "Pesquisa" at bounding box center [351, 77] width 635 height 11
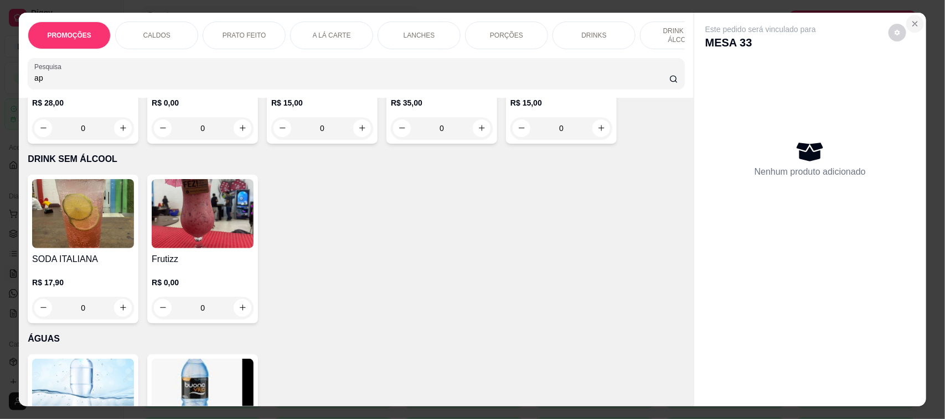
type input "ap"
click at [912, 22] on icon "Close" at bounding box center [914, 23] width 9 height 9
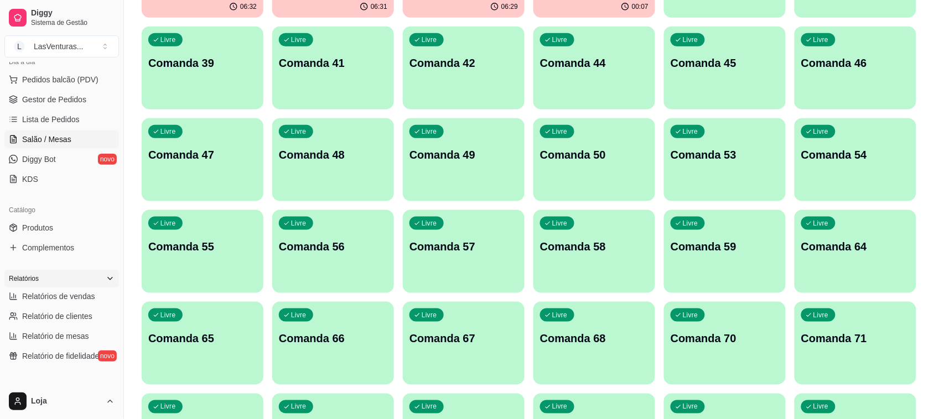
scroll to position [138, 0]
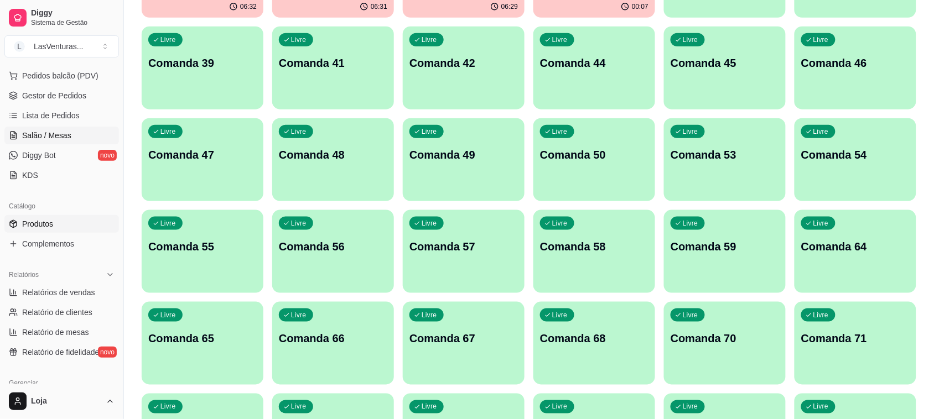
click at [60, 226] on link "Produtos" at bounding box center [61, 224] width 115 height 18
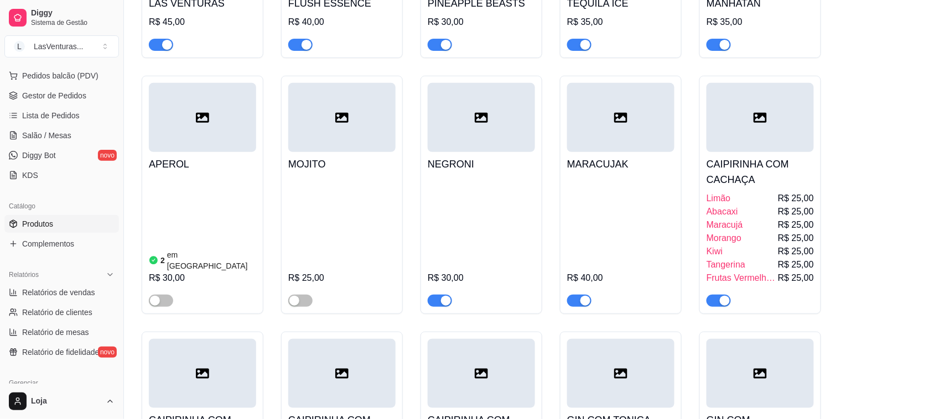
scroll to position [3874, 0]
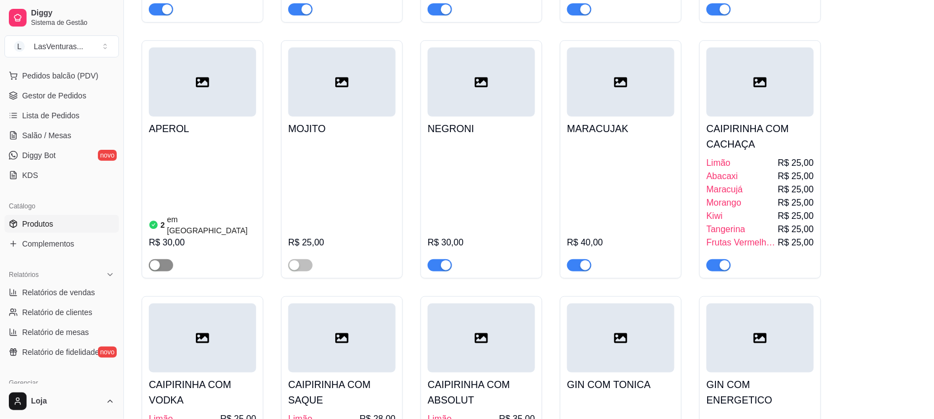
click at [156, 261] on div "button" at bounding box center [155, 266] width 10 height 10
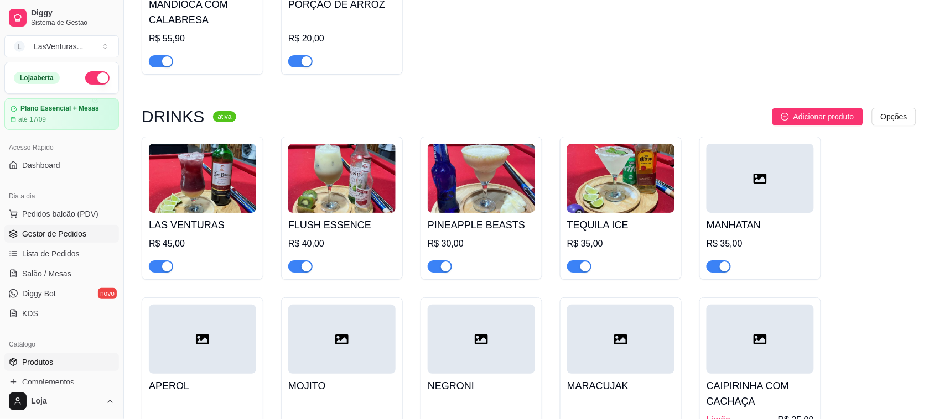
scroll to position [3597, 0]
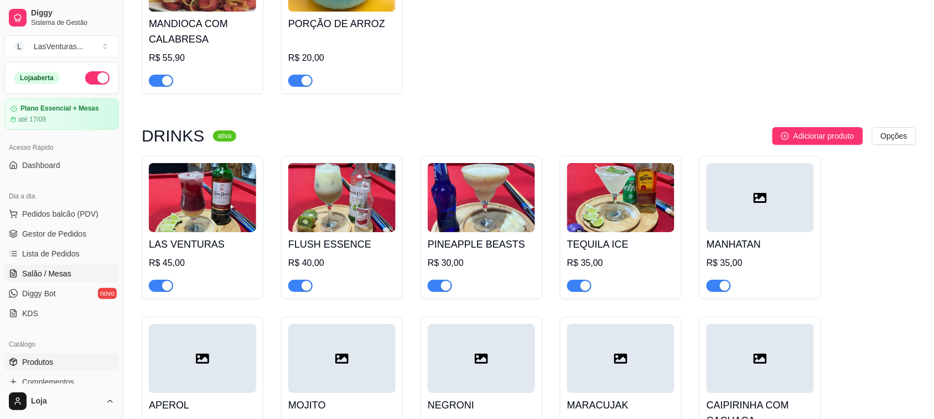
click at [53, 271] on span "Salão / Mesas" at bounding box center [46, 273] width 49 height 11
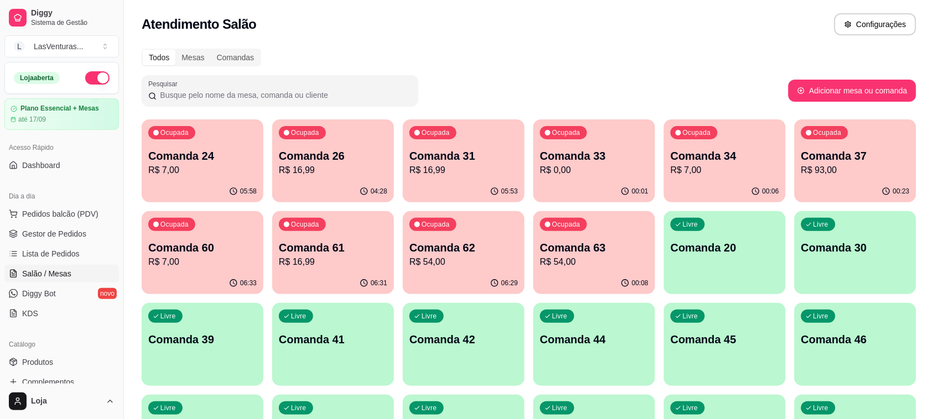
click at [580, 148] on p "Comanda 33" at bounding box center [594, 155] width 108 height 15
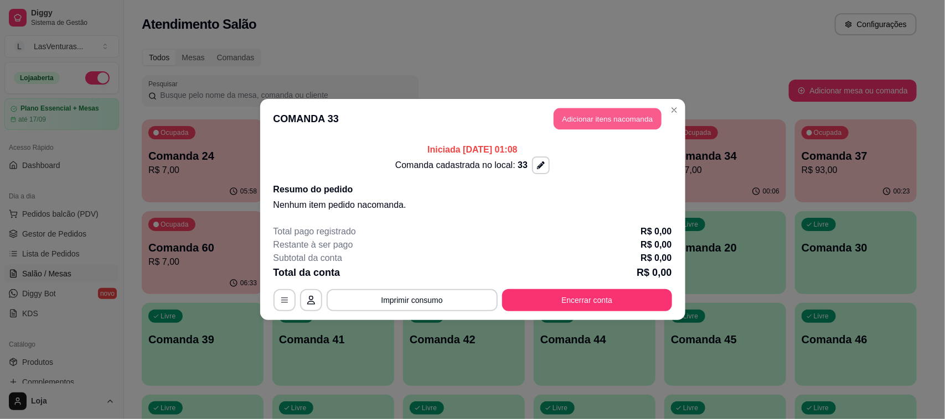
click at [572, 115] on button "Adicionar itens na comanda" at bounding box center [607, 119] width 108 height 22
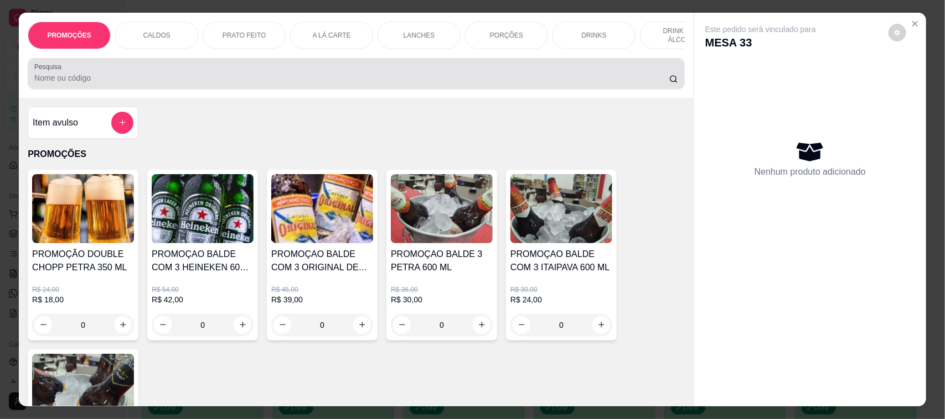
click at [107, 84] on input "Pesquisa" at bounding box center [351, 77] width 635 height 11
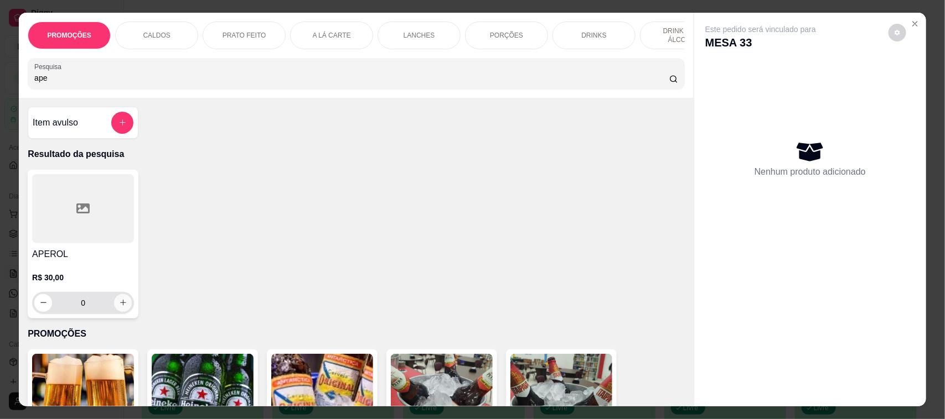
type input "ape"
click at [122, 312] on button "increase-product-quantity" at bounding box center [123, 303] width 18 height 18
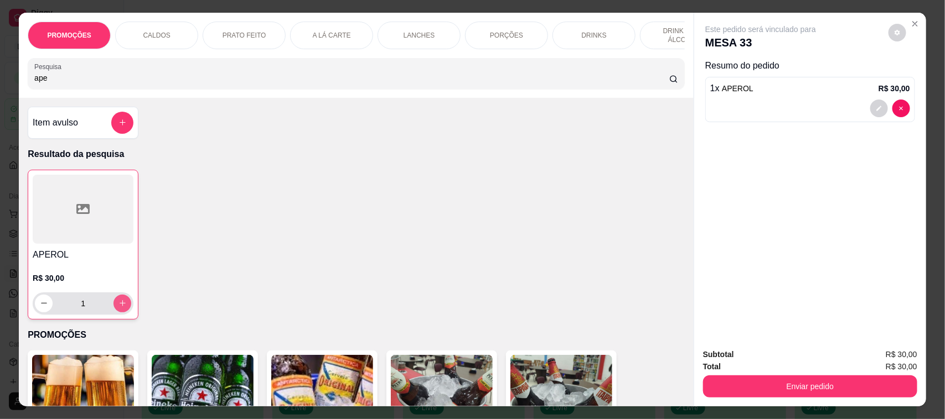
type input "1"
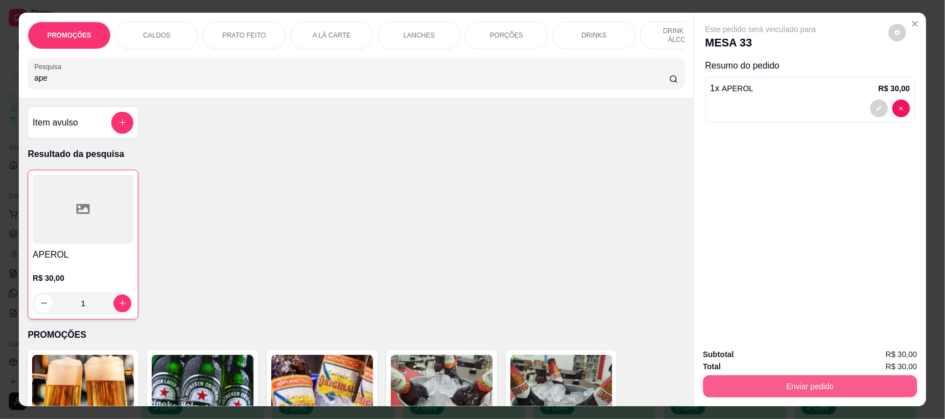
click at [784, 385] on button "Enviar pedido" at bounding box center [810, 387] width 214 height 22
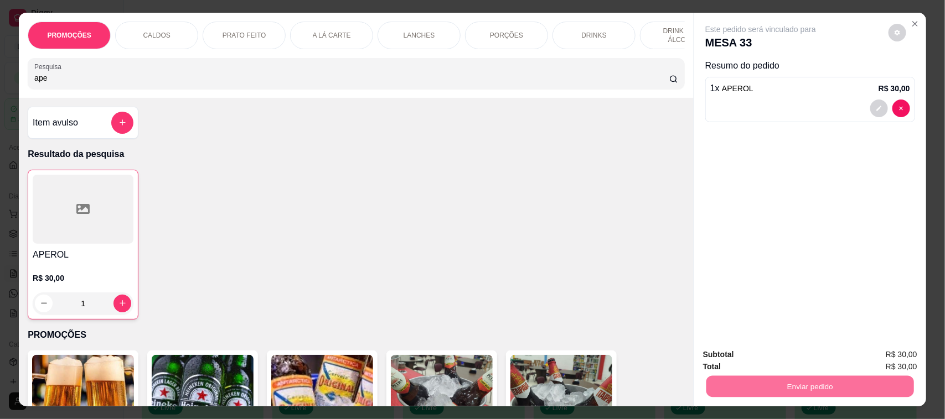
click at [800, 362] on button "Não registrar e enviar pedido" at bounding box center [772, 360] width 115 height 21
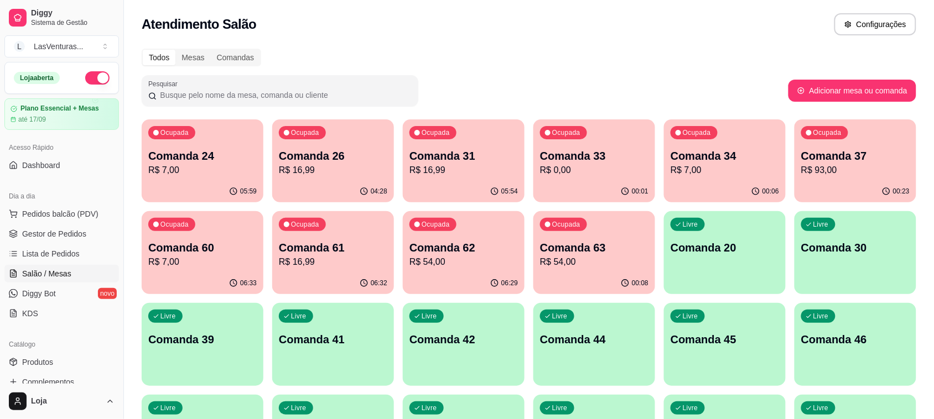
click at [474, 173] on p "R$ 16,99" at bounding box center [464, 170] width 108 height 13
click at [827, 167] on p "R$ 93,00" at bounding box center [855, 170] width 108 height 13
click at [297, 253] on p "Comanda 61" at bounding box center [333, 247] width 108 height 15
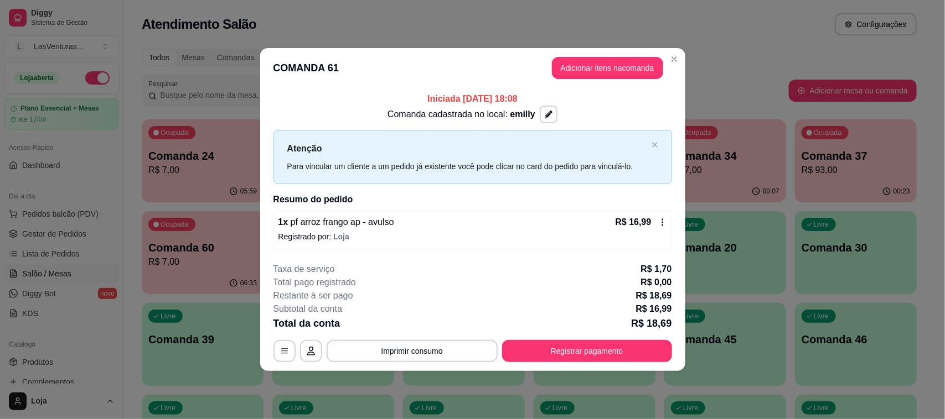
click at [671, 137] on div "Atenção Para vincular um cliente a um pedido já existente você pode clicar no c…" at bounding box center [472, 157] width 398 height 54
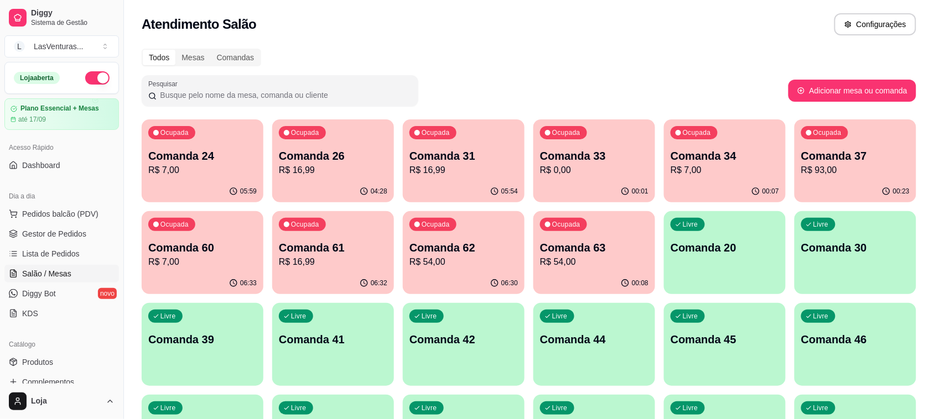
click at [485, 252] on p "Comanda 62" at bounding box center [464, 247] width 108 height 15
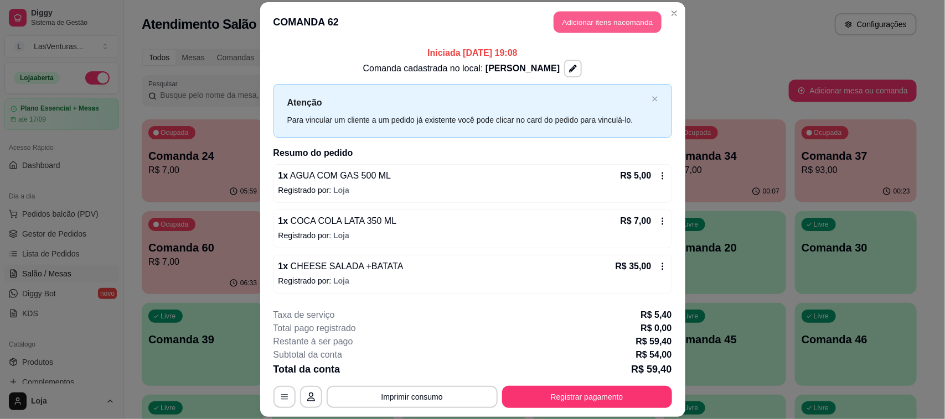
click at [584, 18] on button "Adicionar itens na comanda" at bounding box center [607, 22] width 108 height 22
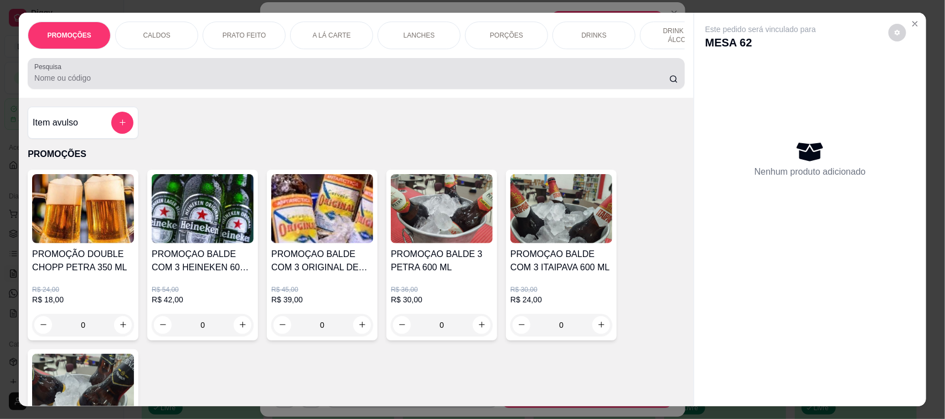
click at [86, 84] on input "Pesquisa" at bounding box center [351, 77] width 635 height 11
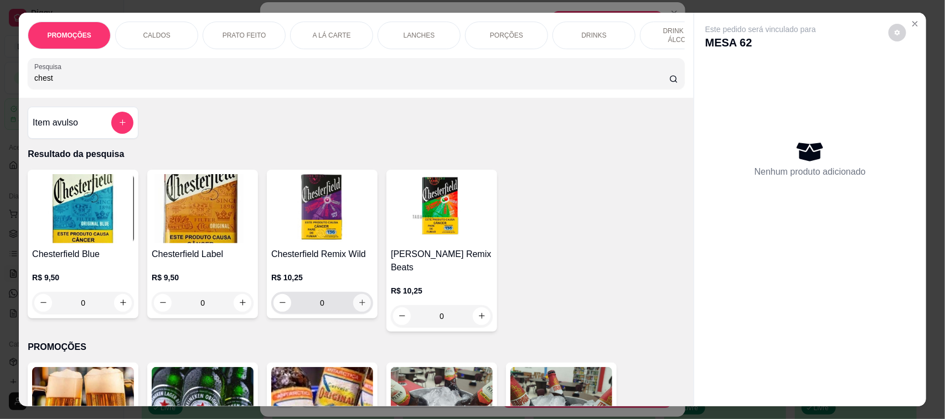
type input "chest"
click at [358, 307] on icon "increase-product-quantity" at bounding box center [362, 303] width 8 height 8
type input "1"
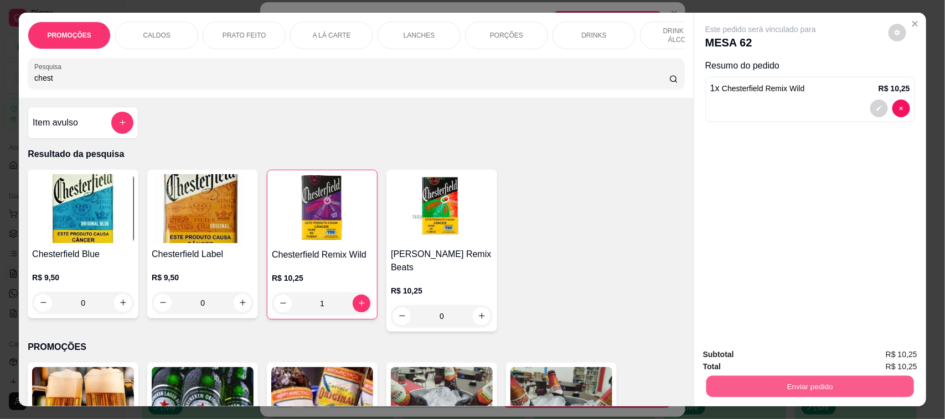
click at [816, 388] on button "Enviar pedido" at bounding box center [810, 387] width 208 height 22
click at [773, 354] on button "Não registrar e enviar pedido" at bounding box center [773, 360] width 112 height 20
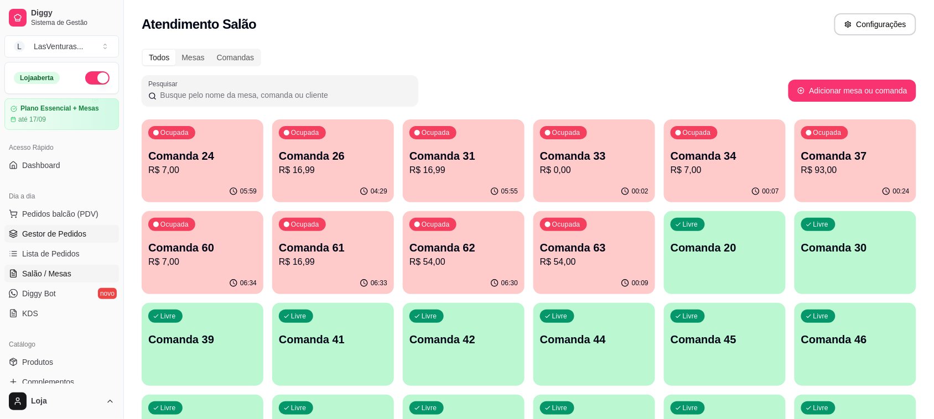
click at [76, 235] on span "Gestor de Pedidos" at bounding box center [54, 234] width 64 height 11
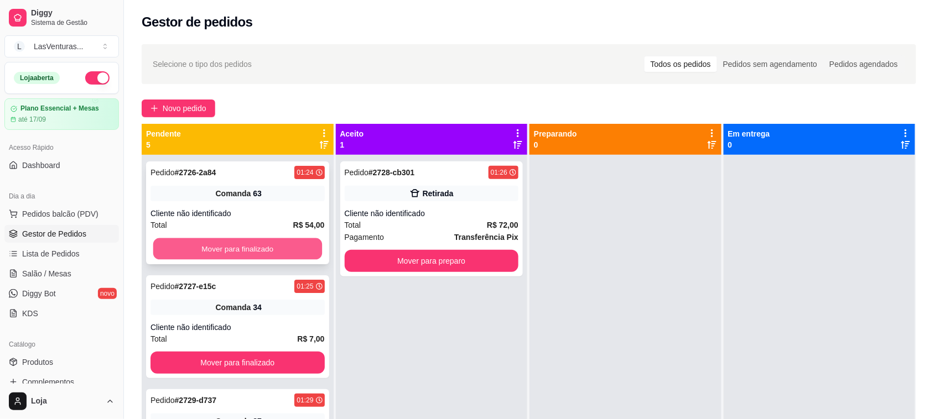
click at [248, 251] on button "Mover para finalizado" at bounding box center [237, 250] width 169 height 22
click at [248, 251] on button "Mover para finalizado" at bounding box center [238, 249] width 174 height 22
click at [248, 251] on button "Mover para finalizado" at bounding box center [237, 250] width 169 height 22
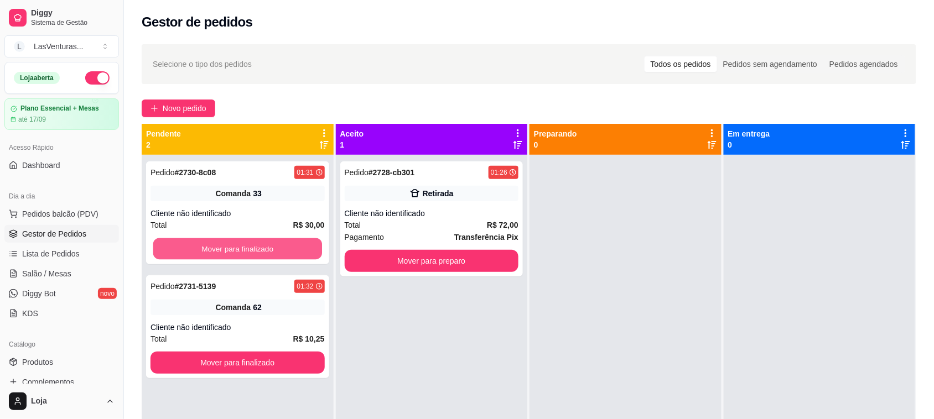
click at [248, 251] on button "Mover para finalizado" at bounding box center [237, 250] width 169 height 22
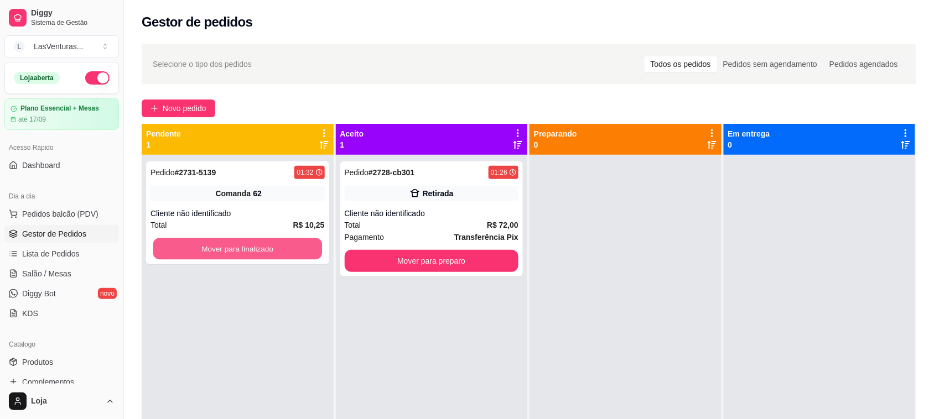
click at [248, 251] on button "Mover para finalizado" at bounding box center [237, 250] width 169 height 22
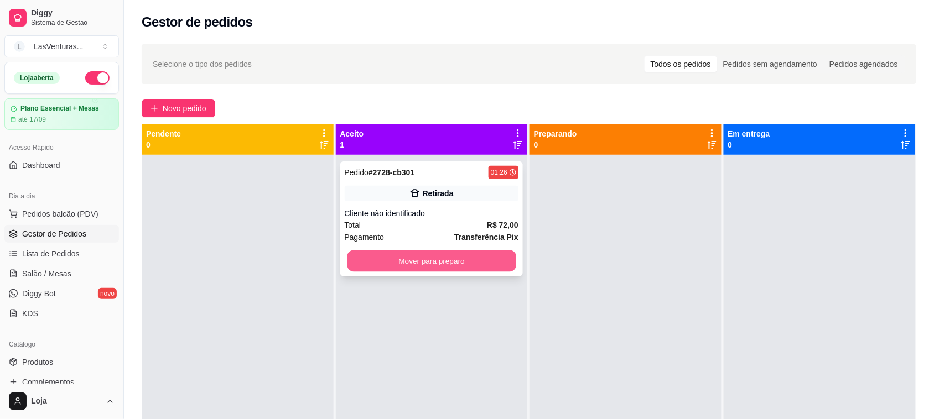
click at [386, 266] on button "Mover para preparo" at bounding box center [431, 262] width 169 height 22
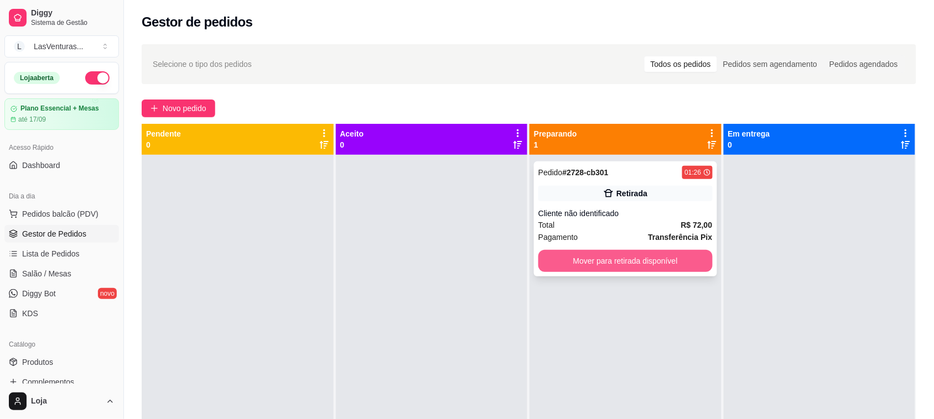
click at [634, 269] on button "Mover para retirada disponível" at bounding box center [625, 261] width 174 height 22
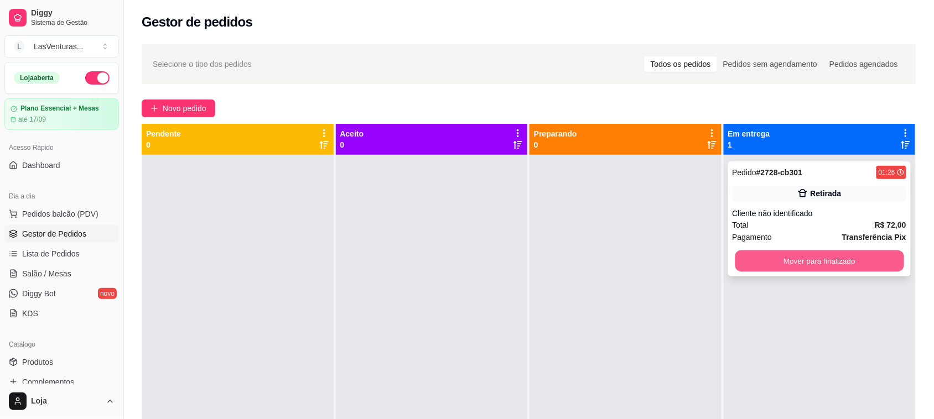
click at [739, 260] on button "Mover para finalizado" at bounding box center [819, 262] width 169 height 22
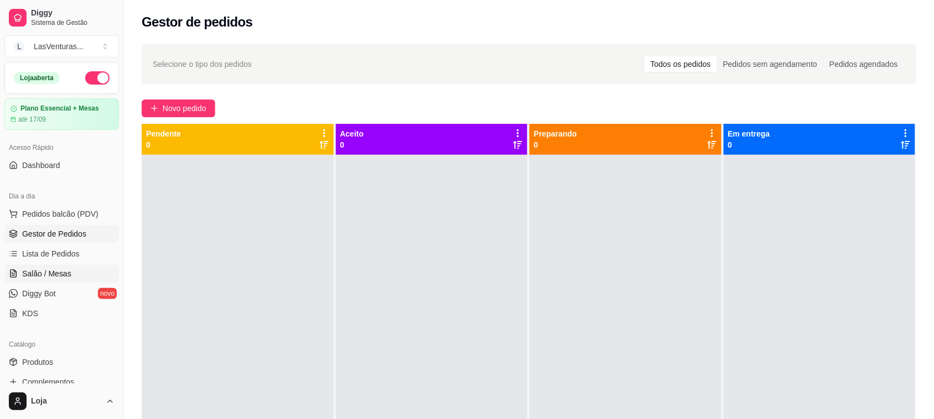
click at [56, 275] on span "Salão / Mesas" at bounding box center [46, 273] width 49 height 11
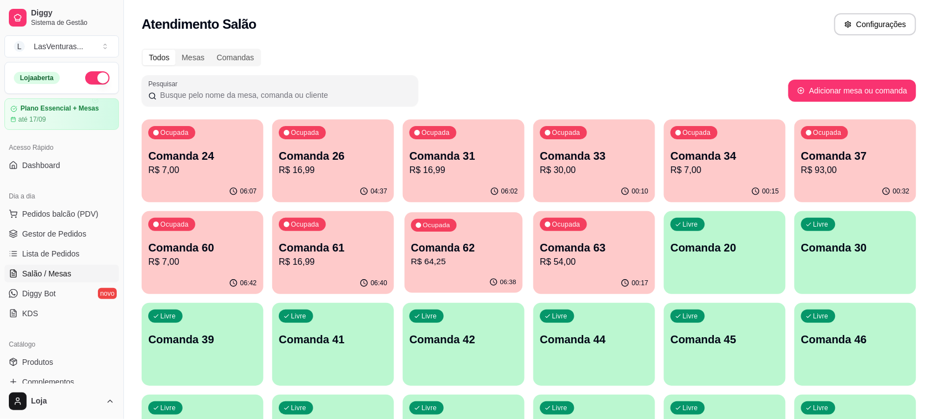
click at [446, 246] on p "Comanda 62" at bounding box center [463, 248] width 105 height 15
click at [182, 275] on div "06:42" at bounding box center [203, 284] width 122 height 22
click at [436, 244] on p "Comanda 62" at bounding box center [464, 247] width 108 height 15
click at [620, 247] on p "Comanda 63" at bounding box center [594, 247] width 108 height 15
click at [710, 170] on p "R$ 7,00" at bounding box center [725, 170] width 108 height 13
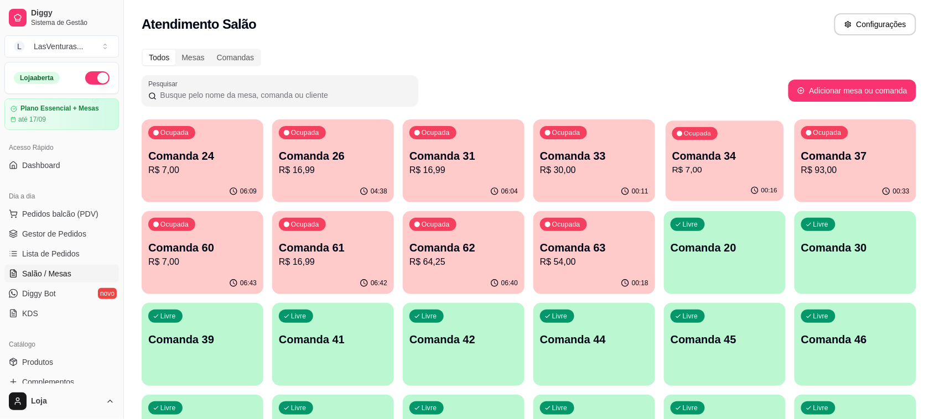
click at [709, 159] on p "Comanda 34" at bounding box center [724, 156] width 105 height 15
click at [743, 167] on p "R$ 7,00" at bounding box center [725, 170] width 108 height 13
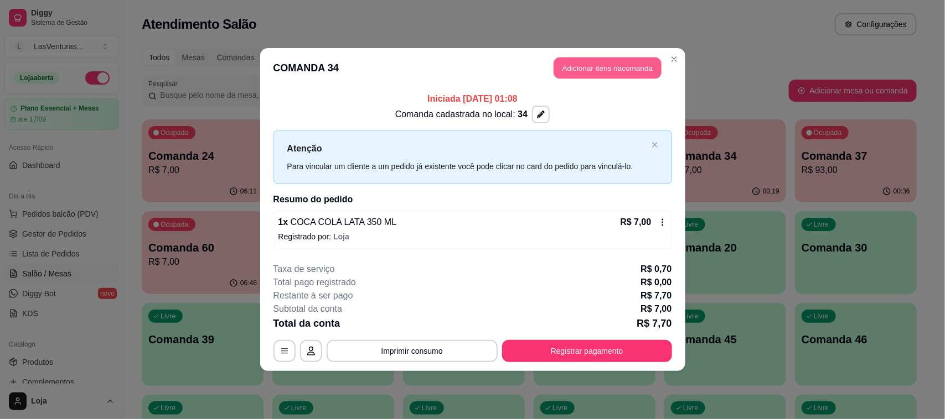
click at [573, 59] on button "Adicionar itens na comanda" at bounding box center [607, 69] width 108 height 22
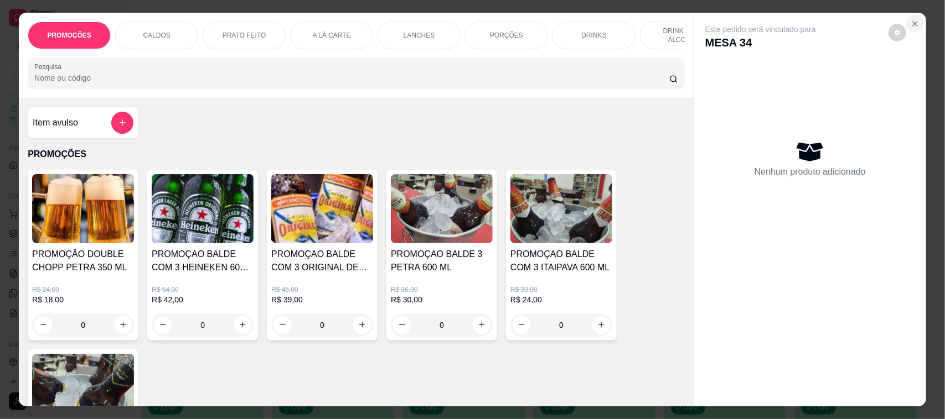
click at [914, 22] on icon "Close" at bounding box center [914, 23] width 9 height 9
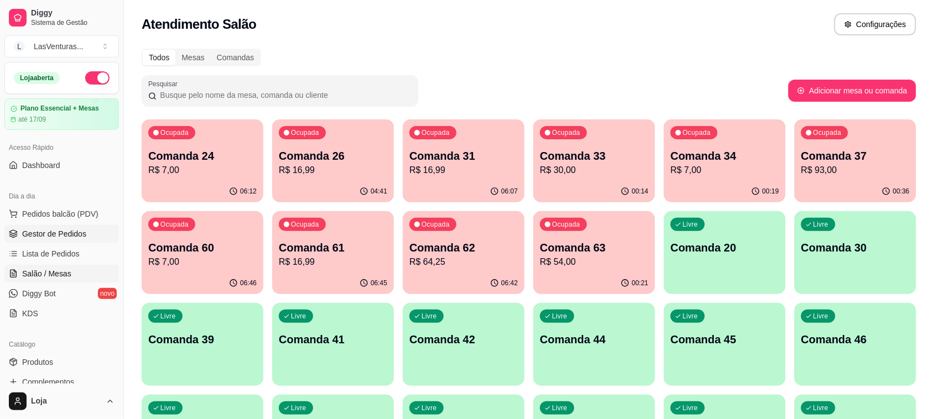
click at [95, 230] on link "Gestor de Pedidos" at bounding box center [61, 234] width 115 height 18
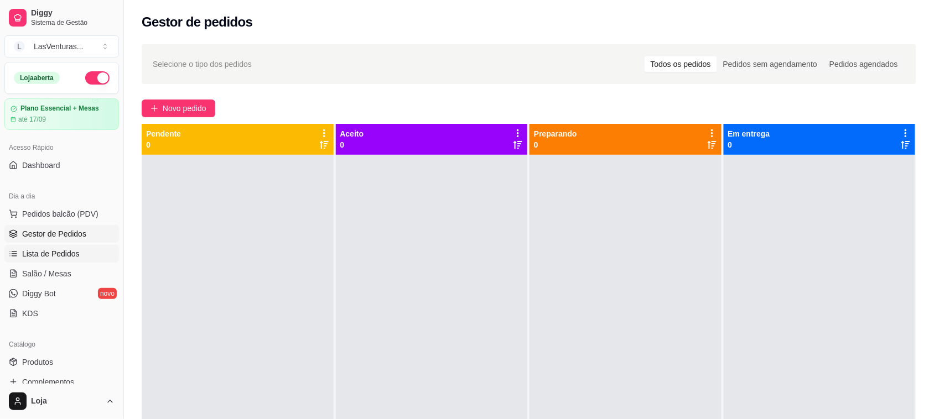
click at [70, 256] on span "Lista de Pedidos" at bounding box center [51, 253] width 58 height 11
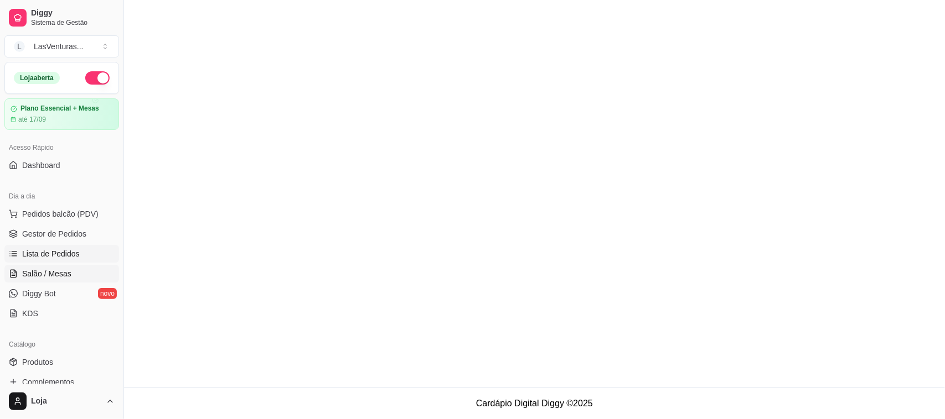
click at [30, 275] on span "Salão / Mesas" at bounding box center [46, 273] width 49 height 11
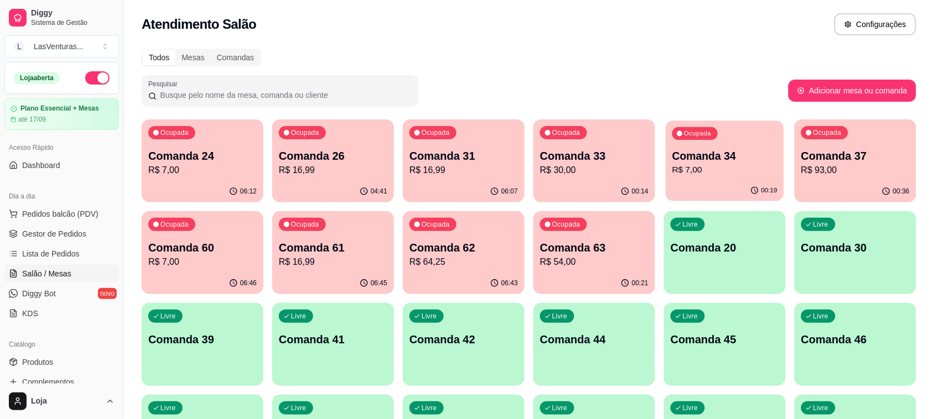
click at [734, 178] on div "Ocupada Comanda 34 R$ 7,00" at bounding box center [725, 151] width 118 height 60
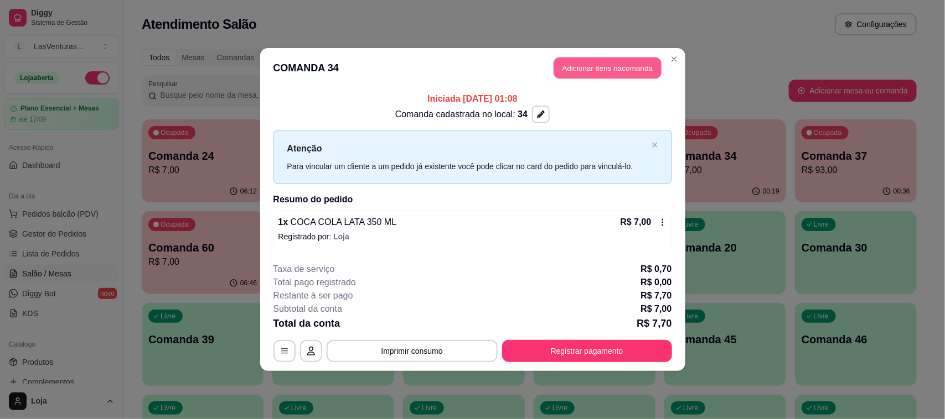
click at [570, 58] on button "Adicionar itens na comanda" at bounding box center [607, 69] width 108 height 22
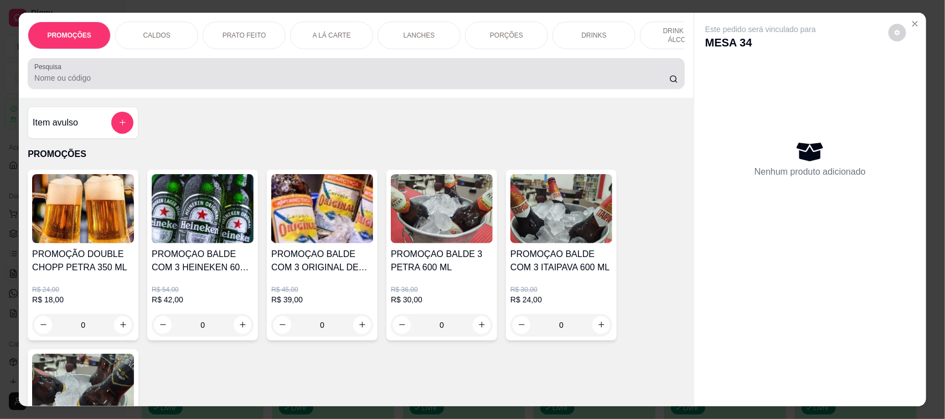
click at [111, 84] on input "Pesquisa" at bounding box center [351, 77] width 635 height 11
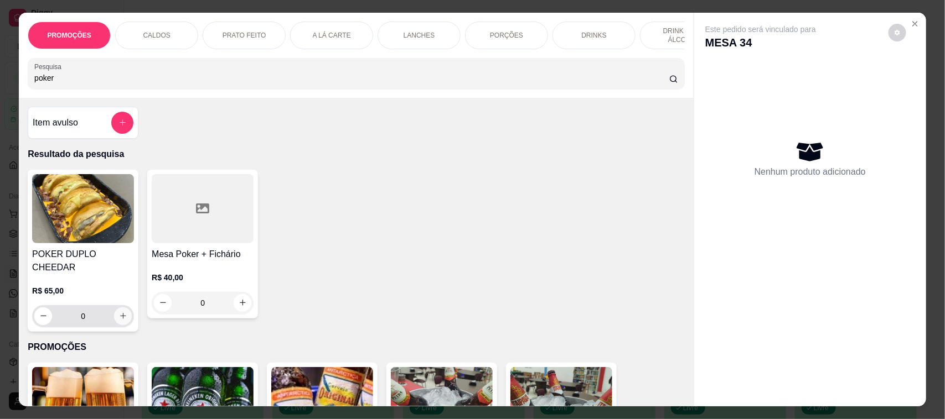
type input "poker"
click at [122, 315] on button "increase-product-quantity" at bounding box center [123, 316] width 17 height 17
type input "1"
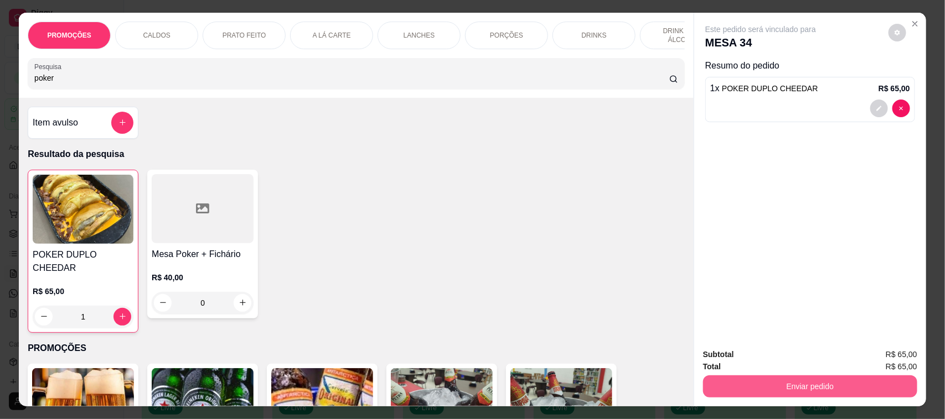
click at [792, 383] on button "Enviar pedido" at bounding box center [810, 387] width 214 height 22
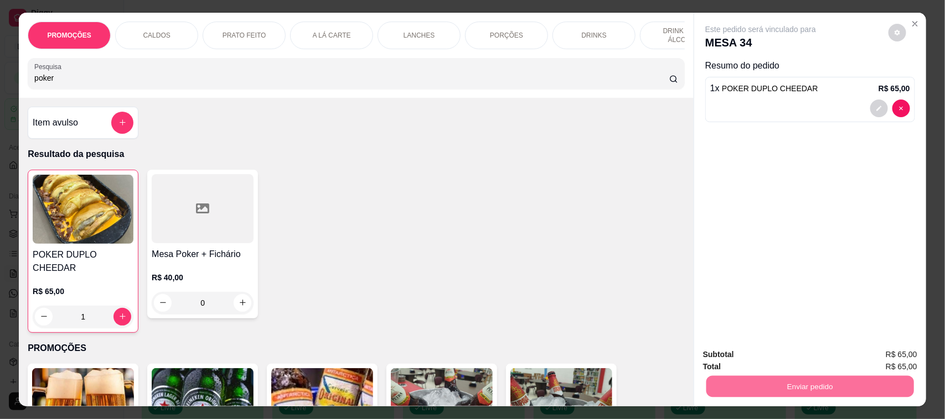
click at [786, 358] on button "Não registrar e enviar pedido" at bounding box center [772, 360] width 115 height 21
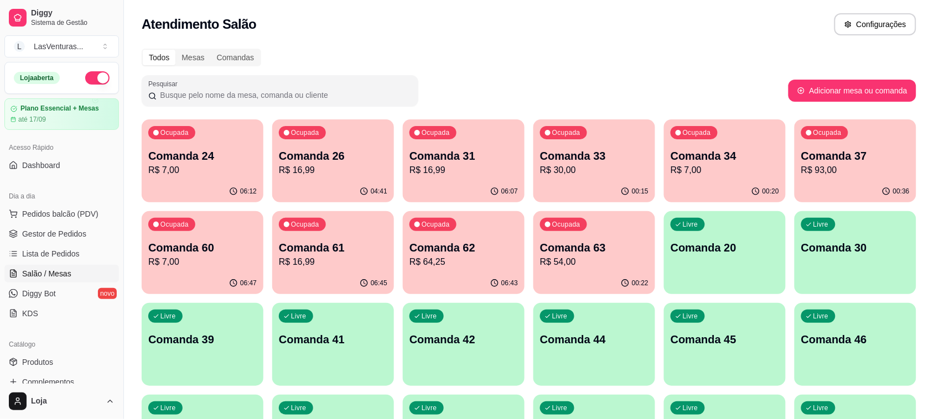
click at [440, 261] on p "R$ 64,25" at bounding box center [464, 262] width 108 height 13
click at [600, 263] on p "R$ 54,00" at bounding box center [594, 262] width 108 height 13
click at [299, 257] on p "R$ 16,99" at bounding box center [333, 262] width 108 height 13
click at [79, 252] on link "Lista de Pedidos" at bounding box center [61, 254] width 115 height 18
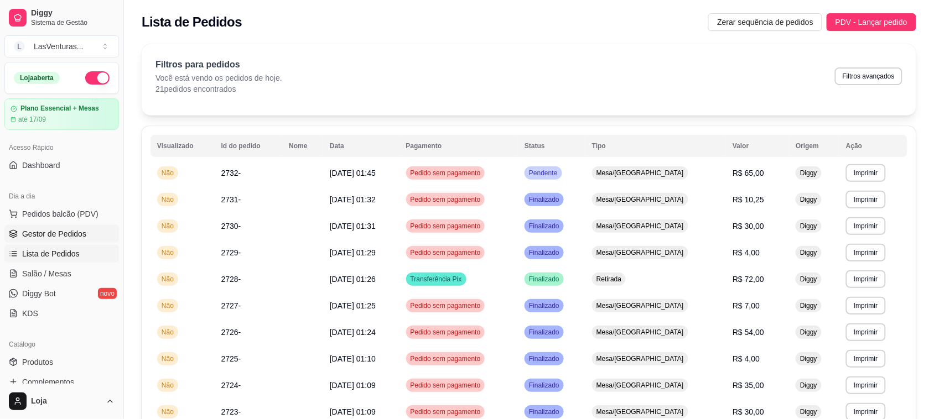
click at [64, 236] on span "Gestor de Pedidos" at bounding box center [54, 234] width 64 height 11
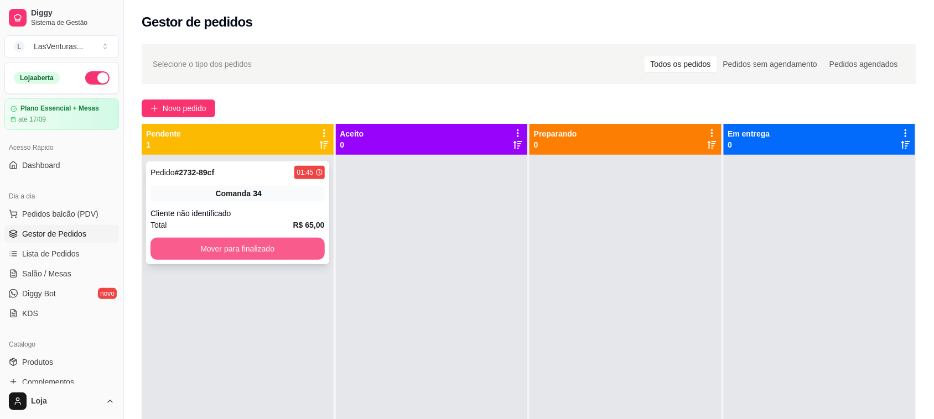
click at [189, 241] on button "Mover para finalizado" at bounding box center [238, 249] width 174 height 22
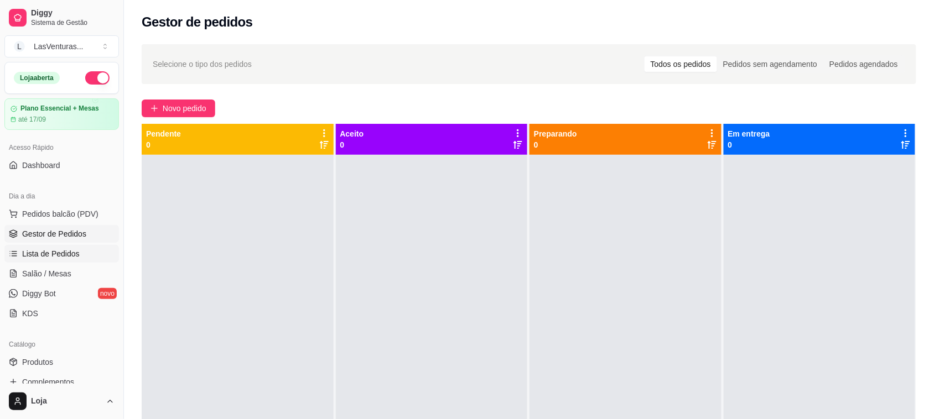
click at [79, 251] on link "Lista de Pedidos" at bounding box center [61, 254] width 115 height 18
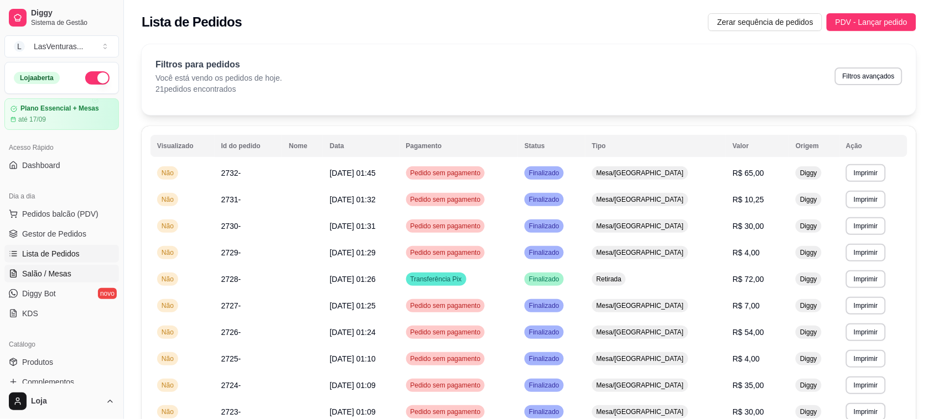
click at [37, 276] on span "Salão / Mesas" at bounding box center [46, 273] width 49 height 11
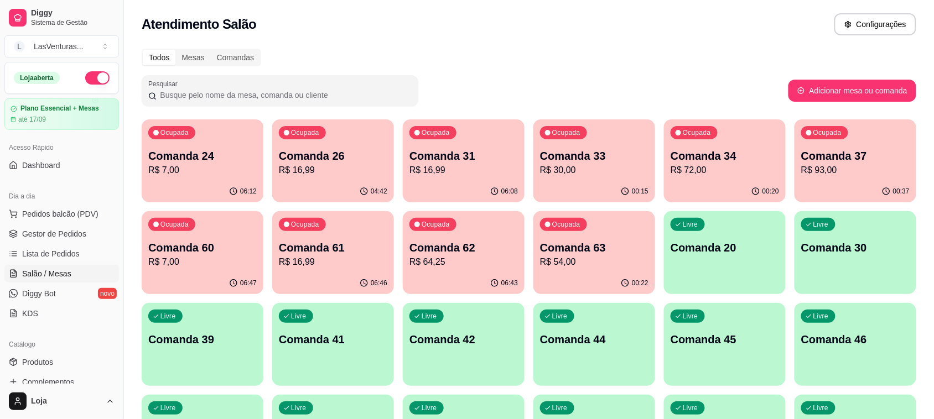
click at [848, 175] on p "R$ 93,00" at bounding box center [855, 170] width 108 height 13
click at [707, 164] on p "R$ 72,00" at bounding box center [725, 170] width 108 height 13
click at [727, 177] on div "Ocupada Comanda 34 R$ 72,00" at bounding box center [725, 151] width 118 height 60
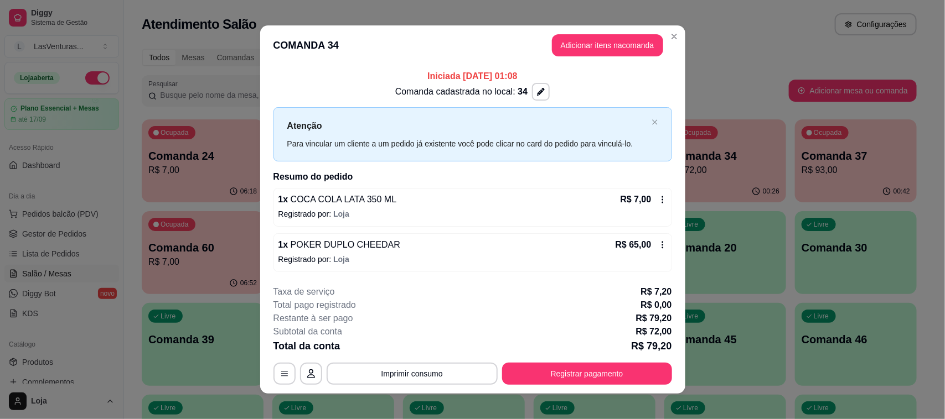
click at [660, 242] on icon at bounding box center [662, 245] width 9 height 9
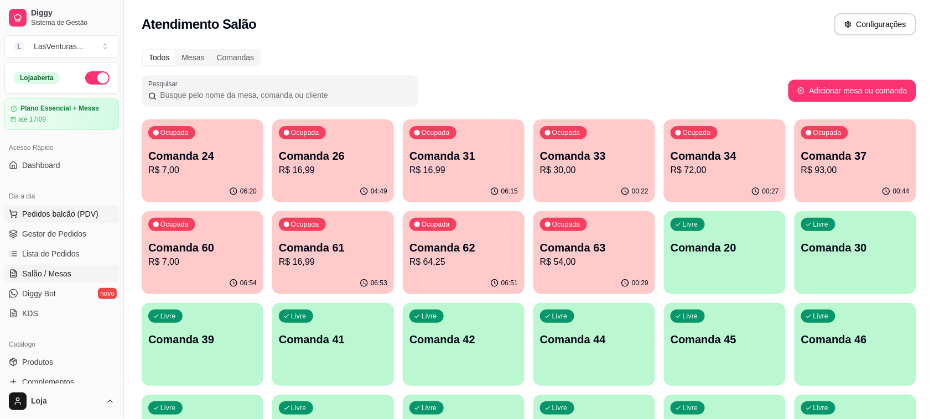
click at [54, 209] on span "Pedidos balcão (PDV)" at bounding box center [60, 214] width 76 height 11
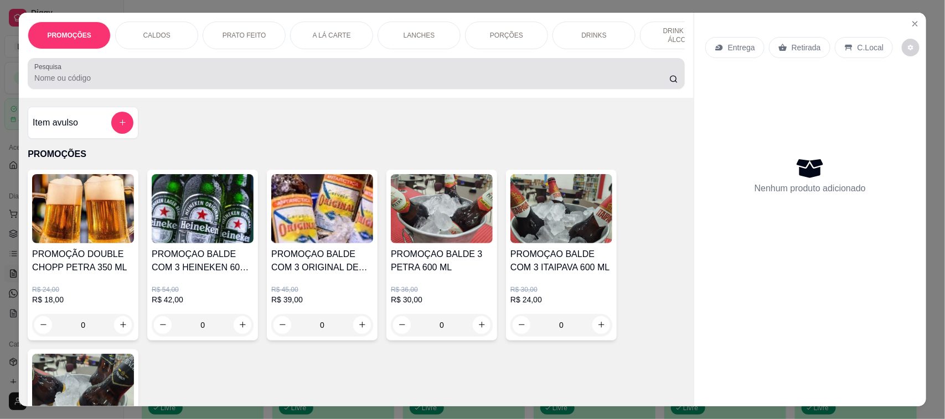
click at [117, 84] on input "Pesquisa" at bounding box center [351, 77] width 635 height 11
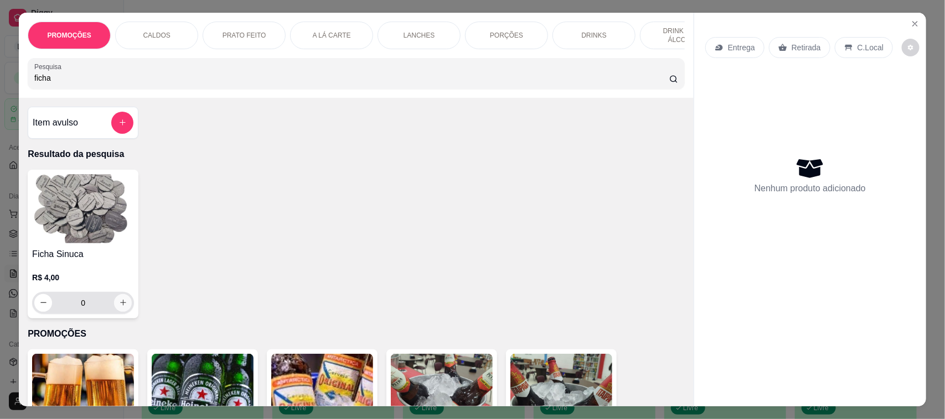
type input "ficha"
click at [120, 307] on icon "increase-product-quantity" at bounding box center [123, 303] width 8 height 8
type input "1"
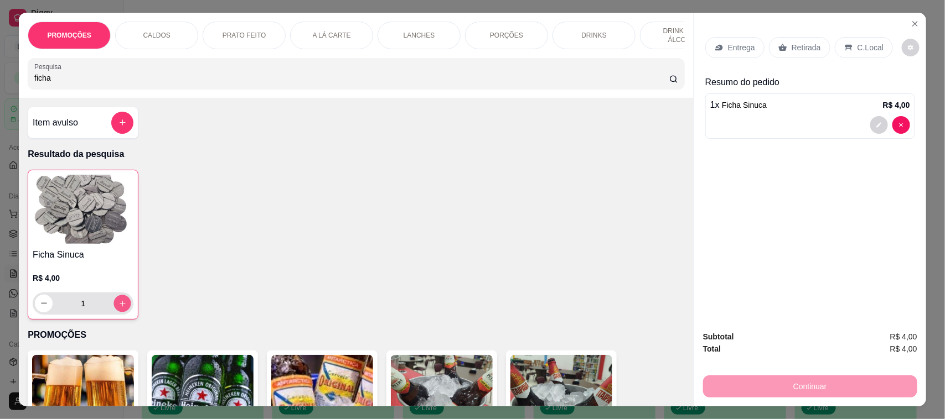
click at [121, 312] on button "increase-product-quantity" at bounding box center [122, 303] width 17 height 17
type input "2"
click at [800, 48] on p "Retirada" at bounding box center [805, 47] width 29 height 11
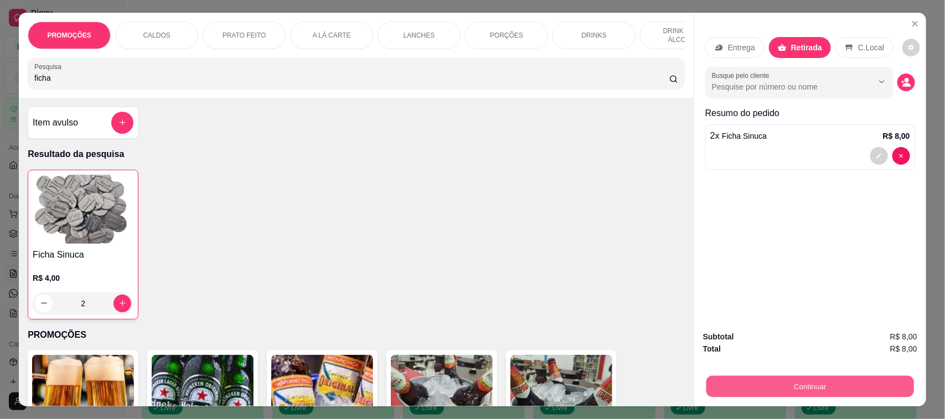
click at [836, 383] on button "Continuar" at bounding box center [810, 387] width 208 height 22
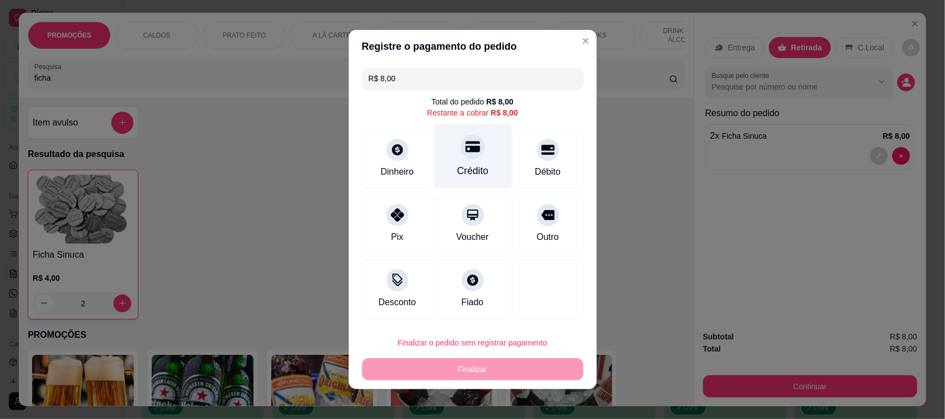
click at [466, 140] on icon at bounding box center [472, 146] width 14 height 14
type input "R$ 0,00"
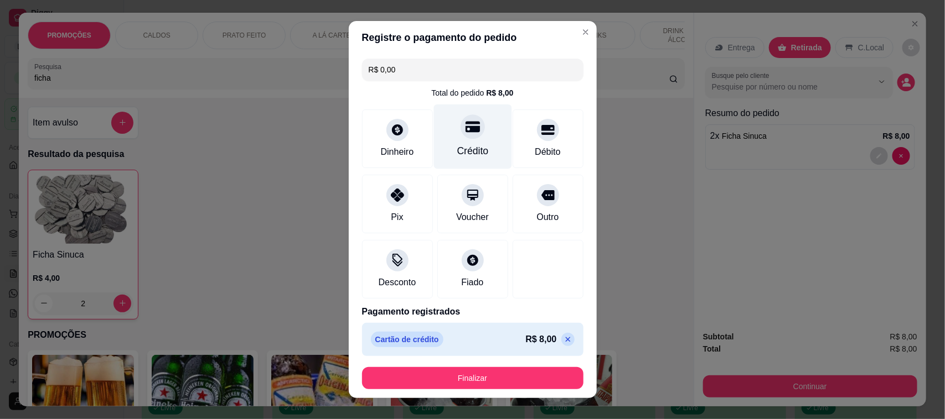
click at [465, 126] on icon at bounding box center [472, 126] width 14 height 11
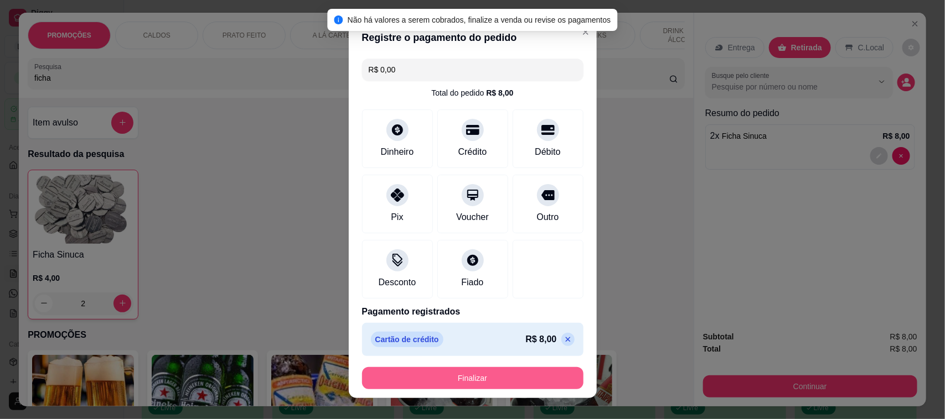
click at [535, 378] on button "Finalizar" at bounding box center [472, 378] width 221 height 22
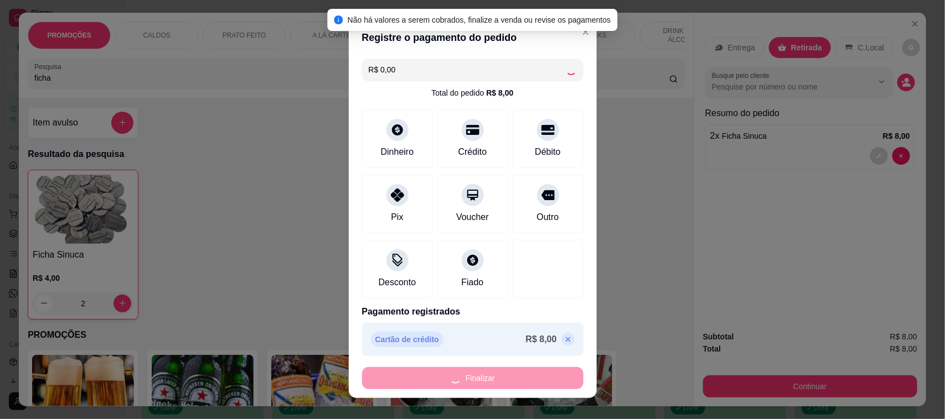
type input "0"
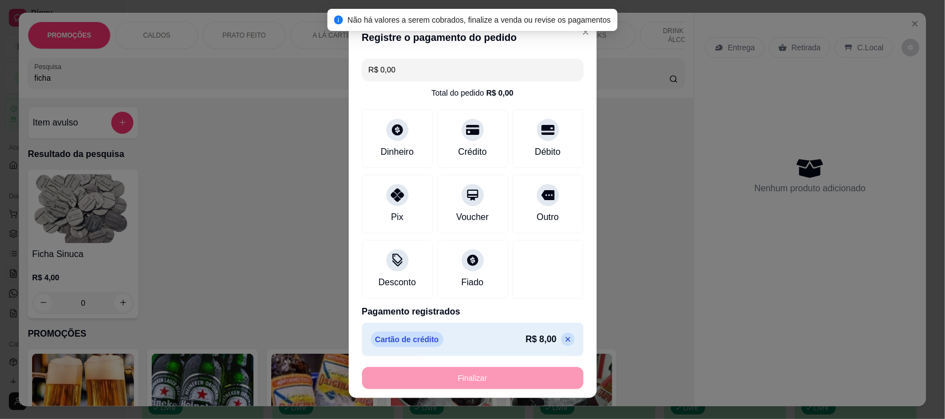
type input "-R$ 8,00"
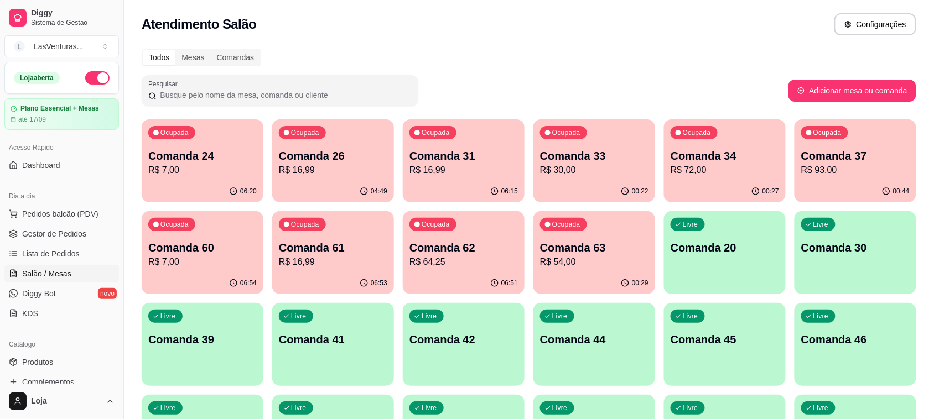
click at [721, 151] on p "Comanda 34" at bounding box center [725, 155] width 108 height 15
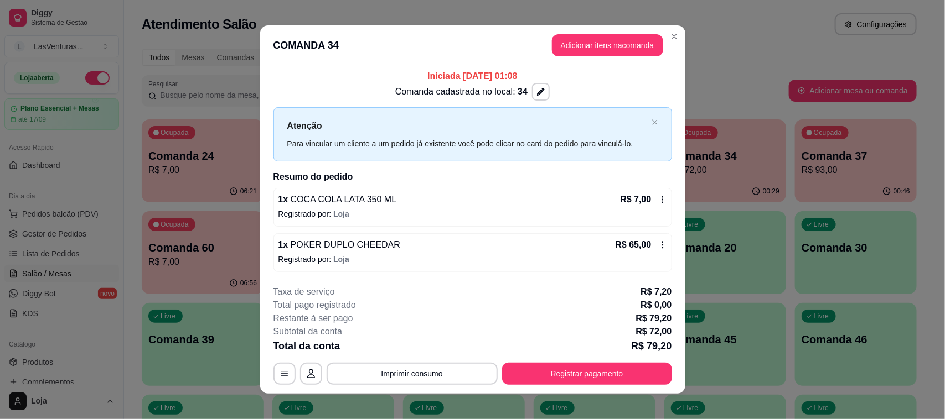
click at [658, 247] on icon at bounding box center [662, 245] width 9 height 9
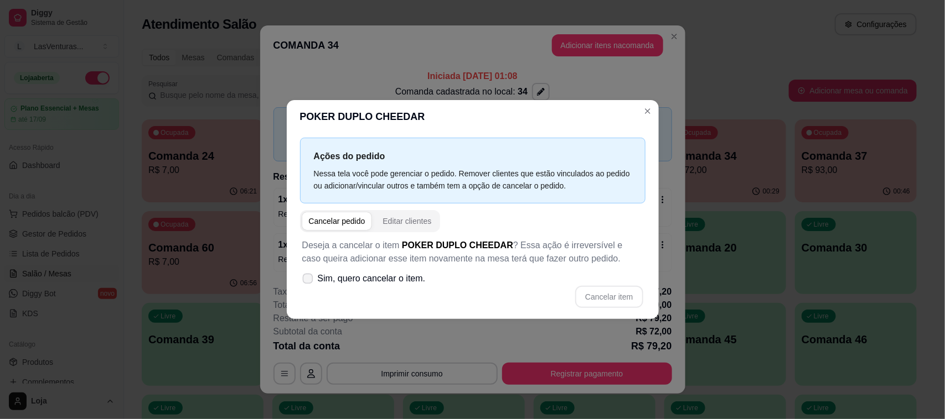
click at [316, 277] on label "Sim, quero cancelar o item." at bounding box center [364, 279] width 132 height 22
click at [309, 281] on input "Sim, quero cancelar o item." at bounding box center [305, 284] width 7 height 7
checkbox input "true"
click at [611, 297] on button "Cancelar item" at bounding box center [609, 298] width 66 height 22
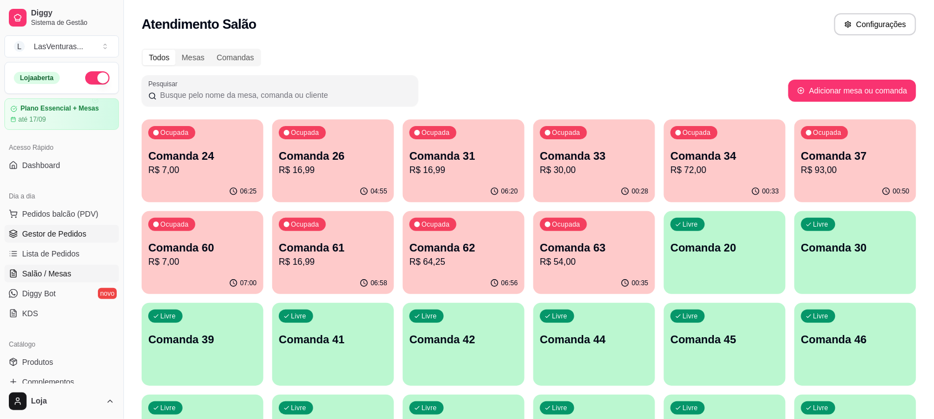
click at [61, 231] on span "Gestor de Pedidos" at bounding box center [54, 234] width 64 height 11
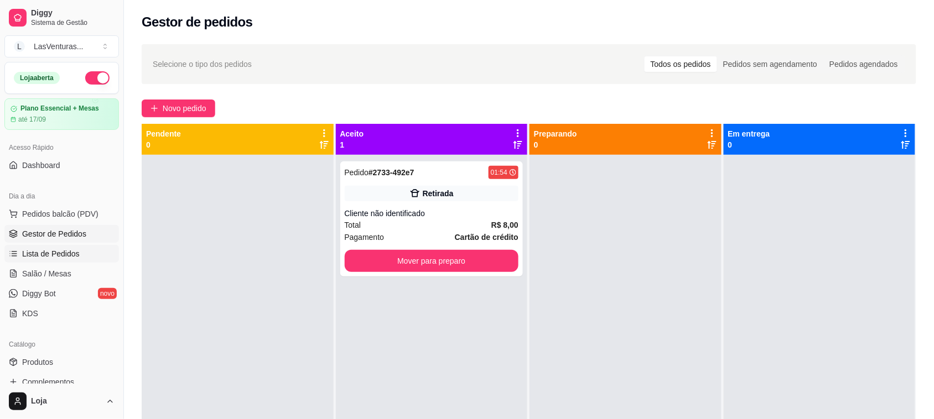
click at [64, 255] on span "Lista de Pedidos" at bounding box center [51, 253] width 58 height 11
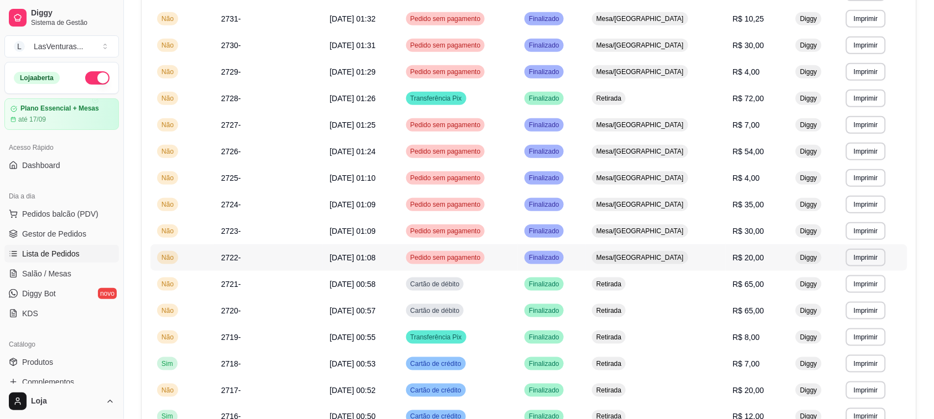
scroll to position [138, 0]
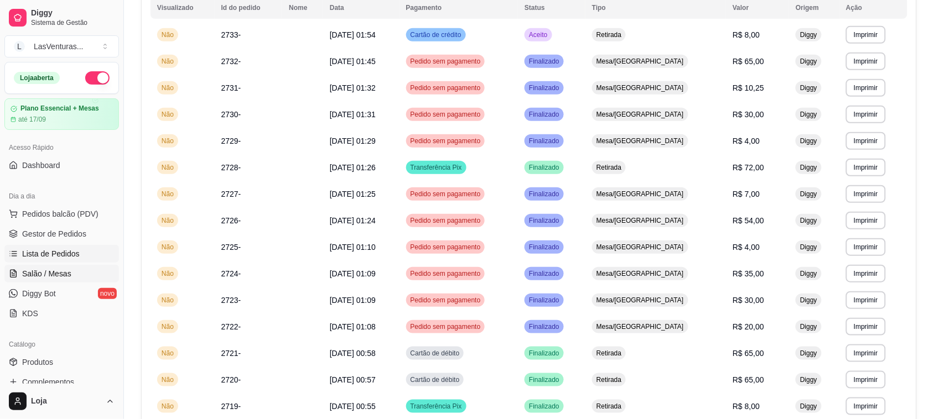
click at [70, 267] on link "Salão / Mesas" at bounding box center [61, 274] width 115 height 18
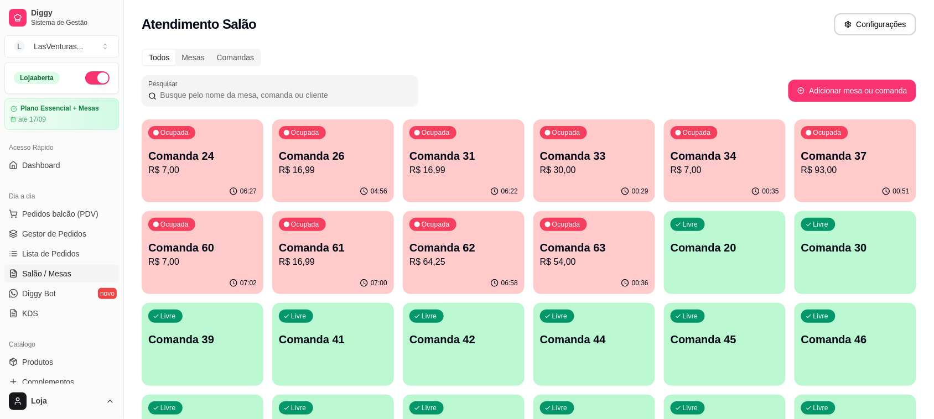
click at [706, 167] on p "R$ 7,00" at bounding box center [725, 170] width 108 height 13
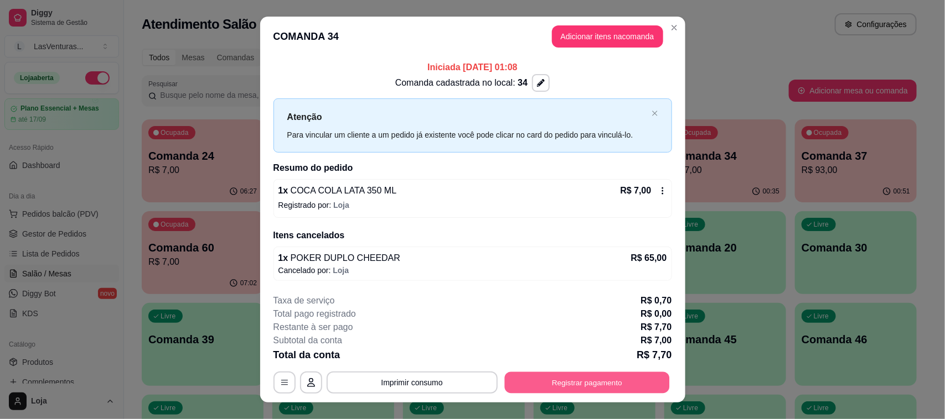
click at [624, 377] on button "Registrar pagamento" at bounding box center [586, 383] width 165 height 22
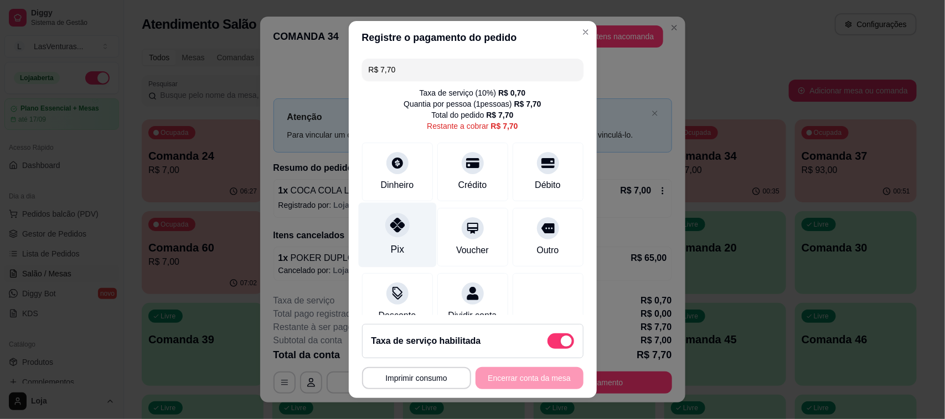
click at [394, 225] on icon at bounding box center [397, 225] width 14 height 14
type input "R$ 0,00"
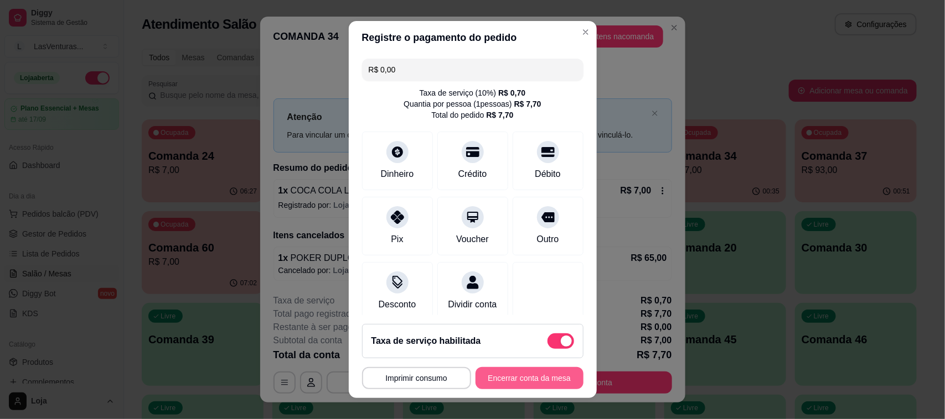
click at [524, 382] on button "Encerrar conta da mesa" at bounding box center [529, 378] width 108 height 22
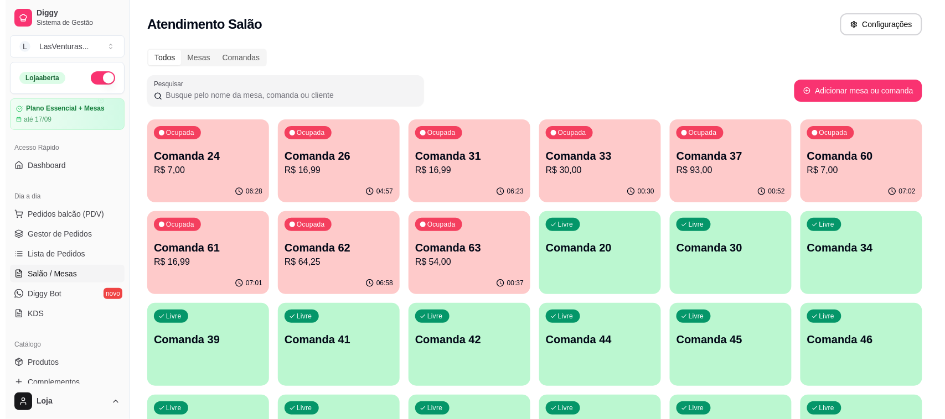
scroll to position [69, 0]
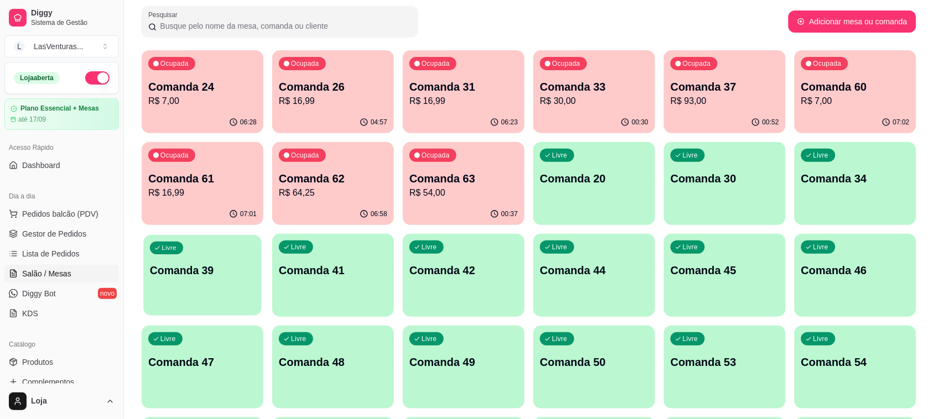
click at [200, 278] on div "Livre Comanda 39" at bounding box center [202, 269] width 118 height 68
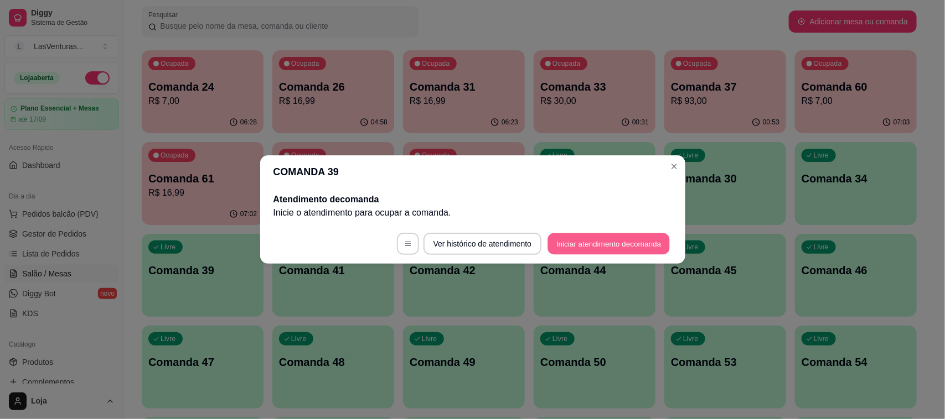
click at [618, 242] on button "Iniciar atendimento de comanda" at bounding box center [609, 245] width 122 height 22
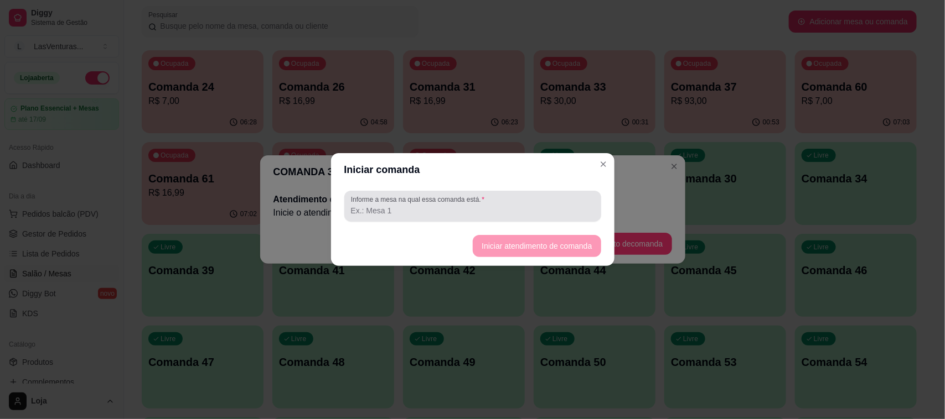
click at [415, 208] on input "Informe a mesa na qual essa comanda está." at bounding box center [472, 210] width 243 height 11
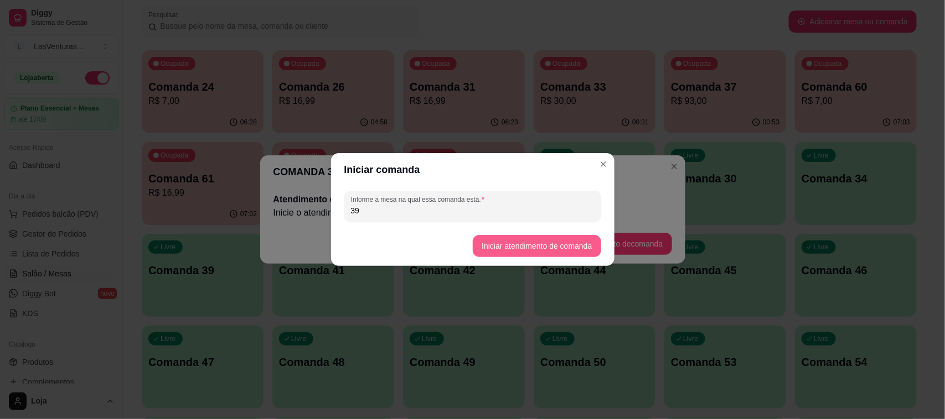
type input "39"
click at [535, 248] on button "Iniciar atendimento de comanda" at bounding box center [537, 247] width 124 height 22
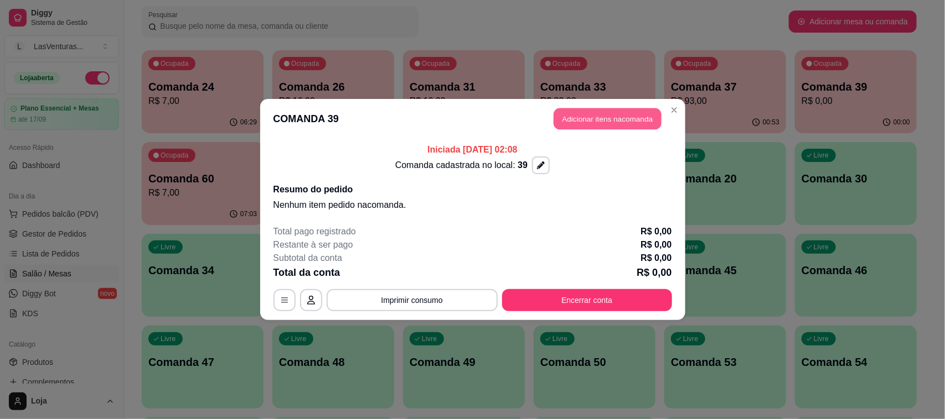
click at [605, 121] on button "Adicionar itens na comanda" at bounding box center [607, 119] width 108 height 22
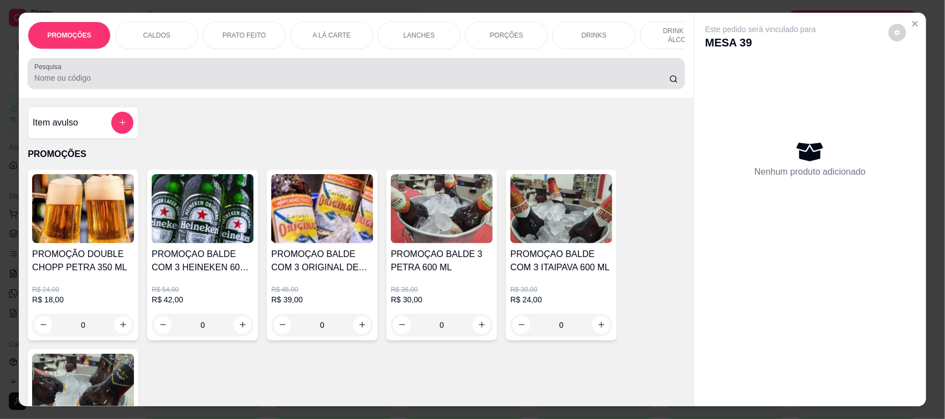
click at [90, 84] on input "Pesquisa" at bounding box center [351, 77] width 635 height 11
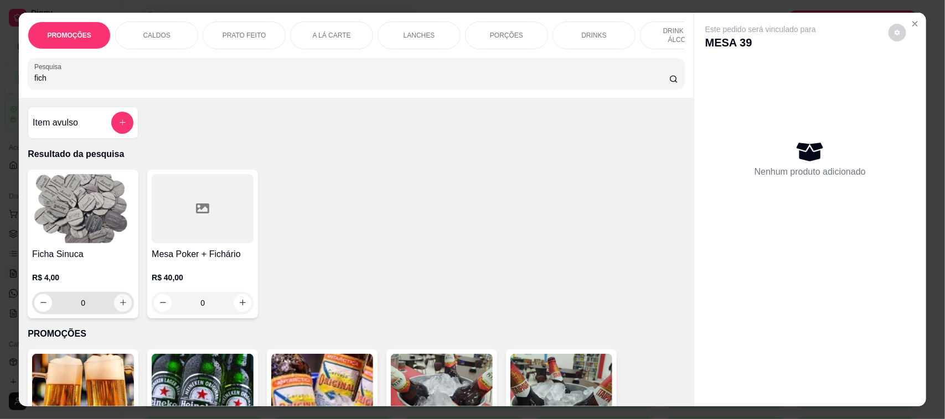
type input "fich"
click at [114, 312] on button "increase-product-quantity" at bounding box center [123, 303] width 18 height 18
type input "1"
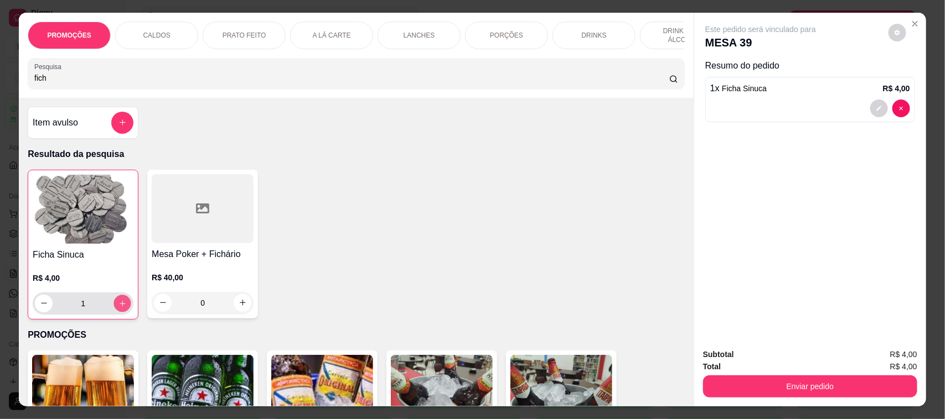
click at [120, 308] on icon "increase-product-quantity" at bounding box center [122, 303] width 8 height 8
type input "2"
click at [120, 308] on icon "increase-product-quantity" at bounding box center [122, 303] width 8 height 8
type input "3"
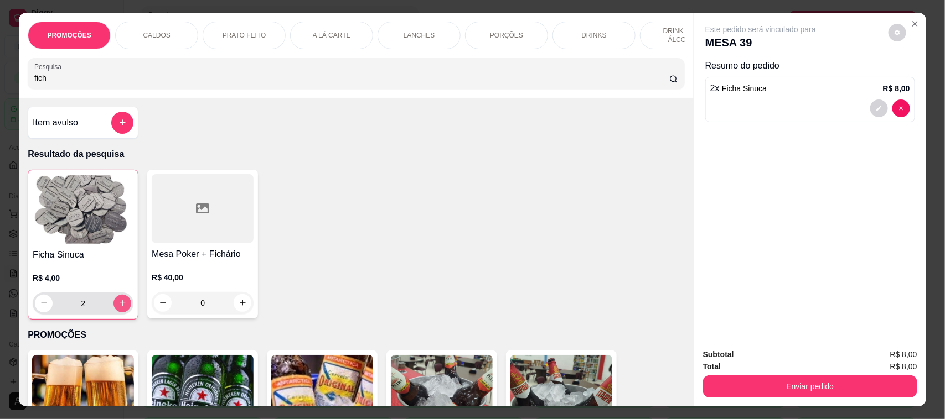
type input "3"
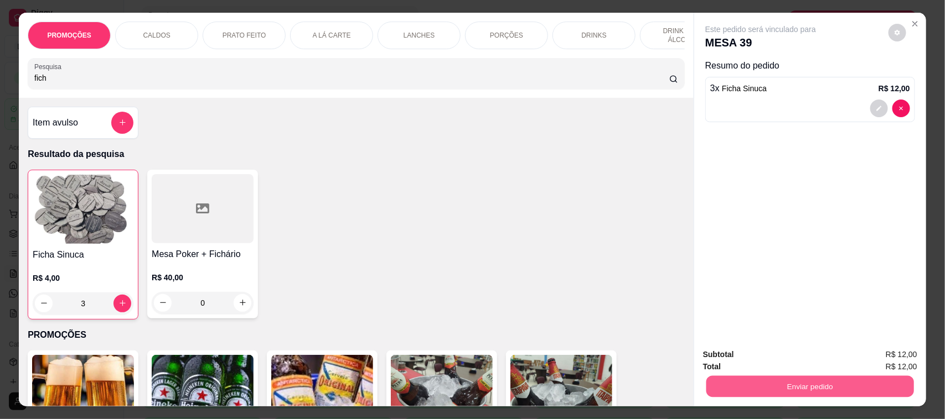
click at [778, 397] on button "Enviar pedido" at bounding box center [810, 387] width 208 height 22
click at [797, 362] on button "Não registrar e enviar pedido" at bounding box center [773, 360] width 112 height 20
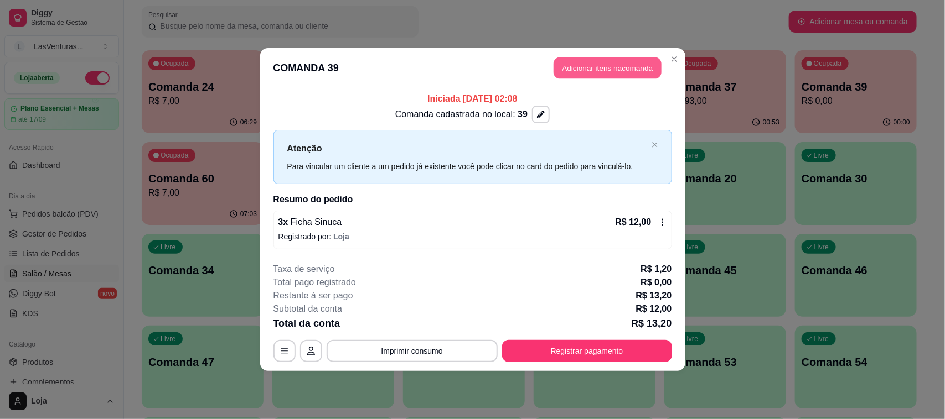
click at [624, 66] on button "Adicionar itens na comanda" at bounding box center [607, 69] width 108 height 22
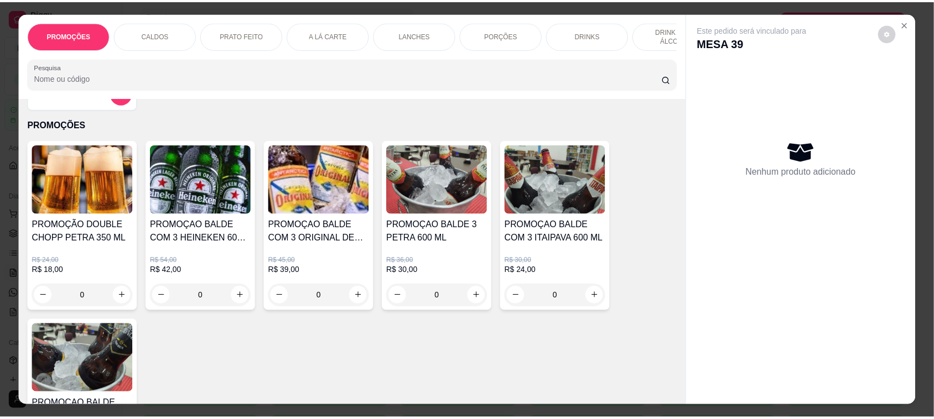
scroll to position [0, 0]
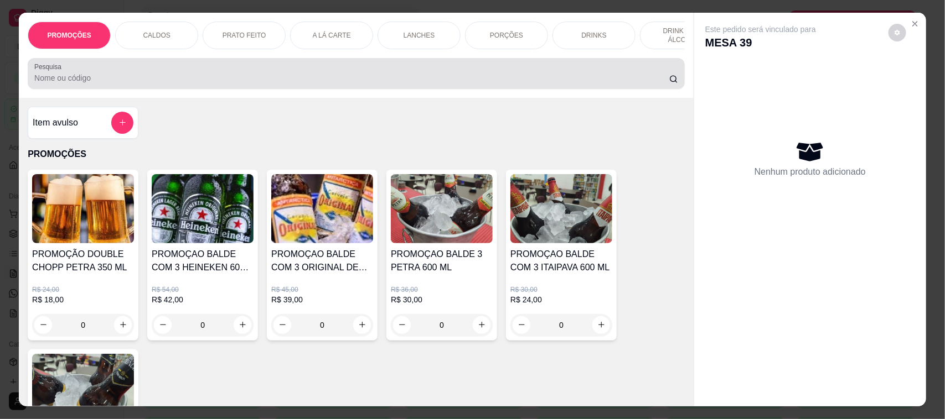
drag, startPoint x: 59, startPoint y: 93, endPoint x: 68, endPoint y: 96, distance: 9.3
click at [59, 84] on input "Pesquisa" at bounding box center [351, 77] width 635 height 11
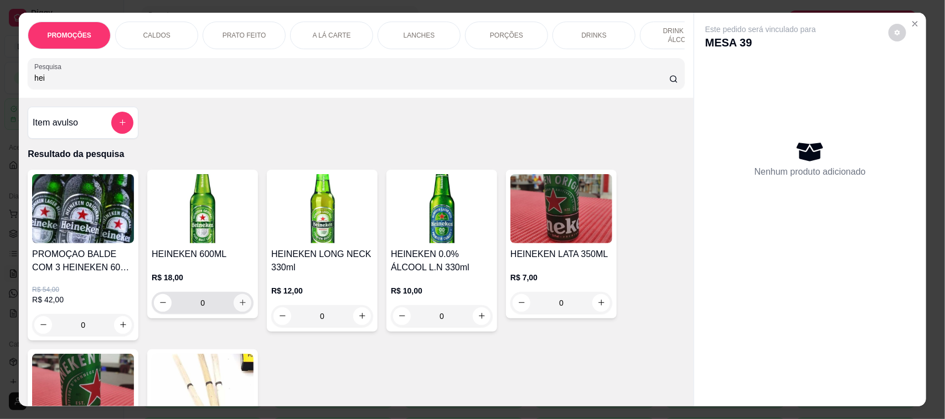
type input "hei"
click at [239, 307] on icon "increase-product-quantity" at bounding box center [243, 303] width 8 height 8
type input "1"
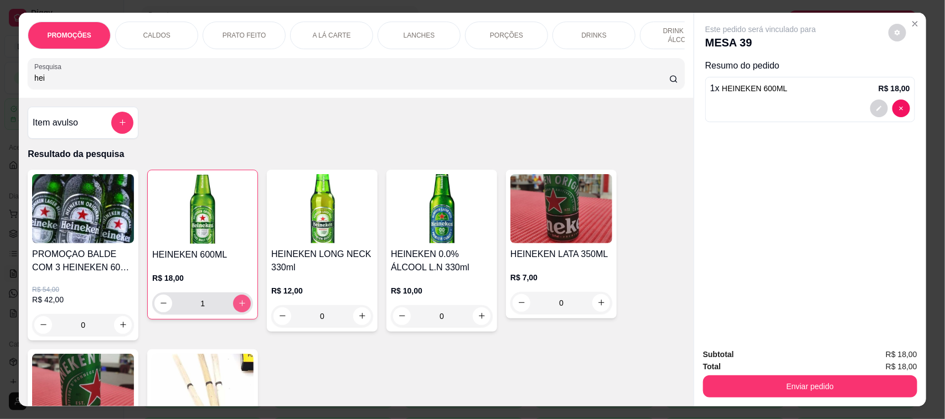
click at [239, 308] on icon "increase-product-quantity" at bounding box center [242, 303] width 8 height 8
type input "2"
click at [239, 308] on icon "increase-product-quantity" at bounding box center [242, 303] width 8 height 8
type input "3"
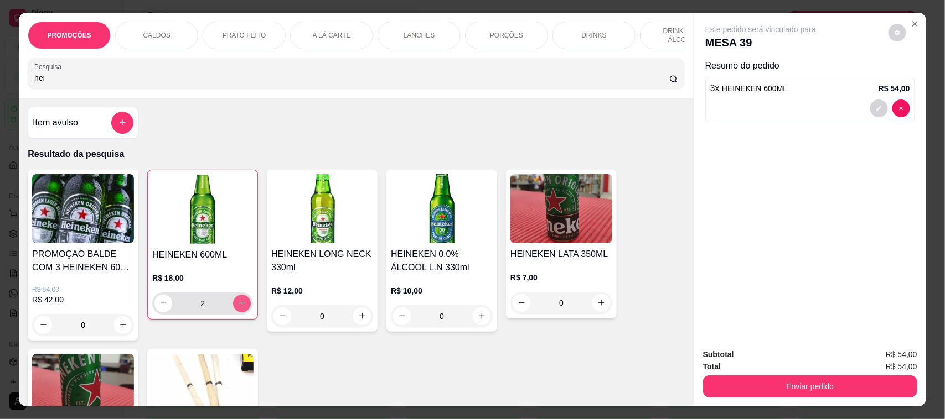
type input "3"
click at [239, 308] on icon "increase-product-quantity" at bounding box center [242, 303] width 8 height 8
type input "4"
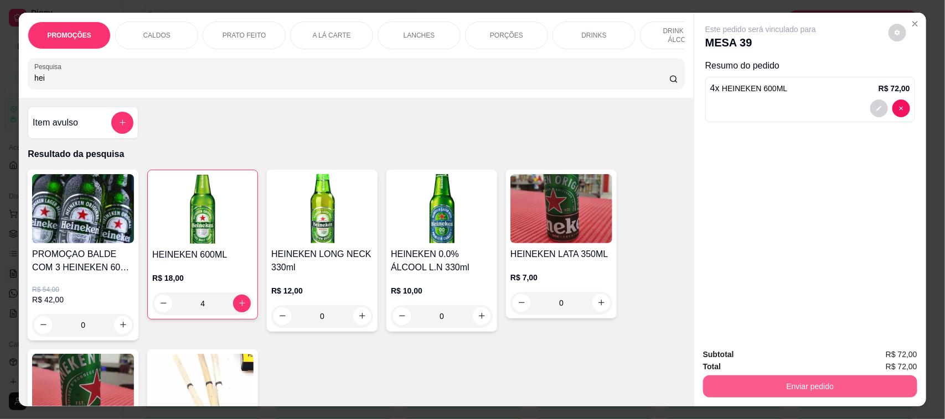
click at [797, 383] on button "Enviar pedido" at bounding box center [810, 387] width 214 height 22
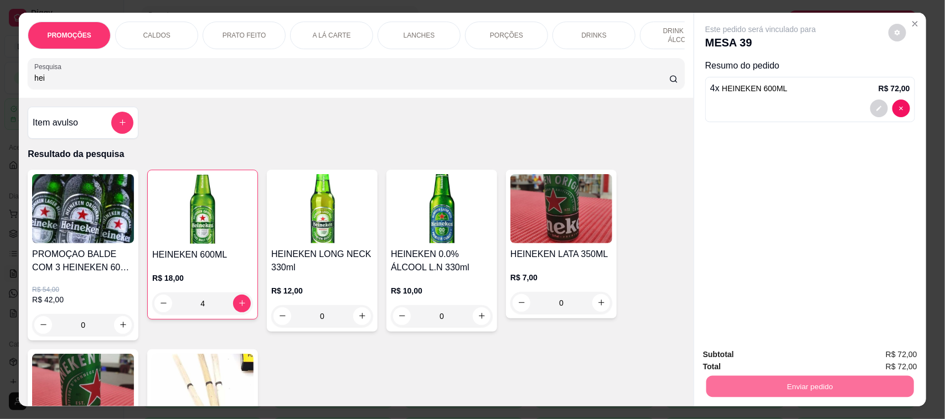
click at [781, 361] on button "Não registrar e enviar pedido" at bounding box center [773, 360] width 112 height 20
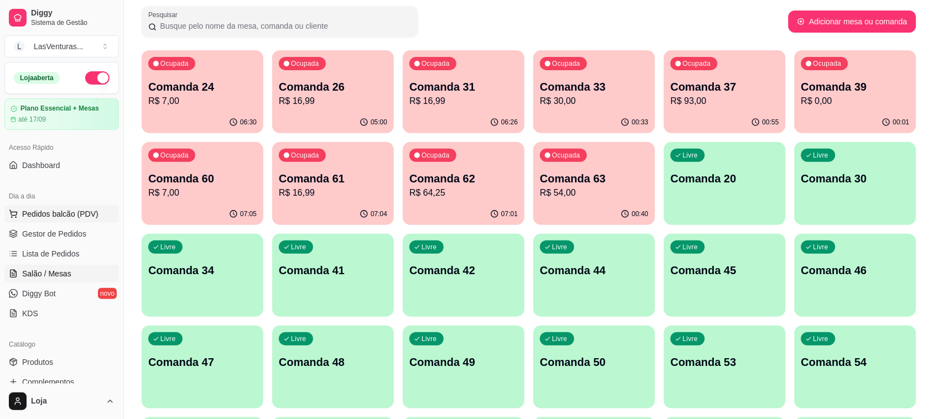
click at [86, 216] on span "Pedidos balcão (PDV)" at bounding box center [60, 214] width 76 height 11
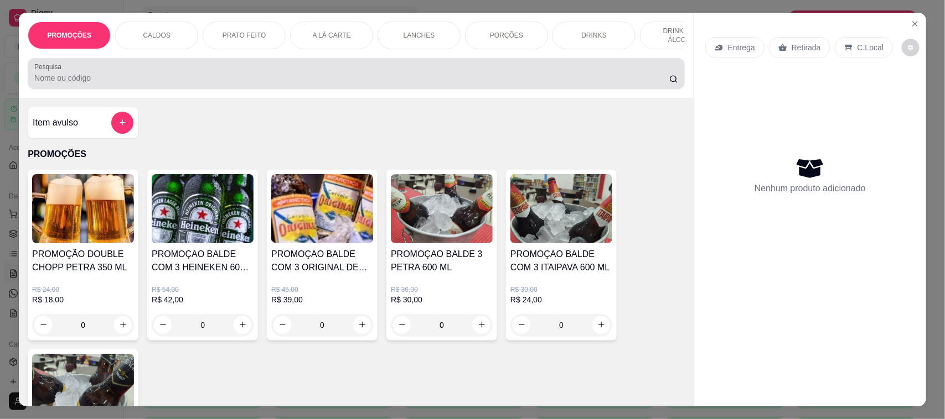
drag, startPoint x: 79, startPoint y: 89, endPoint x: 85, endPoint y: 106, distance: 18.0
click at [79, 84] on input "Pesquisa" at bounding box center [351, 77] width 635 height 11
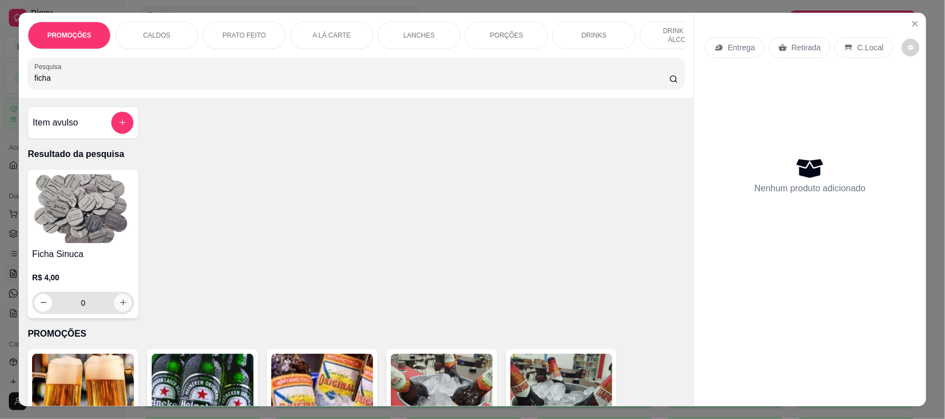
type input "ficha"
click at [120, 306] on icon "increase-product-quantity" at bounding box center [123, 303] width 6 height 6
type input "1"
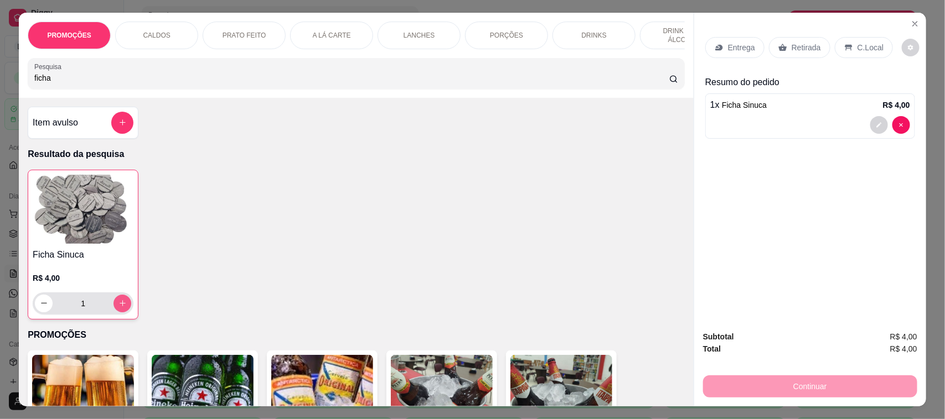
click at [118, 308] on icon "increase-product-quantity" at bounding box center [122, 303] width 8 height 8
type input "2"
click at [118, 308] on icon "increase-product-quantity" at bounding box center [122, 303] width 8 height 8
type input "3"
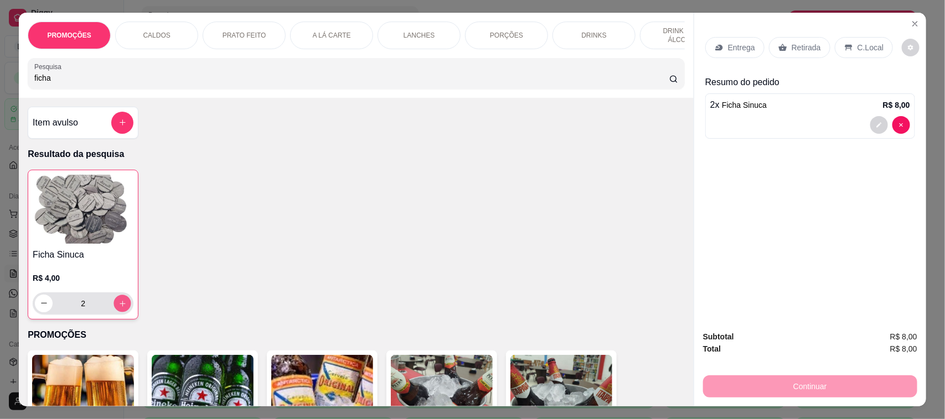
type input "3"
click at [118, 308] on icon "increase-product-quantity" at bounding box center [122, 303] width 8 height 8
type input "4"
click at [118, 308] on icon "increase-product-quantity" at bounding box center [122, 303] width 8 height 8
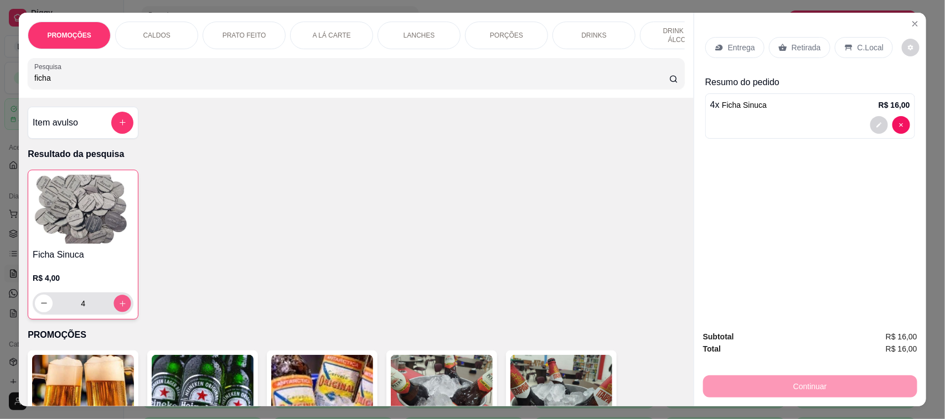
type input "5"
click at [803, 51] on p "Retirada" at bounding box center [805, 47] width 29 height 11
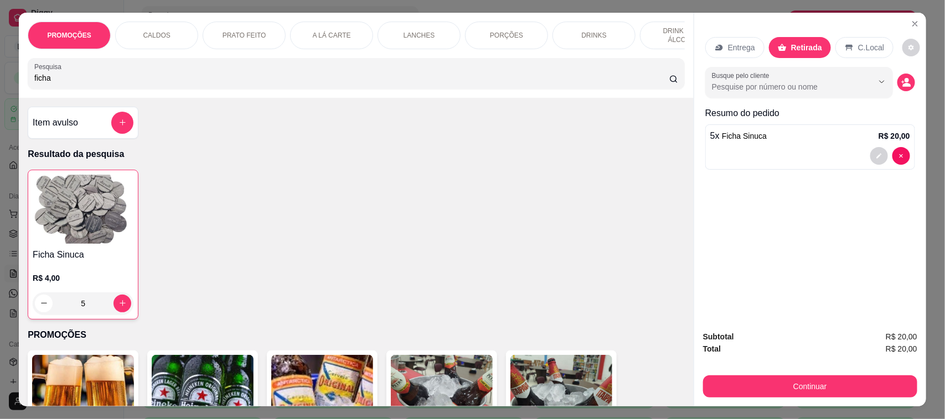
click at [836, 375] on div "Continuar" at bounding box center [810, 385] width 214 height 25
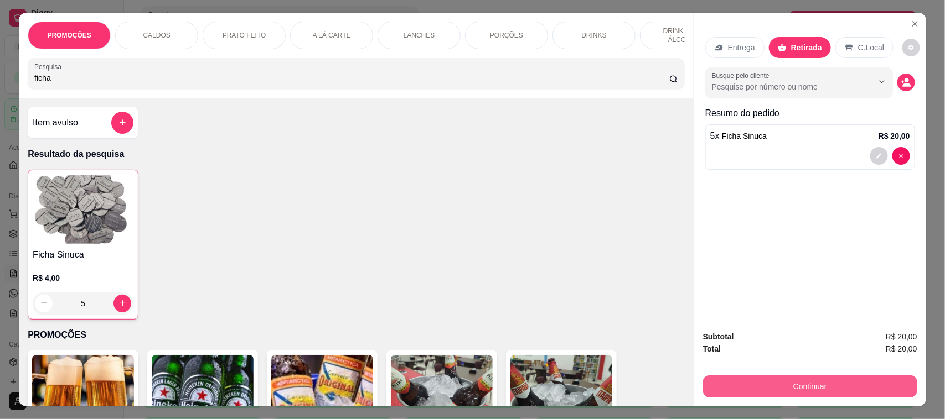
click at [834, 383] on button "Continuar" at bounding box center [810, 387] width 214 height 22
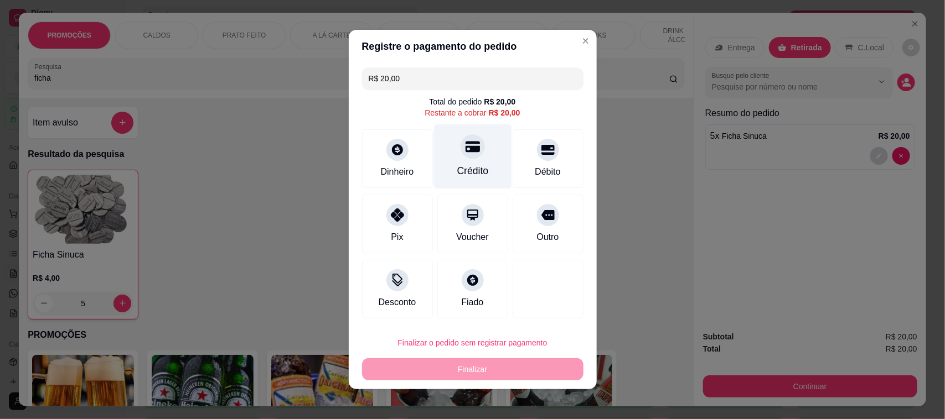
click at [460, 155] on div at bounding box center [472, 146] width 24 height 24
type input "R$ 0,00"
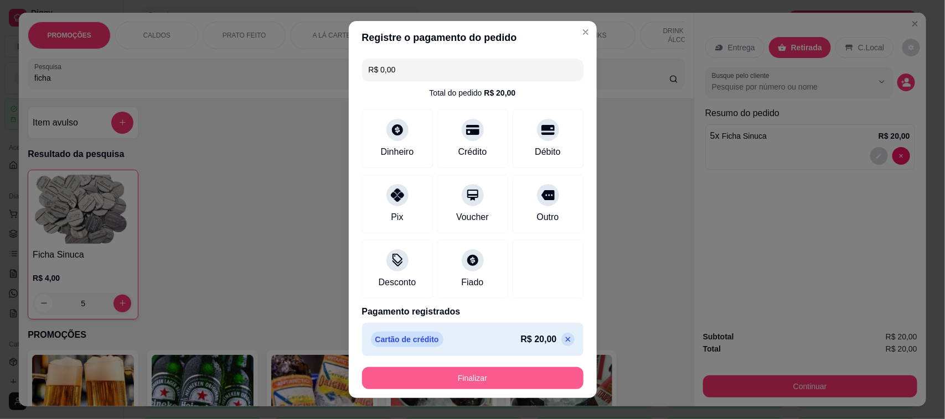
click at [506, 374] on button "Finalizar" at bounding box center [472, 378] width 221 height 22
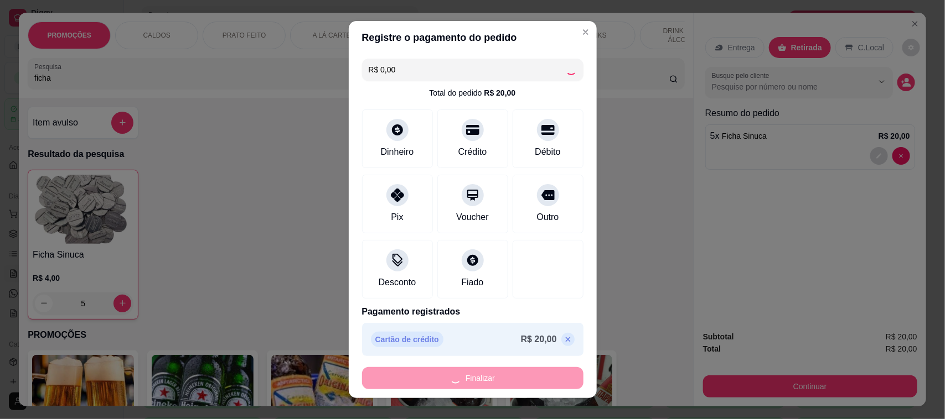
type input "0"
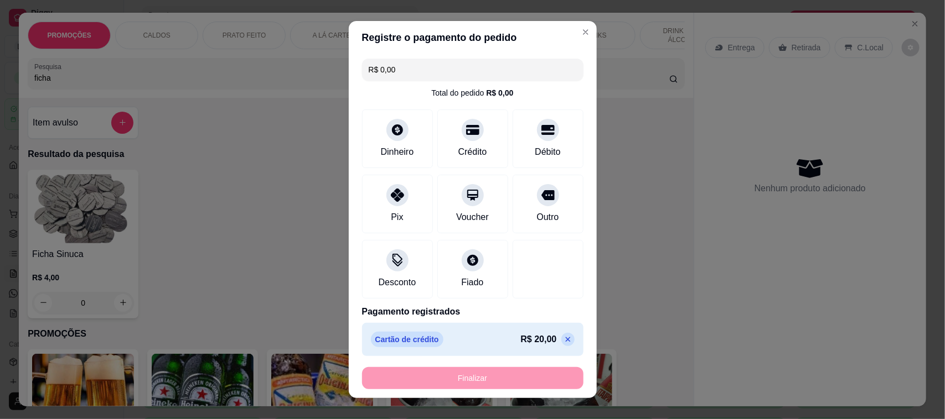
type input "-R$ 20,00"
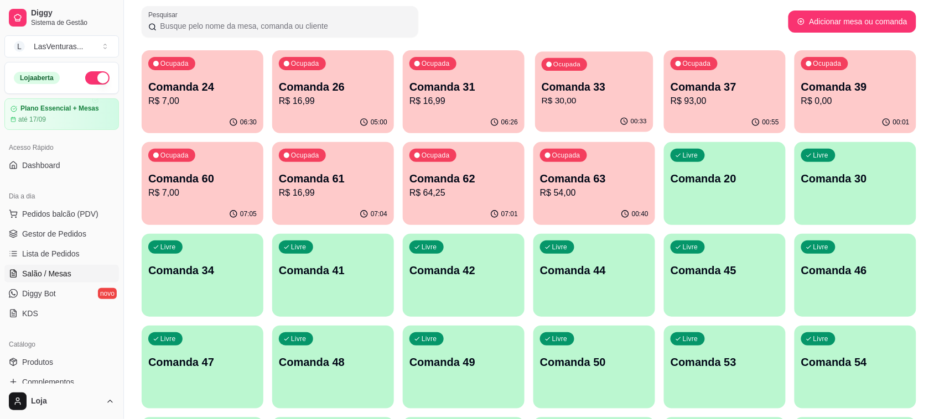
click at [623, 89] on p "Comanda 33" at bounding box center [594, 87] width 105 height 15
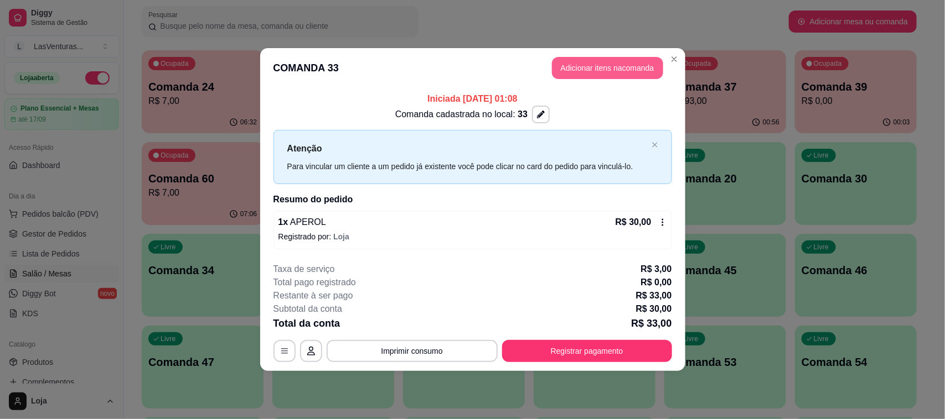
click at [573, 68] on button "Adicionar itens na comanda" at bounding box center [607, 68] width 111 height 22
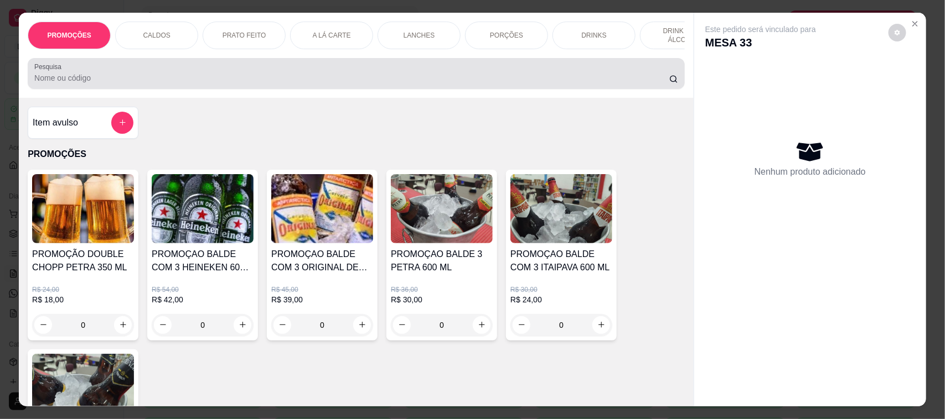
click at [94, 89] on div "Pesquisa" at bounding box center [356, 73] width 657 height 31
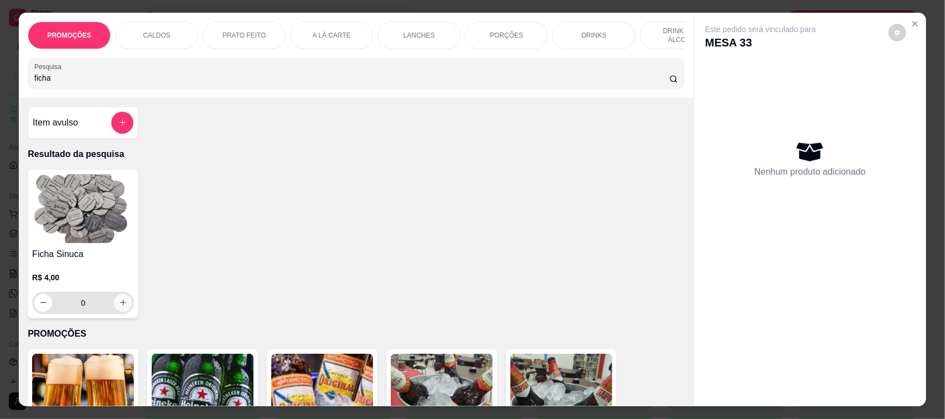
type input "ficha"
click at [121, 312] on button "increase-product-quantity" at bounding box center [123, 303] width 18 height 18
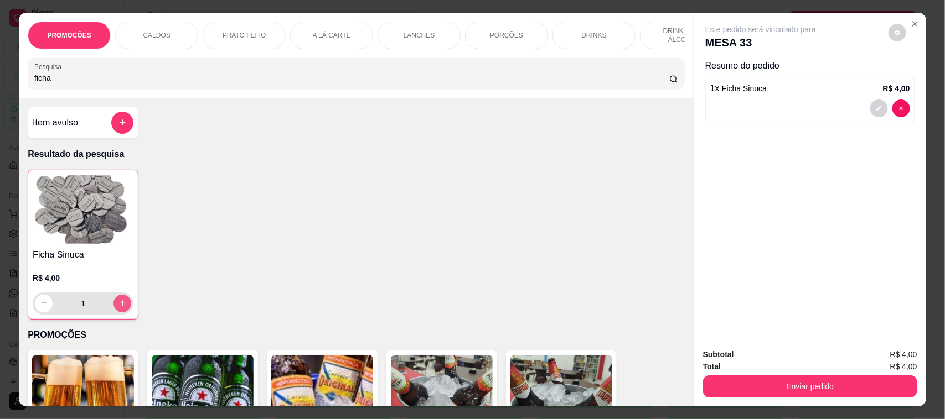
type input "1"
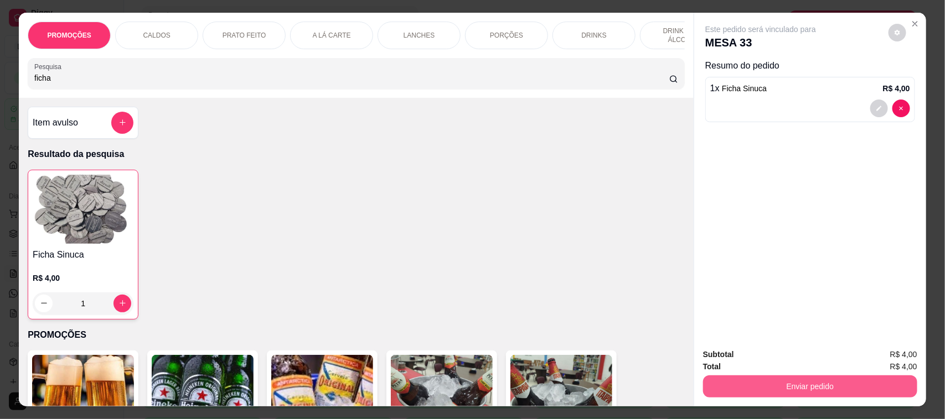
click at [756, 380] on button "Enviar pedido" at bounding box center [810, 387] width 214 height 22
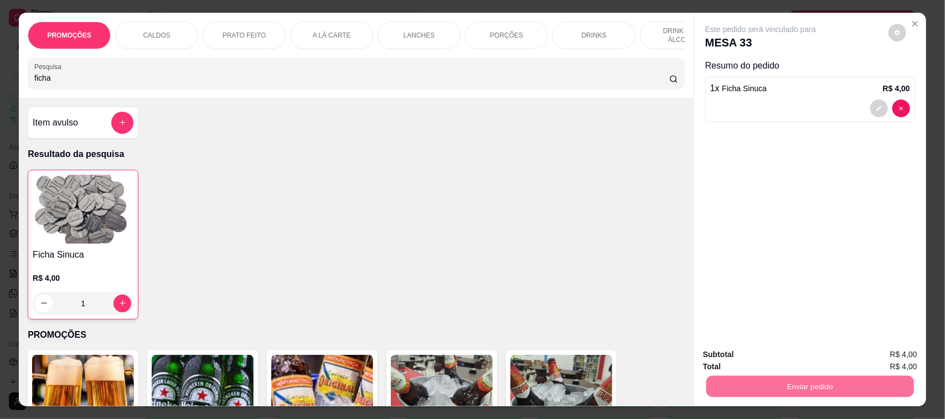
click at [745, 364] on button "Não registrar e enviar pedido" at bounding box center [772, 360] width 115 height 21
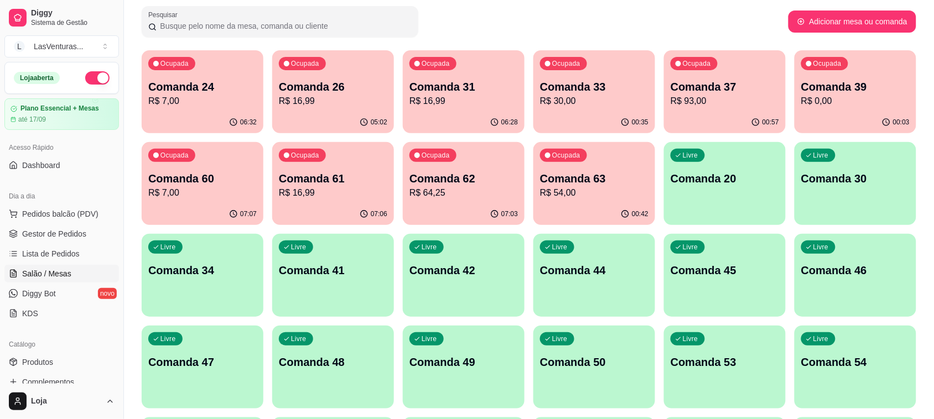
click at [702, 97] on p "R$ 93,00" at bounding box center [725, 101] width 108 height 13
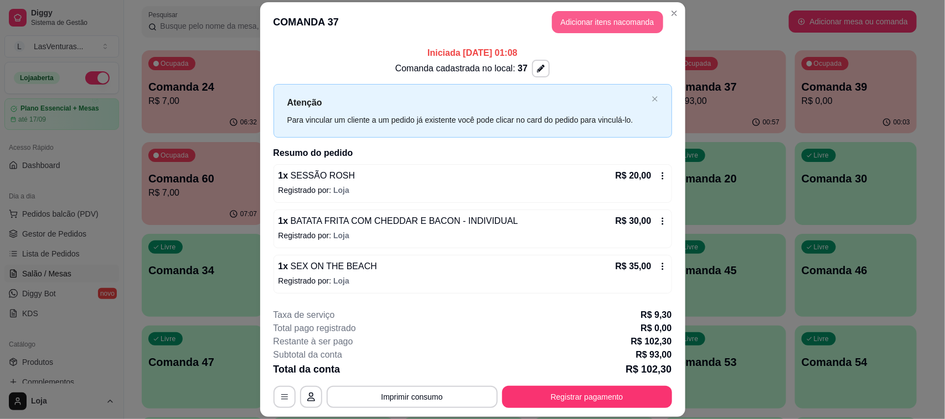
click at [602, 25] on button "Adicionar itens na comanda" at bounding box center [607, 22] width 111 height 22
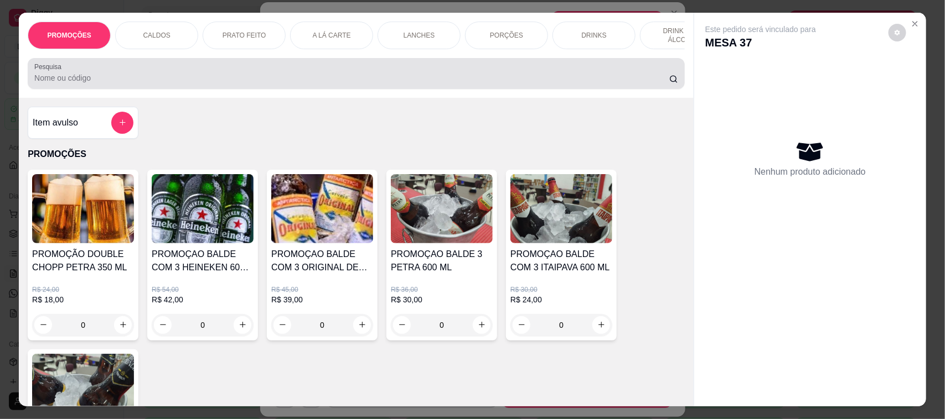
click at [210, 84] on input "Pesquisa" at bounding box center [351, 77] width 635 height 11
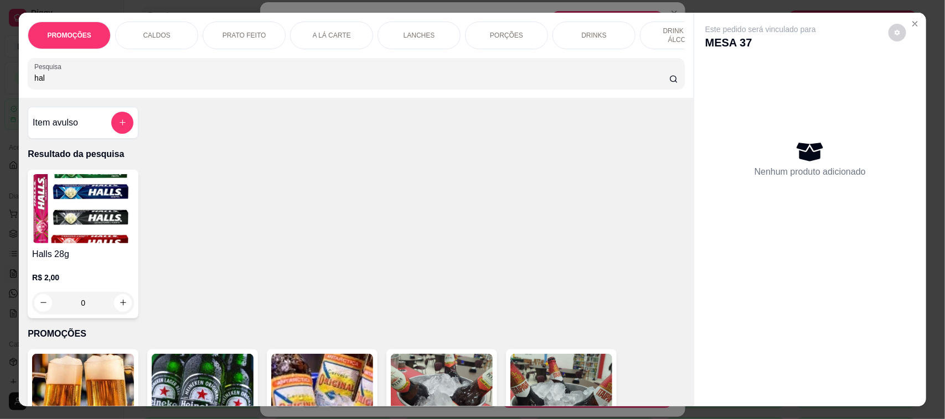
type input "hal"
click at [120, 312] on div "0" at bounding box center [83, 303] width 102 height 22
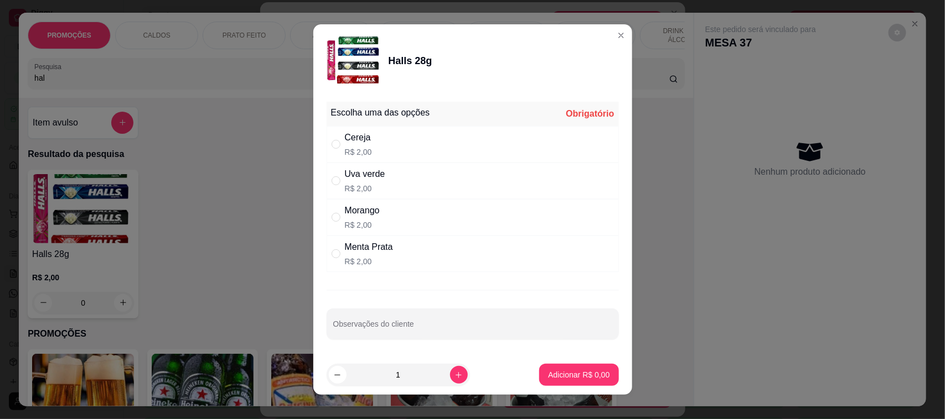
click at [339, 144] on div "" at bounding box center [337, 144] width 13 height 12
radio input "true"
click at [558, 369] on button "Adicionar R$ 2,00" at bounding box center [578, 376] width 77 height 22
type input "1"
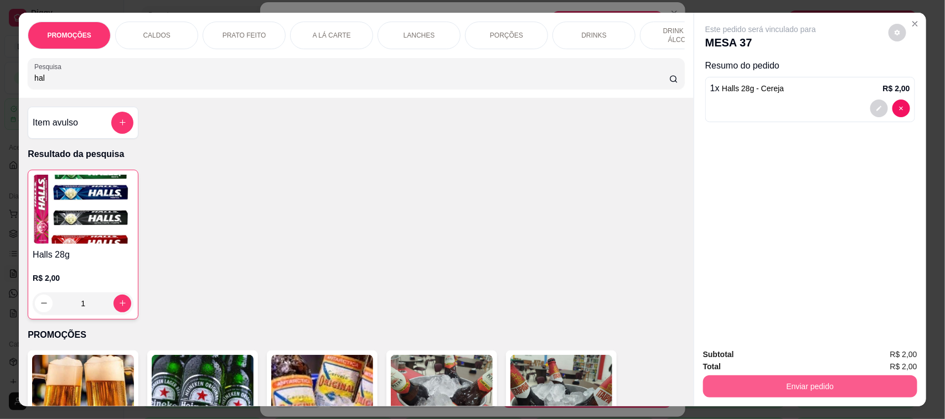
click at [756, 385] on button "Enviar pedido" at bounding box center [810, 387] width 214 height 22
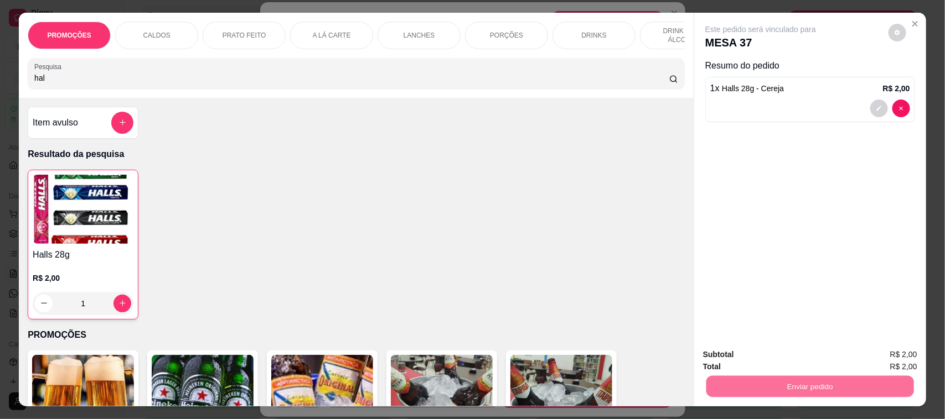
click at [745, 358] on button "Não registrar e enviar pedido" at bounding box center [773, 360] width 112 height 20
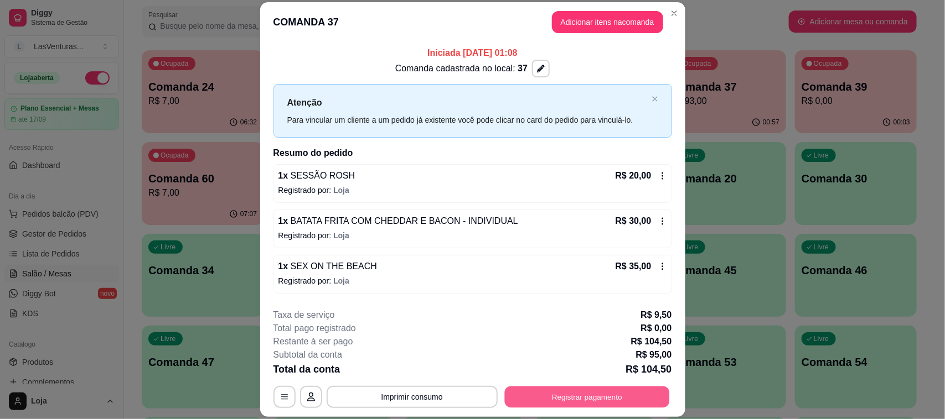
click at [610, 397] on button "Registrar pagamento" at bounding box center [586, 398] width 165 height 22
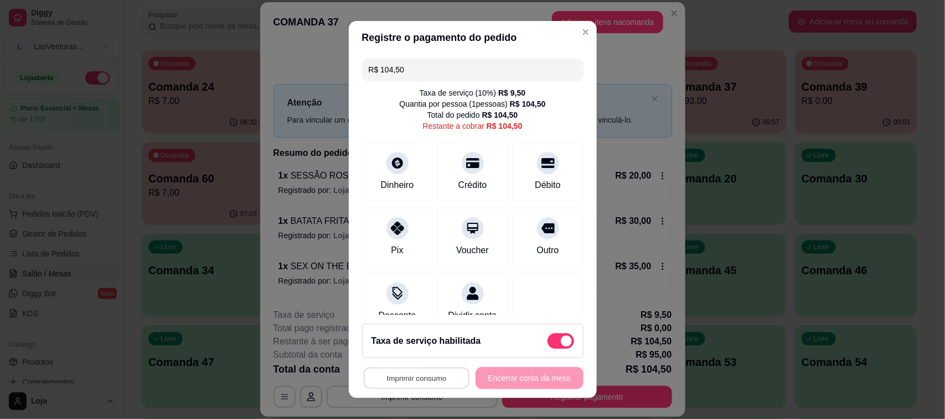
click at [416, 377] on button "Imprimir consumo" at bounding box center [416, 379] width 106 height 22
click at [424, 360] on button "IMPRESSORA" at bounding box center [412, 354] width 80 height 18
click at [536, 164] on div at bounding box center [548, 160] width 24 height 24
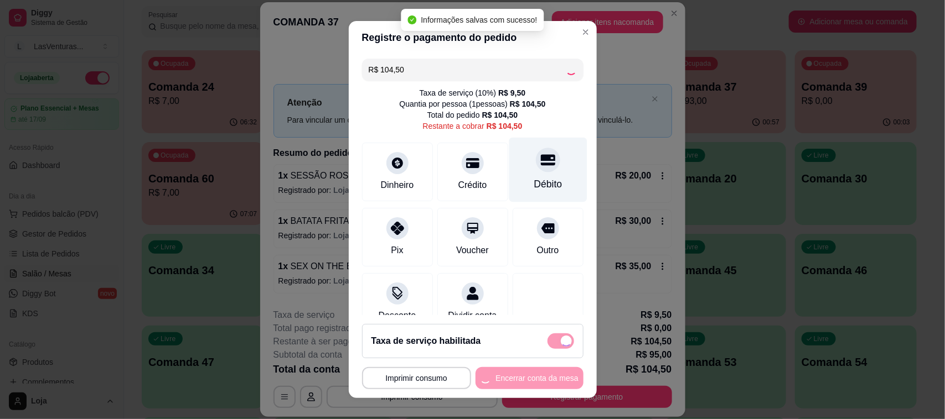
type input "R$ 0,00"
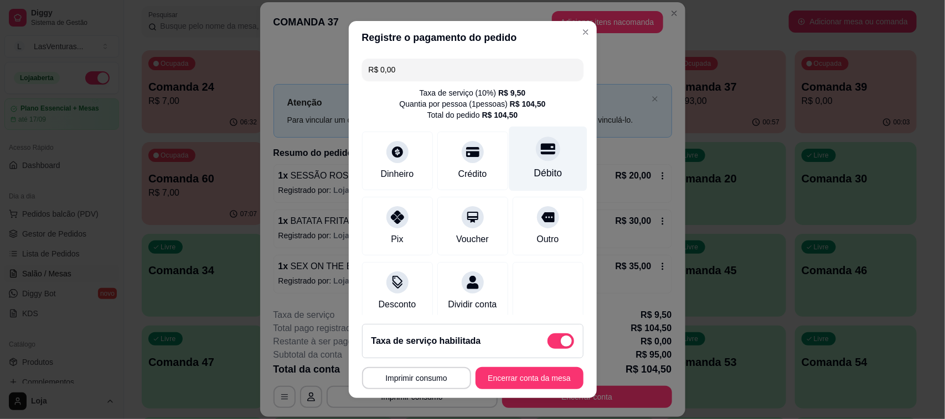
click at [540, 144] on icon at bounding box center [547, 148] width 14 height 11
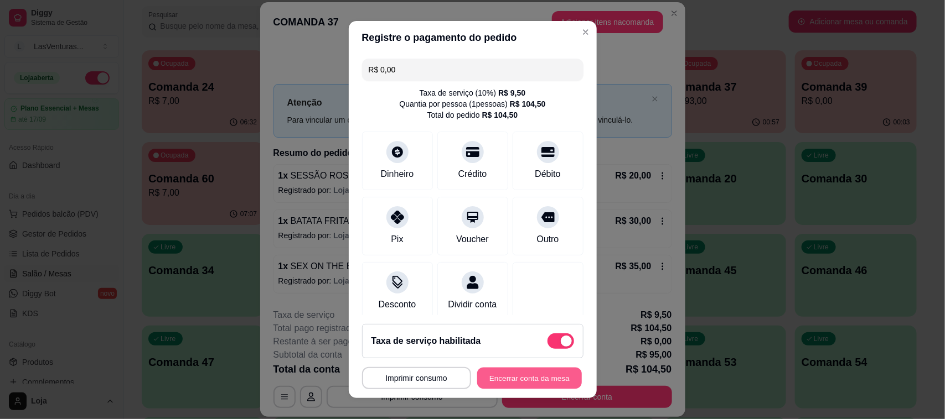
click at [506, 381] on button "Encerrar conta da mesa" at bounding box center [529, 379] width 105 height 22
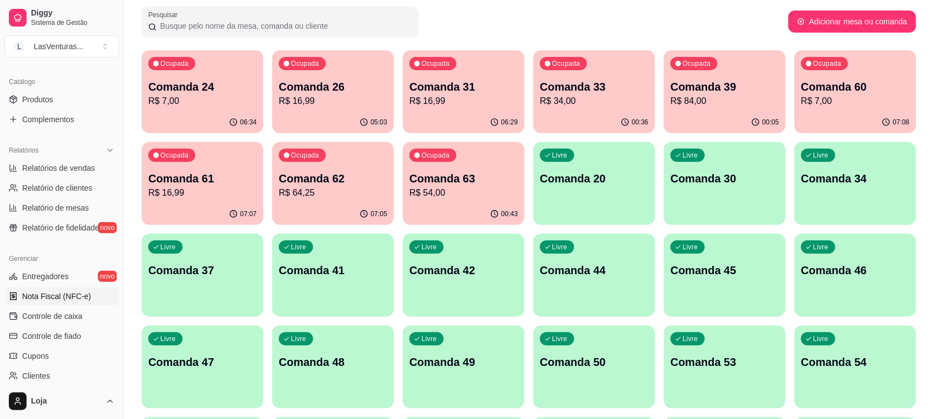
scroll to position [376, 0]
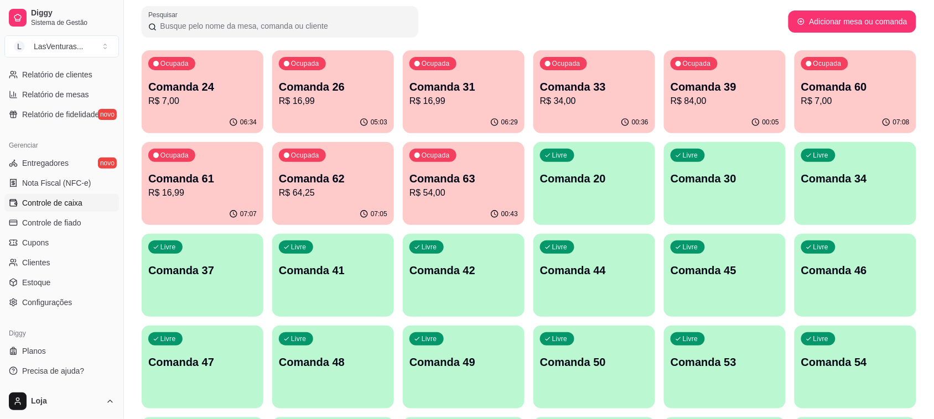
click at [68, 210] on link "Controle de caixa" at bounding box center [61, 203] width 115 height 18
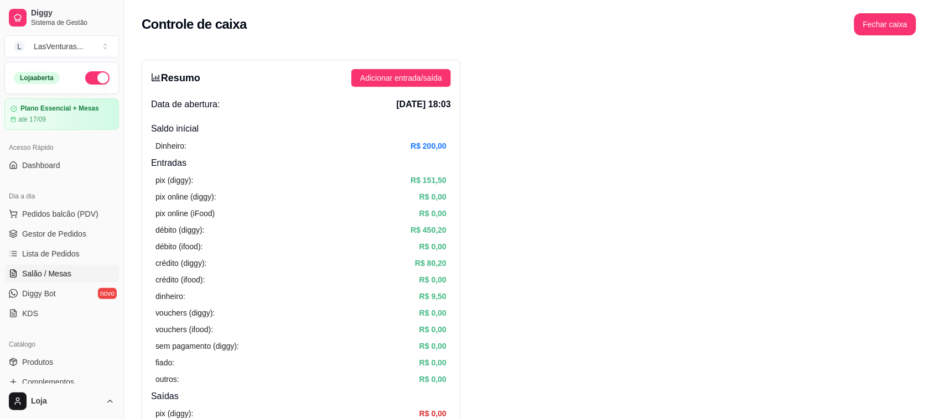
click at [55, 278] on span "Salão / Mesas" at bounding box center [46, 273] width 49 height 11
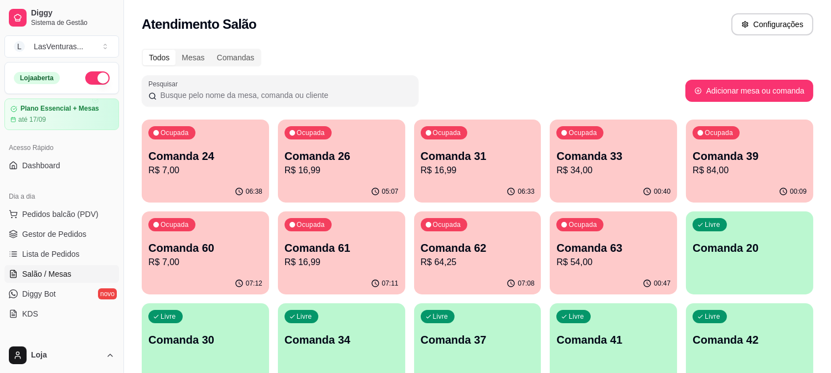
click at [239, 147] on div "Ocupada Comanda 24 R$ 7,00" at bounding box center [204, 151] width 123 height 60
click at [357, 151] on p "Comanda 26" at bounding box center [341, 156] width 111 height 15
click at [64, 216] on span "Pedidos balcão (PDV)" at bounding box center [60, 214] width 76 height 11
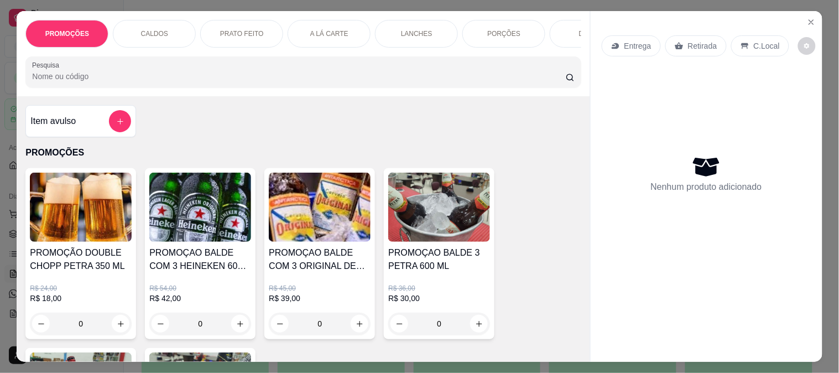
scroll to position [61, 0]
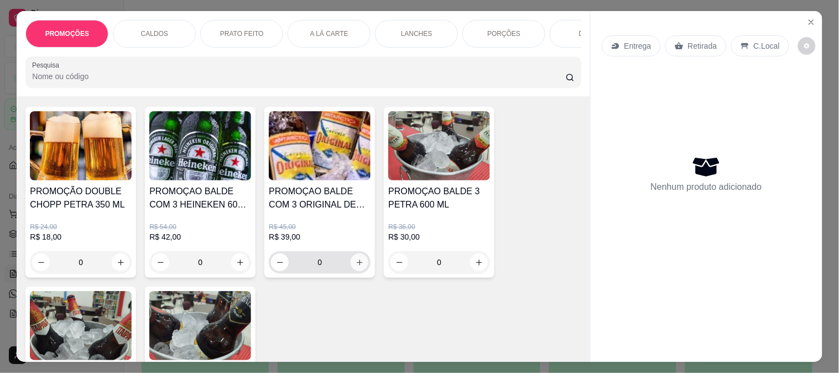
click at [356, 267] on icon "increase-product-quantity" at bounding box center [360, 262] width 8 height 8
type input "1"
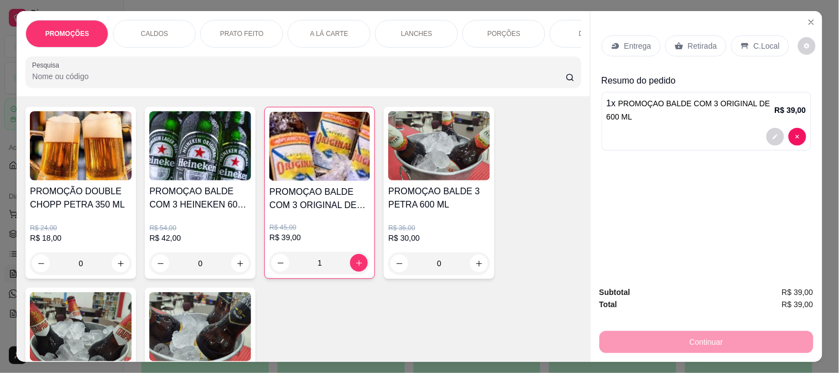
click at [688, 44] on p "Retirada" at bounding box center [702, 45] width 29 height 11
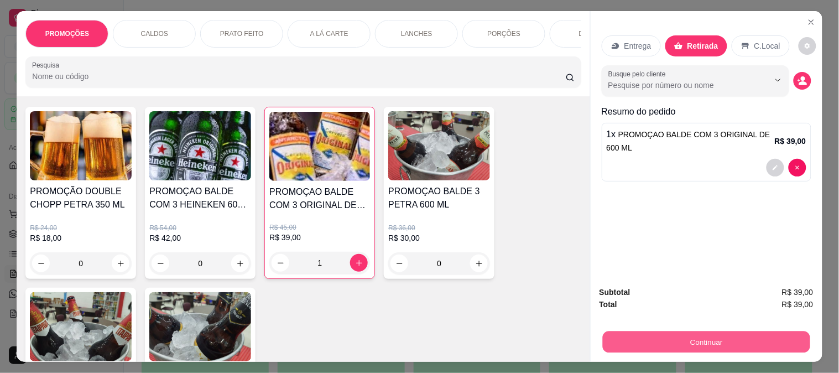
click at [672, 336] on button "Continuar" at bounding box center [707, 342] width 208 height 22
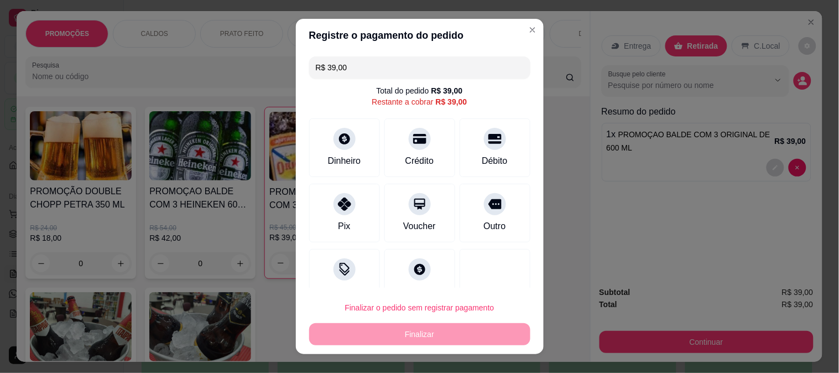
drag, startPoint x: 404, startPoint y: 139, endPoint x: 415, endPoint y: 169, distance: 32.4
click at [413, 138] on icon at bounding box center [419, 139] width 13 height 10
type input "R$ 0,00"
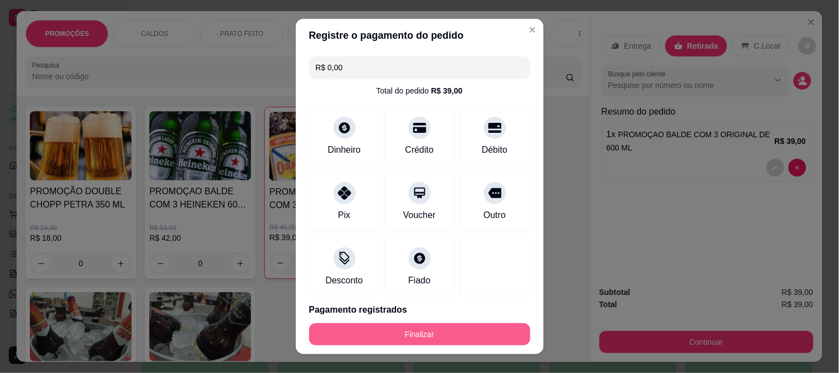
click at [404, 339] on button "Finalizar" at bounding box center [419, 334] width 221 height 22
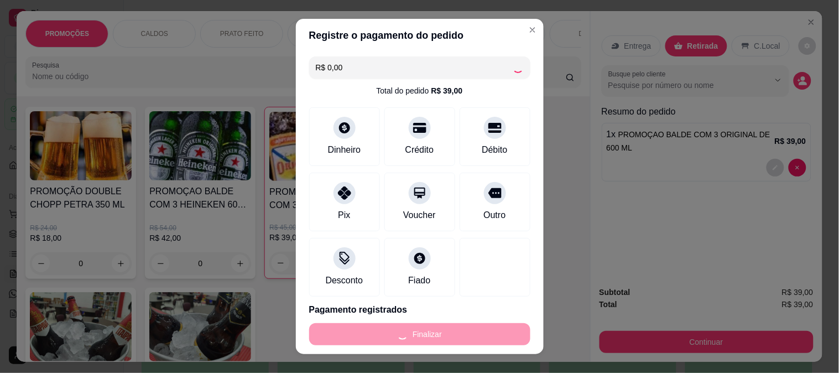
type input "0"
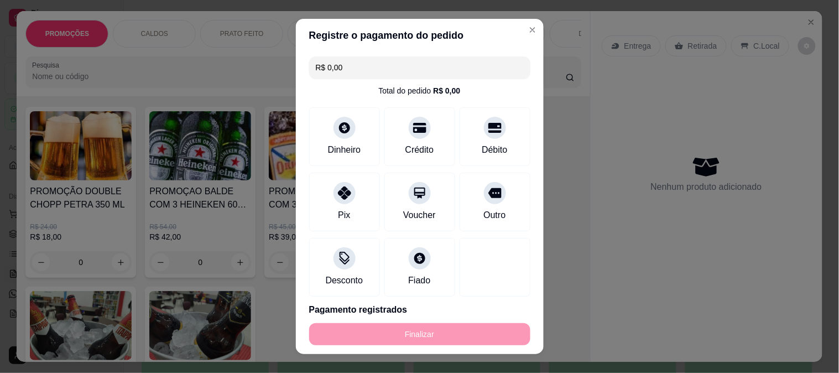
type input "-R$ 39,00"
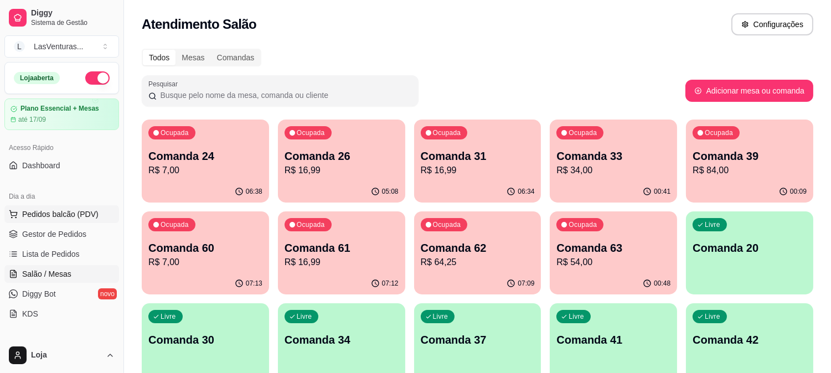
click at [50, 209] on span "Pedidos balcão (PDV)" at bounding box center [60, 214] width 76 height 11
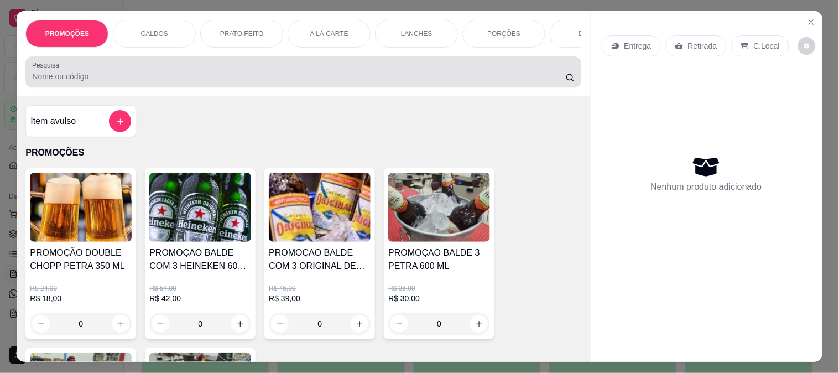
click at [119, 87] on div "Pesquisa" at bounding box center [303, 71] width 556 height 31
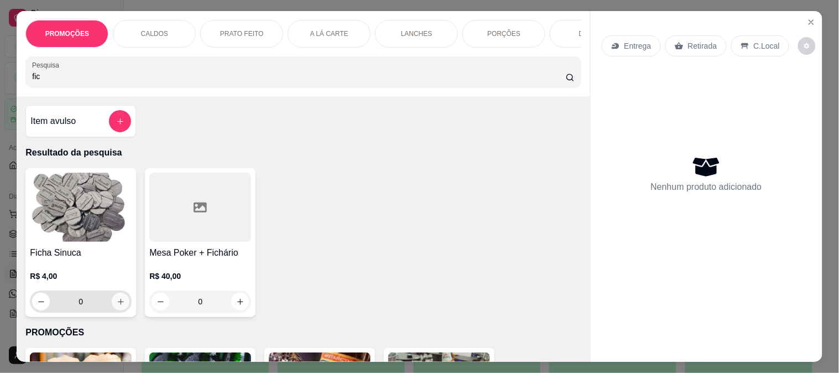
type input "fic"
click at [117, 305] on icon "increase-product-quantity" at bounding box center [121, 302] width 8 height 8
type input "1"
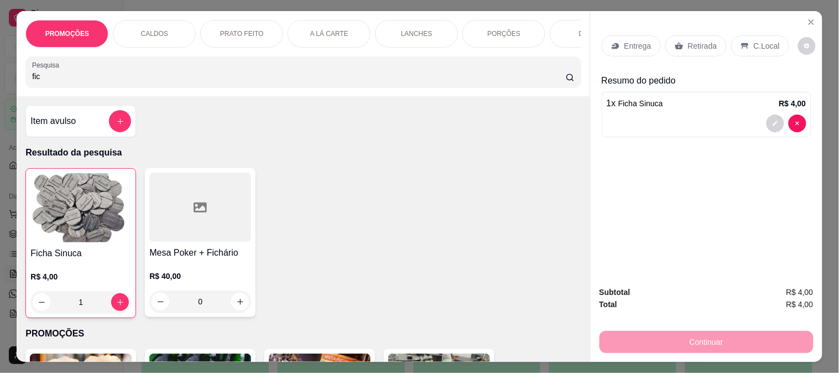
click at [688, 40] on p "Retirada" at bounding box center [702, 45] width 29 height 11
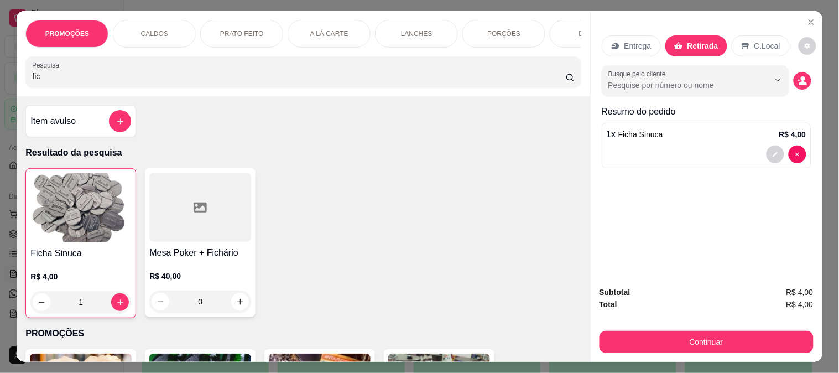
click at [713, 206] on div "Entrega Retirada C.Local Busque pelo cliente Resumo do pedido 1 x Ficha Sinuca …" at bounding box center [707, 144] width 232 height 266
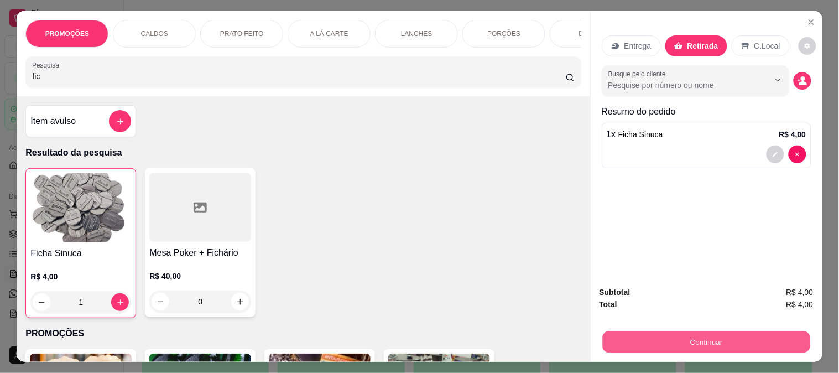
click at [732, 336] on button "Continuar" at bounding box center [707, 342] width 208 height 22
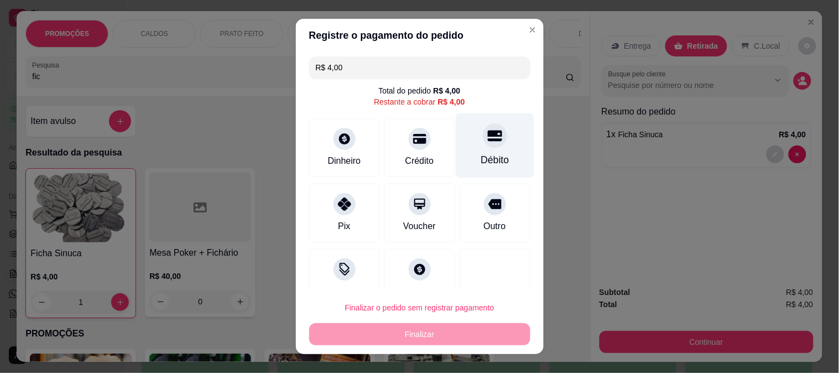
click at [483, 143] on div at bounding box center [495, 135] width 24 height 24
type input "R$ 0,00"
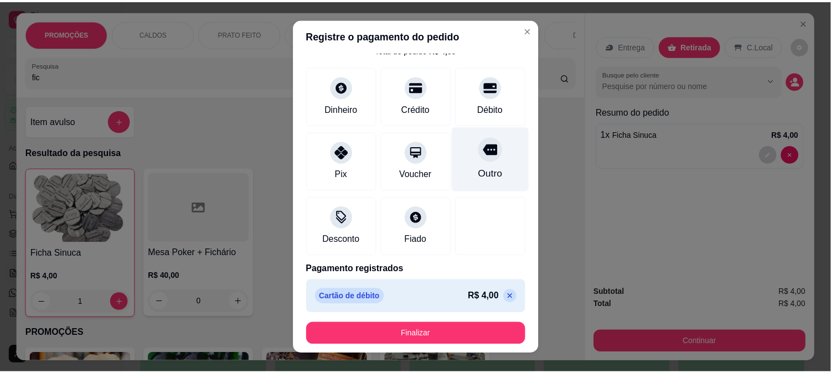
scroll to position [43, 0]
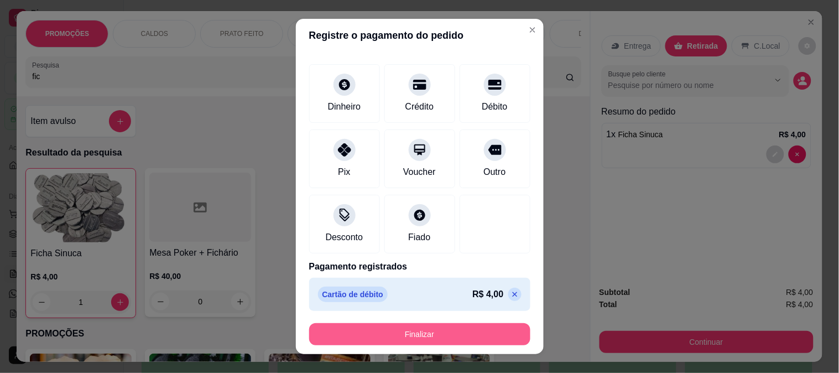
click at [379, 338] on button "Finalizar" at bounding box center [419, 334] width 221 height 22
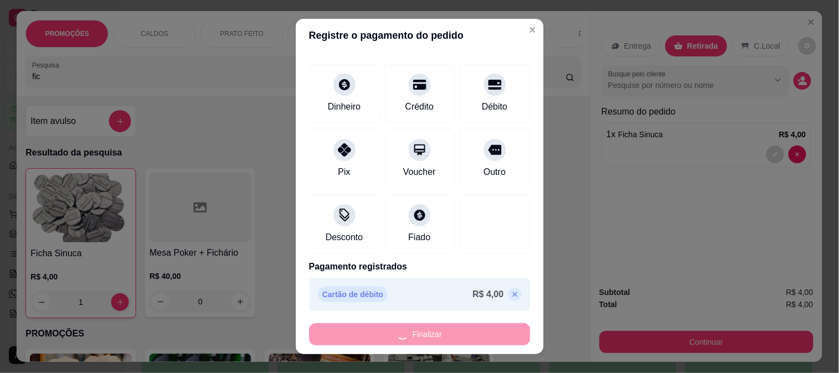
type input "0"
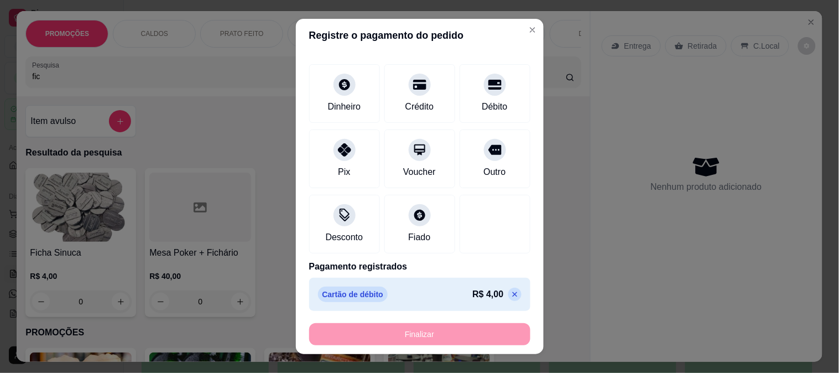
type input "-R$ 4,00"
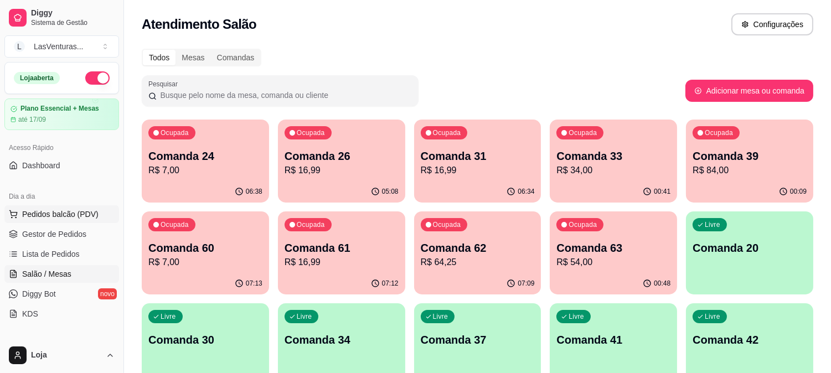
click at [80, 217] on span "Pedidos balcão (PDV)" at bounding box center [60, 214] width 76 height 11
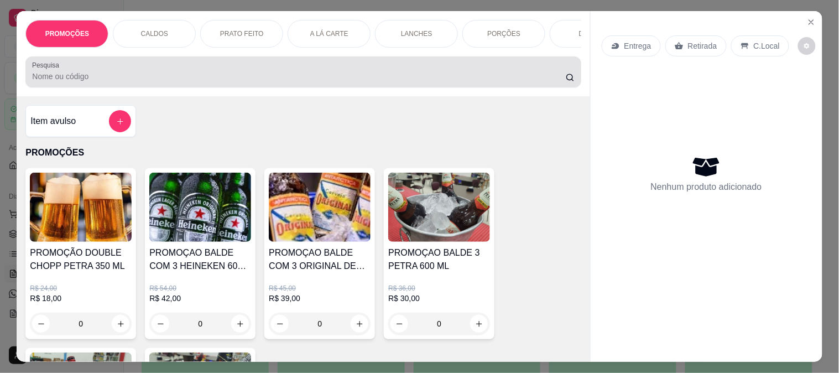
click at [132, 74] on div at bounding box center [303, 72] width 542 height 22
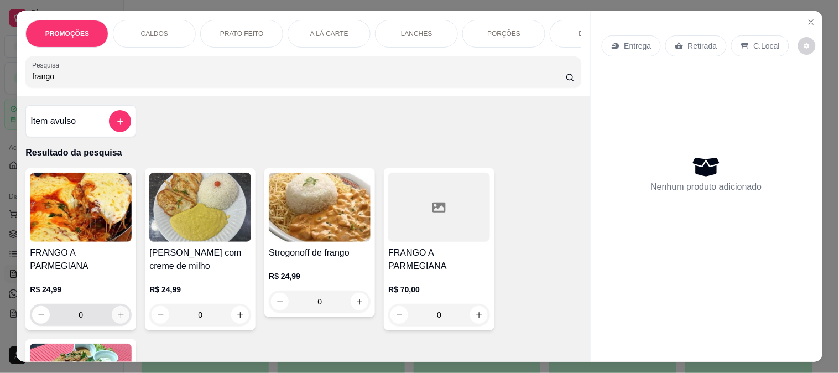
type input "frango"
click at [117, 311] on icon "increase-product-quantity" at bounding box center [121, 315] width 8 height 8
type input "1"
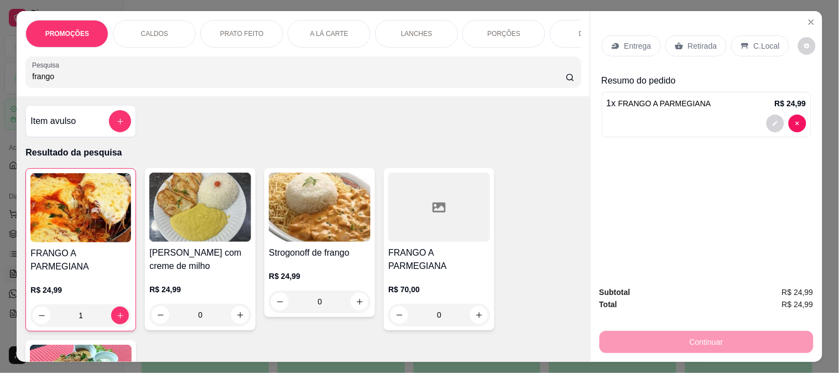
click at [681, 41] on div "Retirada" at bounding box center [696, 45] width 61 height 21
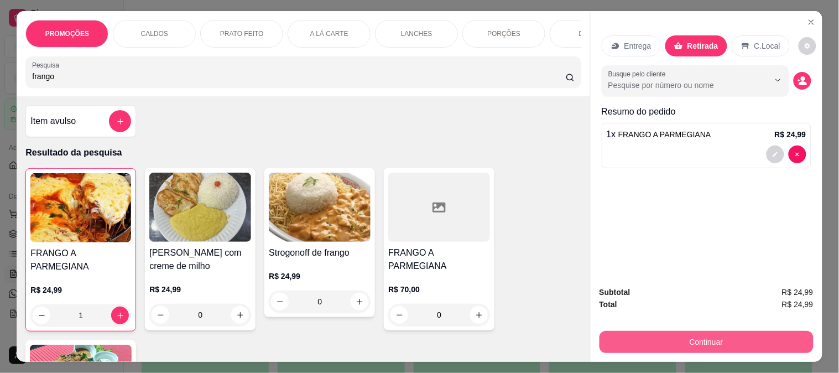
click at [667, 331] on button "Continuar" at bounding box center [707, 342] width 214 height 22
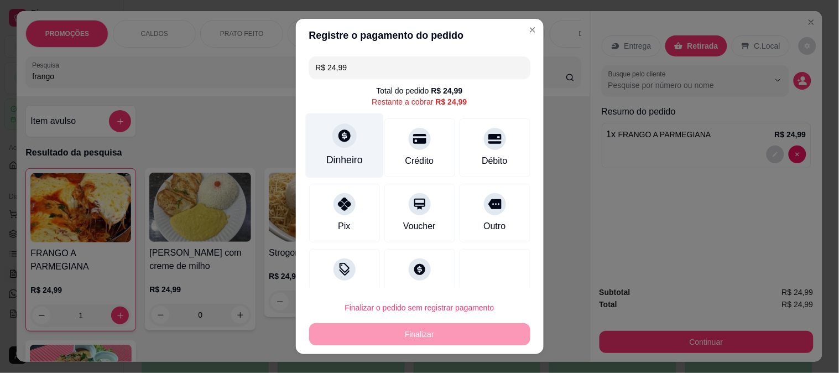
click at [324, 138] on div "Dinheiro" at bounding box center [344, 145] width 78 height 65
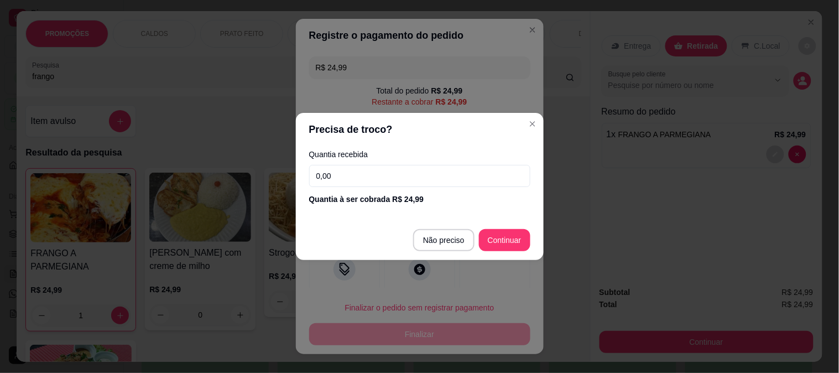
click at [360, 173] on input "0,00" at bounding box center [419, 176] width 221 height 22
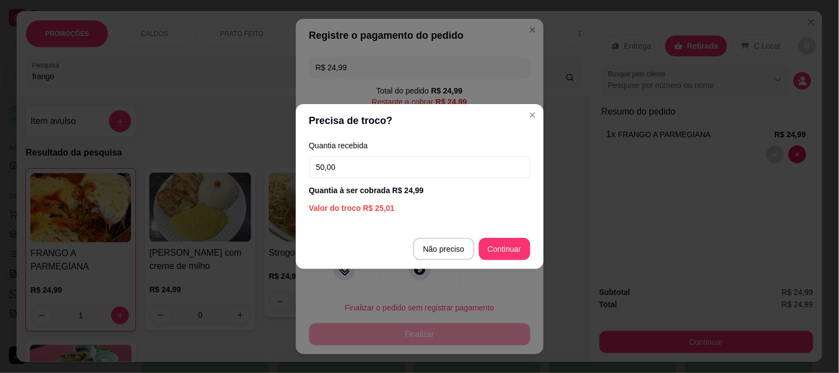
type input "50,00"
drag, startPoint x: 530, startPoint y: 250, endPoint x: 522, endPoint y: 250, distance: 7.7
click at [528, 250] on footer "Não preciso Continuar" at bounding box center [420, 249] width 248 height 40
type input "R$ 0,00"
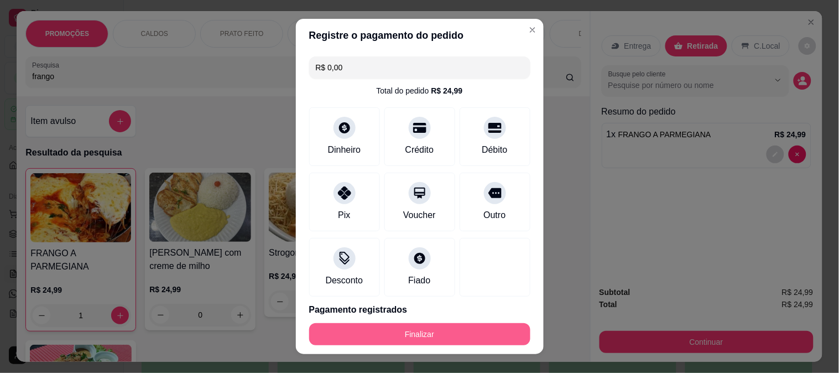
click at [391, 338] on button "Finalizar" at bounding box center [419, 334] width 221 height 22
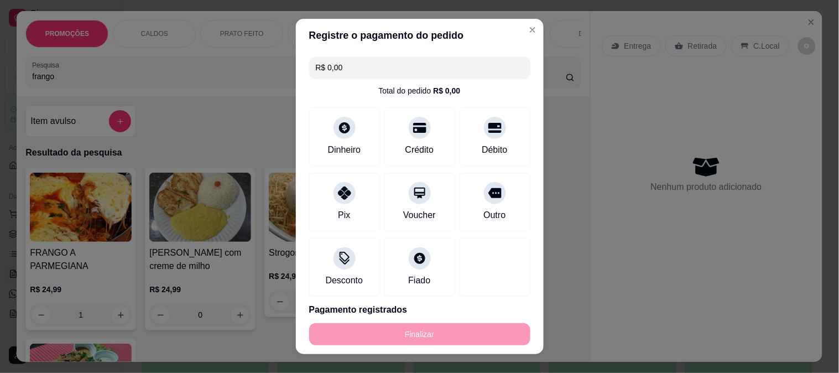
type input "0"
type input "-R$ 24,99"
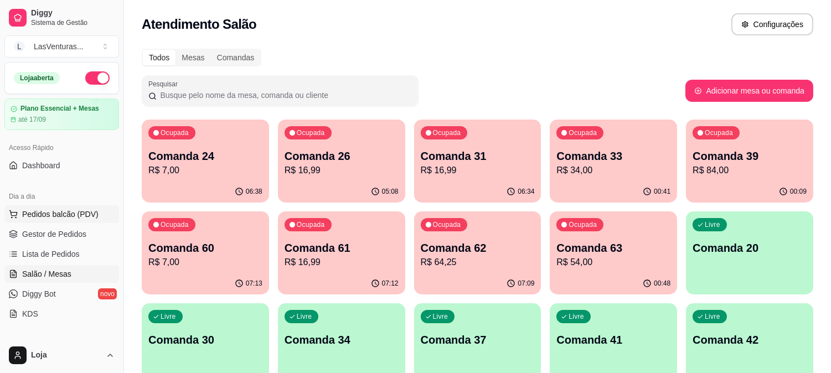
click at [61, 211] on span "Pedidos balcão (PDV)" at bounding box center [60, 214] width 76 height 11
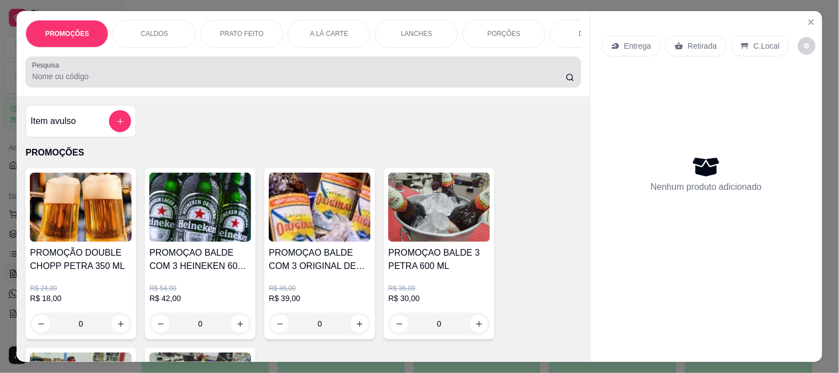
drag, startPoint x: 148, startPoint y: 84, endPoint x: 162, endPoint y: 67, distance: 22.0
click at [148, 82] on input "Pesquisa" at bounding box center [299, 76] width 534 height 11
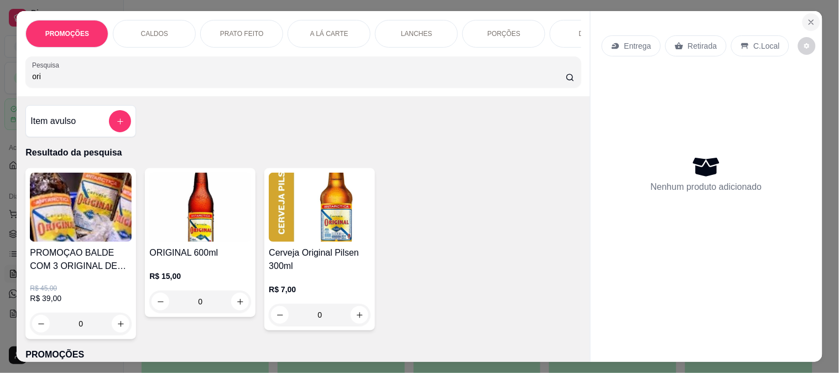
type input "ori"
click at [807, 18] on icon "Close" at bounding box center [811, 22] width 9 height 9
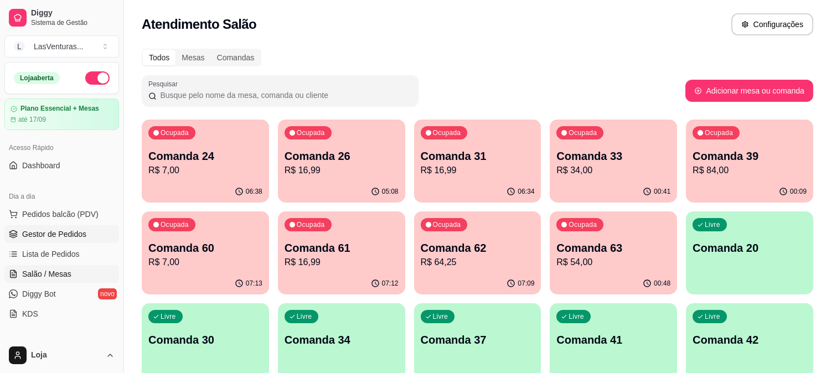
click at [74, 232] on span "Gestor de Pedidos" at bounding box center [54, 234] width 64 height 11
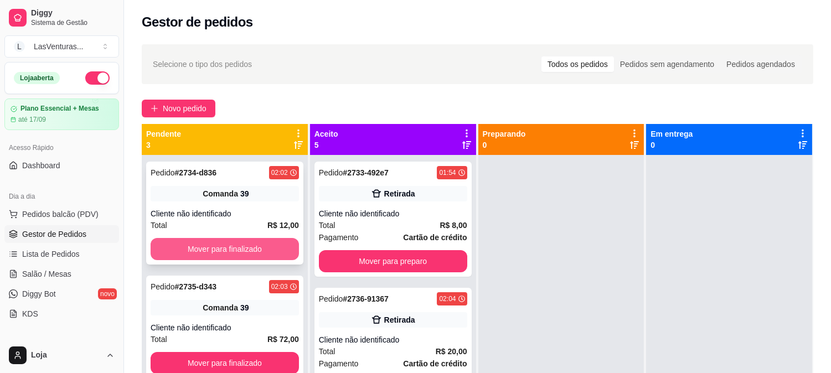
click at [209, 250] on button "Mover para finalizado" at bounding box center [225, 249] width 148 height 22
click at [205, 243] on button "Mover para finalizado" at bounding box center [225, 250] width 144 height 22
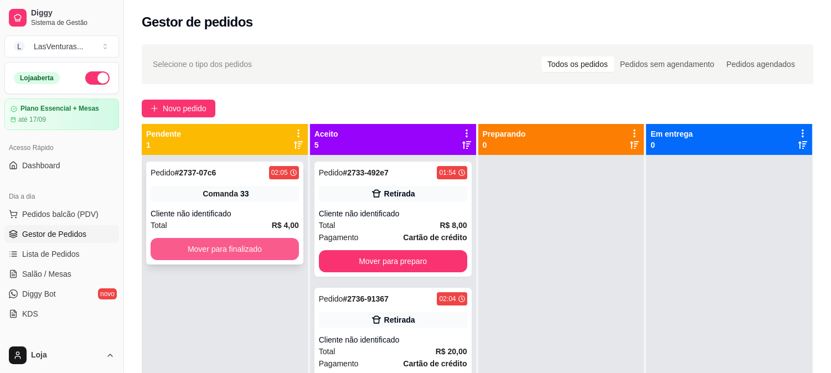
click at [207, 246] on button "Mover para finalizado" at bounding box center [225, 249] width 148 height 22
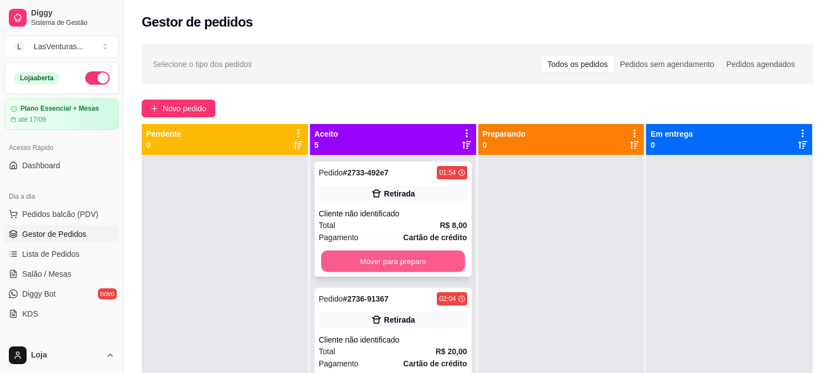
click at [372, 263] on button "Mover para preparo" at bounding box center [393, 262] width 144 height 22
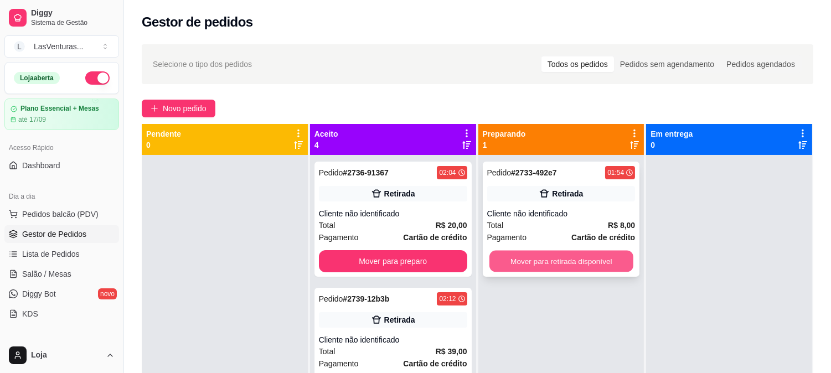
click at [532, 256] on button "Mover para retirada disponível" at bounding box center [561, 262] width 144 height 22
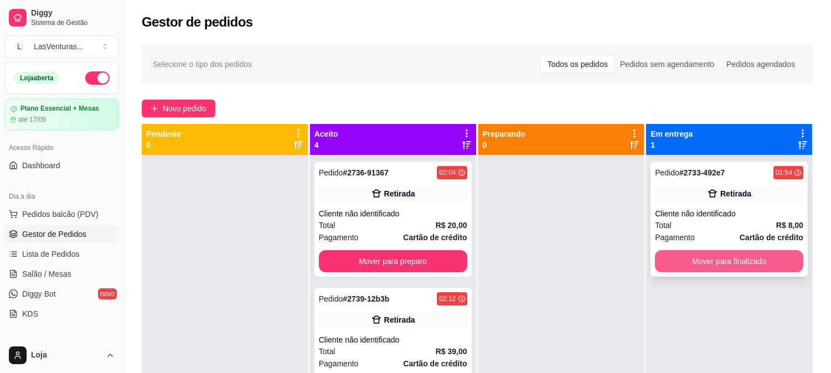
click at [735, 258] on button "Mover para finalizado" at bounding box center [729, 261] width 148 height 22
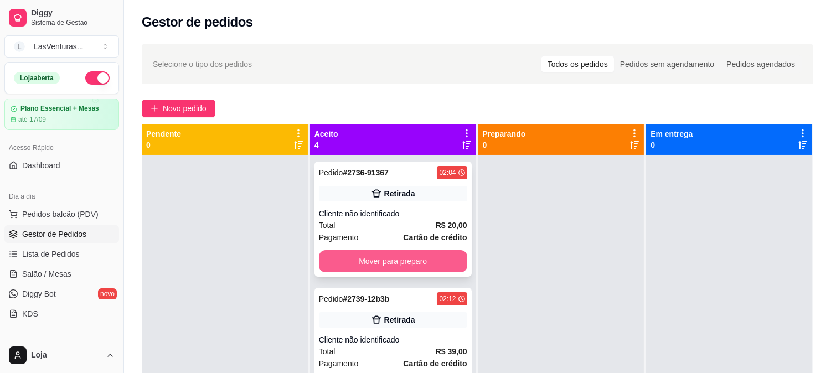
click at [390, 263] on button "Mover para preparo" at bounding box center [393, 261] width 148 height 22
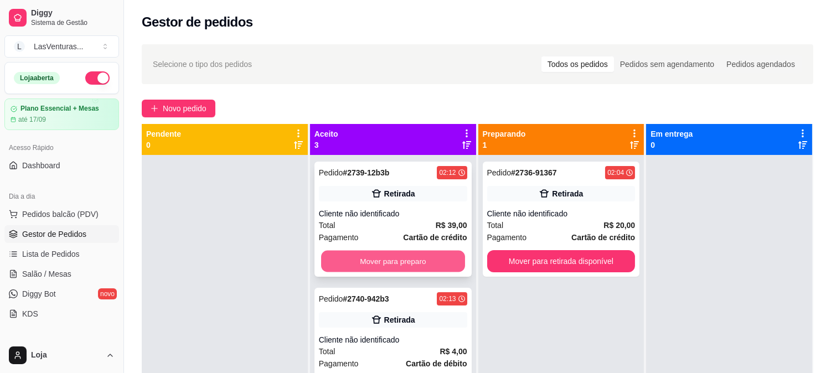
click at [396, 258] on button "Mover para preparo" at bounding box center [393, 262] width 144 height 22
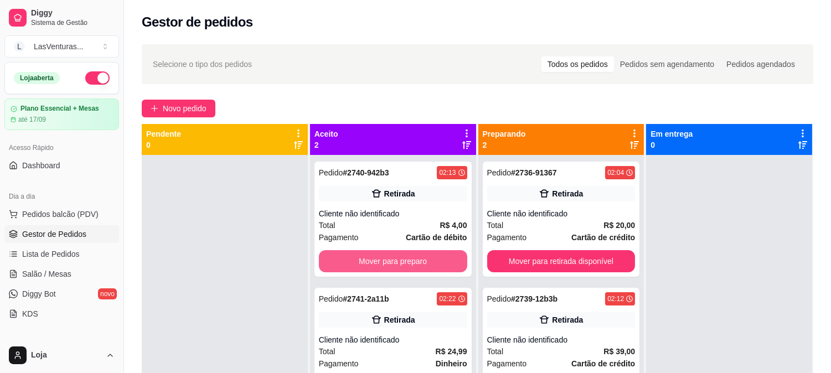
click at [396, 258] on button "Mover para preparo" at bounding box center [393, 261] width 148 height 22
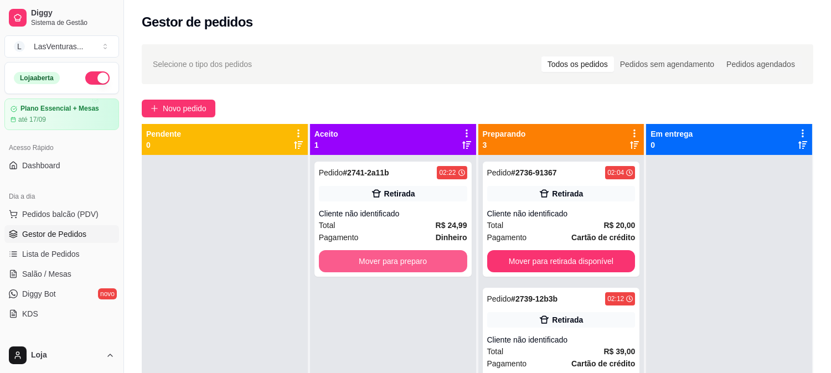
click at [396, 258] on button "Mover para preparo" at bounding box center [393, 261] width 148 height 22
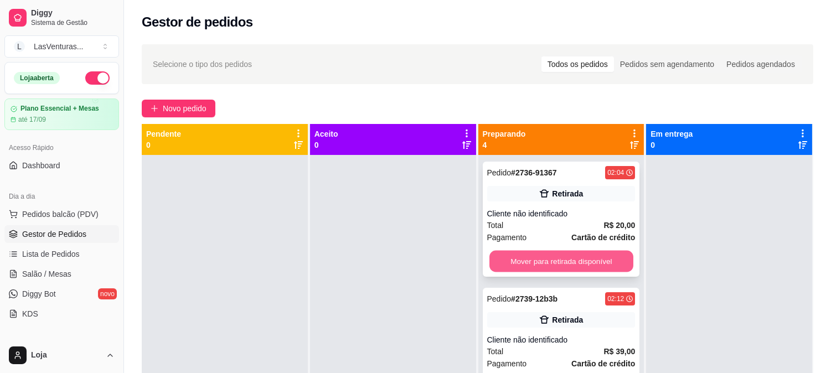
click at [552, 253] on button "Mover para retirada disponível" at bounding box center [561, 262] width 144 height 22
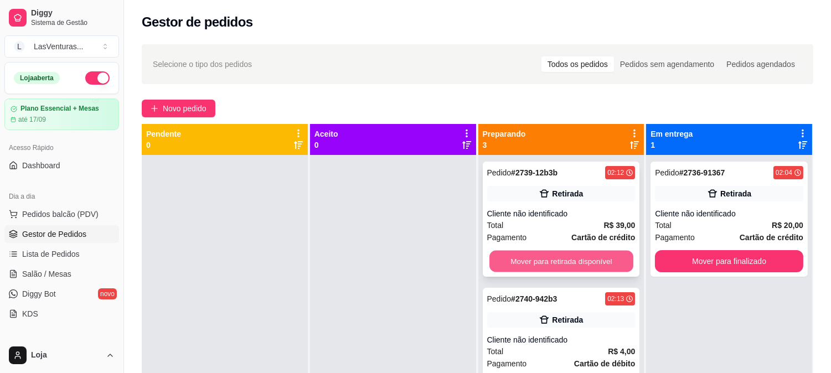
click at [552, 253] on button "Mover para retirada disponível" at bounding box center [561, 262] width 144 height 22
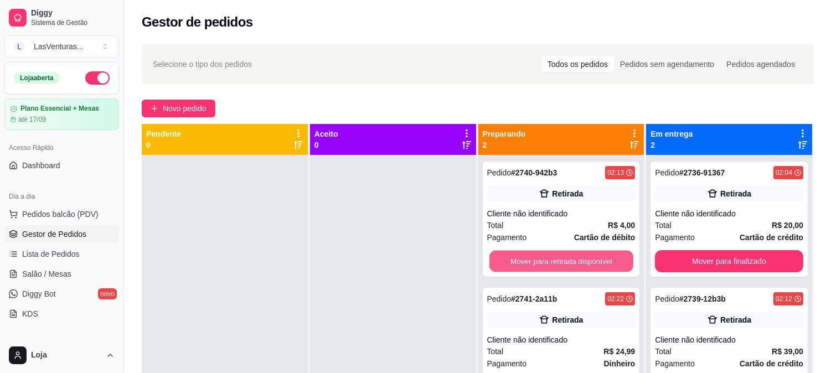
click at [551, 258] on button "Mover para retirada disponível" at bounding box center [561, 262] width 144 height 22
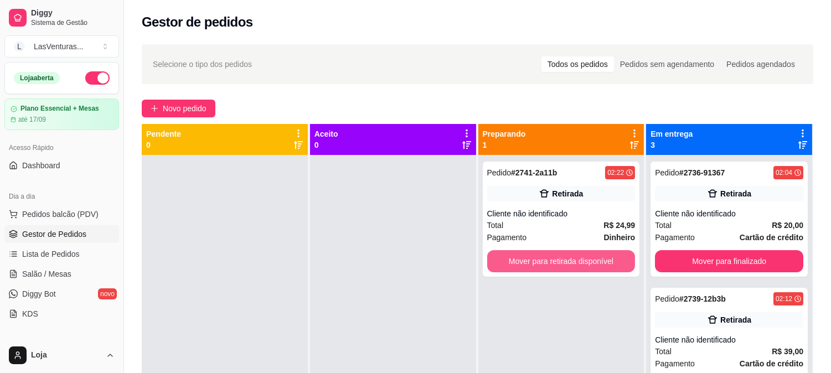
click at [551, 258] on button "Mover para retirada disponível" at bounding box center [561, 261] width 148 height 22
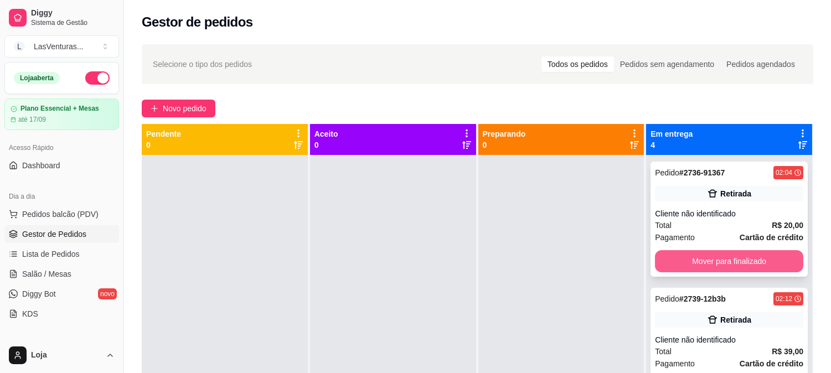
click at [678, 267] on button "Mover para finalizado" at bounding box center [729, 261] width 148 height 22
click at [712, 262] on button "Mover para finalizado" at bounding box center [729, 262] width 144 height 22
click at [709, 263] on button "Mover para finalizado" at bounding box center [729, 261] width 148 height 22
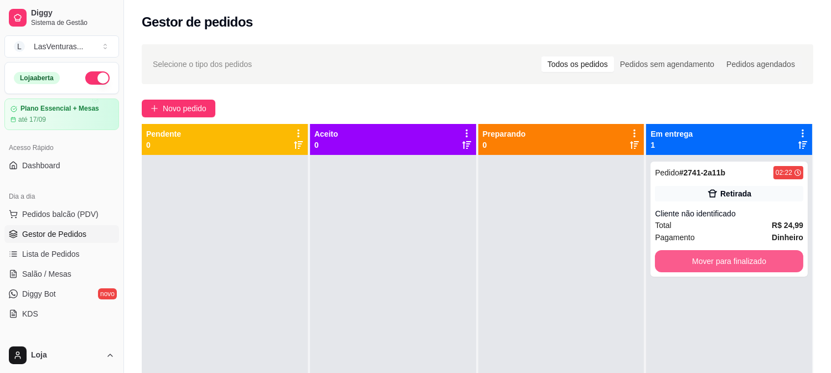
click at [706, 263] on button "Mover para finalizado" at bounding box center [729, 261] width 148 height 22
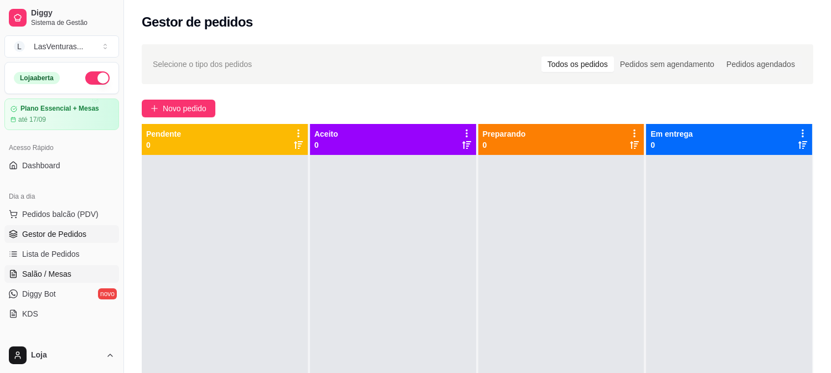
click at [63, 270] on span "Salão / Mesas" at bounding box center [46, 273] width 49 height 11
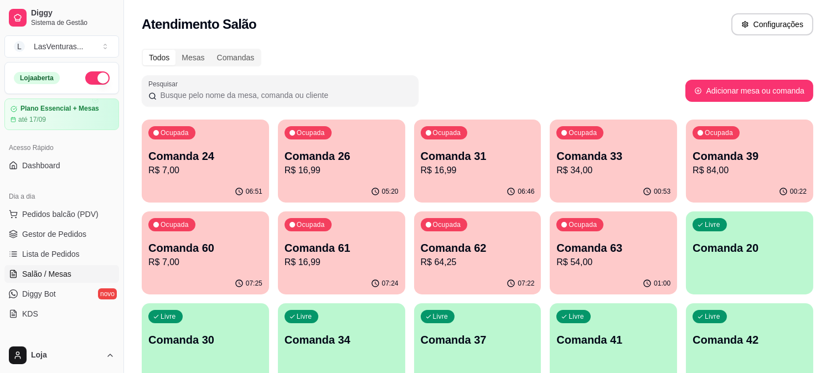
click at [599, 166] on p "R$ 34,00" at bounding box center [613, 170] width 114 height 13
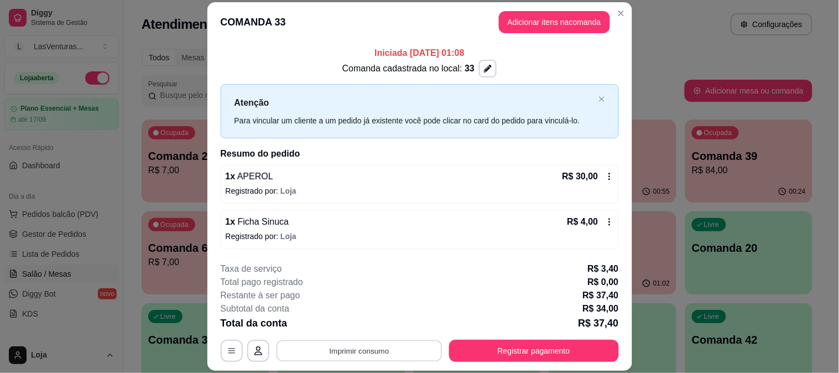
click at [384, 349] on button "Imprimir consumo" at bounding box center [359, 351] width 166 height 22
click at [371, 325] on button "IMPRESSORA" at bounding box center [357, 325] width 77 height 17
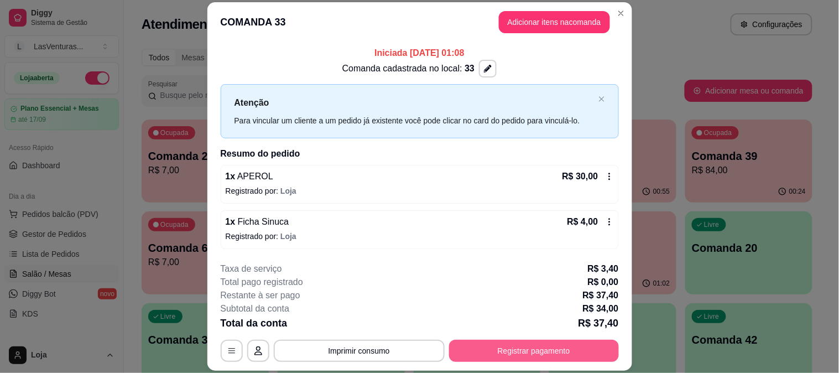
click at [484, 355] on button "Registrar pagamento" at bounding box center [534, 351] width 170 height 22
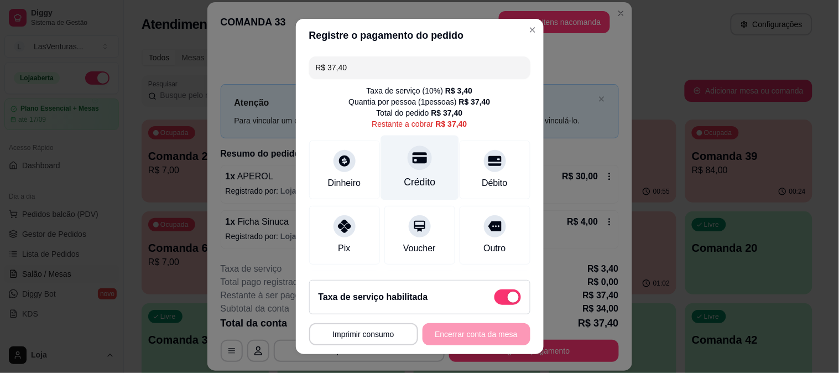
click at [412, 159] on icon at bounding box center [419, 158] width 14 height 14
type input "R$ 0,00"
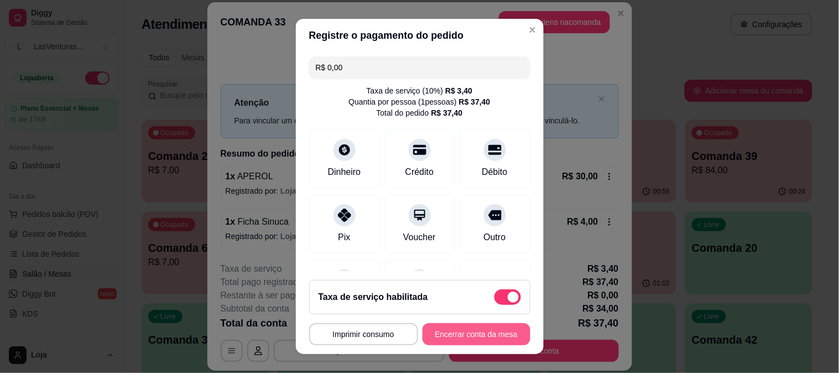
click at [447, 345] on button "Encerrar conta da mesa" at bounding box center [477, 334] width 108 height 22
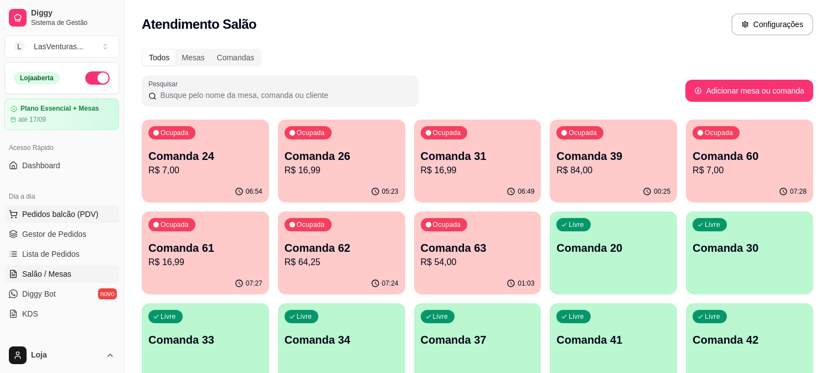
click at [67, 212] on span "Pedidos balcão (PDV)" at bounding box center [60, 214] width 76 height 11
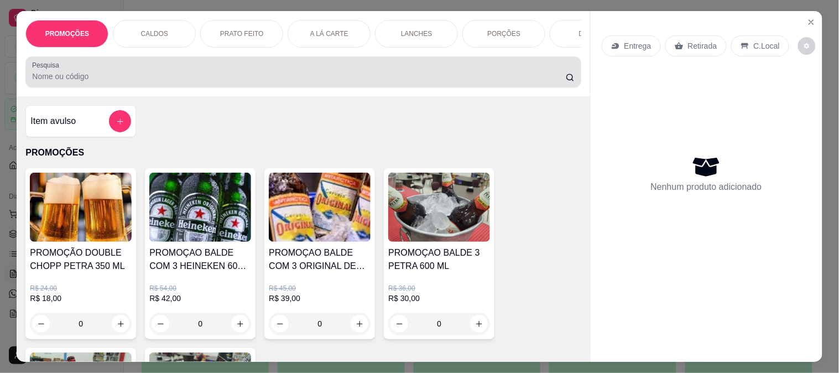
click at [87, 79] on input "Pesquisa" at bounding box center [299, 76] width 534 height 11
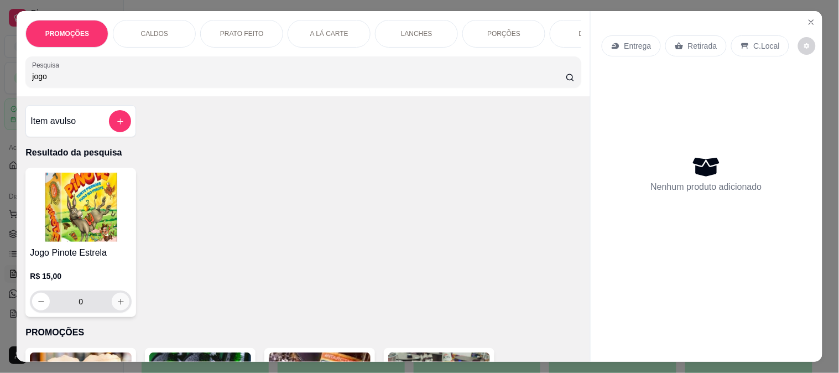
type input "jogo"
click at [117, 306] on icon "increase-product-quantity" at bounding box center [121, 302] width 8 height 8
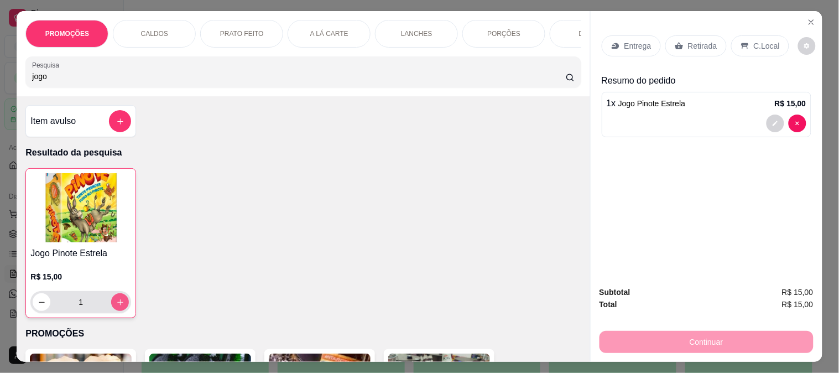
type input "1"
click at [116, 307] on icon "increase-product-quantity" at bounding box center [120, 302] width 8 height 8
type input "2"
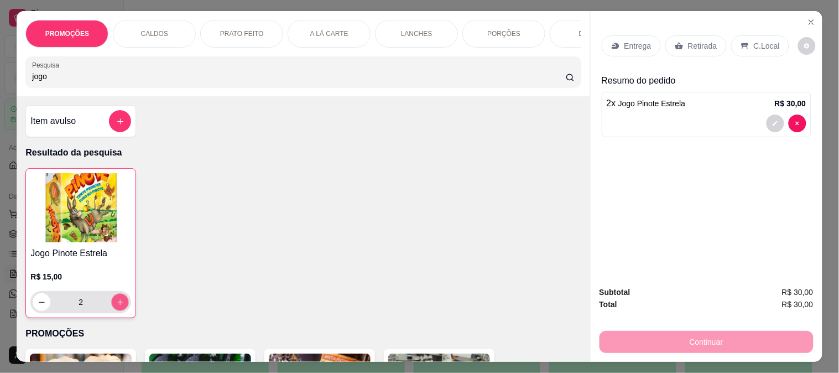
click at [115, 311] on button "increase-product-quantity" at bounding box center [120, 302] width 17 height 17
type input "3"
click at [114, 311] on button "increase-product-quantity" at bounding box center [120, 302] width 17 height 17
type input "4"
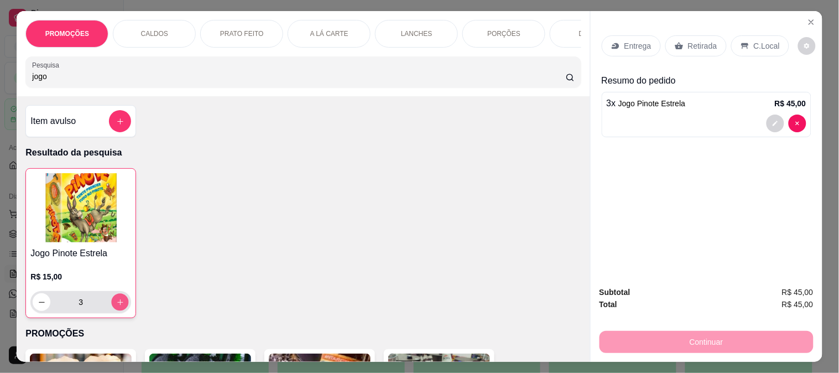
type input "4"
click at [689, 40] on p "Retirada" at bounding box center [702, 45] width 29 height 11
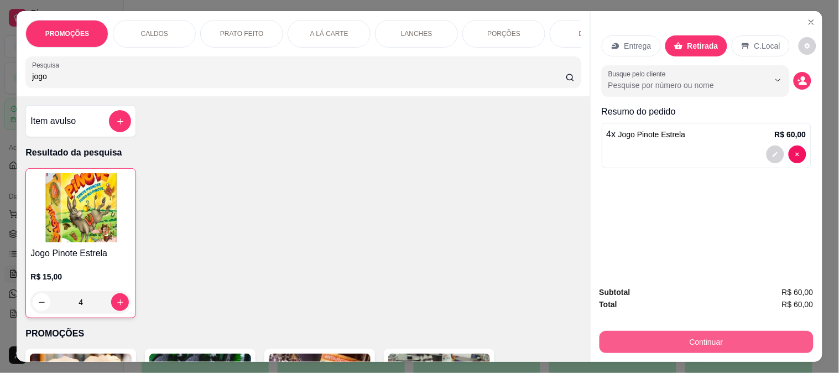
click at [647, 333] on button "Continuar" at bounding box center [707, 342] width 214 height 22
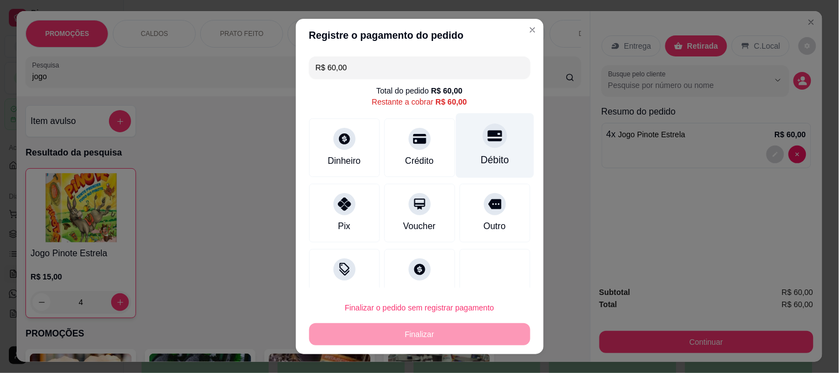
click at [488, 134] on icon at bounding box center [495, 135] width 14 height 11
type input "R$ 0,00"
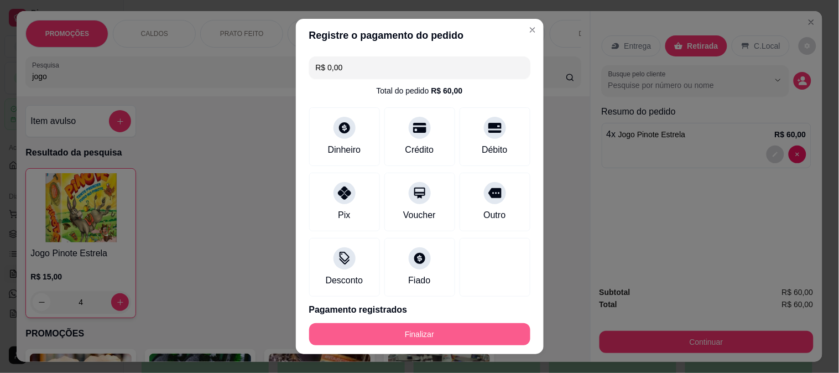
click at [371, 334] on button "Finalizar" at bounding box center [419, 334] width 221 height 22
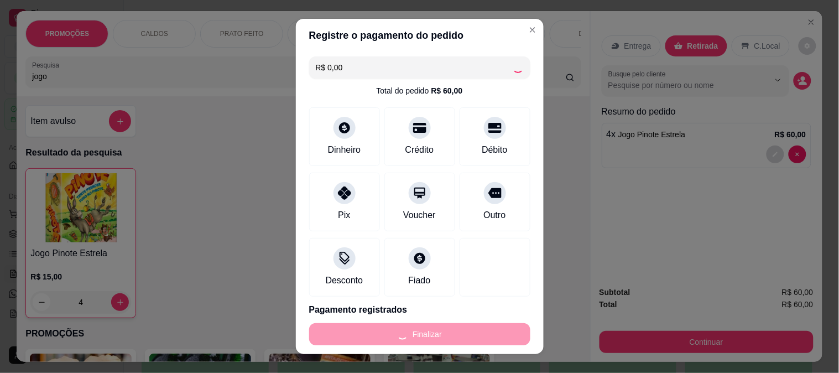
type input "0"
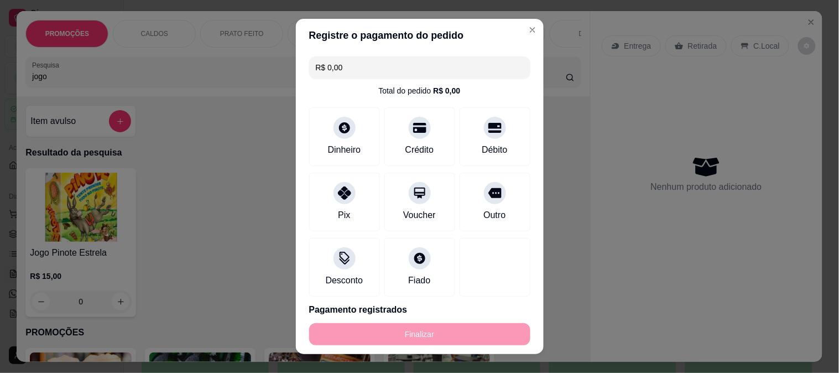
type input "-R$ 60,00"
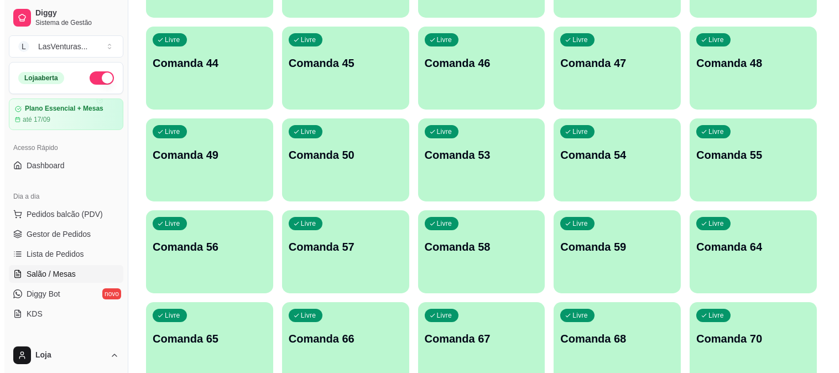
scroll to position [430, 0]
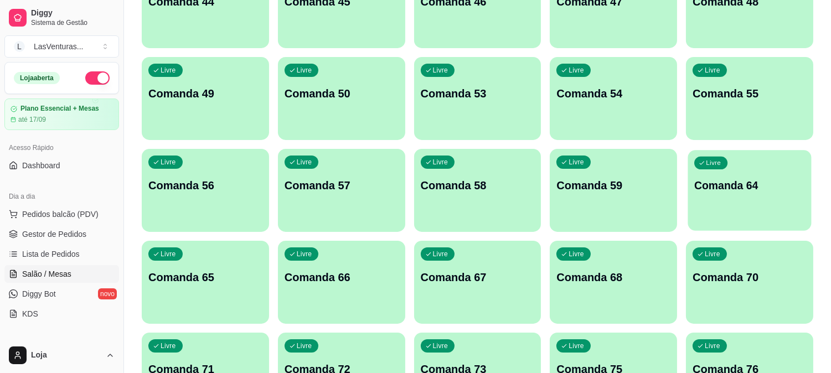
click at [758, 207] on div "Livre Comanda 64" at bounding box center [749, 184] width 123 height 68
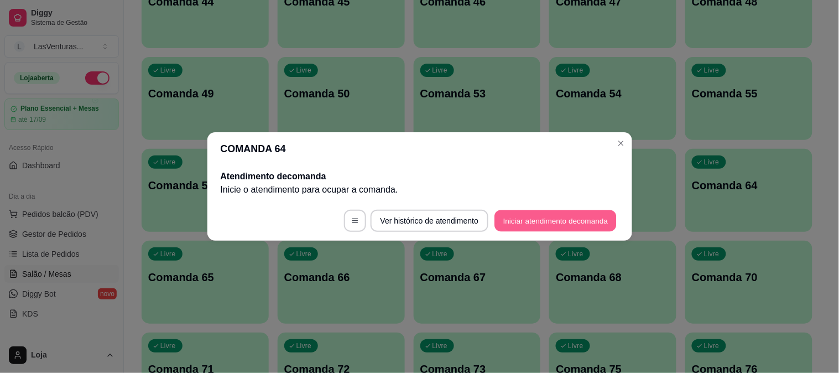
click at [531, 217] on button "Iniciar atendimento de comanda" at bounding box center [556, 221] width 122 height 22
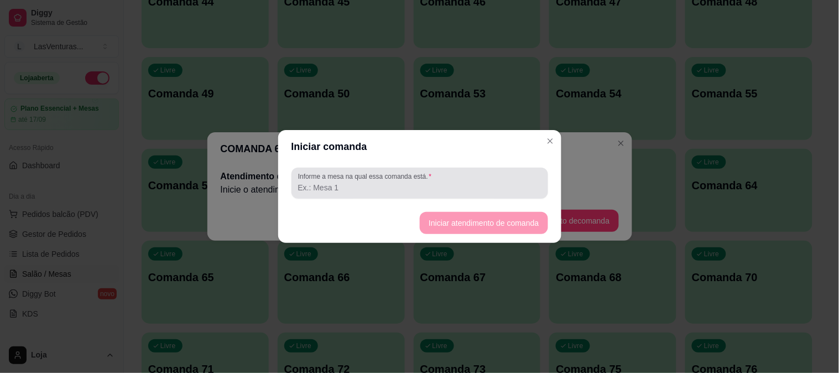
click at [391, 186] on input "Informe a mesa na qual essa comanda está." at bounding box center [419, 187] width 243 height 11
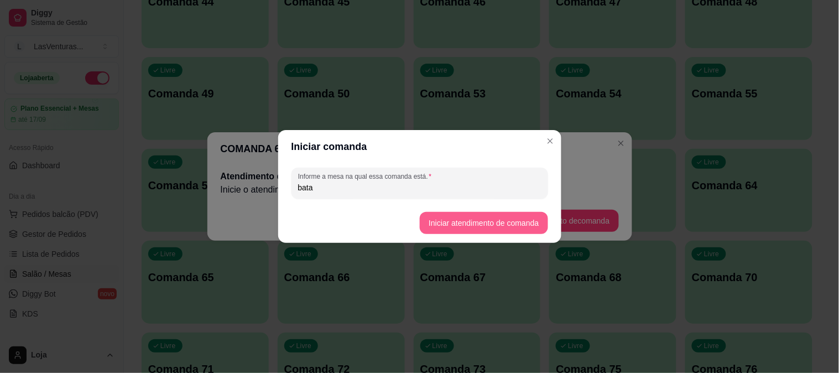
type input "bata"
click at [483, 227] on button "Iniciar atendimento de comanda" at bounding box center [484, 223] width 124 height 22
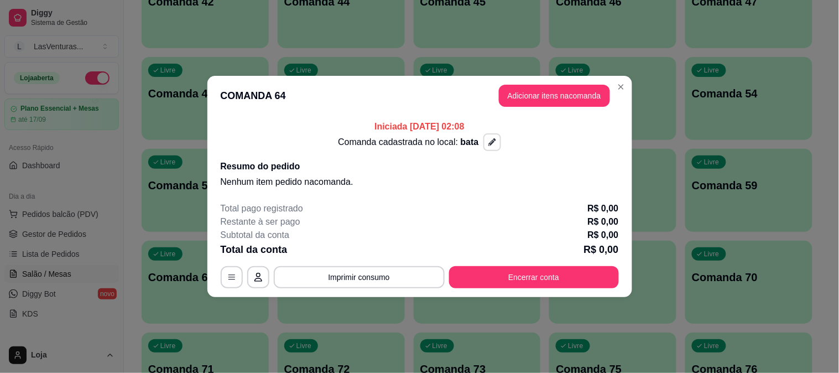
click at [494, 144] on icon "button" at bounding box center [493, 142] width 8 height 8
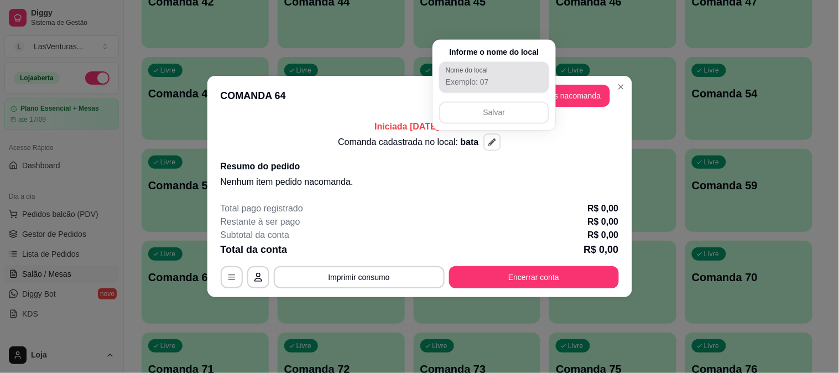
click at [500, 75] on div at bounding box center [494, 77] width 97 height 22
type input "64"
click at [473, 104] on button "Salvar" at bounding box center [494, 113] width 110 height 22
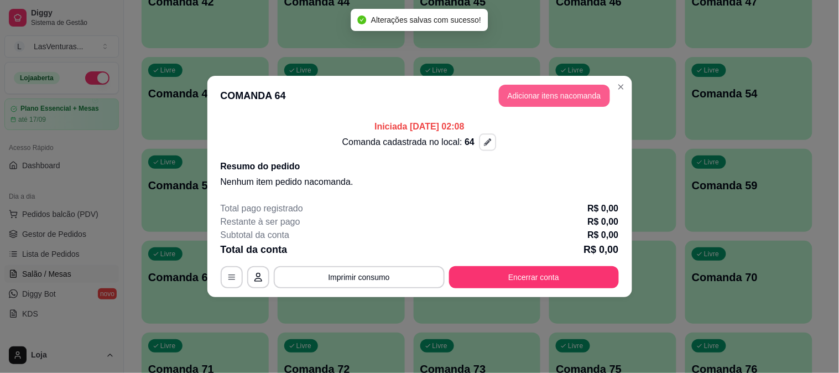
click at [572, 92] on button "Adicionar itens na comanda" at bounding box center [554, 96] width 111 height 22
click at [541, 92] on header "COMANDA 64 Adicionar itens na comanda" at bounding box center [420, 96] width 425 height 40
click at [543, 96] on button "Adicionar itens na comanda" at bounding box center [554, 96] width 111 height 22
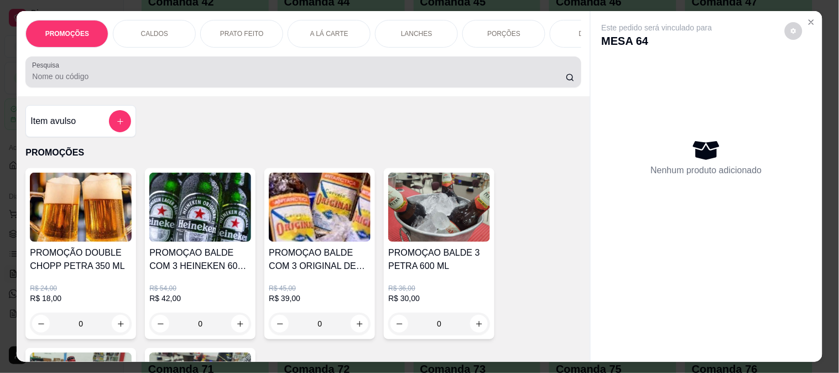
click at [164, 70] on div at bounding box center [303, 72] width 542 height 22
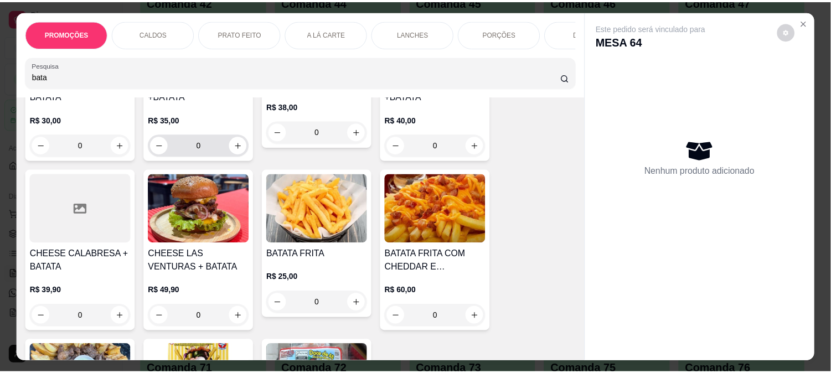
scroll to position [184, 0]
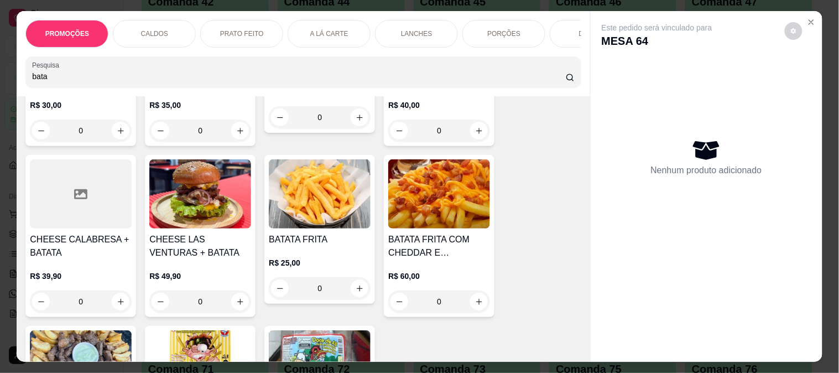
type input "bata"
click at [476, 307] on div "0" at bounding box center [439, 302] width 102 height 22
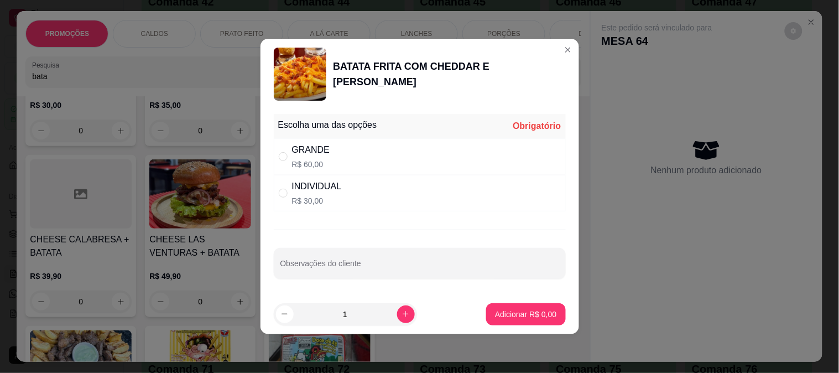
click at [304, 156] on div "GRANDE" at bounding box center [311, 149] width 38 height 13
radio input "true"
click at [524, 320] on p "Adicionar R$ 60,00" at bounding box center [524, 314] width 66 height 11
type input "1"
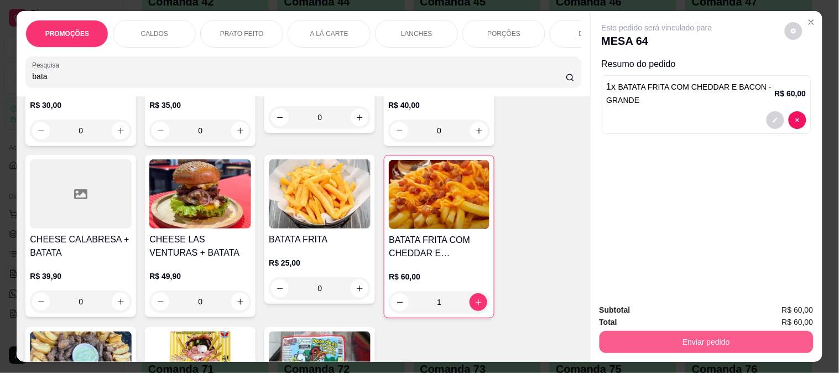
click at [667, 333] on button "Enviar pedido" at bounding box center [707, 342] width 214 height 22
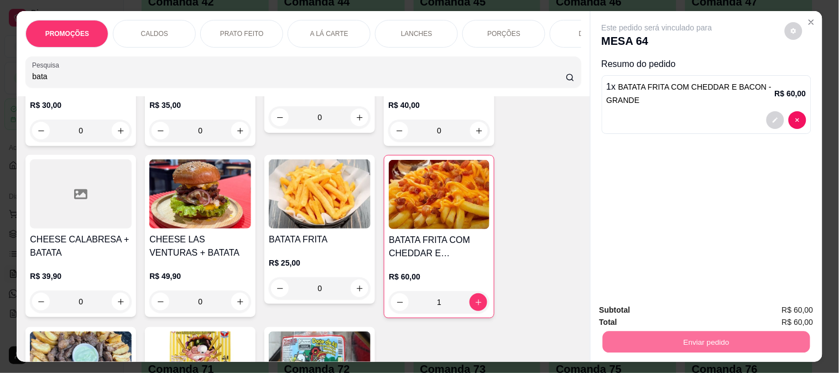
click at [657, 315] on button "Não registrar e enviar pedido" at bounding box center [670, 310] width 115 height 21
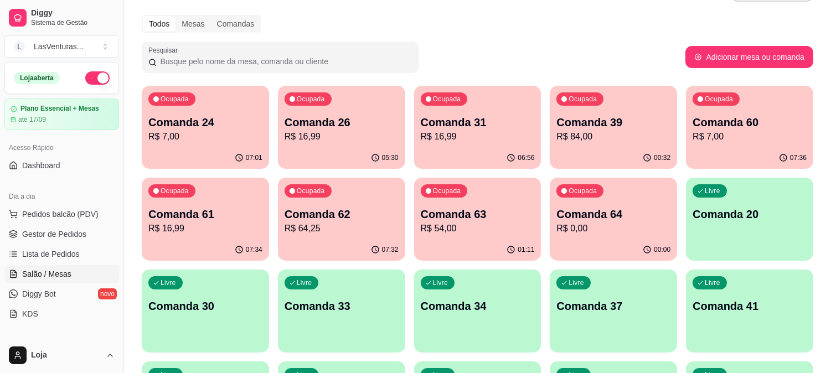
scroll to position [61, 0]
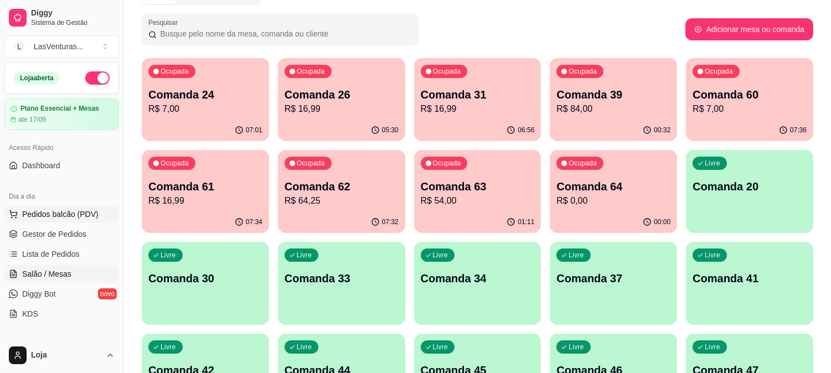
click at [63, 211] on span "Pedidos balcão (PDV)" at bounding box center [60, 214] width 76 height 11
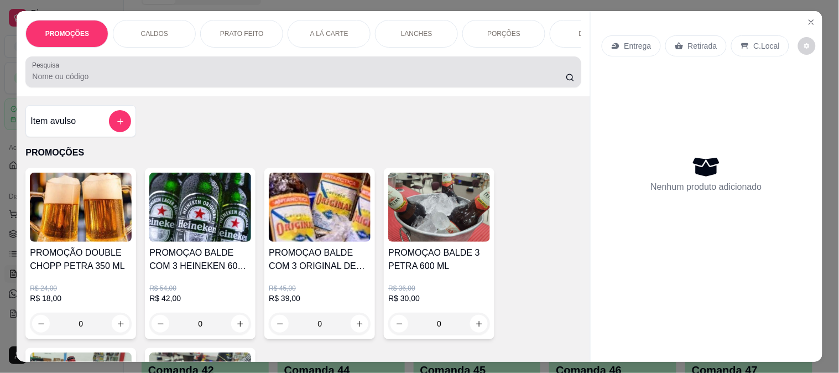
click at [106, 82] on input "Pesquisa" at bounding box center [299, 76] width 534 height 11
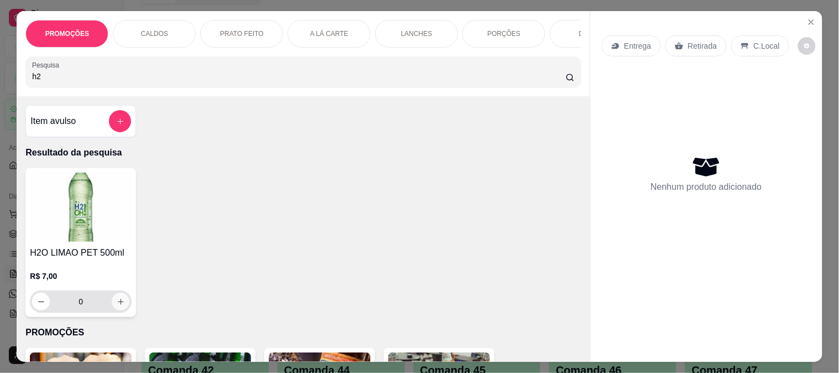
type input "h2"
click at [120, 310] on button "increase-product-quantity" at bounding box center [120, 301] width 17 height 17
type input "1"
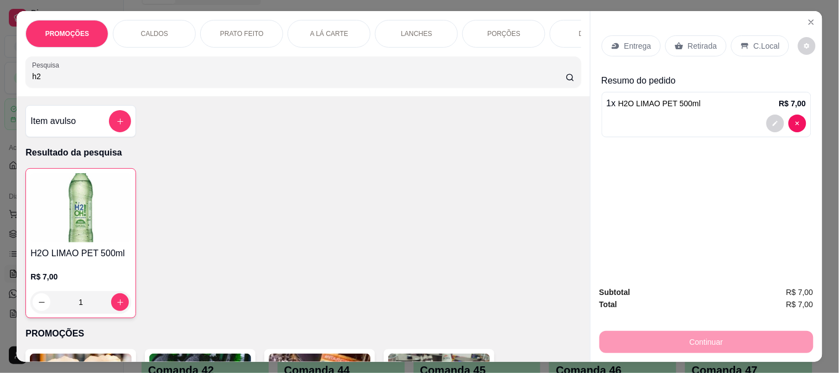
click at [699, 45] on p "Retirada" at bounding box center [702, 45] width 29 height 11
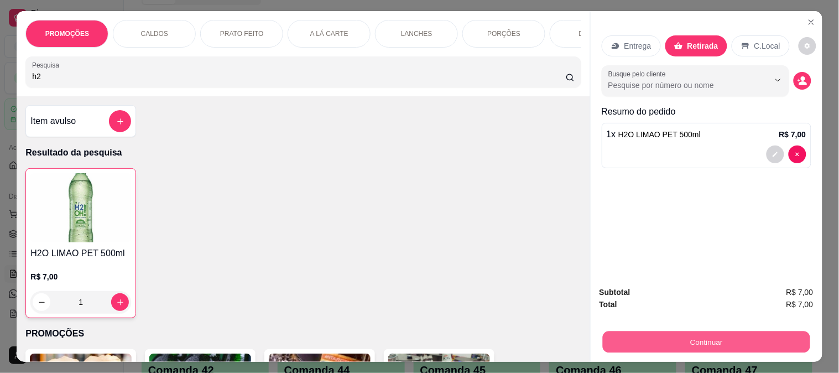
click at [624, 339] on button "Continuar" at bounding box center [707, 342] width 208 height 22
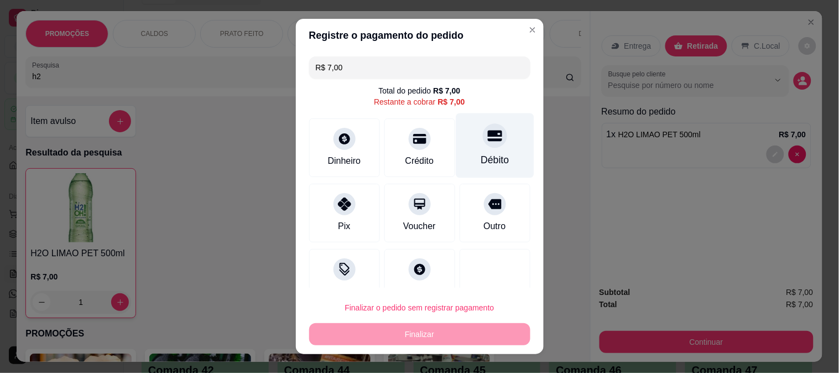
click at [488, 139] on icon at bounding box center [495, 135] width 14 height 11
type input "R$ 0,00"
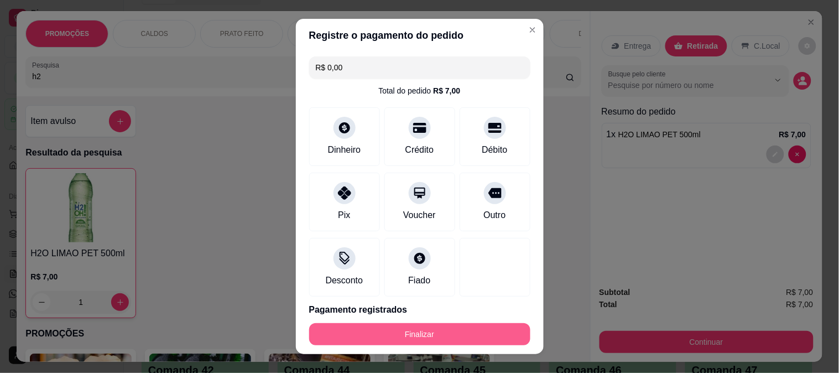
click at [407, 331] on button "Finalizar" at bounding box center [419, 334] width 221 height 22
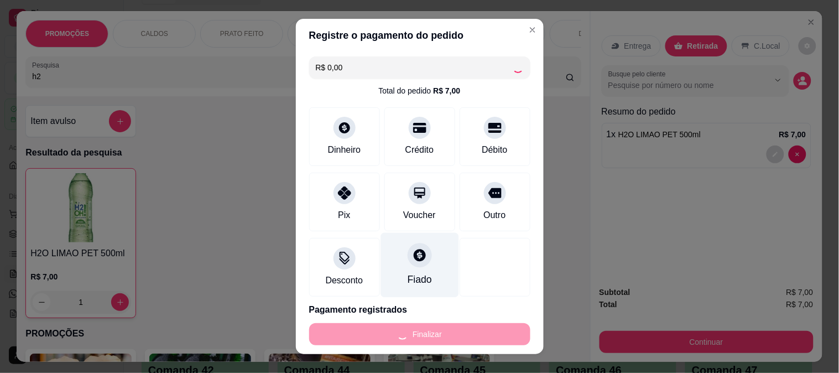
type input "0"
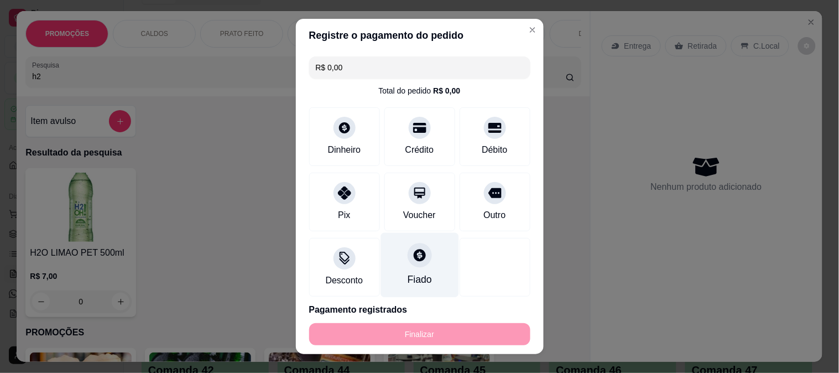
type input "-R$ 7,00"
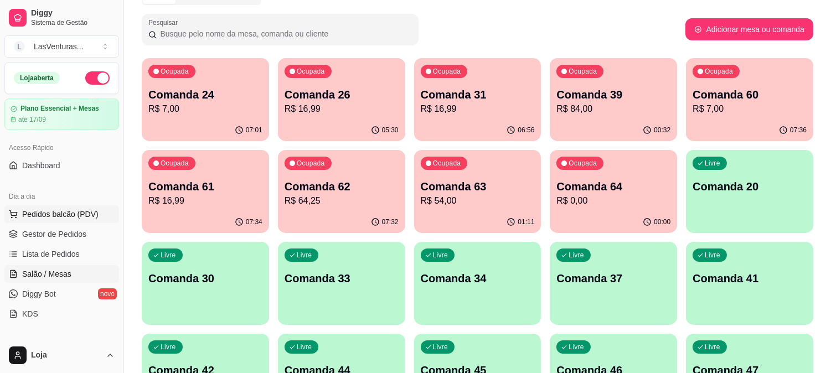
click at [32, 209] on span "Pedidos balcão (PDV)" at bounding box center [60, 214] width 76 height 11
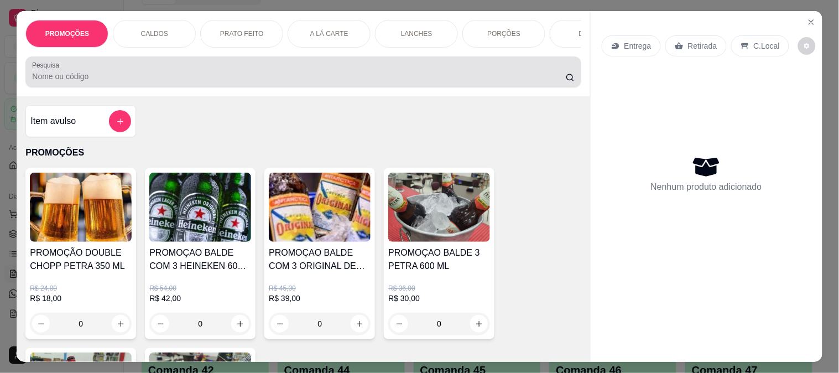
click at [156, 82] on input "Pesquisa" at bounding box center [299, 76] width 534 height 11
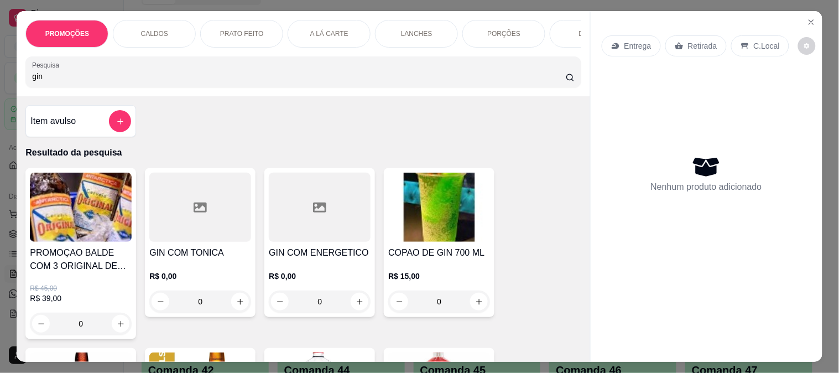
type input "gin"
click at [476, 310] on div "0" at bounding box center [439, 302] width 102 height 22
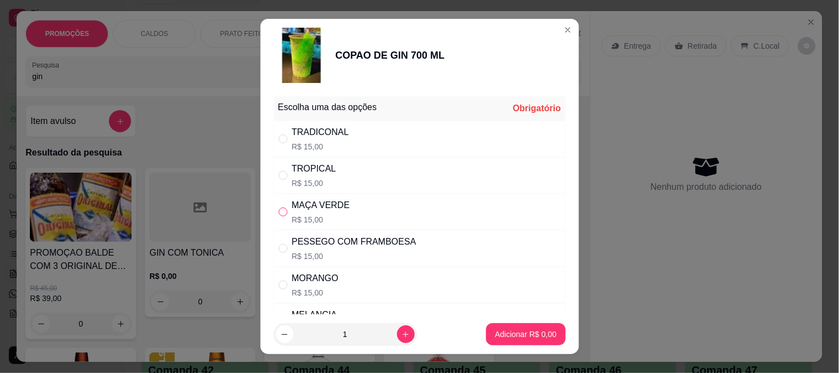
click at [279, 212] on input "" at bounding box center [283, 212] width 9 height 9
radio input "true"
click at [505, 332] on p "Adicionar R$ 15,00" at bounding box center [524, 334] width 66 height 11
type input "1"
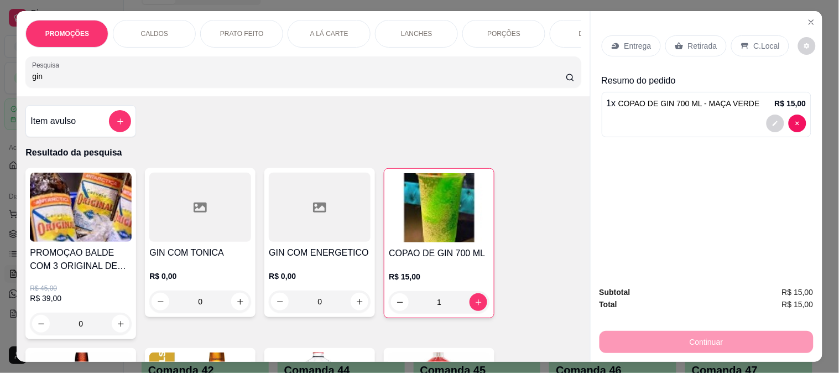
click at [677, 42] on icon at bounding box center [679, 46] width 9 height 9
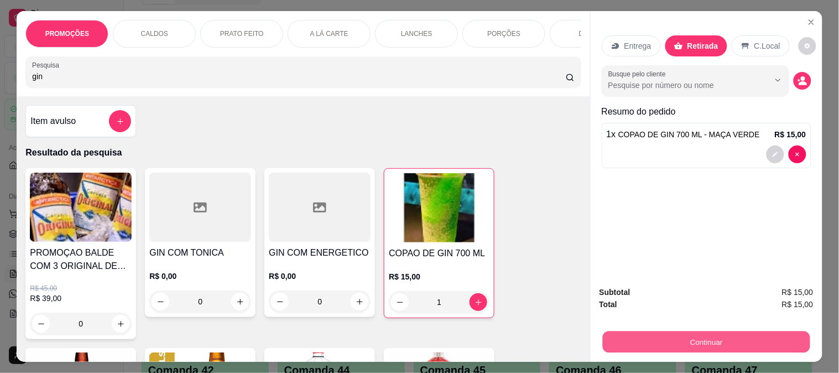
click at [657, 338] on button "Continuar" at bounding box center [707, 342] width 208 height 22
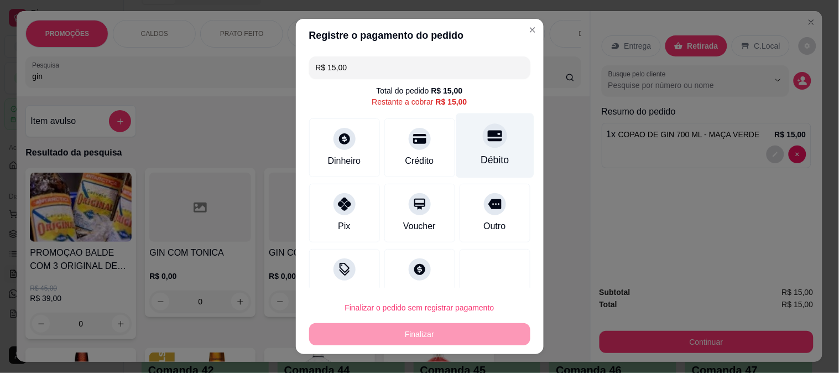
click at [483, 141] on div at bounding box center [495, 135] width 24 height 24
type input "R$ 0,00"
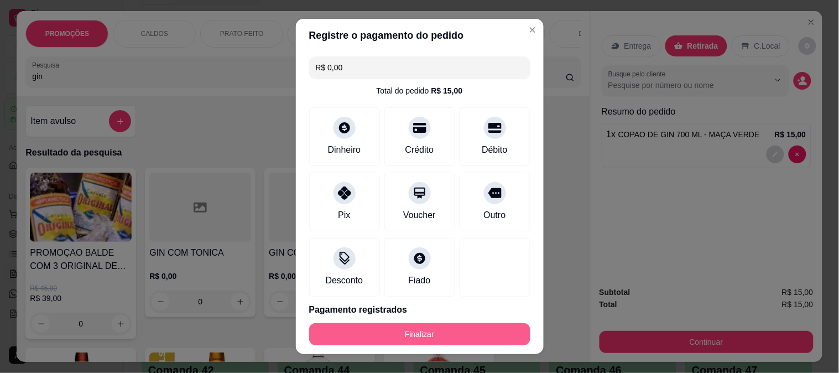
click at [436, 324] on button "Finalizar" at bounding box center [419, 334] width 221 height 22
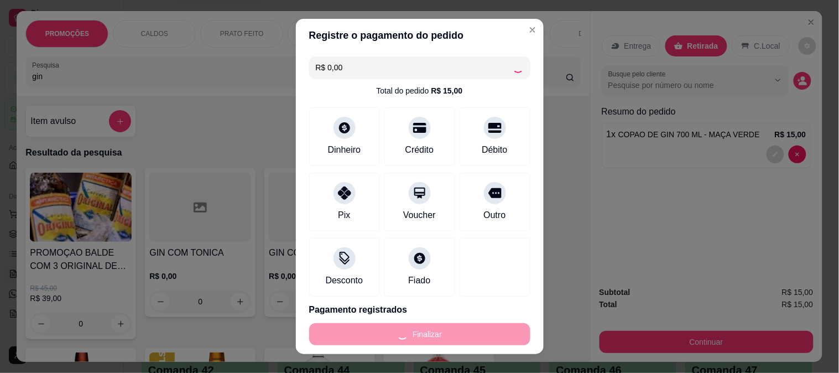
type input "0"
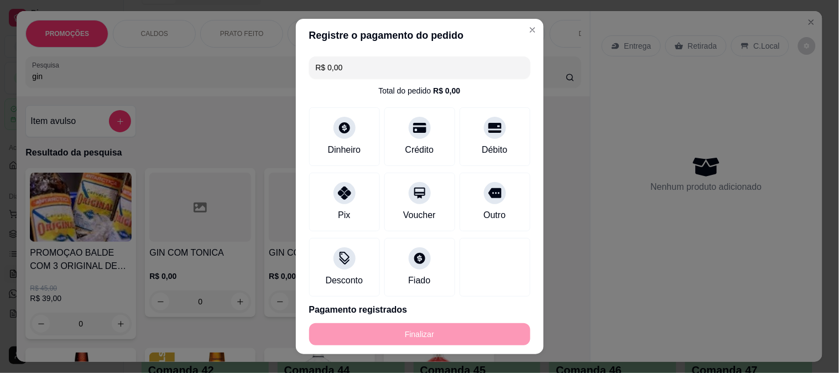
type input "-R$ 15,00"
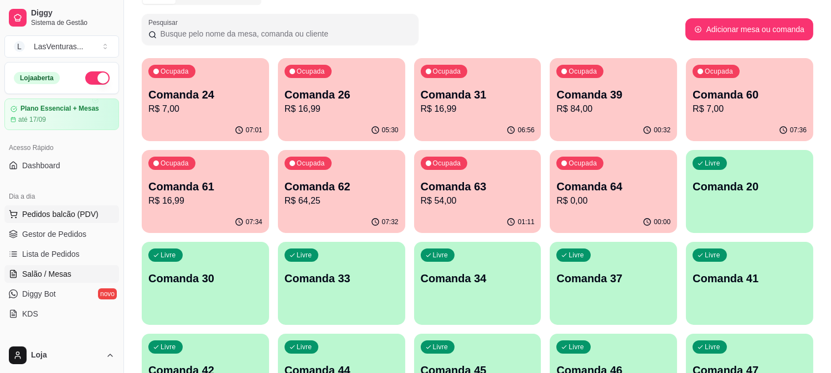
click at [43, 213] on span "Pedidos balcão (PDV)" at bounding box center [60, 214] width 76 height 11
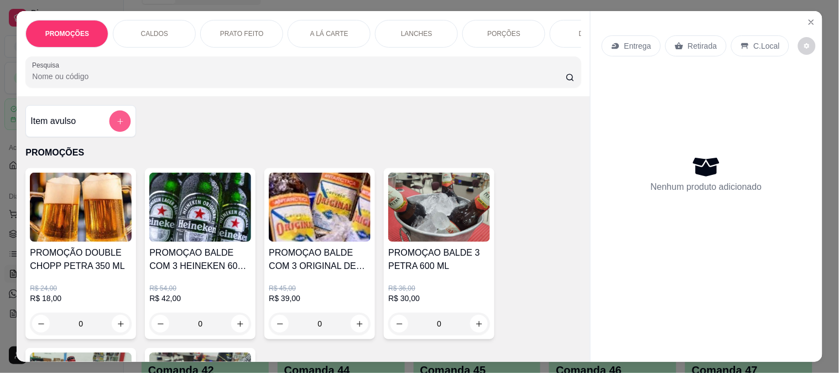
click at [116, 126] on icon "add-separate-item" at bounding box center [120, 121] width 8 height 8
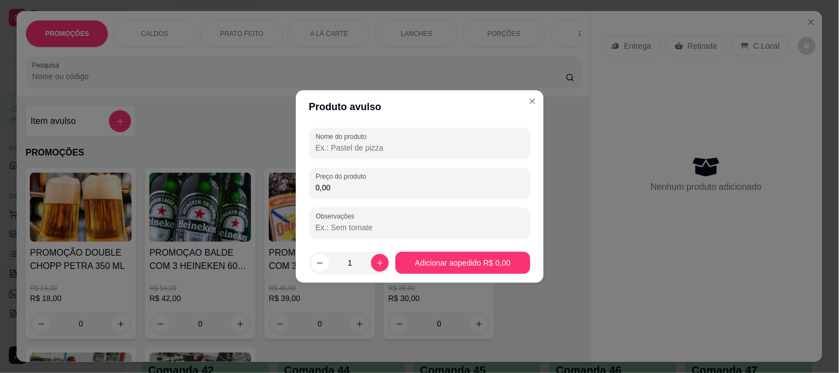
click at [364, 193] on input "0,00" at bounding box center [420, 187] width 208 height 11
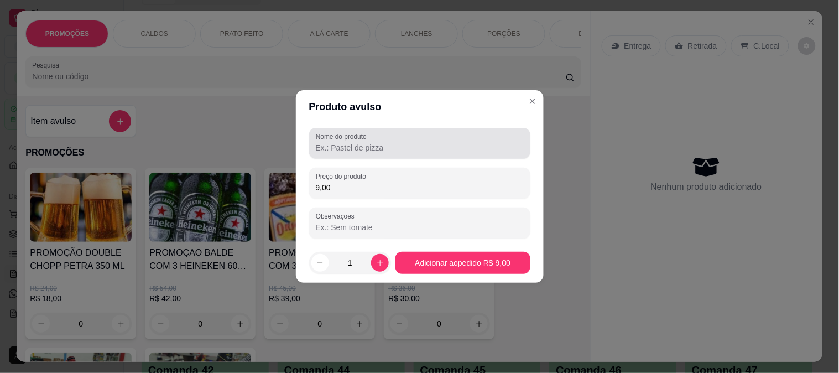
type input "9,00"
click at [354, 139] on label "Nome do produto" at bounding box center [343, 136] width 55 height 9
click at [354, 142] on input "Nome do produto" at bounding box center [420, 147] width 208 height 11
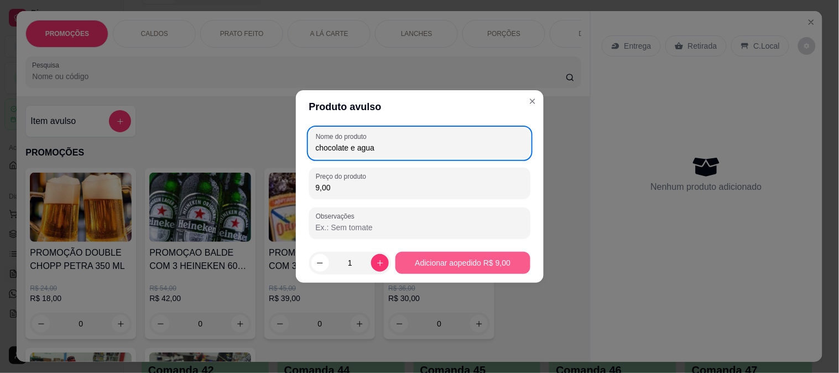
type input "chocolate e agua"
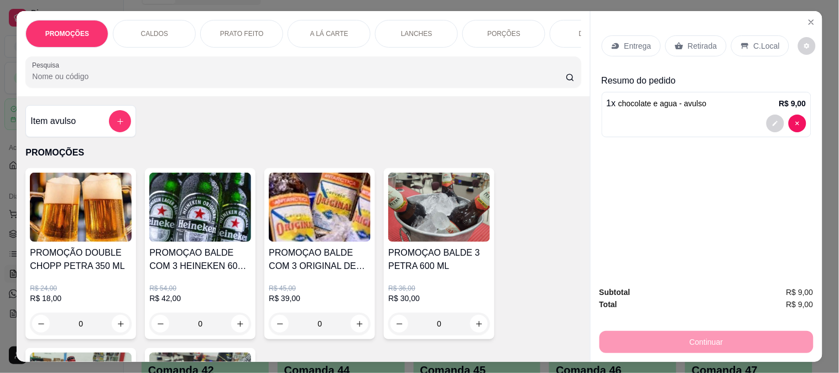
click at [699, 40] on p "Retirada" at bounding box center [702, 45] width 29 height 11
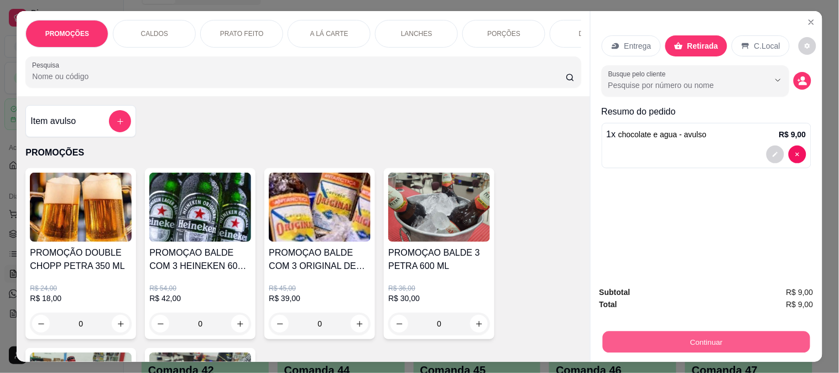
click at [711, 339] on button "Continuar" at bounding box center [707, 342] width 208 height 22
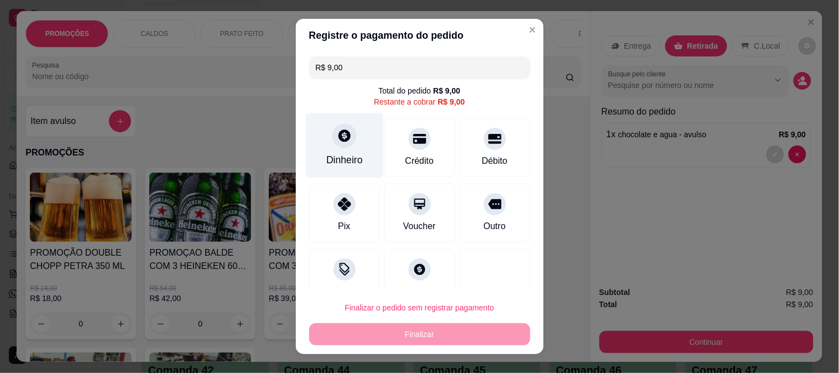
click at [337, 133] on icon at bounding box center [344, 135] width 14 height 14
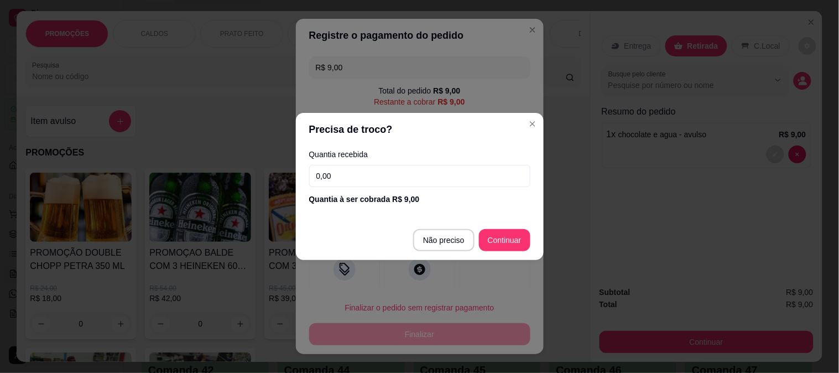
click at [371, 175] on input "0,00" at bounding box center [419, 176] width 221 height 22
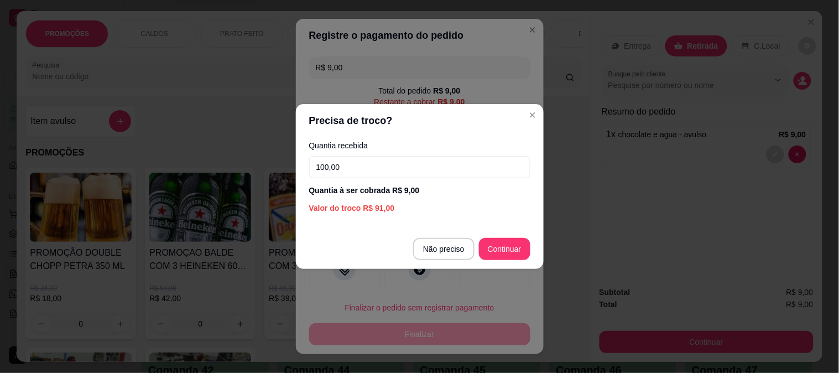
type input "100,00"
click at [517, 261] on footer "Não preciso Continuar" at bounding box center [420, 249] width 248 height 40
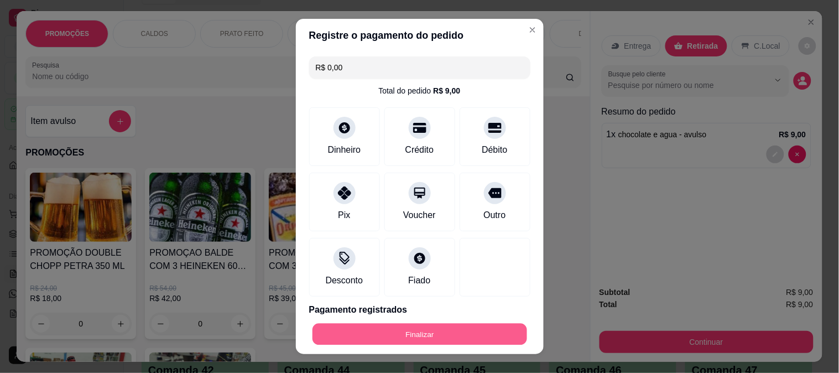
click at [462, 336] on button "Finalizar" at bounding box center [420, 335] width 215 height 22
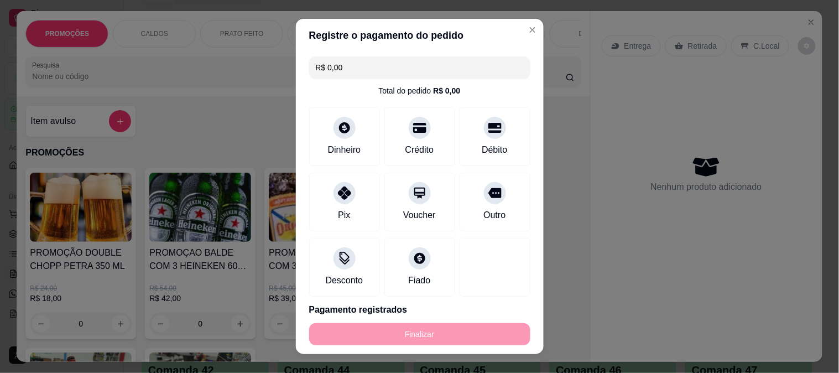
type input "-R$ 9,00"
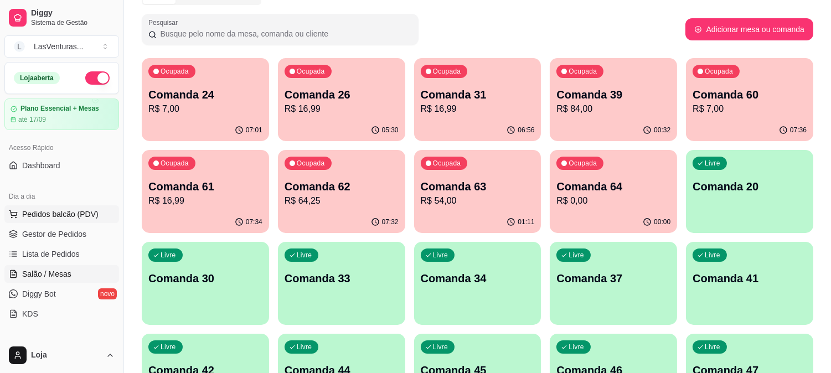
click at [65, 209] on span "Pedidos balcão (PDV)" at bounding box center [60, 214] width 76 height 11
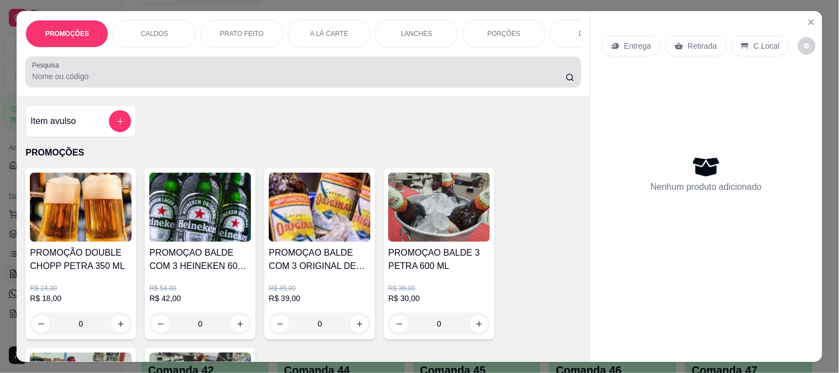
click at [63, 82] on input "Pesquisa" at bounding box center [299, 76] width 534 height 11
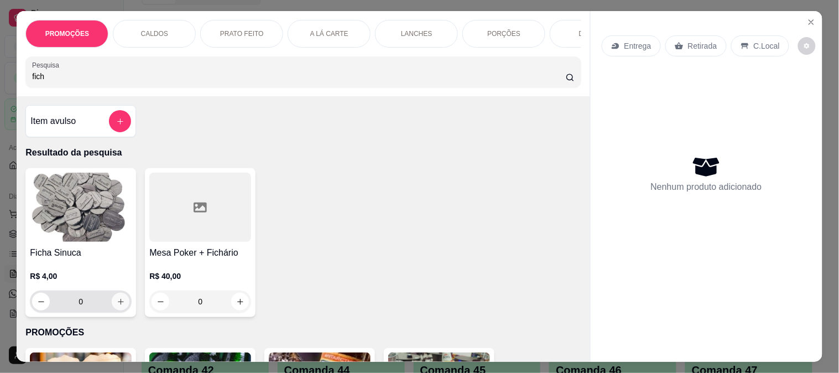
type input "fich"
click at [117, 306] on icon "increase-product-quantity" at bounding box center [121, 302] width 8 height 8
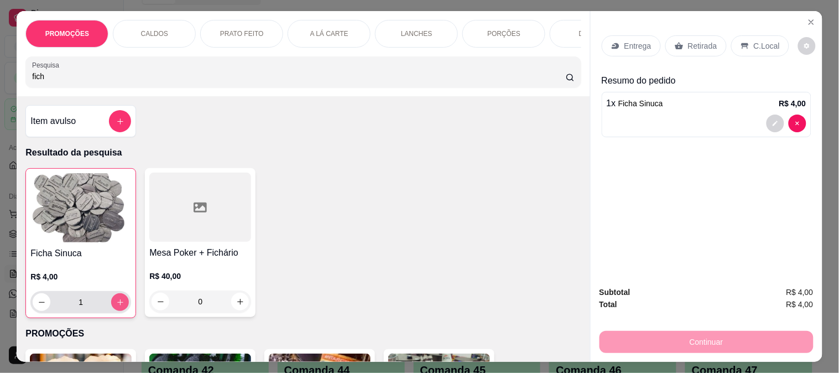
type input "1"
click at [689, 40] on p "Retirada" at bounding box center [702, 45] width 29 height 11
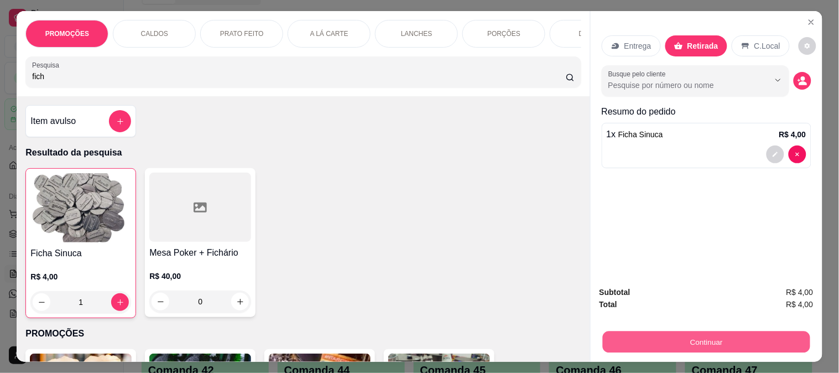
click at [707, 331] on button "Continuar" at bounding box center [707, 342] width 208 height 22
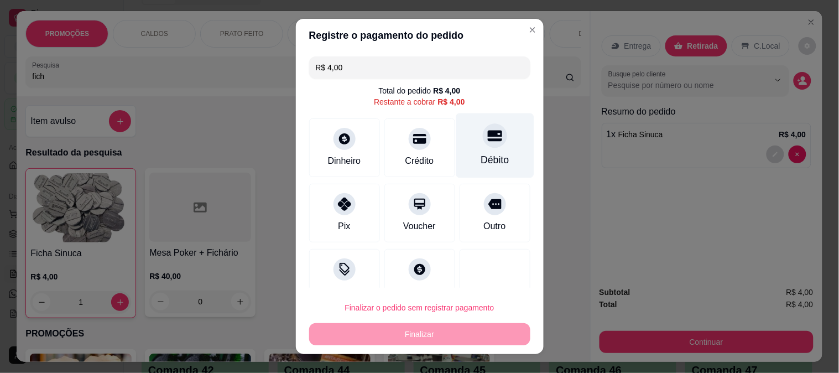
click at [488, 136] on icon at bounding box center [495, 135] width 14 height 11
type input "R$ 0,00"
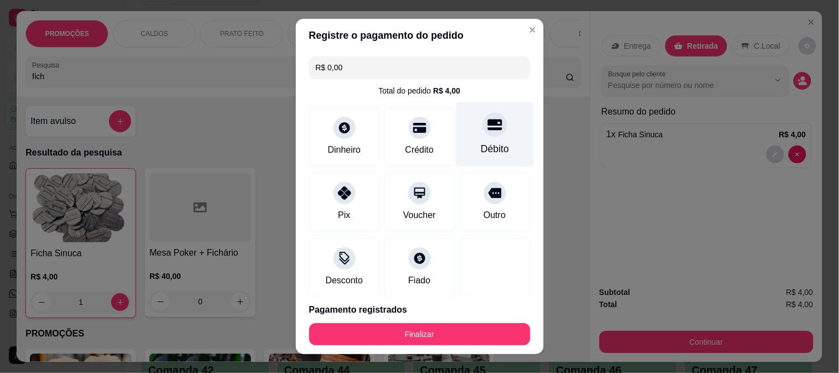
click at [488, 123] on icon at bounding box center [495, 124] width 14 height 11
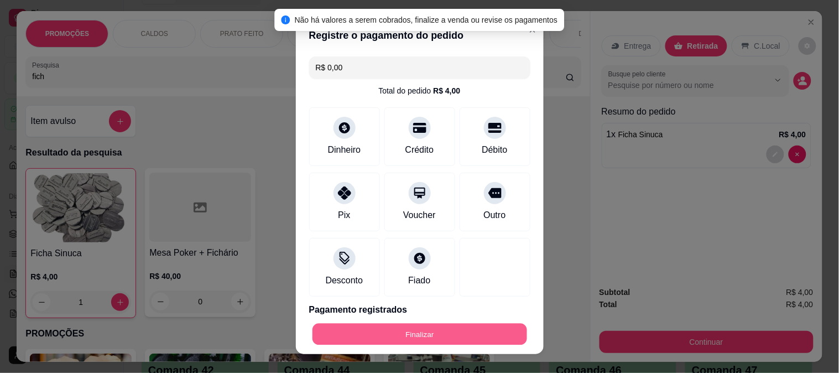
click at [451, 330] on button "Finalizar" at bounding box center [420, 335] width 215 height 22
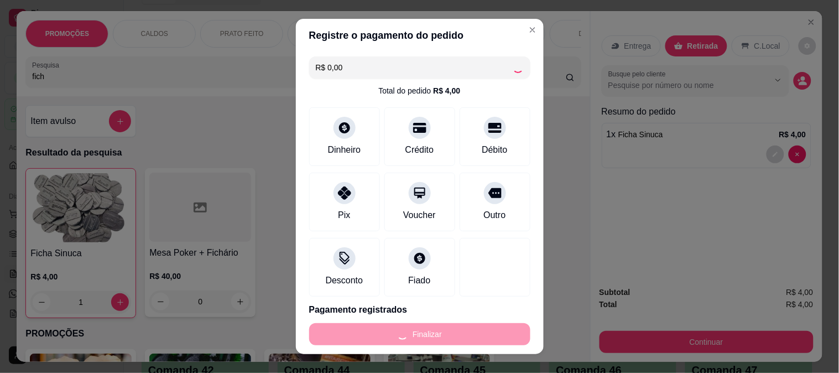
type input "0"
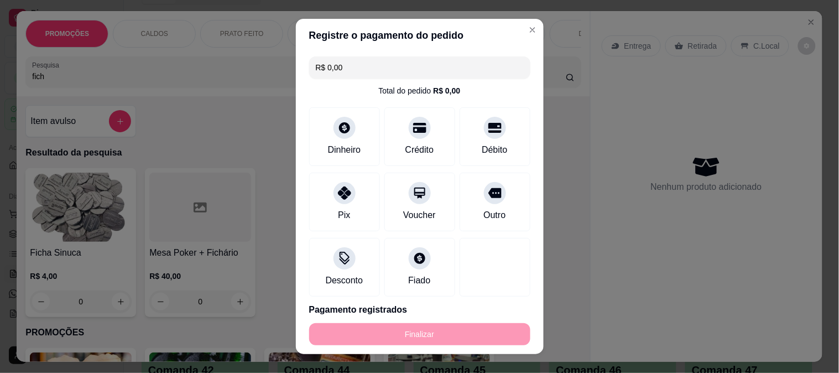
type input "-R$ 4,00"
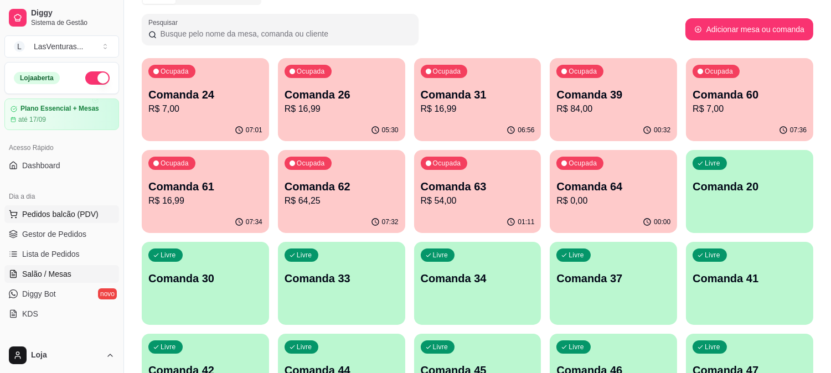
click at [63, 212] on span "Pedidos balcão (PDV)" at bounding box center [60, 214] width 76 height 11
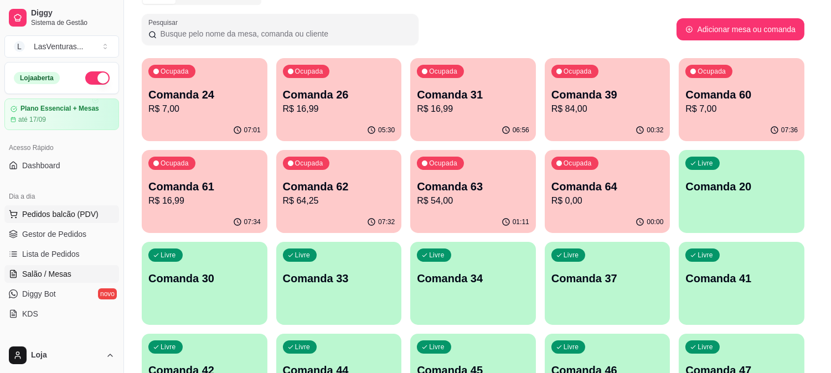
click at [65, 214] on img at bounding box center [81, 207] width 102 height 69
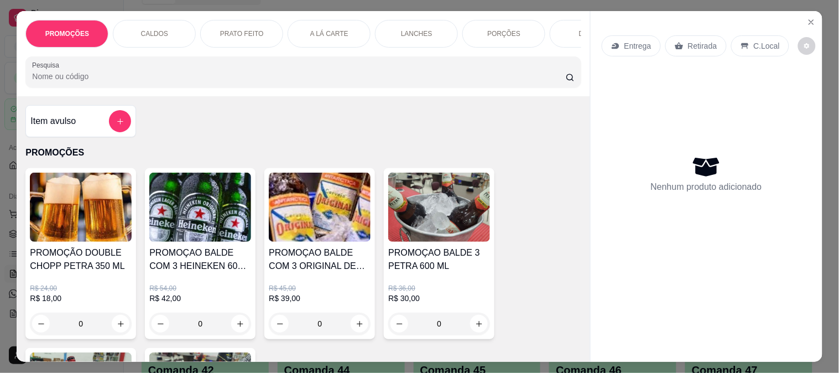
click at [127, 128] on div "Item avulso" at bounding box center [80, 121] width 111 height 32
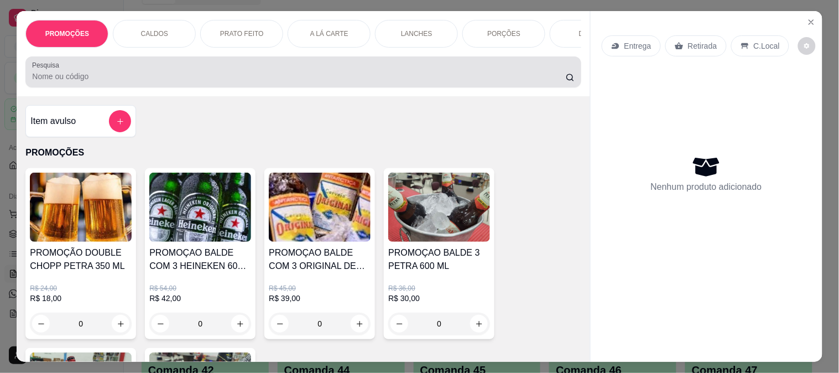
click at [54, 83] on div at bounding box center [303, 72] width 542 height 22
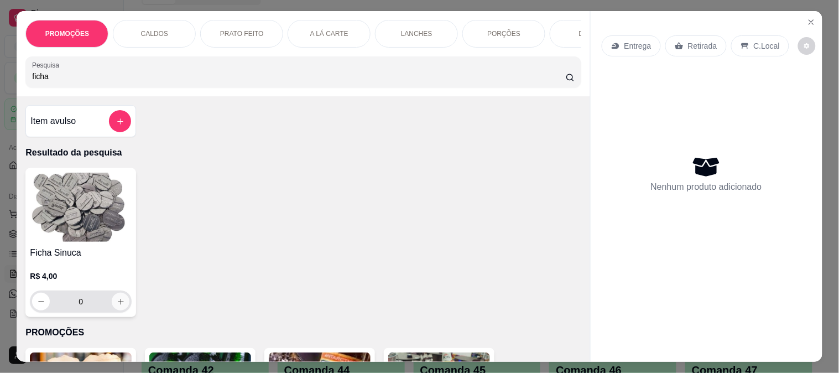
type input "ficha"
click at [121, 305] on button "increase-product-quantity" at bounding box center [121, 302] width 18 height 18
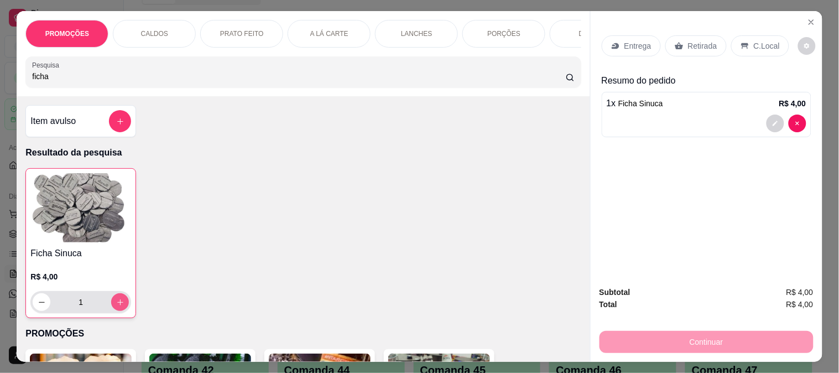
type input "1"
click at [121, 305] on button "increase-product-quantity" at bounding box center [120, 302] width 18 height 18
type input "2"
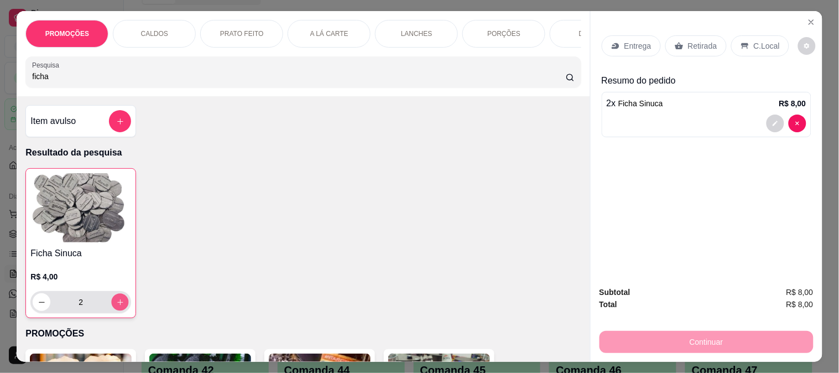
click at [121, 305] on button "increase-product-quantity" at bounding box center [120, 302] width 17 height 17
type input "3"
click at [701, 40] on p "Retirada" at bounding box center [702, 45] width 29 height 11
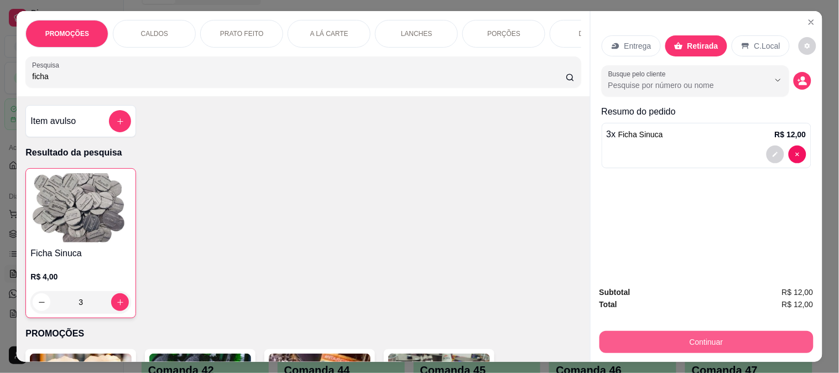
click at [716, 333] on button "Continuar" at bounding box center [707, 342] width 214 height 22
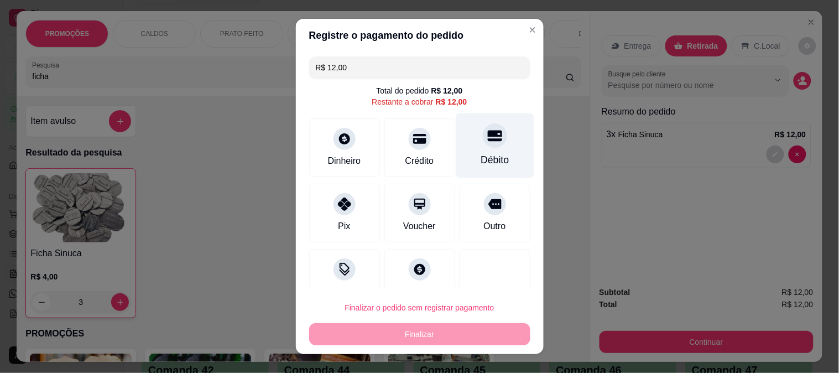
click at [488, 134] on icon at bounding box center [495, 135] width 14 height 11
type input "R$ 0,00"
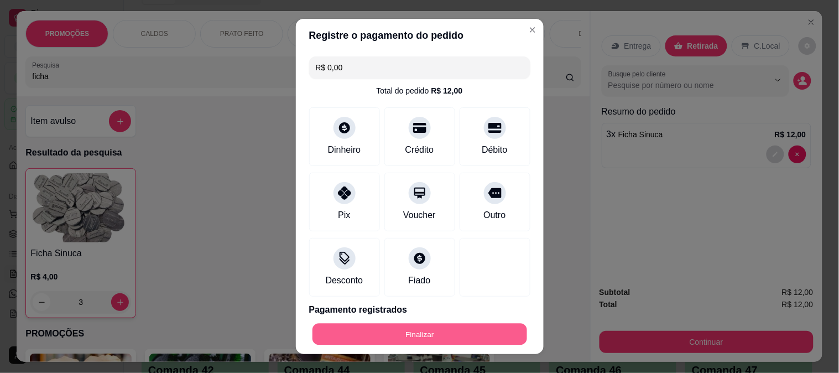
click at [449, 333] on button "Finalizar" at bounding box center [420, 335] width 215 height 22
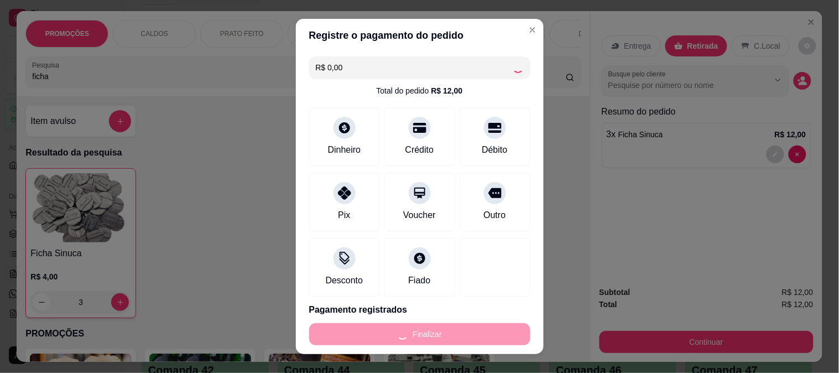
type input "0"
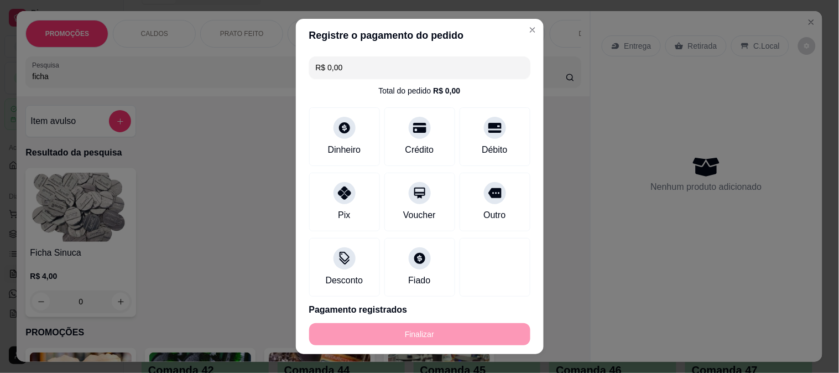
type input "-R$ 12,00"
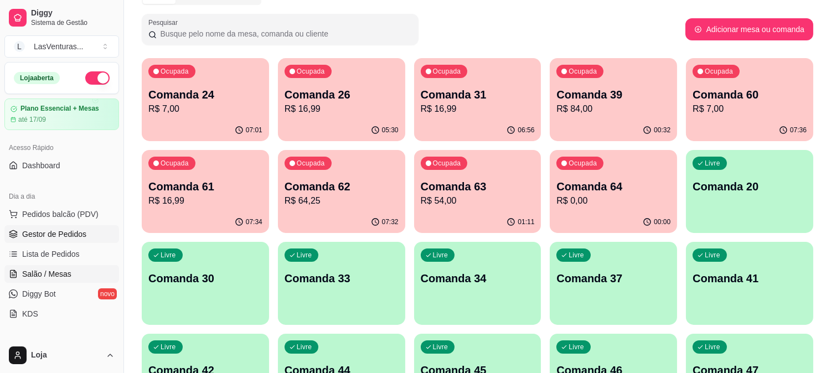
click at [44, 229] on span "Gestor de Pedidos" at bounding box center [54, 234] width 64 height 11
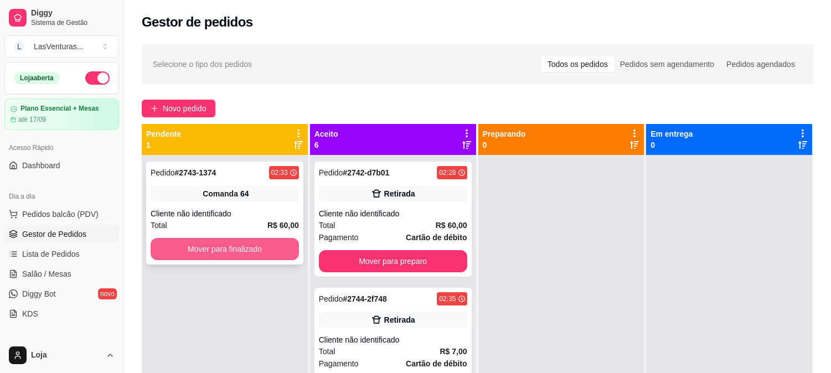
click at [235, 246] on button "Mover para finalizado" at bounding box center [225, 249] width 148 height 22
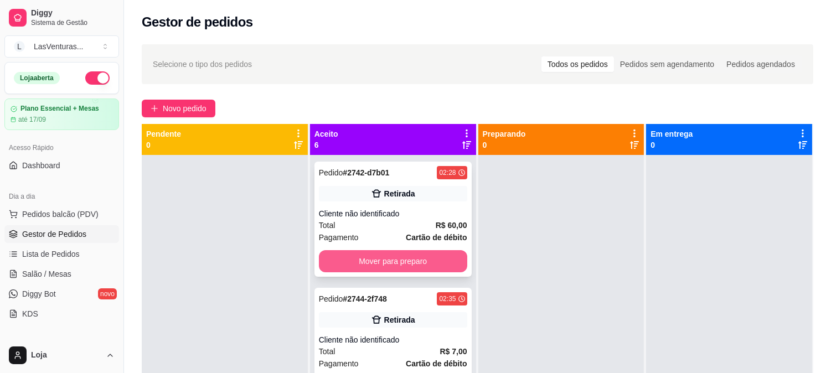
click at [357, 252] on button "Mover para preparo" at bounding box center [393, 261] width 148 height 22
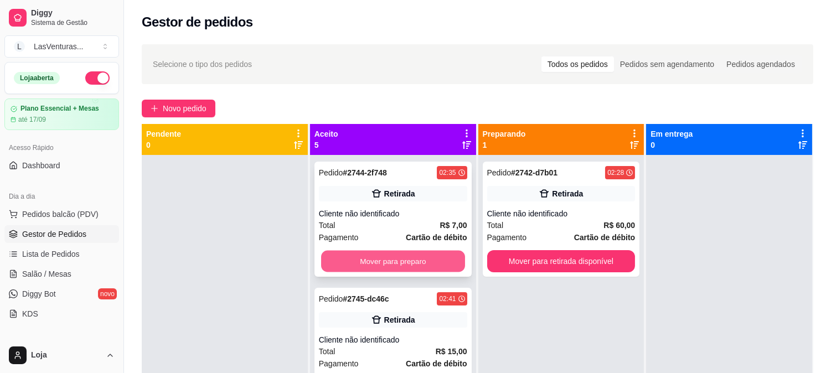
click at [380, 261] on button "Mover para preparo" at bounding box center [393, 262] width 144 height 22
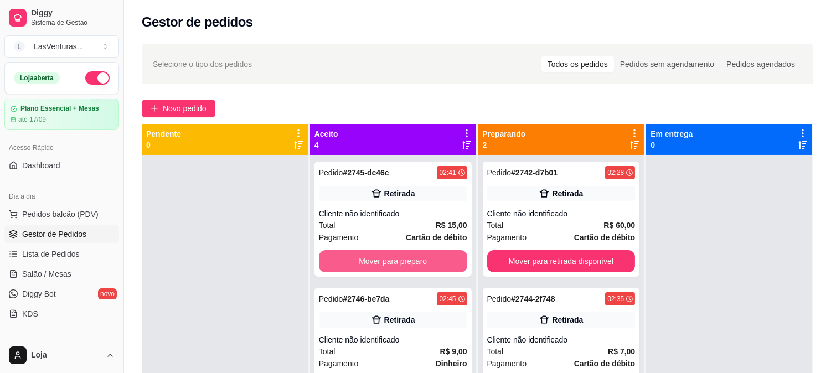
click at [380, 261] on button "Mover para preparo" at bounding box center [393, 261] width 148 height 22
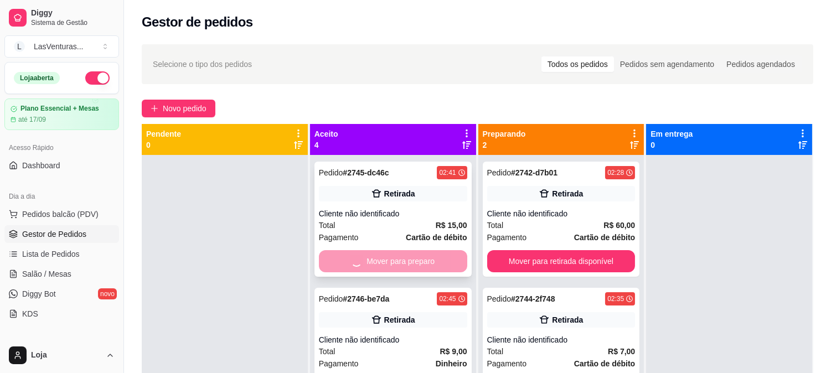
click at [380, 260] on div "Mover para preparo" at bounding box center [393, 261] width 148 height 22
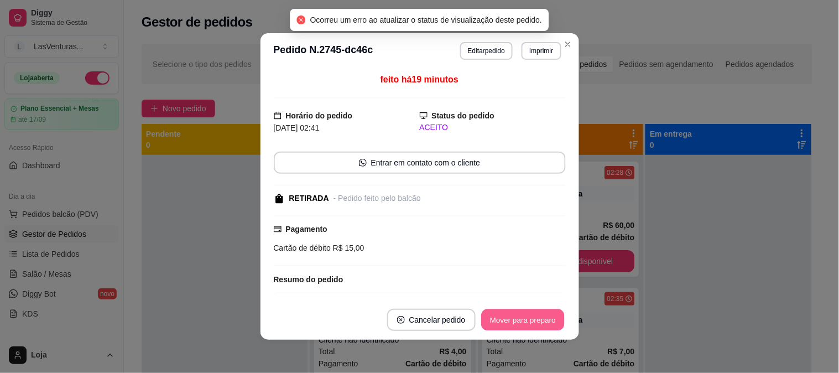
click at [538, 325] on button "Mover para preparo" at bounding box center [522, 320] width 83 height 22
click at [527, 316] on button "Mover para retirada disponível" at bounding box center [504, 320] width 122 height 22
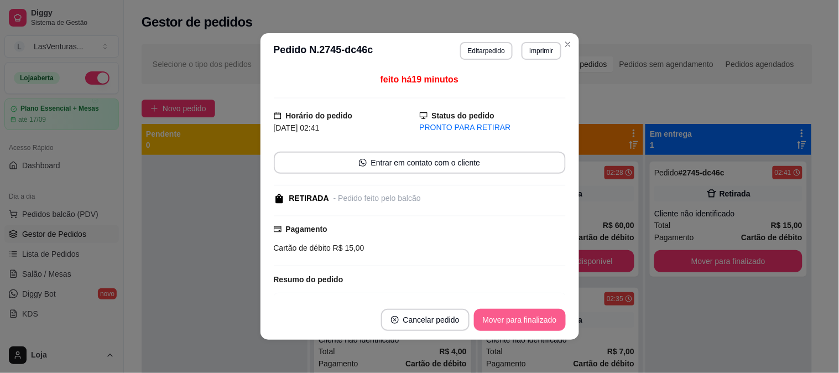
click at [530, 323] on button "Mover para finalizado" at bounding box center [520, 320] width 92 height 22
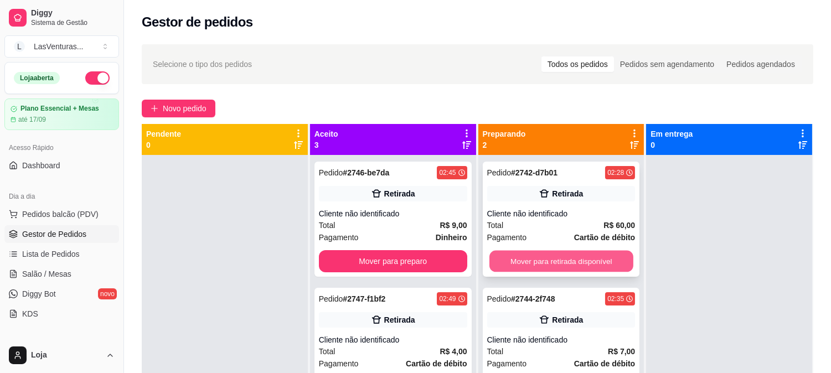
click at [566, 255] on button "Mover para retirada disponível" at bounding box center [561, 262] width 144 height 22
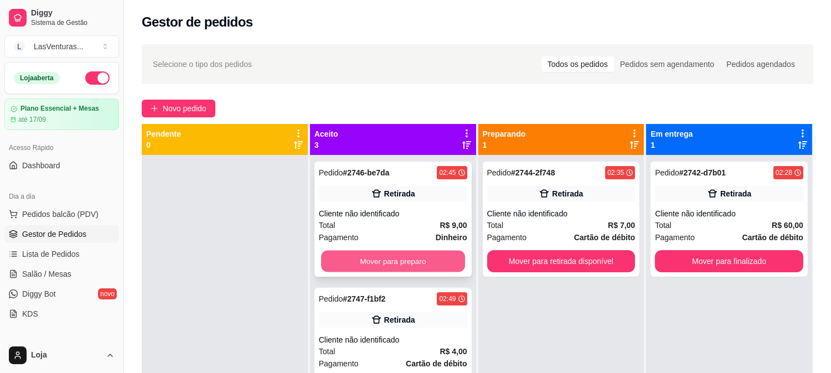
click at [412, 253] on button "Mover para preparo" at bounding box center [393, 262] width 144 height 22
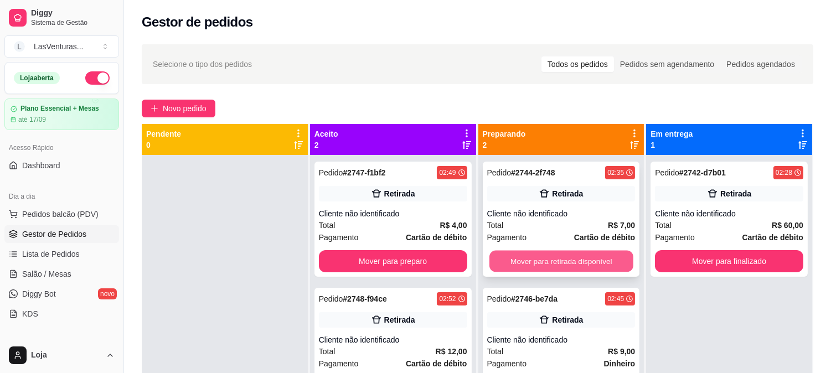
click at [507, 259] on button "Mover para retirada disponível" at bounding box center [561, 262] width 144 height 22
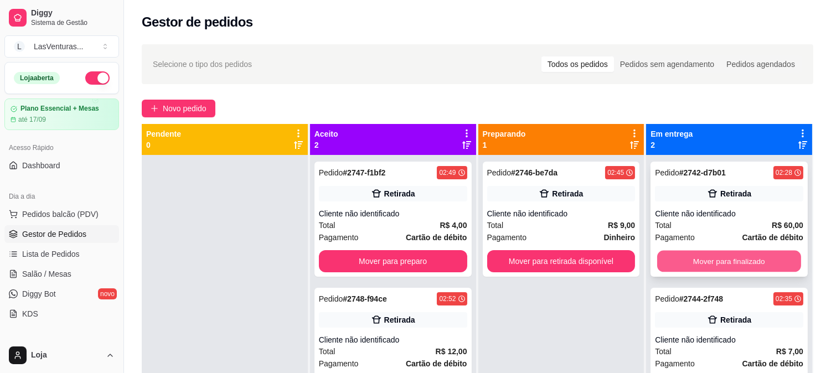
click at [740, 255] on button "Mover para finalizado" at bounding box center [729, 262] width 144 height 22
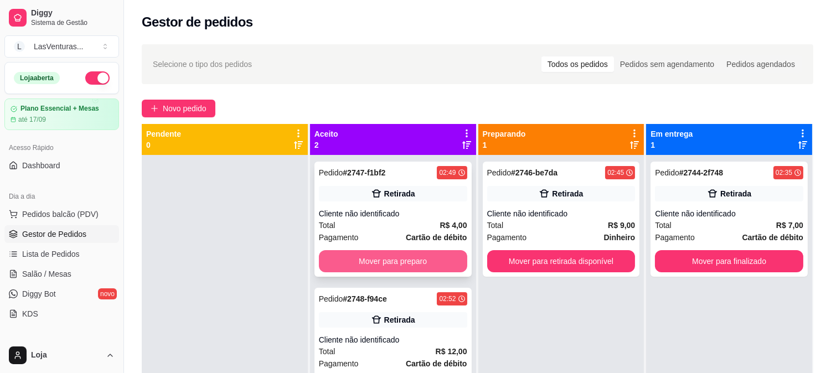
click at [419, 266] on button "Mover para preparo" at bounding box center [393, 261] width 148 height 22
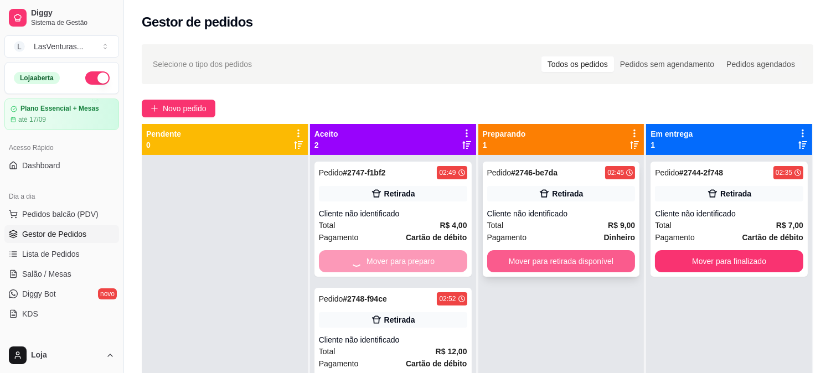
click at [593, 256] on button "Mover para retirada disponível" at bounding box center [561, 261] width 148 height 22
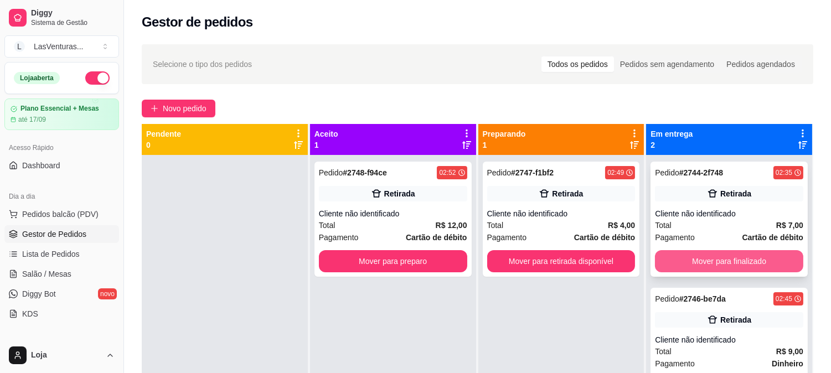
click at [711, 258] on button "Mover para finalizado" at bounding box center [729, 261] width 148 height 22
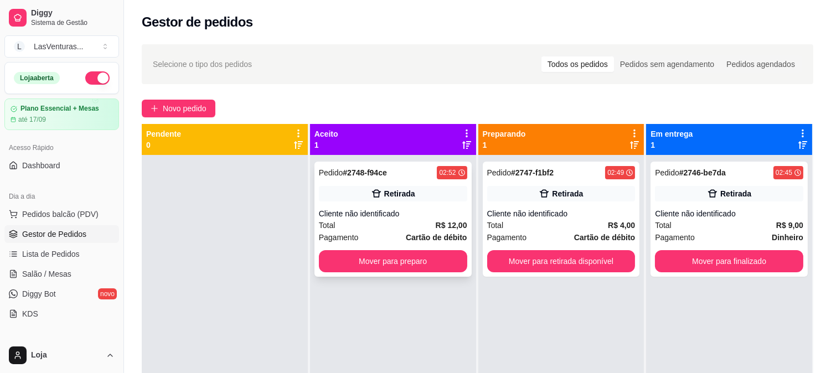
click at [415, 250] on button "Mover para preparo" at bounding box center [393, 261] width 148 height 22
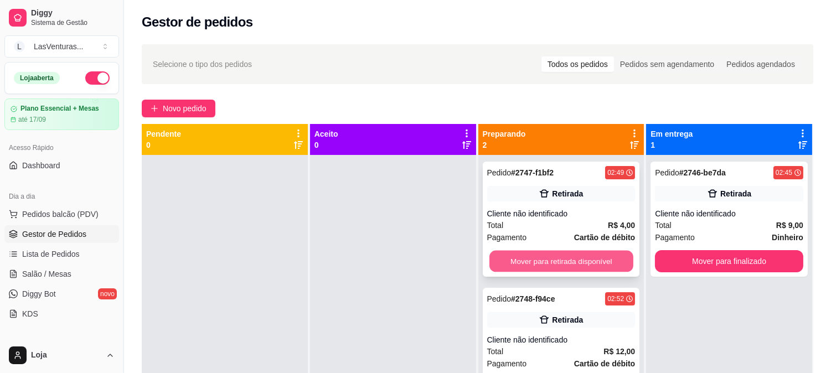
click at [580, 265] on button "Mover para retirada disponível" at bounding box center [561, 262] width 144 height 22
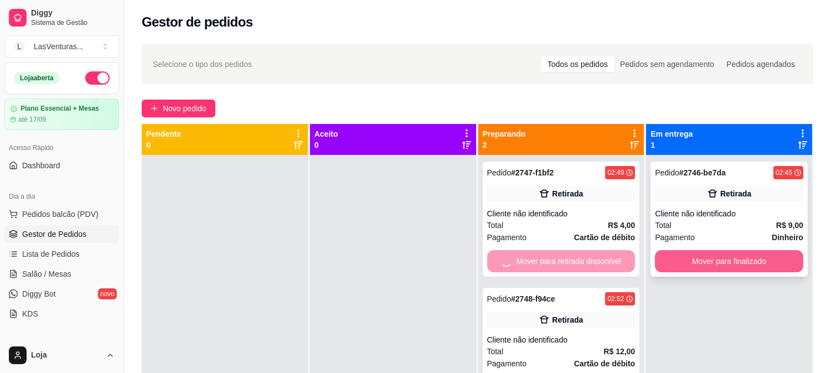
click at [682, 261] on button "Mover para finalizado" at bounding box center [729, 261] width 148 height 22
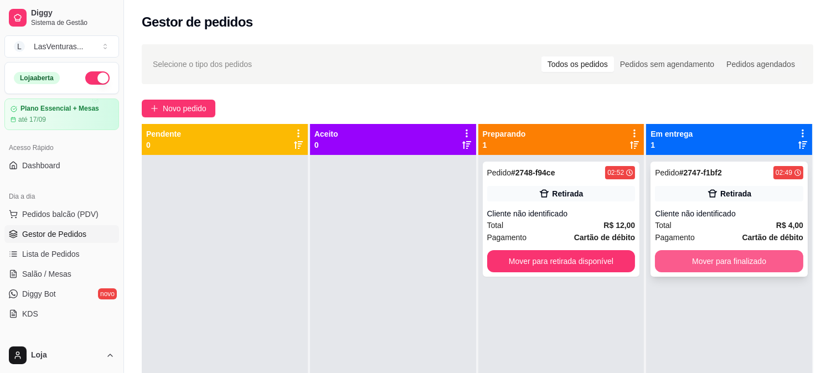
click at [670, 252] on button "Mover para finalizado" at bounding box center [729, 261] width 148 height 22
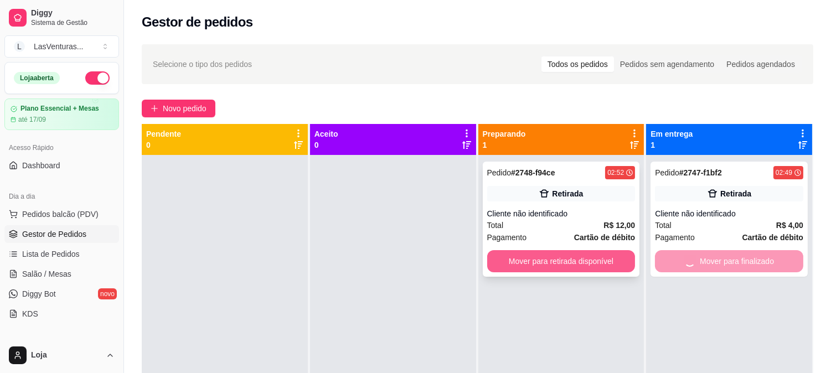
click at [593, 257] on button "Mover para retirada disponível" at bounding box center [561, 261] width 148 height 22
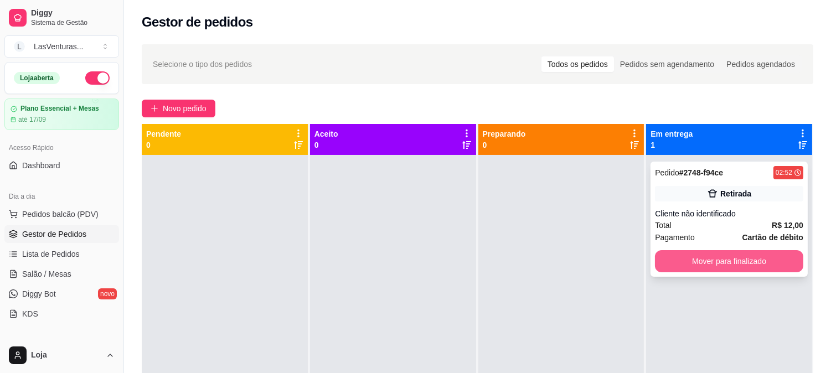
click at [740, 259] on button "Mover para finalizado" at bounding box center [729, 261] width 148 height 22
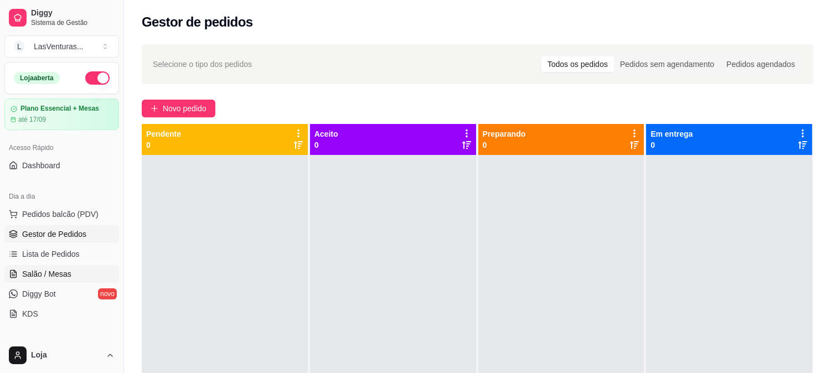
click at [70, 268] on link "Salão / Mesas" at bounding box center [61, 274] width 115 height 18
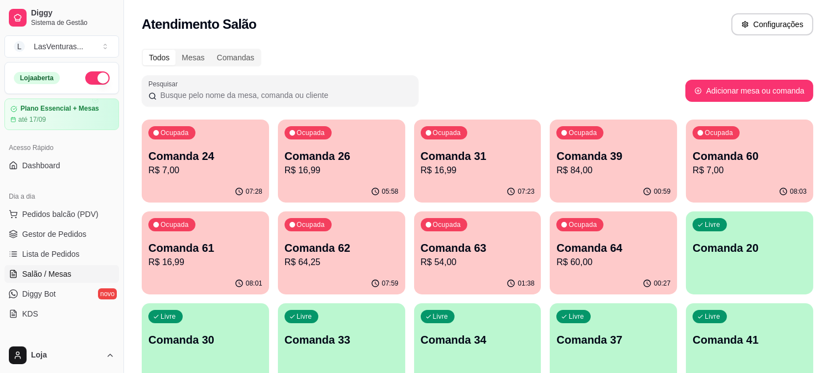
click at [510, 287] on icon "button" at bounding box center [510, 283] width 9 height 9
click at [621, 246] on p "Comanda 64" at bounding box center [613, 247] width 114 height 15
click at [189, 260] on p "R$ 16,99" at bounding box center [205, 262] width 111 height 13
click at [319, 252] on p "Comanda 62" at bounding box center [341, 248] width 111 height 15
click at [641, 152] on p "Comanda 39" at bounding box center [613, 156] width 111 height 15
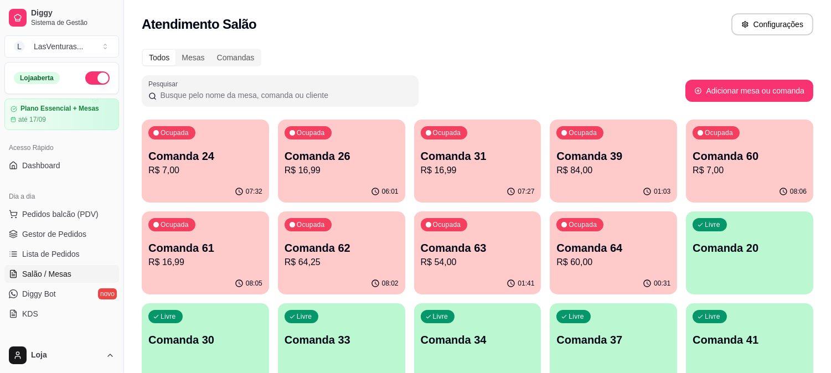
click at [732, 182] on div "08:06" at bounding box center [749, 192] width 127 height 22
click at [447, 175] on p "R$ 16,99" at bounding box center [478, 170] width 114 height 13
click at [198, 267] on p "R$ 16,99" at bounding box center [205, 262] width 114 height 13
click at [305, 172] on p "R$ 16,99" at bounding box center [341, 170] width 114 height 13
click at [359, 172] on p "R$ 16,99" at bounding box center [341, 170] width 114 height 13
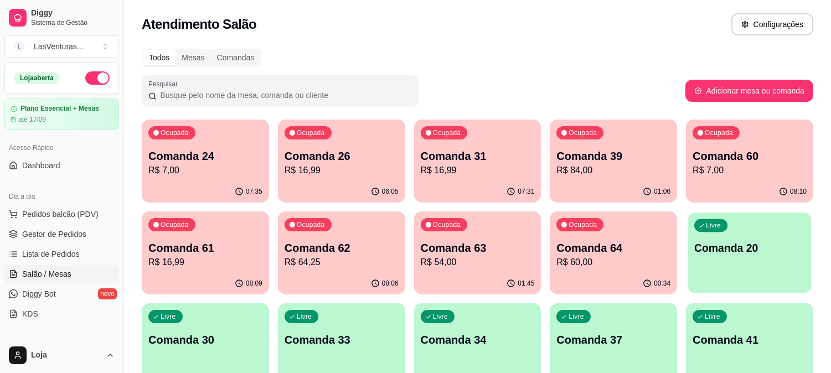
click at [755, 272] on div "Livre Comanda 20" at bounding box center [749, 246] width 123 height 68
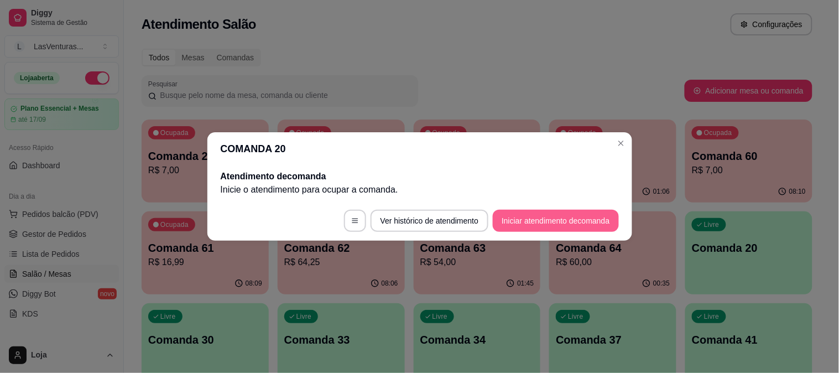
click at [550, 212] on button "Iniciar atendimento de comanda" at bounding box center [556, 221] width 126 height 22
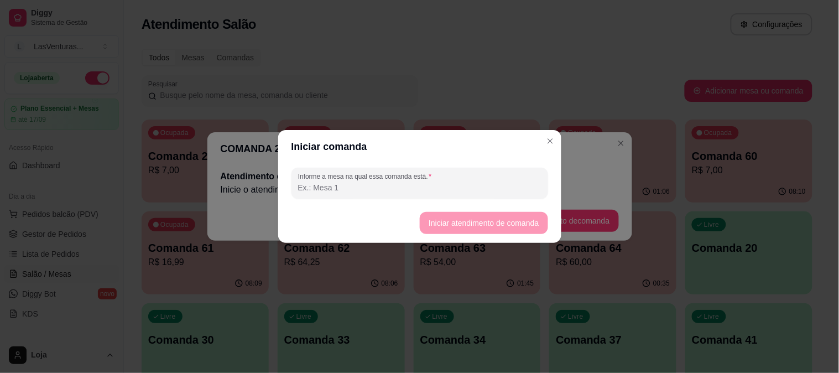
click at [439, 190] on input "Informe a mesa na qual essa comanda está." at bounding box center [419, 187] width 243 height 11
type input "[PERSON_NAME]"
click at [462, 220] on button "Iniciar atendimento de comanda" at bounding box center [484, 223] width 124 height 22
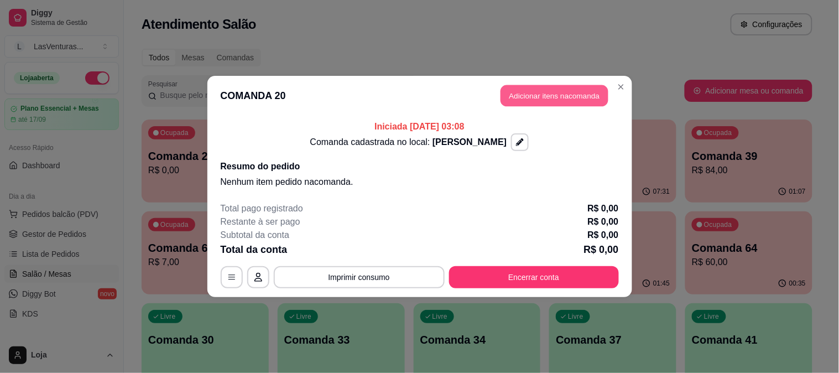
click at [549, 100] on button "Adicionar itens na comanda" at bounding box center [555, 96] width 108 height 22
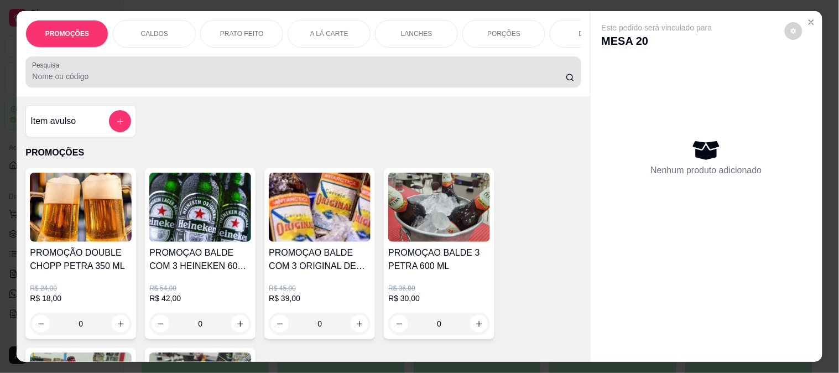
click at [153, 78] on input "Pesquisa" at bounding box center [299, 76] width 534 height 11
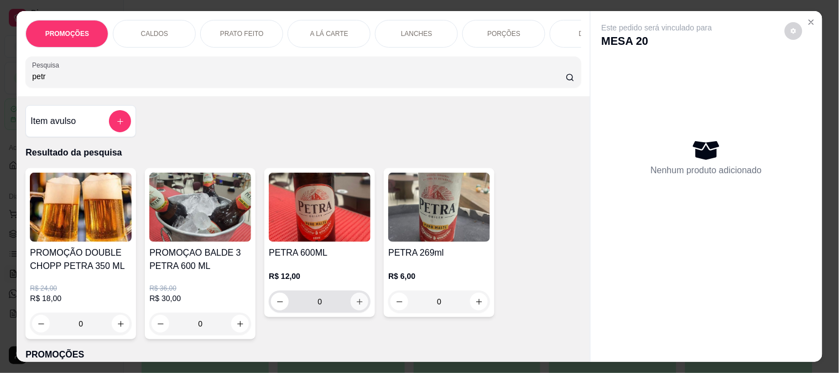
type input "petr"
click at [358, 306] on icon "increase-product-quantity" at bounding box center [360, 302] width 8 height 8
type input "1"
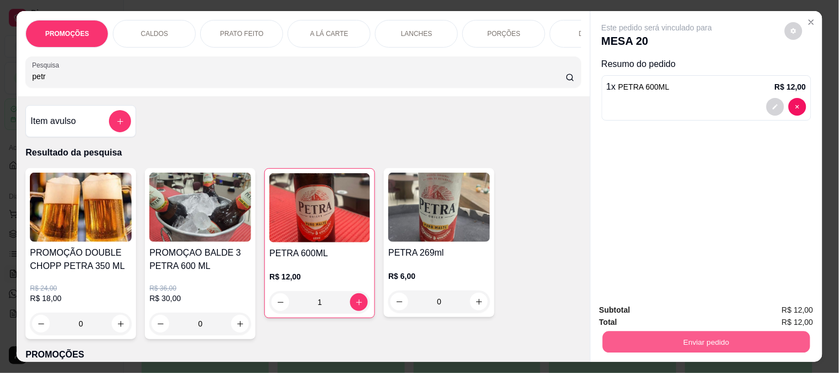
click at [725, 340] on button "Enviar pedido" at bounding box center [707, 342] width 208 height 22
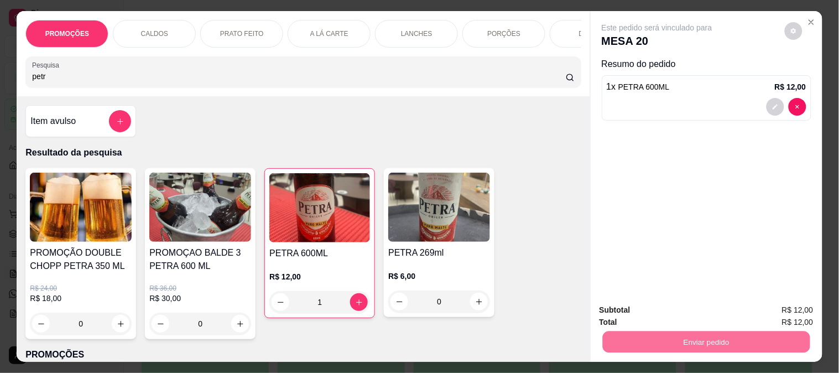
click at [666, 313] on button "Não registrar e enviar pedido" at bounding box center [670, 310] width 115 height 21
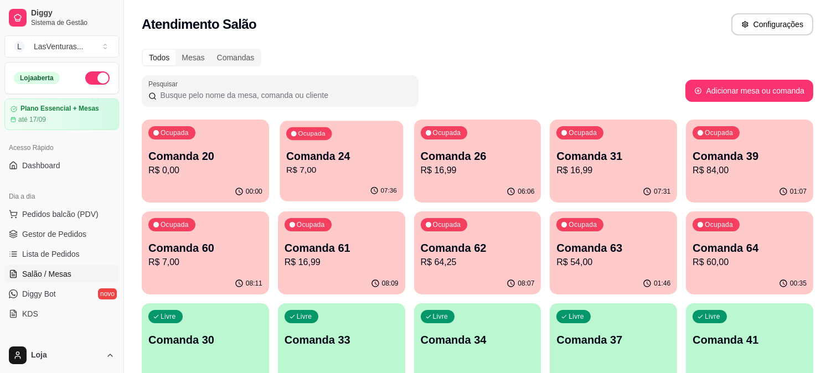
click at [394, 170] on p "R$ 7,00" at bounding box center [341, 170] width 111 height 13
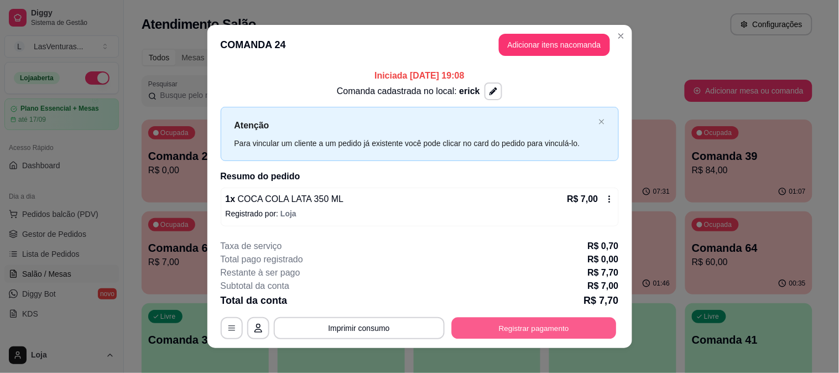
click at [564, 328] on button "Registrar pagamento" at bounding box center [534, 328] width 165 height 22
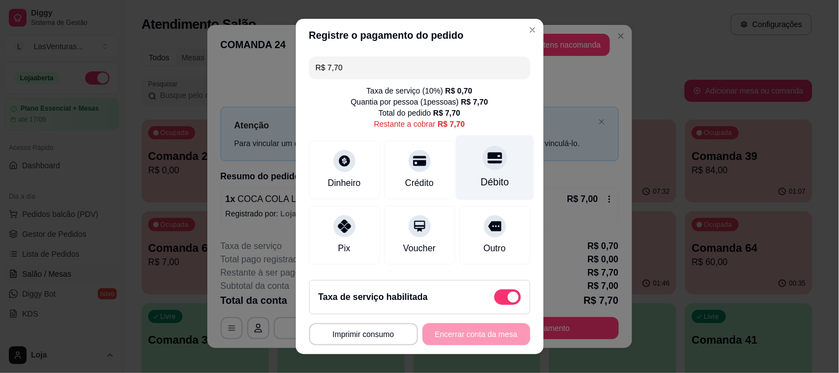
click at [485, 156] on div at bounding box center [495, 158] width 24 height 24
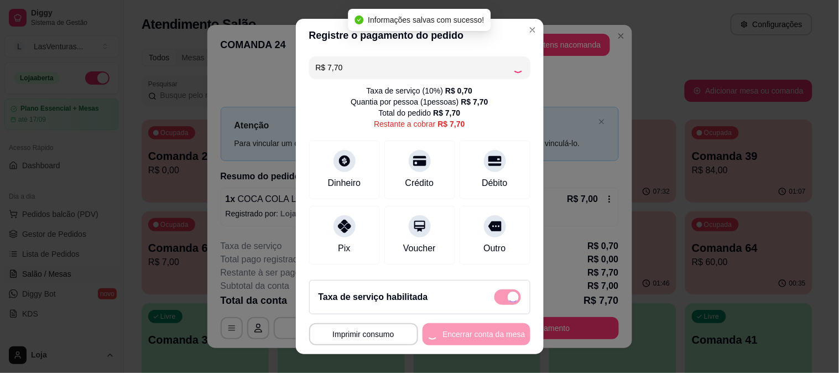
type input "R$ 0,00"
click at [495, 298] on span at bounding box center [508, 296] width 27 height 15
click at [494, 299] on input "checkbox" at bounding box center [497, 302] width 7 height 7
checkbox input "true"
type input "-R$ 0,70"
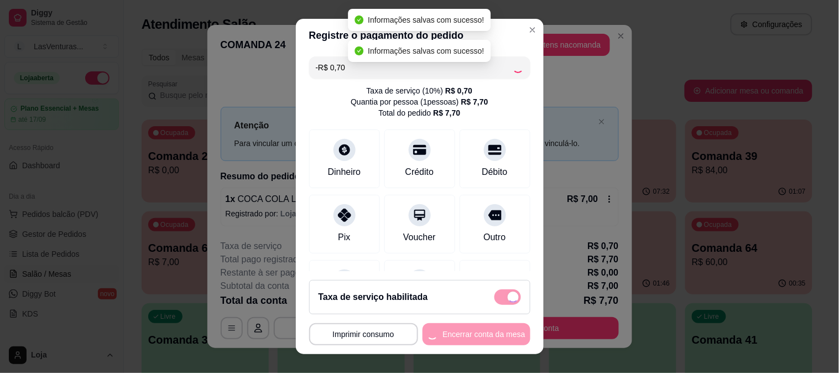
checkbox input "false"
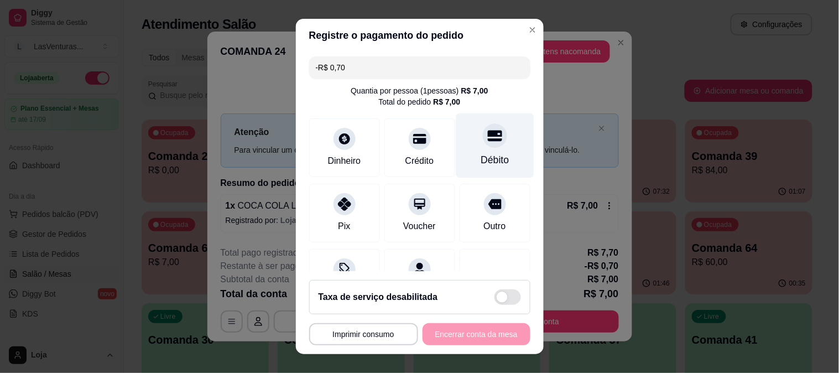
click at [488, 139] on icon at bounding box center [495, 135] width 14 height 11
click at [483, 132] on div at bounding box center [495, 135] width 24 height 24
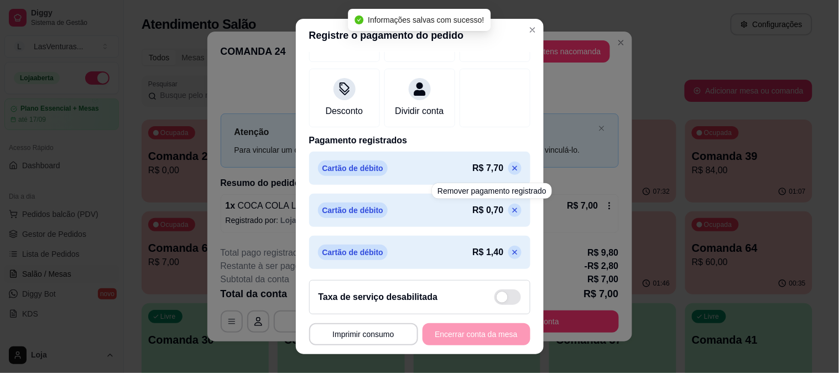
scroll to position [195, 0]
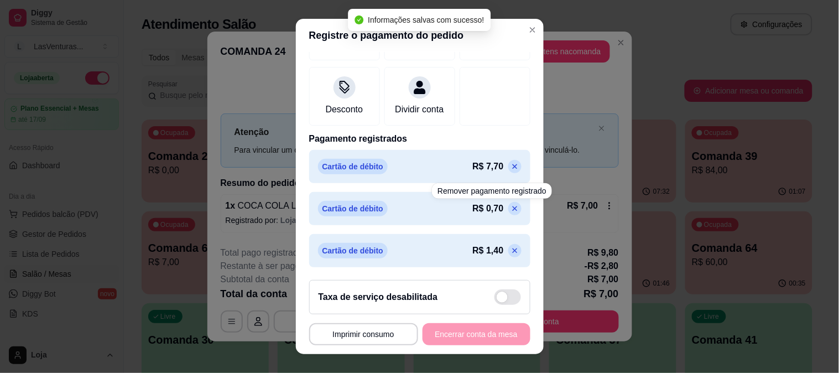
click at [511, 208] on icon at bounding box center [515, 208] width 9 height 9
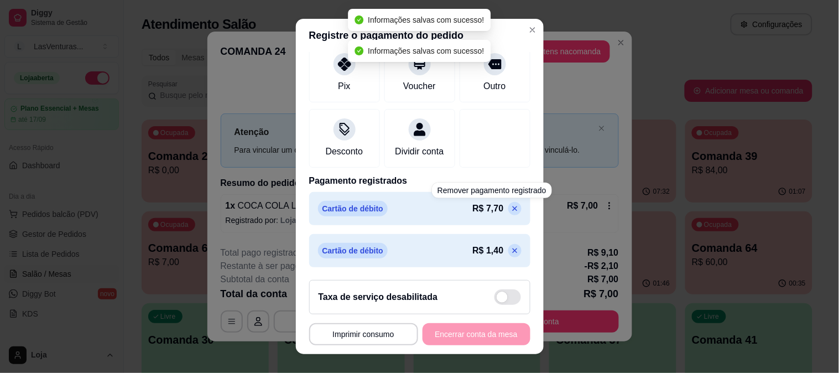
scroll to position [153, 0]
click at [511, 208] on icon at bounding box center [515, 208] width 9 height 9
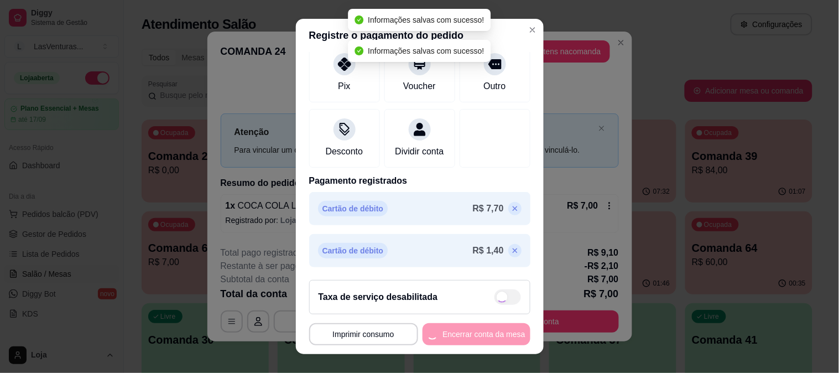
scroll to position [123, 0]
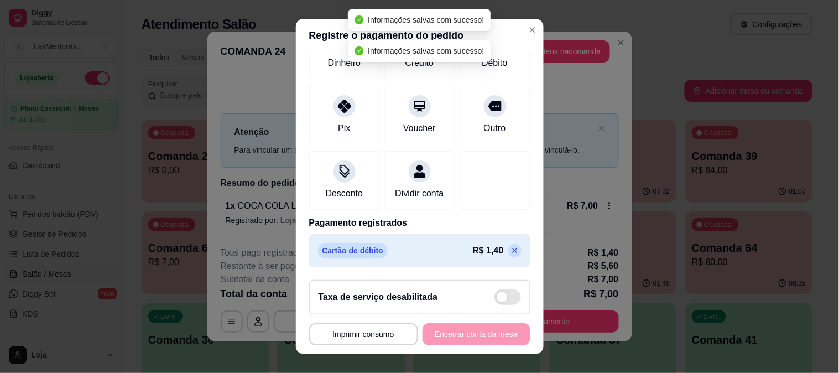
click at [511, 251] on icon at bounding box center [515, 250] width 9 height 9
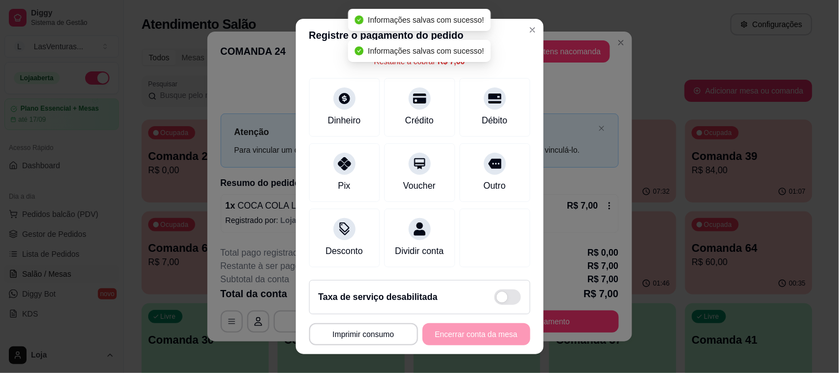
scroll to position [0, 0]
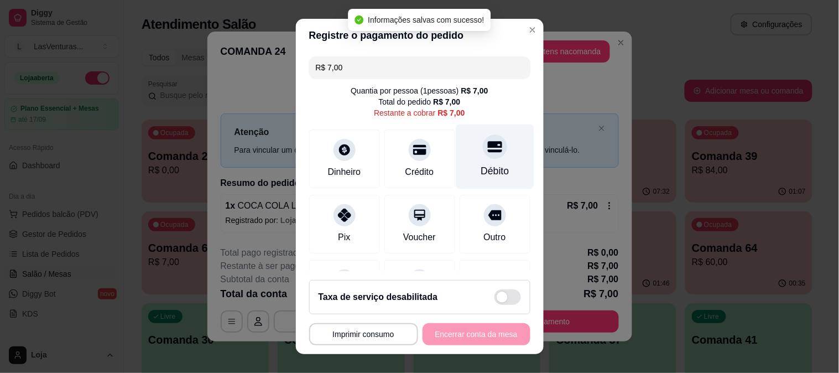
click at [488, 150] on icon at bounding box center [495, 146] width 14 height 11
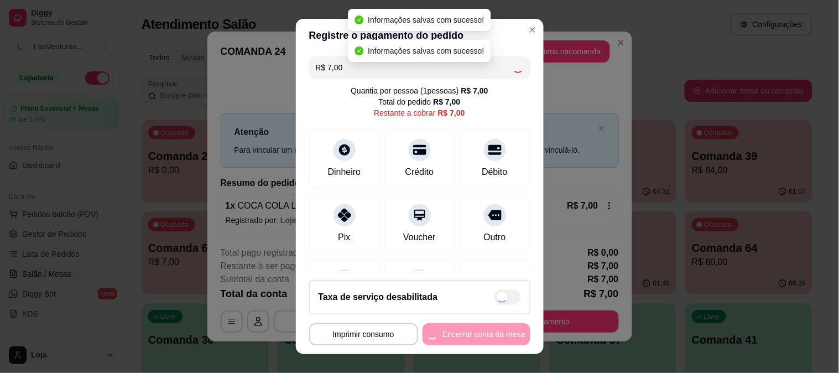
type input "R$ 0,00"
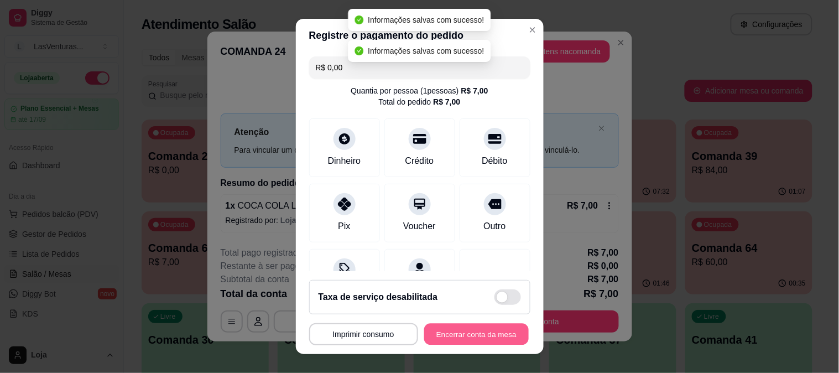
click at [480, 338] on button "Encerrar conta da mesa" at bounding box center [476, 335] width 105 height 22
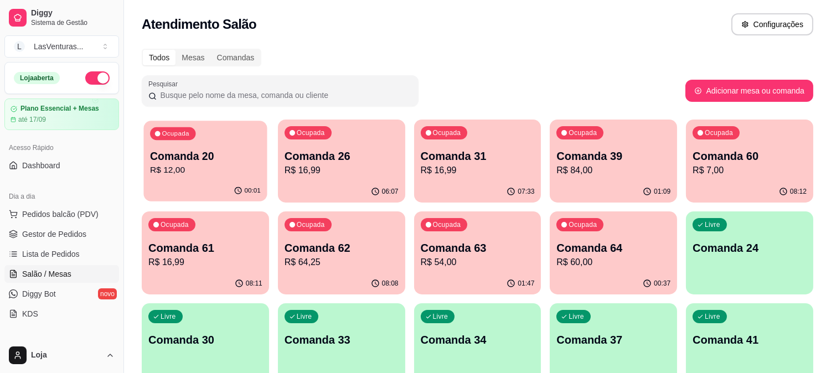
click at [198, 181] on div "00:01" at bounding box center [204, 190] width 123 height 21
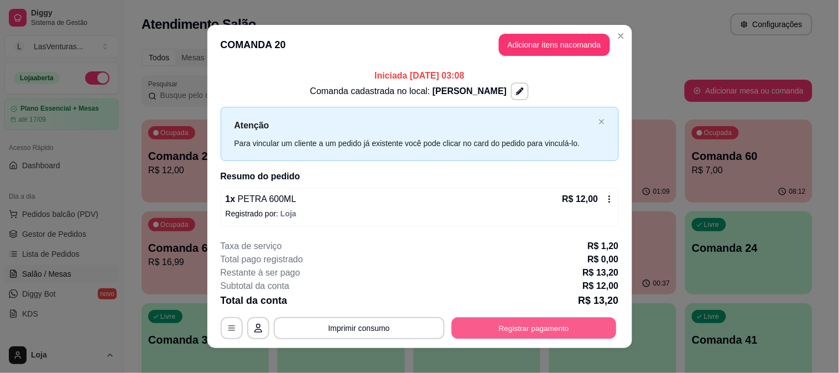
click at [561, 330] on button "Registrar pagamento" at bounding box center [534, 328] width 165 height 22
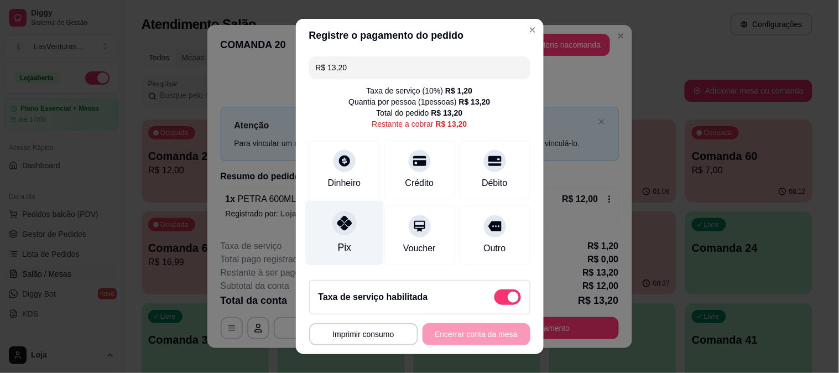
click at [337, 229] on icon at bounding box center [344, 223] width 14 height 14
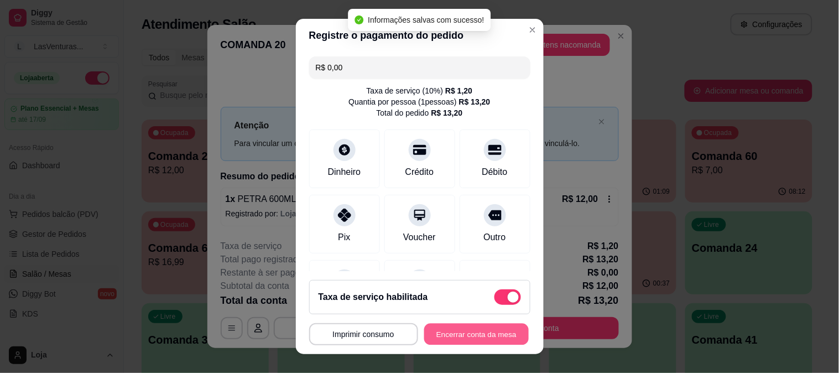
click at [469, 334] on button "Encerrar conta da mesa" at bounding box center [476, 335] width 105 height 22
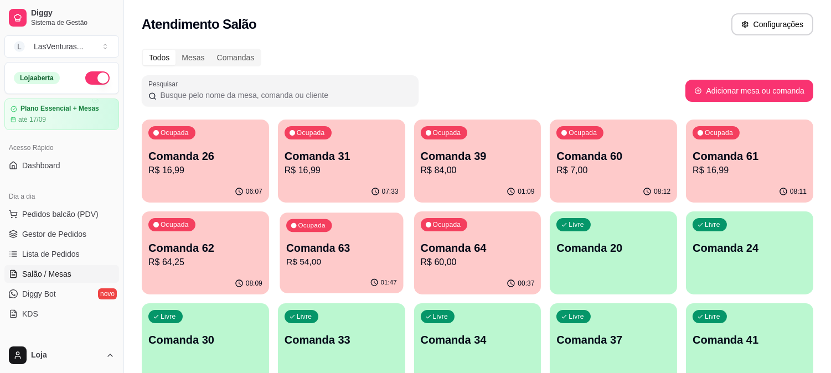
click at [336, 272] on div "Ocupada Comanda 63 R$ 54,00" at bounding box center [340, 242] width 123 height 60
click at [488, 246] on p "Comanda 64" at bounding box center [478, 247] width 114 height 15
click at [474, 155] on p "Comanda 39" at bounding box center [477, 156] width 111 height 15
click at [309, 253] on p "Comanda 63" at bounding box center [341, 248] width 111 height 15
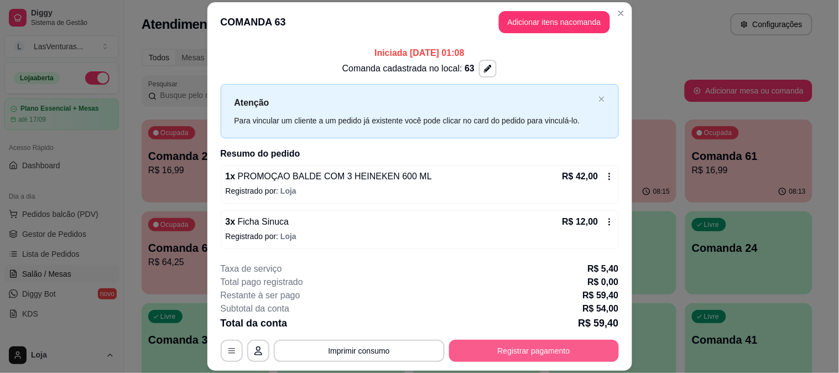
click at [576, 349] on button "Registrar pagamento" at bounding box center [534, 351] width 170 height 22
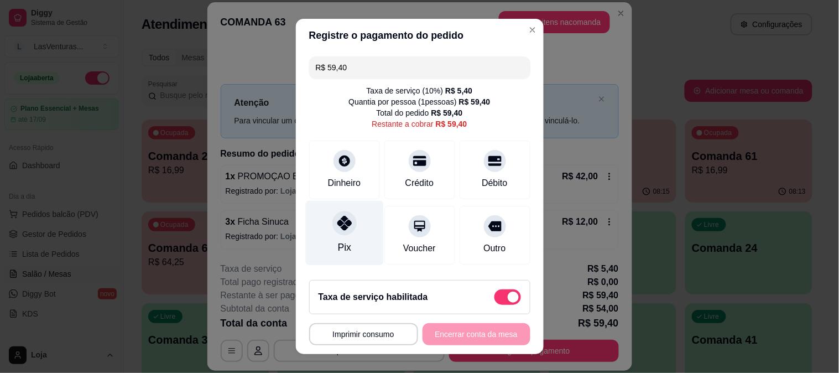
click at [337, 224] on icon at bounding box center [344, 223] width 14 height 14
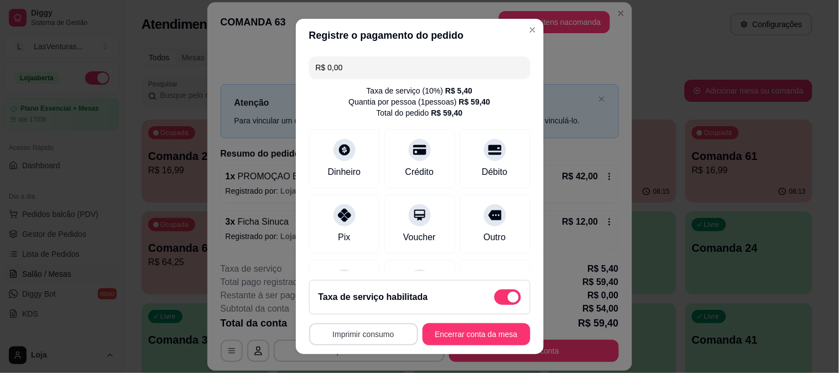
click at [365, 336] on button "Imprimir consumo" at bounding box center [363, 334] width 109 height 22
click at [361, 308] on button "IMPRESSORA" at bounding box center [360, 308] width 77 height 17
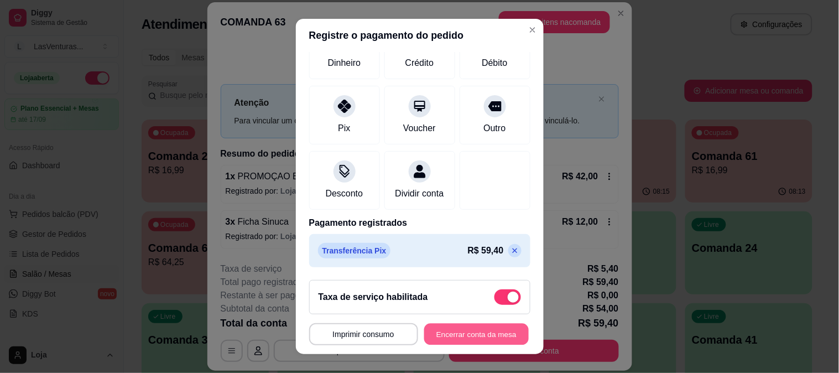
click at [465, 335] on button "Encerrar conta da mesa" at bounding box center [476, 335] width 105 height 22
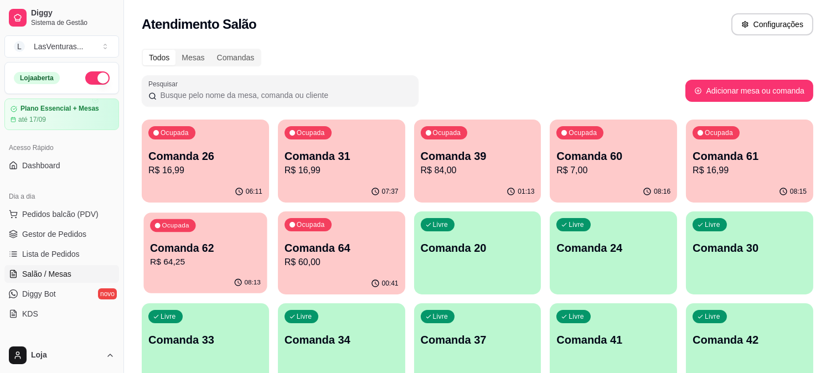
click at [159, 272] on div "Ocupada Comanda 62 R$ 64,25" at bounding box center [204, 242] width 123 height 60
click at [355, 256] on p "R$ 60,00" at bounding box center [341, 262] width 114 height 13
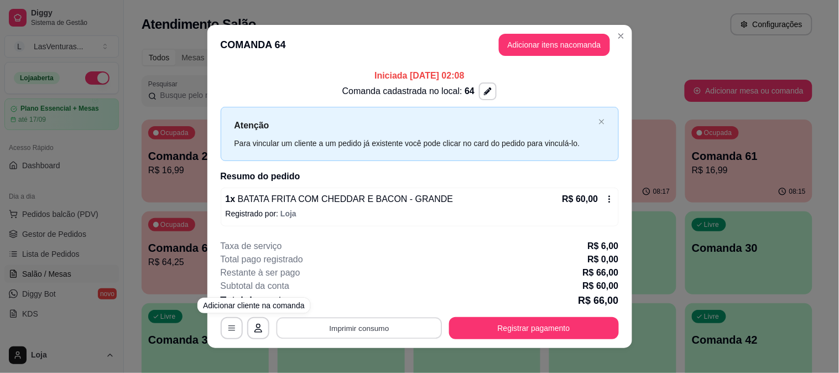
click at [325, 324] on button "Imprimir consumo" at bounding box center [359, 328] width 166 height 22
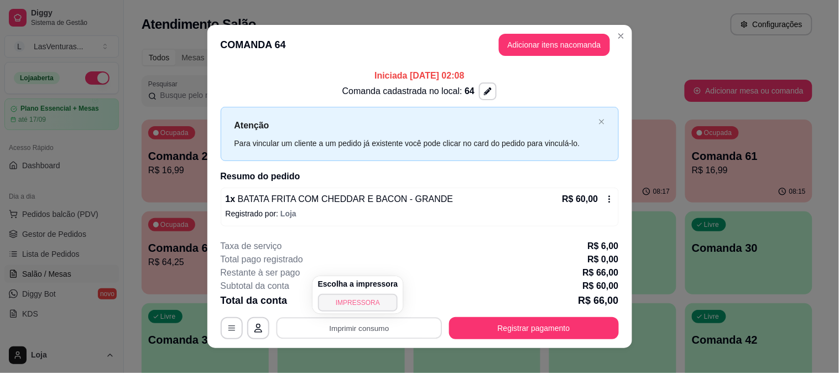
click at [335, 302] on button "IMPRESSORA" at bounding box center [358, 303] width 80 height 18
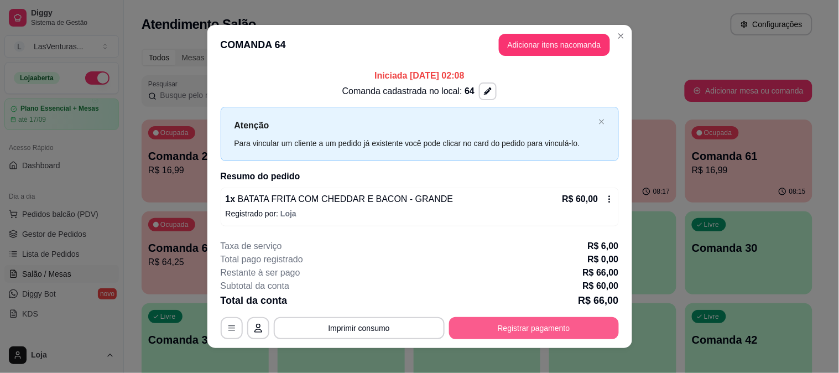
click at [498, 328] on button "Registrar pagamento" at bounding box center [534, 328] width 170 height 22
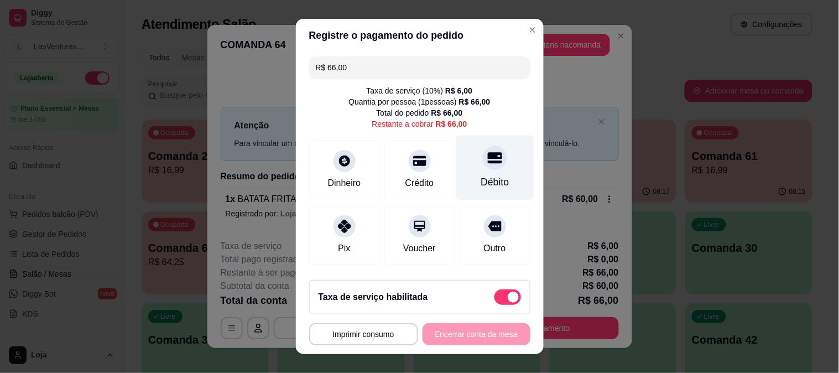
click at [483, 159] on div at bounding box center [495, 158] width 24 height 24
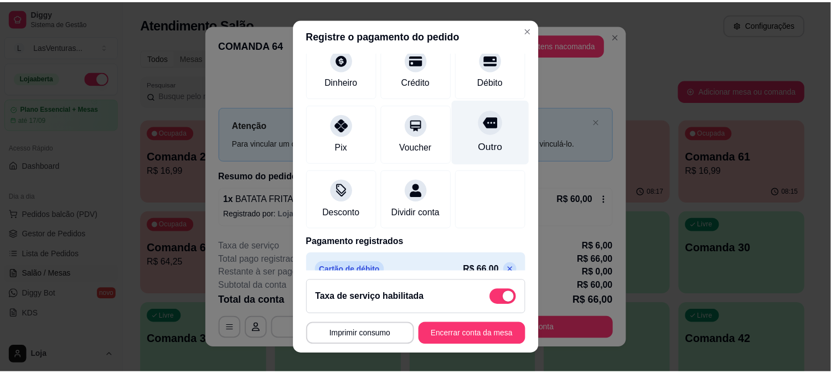
scroll to position [122, 0]
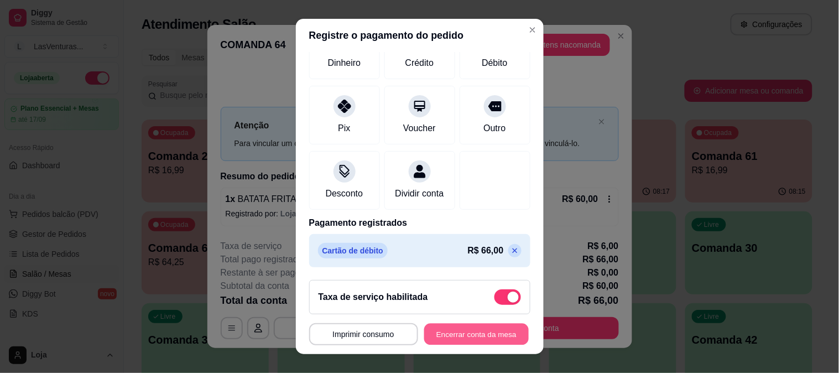
click at [468, 335] on button "Encerrar conta da mesa" at bounding box center [476, 335] width 105 height 22
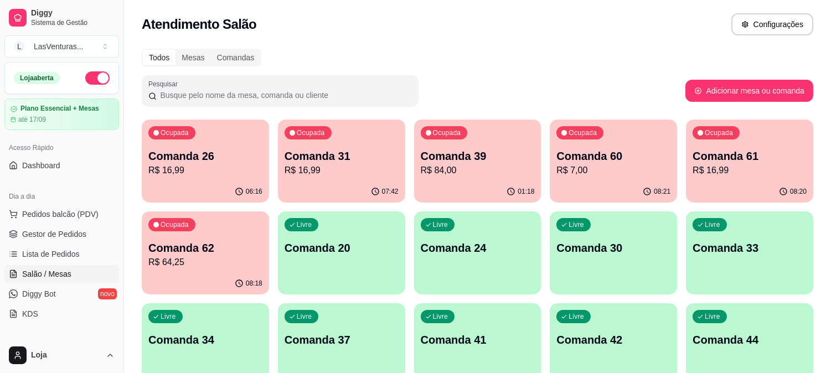
click at [490, 179] on div "Ocupada Comanda 39 R$ 84,00" at bounding box center [477, 150] width 127 height 61
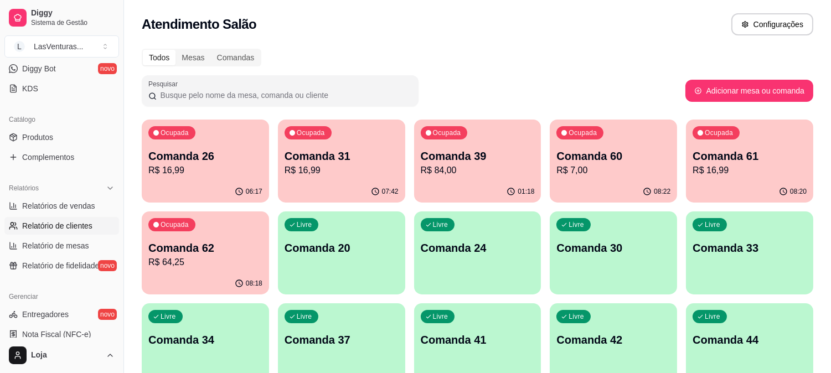
scroll to position [246, 0]
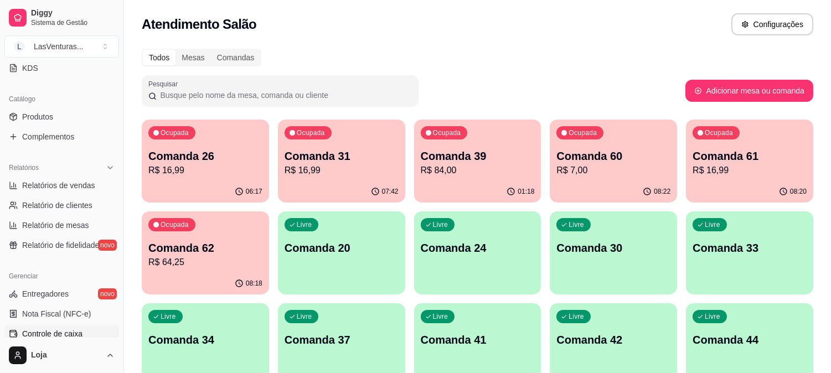
click at [81, 333] on link "Controle de caixa" at bounding box center [61, 334] width 115 height 18
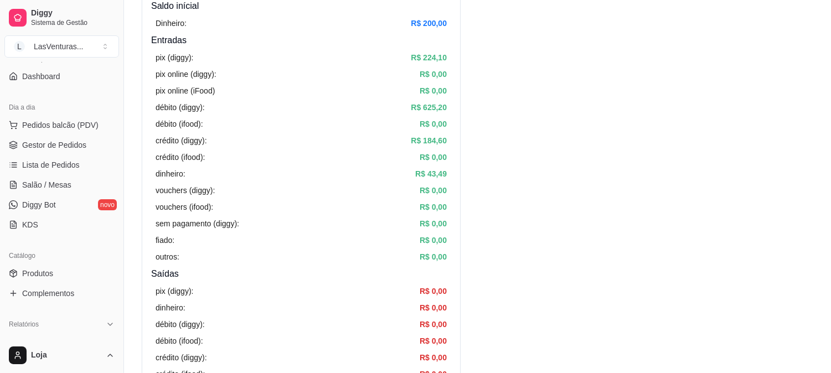
scroll to position [61, 0]
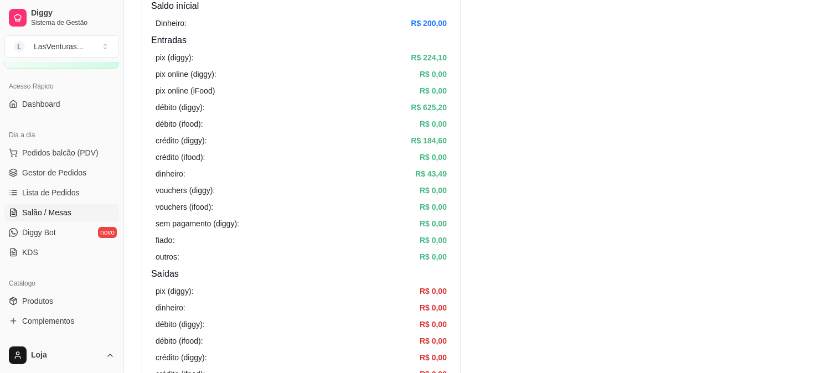
click at [63, 211] on span "Salão / Mesas" at bounding box center [46, 212] width 49 height 11
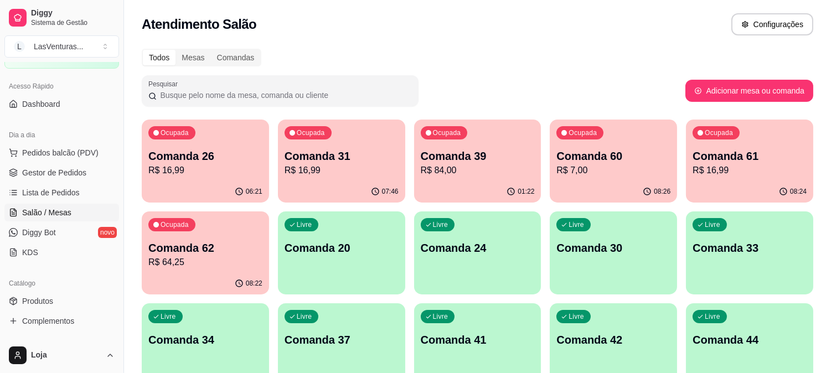
click at [462, 173] on p "R$ 84,00" at bounding box center [478, 170] width 114 height 13
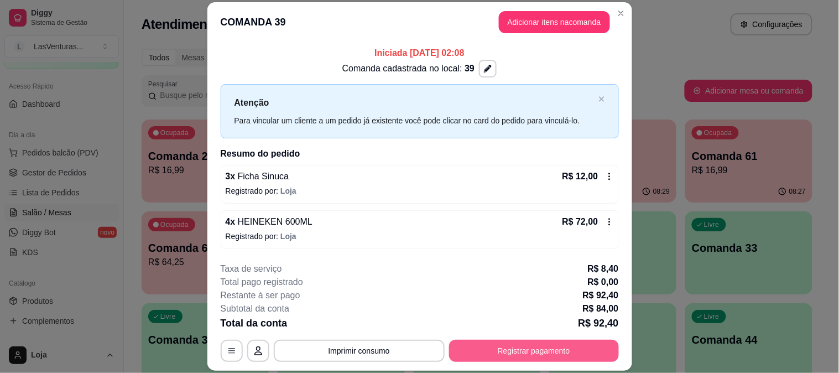
click at [544, 344] on button "Registrar pagamento" at bounding box center [534, 351] width 170 height 22
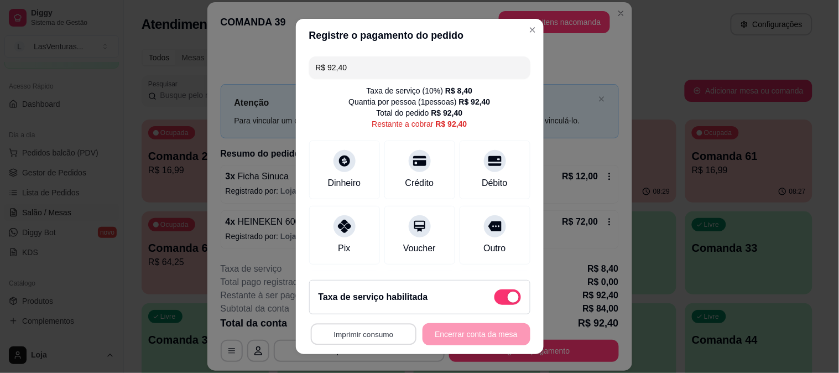
click at [354, 336] on button "Imprimir consumo" at bounding box center [363, 335] width 106 height 22
click at [356, 308] on button "IMPRESSORA" at bounding box center [360, 308] width 77 height 17
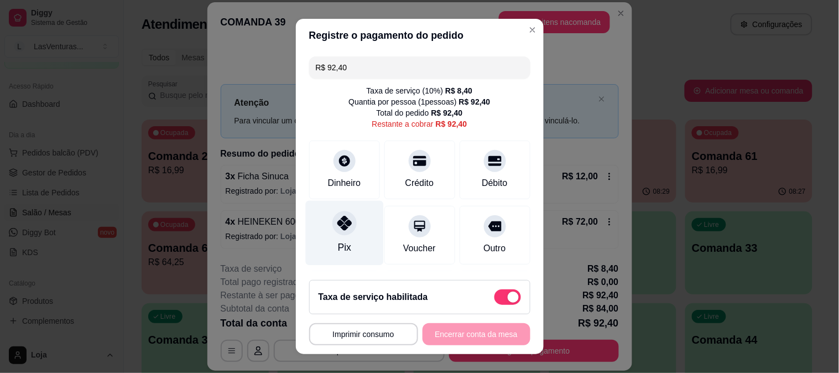
click at [330, 238] on div "Pix" at bounding box center [344, 232] width 78 height 65
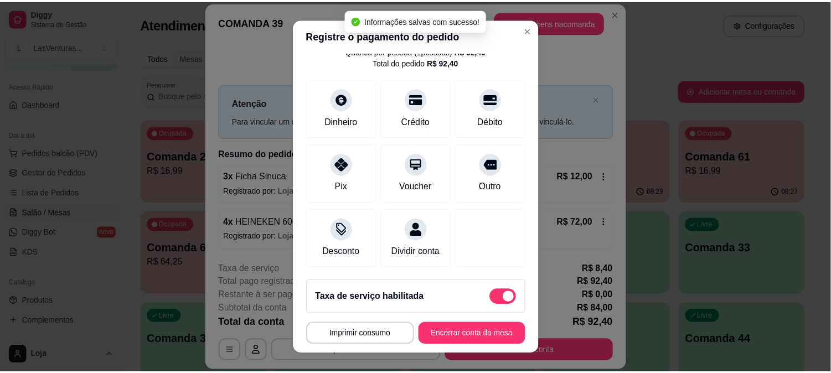
scroll to position [122, 0]
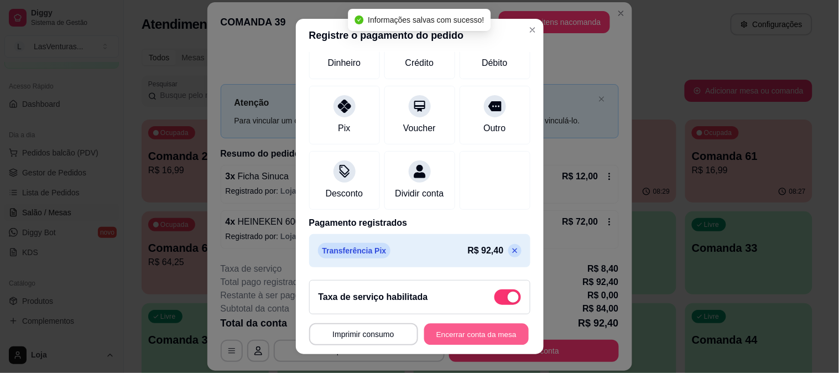
click at [475, 333] on button "Encerrar conta da mesa" at bounding box center [476, 335] width 105 height 22
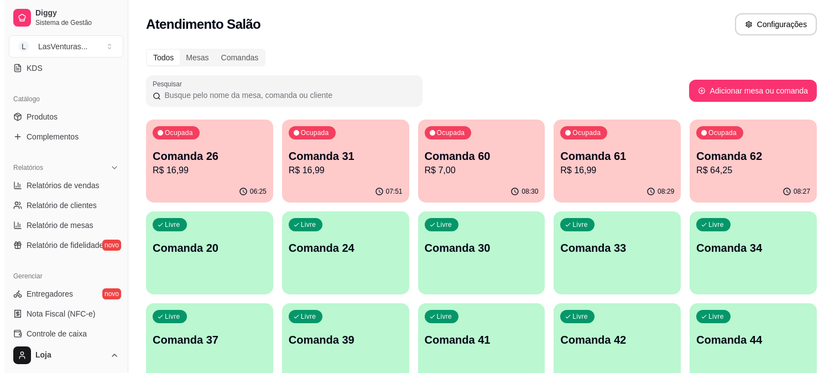
scroll to position [307, 0]
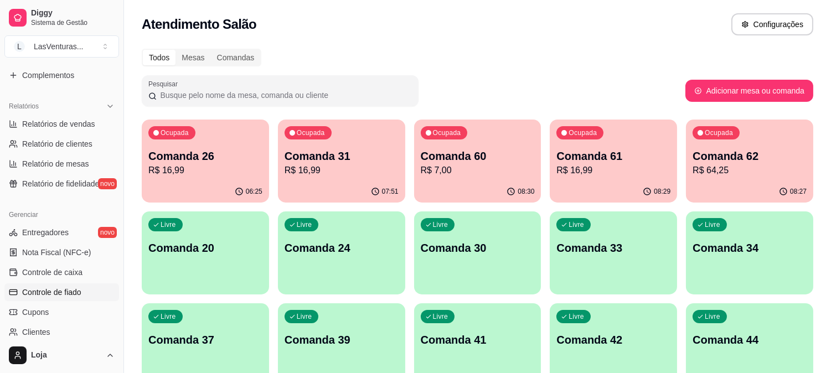
click at [49, 295] on span "Controle de fiado" at bounding box center [51, 292] width 59 height 11
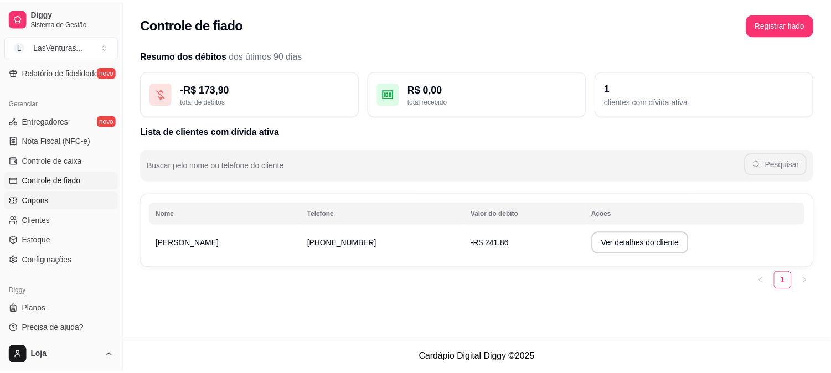
scroll to position [423, 0]
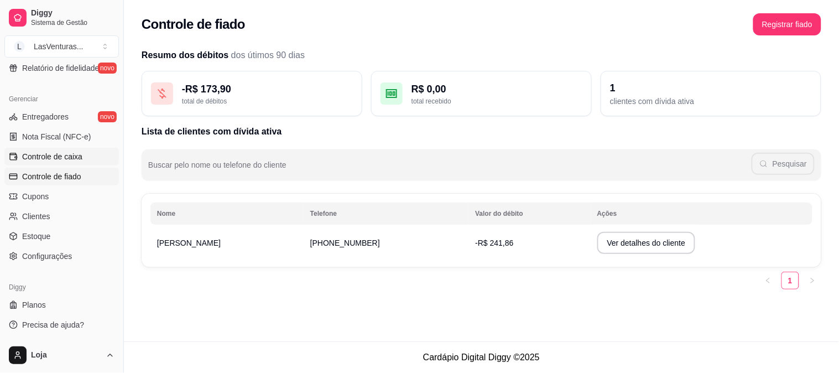
click at [61, 153] on span "Controle de caixa" at bounding box center [52, 156] width 60 height 11
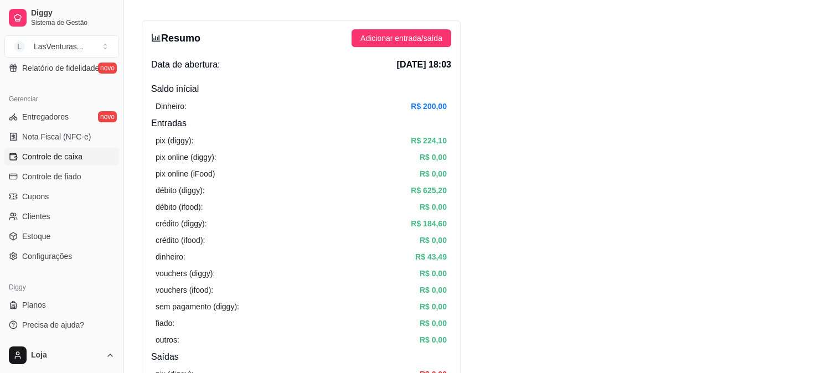
scroll to position [61, 0]
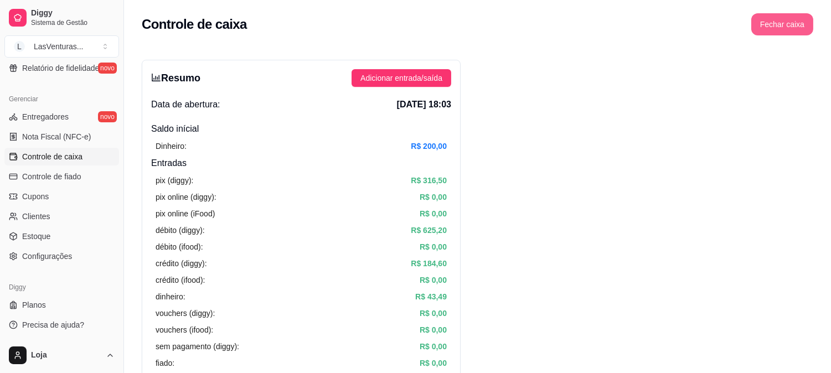
click at [769, 28] on button "Fechar caixa" at bounding box center [782, 24] width 62 height 22
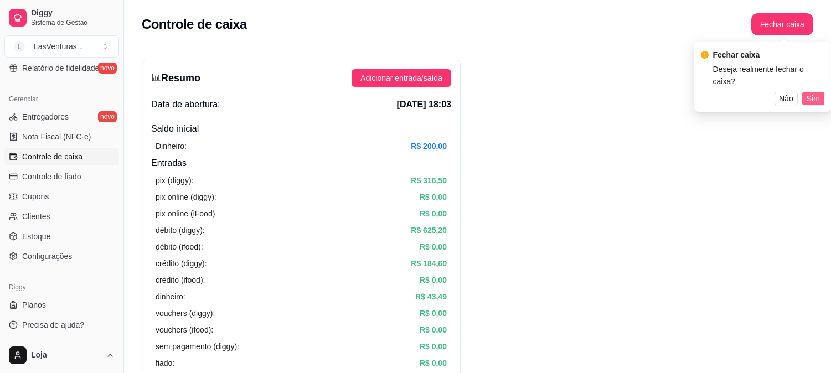
click at [812, 92] on span "Sim" at bounding box center [812, 98] width 13 height 12
